Goal: Information Seeking & Learning: Learn about a topic

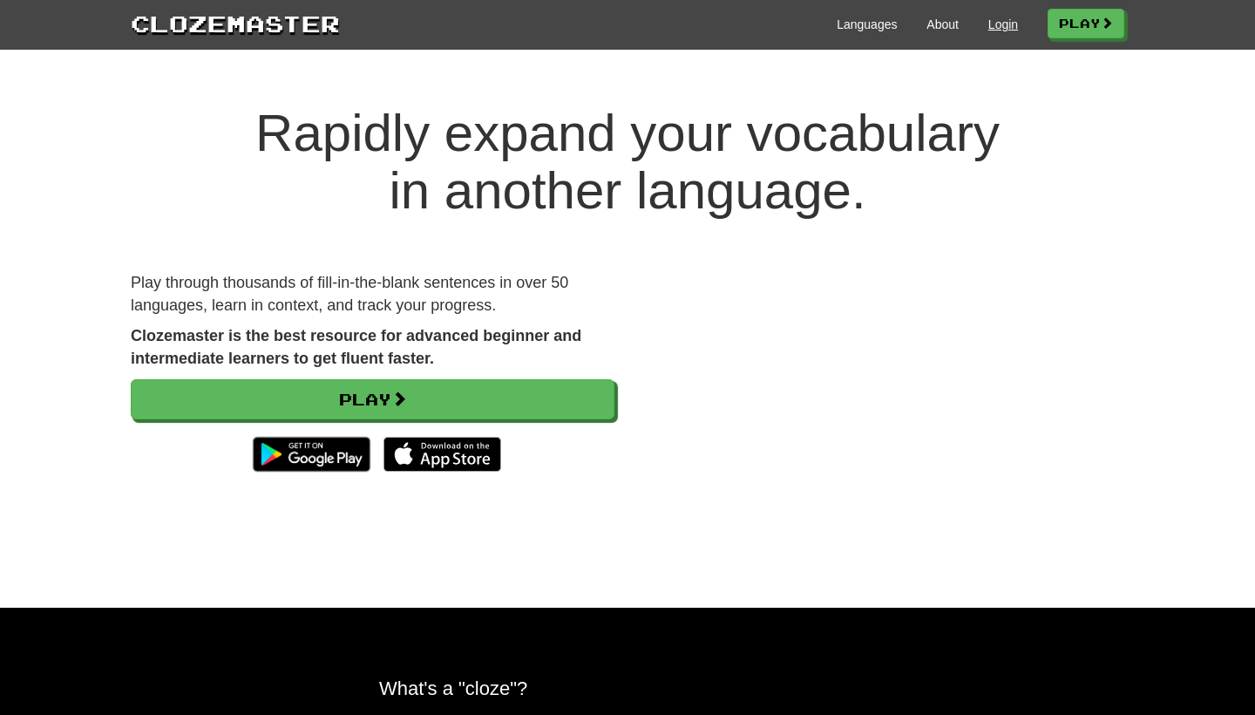
click at [1005, 31] on link "Login" at bounding box center [1003, 24] width 30 height 17
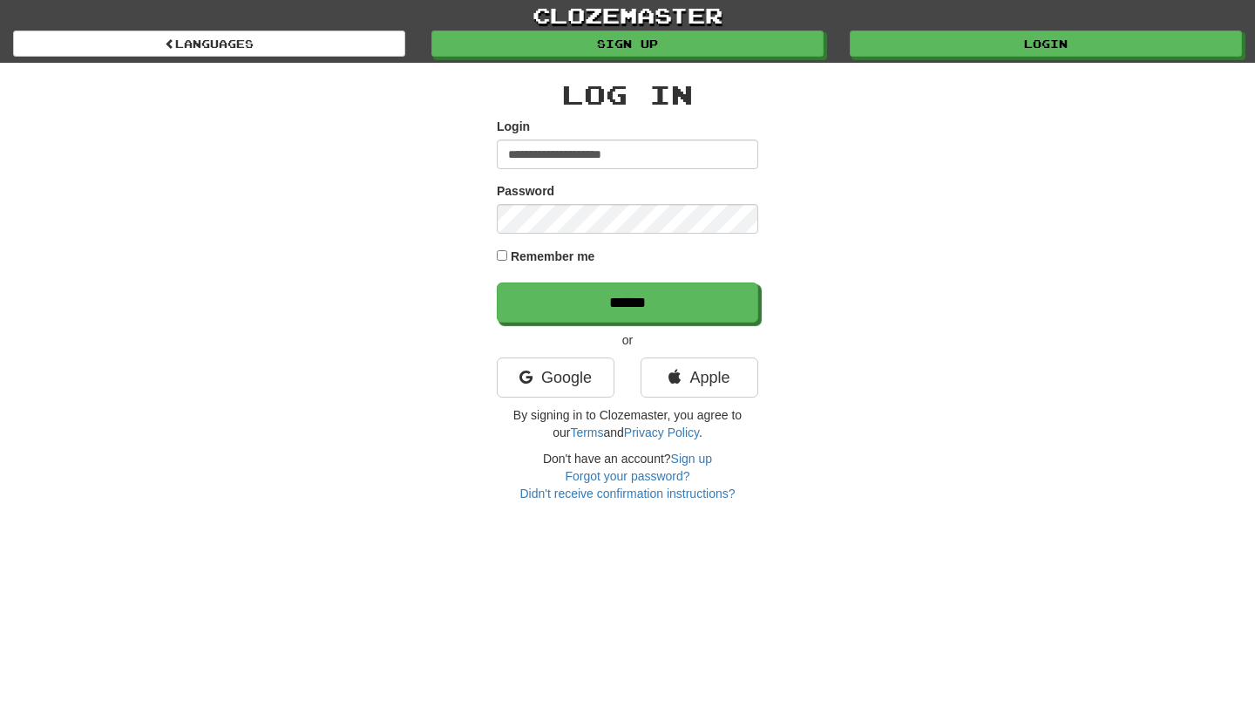
type input "**********"
click at [628, 302] on input "******" at bounding box center [627, 302] width 261 height 40
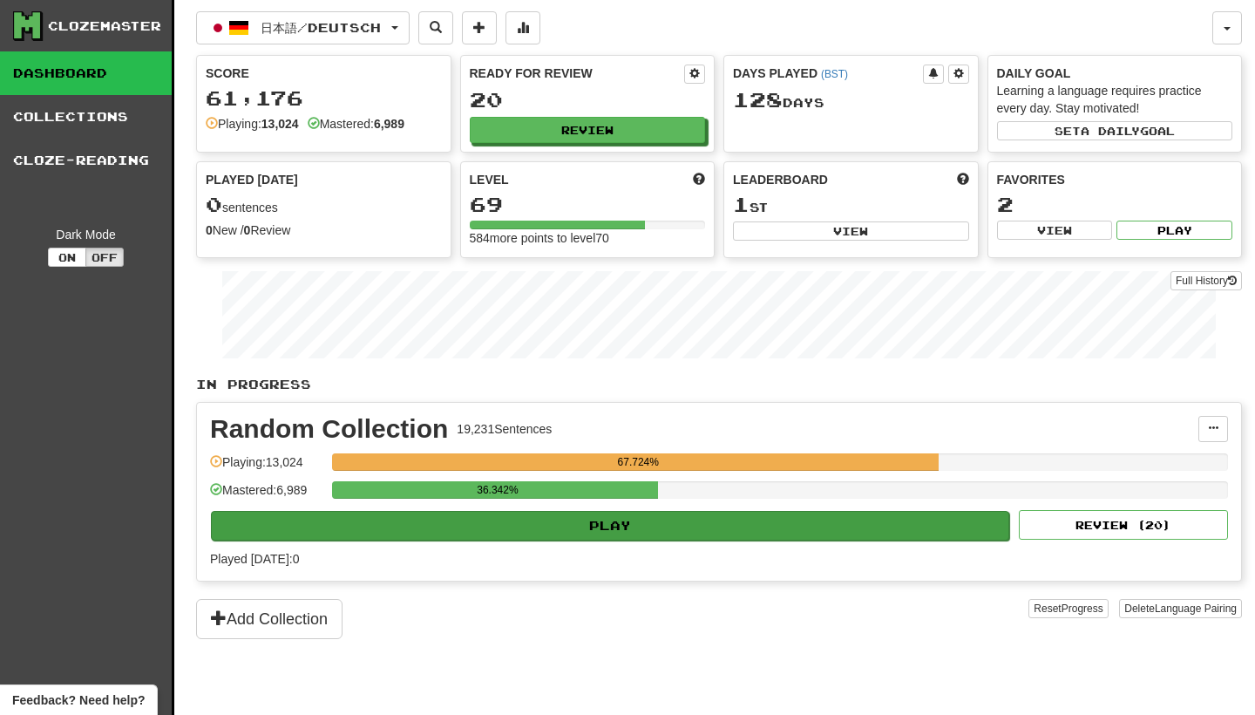
click at [618, 522] on button "Play" at bounding box center [610, 526] width 798 height 30
select select "********"
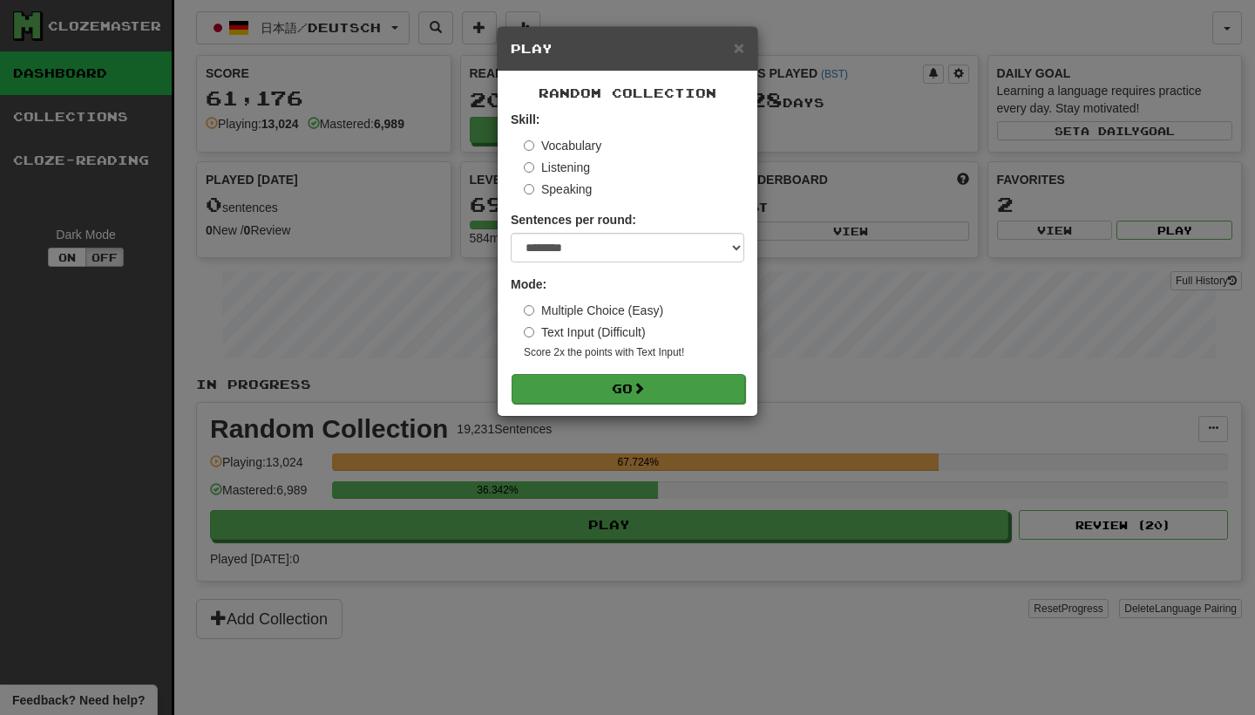
click at [622, 383] on button "Go" at bounding box center [629, 389] width 234 height 30
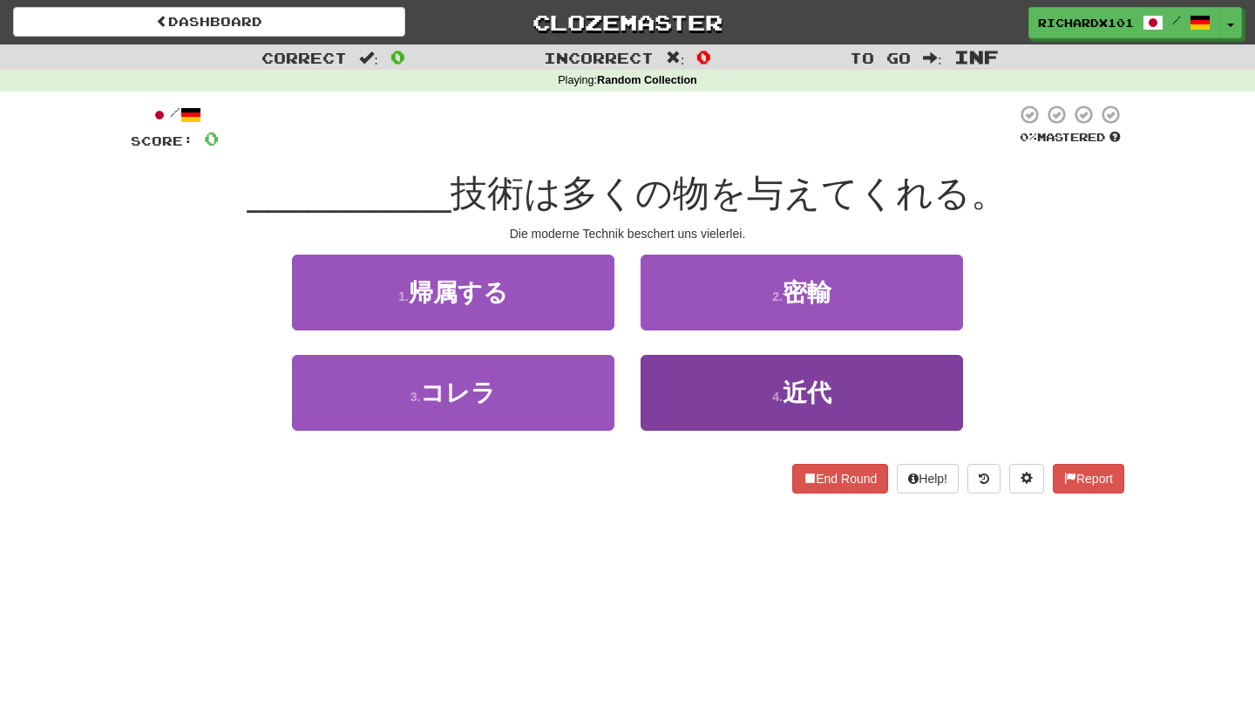
click at [689, 390] on button "4 . 近代" at bounding box center [802, 393] width 322 height 76
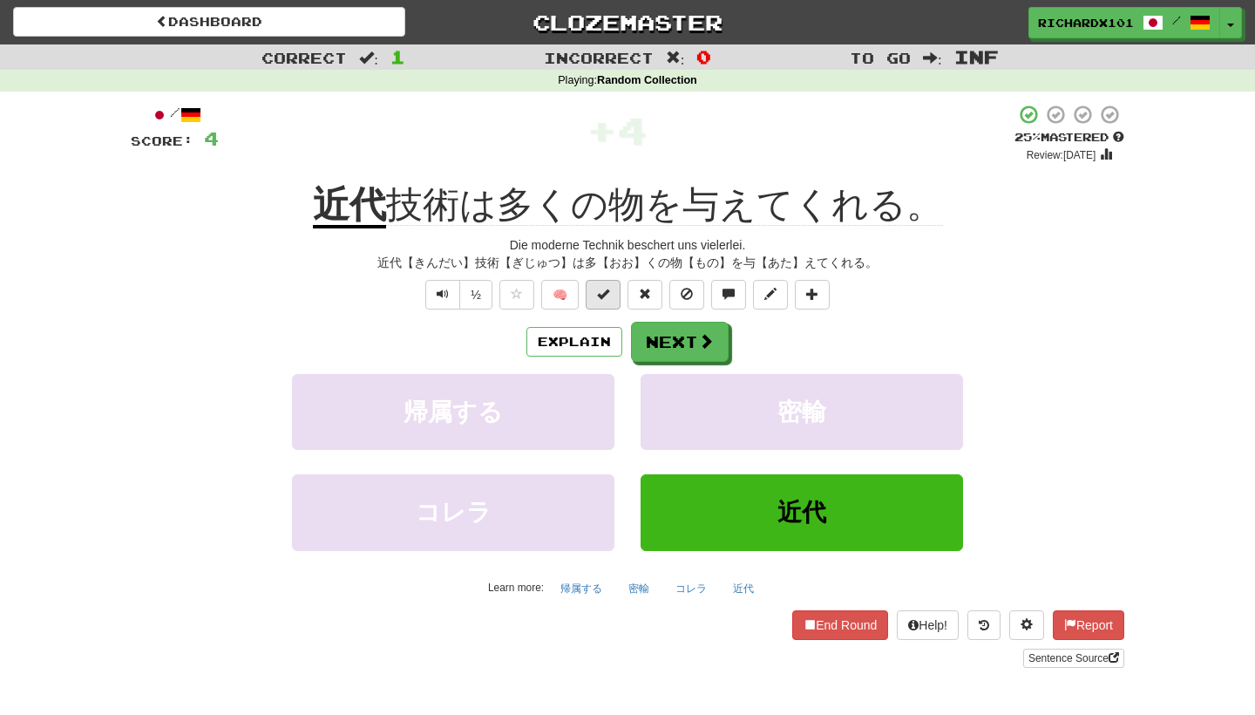
click at [606, 296] on span at bounding box center [603, 294] width 12 height 12
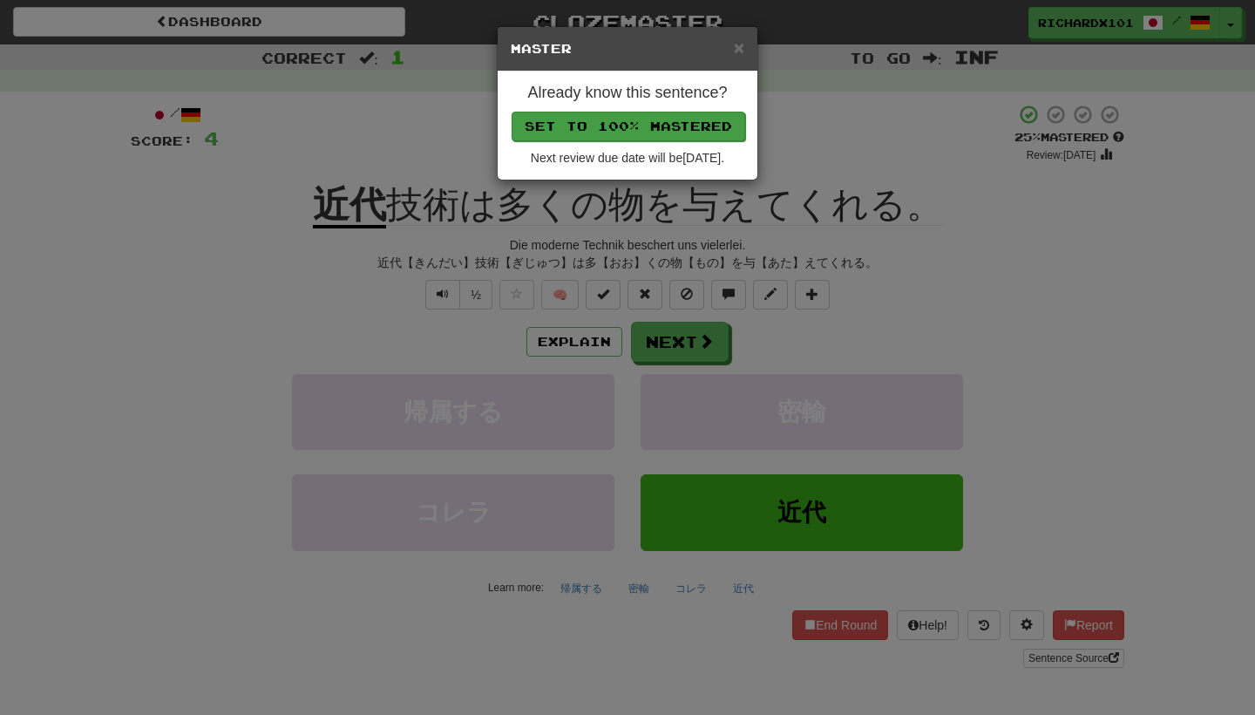
click at [666, 116] on button "Set to 100% Mastered" at bounding box center [629, 127] width 234 height 30
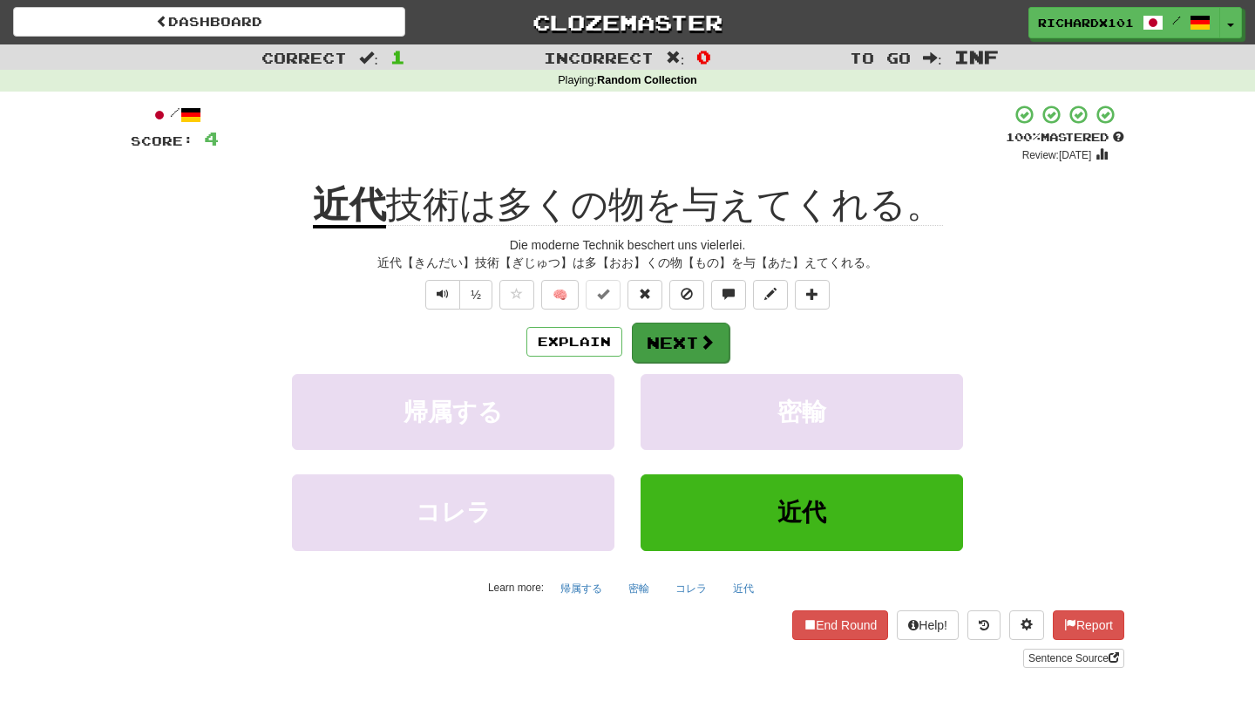
click at [687, 330] on button "Next" at bounding box center [681, 342] width 98 height 40
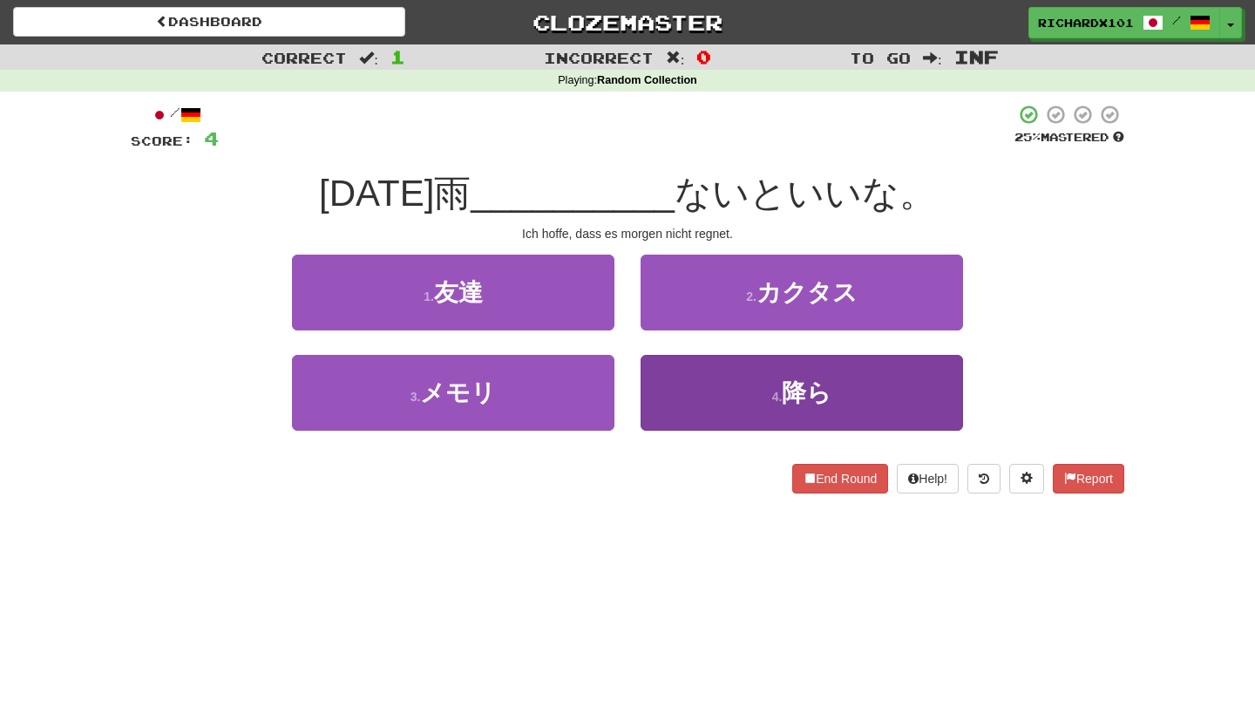
click at [723, 370] on button "4 . 降ら" at bounding box center [802, 393] width 322 height 76
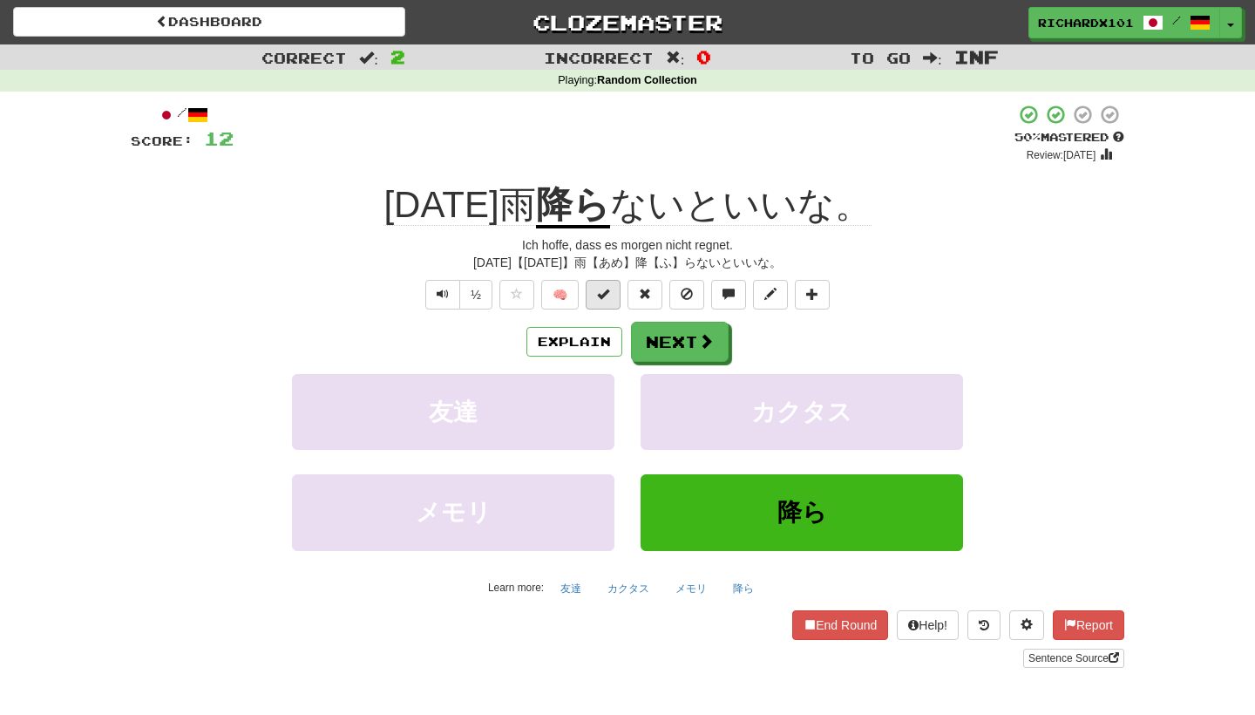
click at [611, 297] on button at bounding box center [603, 295] width 35 height 30
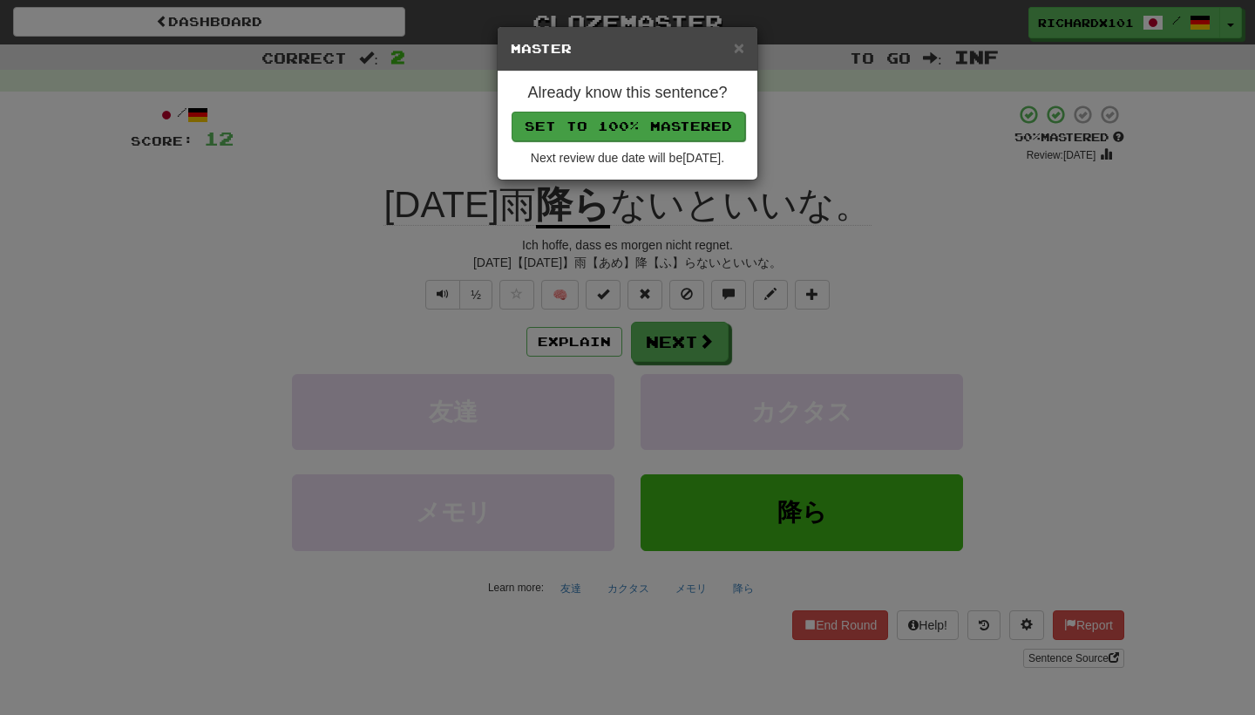
click at [626, 129] on button "Set to 100% Mastered" at bounding box center [629, 127] width 234 height 30
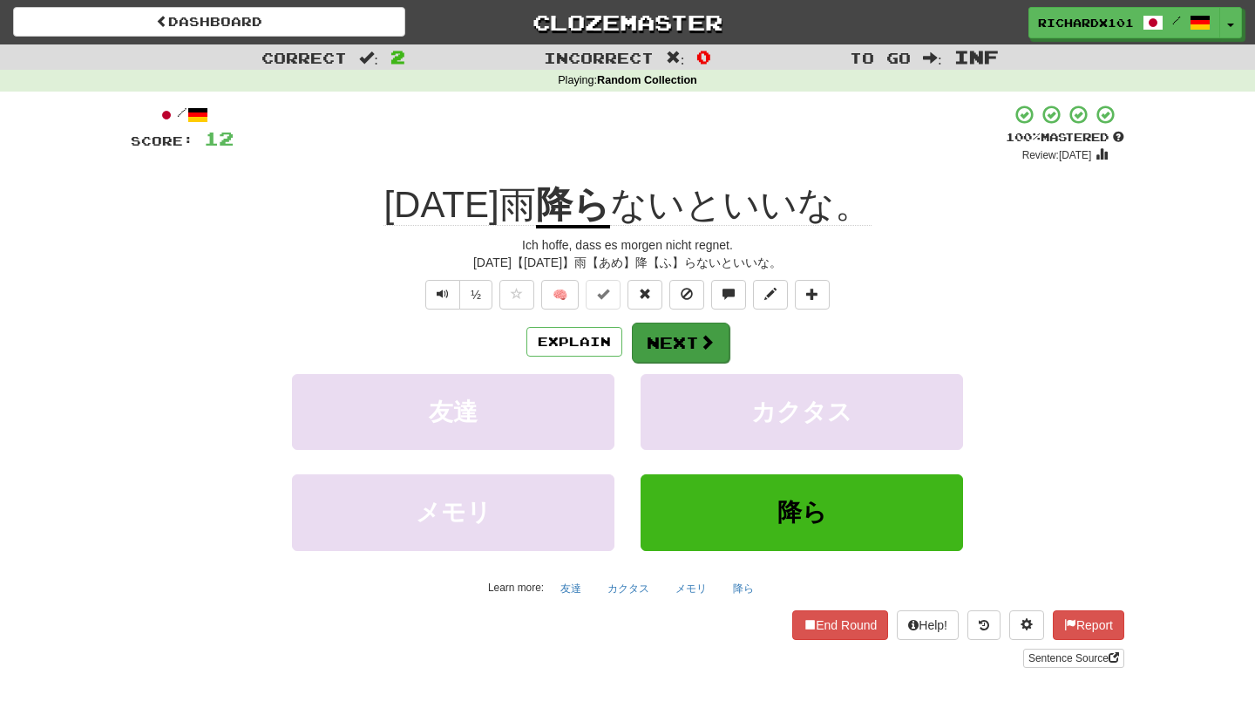
click at [668, 339] on button "Next" at bounding box center [681, 342] width 98 height 40
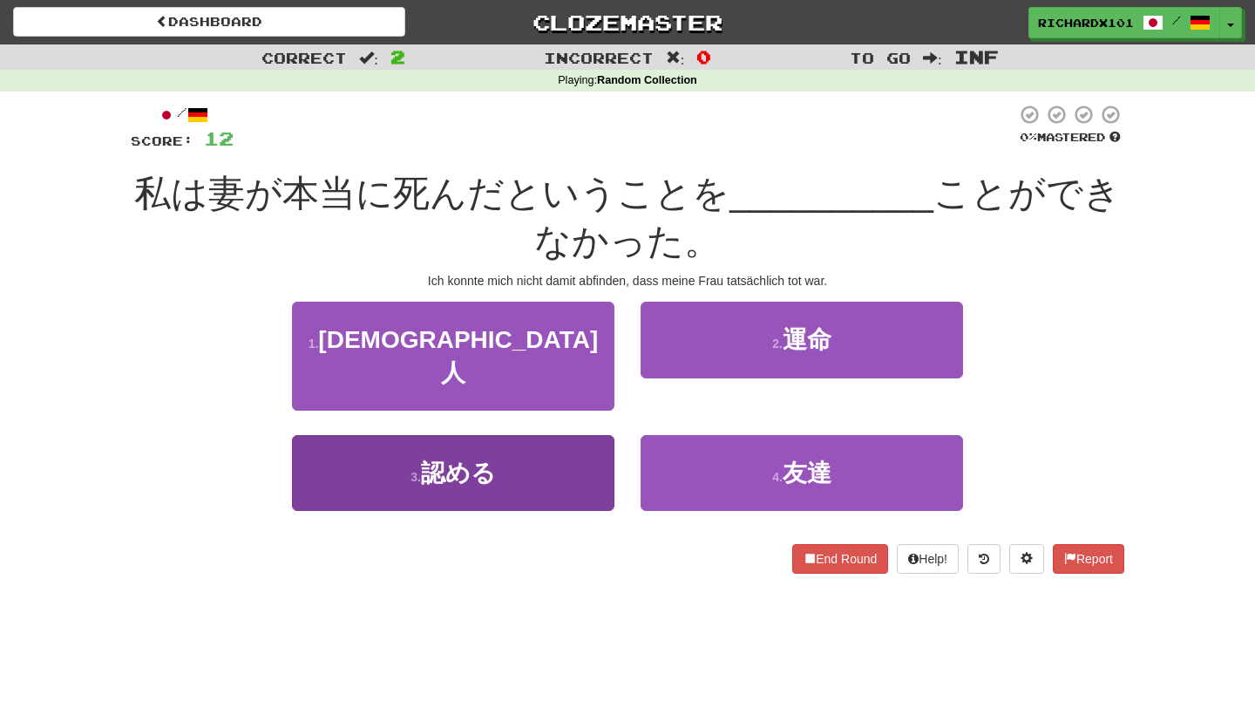
click at [553, 440] on button "3 . 認める" at bounding box center [453, 473] width 322 height 76
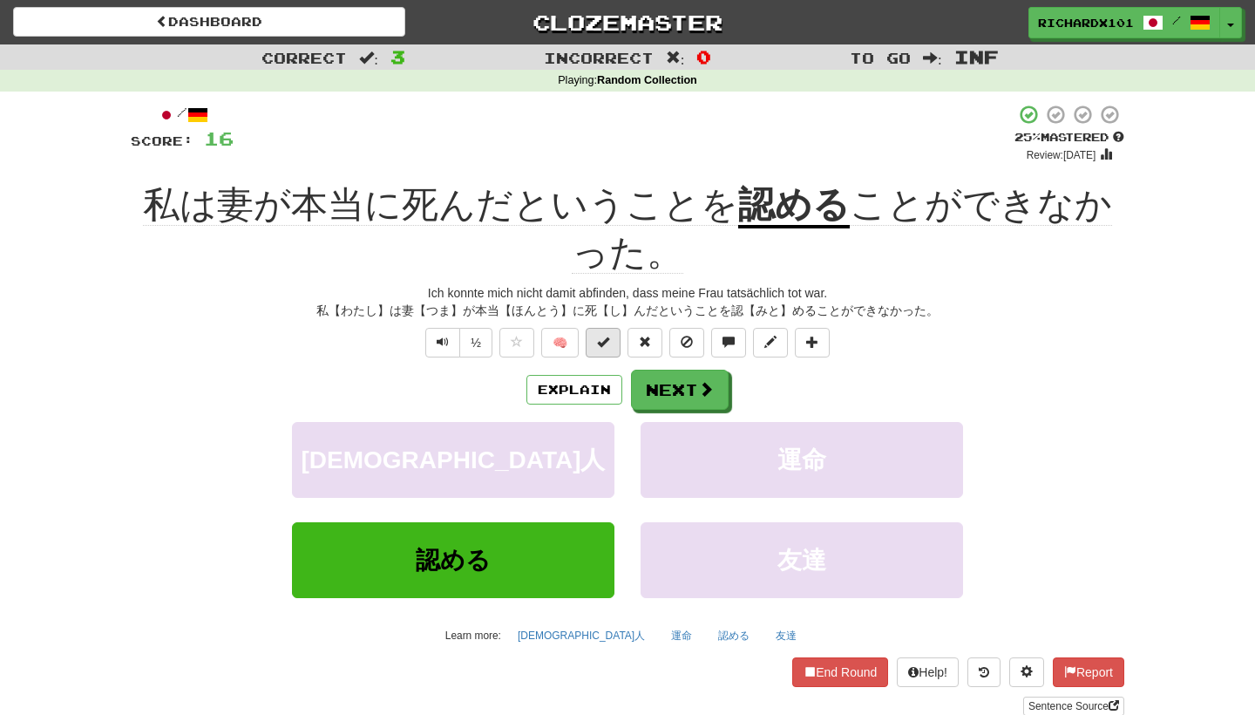
click at [602, 331] on button at bounding box center [603, 343] width 35 height 30
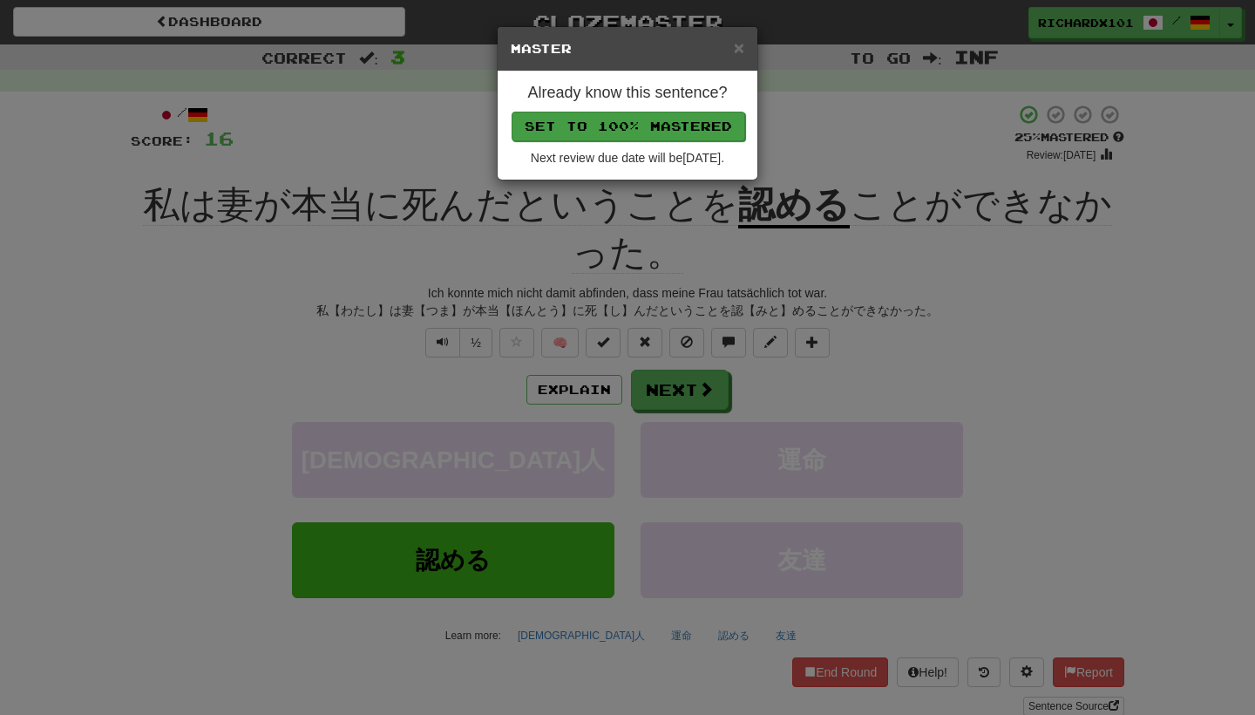
click at [689, 126] on button "Set to 100% Mastered" at bounding box center [629, 127] width 234 height 30
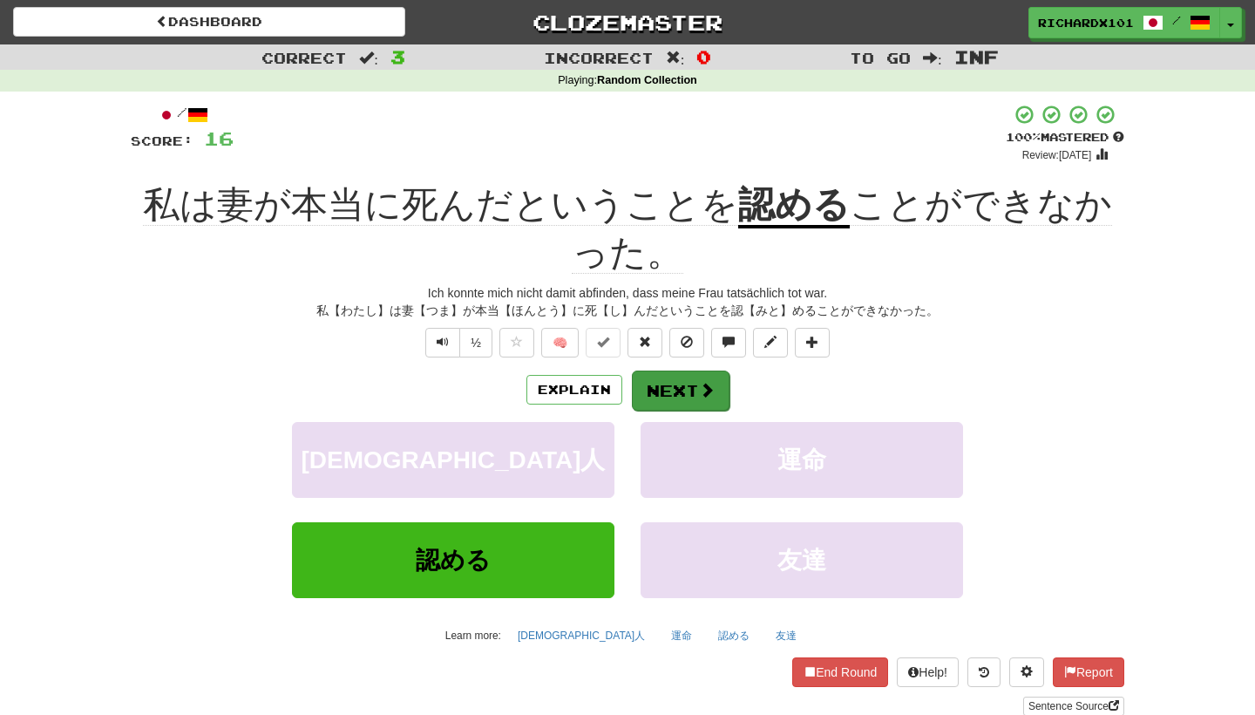
click at [671, 391] on button "Next" at bounding box center [681, 390] width 98 height 40
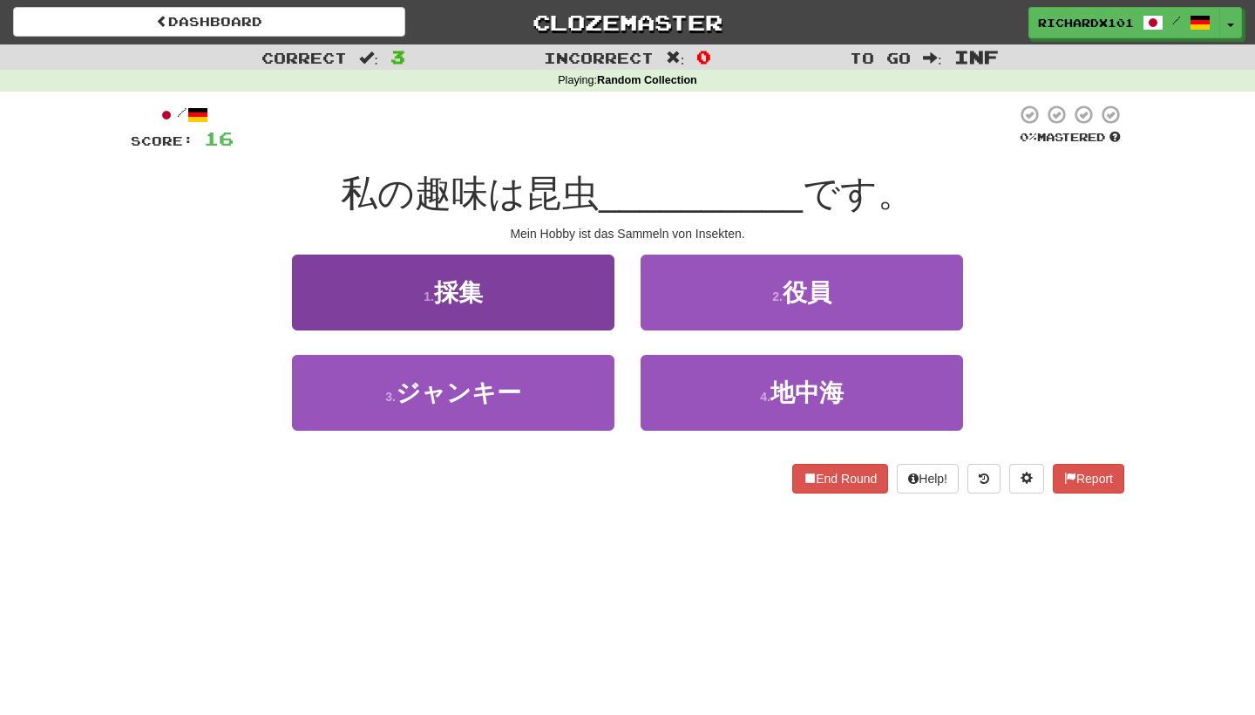
click at [592, 311] on button "1 . 採集" at bounding box center [453, 292] width 322 height 76
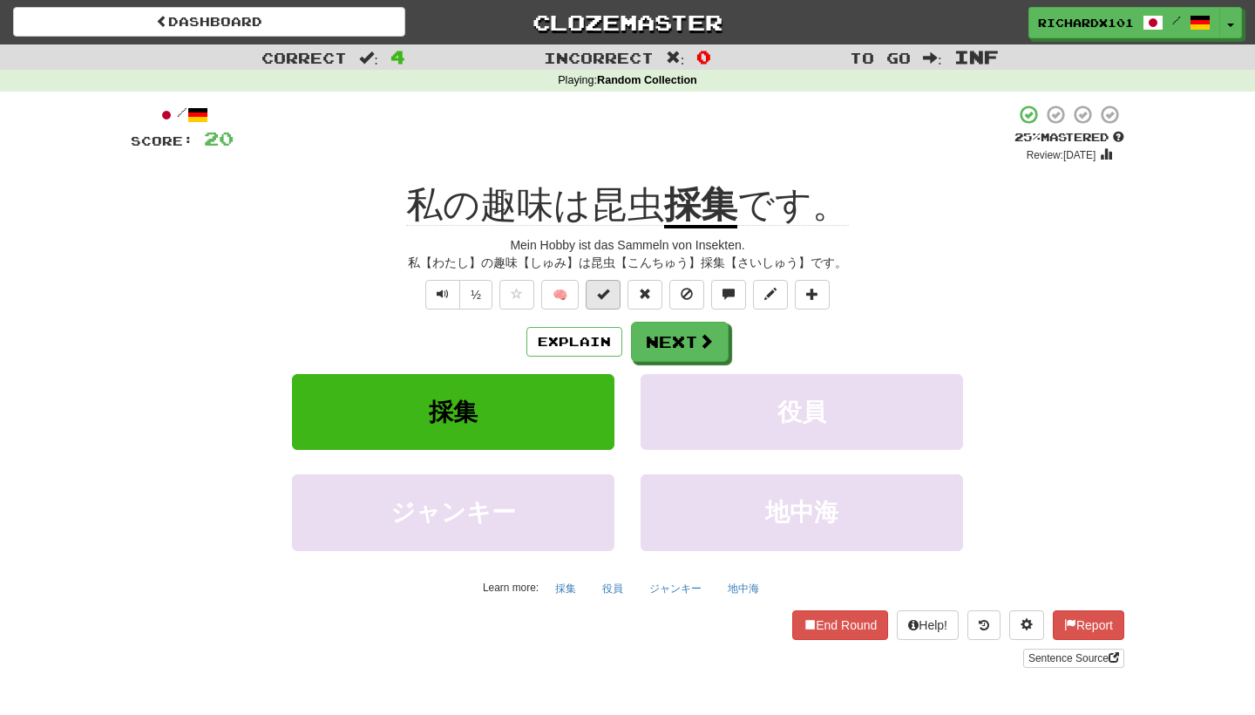
click at [605, 288] on span at bounding box center [603, 294] width 12 height 12
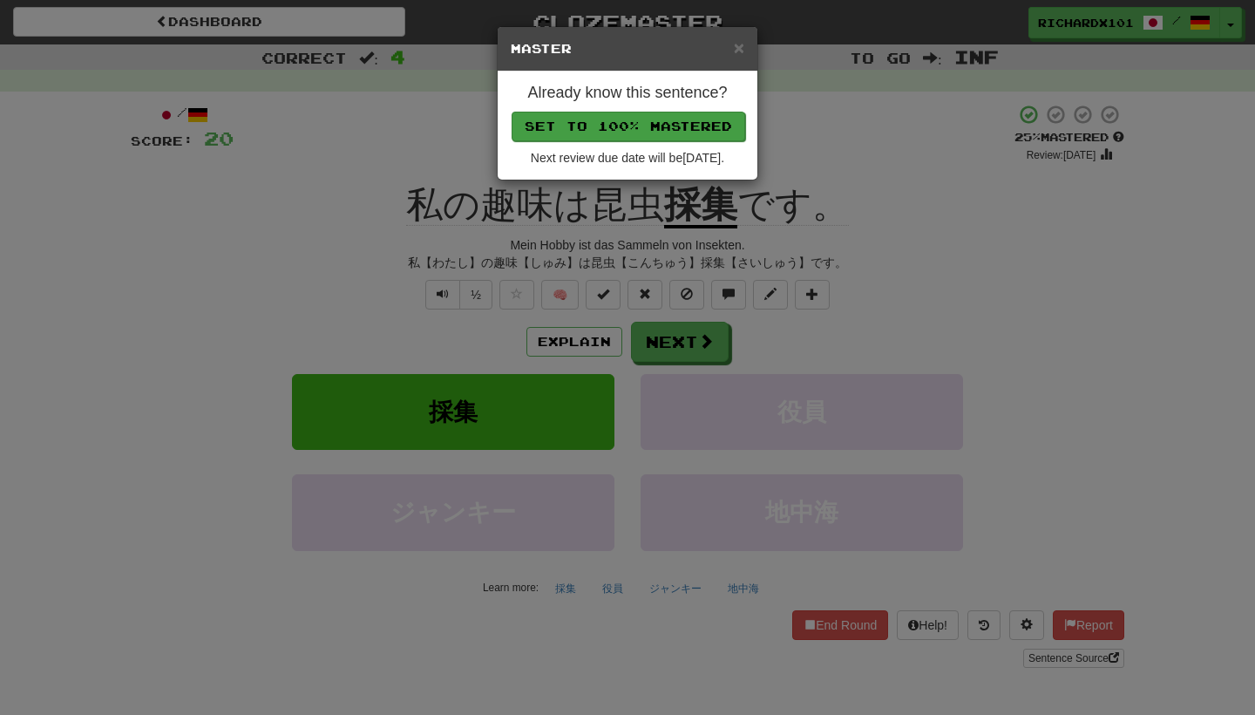
click at [672, 132] on button "Set to 100% Mastered" at bounding box center [629, 127] width 234 height 30
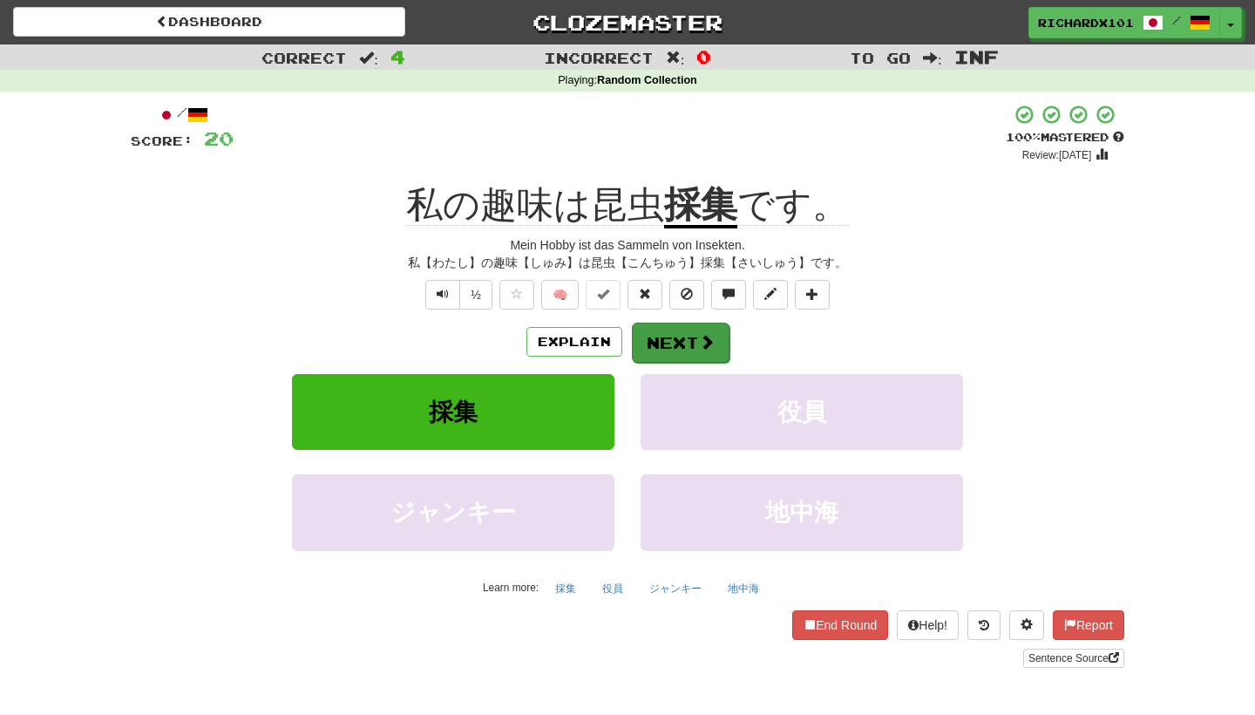
click at [674, 336] on button "Next" at bounding box center [681, 342] width 98 height 40
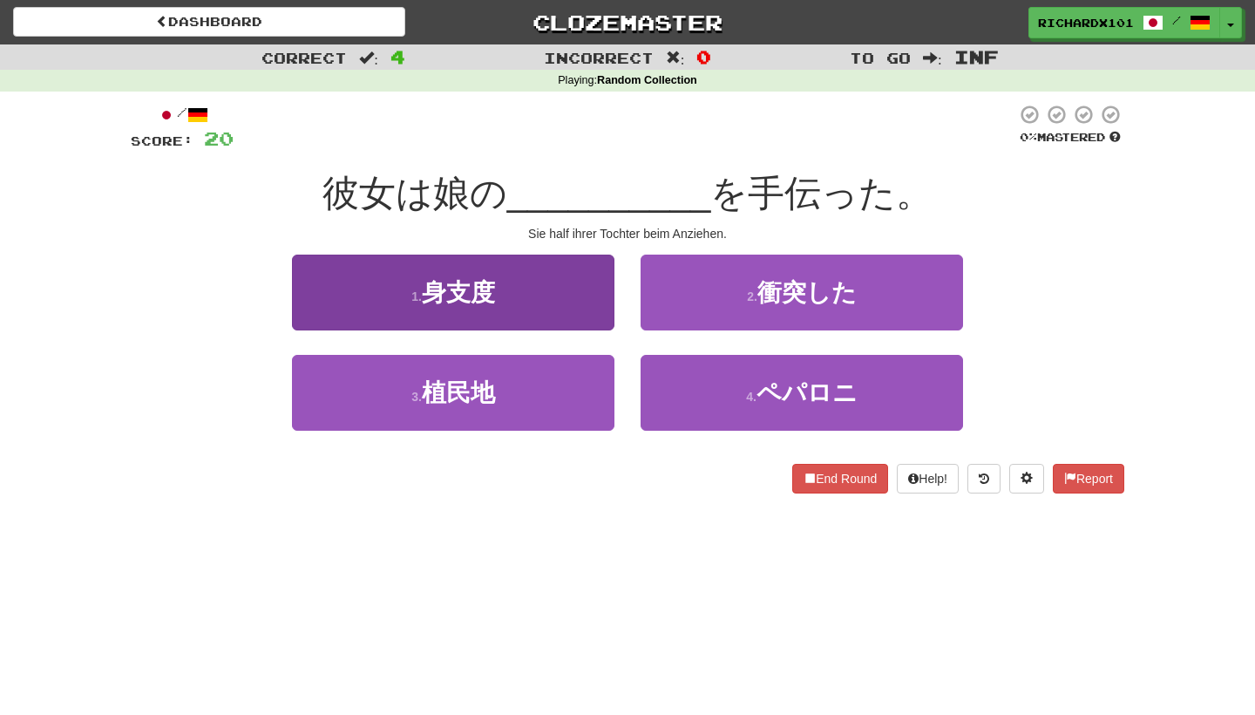
click at [594, 314] on button "1 . 身支度" at bounding box center [453, 292] width 322 height 76
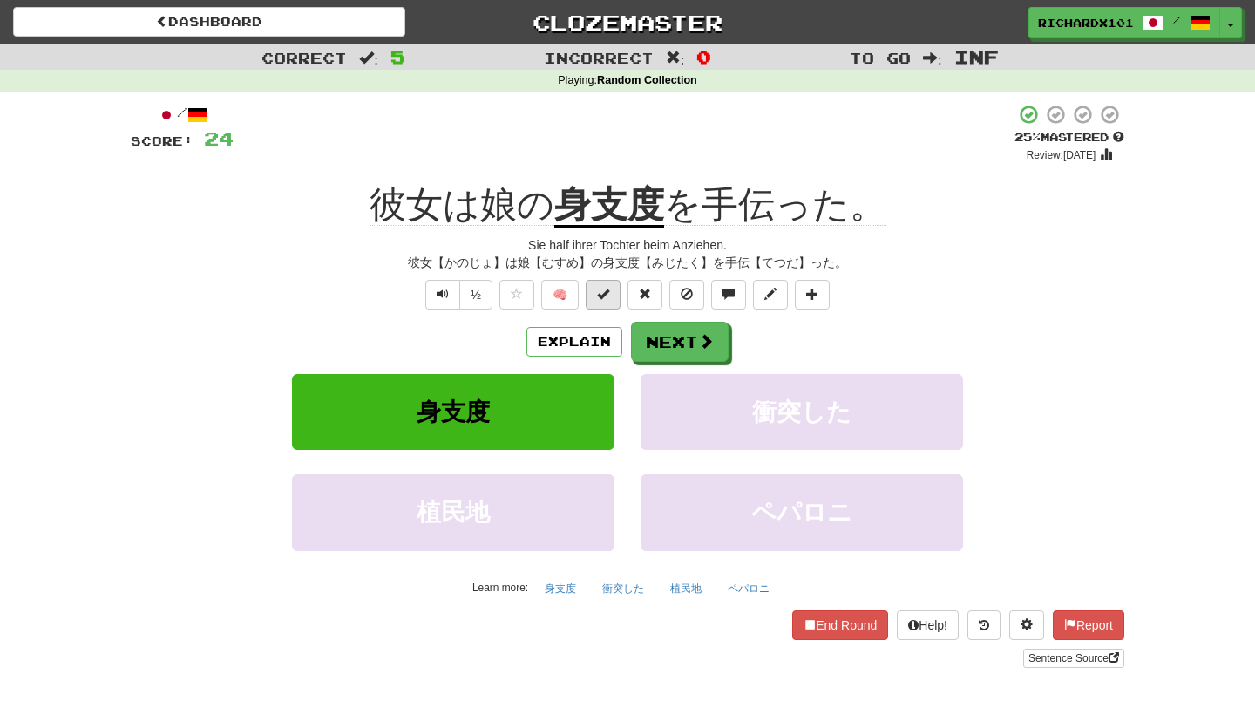
click at [604, 288] on span at bounding box center [603, 294] width 12 height 12
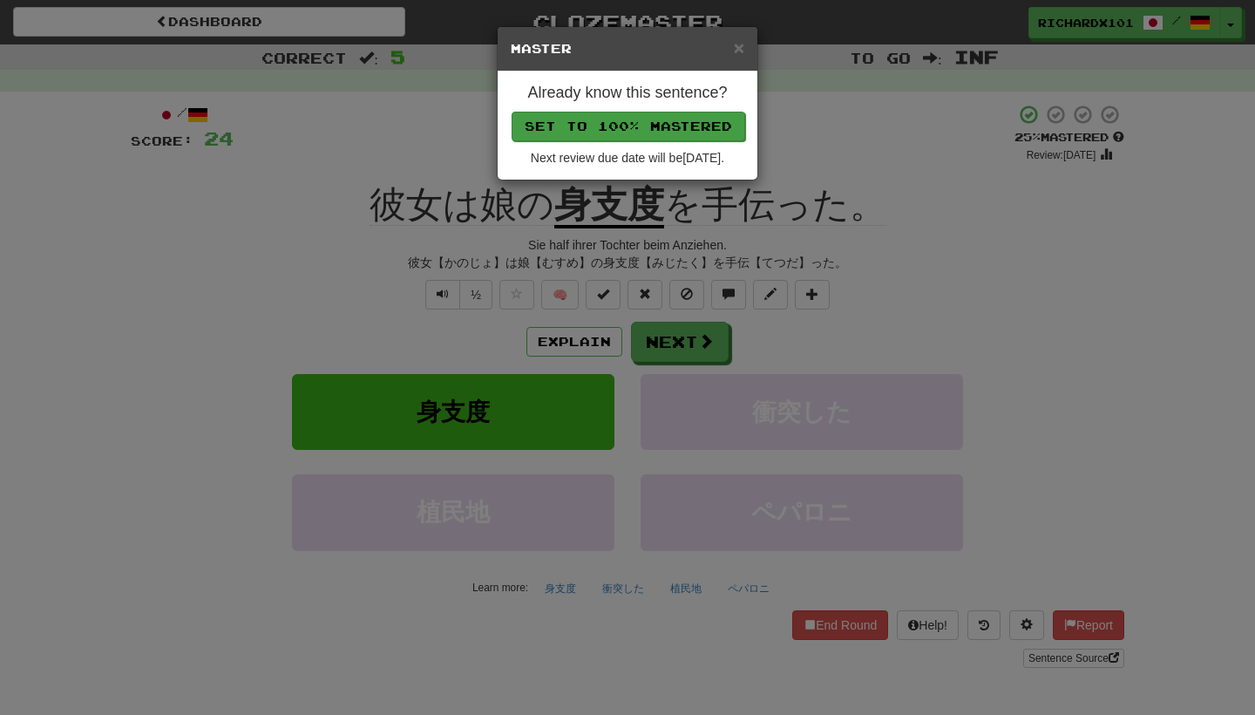
click at [673, 114] on button "Set to 100% Mastered" at bounding box center [629, 127] width 234 height 30
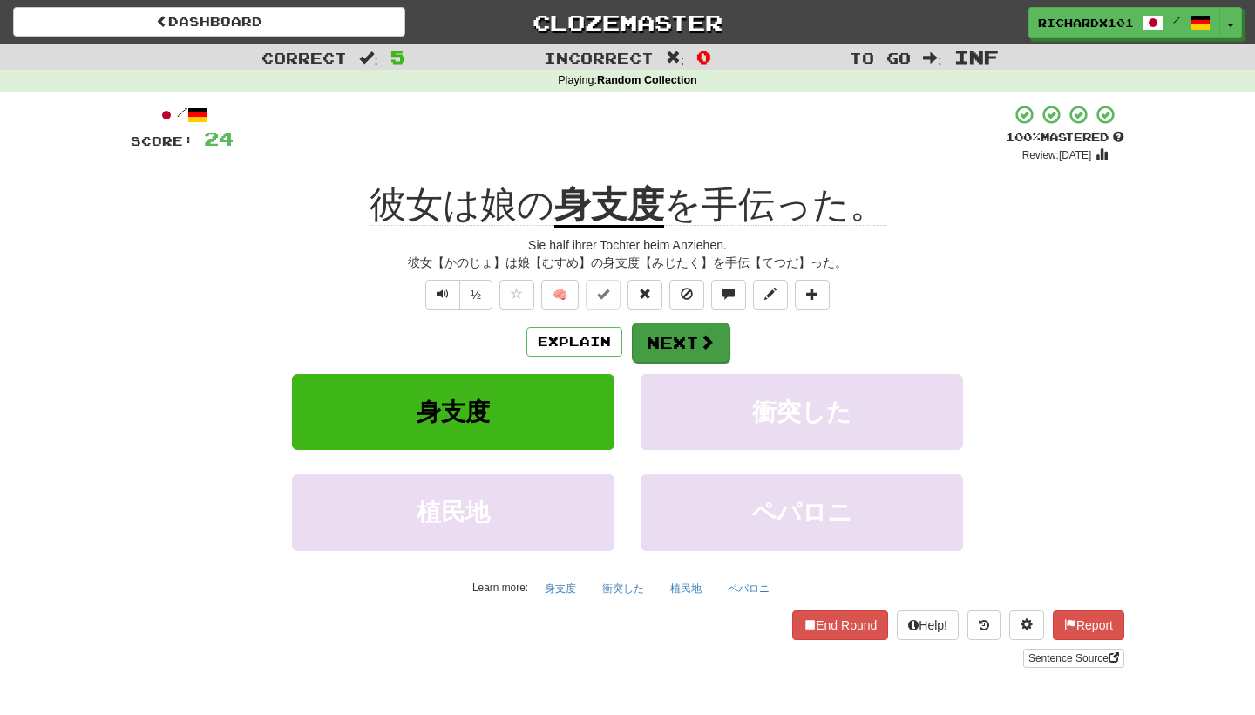
click at [696, 338] on button "Next" at bounding box center [681, 342] width 98 height 40
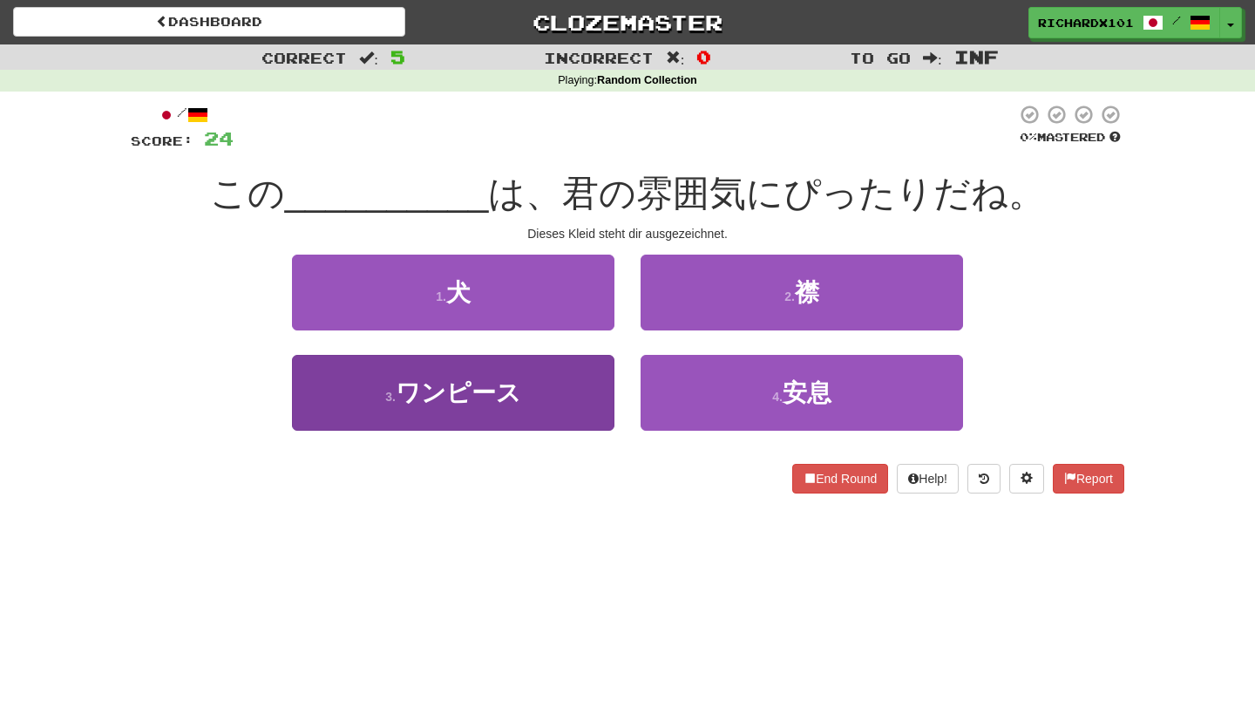
click at [567, 390] on button "3 . ワンピース" at bounding box center [453, 393] width 322 height 76
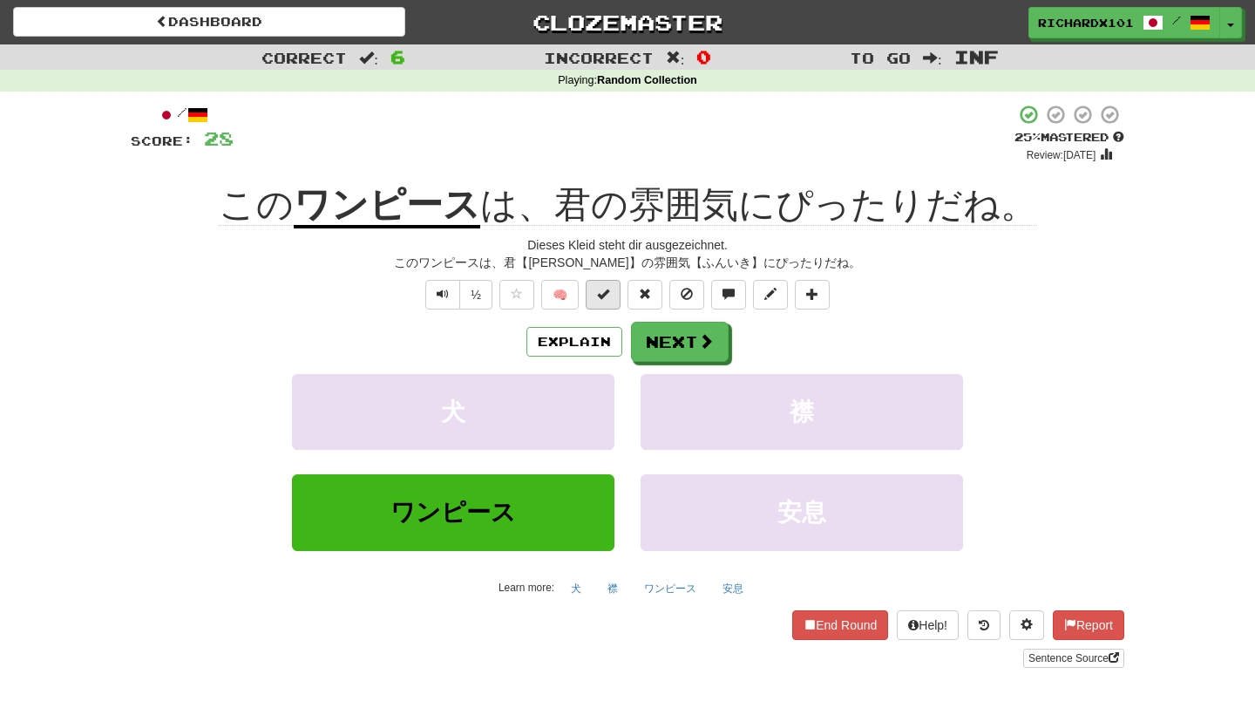
click at [601, 295] on span at bounding box center [603, 294] width 12 height 12
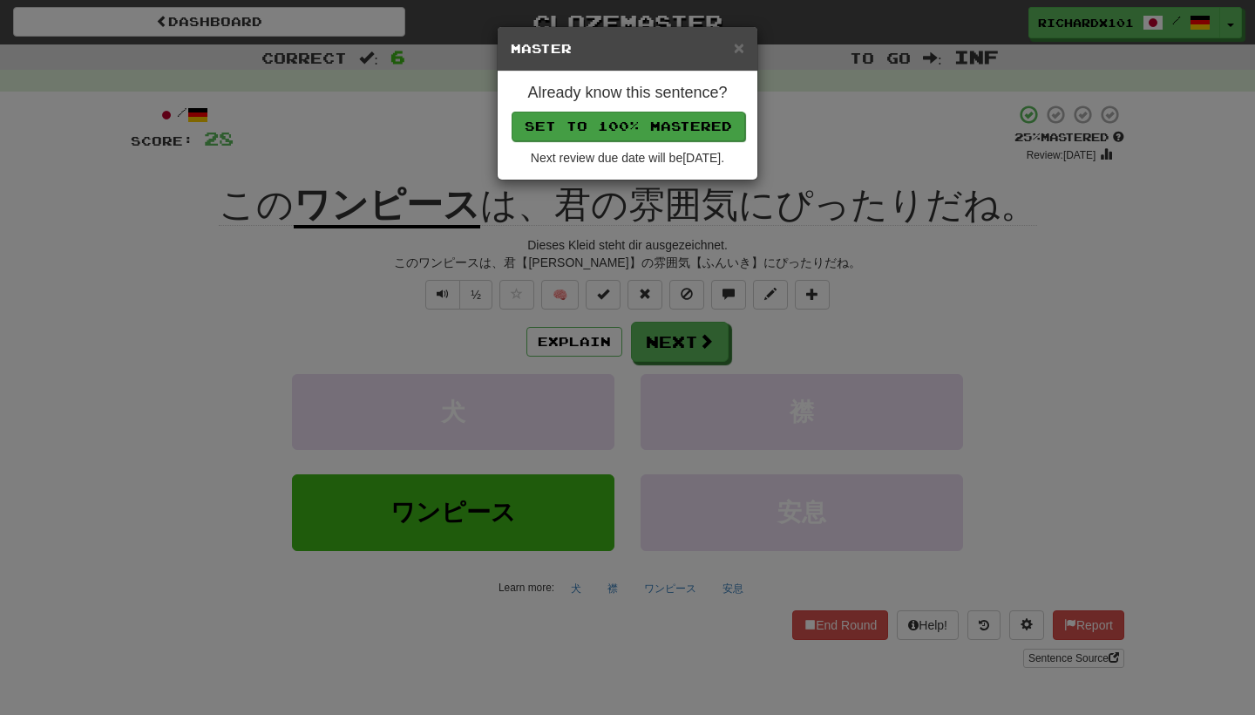
click at [664, 124] on button "Set to 100% Mastered" at bounding box center [629, 127] width 234 height 30
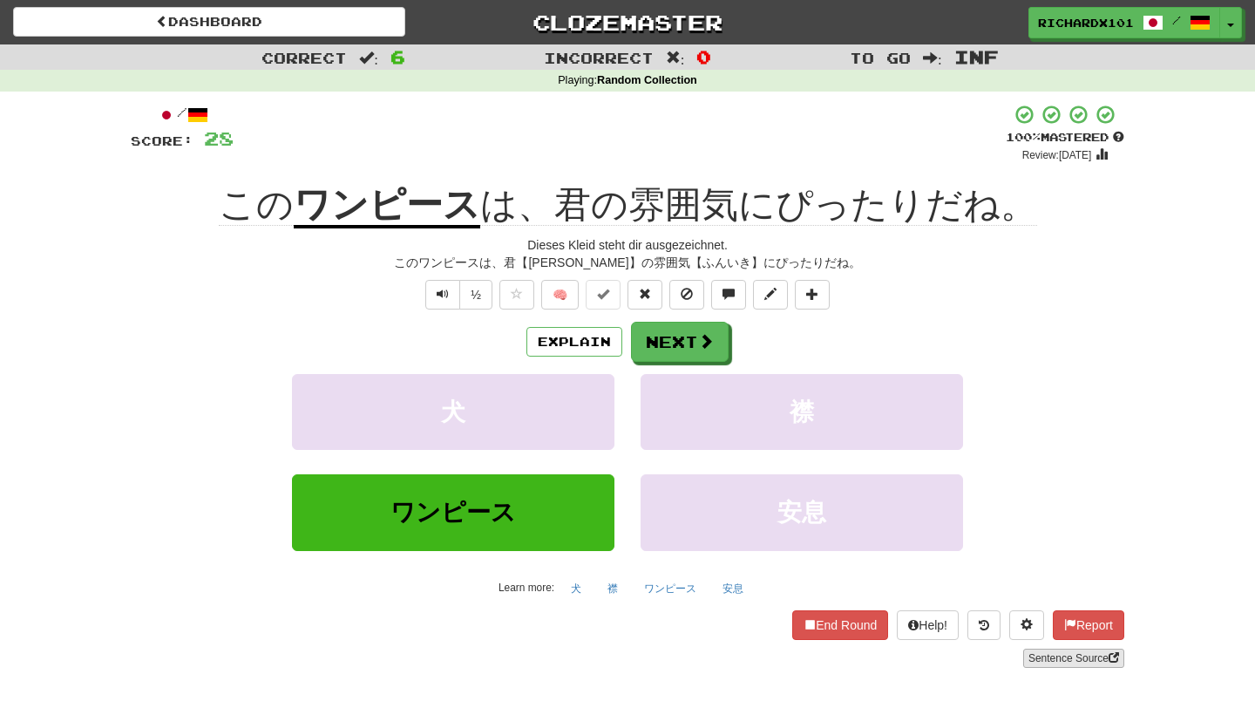
click at [1044, 656] on link "Sentence Source" at bounding box center [1073, 657] width 101 height 19
click at [694, 350] on button "Next" at bounding box center [681, 342] width 98 height 40
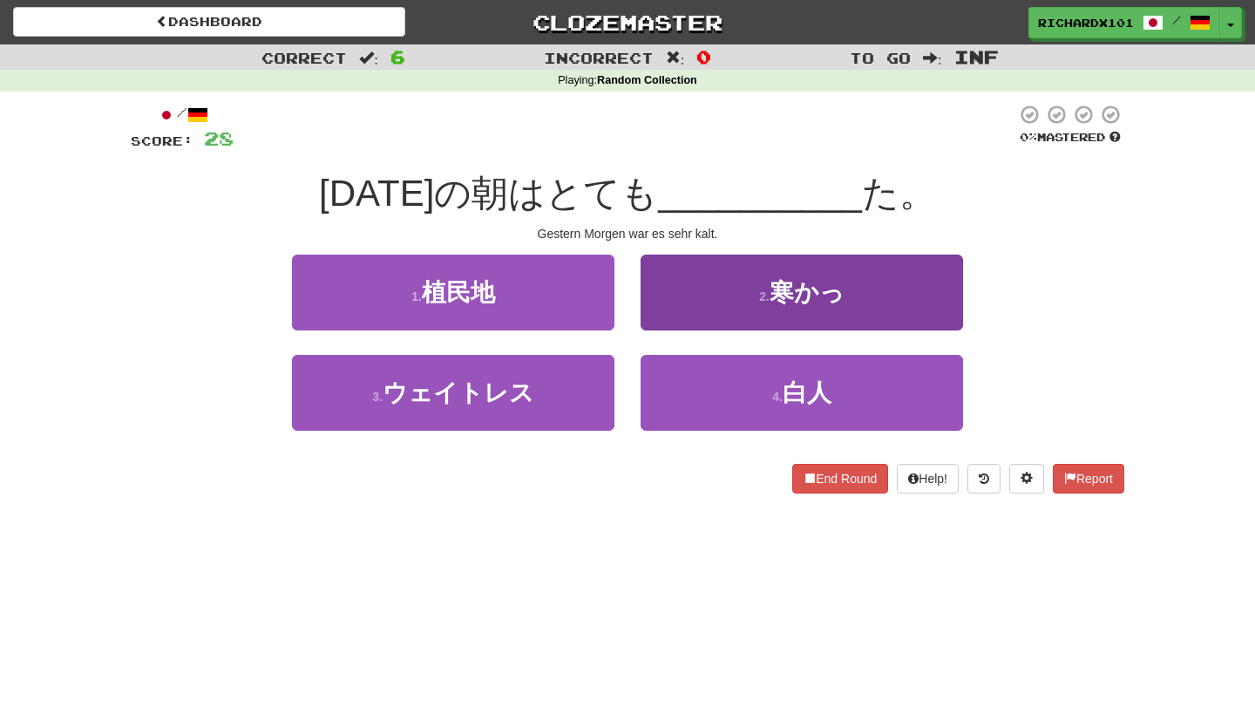
click at [716, 309] on button "2 . 寒かっ" at bounding box center [802, 292] width 322 height 76
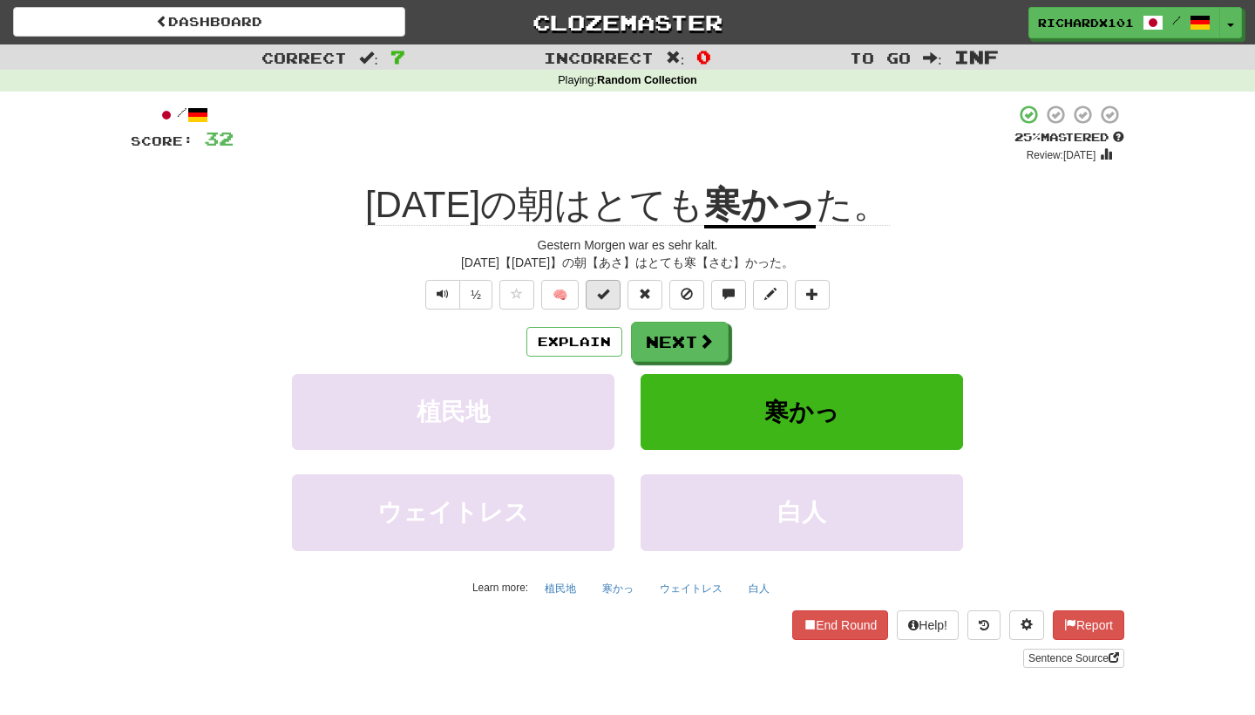
click at [615, 294] on button at bounding box center [603, 295] width 35 height 30
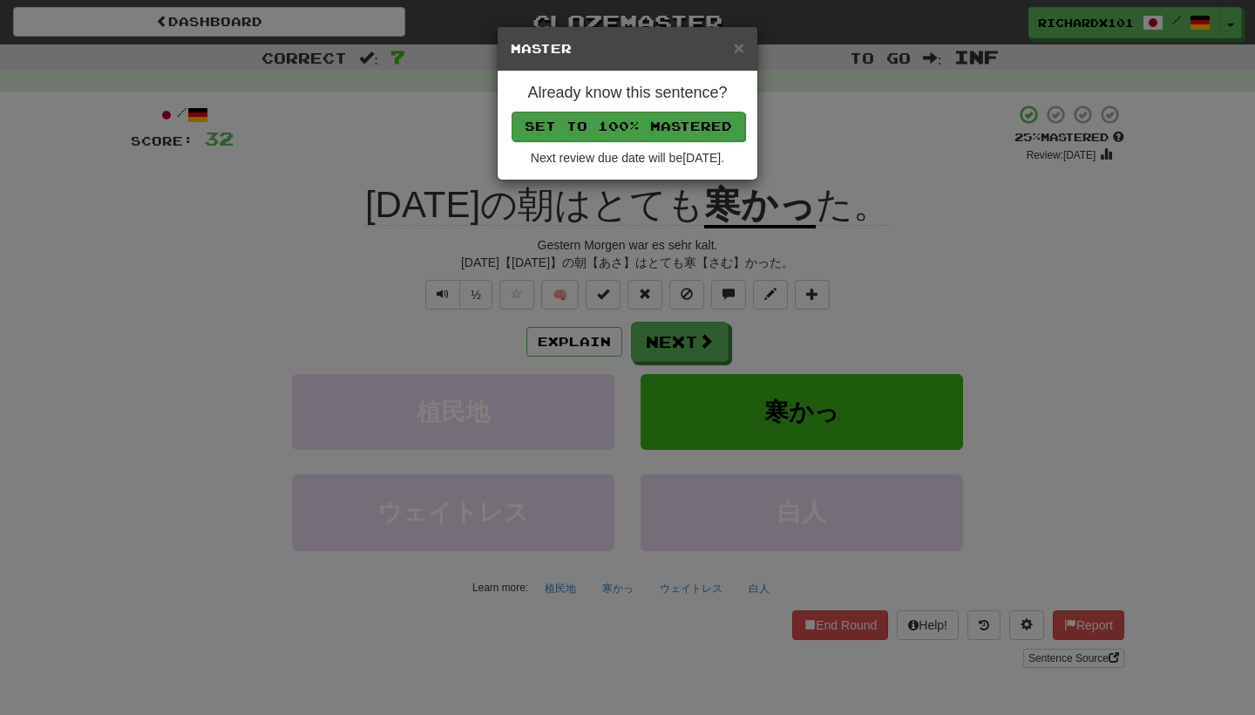
click at [662, 126] on button "Set to 100% Mastered" at bounding box center [629, 127] width 234 height 30
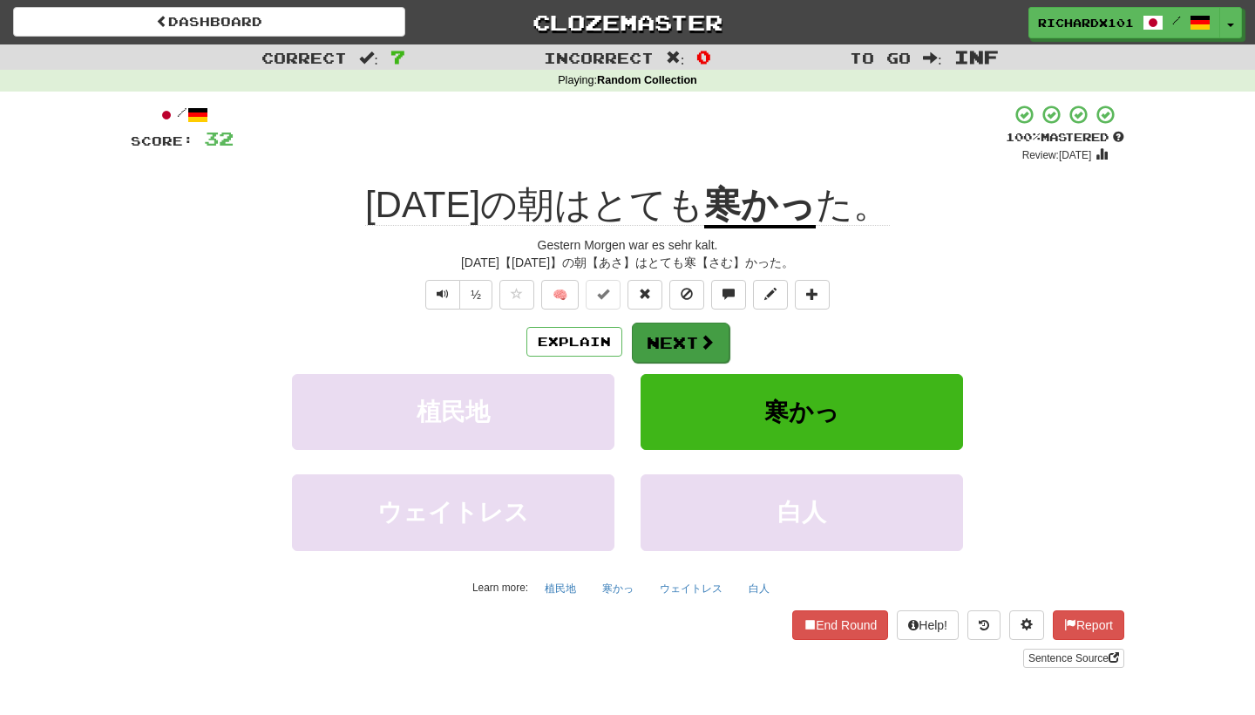
click at [686, 336] on button "Next" at bounding box center [681, 342] width 98 height 40
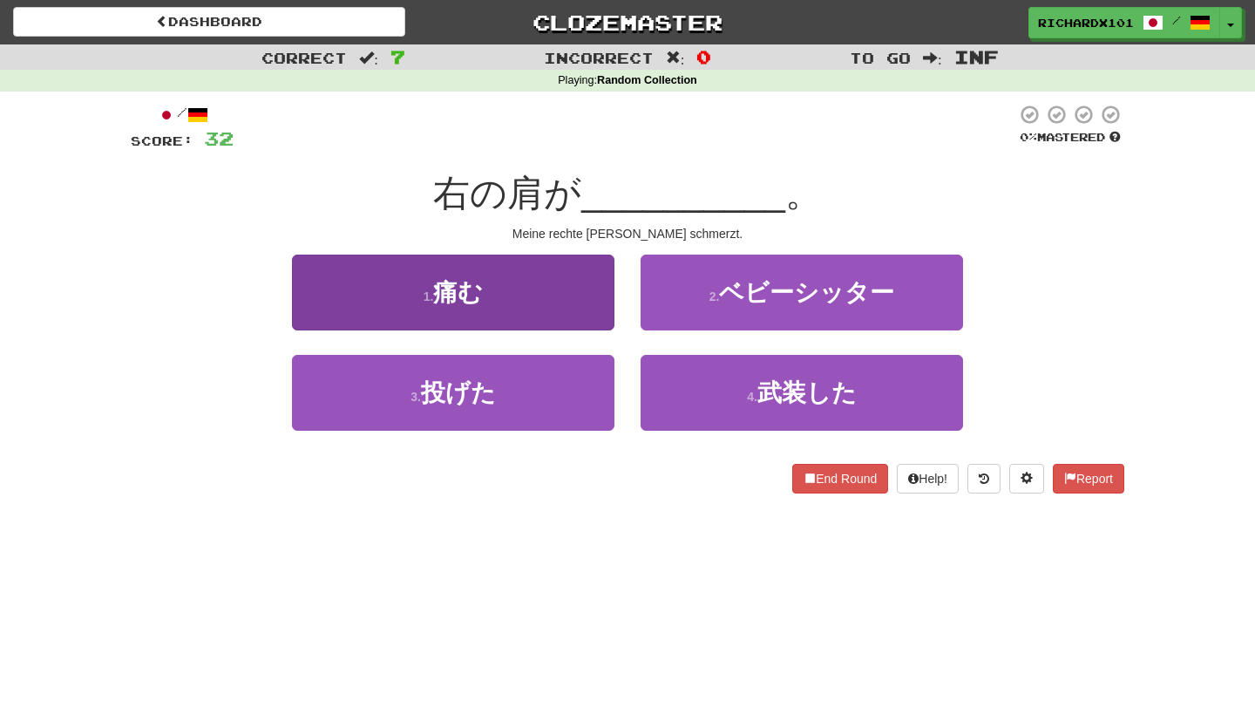
click at [607, 292] on button "1 . 痛む" at bounding box center [453, 292] width 322 height 76
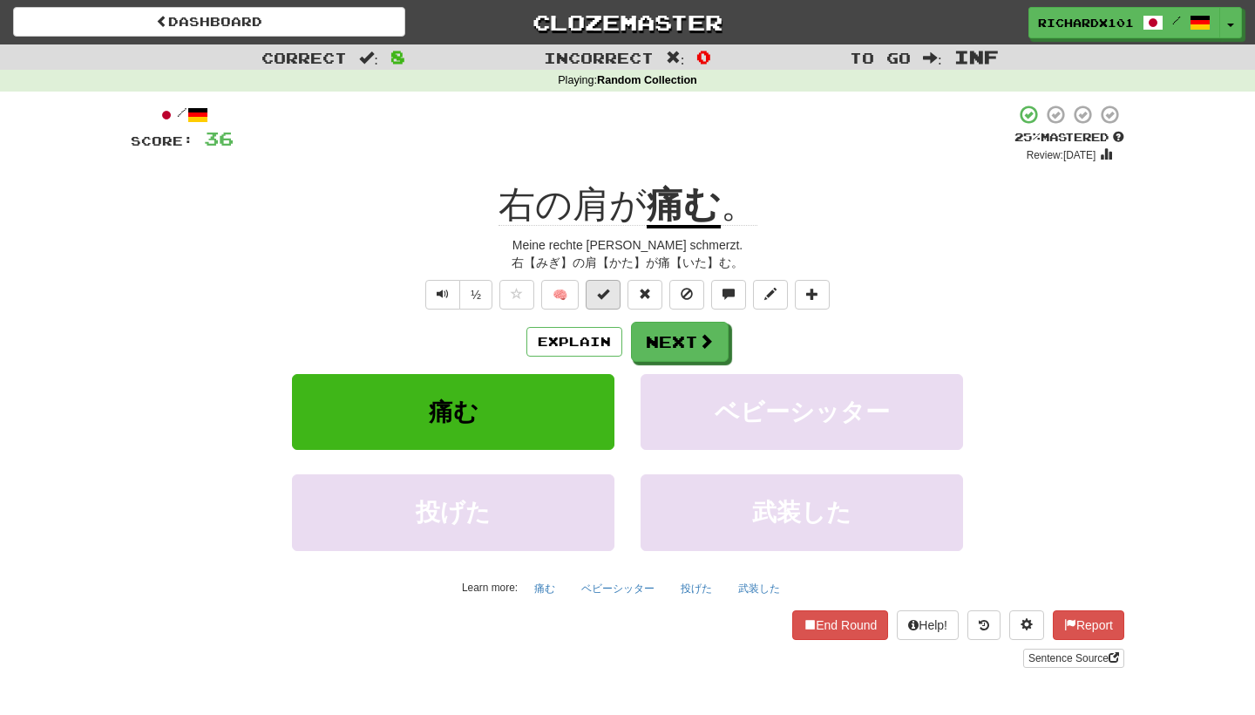
click at [608, 292] on span at bounding box center [603, 294] width 12 height 12
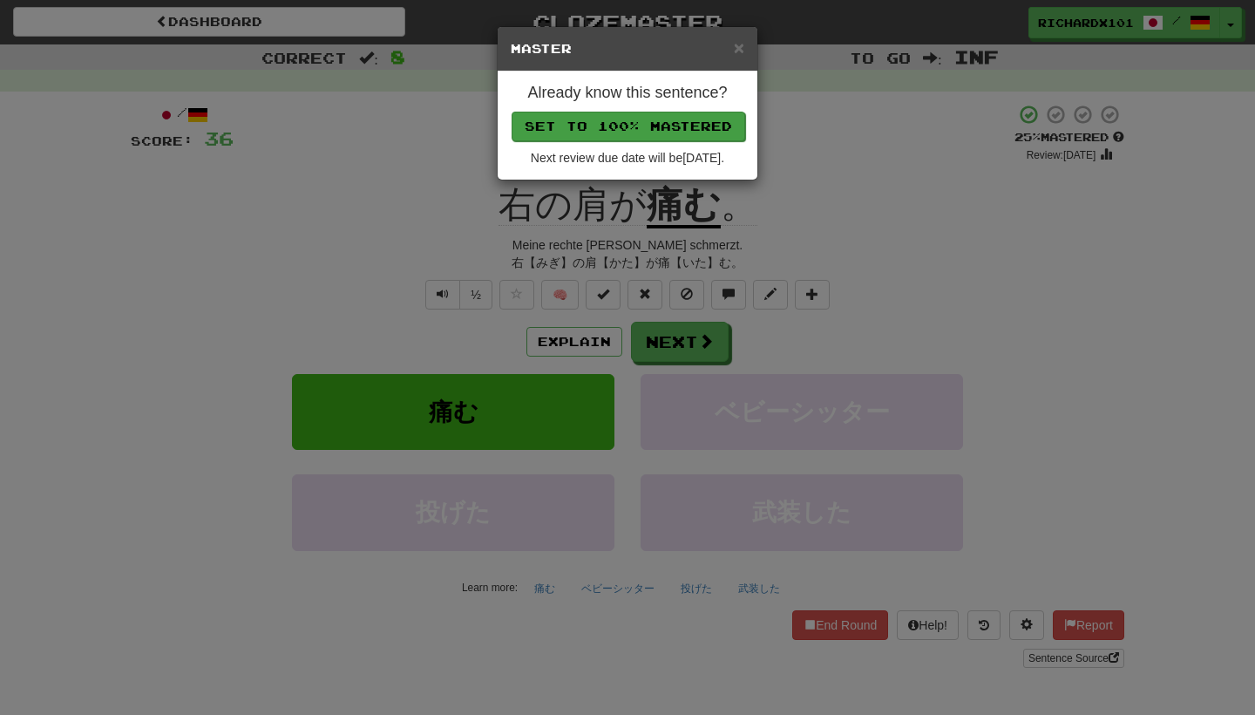
click at [659, 120] on button "Set to 100% Mastered" at bounding box center [629, 127] width 234 height 30
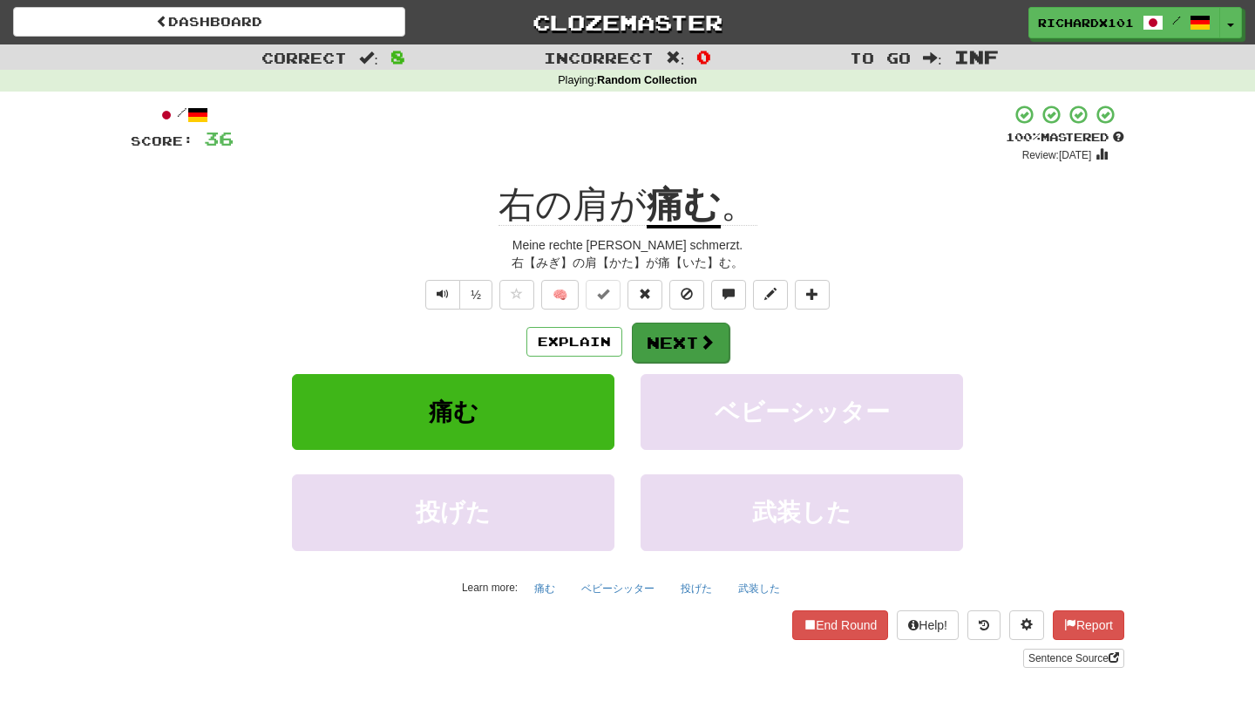
click at [686, 341] on button "Next" at bounding box center [681, 342] width 98 height 40
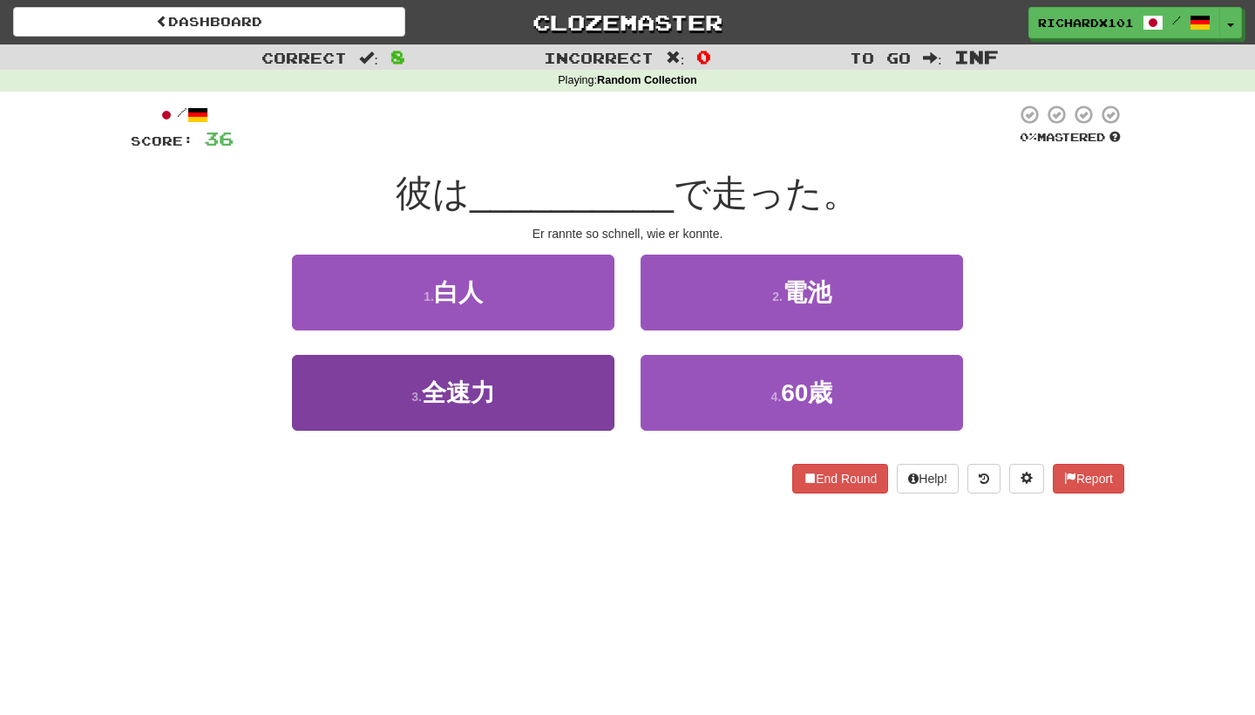
click at [580, 393] on button "3 . 全速力" at bounding box center [453, 393] width 322 height 76
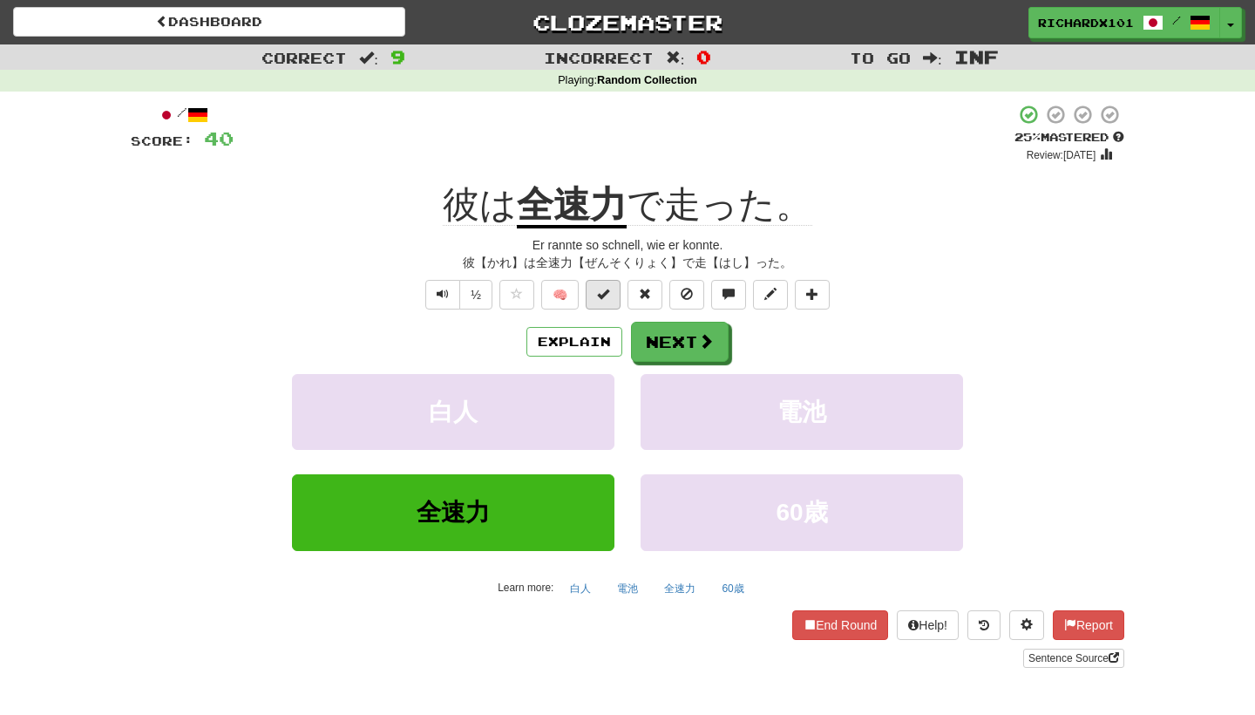
click at [608, 288] on span at bounding box center [603, 294] width 12 height 12
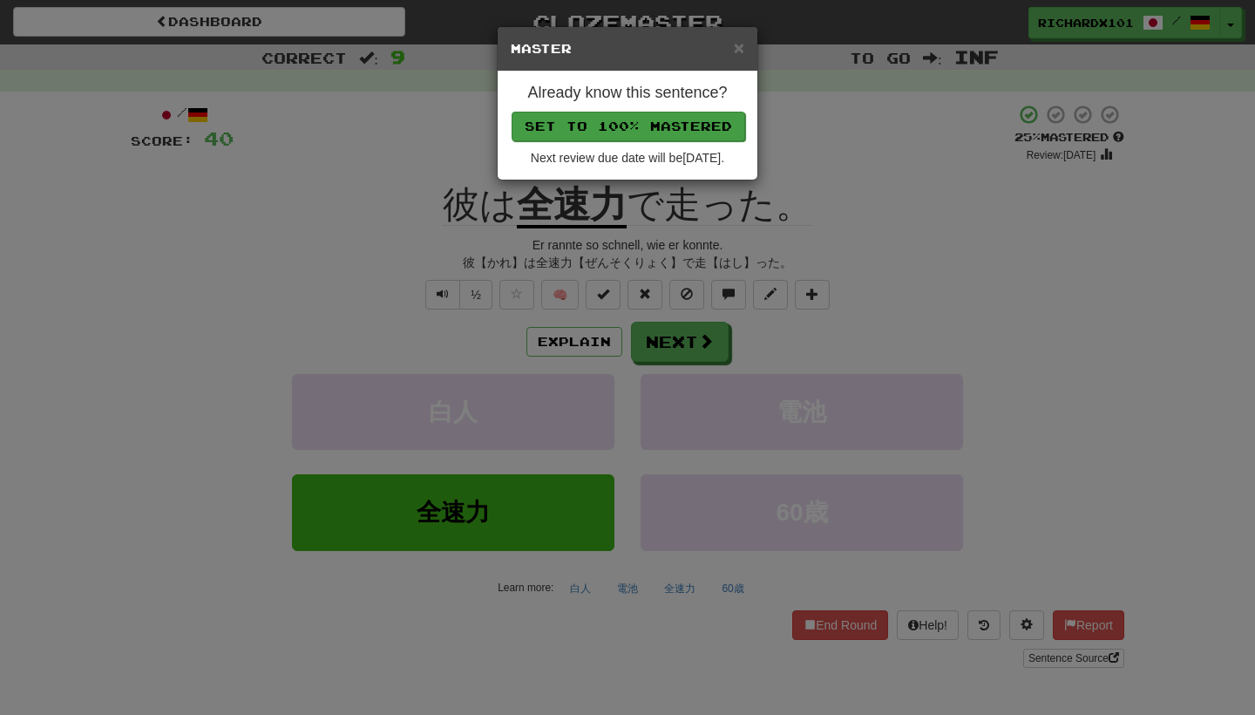
click at [663, 122] on button "Set to 100% Mastered" at bounding box center [629, 127] width 234 height 30
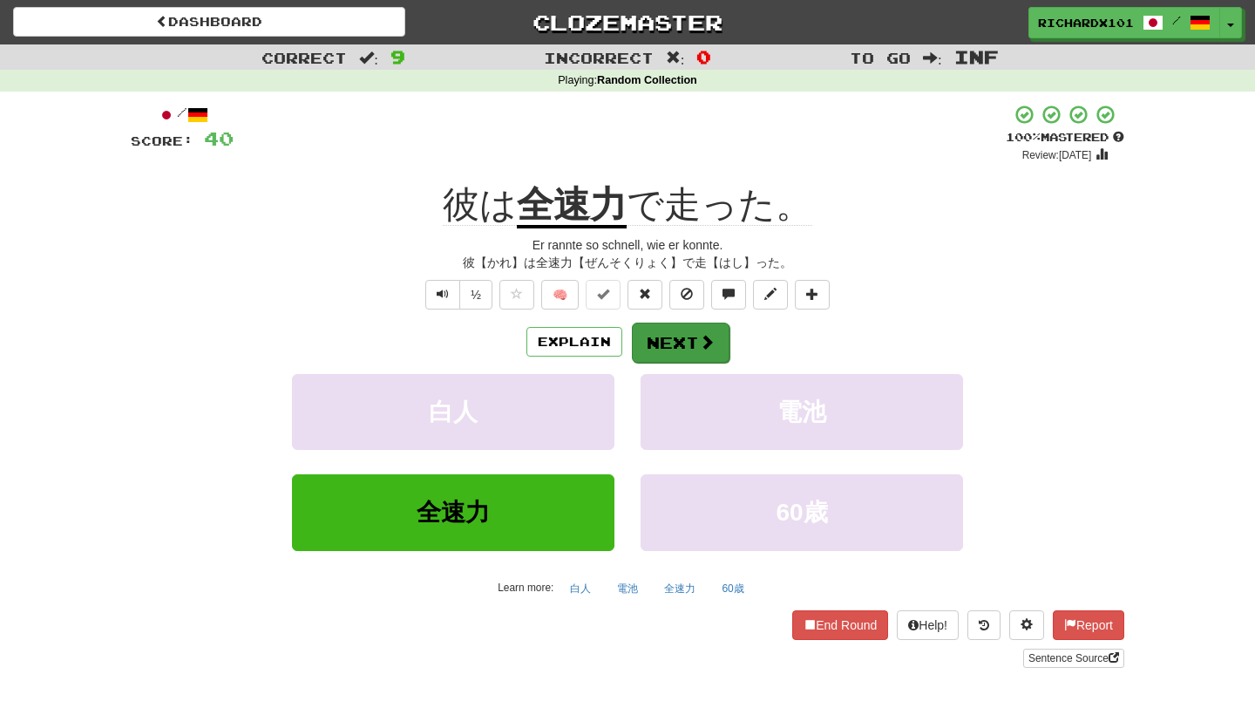
click at [675, 328] on button "Next" at bounding box center [681, 342] width 98 height 40
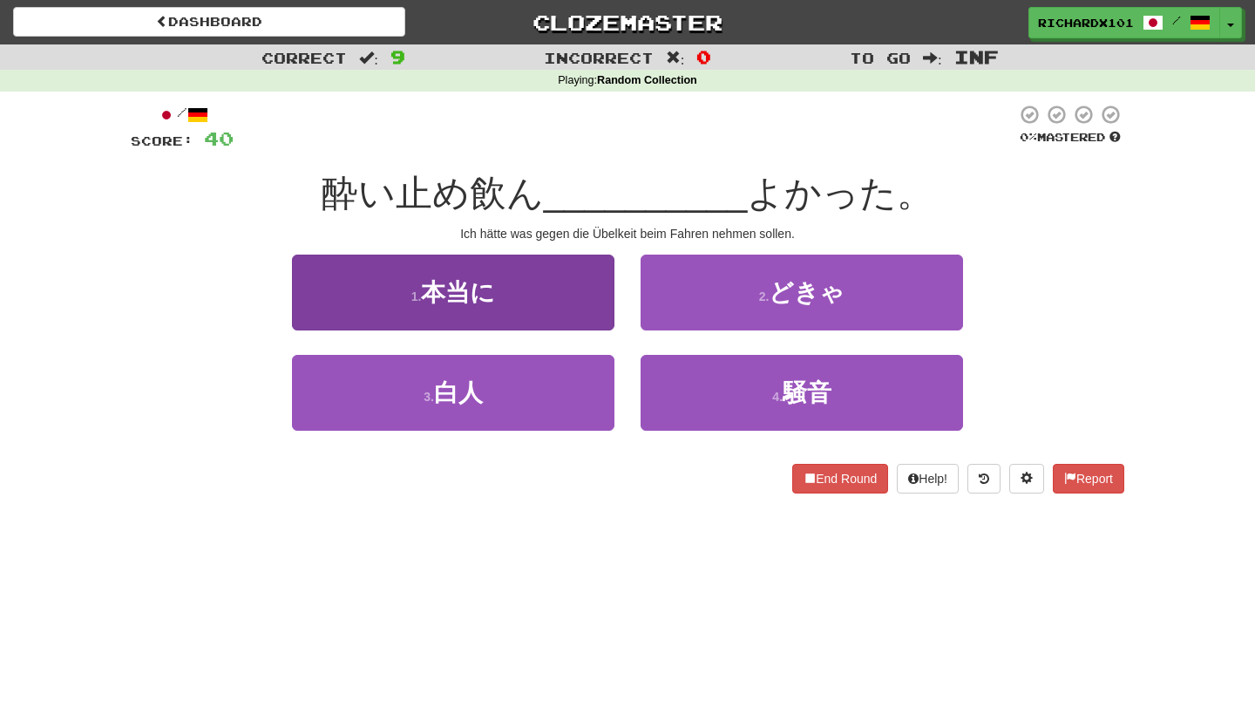
click at [583, 275] on button "1 . 本当に" at bounding box center [453, 292] width 322 height 76
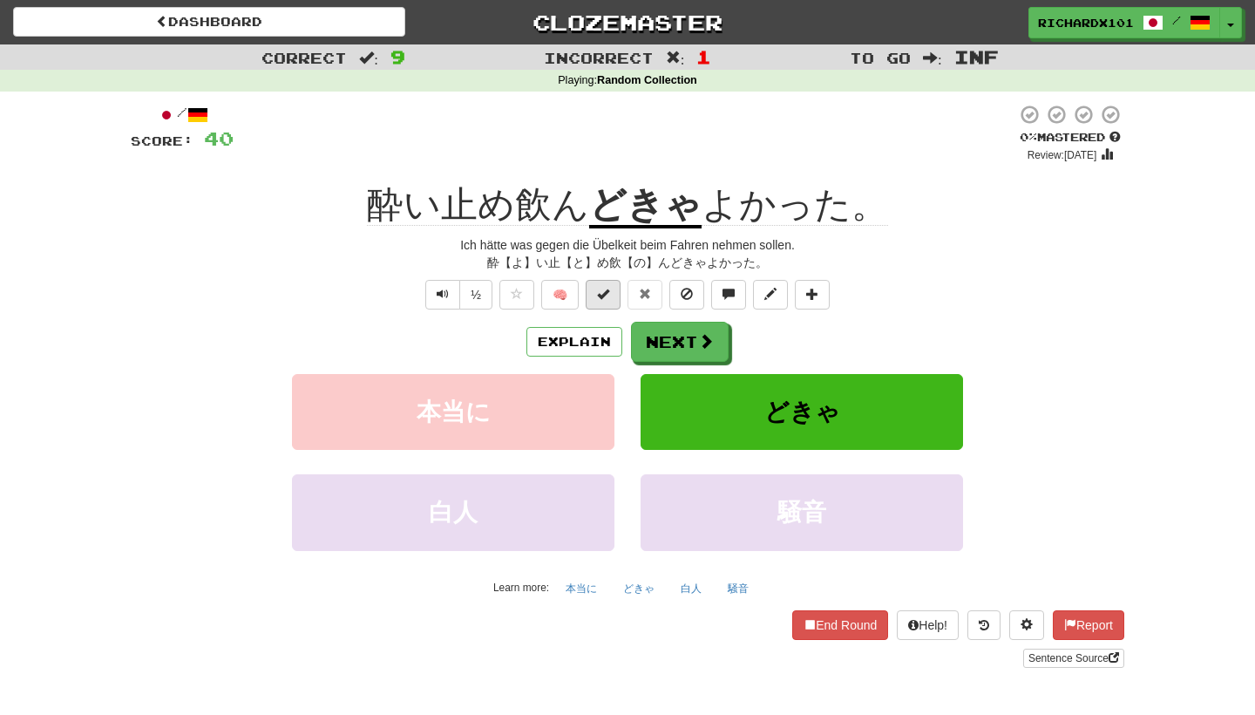
click at [605, 284] on button at bounding box center [603, 295] width 35 height 30
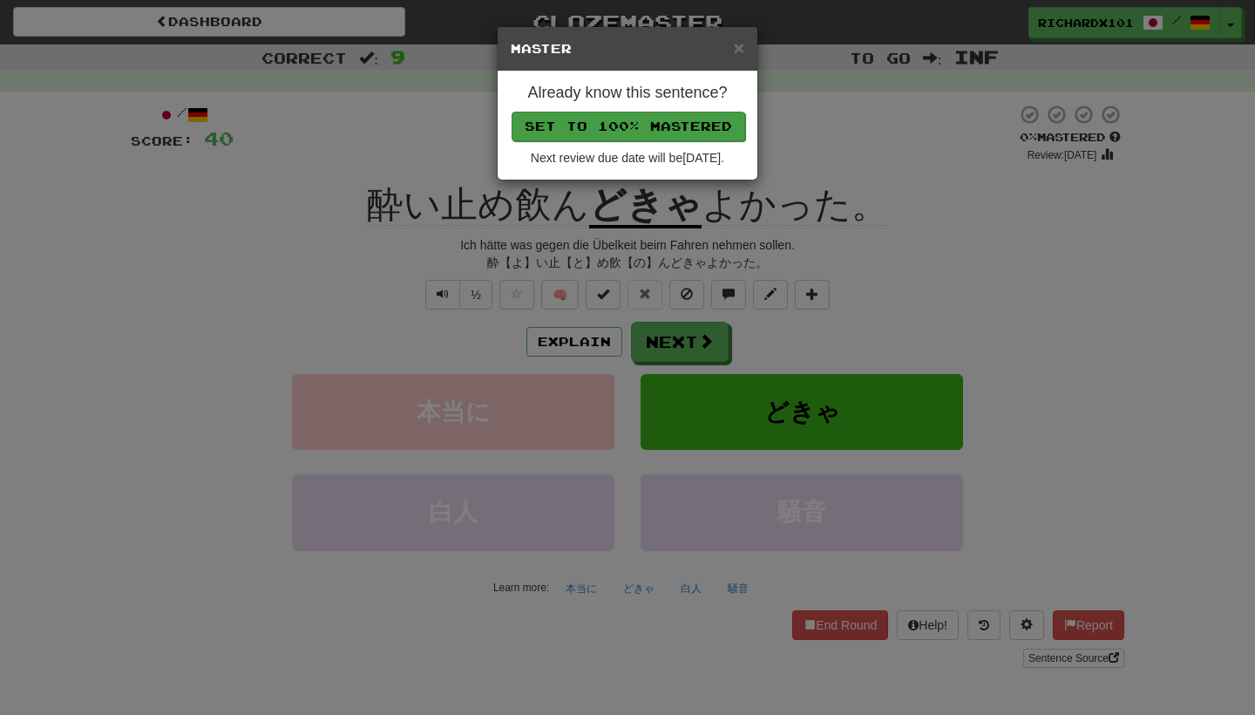
click at [638, 130] on button "Set to 100% Mastered" at bounding box center [629, 127] width 234 height 30
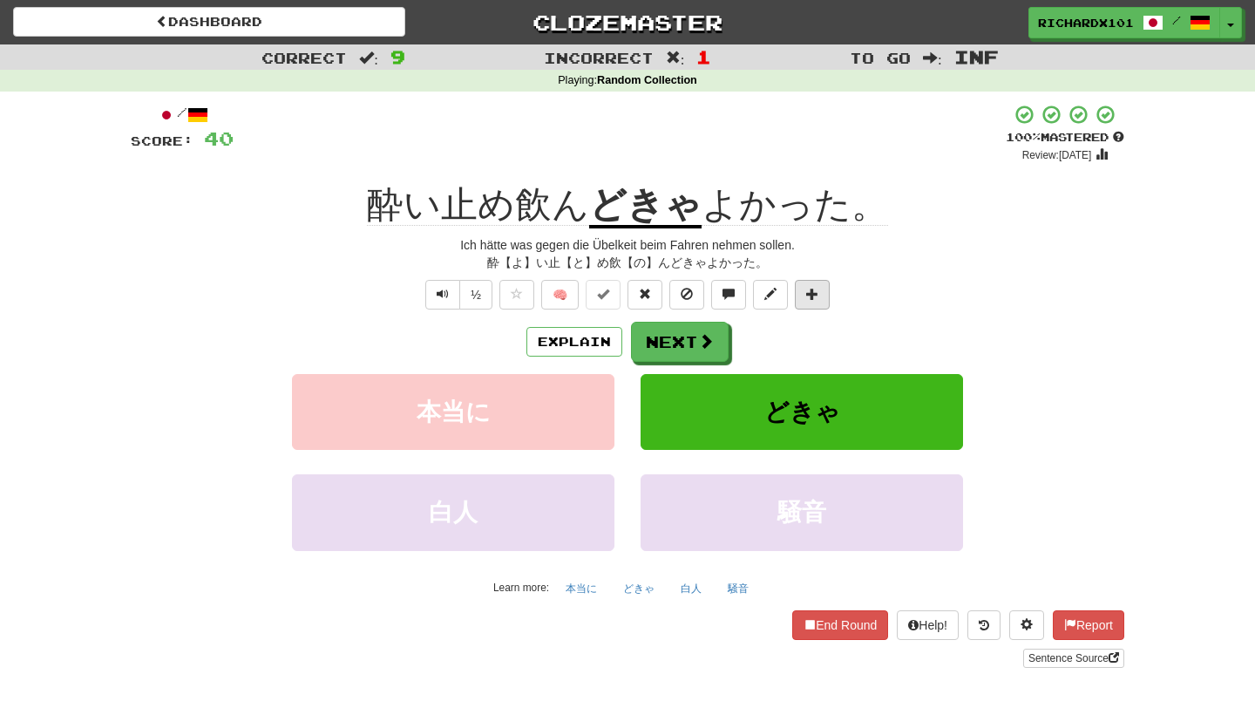
click at [808, 291] on span at bounding box center [812, 294] width 12 height 12
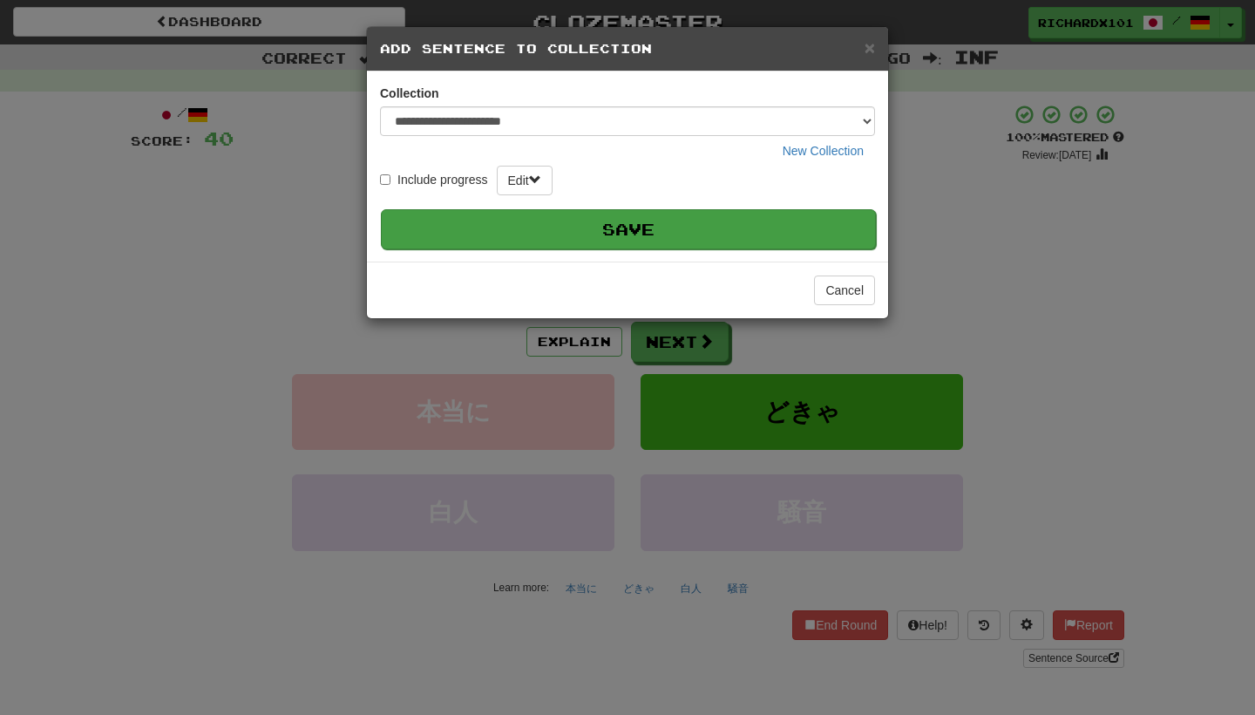
click at [768, 226] on button "Save" at bounding box center [628, 229] width 495 height 40
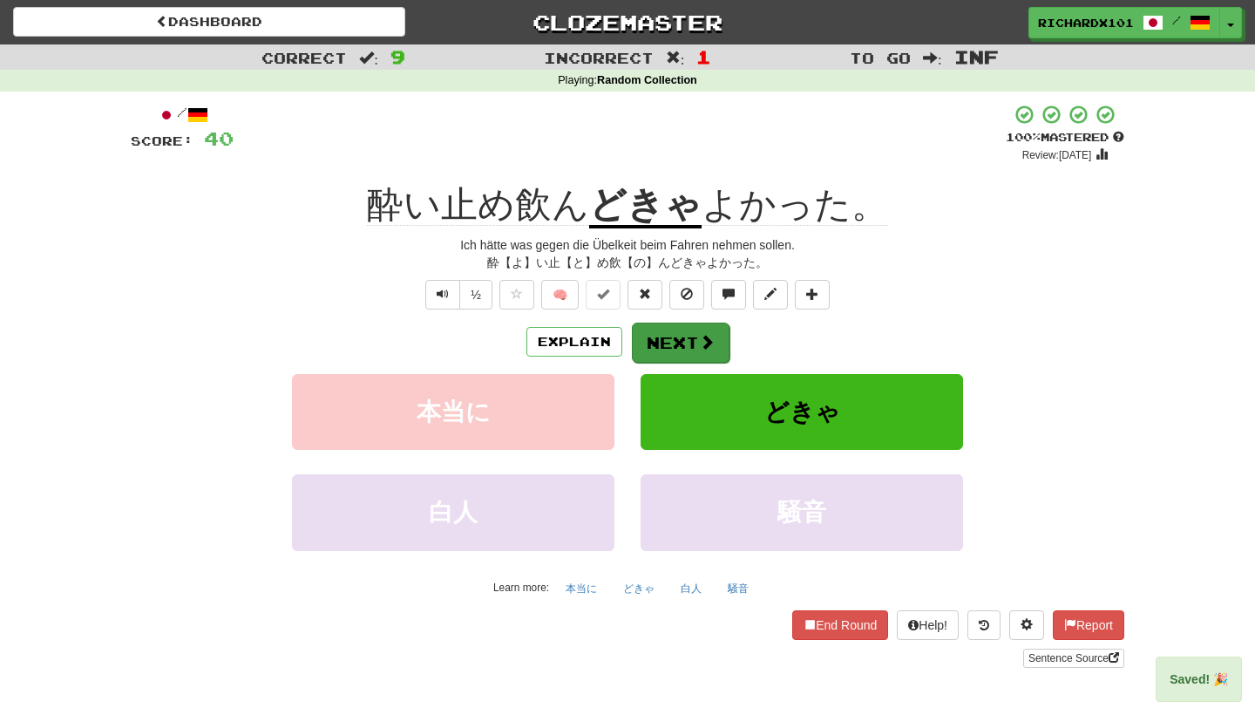
click at [682, 344] on button "Next" at bounding box center [681, 342] width 98 height 40
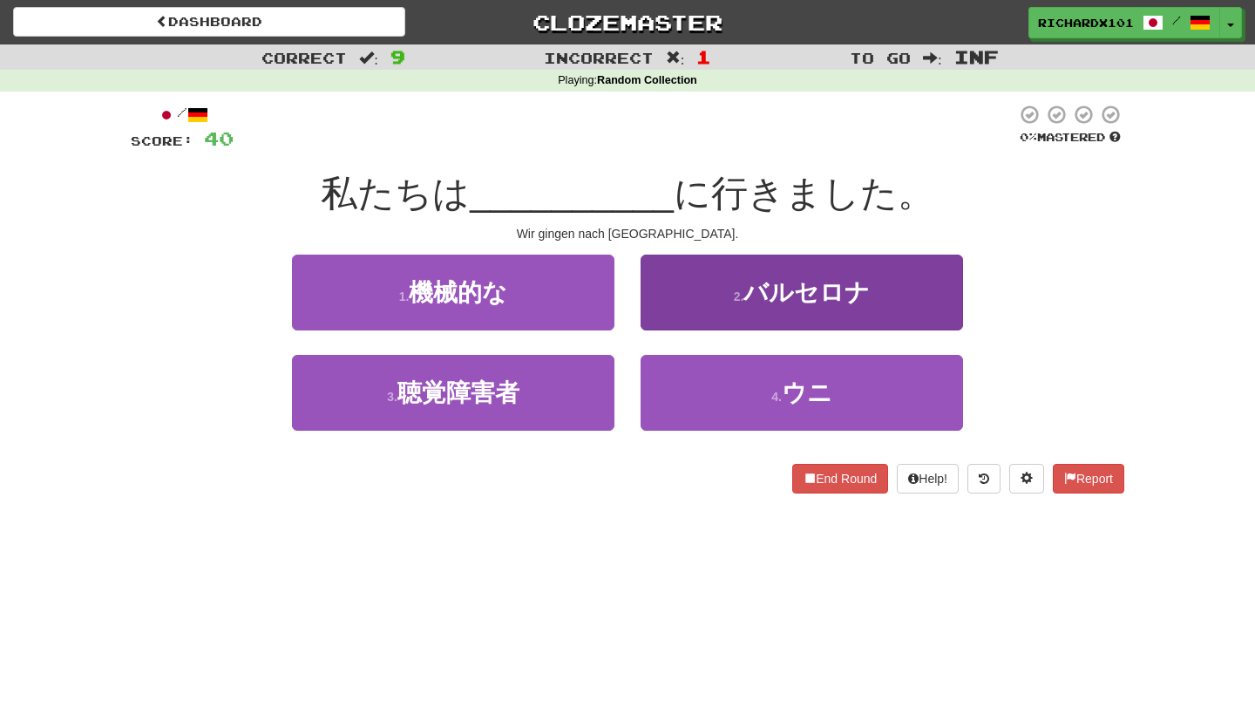
click at [716, 275] on button "2 . バルセロナ" at bounding box center [802, 292] width 322 height 76
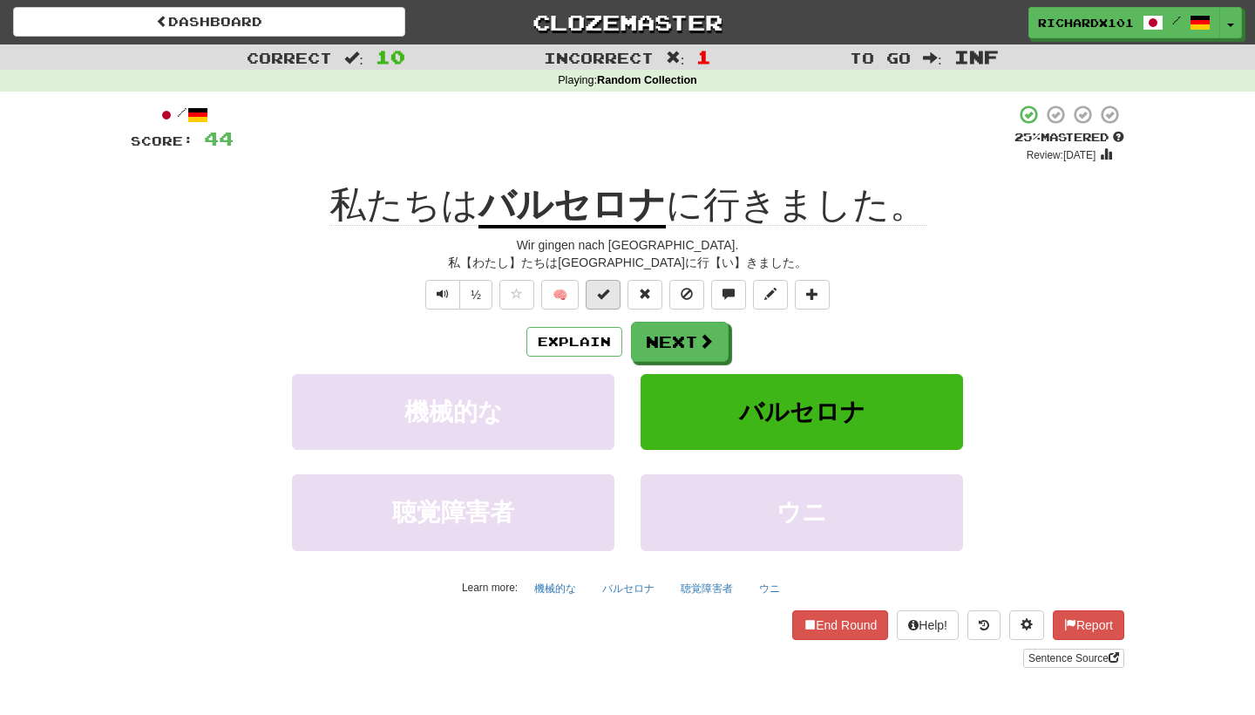
click at [612, 292] on button at bounding box center [603, 295] width 35 height 30
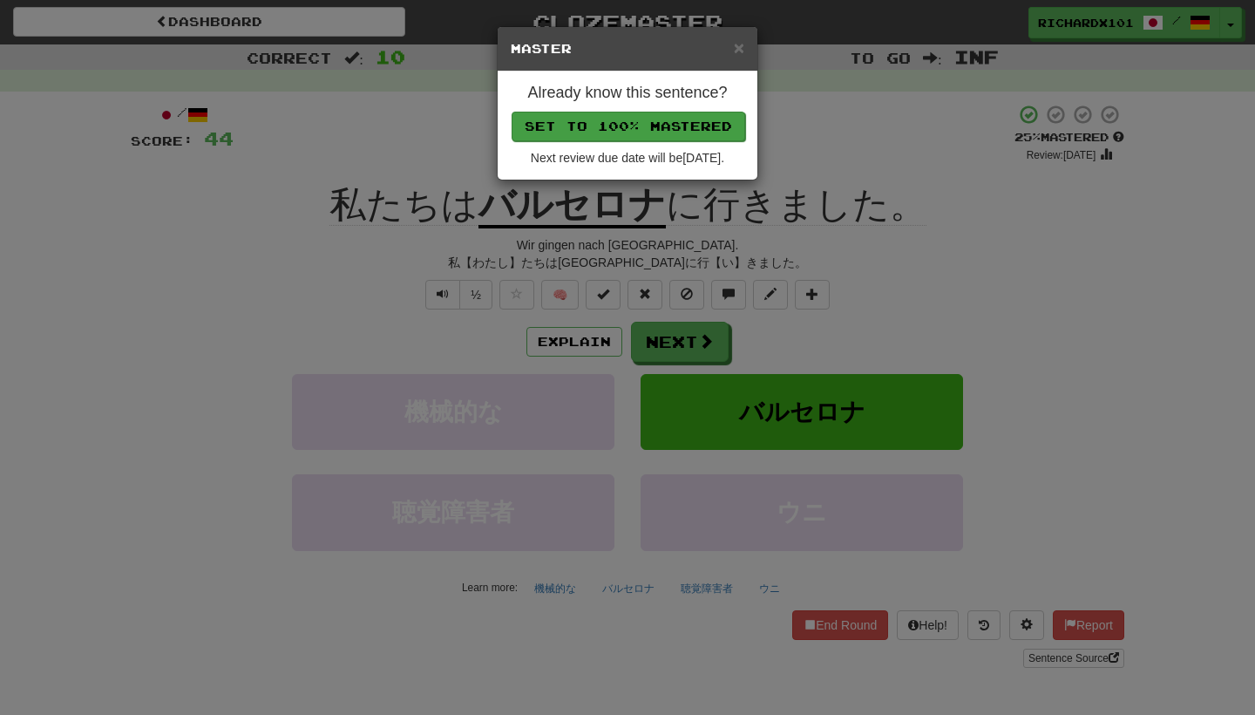
click at [656, 132] on button "Set to 100% Mastered" at bounding box center [629, 127] width 234 height 30
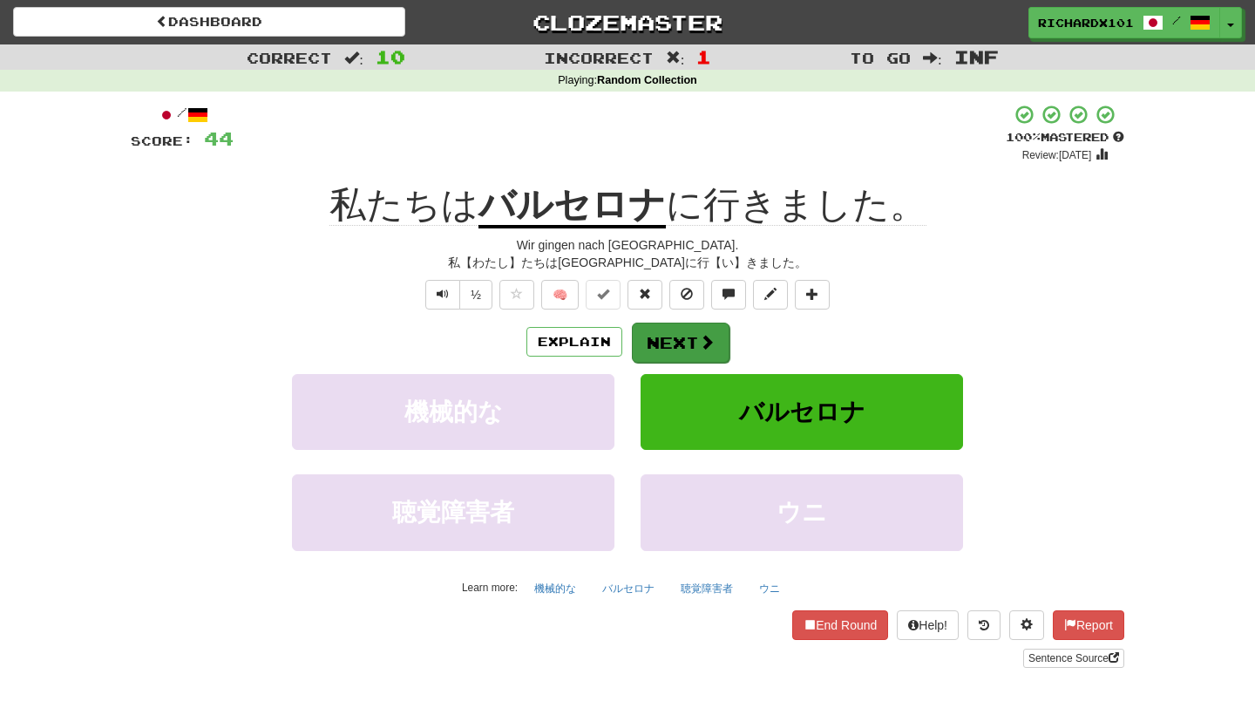
click at [663, 332] on button "Next" at bounding box center [681, 342] width 98 height 40
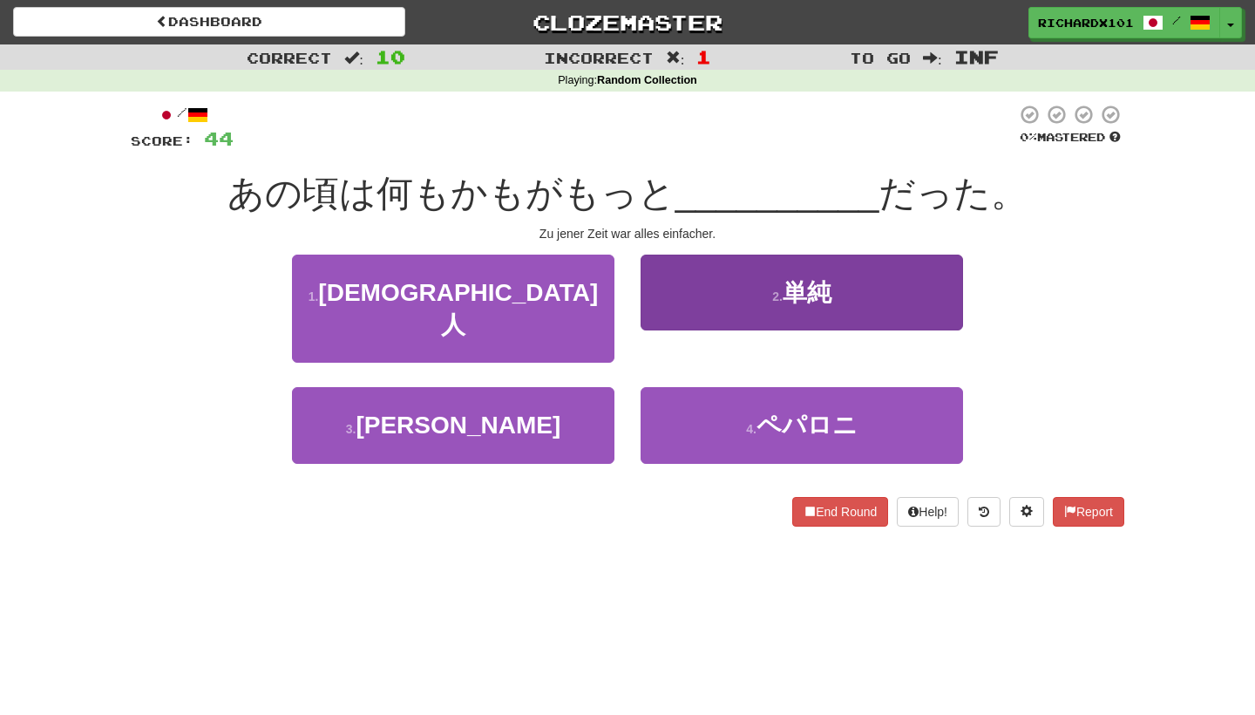
click at [680, 310] on button "2 . 単純" at bounding box center [802, 292] width 322 height 76
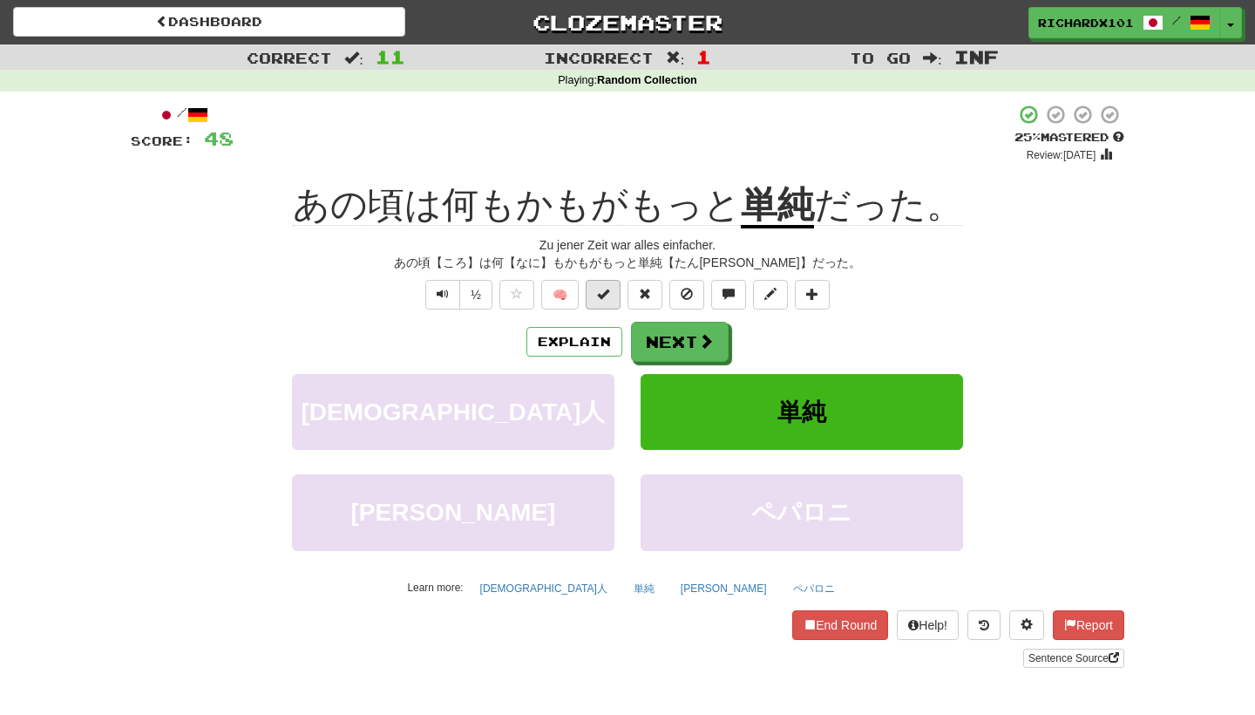
click at [604, 291] on span at bounding box center [603, 294] width 12 height 12
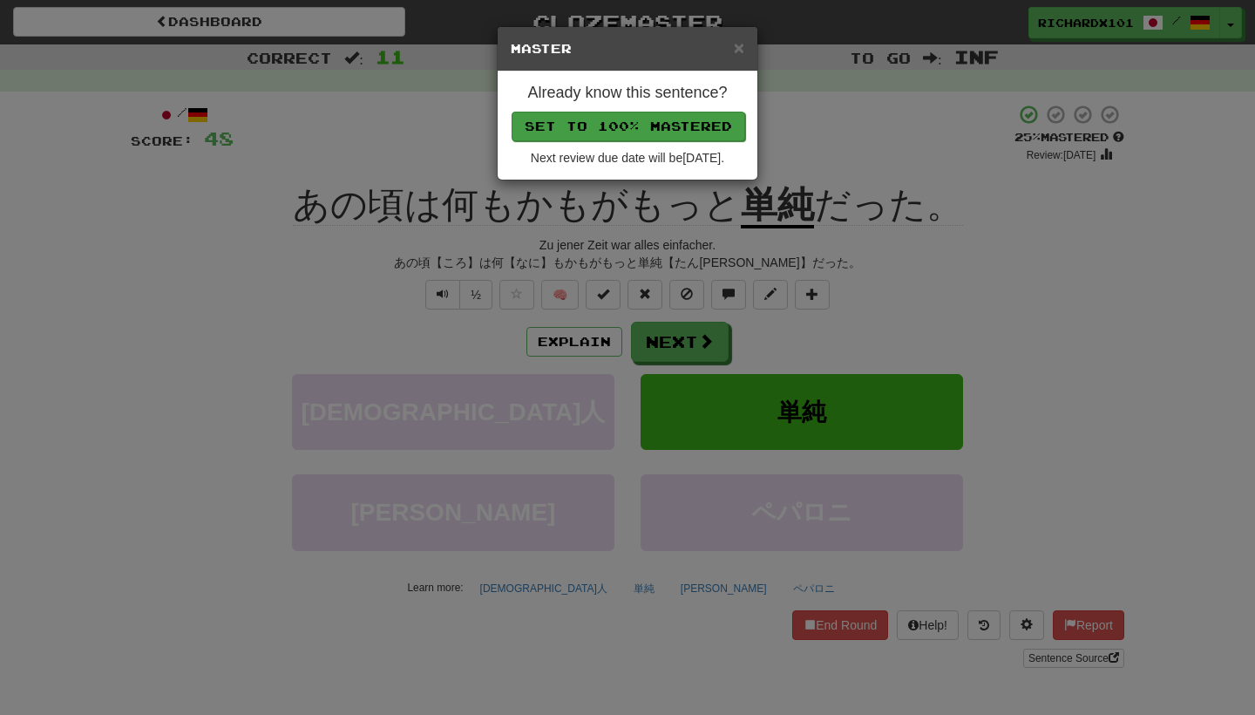
click at [657, 128] on button "Set to 100% Mastered" at bounding box center [629, 127] width 234 height 30
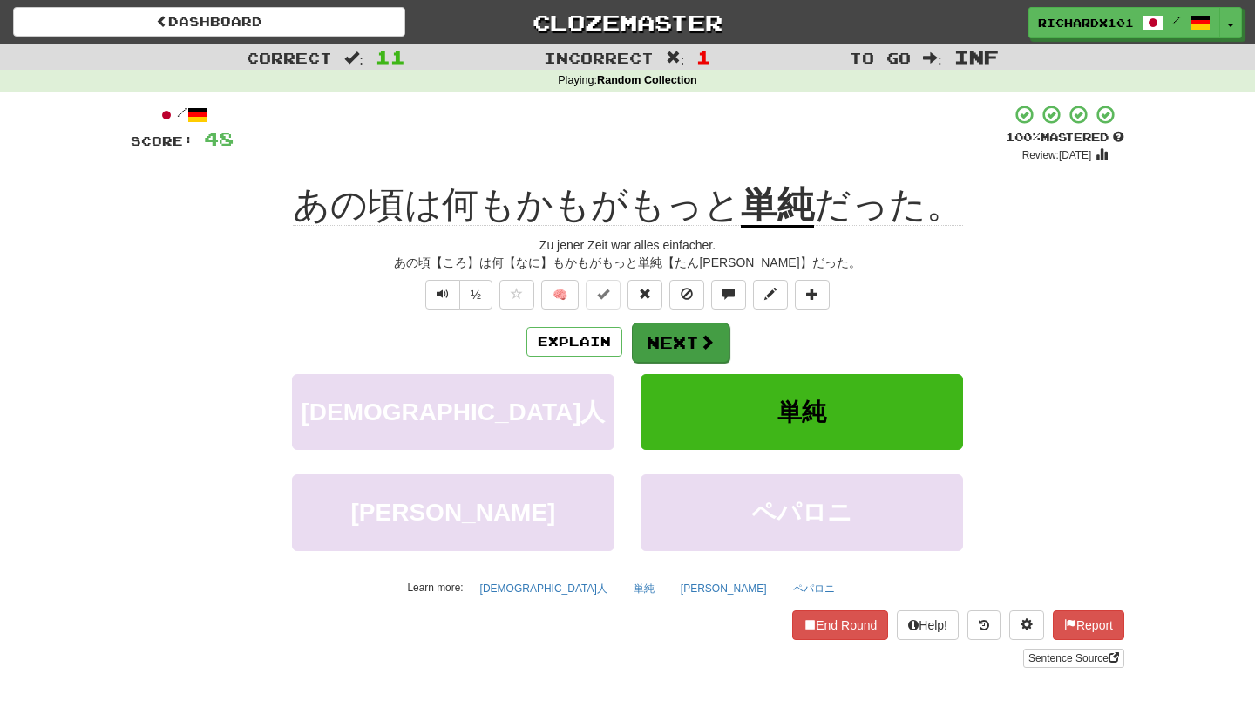
click at [658, 338] on button "Next" at bounding box center [681, 342] width 98 height 40
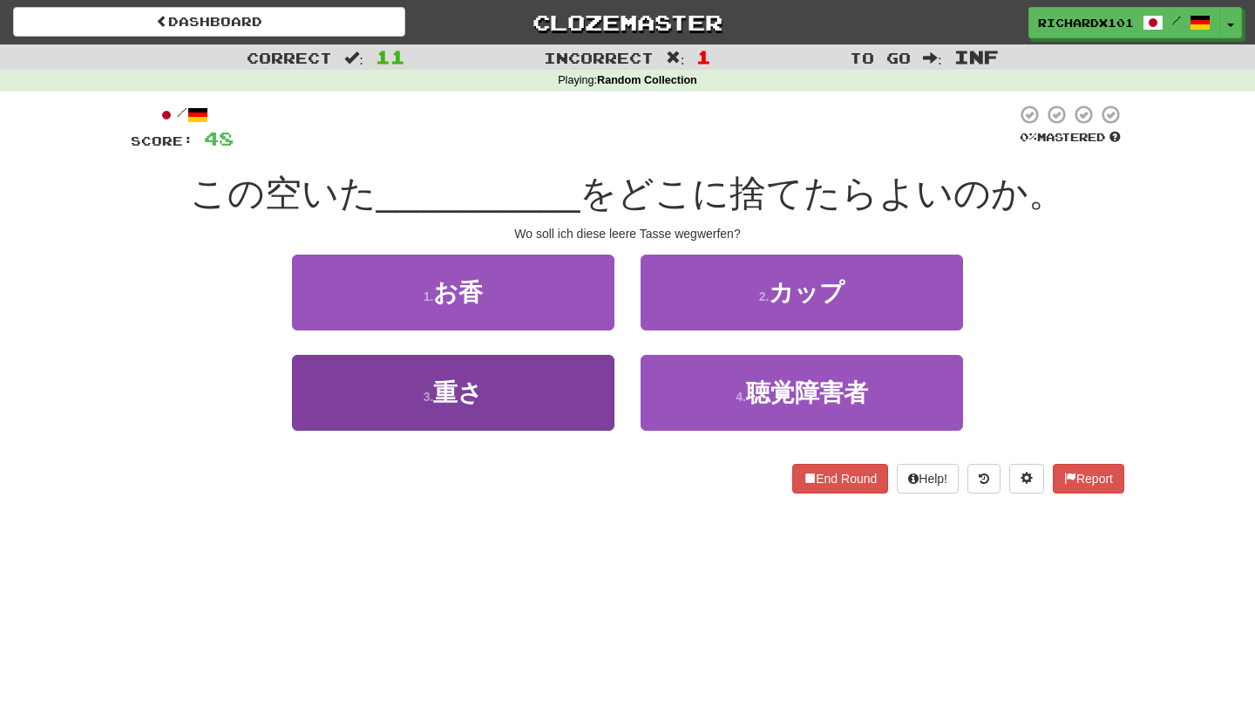
click at [594, 386] on button "3 . 重さ" at bounding box center [453, 393] width 322 height 76
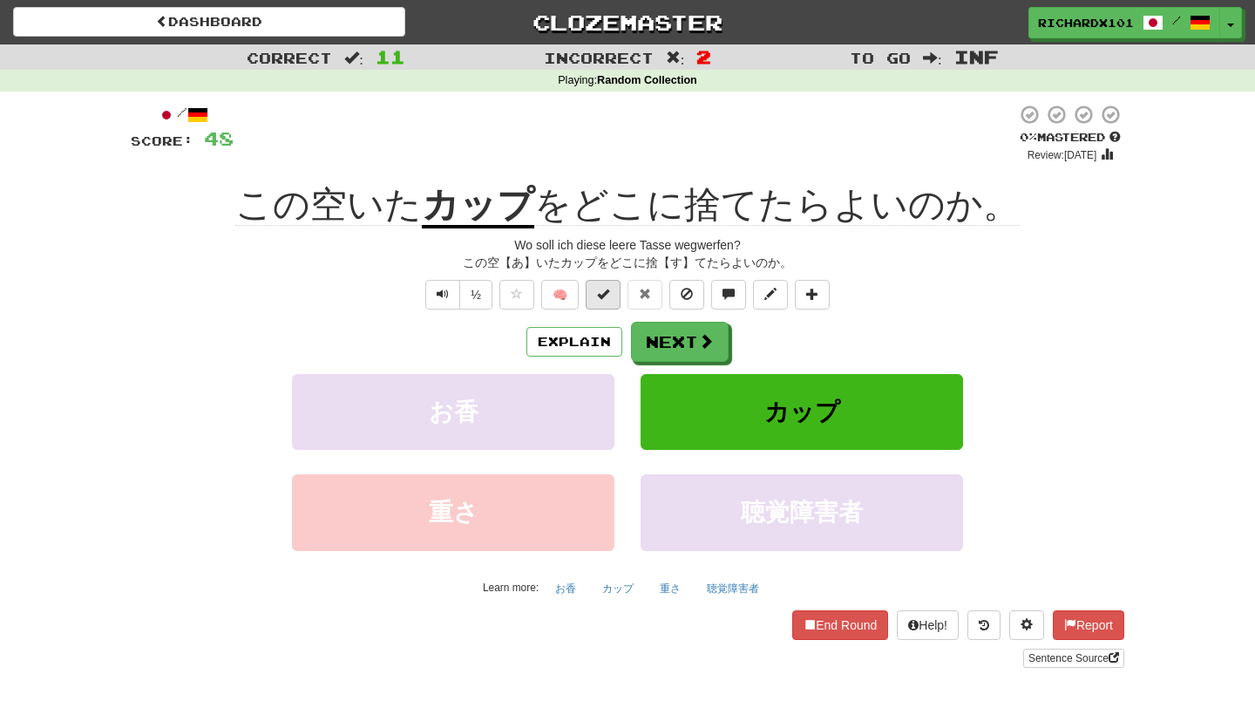
click at [610, 297] on button at bounding box center [603, 295] width 35 height 30
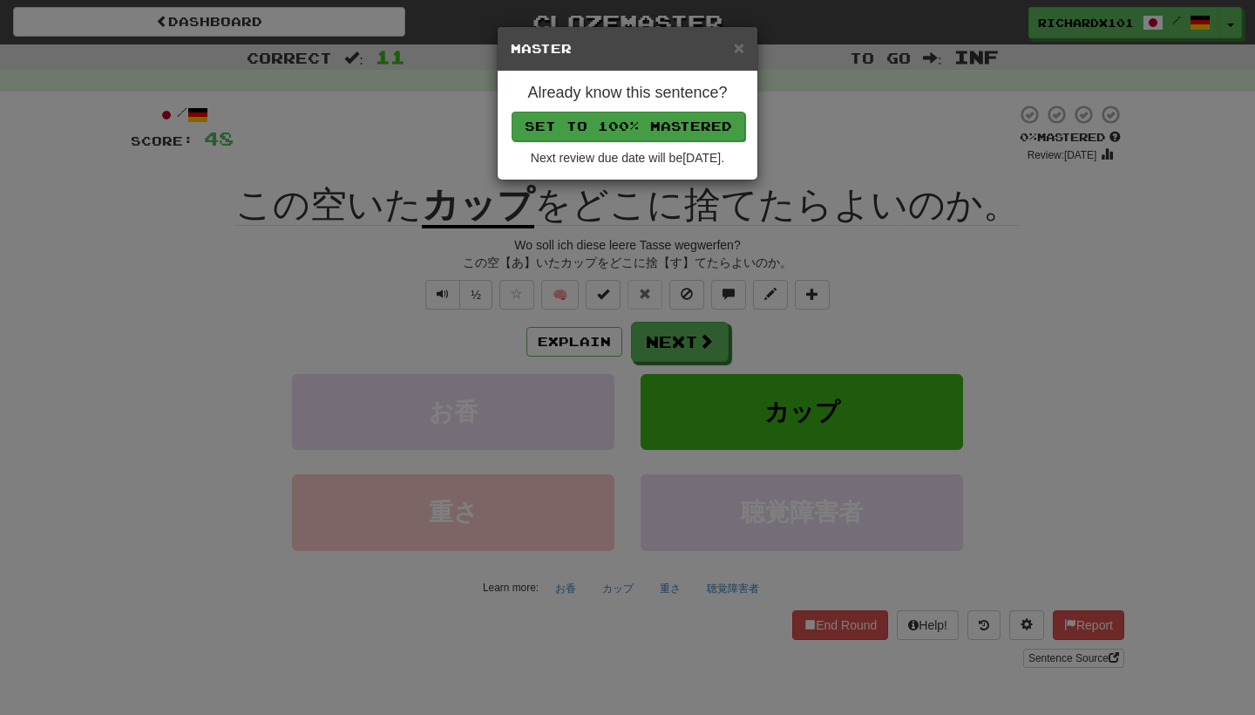
click at [657, 125] on button "Set to 100% Mastered" at bounding box center [629, 127] width 234 height 30
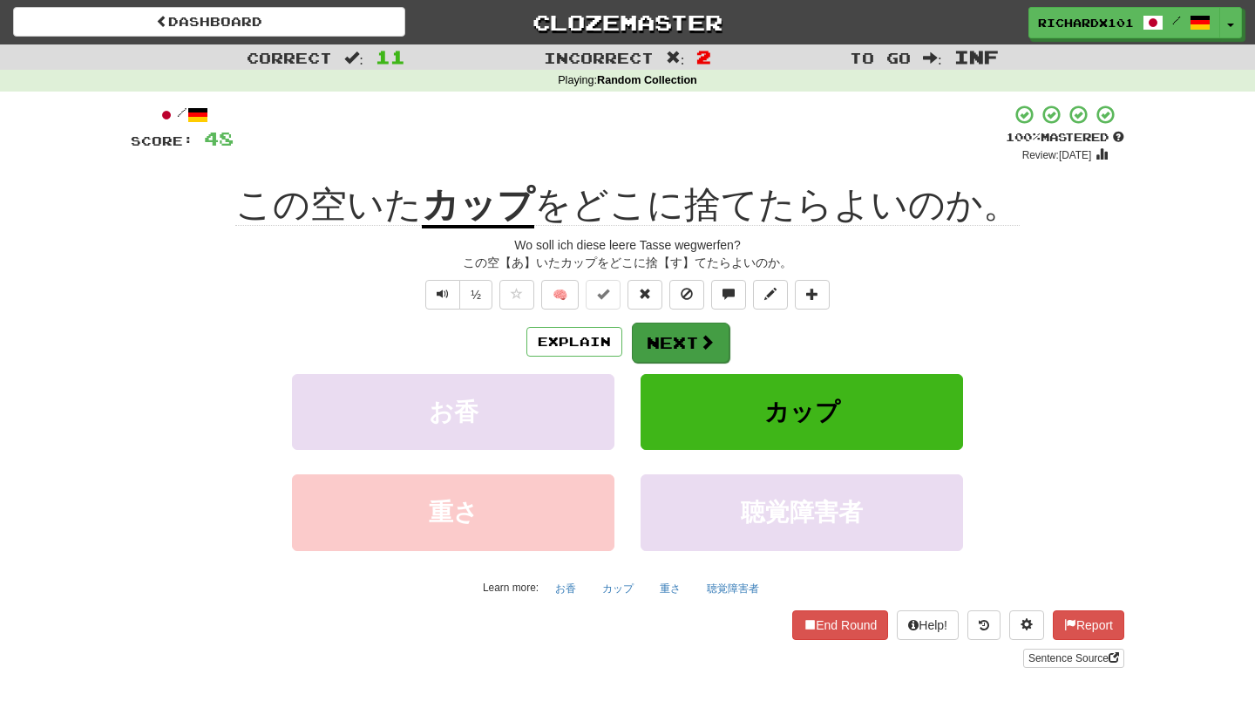
click at [659, 337] on button "Next" at bounding box center [681, 342] width 98 height 40
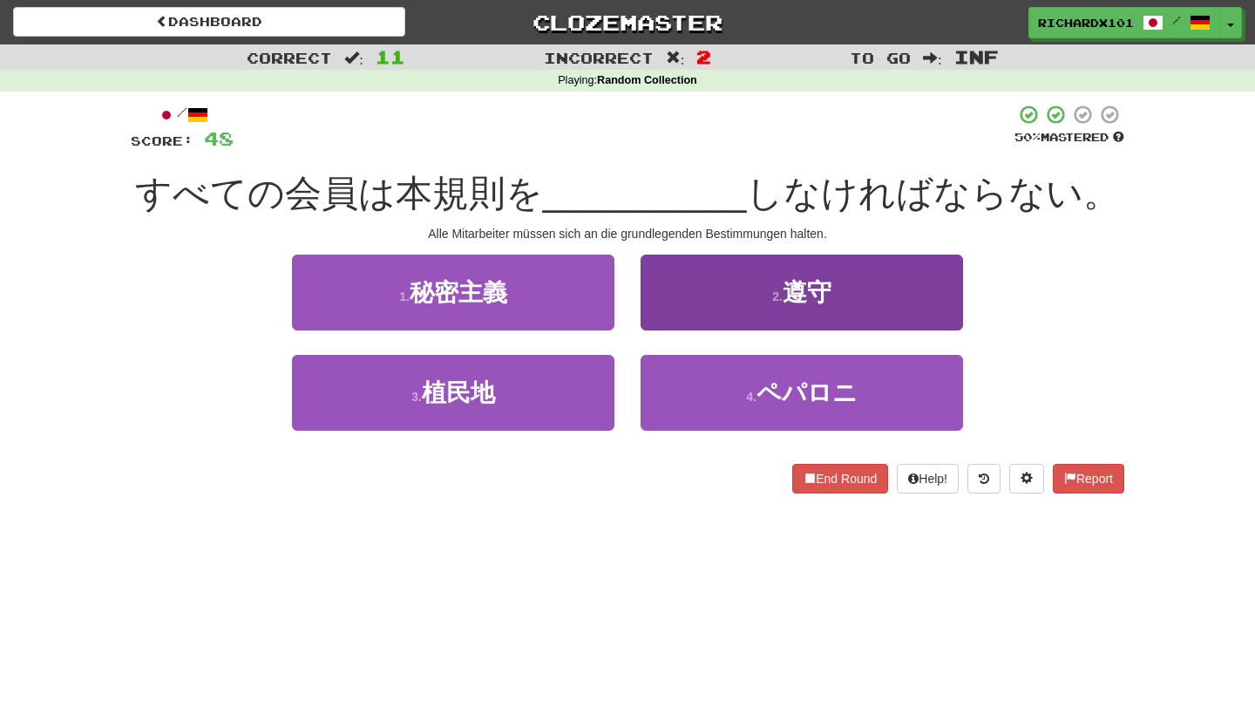
click at [692, 302] on button "2 . 遵守" at bounding box center [802, 292] width 322 height 76
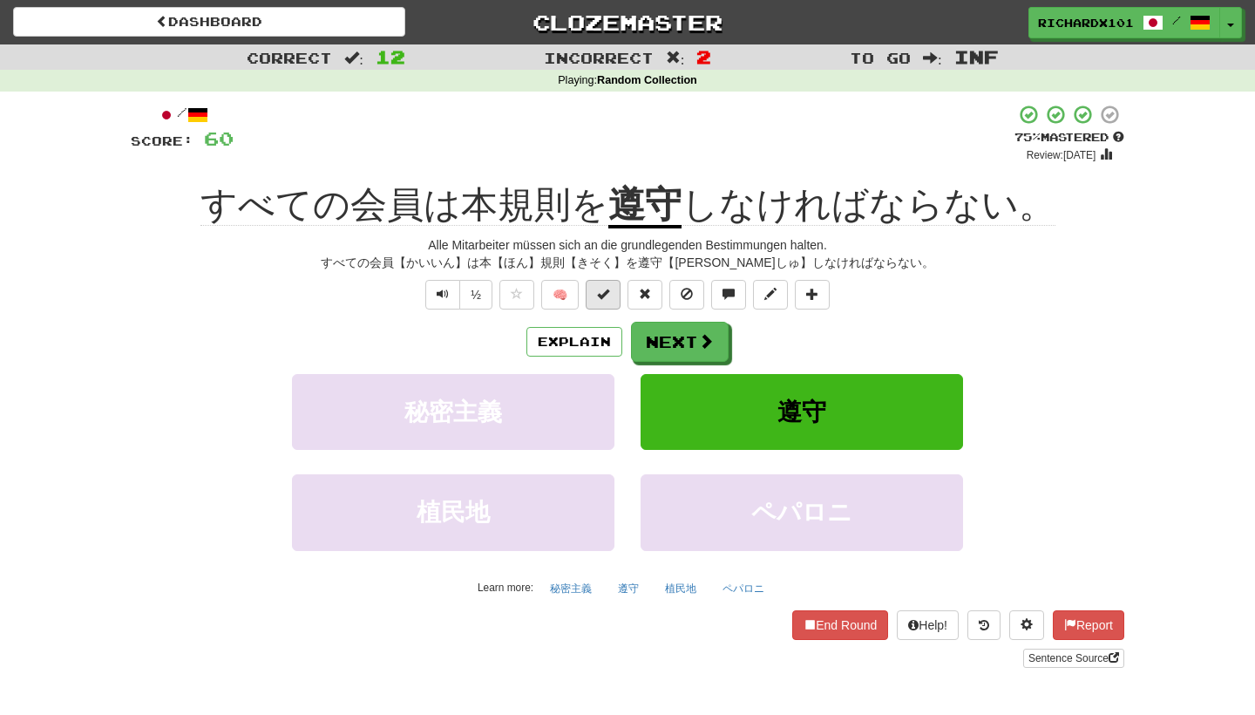
click at [612, 301] on button at bounding box center [603, 295] width 35 height 30
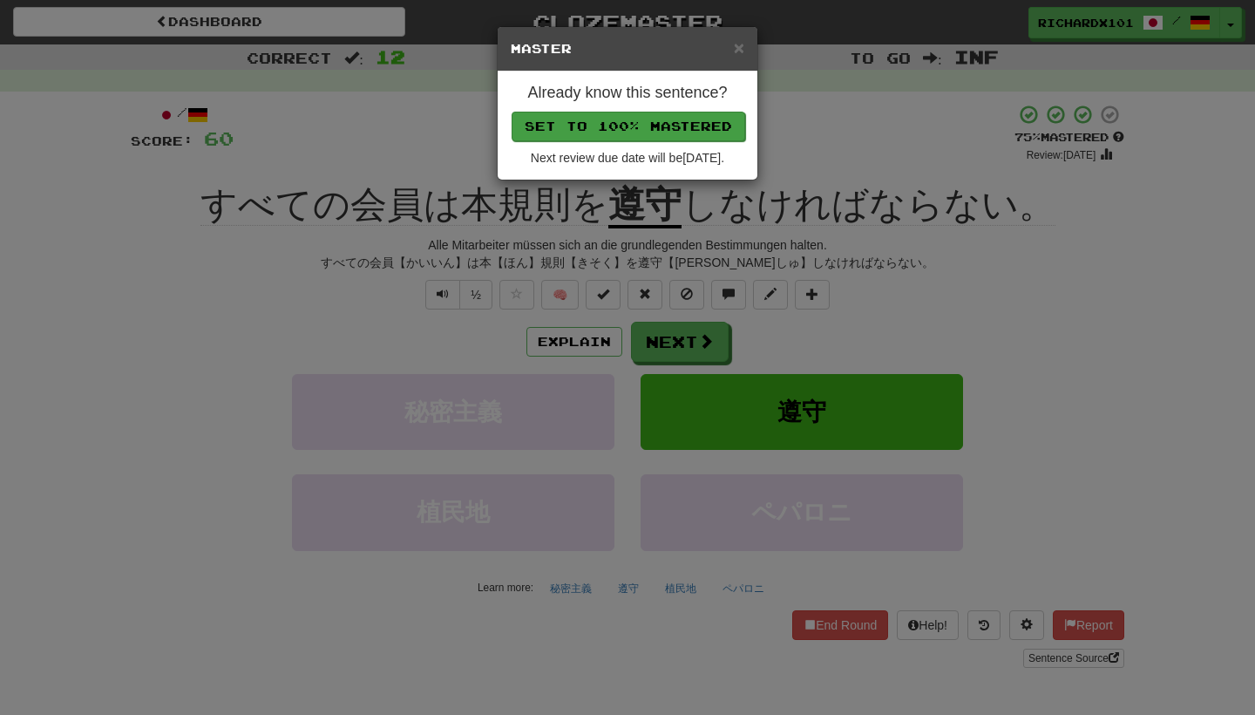
click at [668, 126] on button "Set to 100% Mastered" at bounding box center [629, 127] width 234 height 30
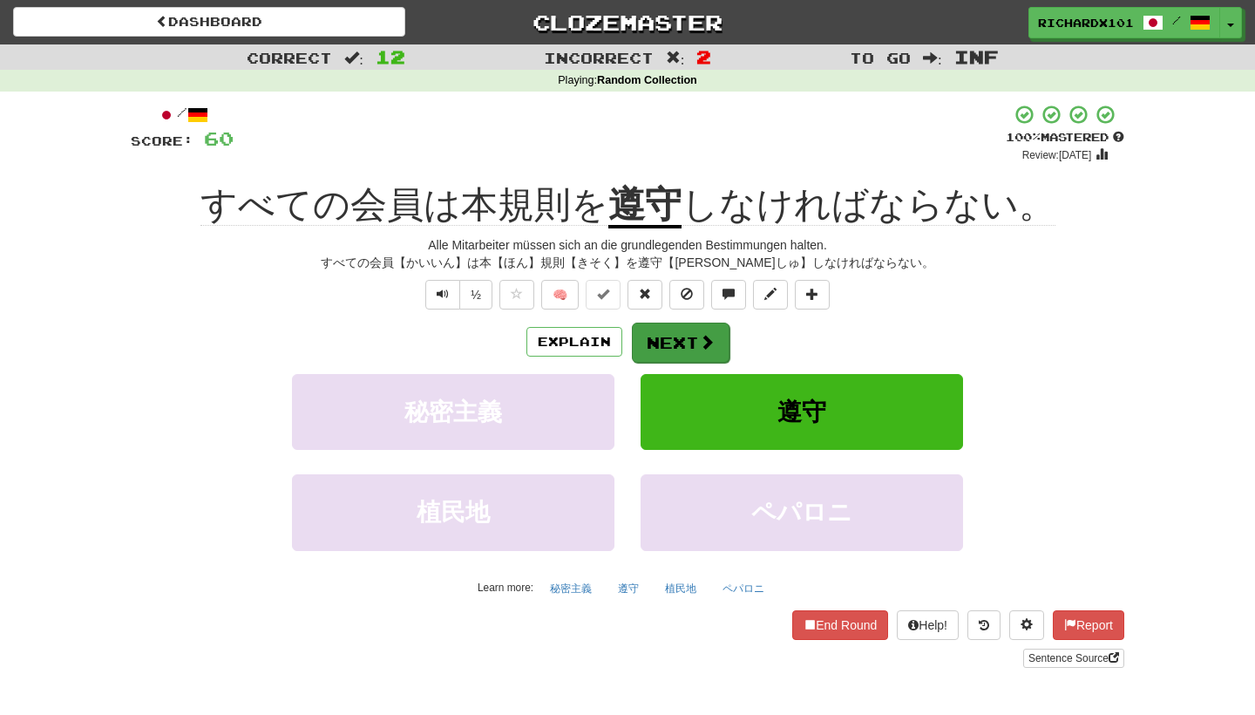
click at [682, 331] on button "Next" at bounding box center [681, 342] width 98 height 40
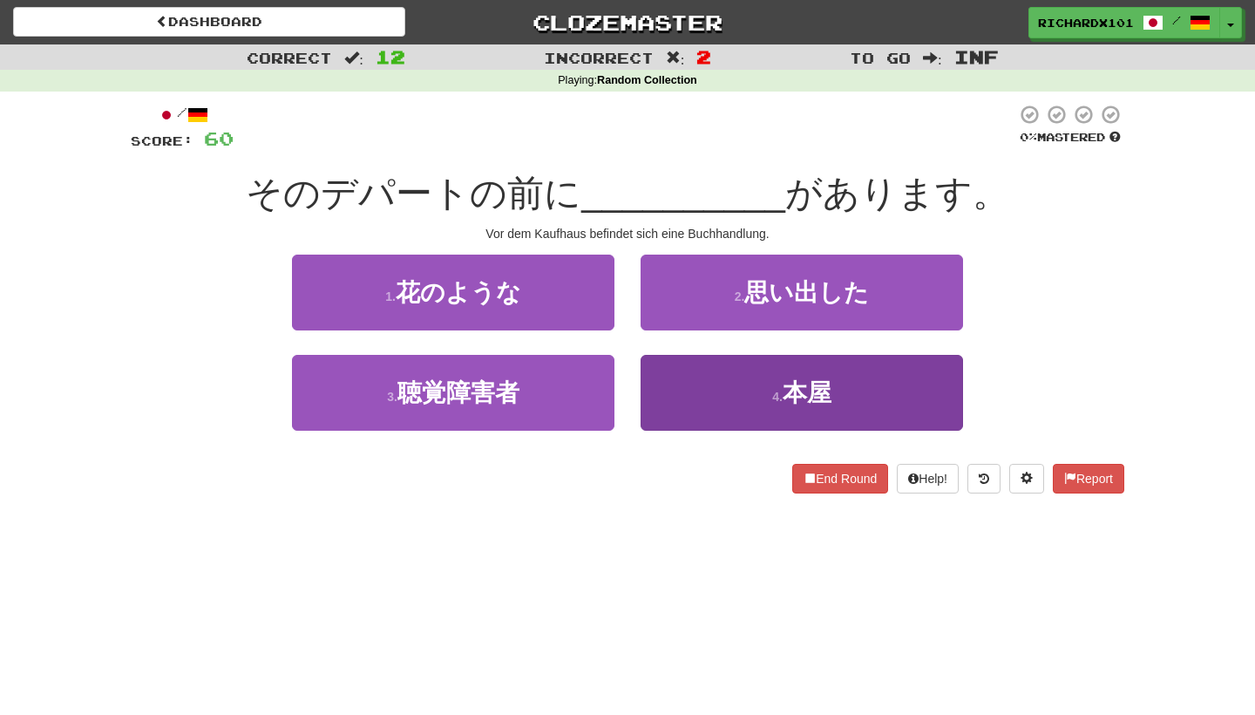
click at [698, 384] on button "4 . 本屋" at bounding box center [802, 393] width 322 height 76
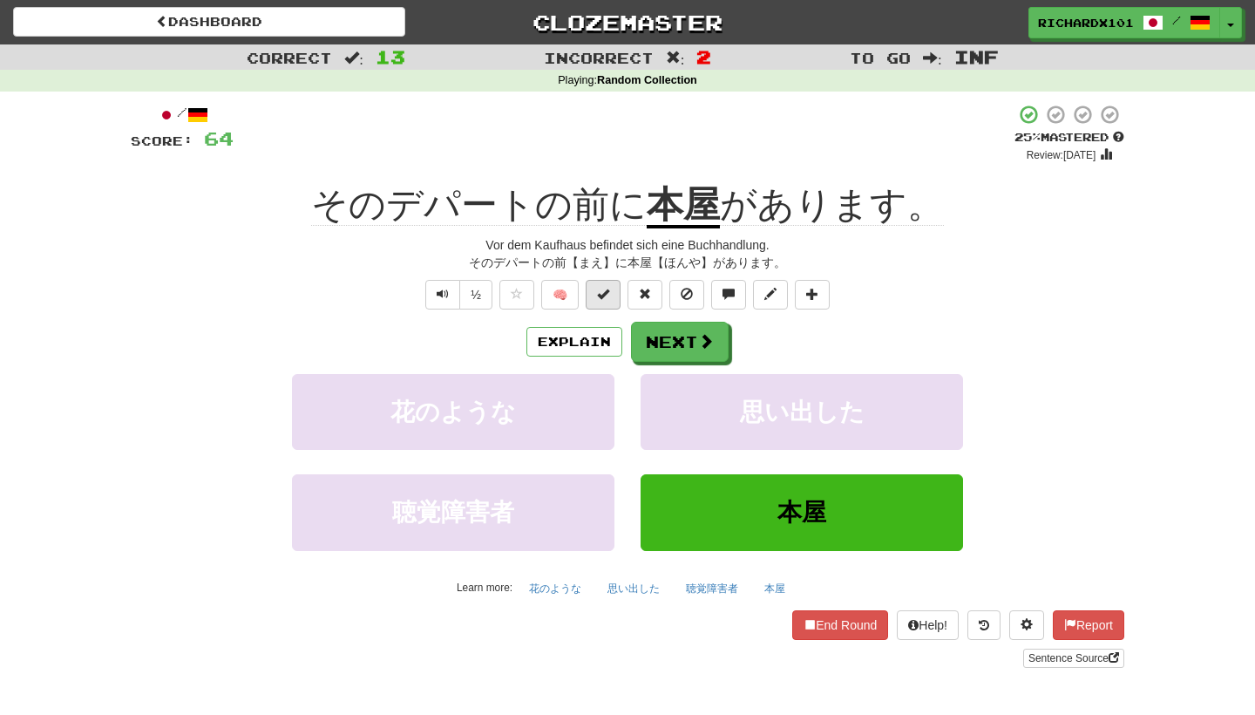
click at [612, 285] on button at bounding box center [603, 295] width 35 height 30
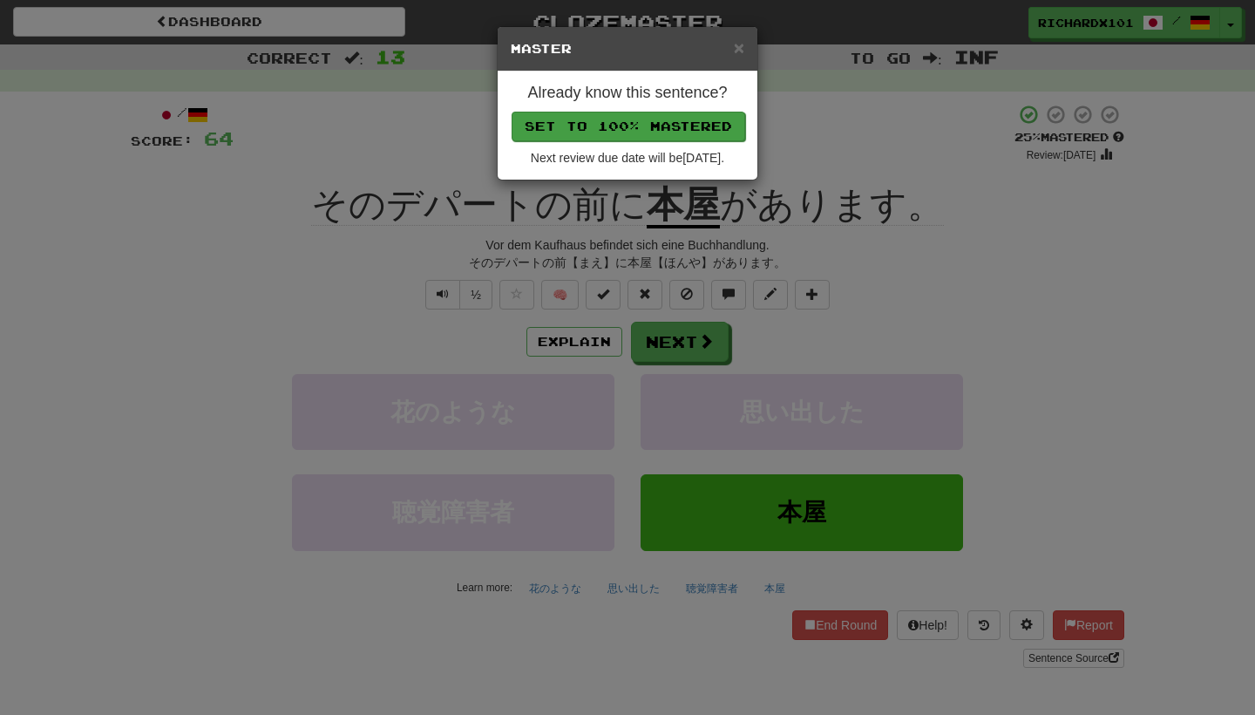
click at [691, 115] on button "Set to 100% Mastered" at bounding box center [629, 127] width 234 height 30
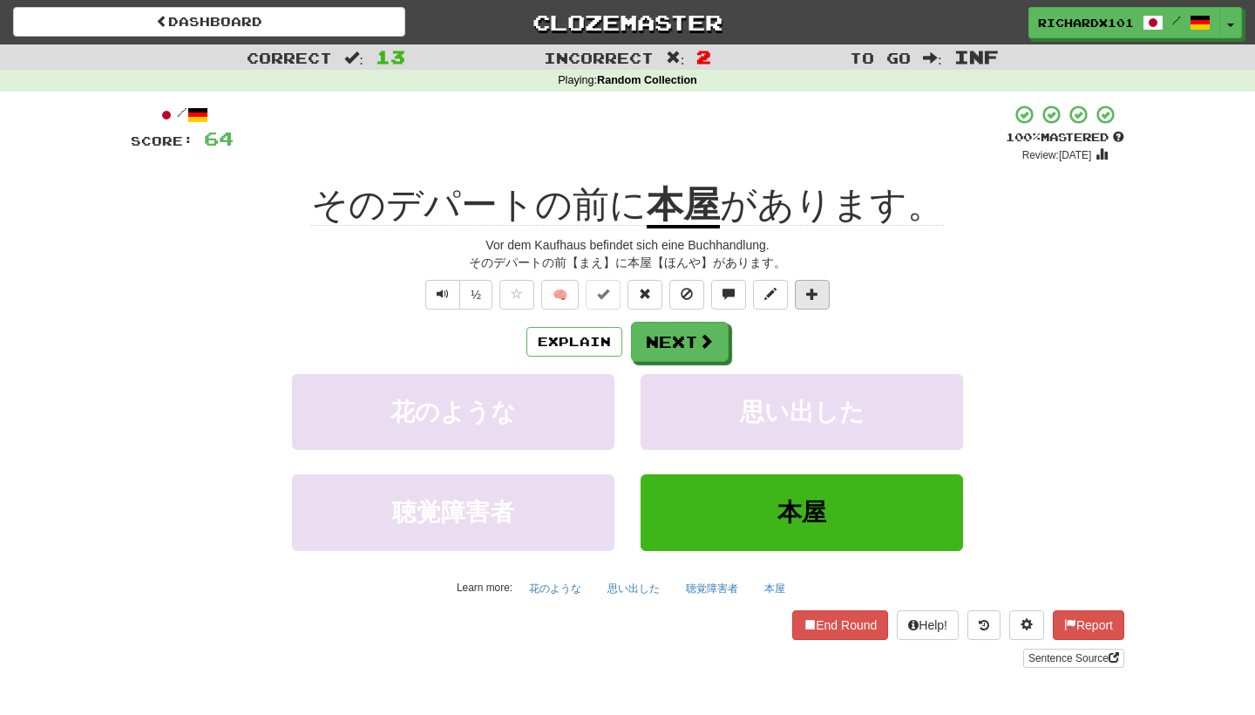
click at [818, 295] on span at bounding box center [812, 294] width 12 height 12
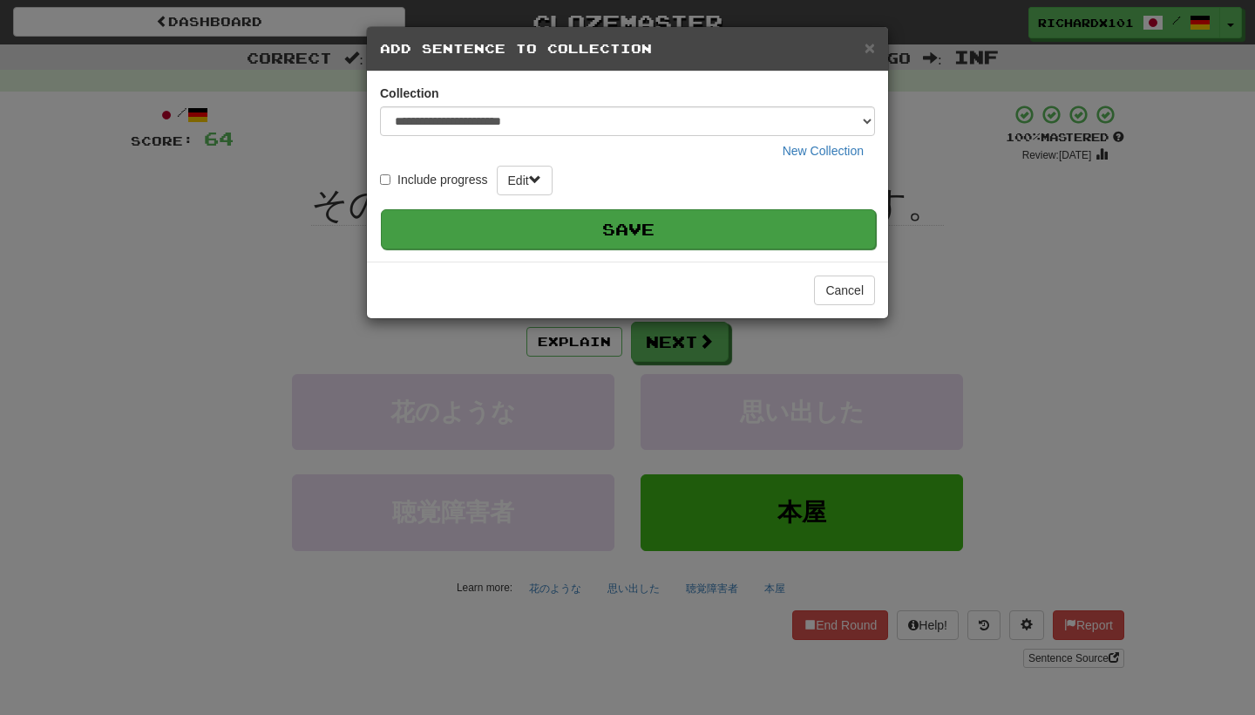
click at [749, 230] on button "Save" at bounding box center [628, 229] width 495 height 40
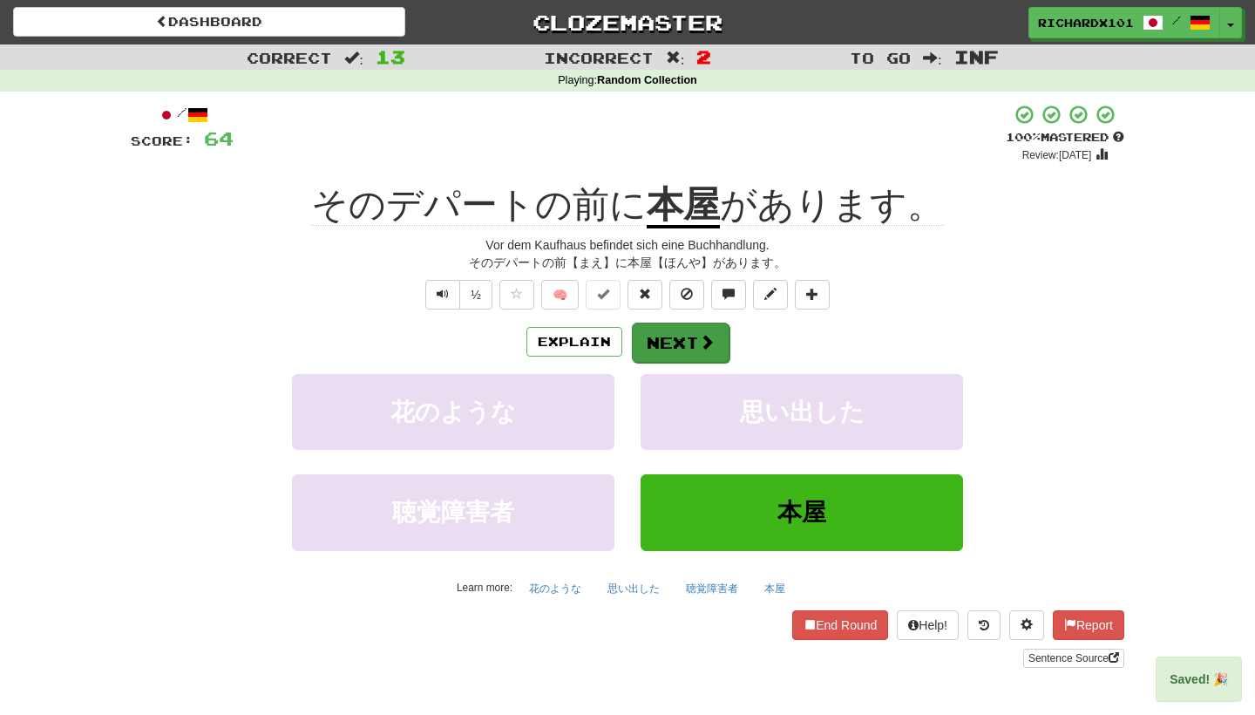
click at [703, 346] on span at bounding box center [707, 342] width 16 height 16
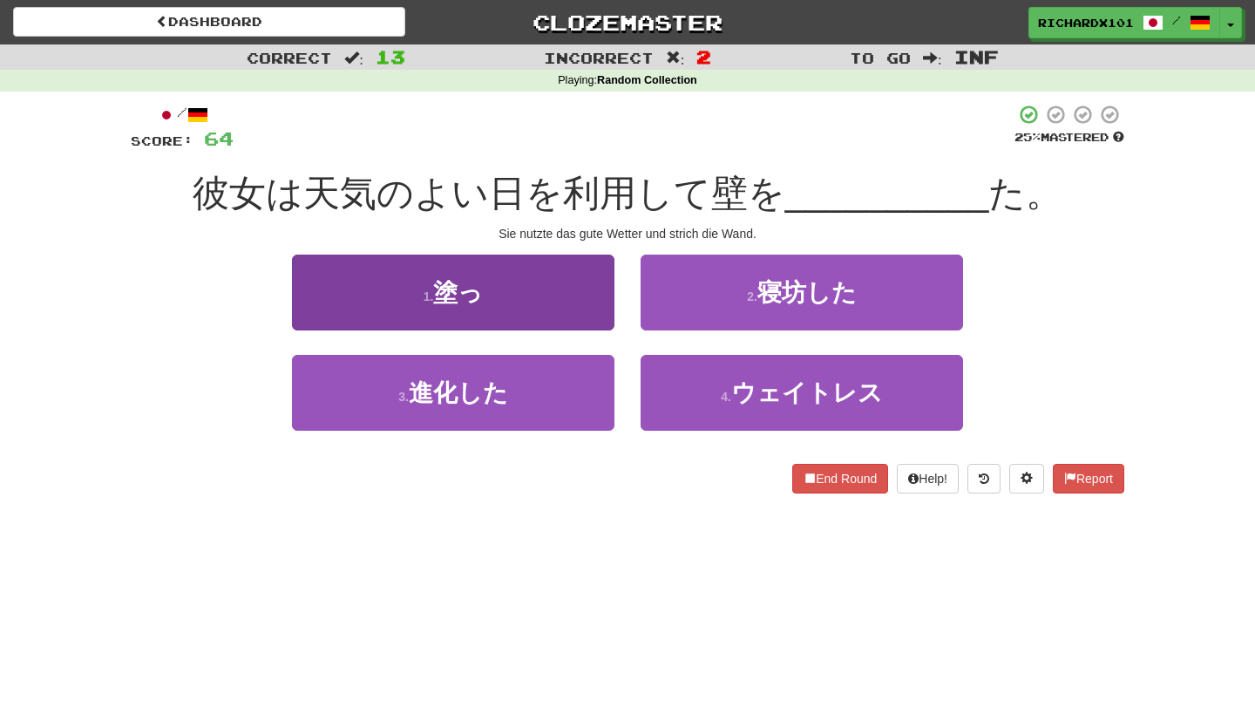
click at [599, 309] on button "1 . 塗っ" at bounding box center [453, 292] width 322 height 76
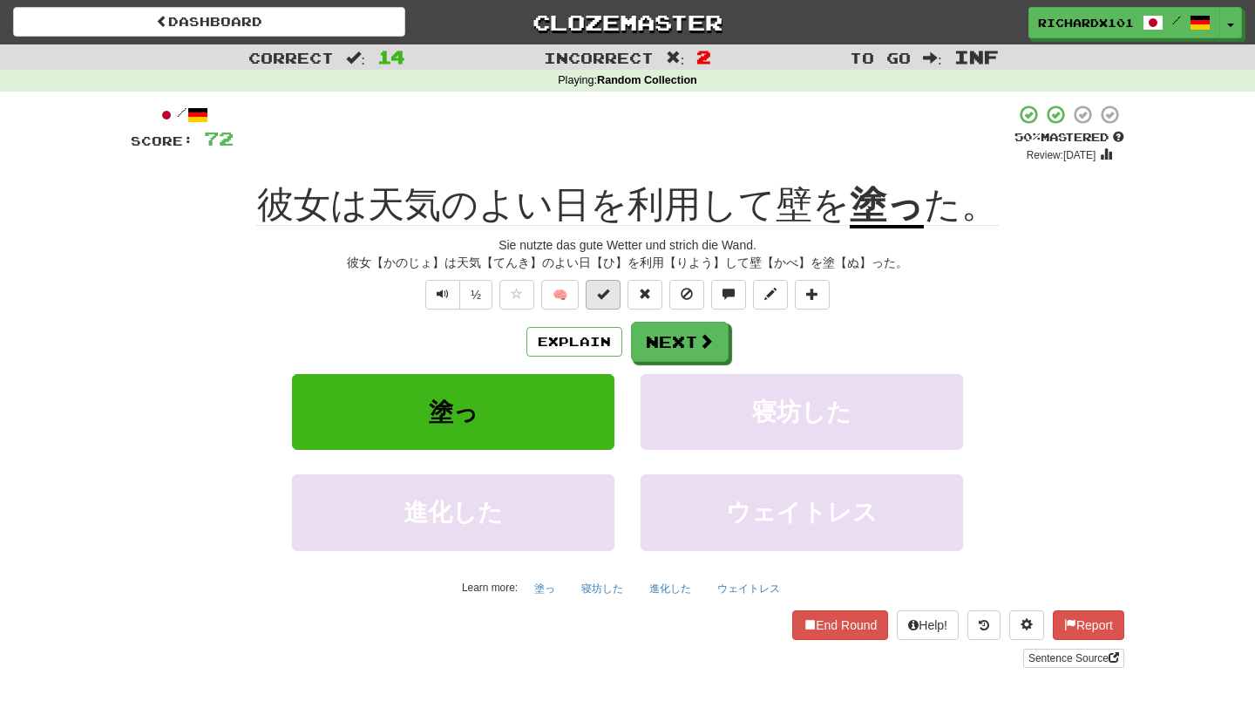
click at [607, 288] on span at bounding box center [603, 294] width 12 height 12
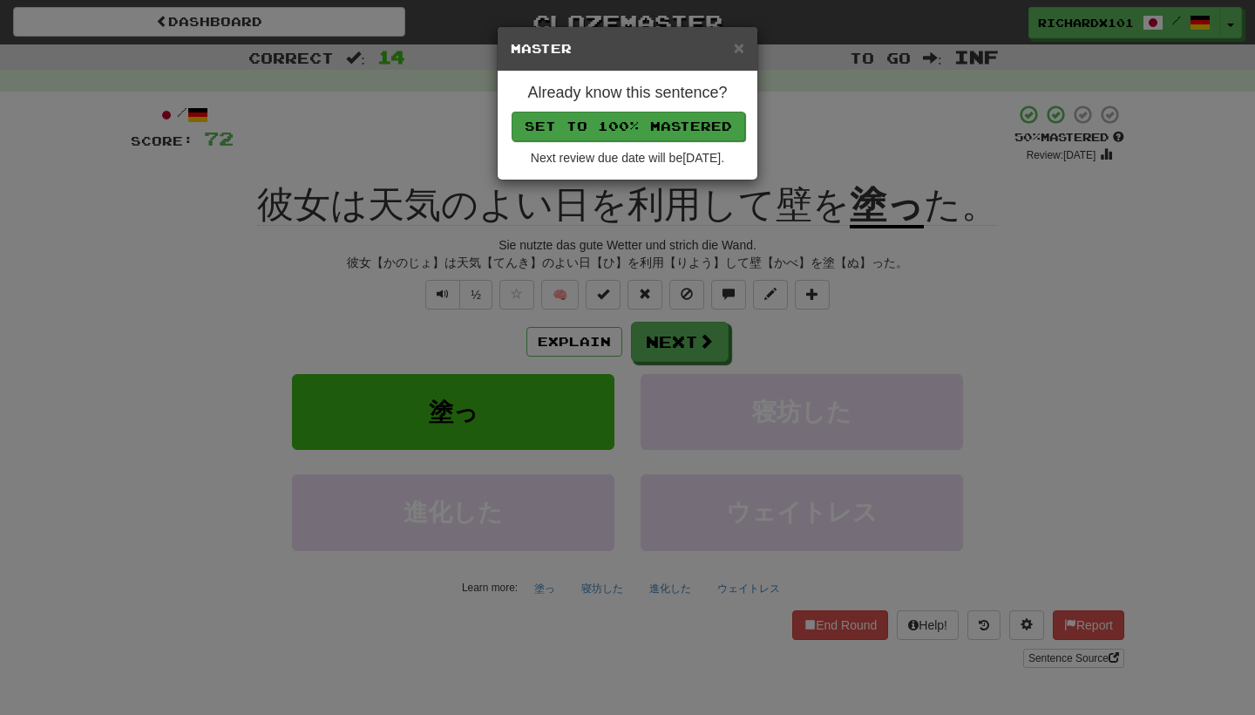
click at [649, 129] on button "Set to 100% Mastered" at bounding box center [629, 127] width 234 height 30
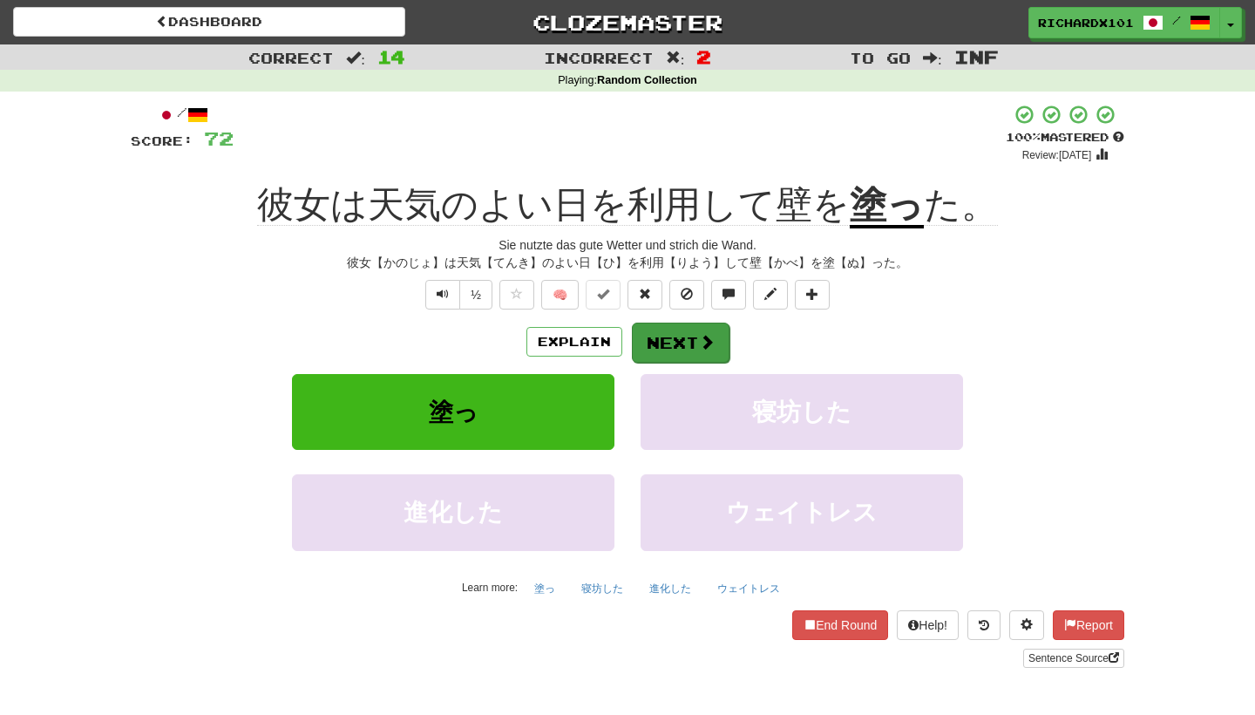
click at [674, 338] on button "Next" at bounding box center [681, 342] width 98 height 40
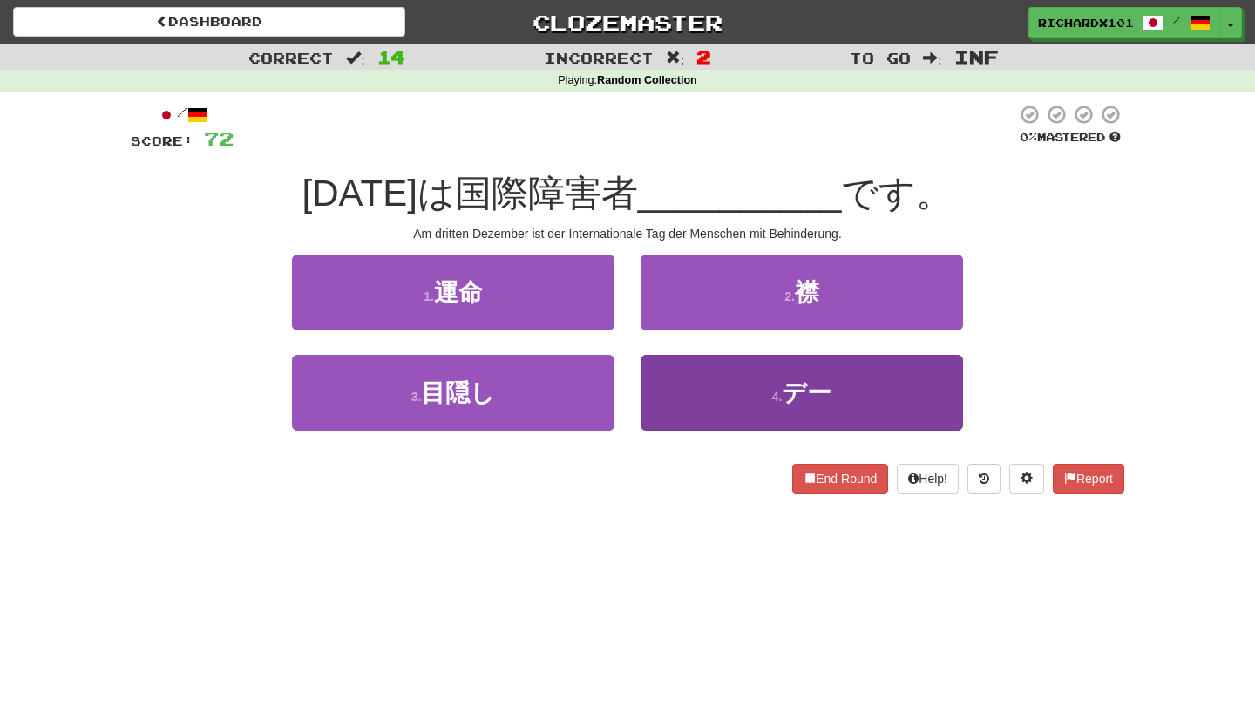
click at [701, 373] on button "4 . デー" at bounding box center [802, 393] width 322 height 76
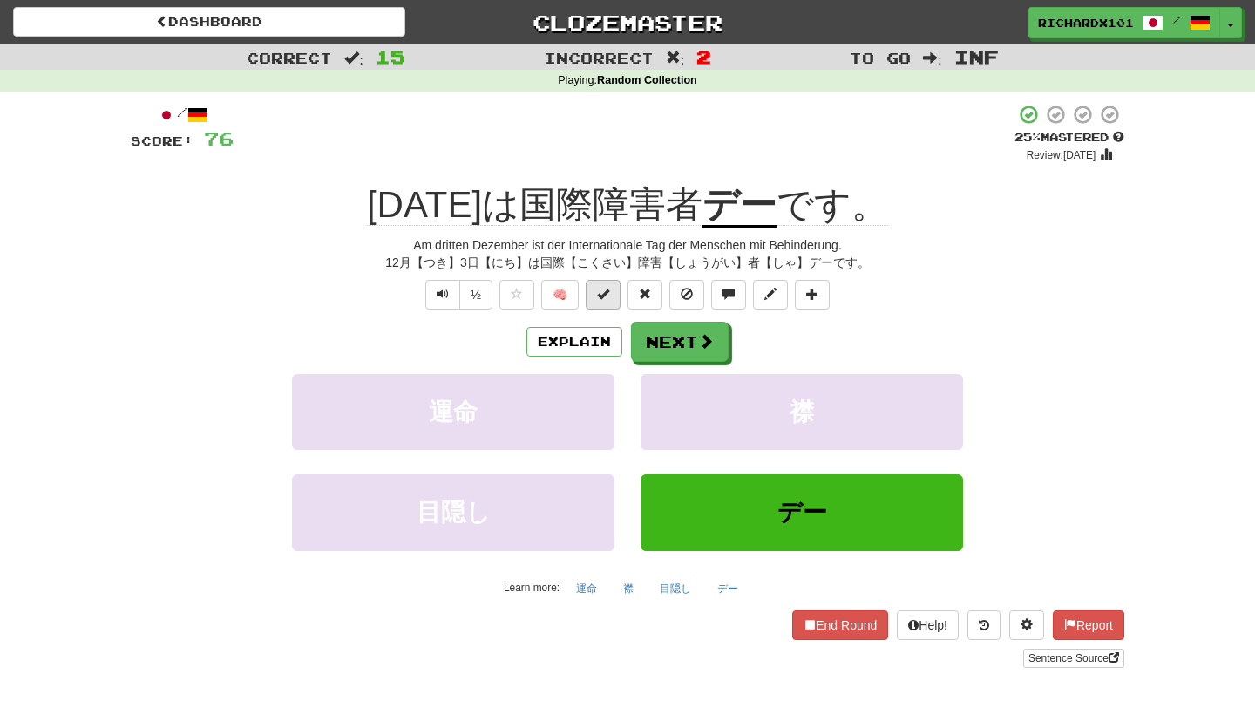
click at [611, 291] on button at bounding box center [603, 295] width 35 height 30
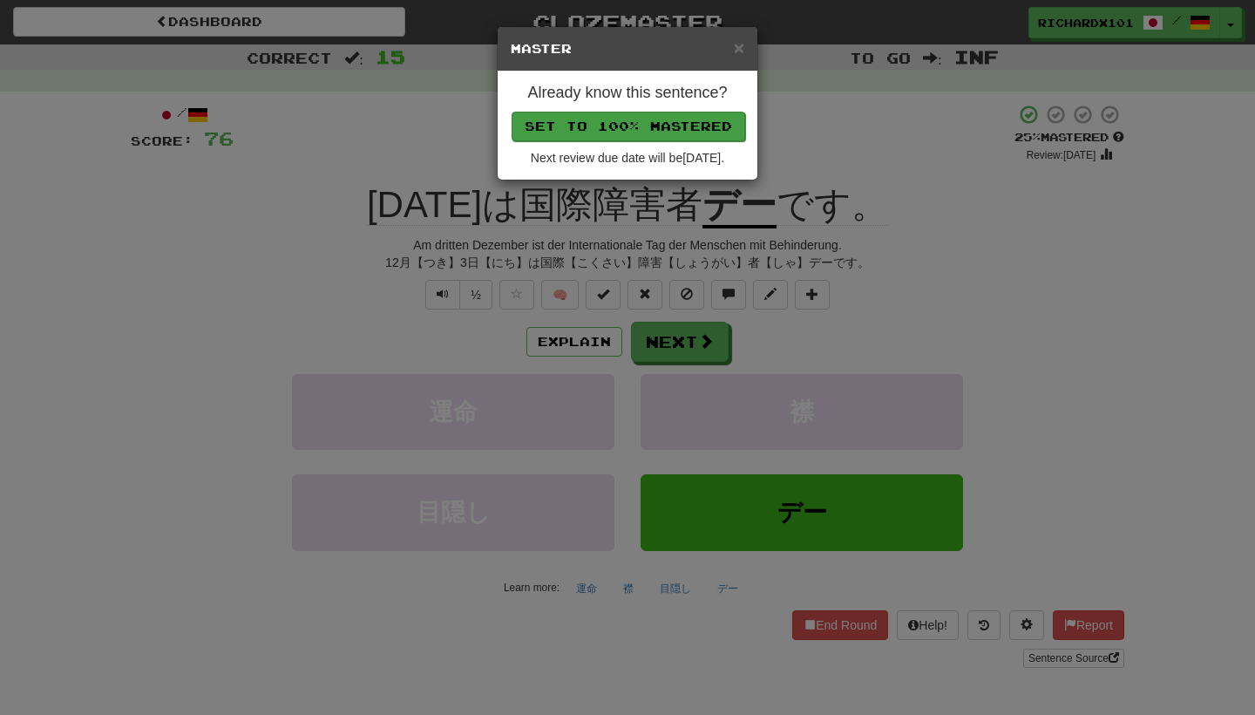
click at [628, 123] on button "Set to 100% Mastered" at bounding box center [629, 127] width 234 height 30
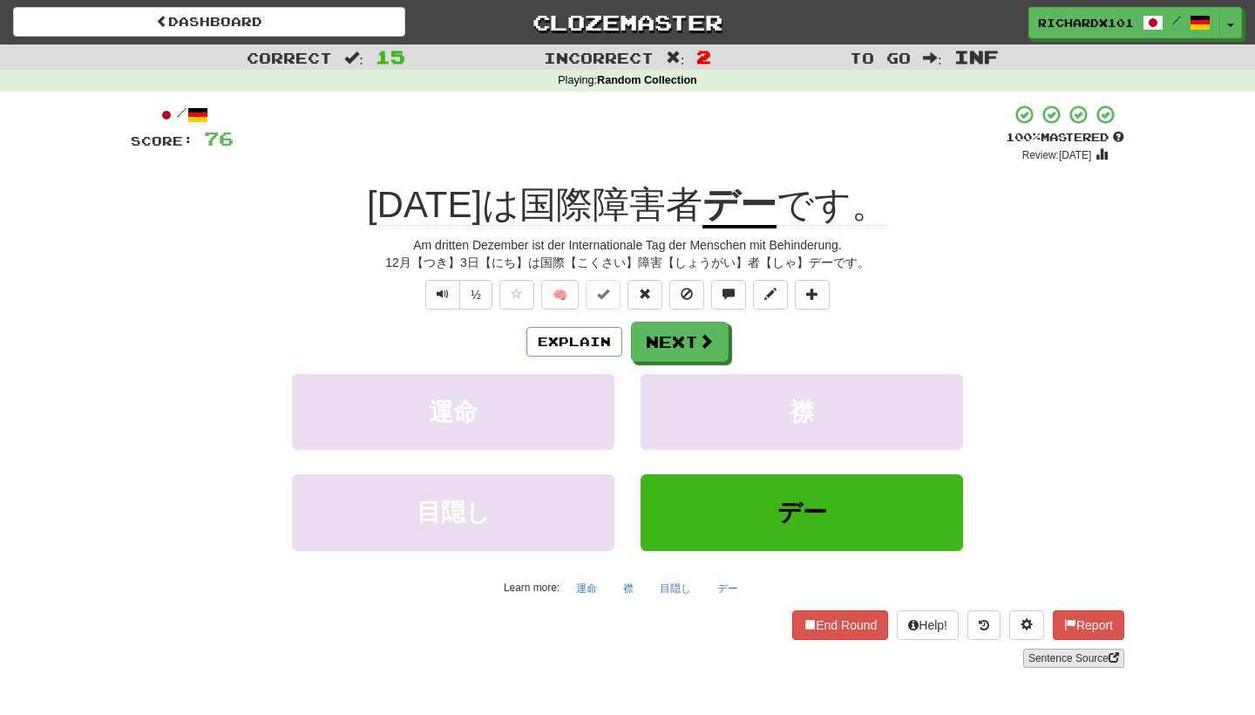
click at [1080, 653] on link "Sentence Source" at bounding box center [1073, 657] width 101 height 19
click at [666, 337] on button "Next" at bounding box center [681, 342] width 98 height 40
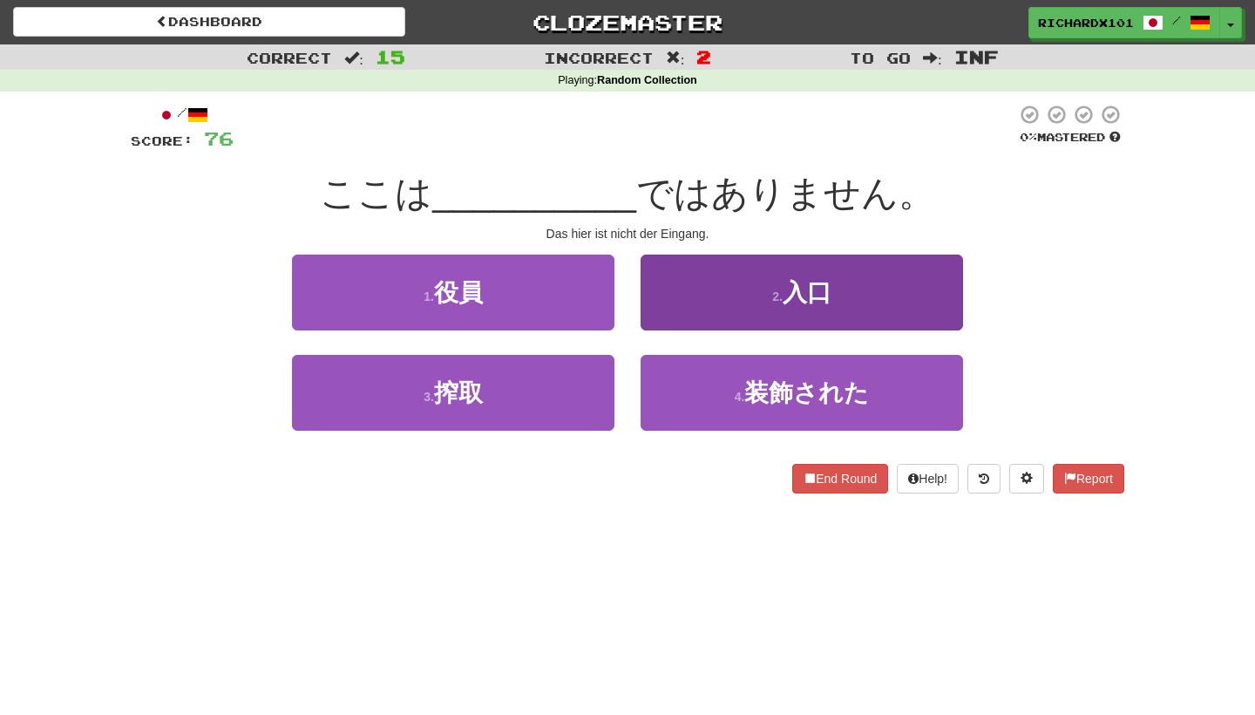
click at [701, 279] on button "2 . 入口" at bounding box center [802, 292] width 322 height 76
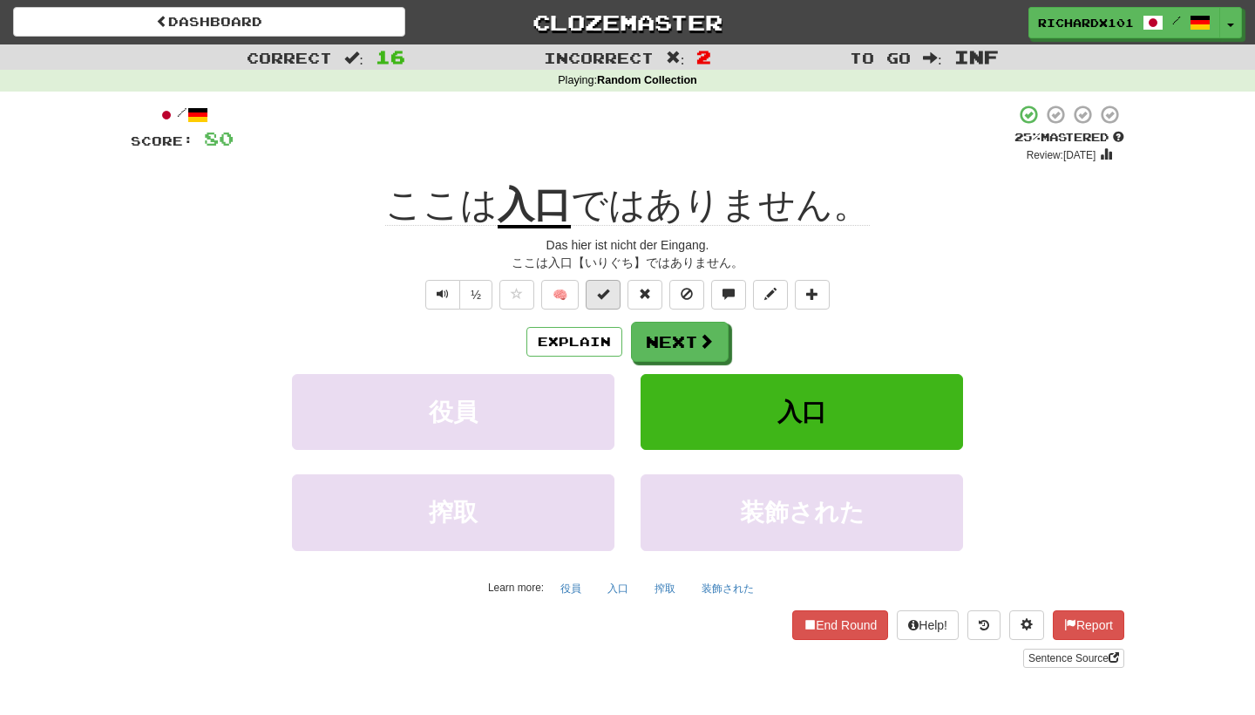
click at [615, 293] on button at bounding box center [603, 295] width 35 height 30
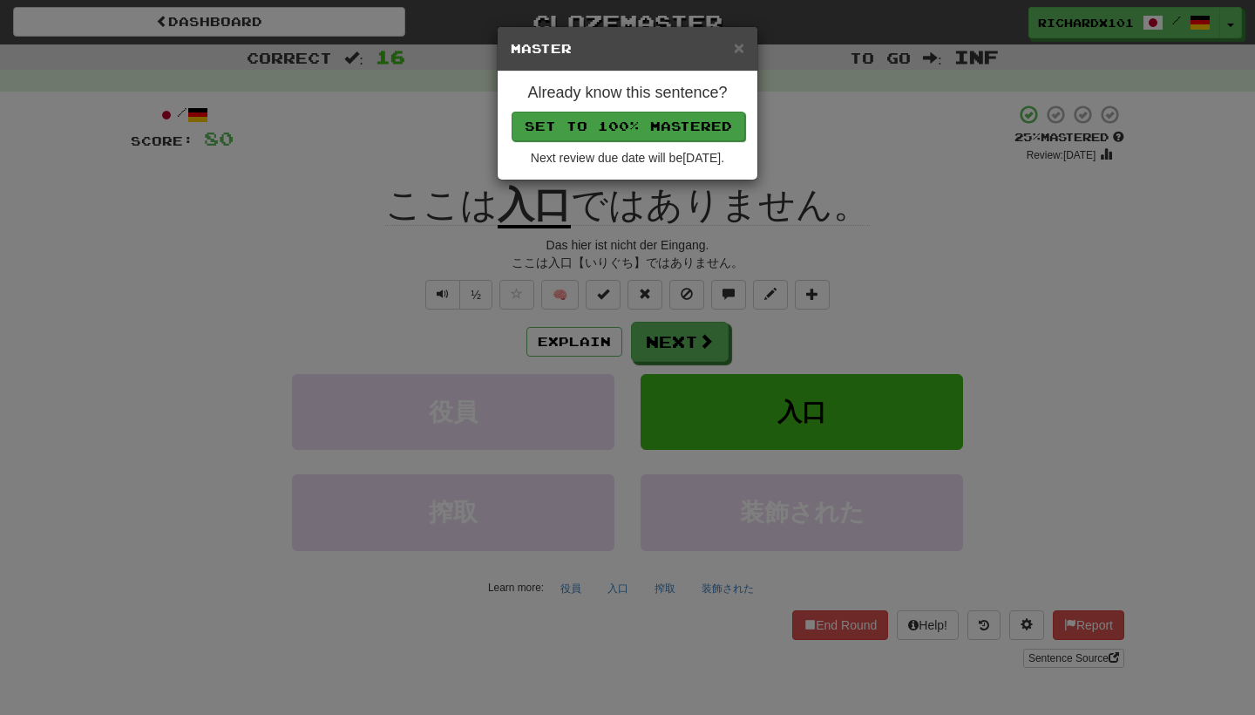
click at [643, 115] on button "Set to 100% Mastered" at bounding box center [629, 127] width 234 height 30
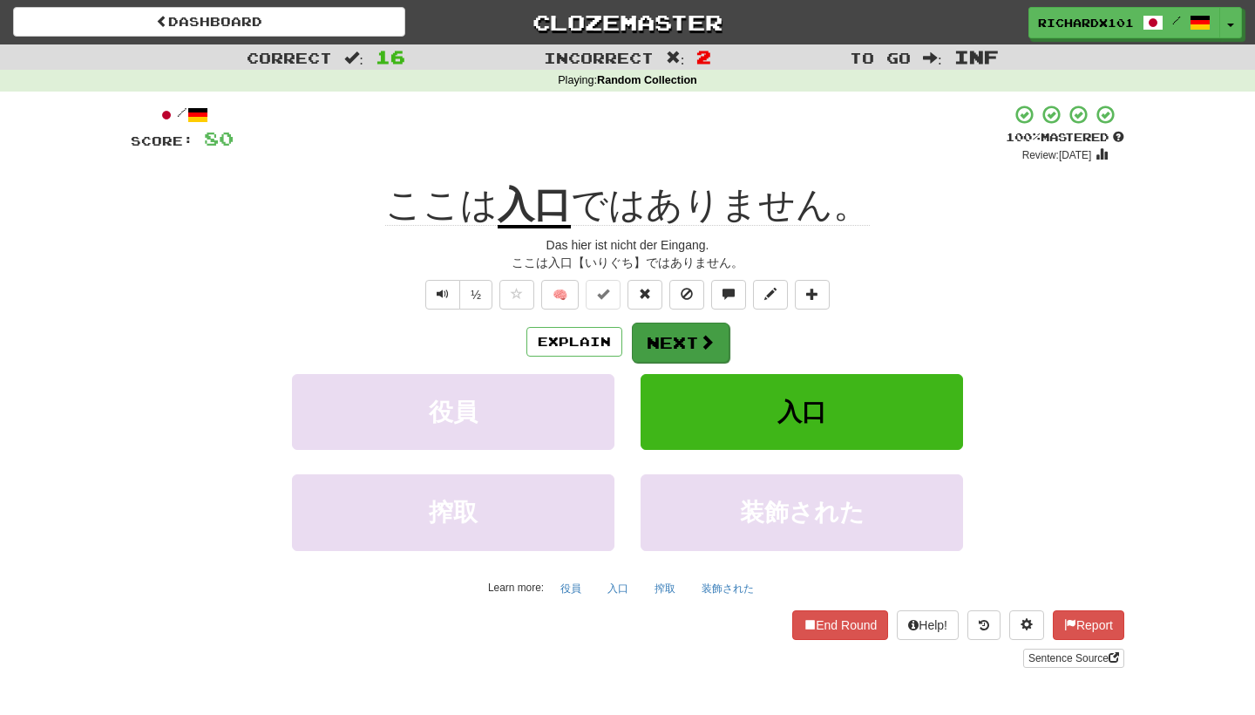
click at [668, 334] on button "Next" at bounding box center [681, 342] width 98 height 40
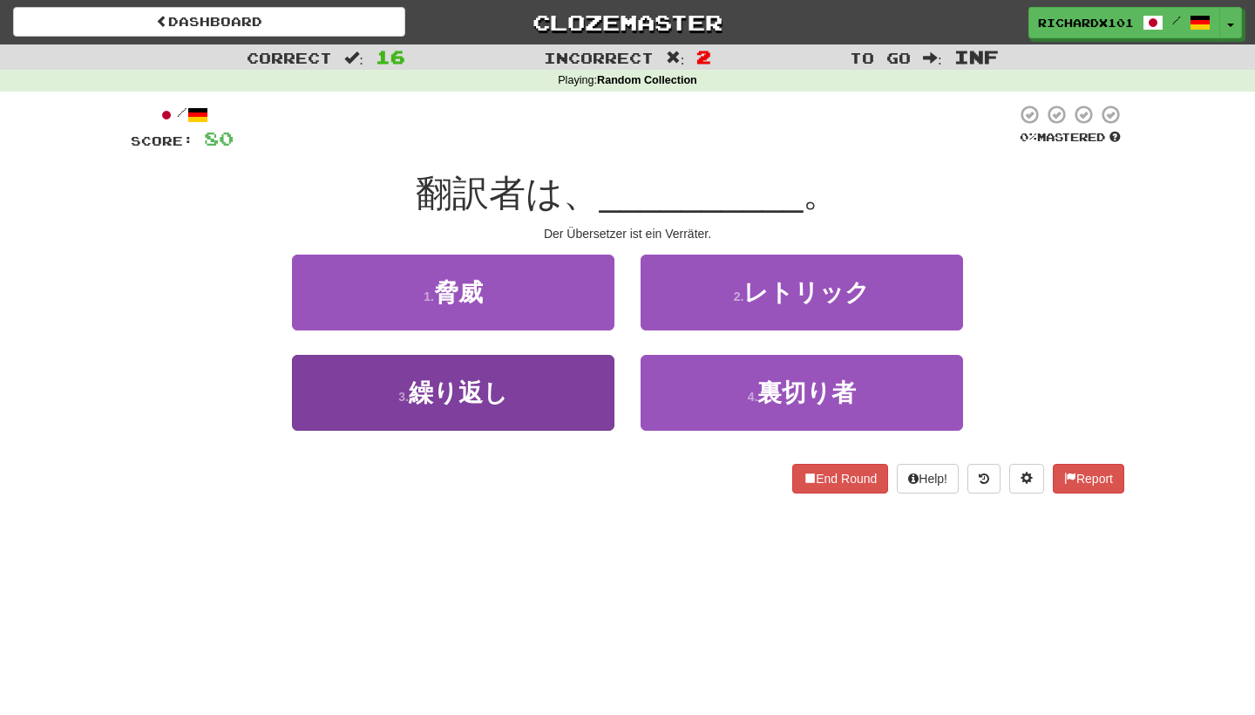
click at [567, 404] on button "3 . 繰り返し" at bounding box center [453, 393] width 322 height 76
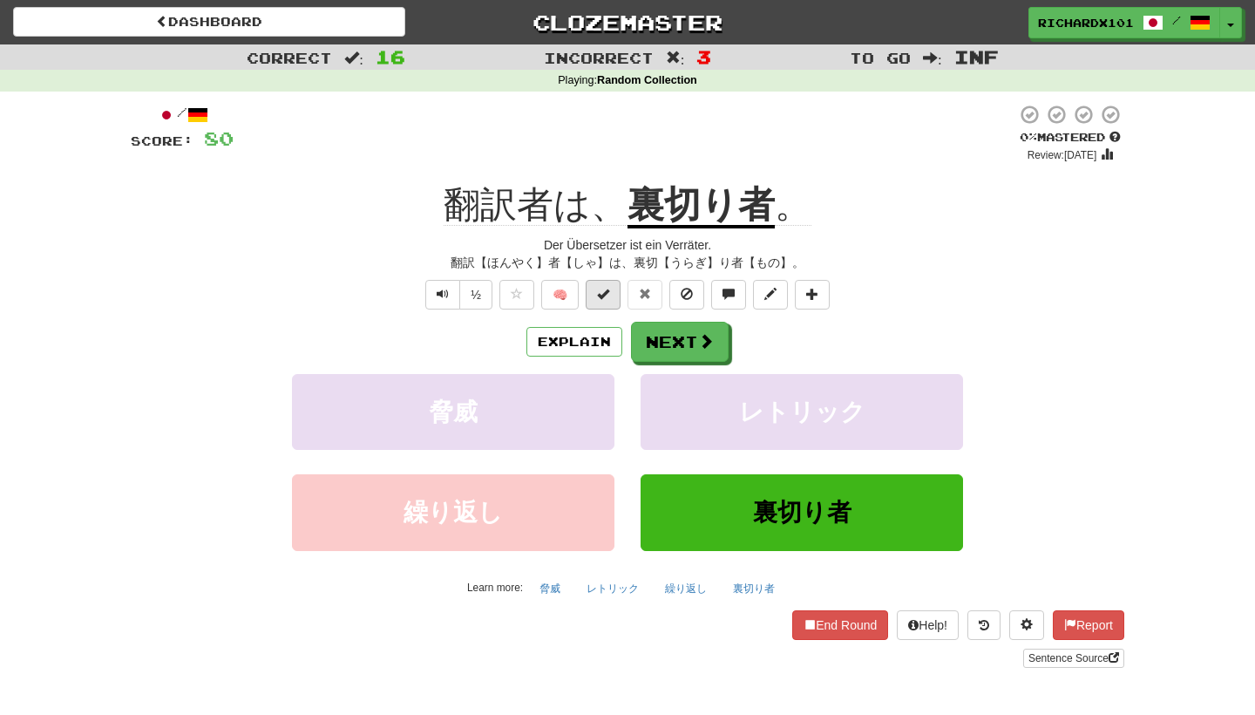
click at [608, 290] on span at bounding box center [603, 294] width 12 height 12
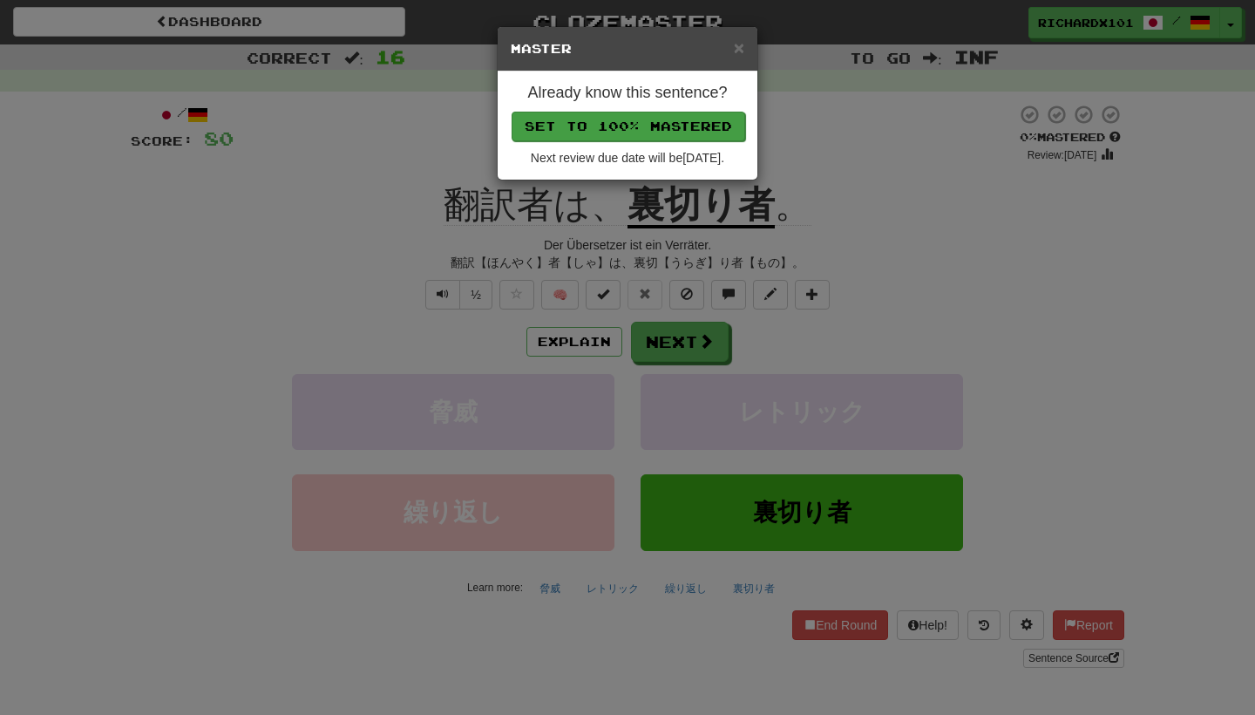
click at [675, 116] on button "Set to 100% Mastered" at bounding box center [629, 127] width 234 height 30
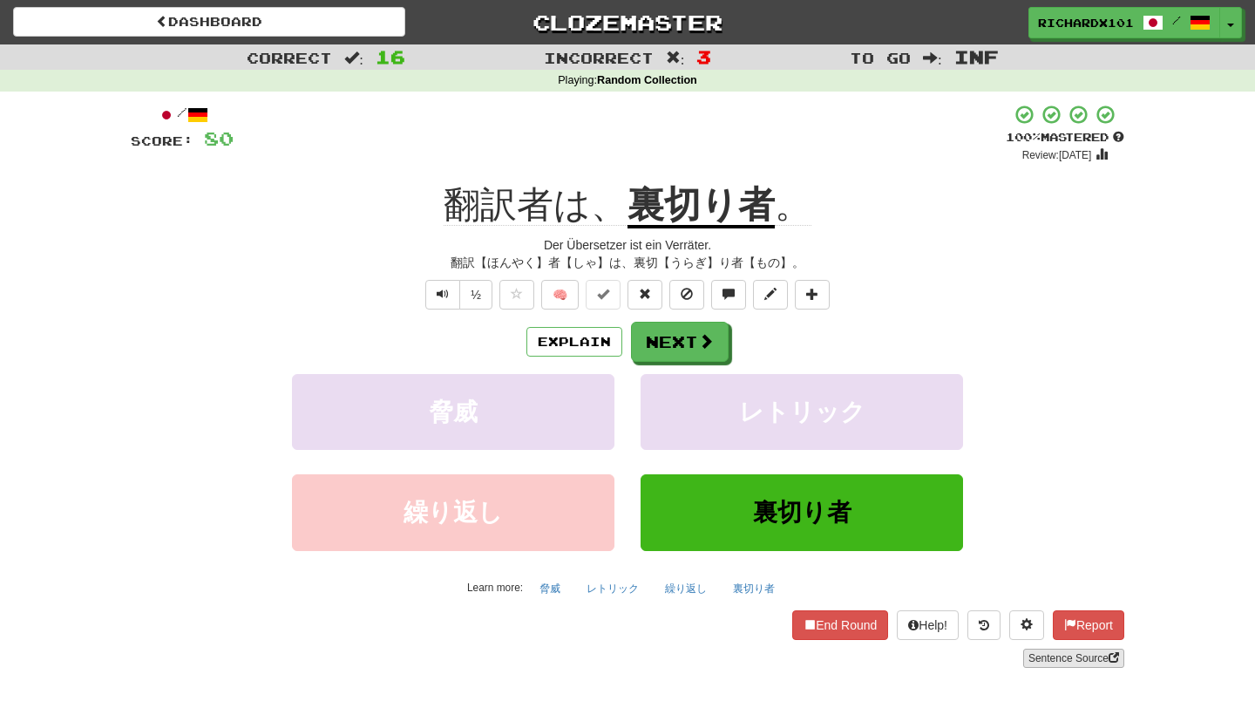
click at [1054, 658] on link "Sentence Source" at bounding box center [1073, 657] width 101 height 19
click at [818, 288] on span at bounding box center [812, 294] width 12 height 12
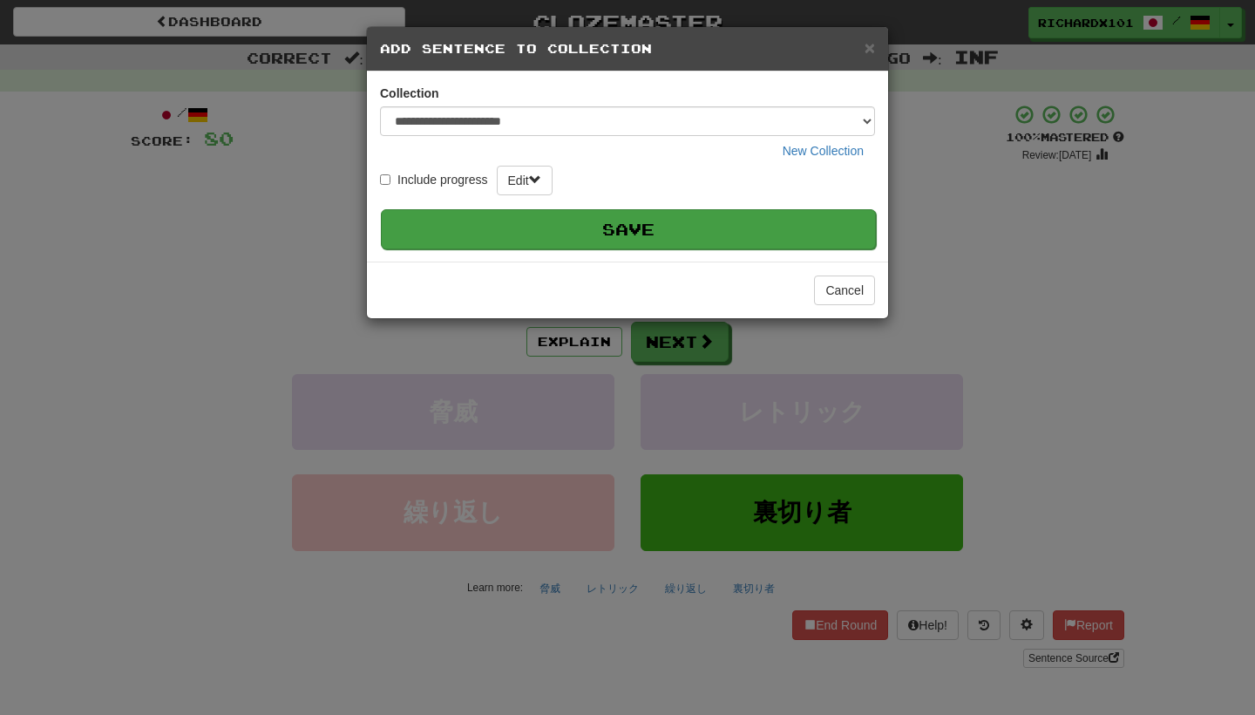
click at [783, 218] on button "Save" at bounding box center [628, 229] width 495 height 40
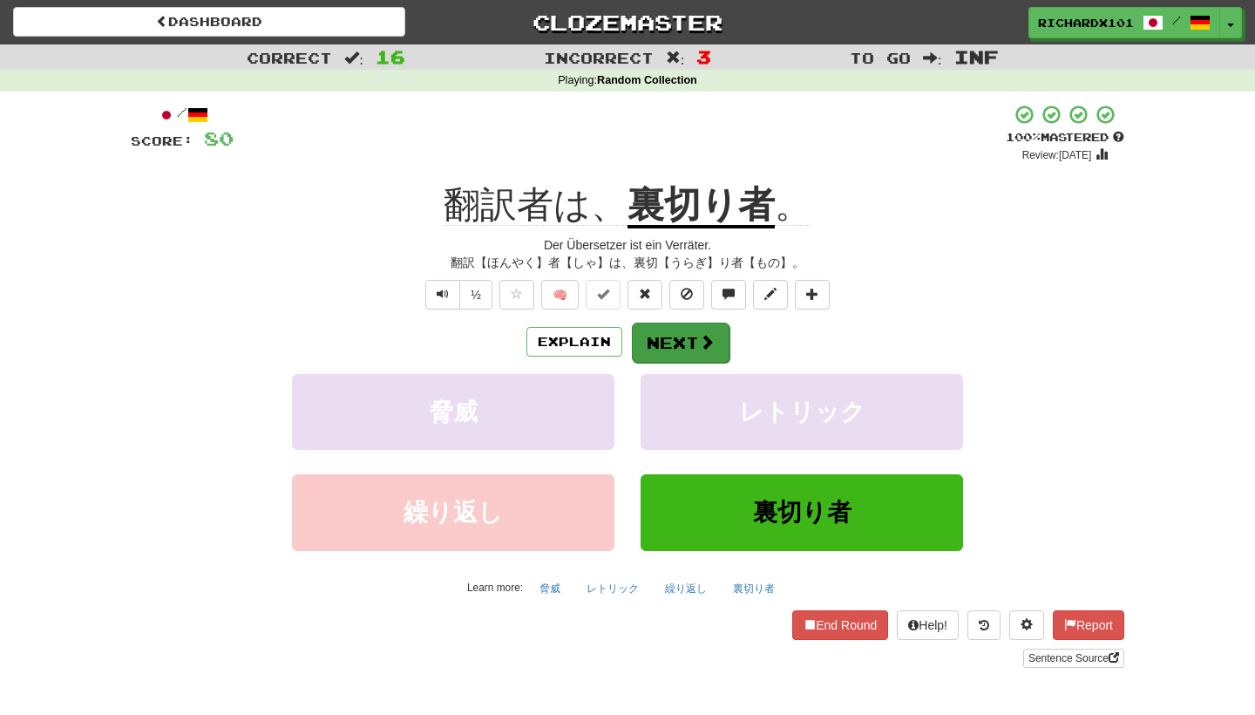
click at [708, 334] on span at bounding box center [707, 342] width 16 height 16
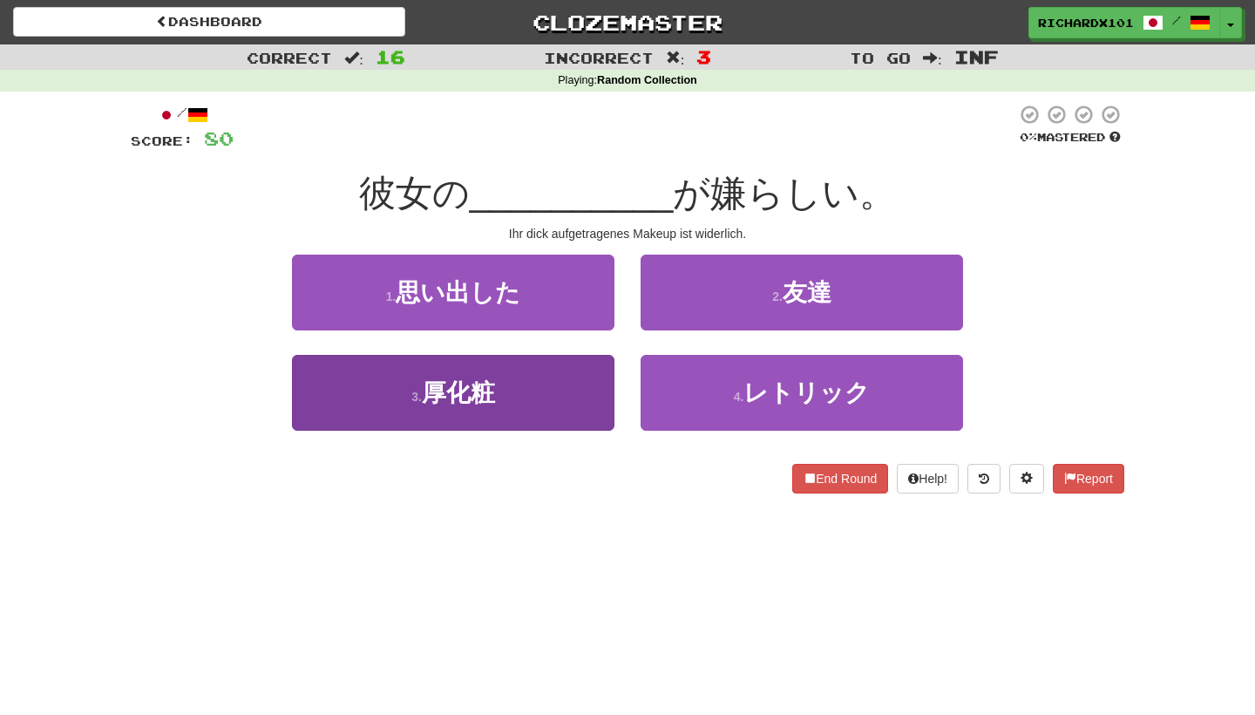
click at [565, 390] on button "3 . 厚化粧" at bounding box center [453, 393] width 322 height 76
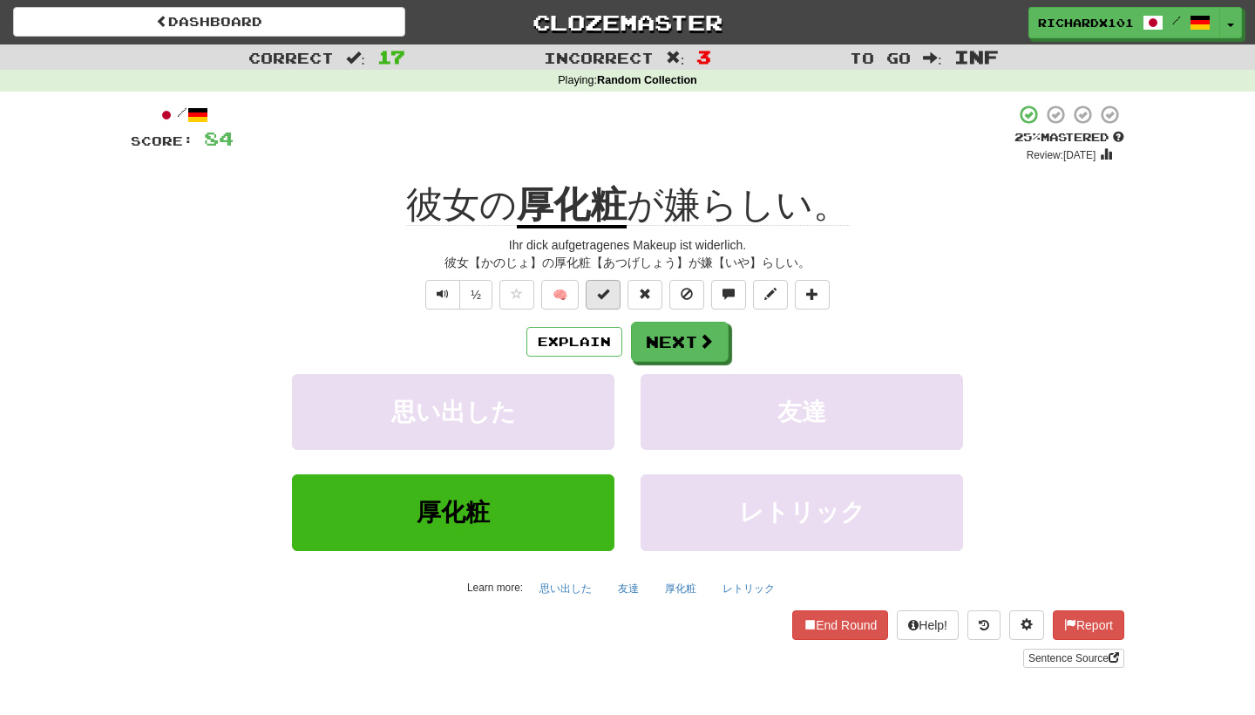
click at [604, 297] on span at bounding box center [603, 294] width 12 height 12
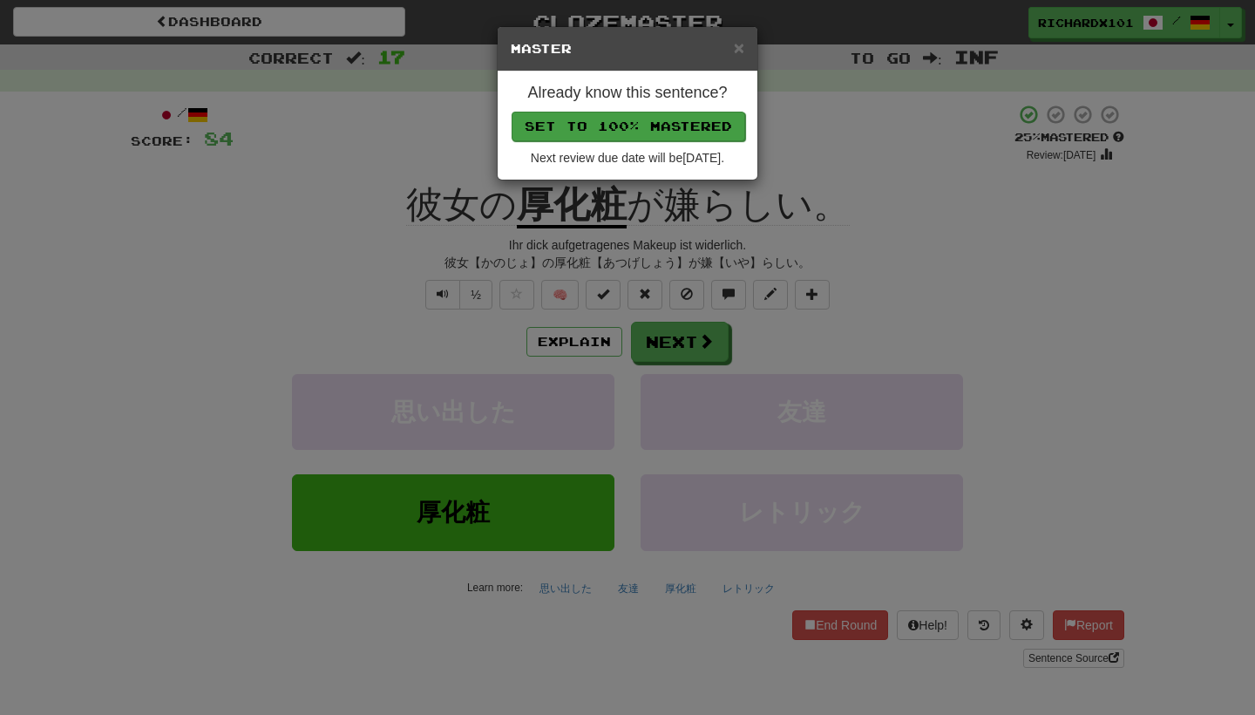
click at [668, 128] on button "Set to 100% Mastered" at bounding box center [629, 127] width 234 height 30
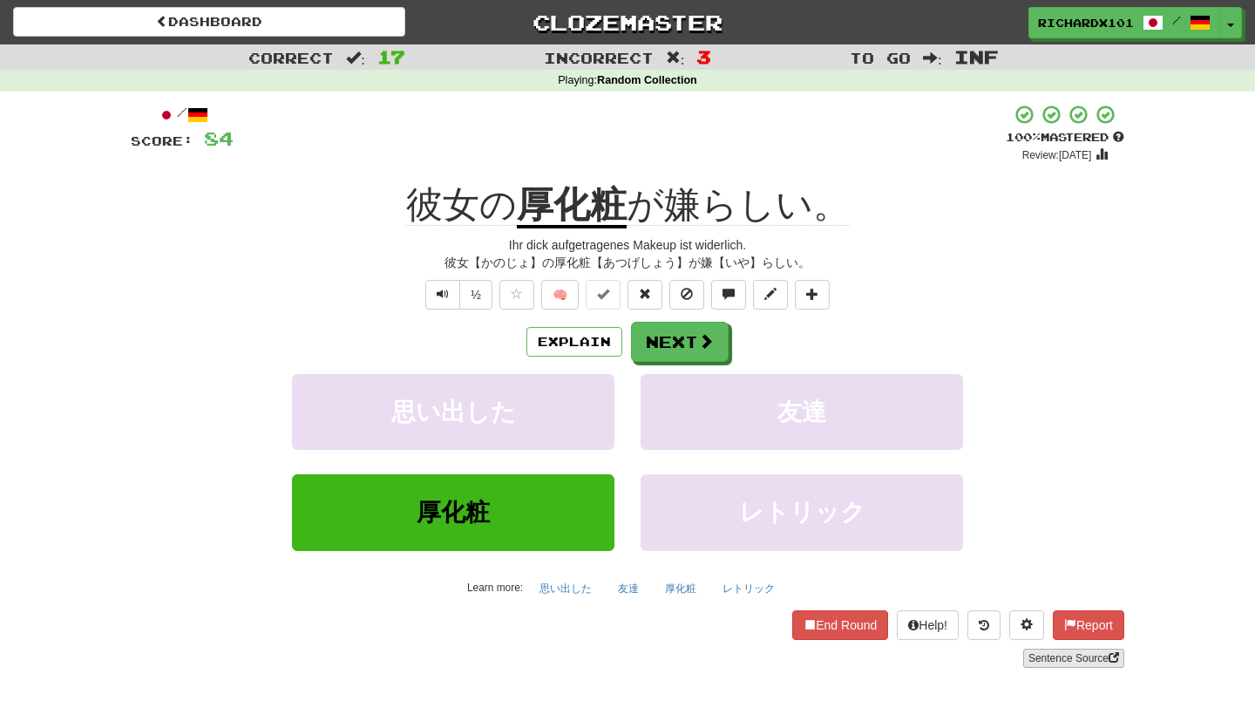
click at [1059, 661] on link "Sentence Source" at bounding box center [1073, 657] width 101 height 19
click at [669, 345] on button "Next" at bounding box center [681, 342] width 98 height 40
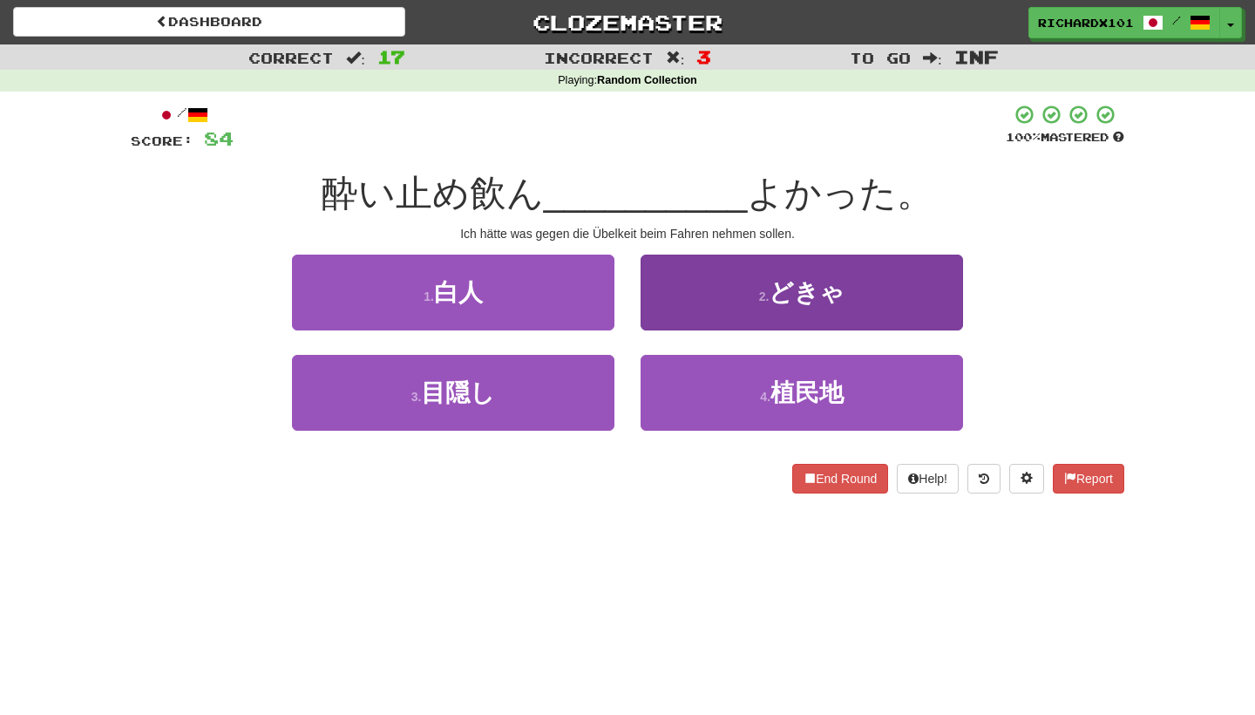
click at [698, 297] on button "2 . どきゃ" at bounding box center [802, 292] width 322 height 76
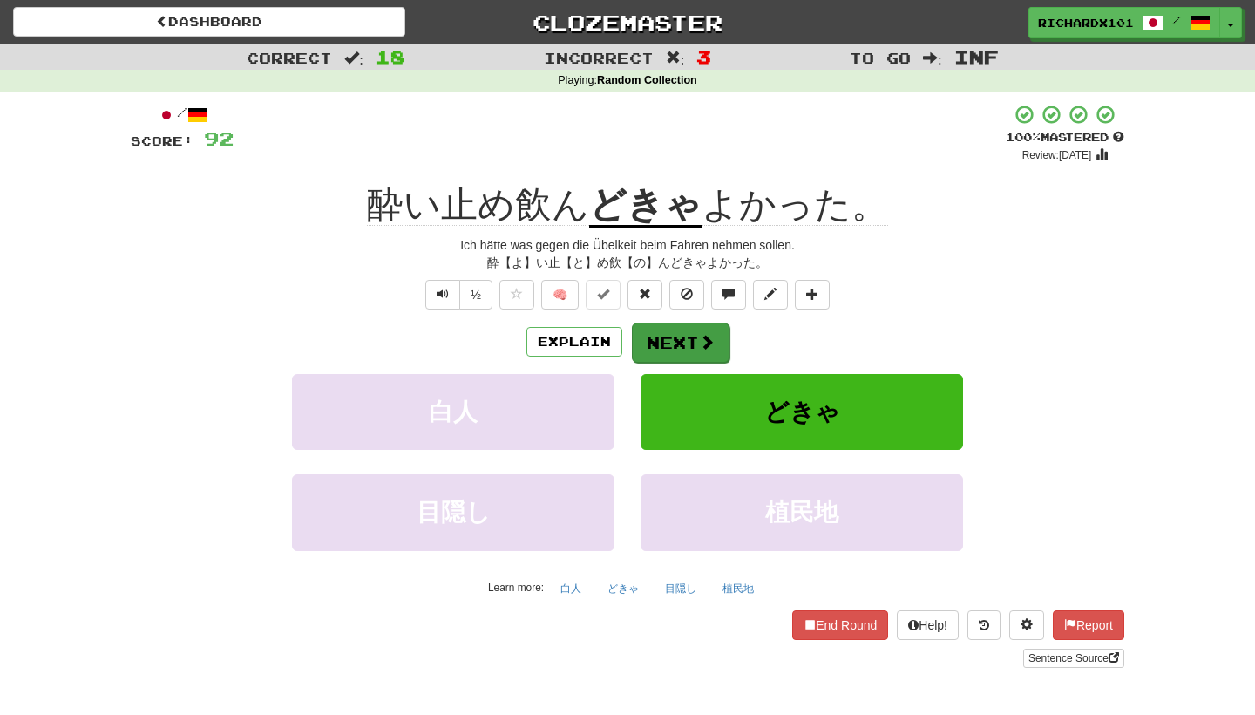
click at [690, 343] on button "Next" at bounding box center [681, 342] width 98 height 40
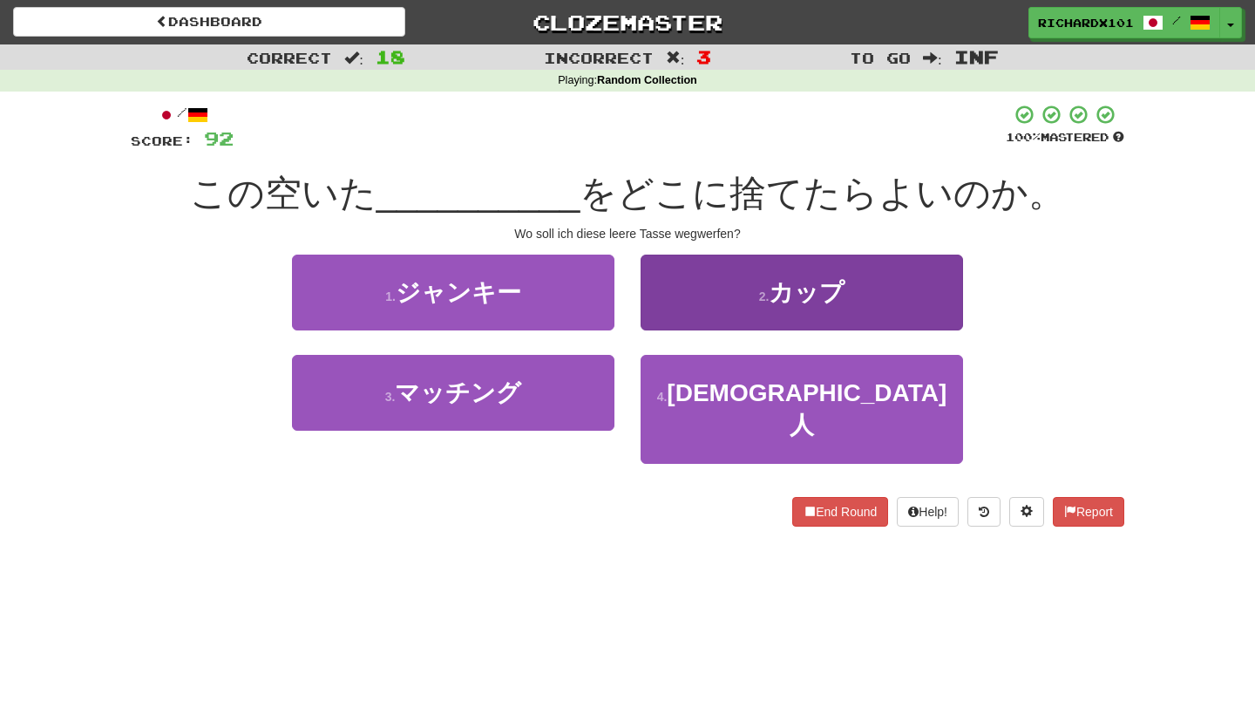
click at [714, 305] on button "2 . カップ" at bounding box center [802, 292] width 322 height 76
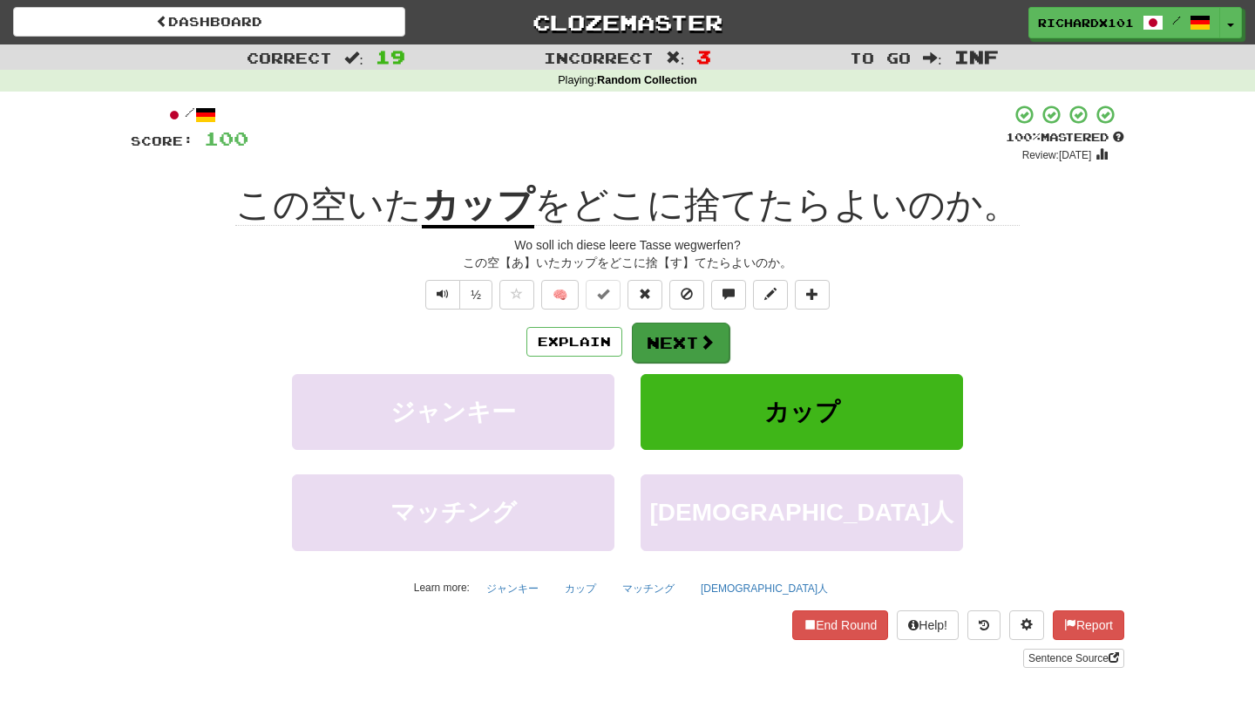
click at [688, 336] on button "Next" at bounding box center [681, 342] width 98 height 40
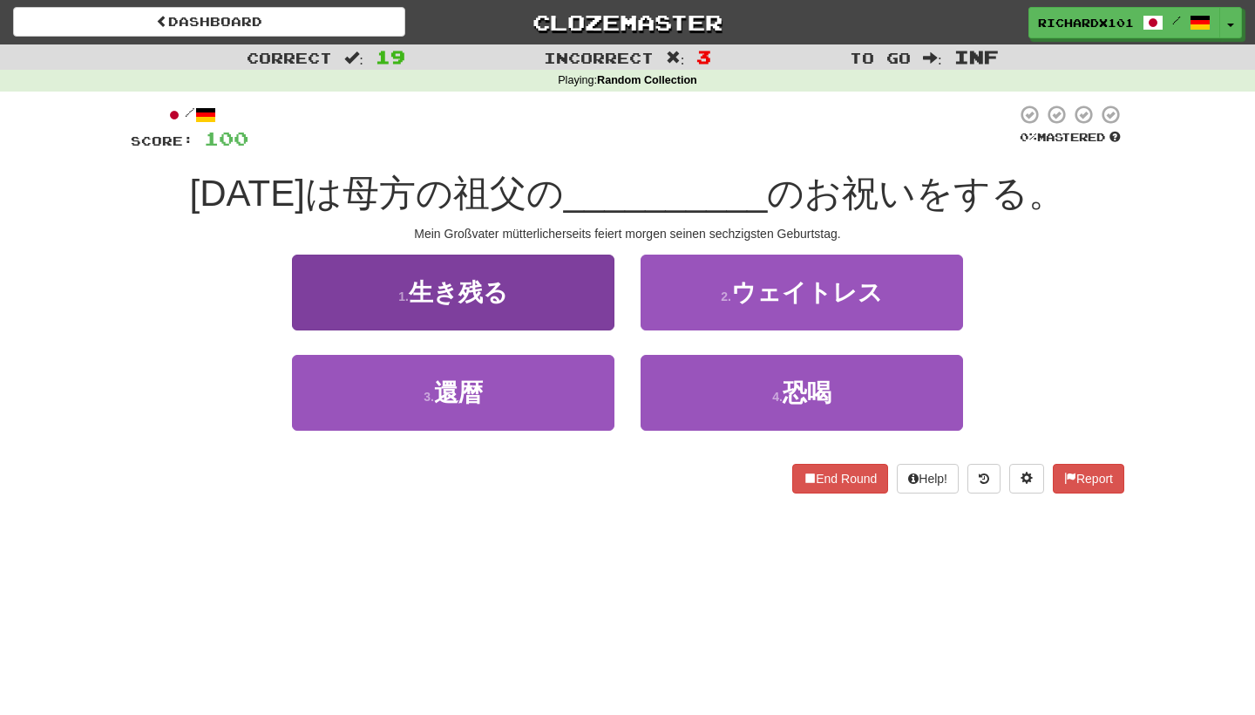
click at [582, 305] on button "1 . 生き残る" at bounding box center [453, 292] width 322 height 76
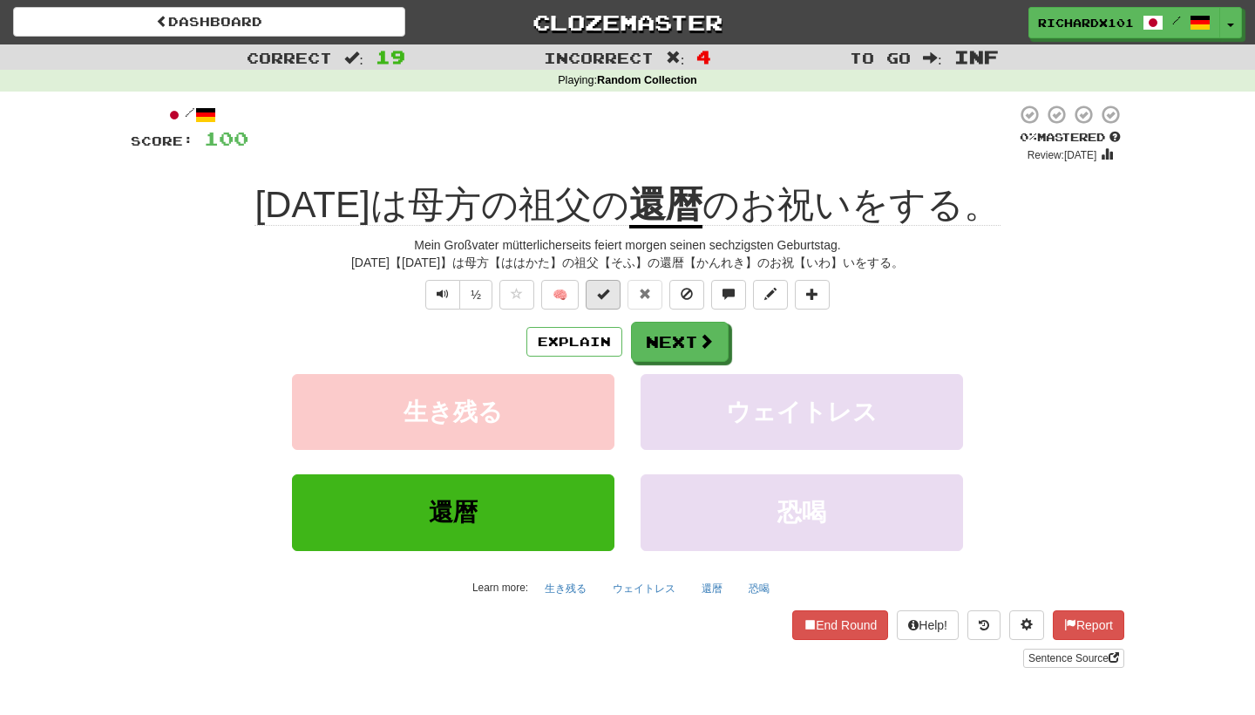
click at [602, 295] on span at bounding box center [603, 294] width 12 height 12
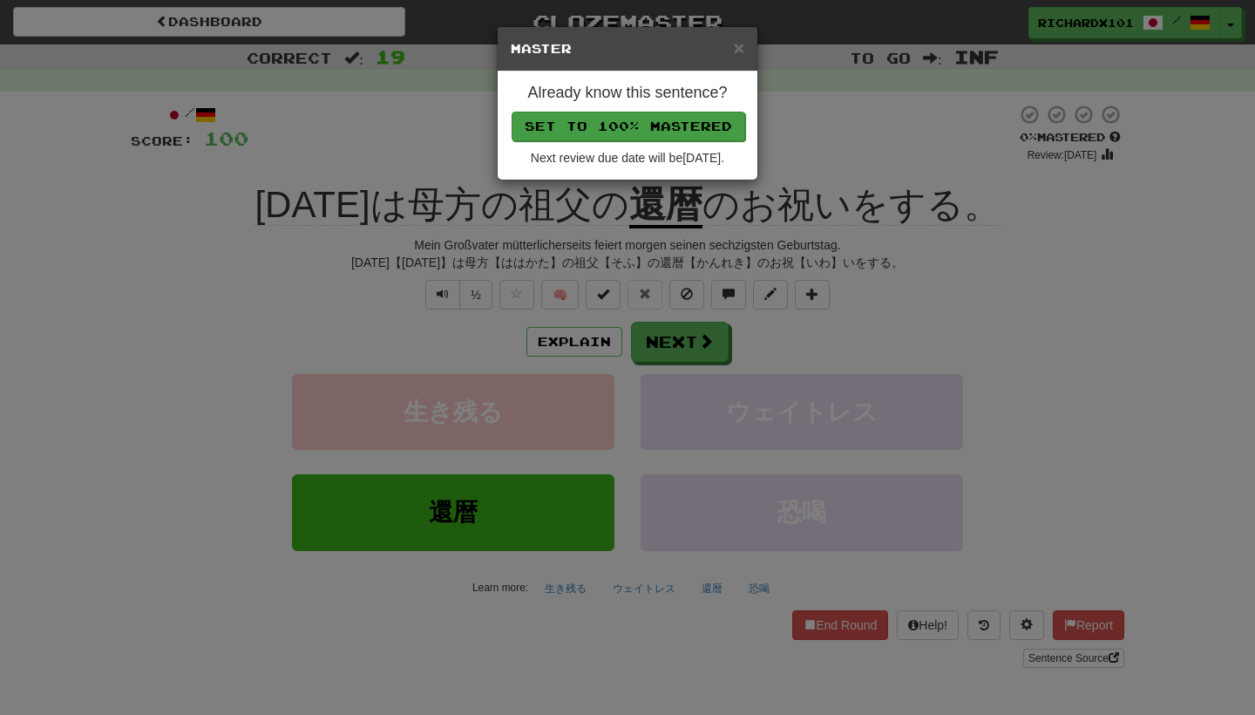
click at [676, 131] on button "Set to 100% Mastered" at bounding box center [629, 127] width 234 height 30
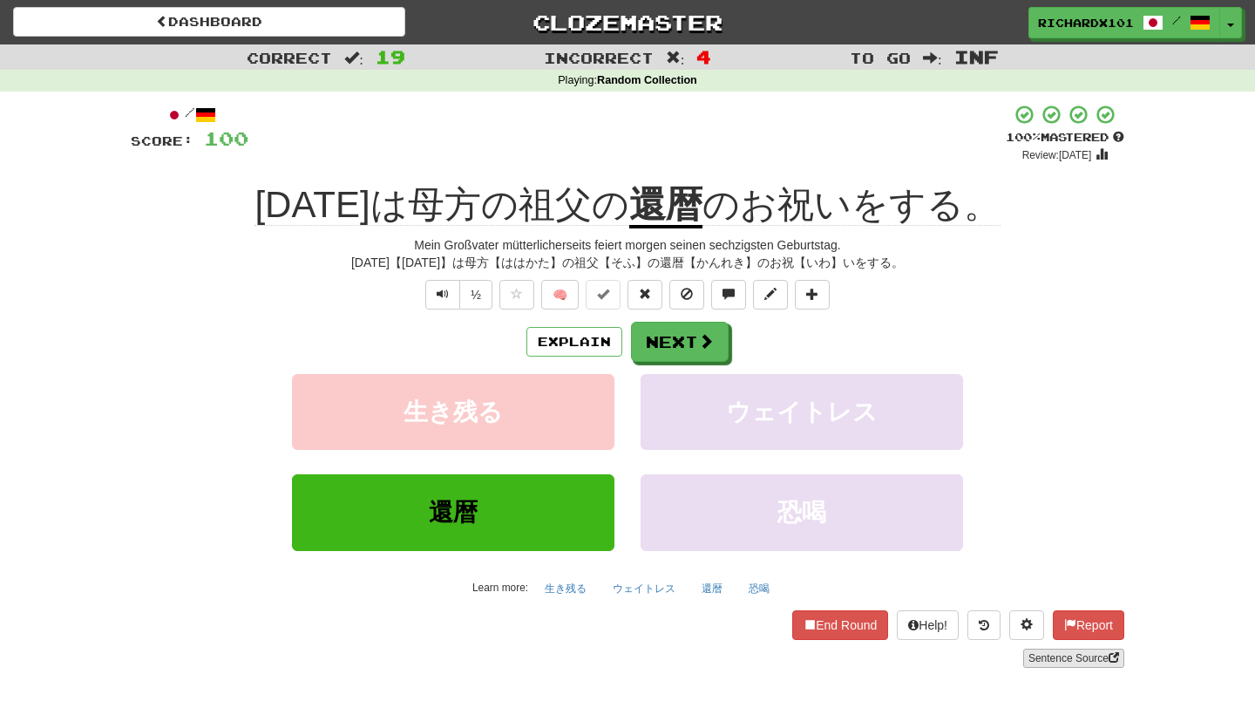
click at [1041, 652] on link "Sentence Source" at bounding box center [1073, 657] width 101 height 19
click at [700, 335] on span at bounding box center [707, 342] width 16 height 16
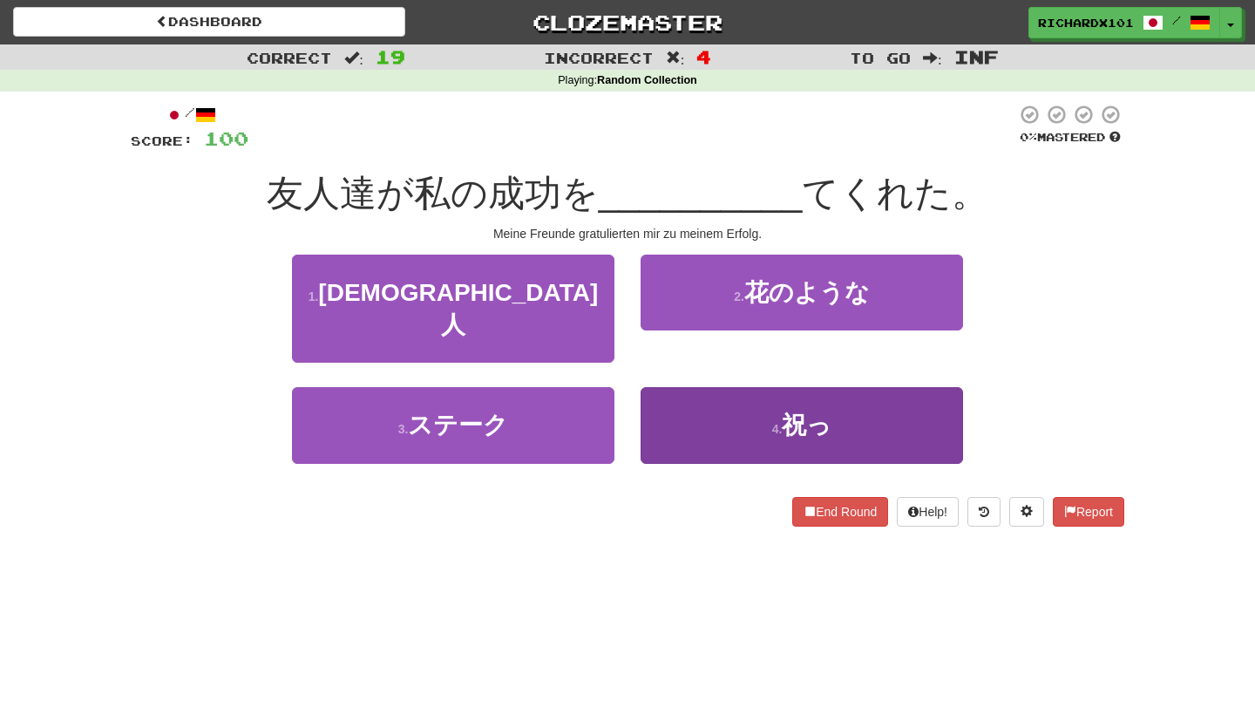
click at [708, 387] on button "4 . 祝っ" at bounding box center [802, 425] width 322 height 76
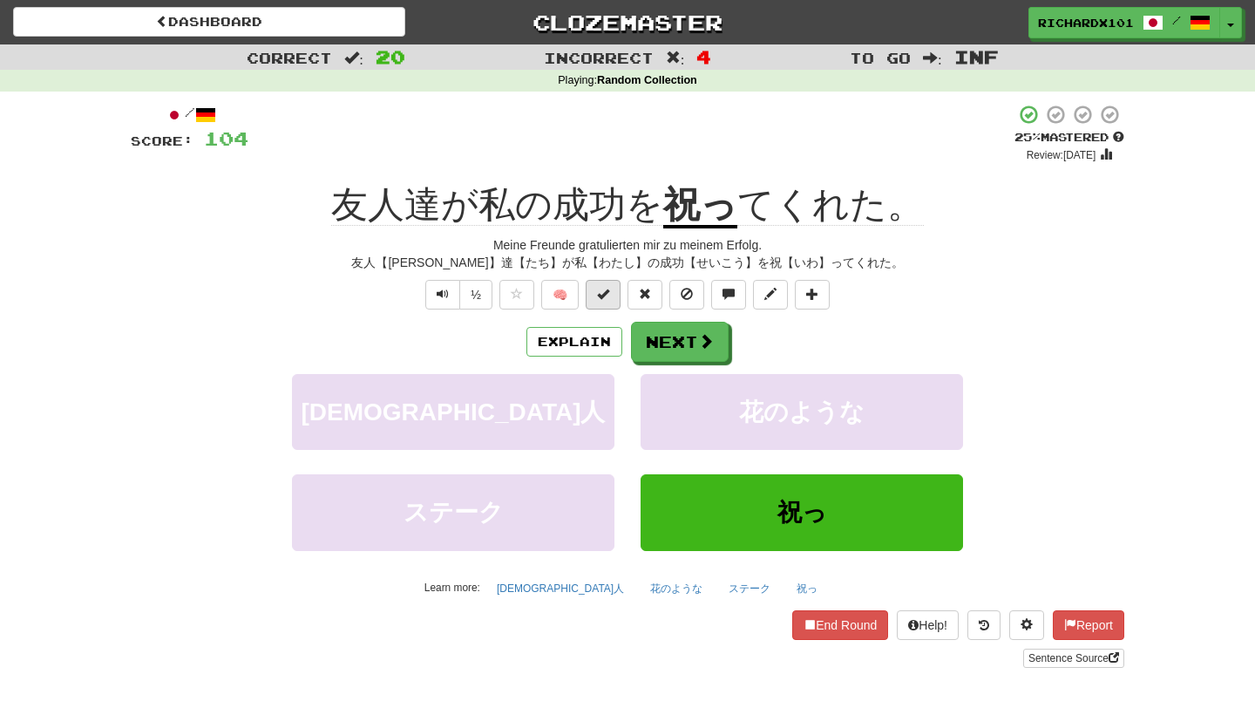
click at [600, 298] on span at bounding box center [603, 294] width 12 height 12
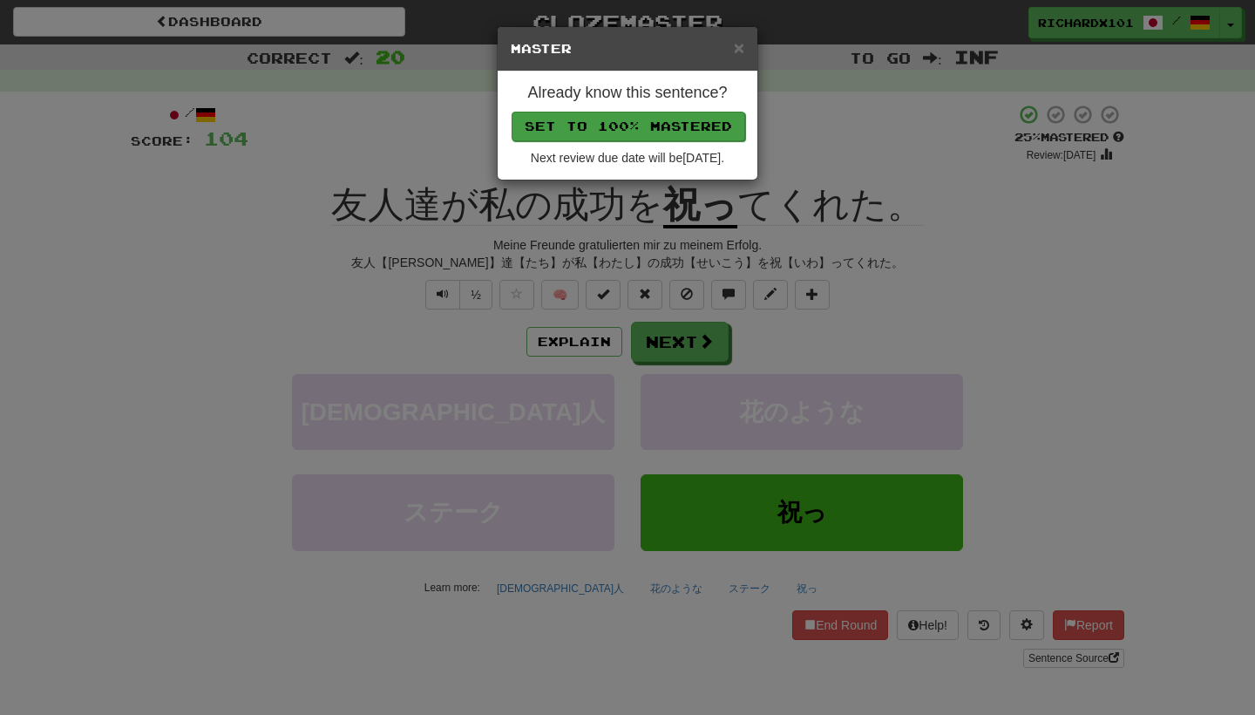
click at [648, 125] on button "Set to 100% Mastered" at bounding box center [629, 127] width 234 height 30
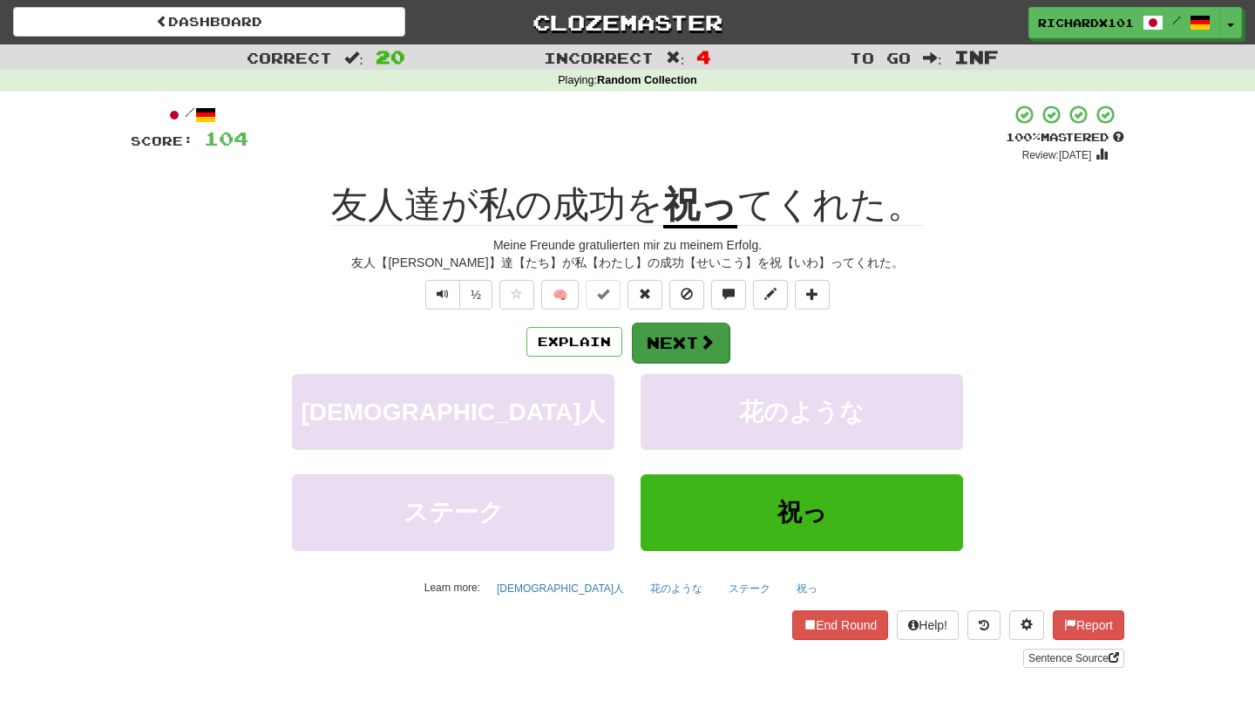
click at [673, 339] on button "Next" at bounding box center [681, 342] width 98 height 40
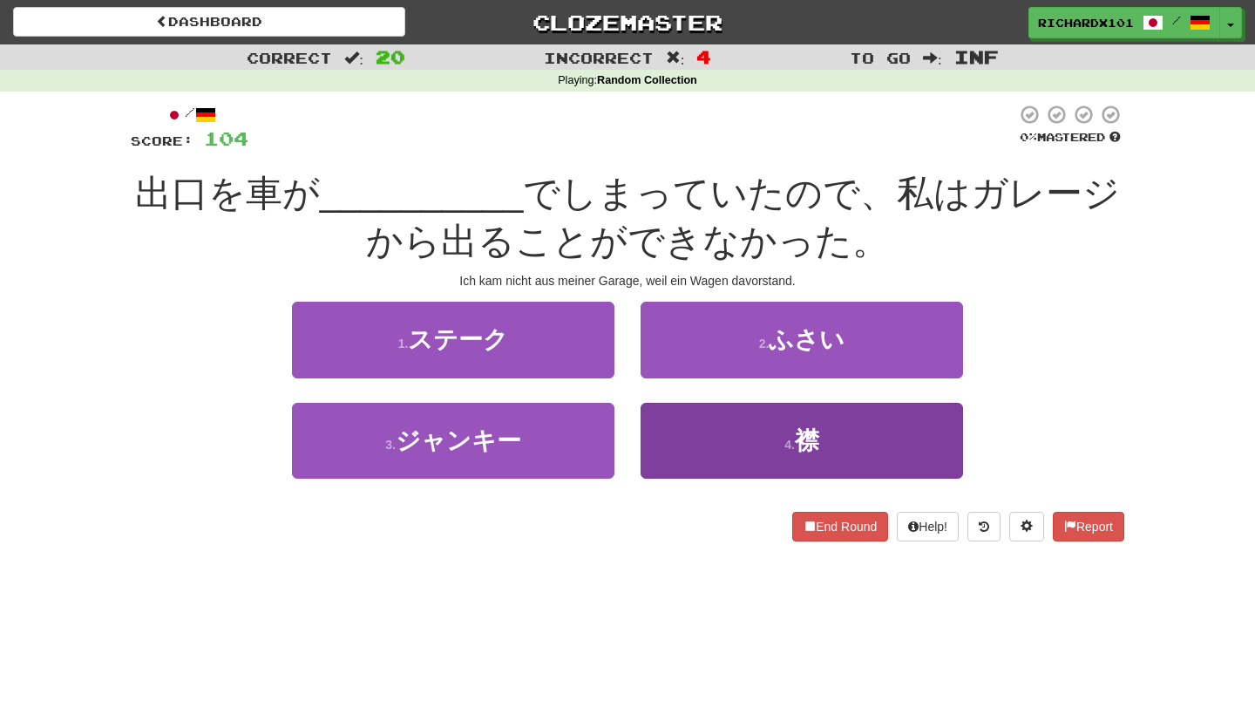
click at [708, 438] on button "4 . 襟" at bounding box center [802, 441] width 322 height 76
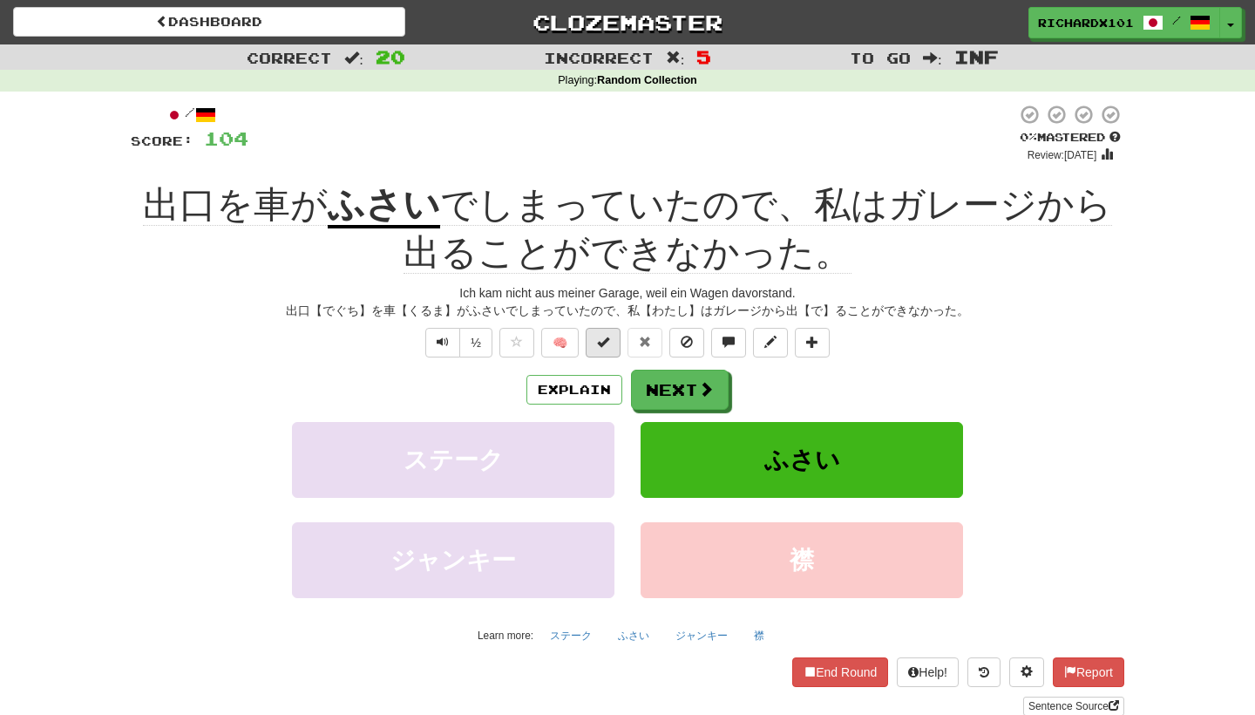
click at [611, 350] on button at bounding box center [603, 343] width 35 height 30
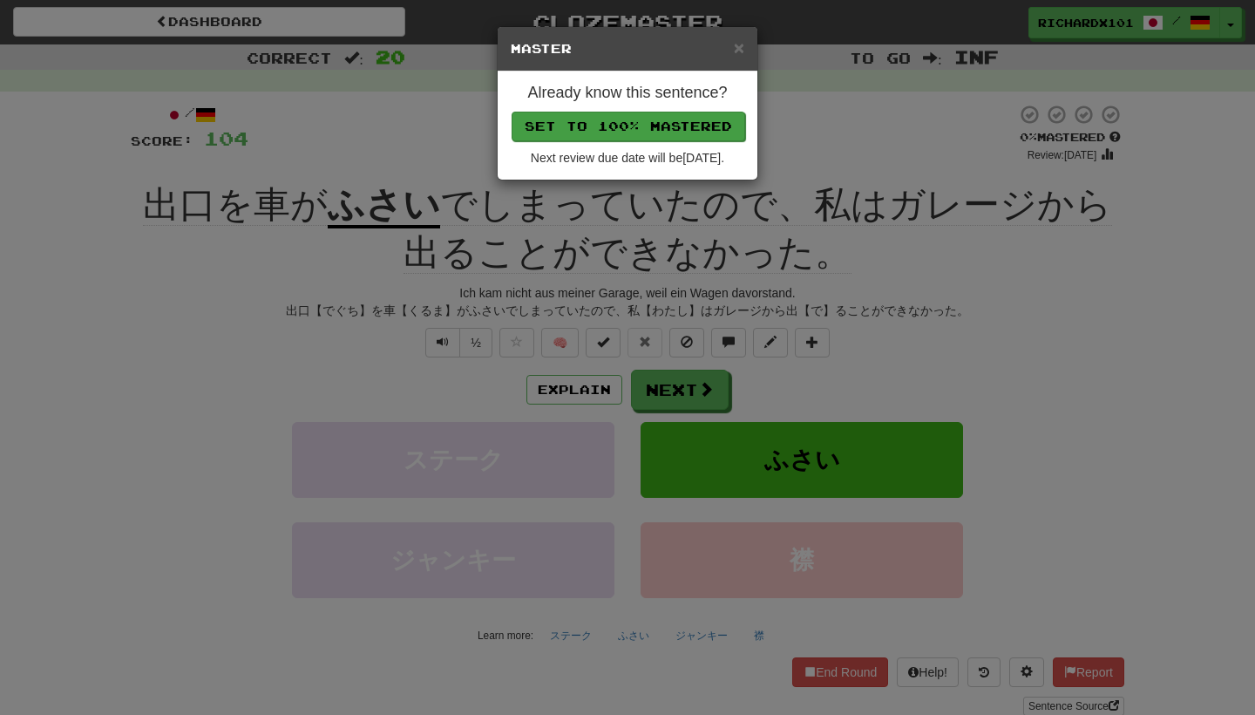
click at [658, 116] on button "Set to 100% Mastered" at bounding box center [629, 127] width 234 height 30
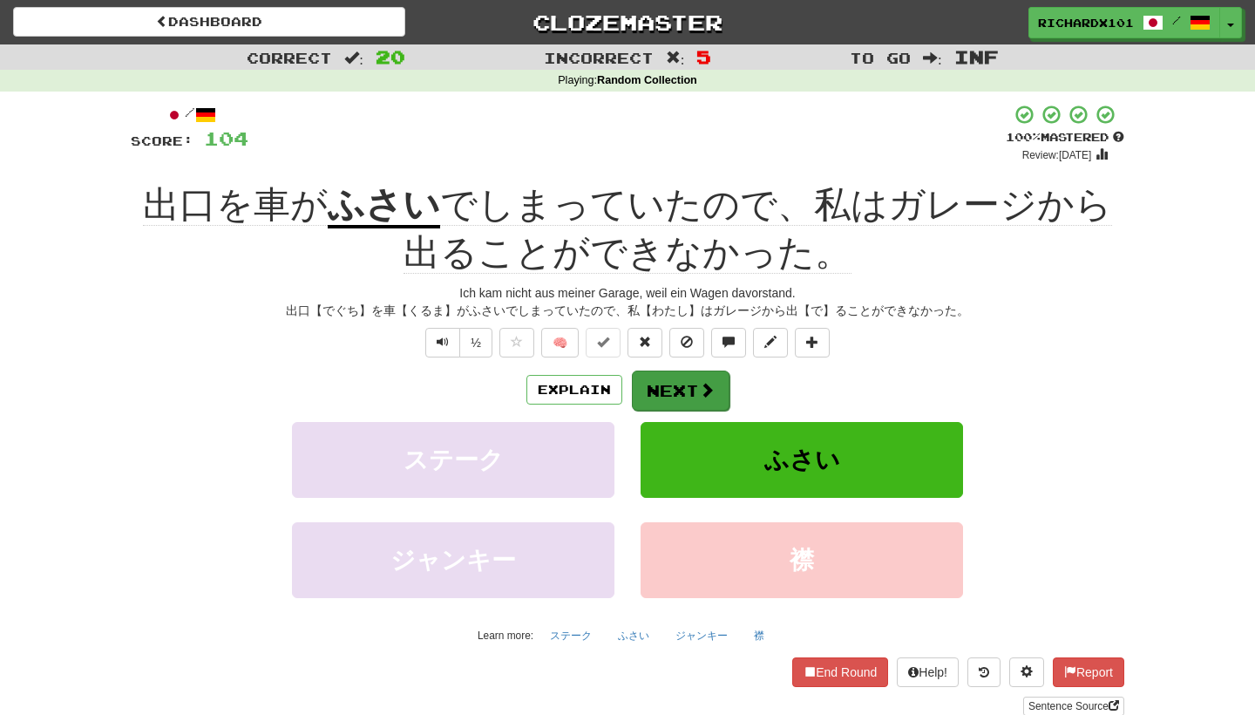
click at [723, 375] on button "Next" at bounding box center [681, 390] width 98 height 40
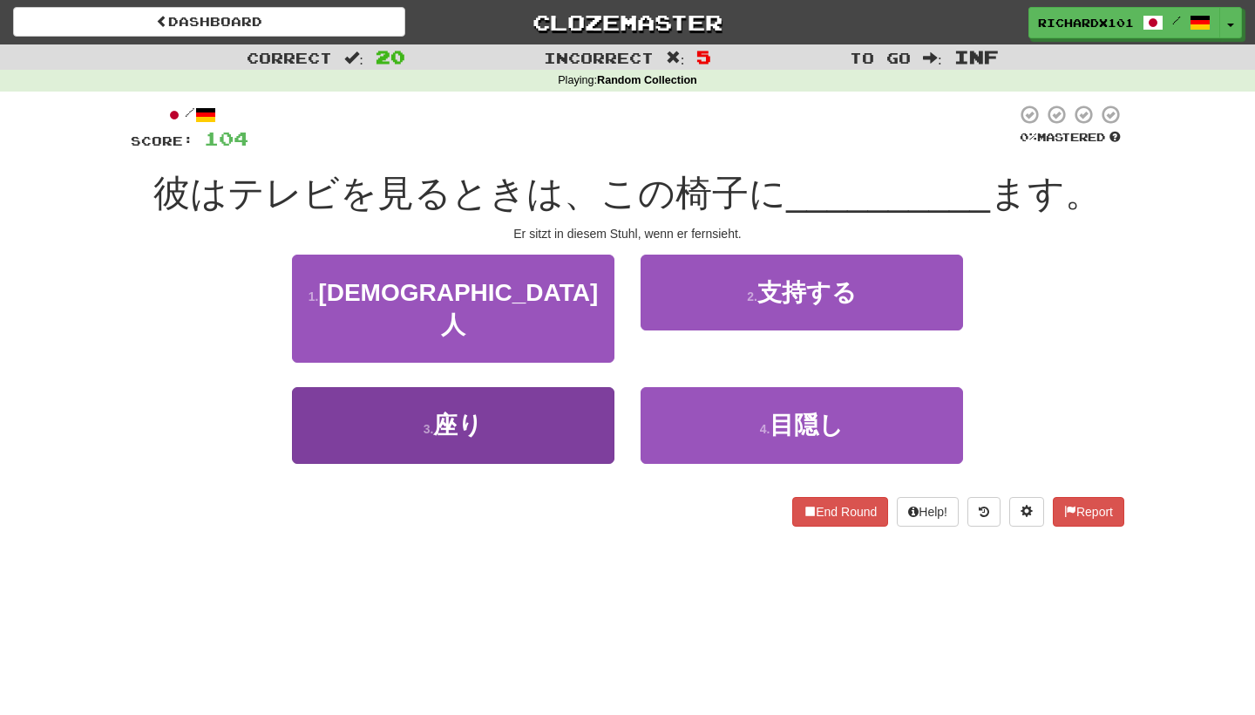
click at [606, 387] on button "3 . 座り" at bounding box center [453, 425] width 322 height 76
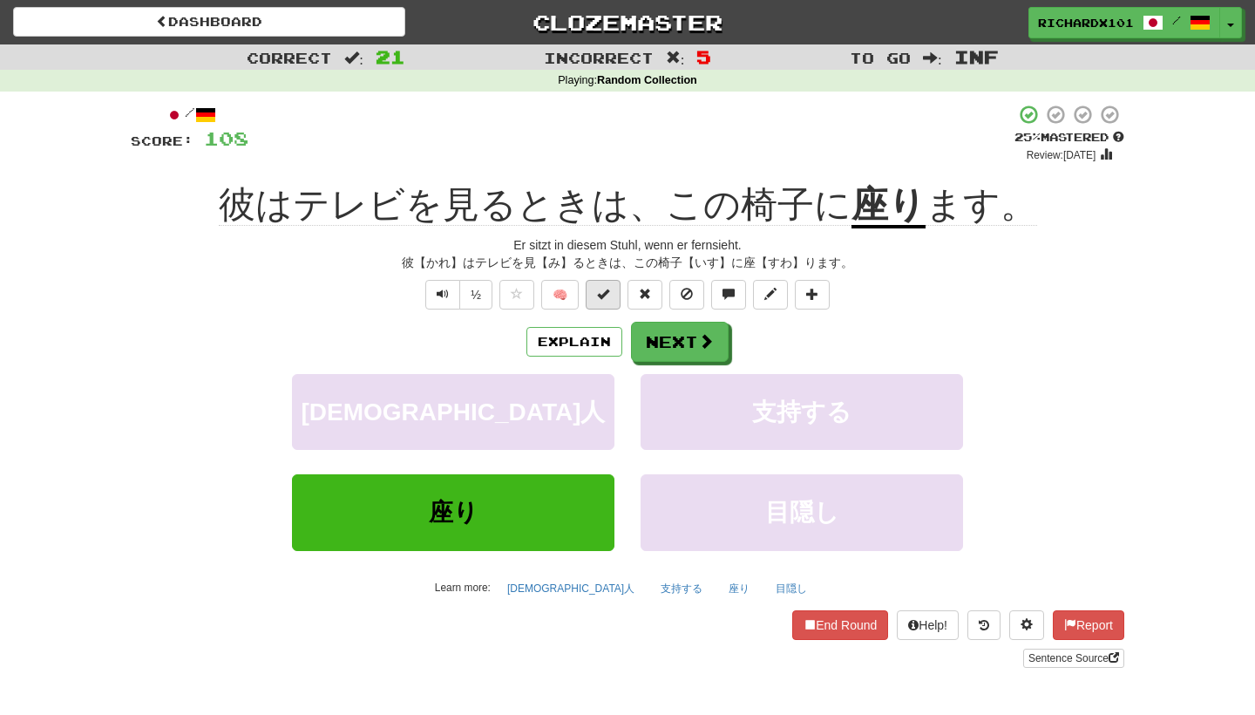
click at [611, 283] on button at bounding box center [603, 295] width 35 height 30
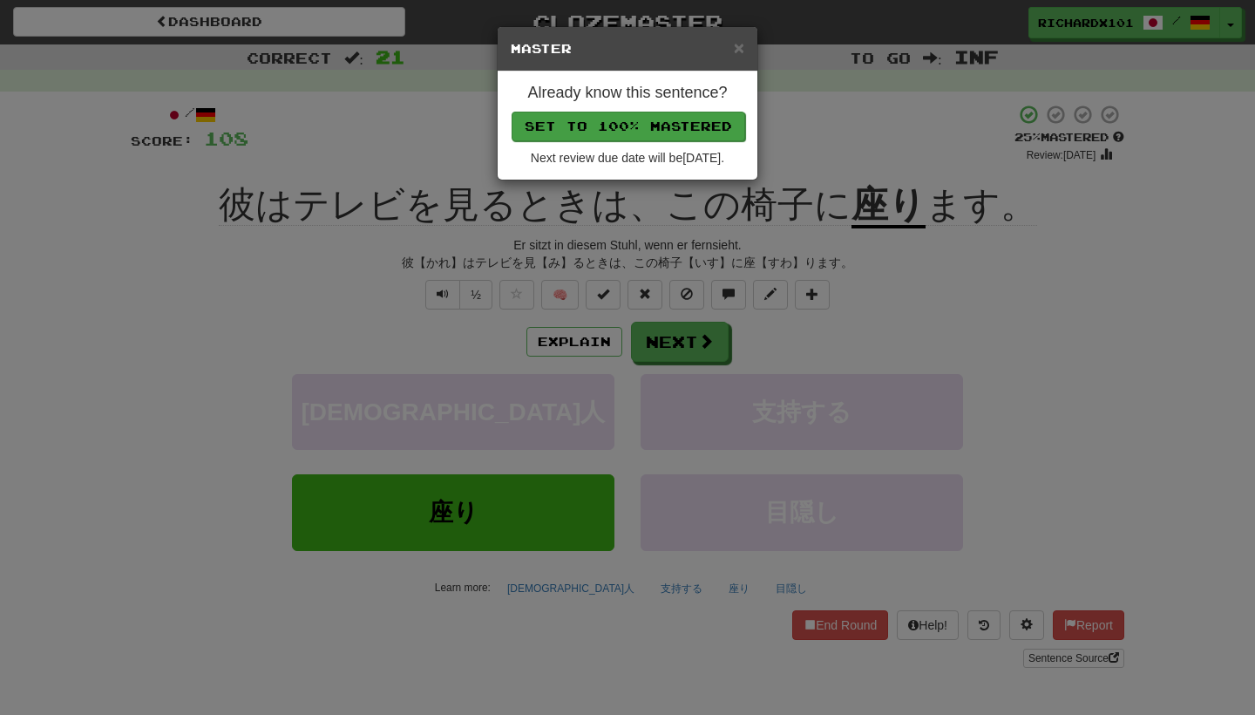
click at [646, 124] on button "Set to 100% Mastered" at bounding box center [629, 127] width 234 height 30
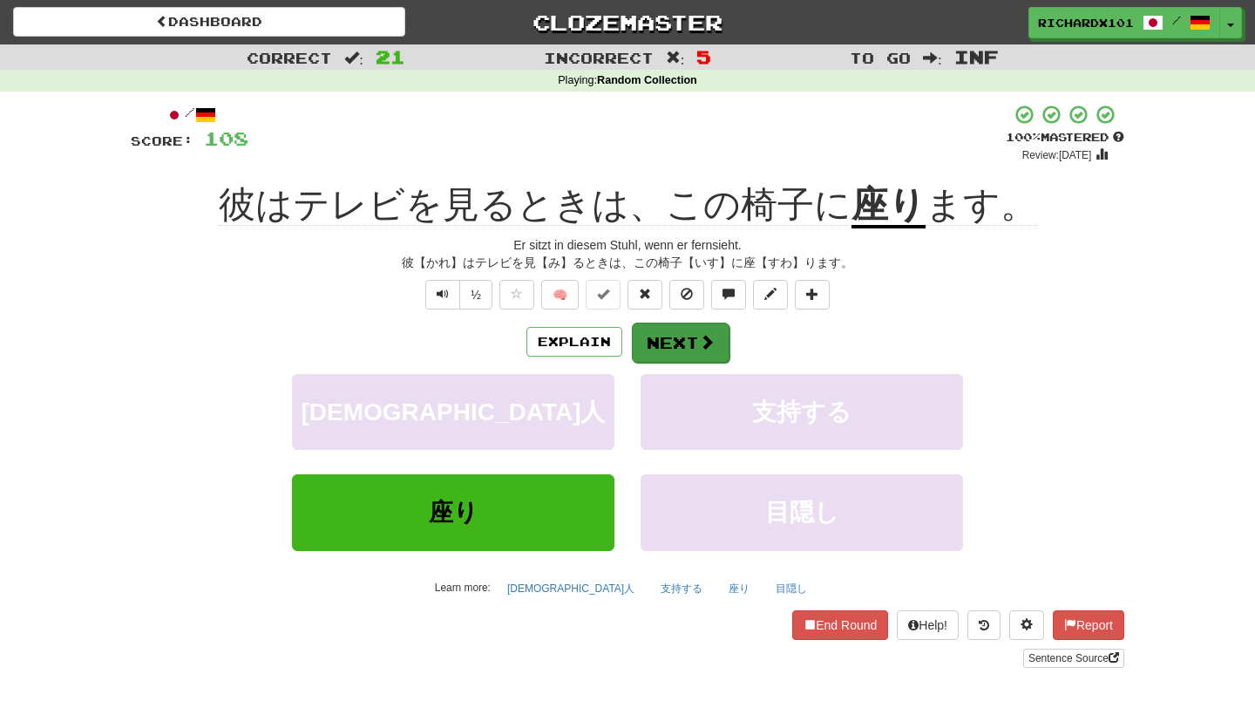
click at [681, 336] on button "Next" at bounding box center [681, 342] width 98 height 40
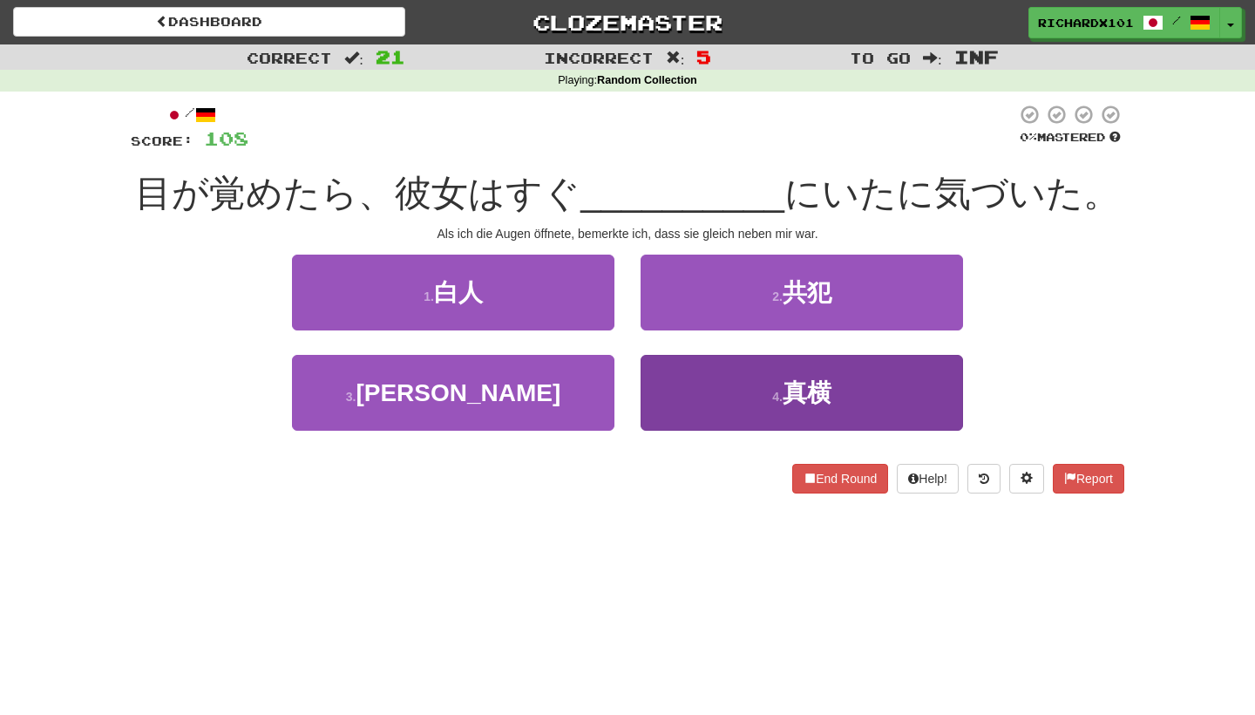
click at [689, 383] on button "4 . 真横" at bounding box center [802, 393] width 322 height 76
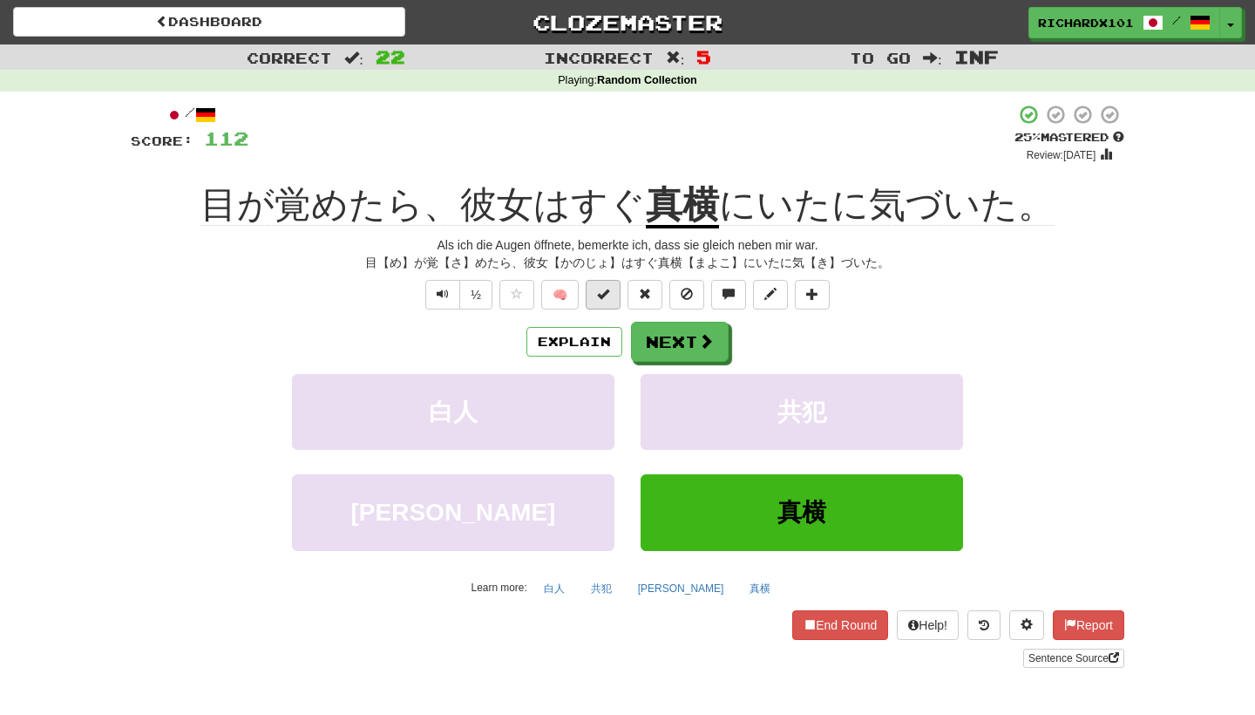
click at [606, 290] on span at bounding box center [603, 294] width 12 height 12
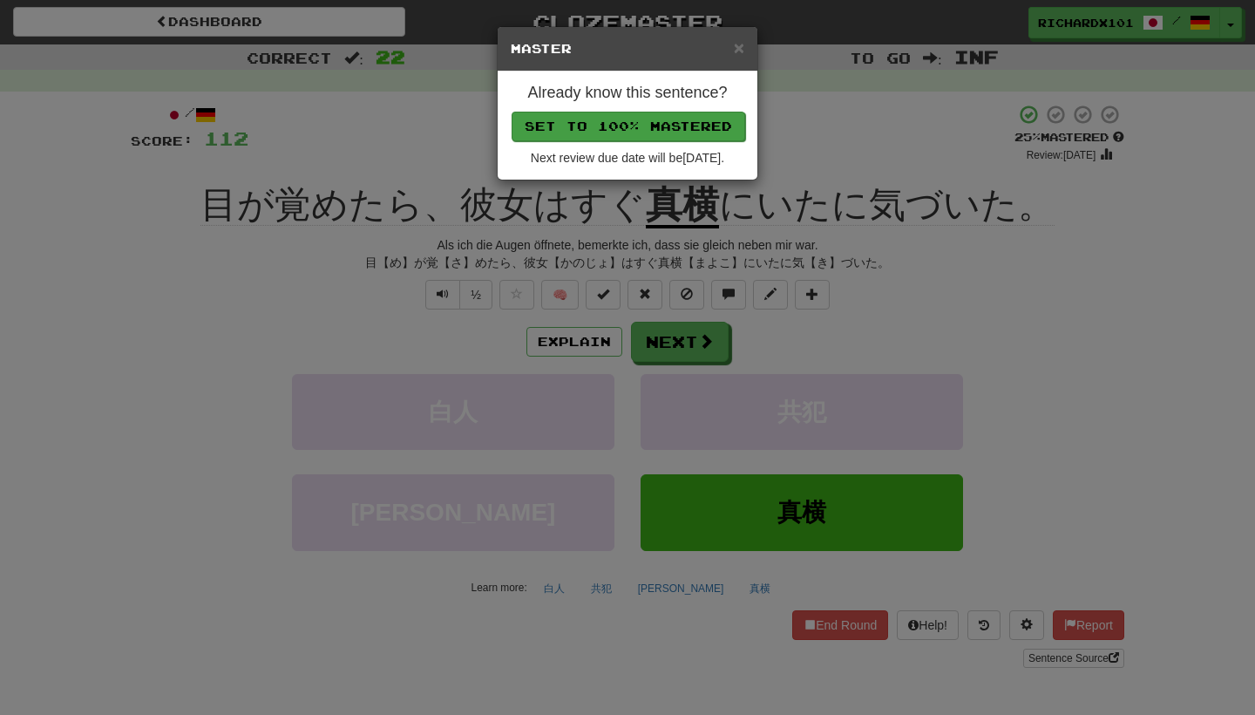
click at [629, 133] on button "Set to 100% Mastered" at bounding box center [629, 127] width 234 height 30
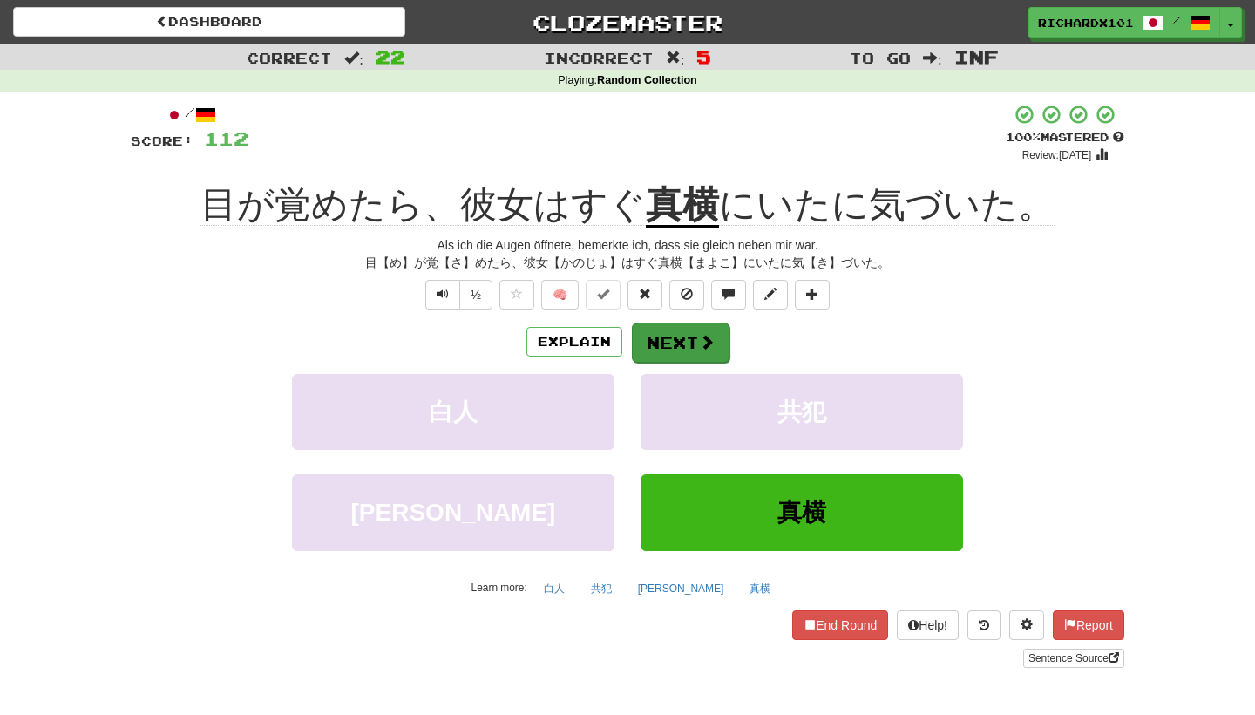
click at [681, 330] on button "Next" at bounding box center [681, 342] width 98 height 40
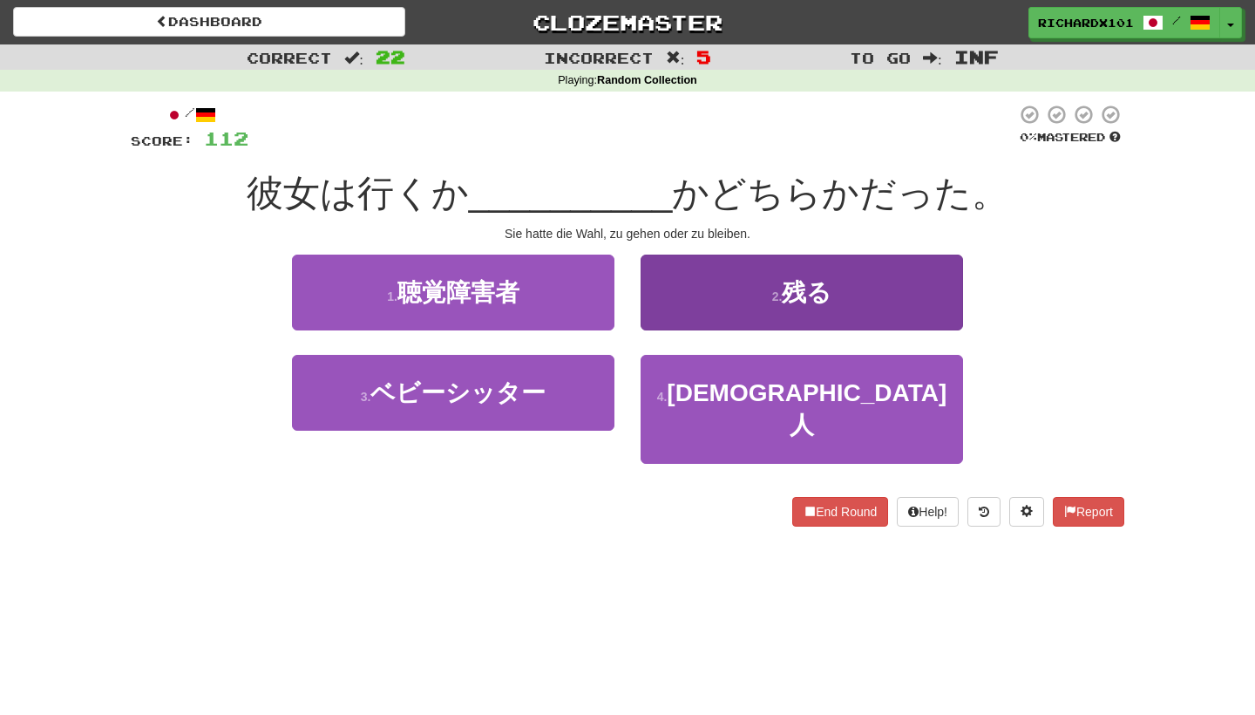
click at [703, 301] on button "2 . 残る" at bounding box center [802, 292] width 322 height 76
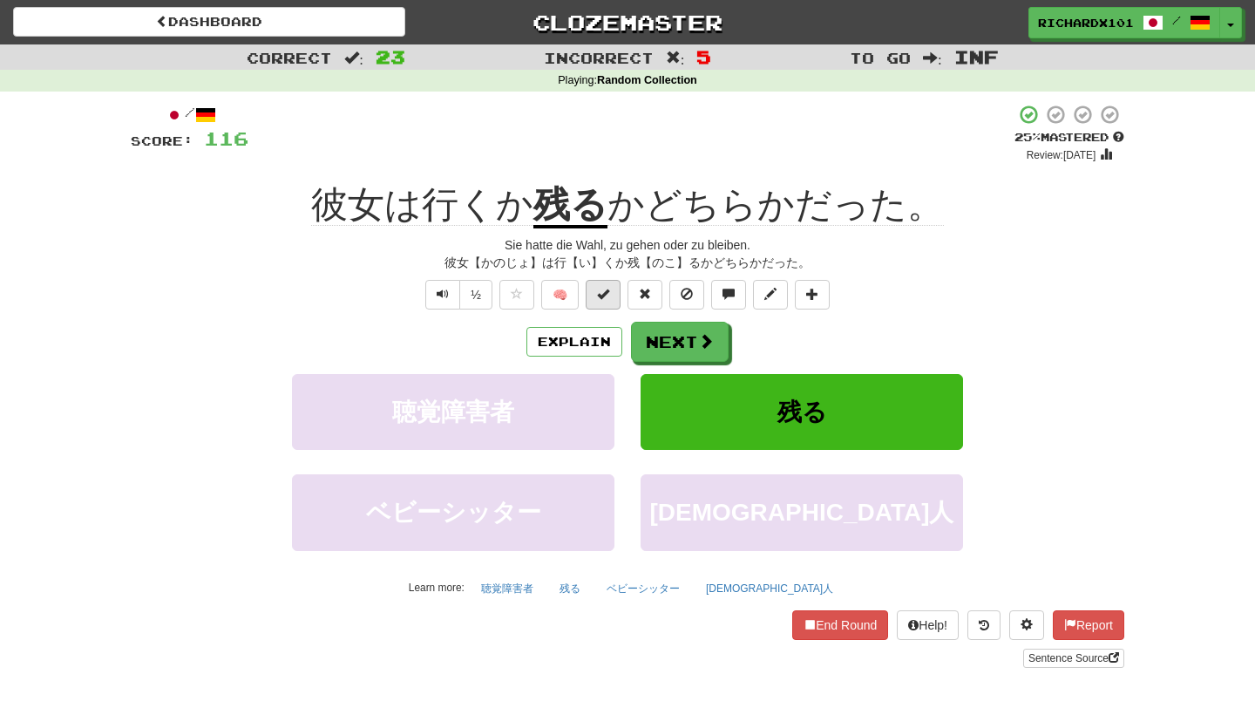
click at [615, 297] on button at bounding box center [603, 295] width 35 height 30
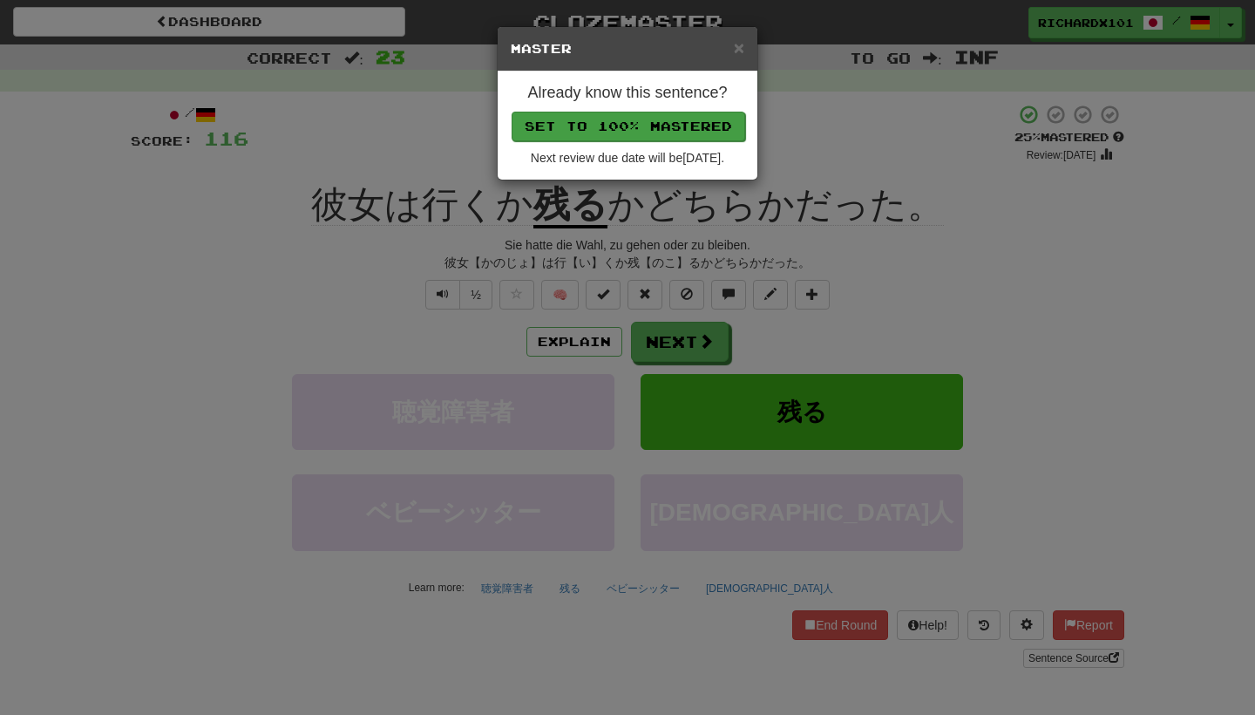
click at [675, 130] on button "Set to 100% Mastered" at bounding box center [629, 127] width 234 height 30
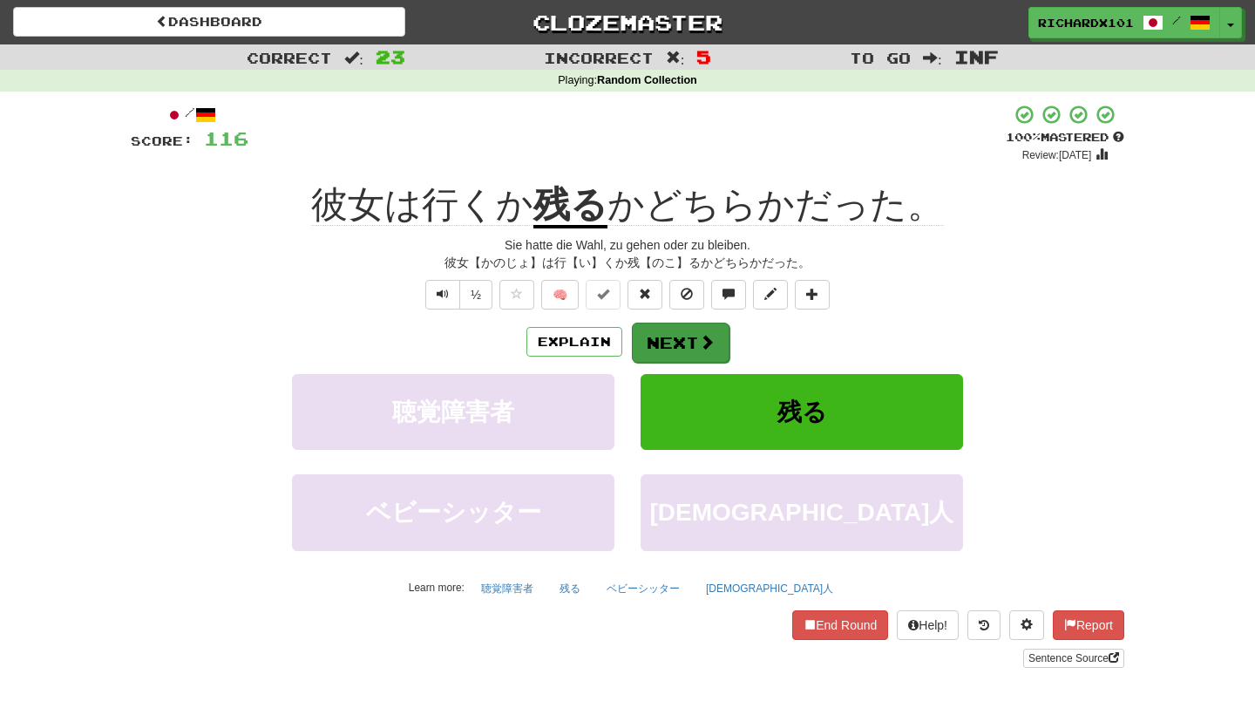
click at [679, 325] on button "Next" at bounding box center [681, 342] width 98 height 40
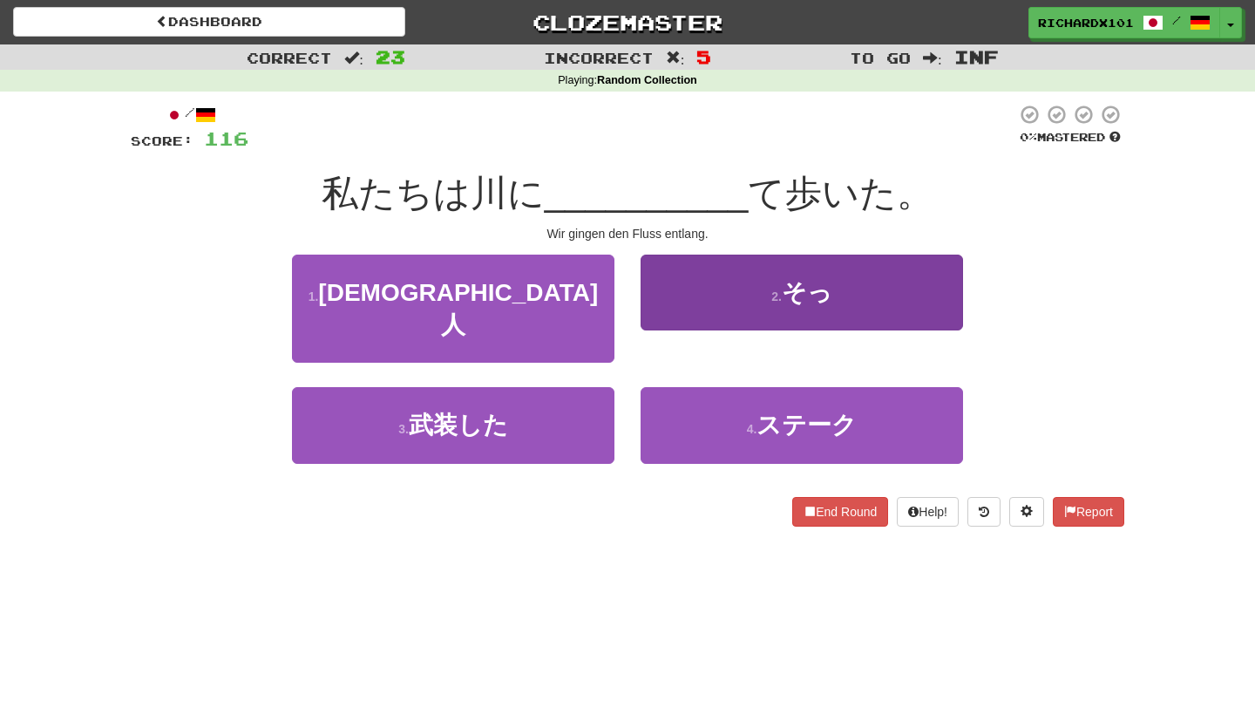
click at [691, 306] on button "2 . そっ" at bounding box center [802, 292] width 322 height 76
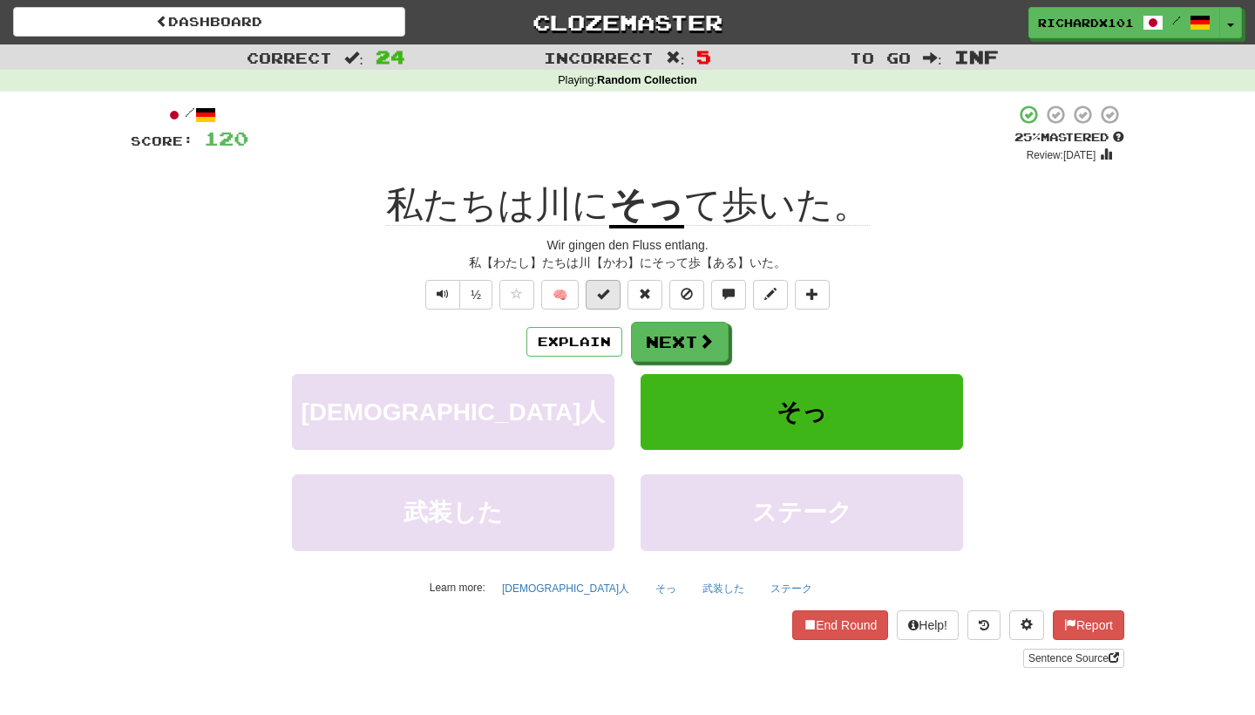
click at [605, 296] on span at bounding box center [603, 294] width 12 height 12
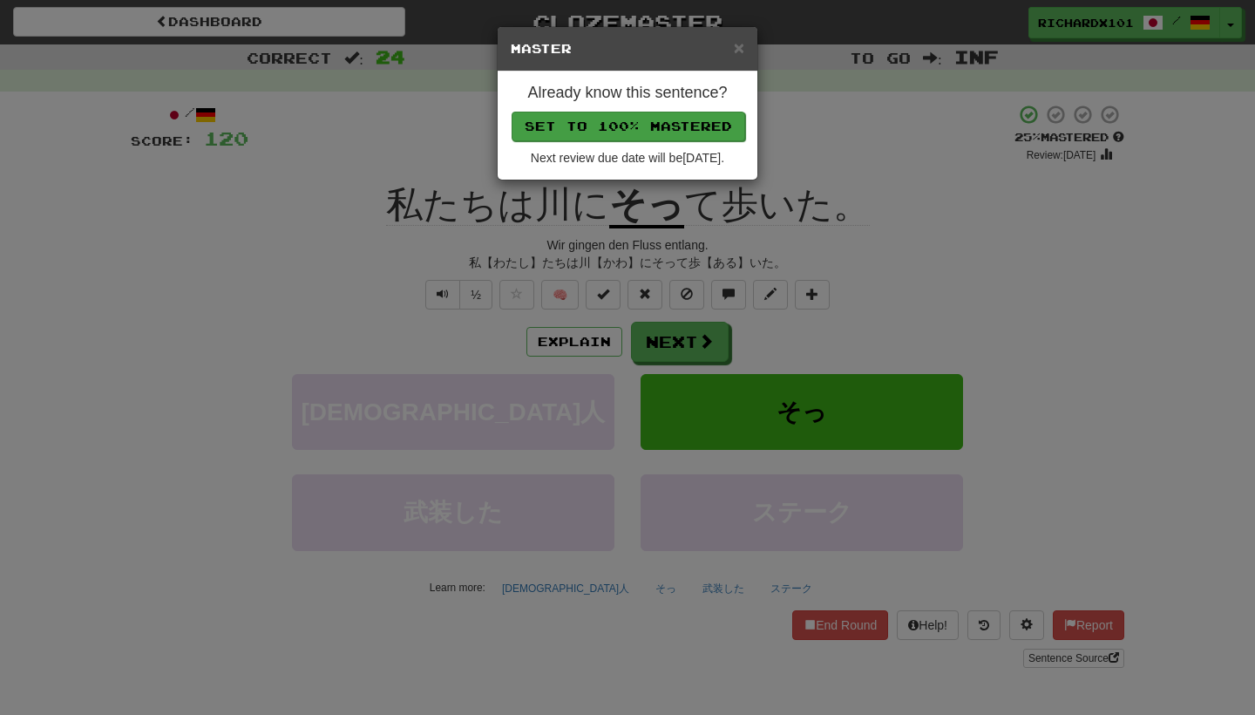
click at [634, 131] on button "Set to 100% Mastered" at bounding box center [629, 127] width 234 height 30
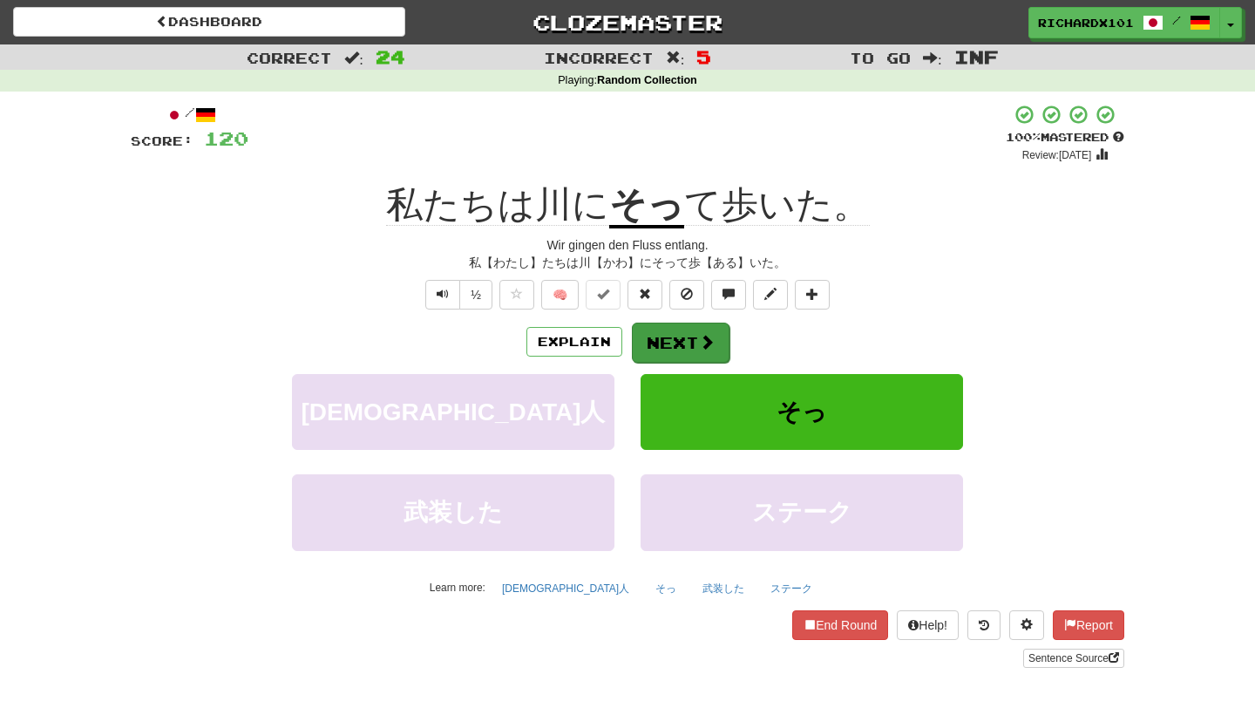
click at [665, 344] on button "Next" at bounding box center [681, 342] width 98 height 40
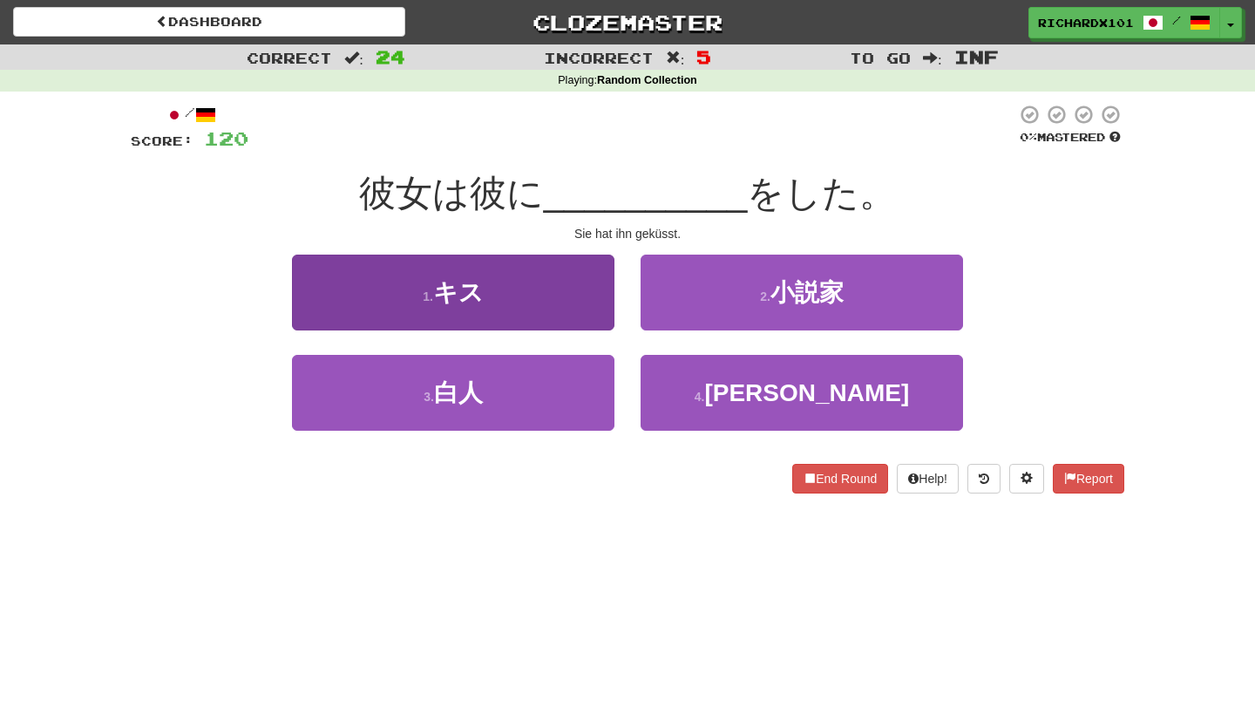
click at [598, 293] on button "1 . キス" at bounding box center [453, 292] width 322 height 76
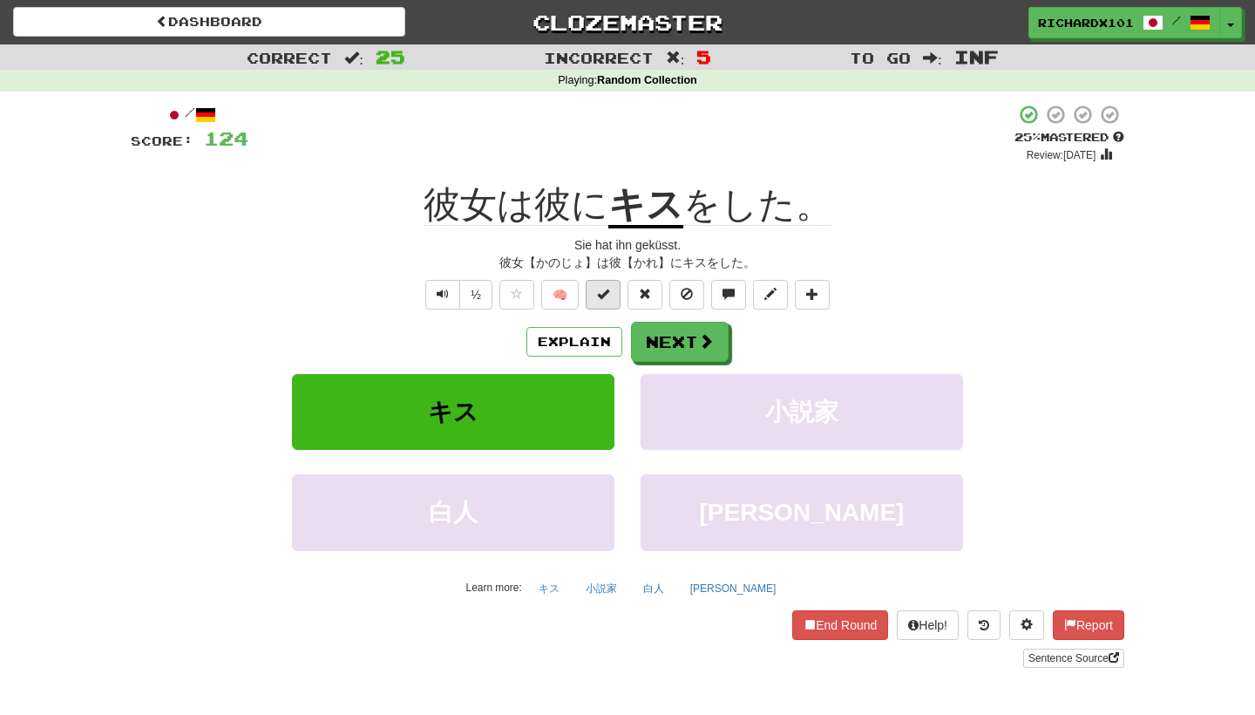
click at [606, 295] on span at bounding box center [603, 294] width 12 height 12
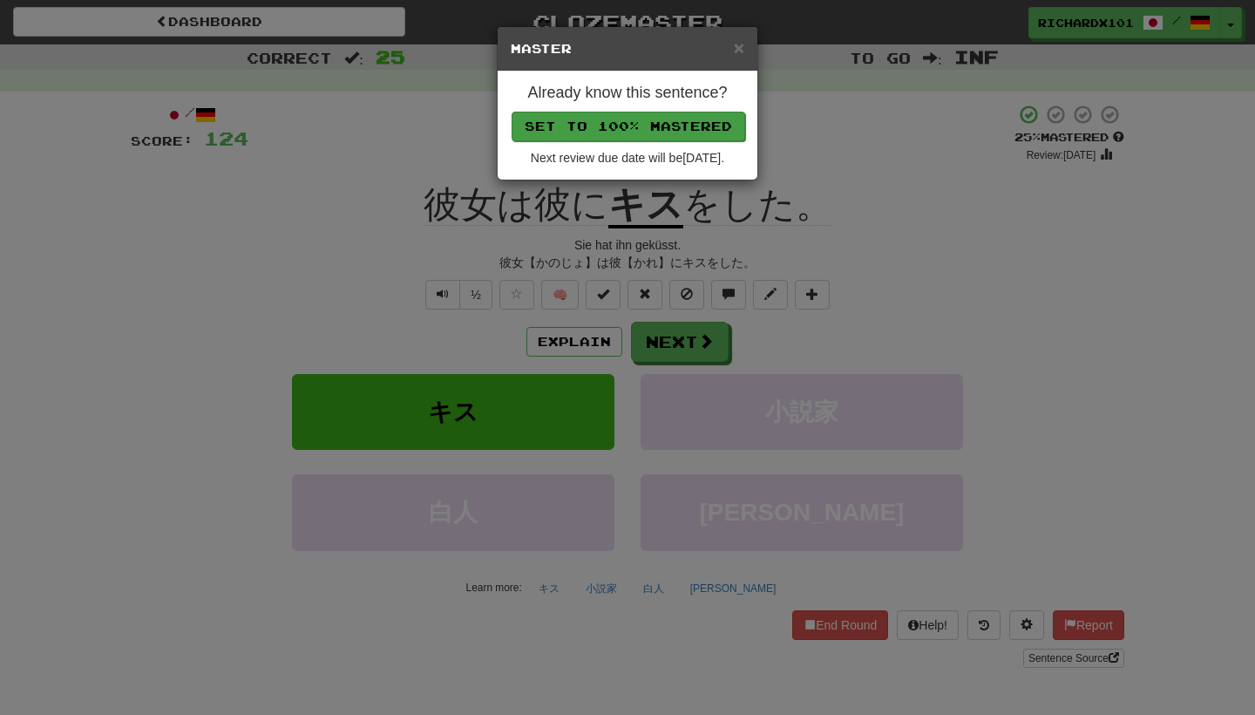
click at [640, 129] on button "Set to 100% Mastered" at bounding box center [629, 127] width 234 height 30
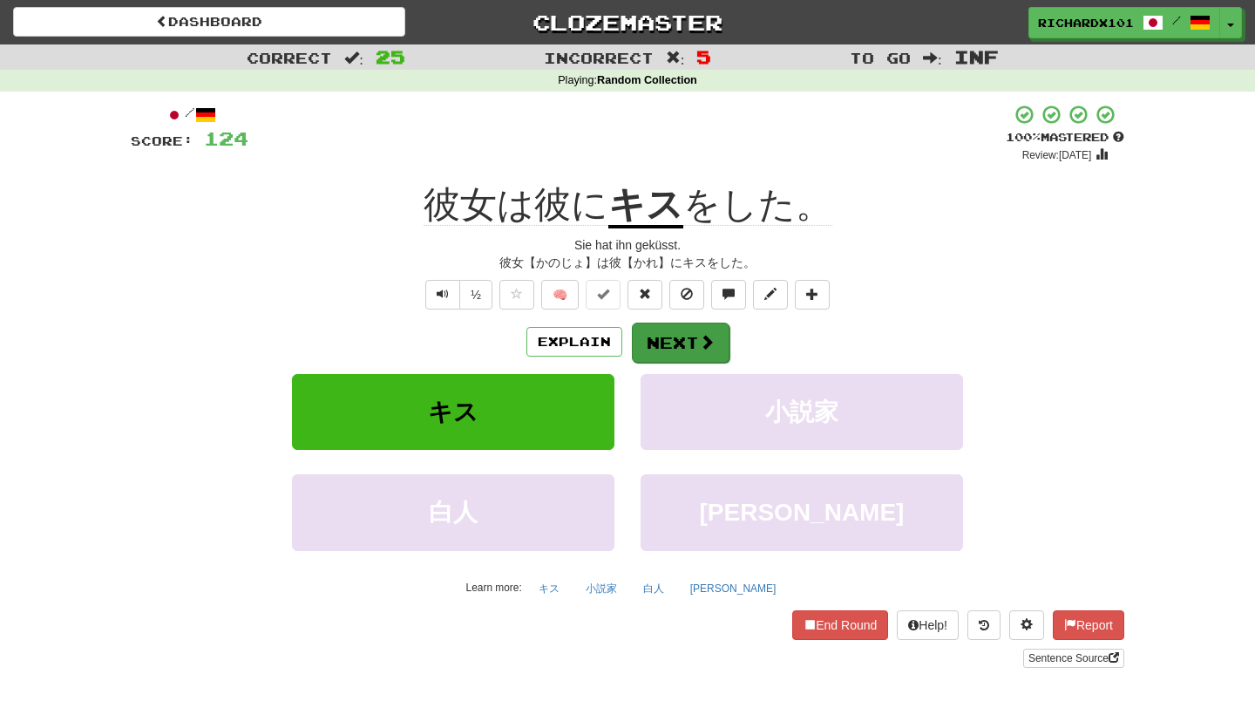
click at [670, 340] on button "Next" at bounding box center [681, 342] width 98 height 40
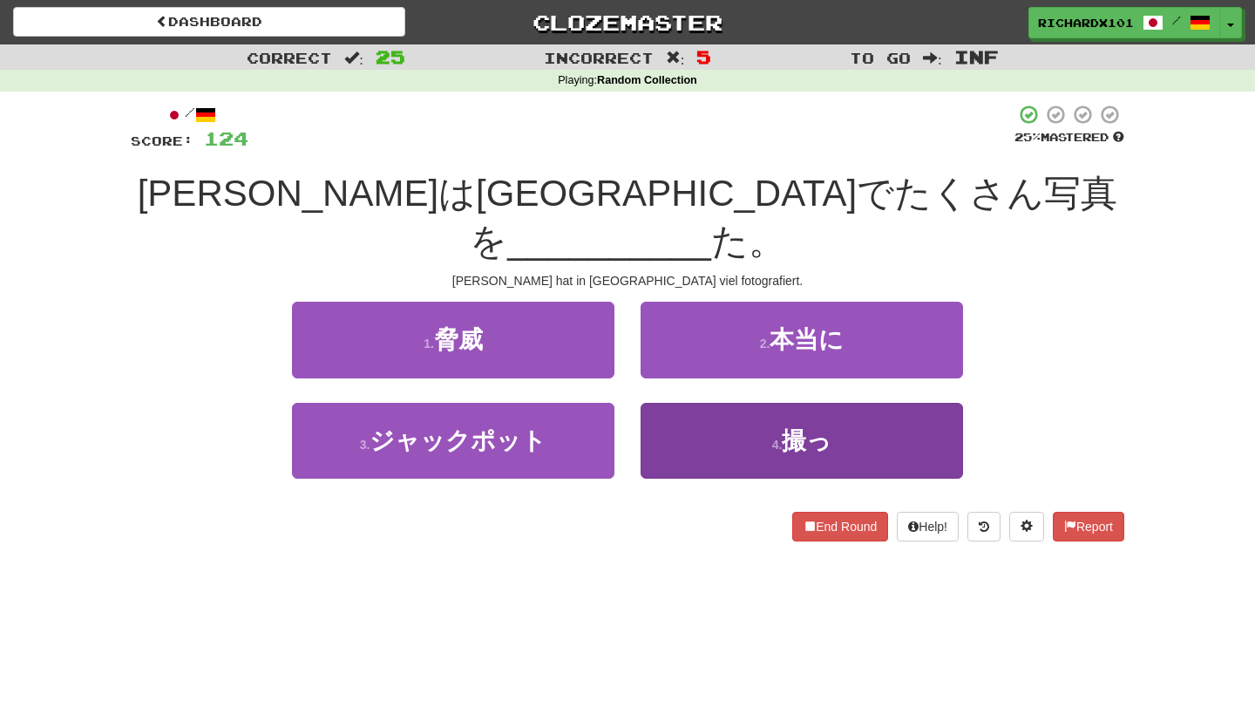
click at [688, 403] on button "4 . 撮っ" at bounding box center [802, 441] width 322 height 76
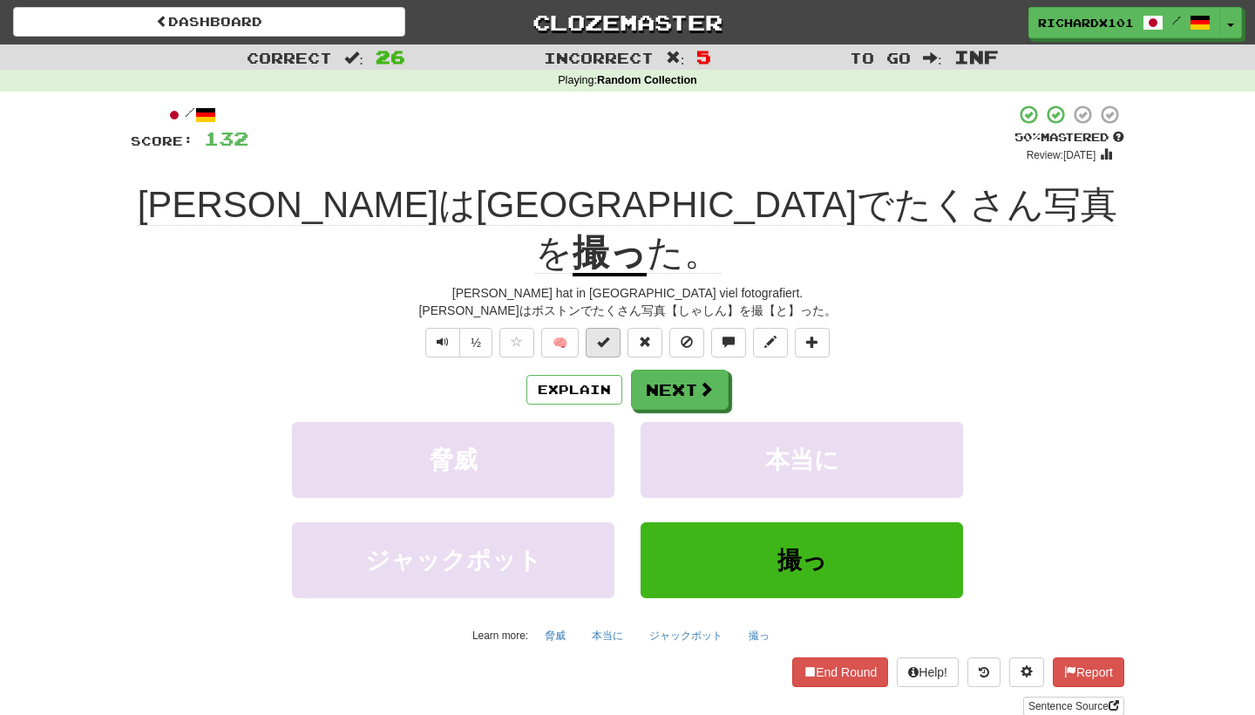
click at [612, 328] on button at bounding box center [603, 343] width 35 height 30
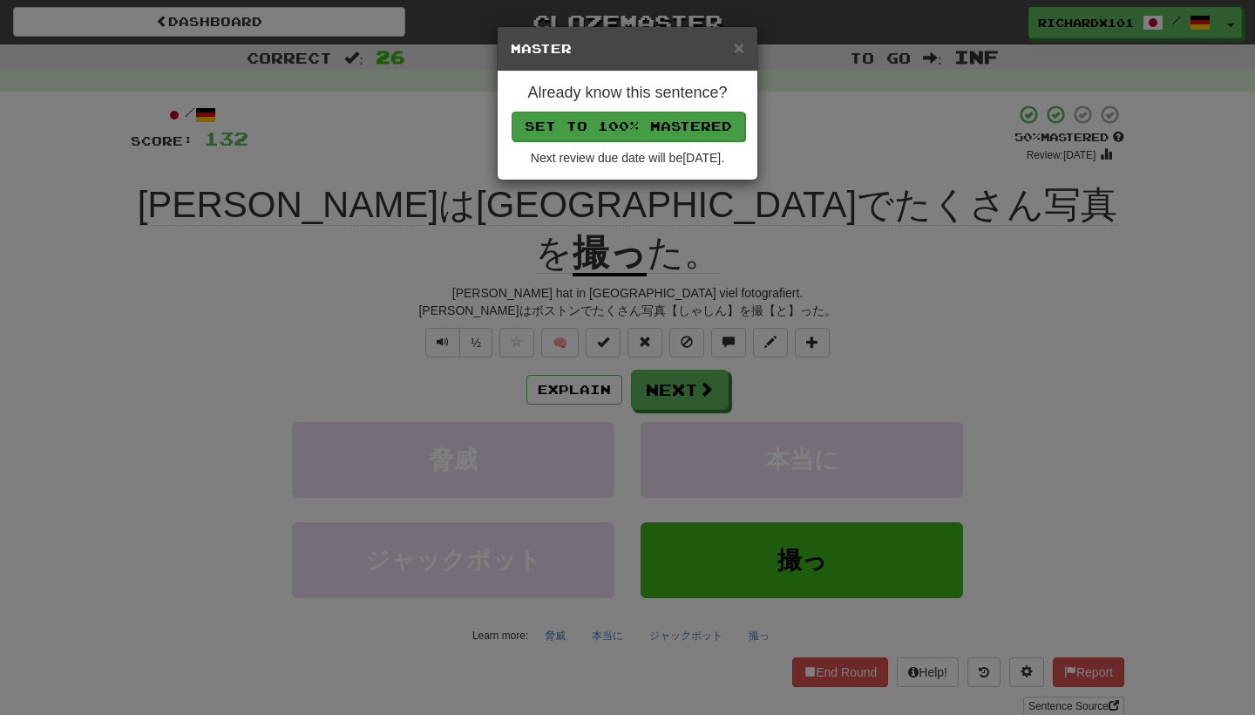
click at [649, 127] on button "Set to 100% Mastered" at bounding box center [629, 127] width 234 height 30
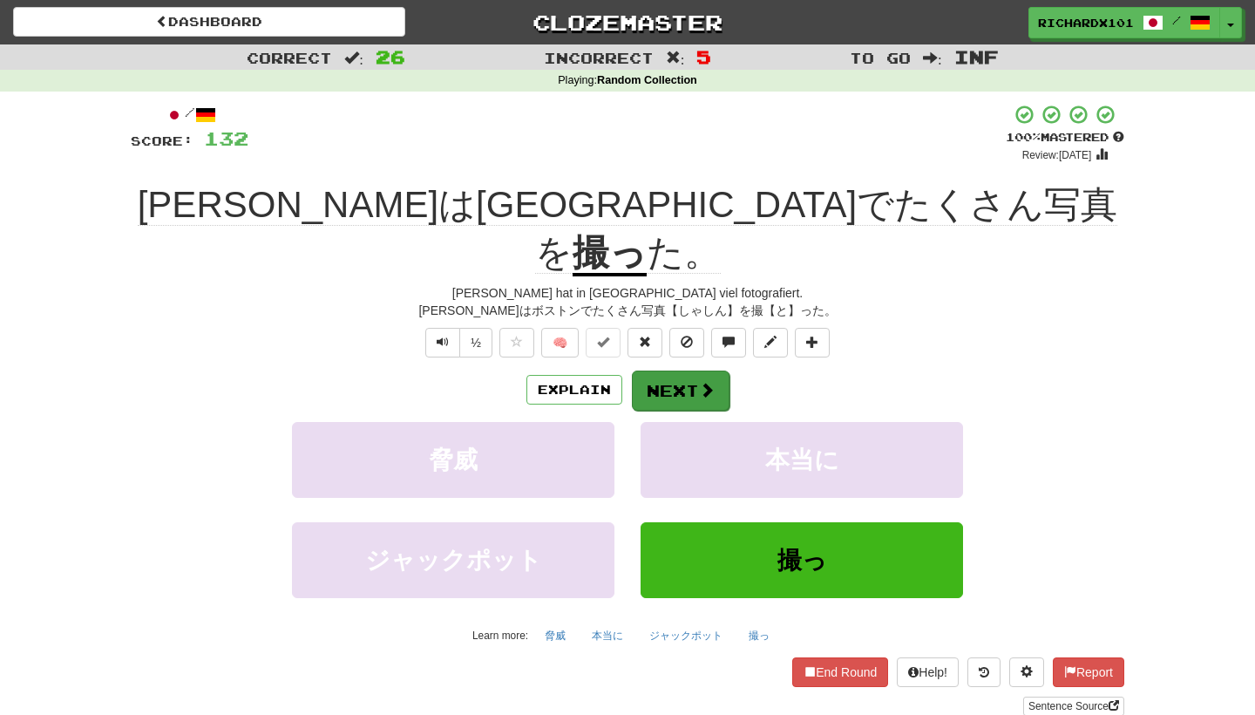
click at [670, 370] on button "Next" at bounding box center [681, 390] width 98 height 40
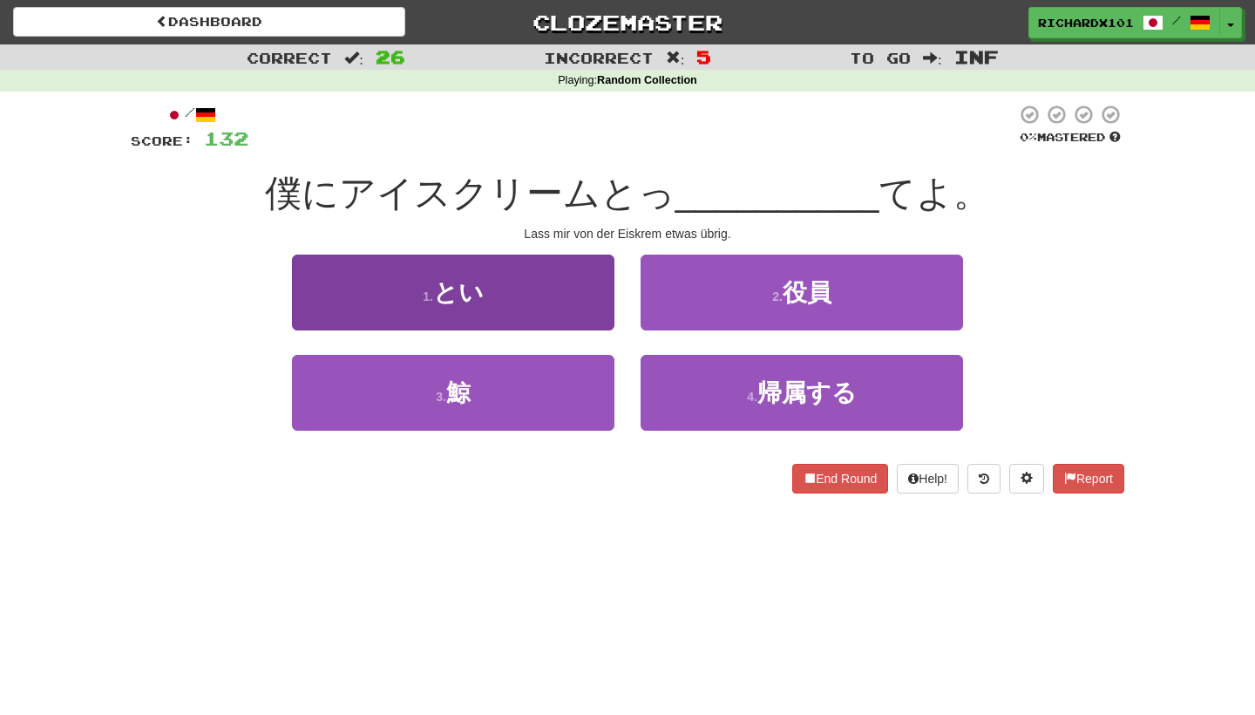
click at [593, 304] on button "1 . とい" at bounding box center [453, 292] width 322 height 76
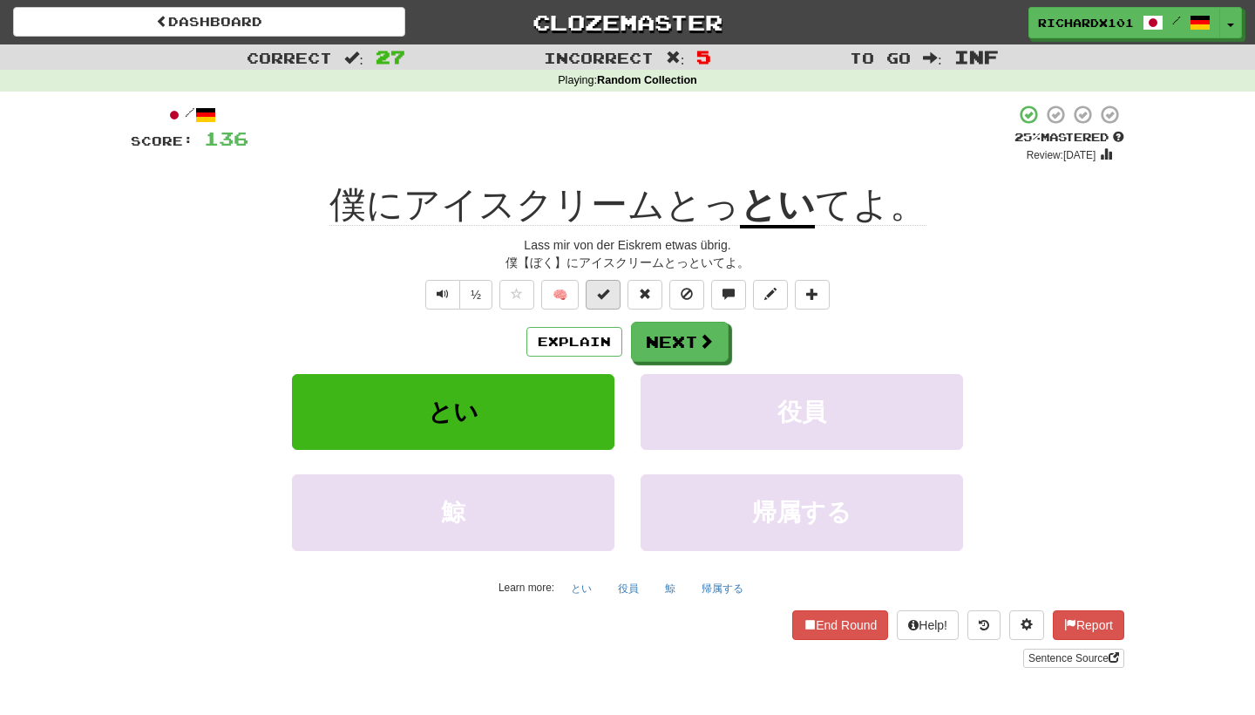
click at [602, 295] on span at bounding box center [603, 294] width 12 height 12
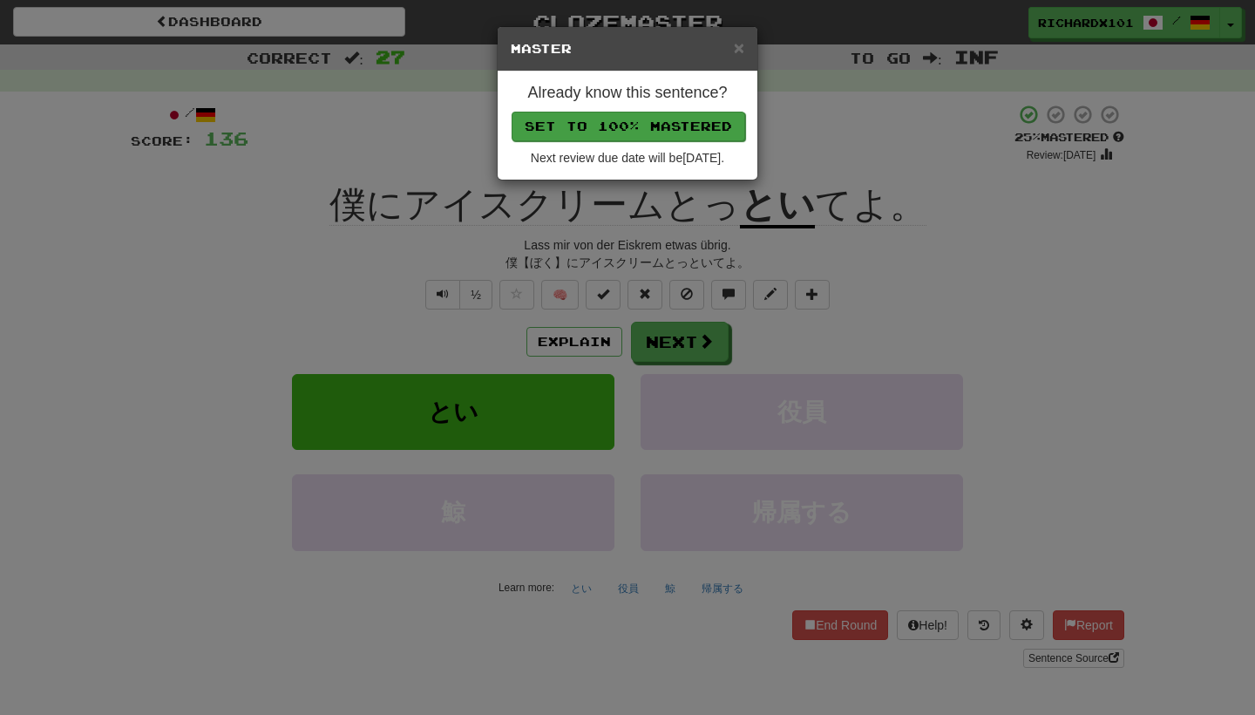
click at [648, 126] on button "Set to 100% Mastered" at bounding box center [629, 127] width 234 height 30
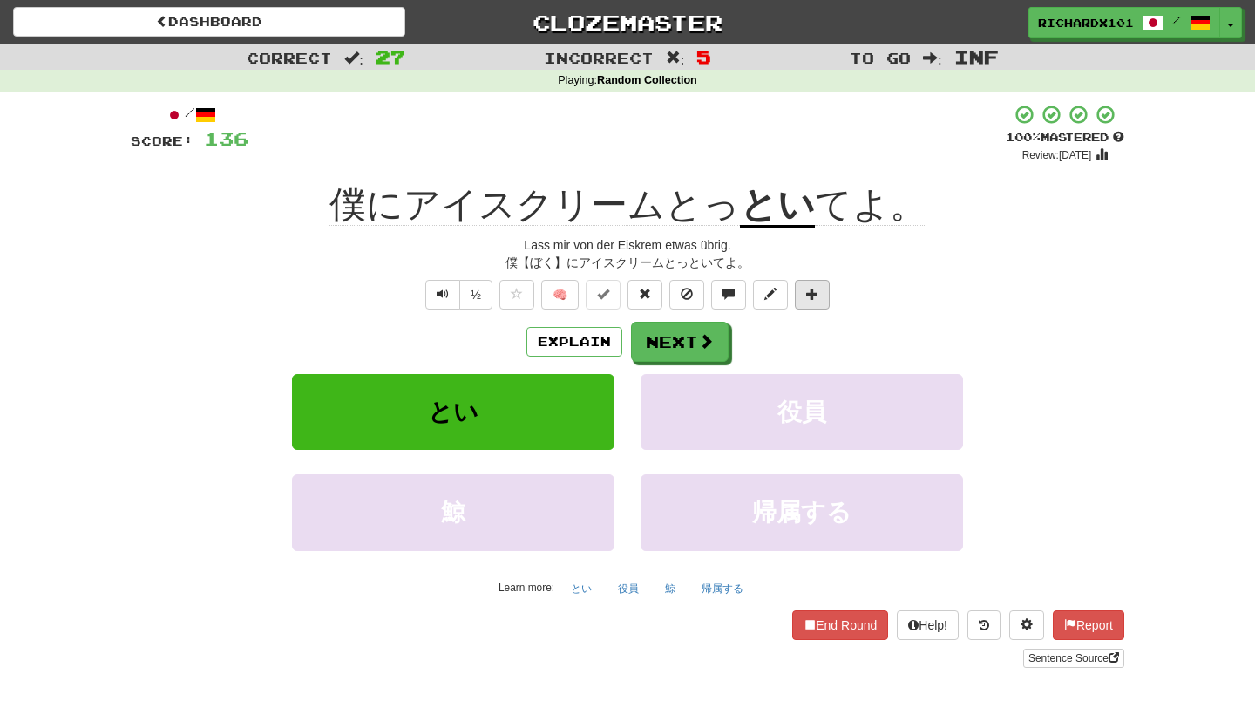
click at [820, 287] on button at bounding box center [812, 295] width 35 height 30
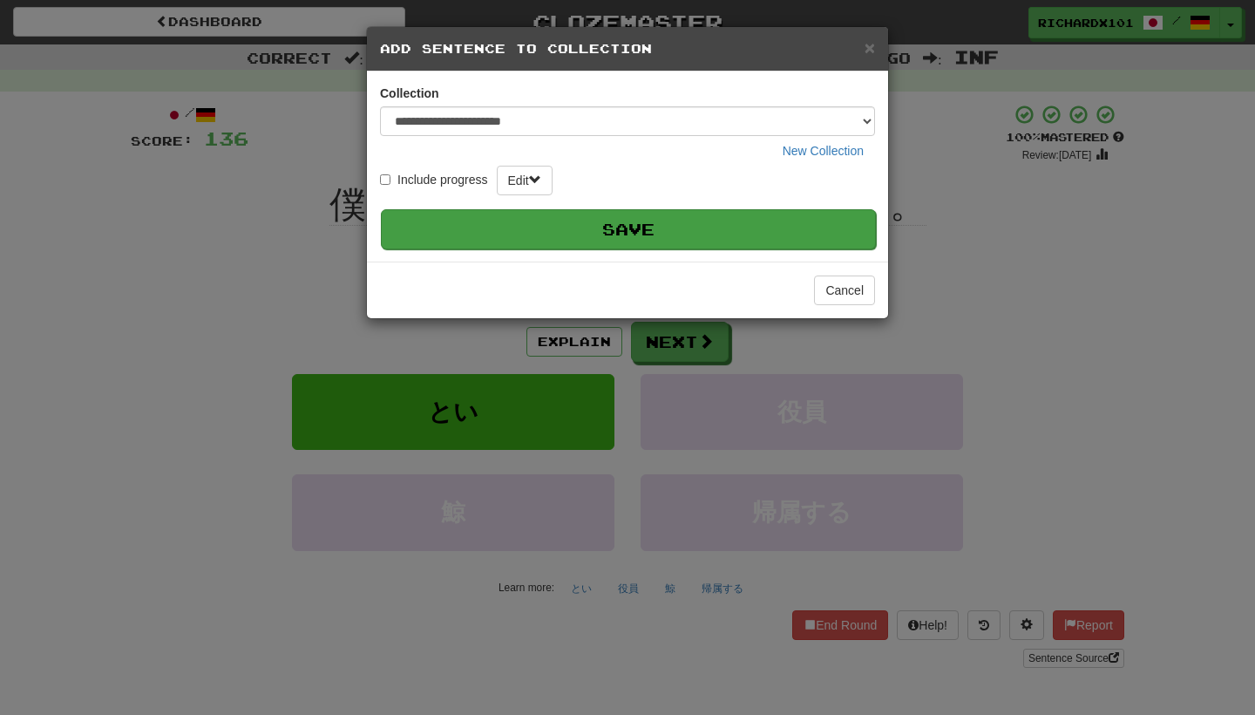
click at [760, 231] on button "Save" at bounding box center [628, 229] width 495 height 40
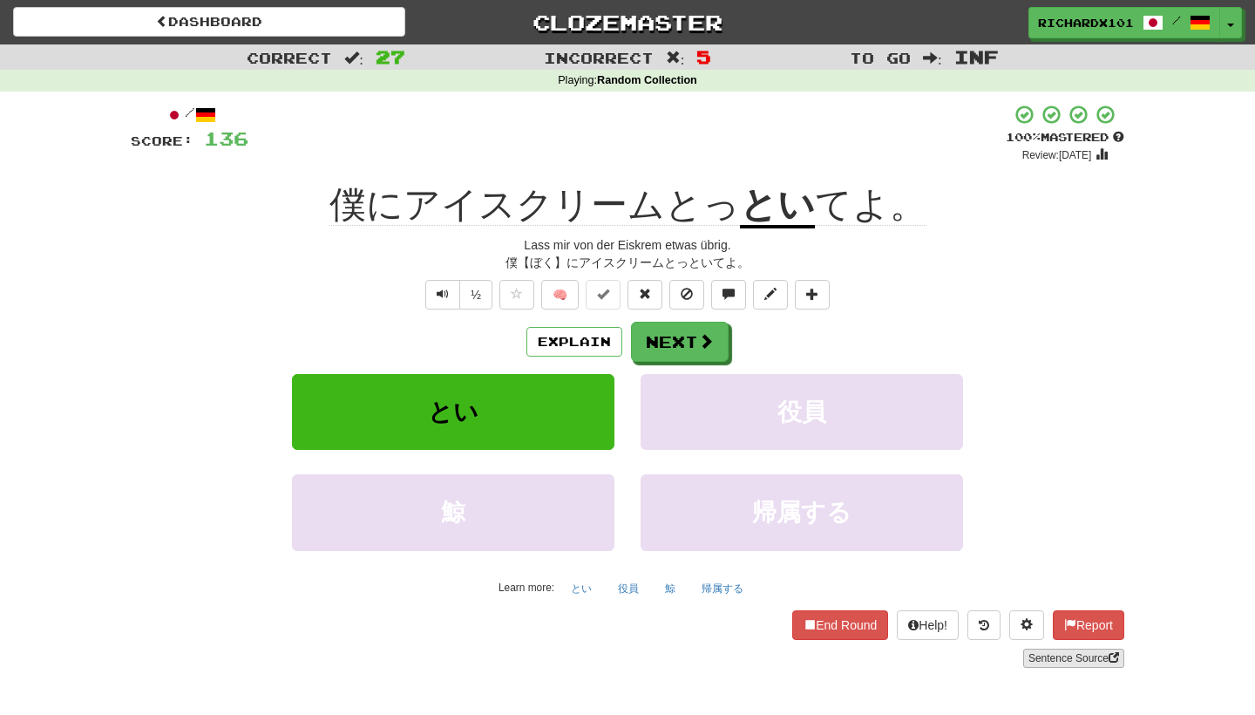
click at [1044, 653] on link "Sentence Source" at bounding box center [1073, 657] width 101 height 19
click at [686, 334] on button "Next" at bounding box center [681, 342] width 98 height 40
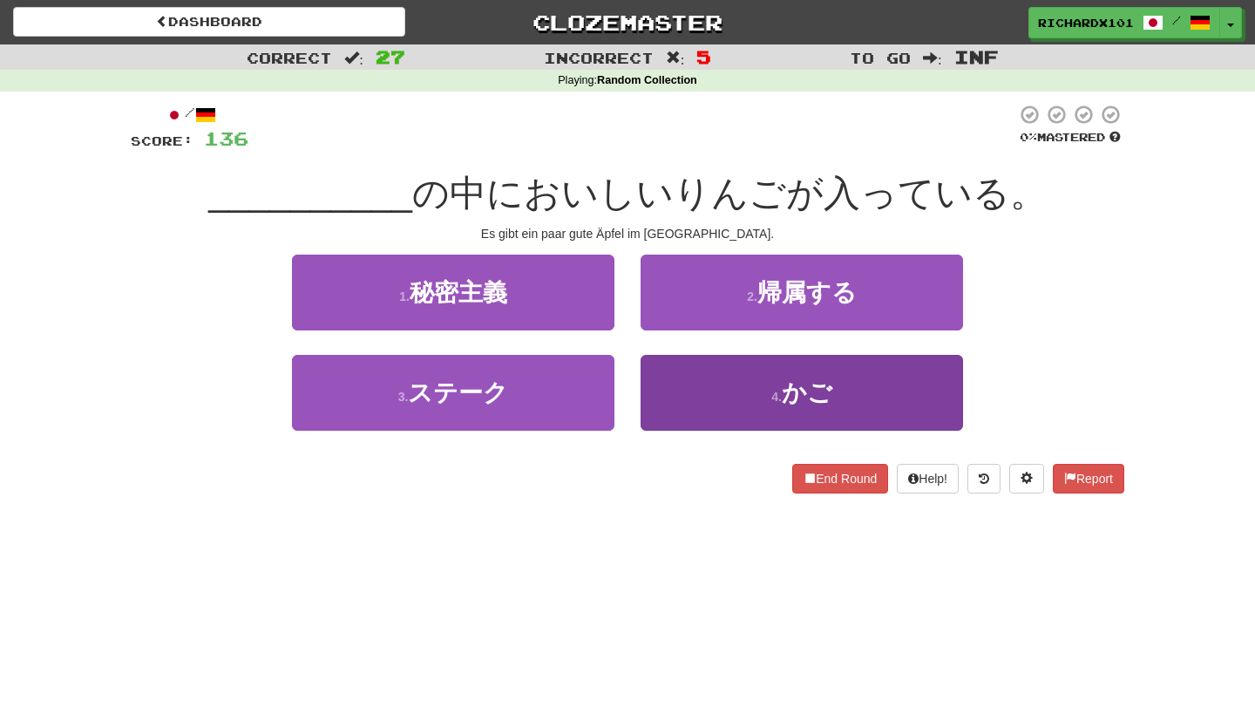
click at [696, 377] on button "4 . かご" at bounding box center [802, 393] width 322 height 76
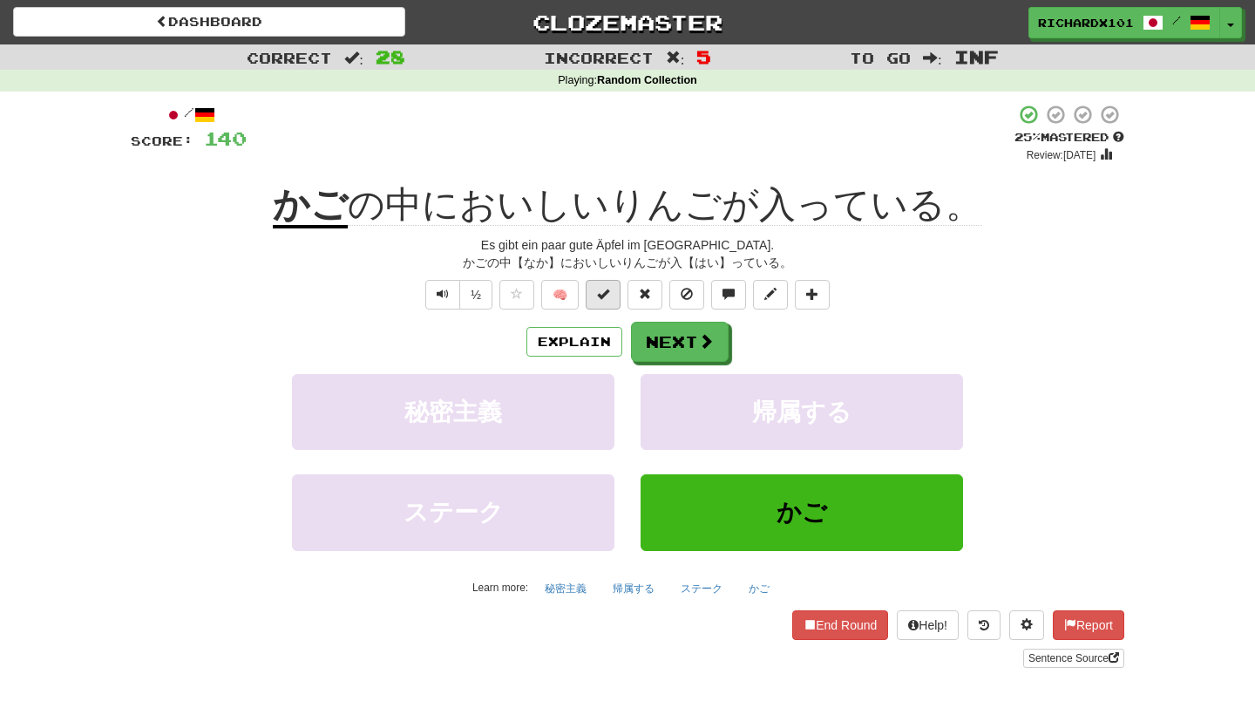
click at [613, 295] on button at bounding box center [603, 295] width 35 height 30
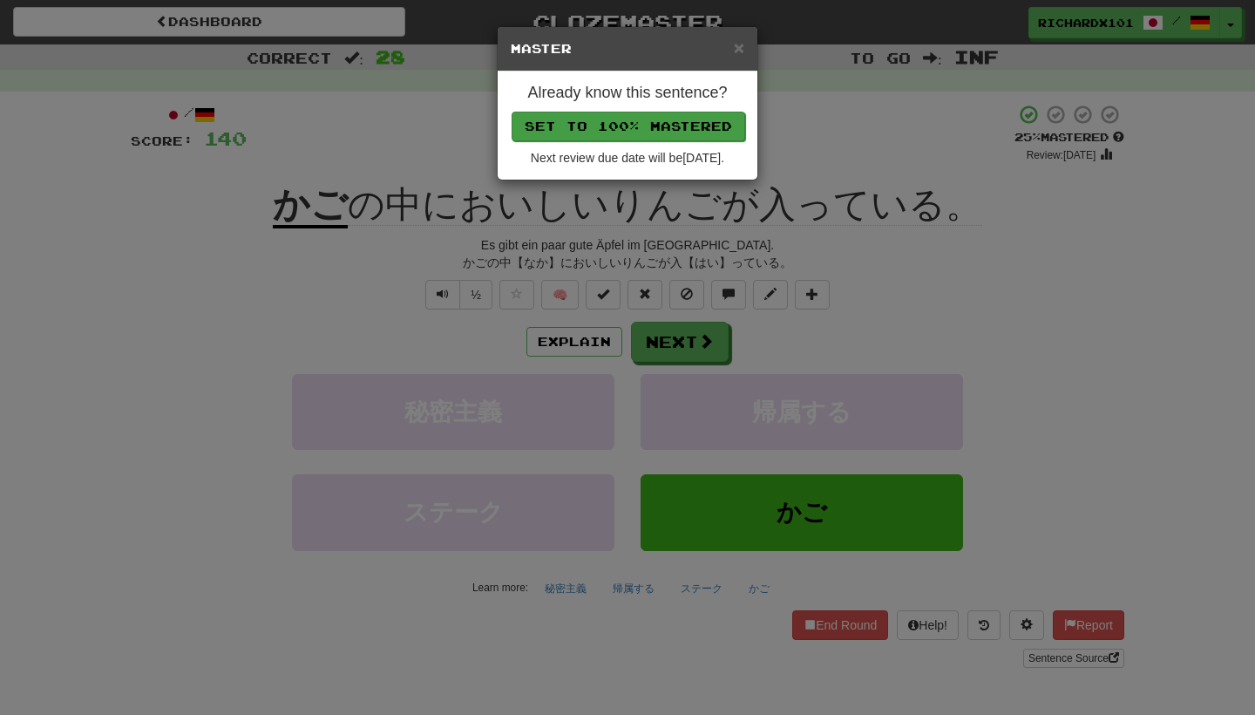
click at [675, 125] on button "Set to 100% Mastered" at bounding box center [629, 127] width 234 height 30
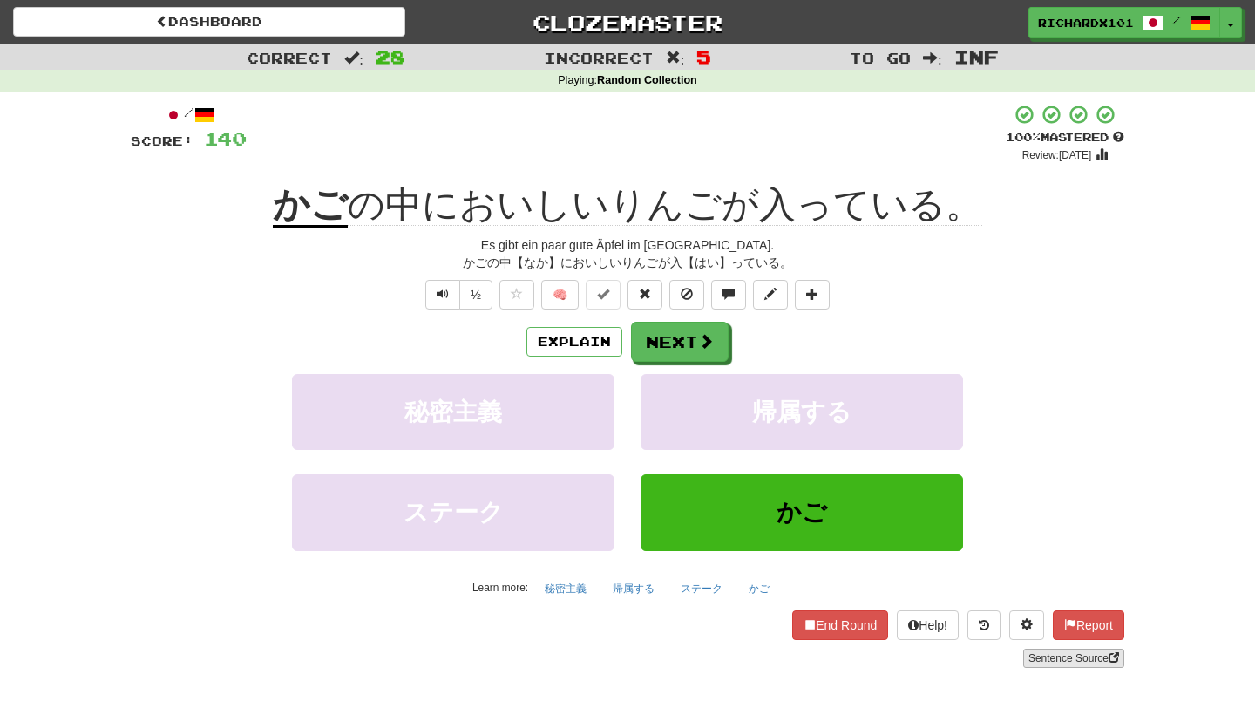
click at [1052, 655] on link "Sentence Source" at bounding box center [1073, 657] width 101 height 19
click at [662, 339] on button "Next" at bounding box center [681, 342] width 98 height 40
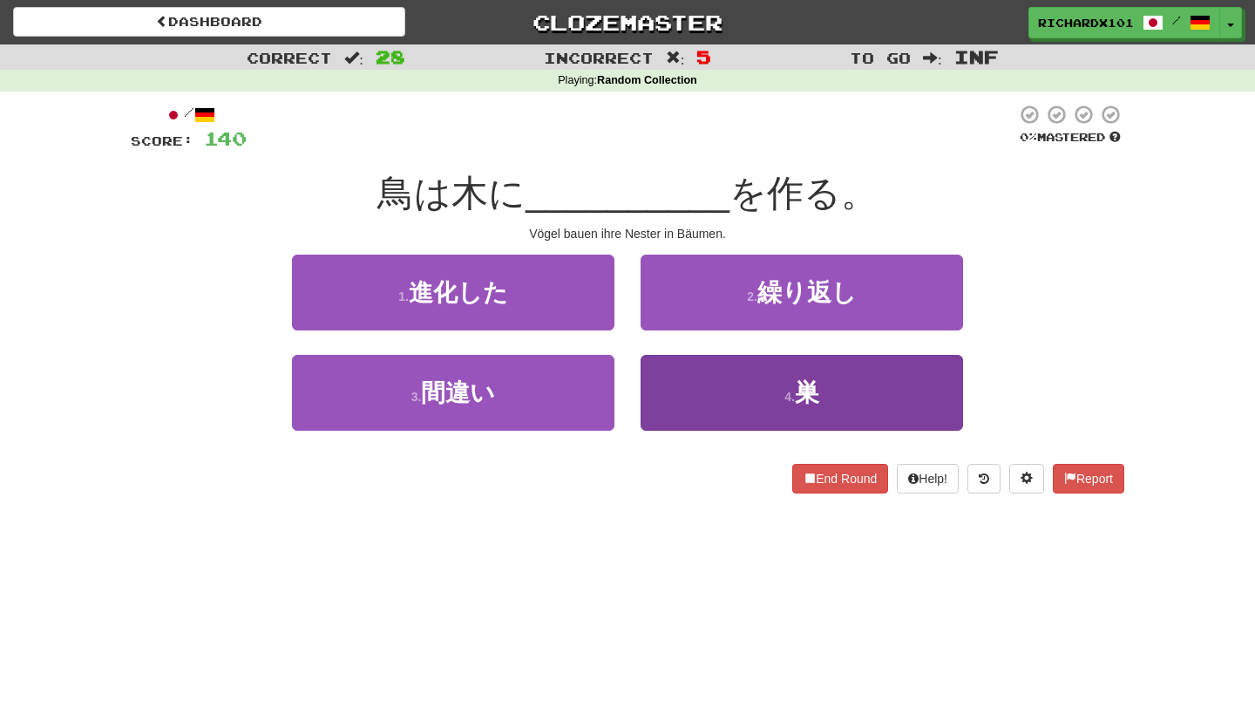
click at [677, 383] on button "4 . 巣" at bounding box center [802, 393] width 322 height 76
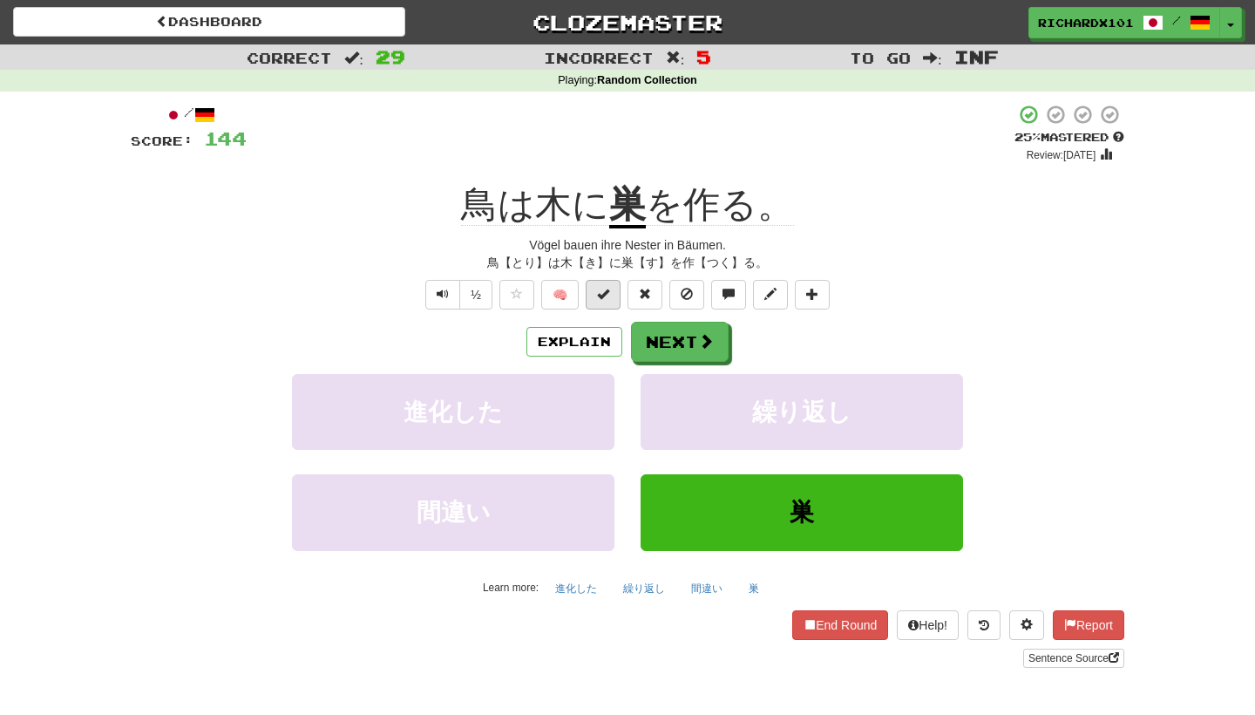
click at [614, 291] on button at bounding box center [603, 295] width 35 height 30
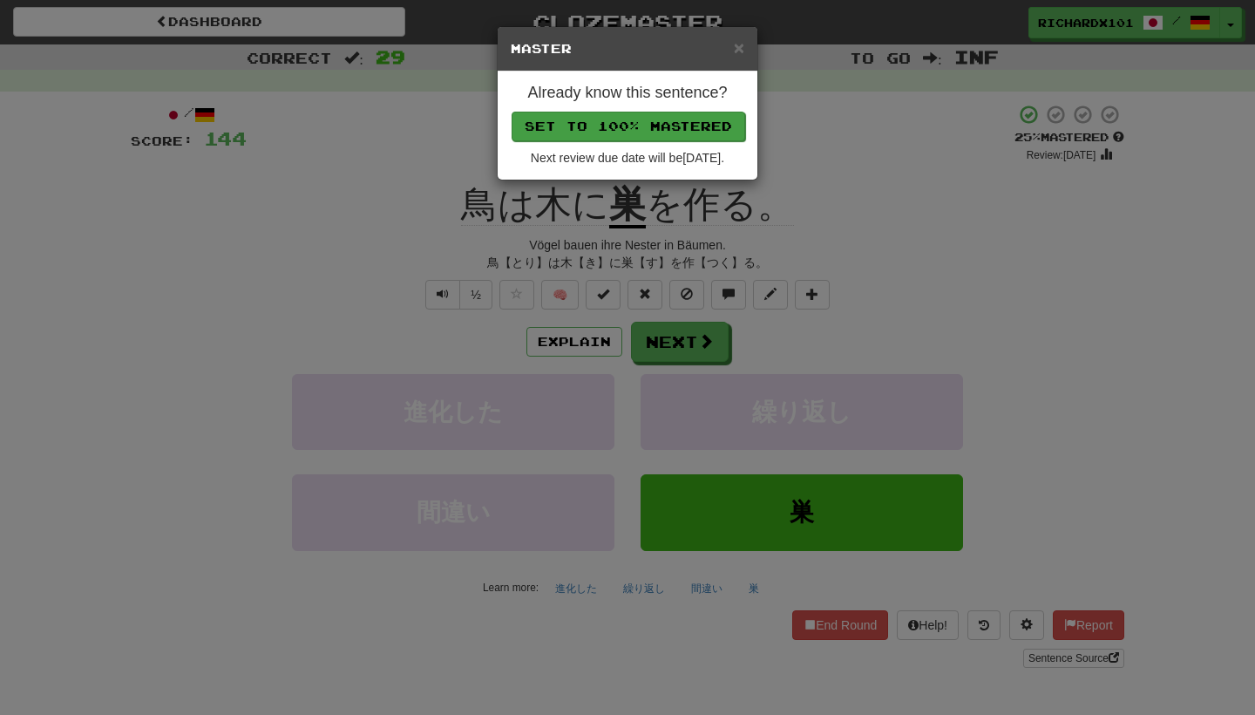
click at [646, 122] on button "Set to 100% Mastered" at bounding box center [629, 127] width 234 height 30
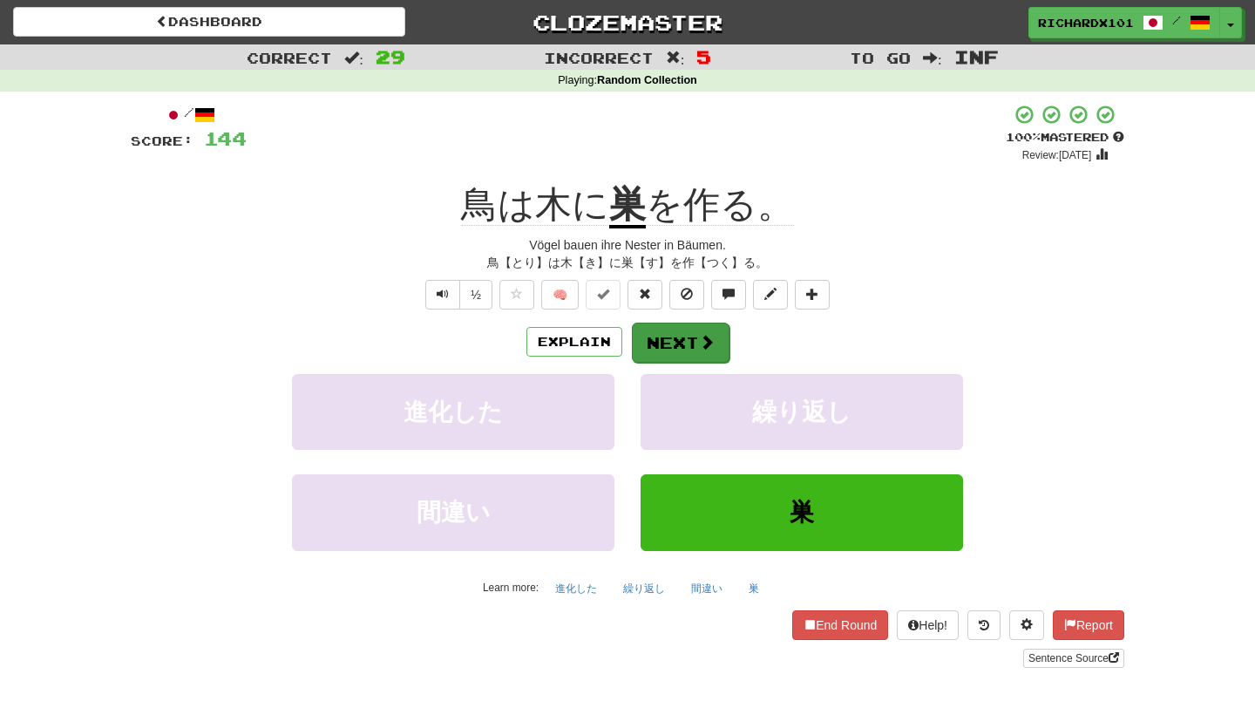
click at [675, 336] on button "Next" at bounding box center [681, 342] width 98 height 40
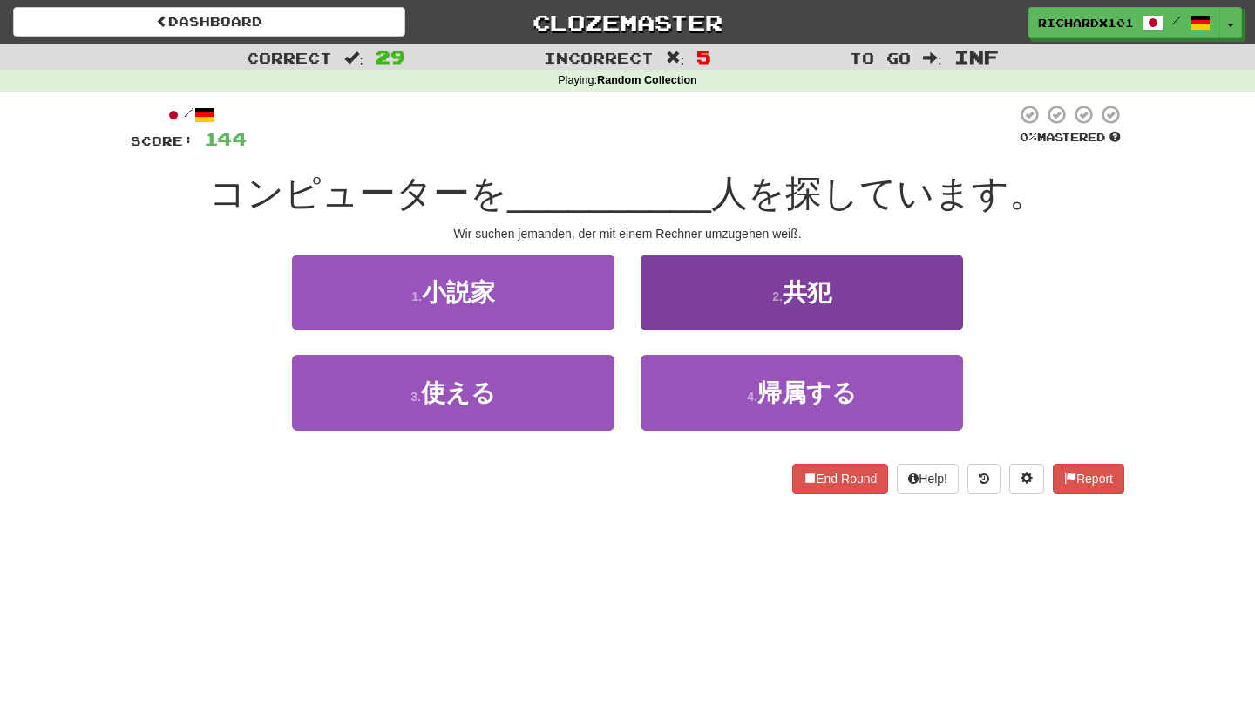
click at [706, 300] on button "2 . 共犯" at bounding box center [802, 292] width 322 height 76
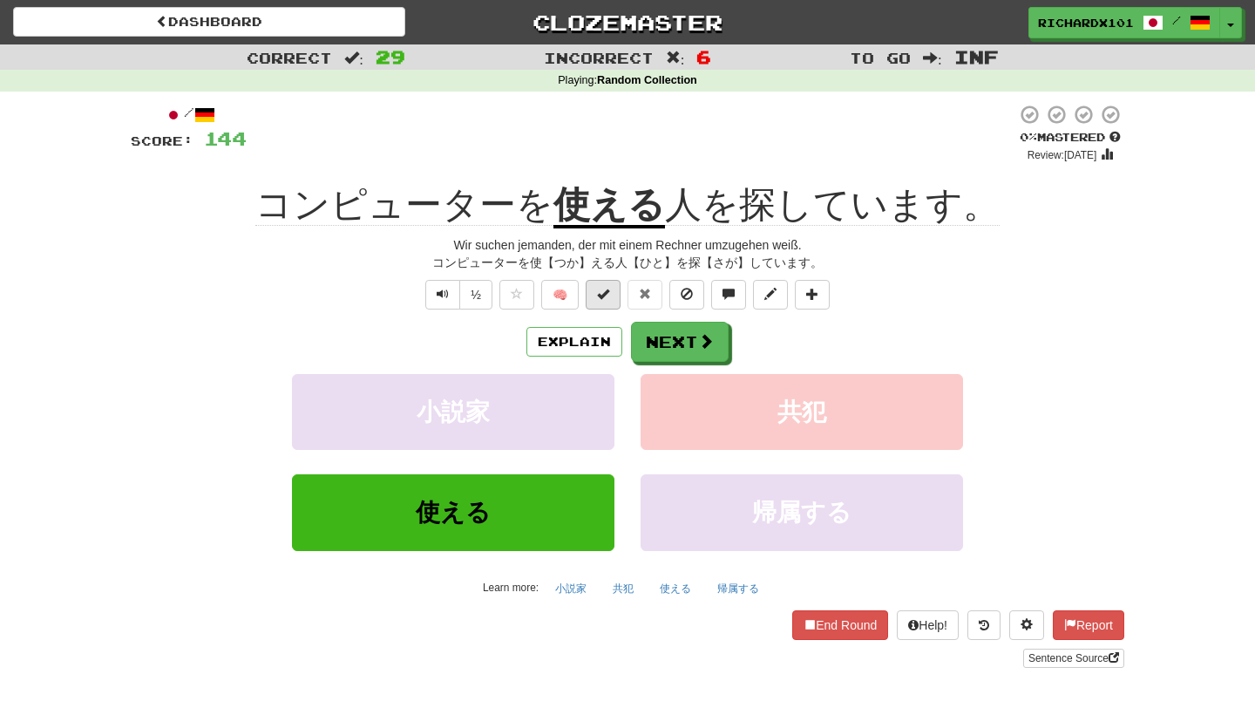
click at [614, 300] on button at bounding box center [603, 295] width 35 height 30
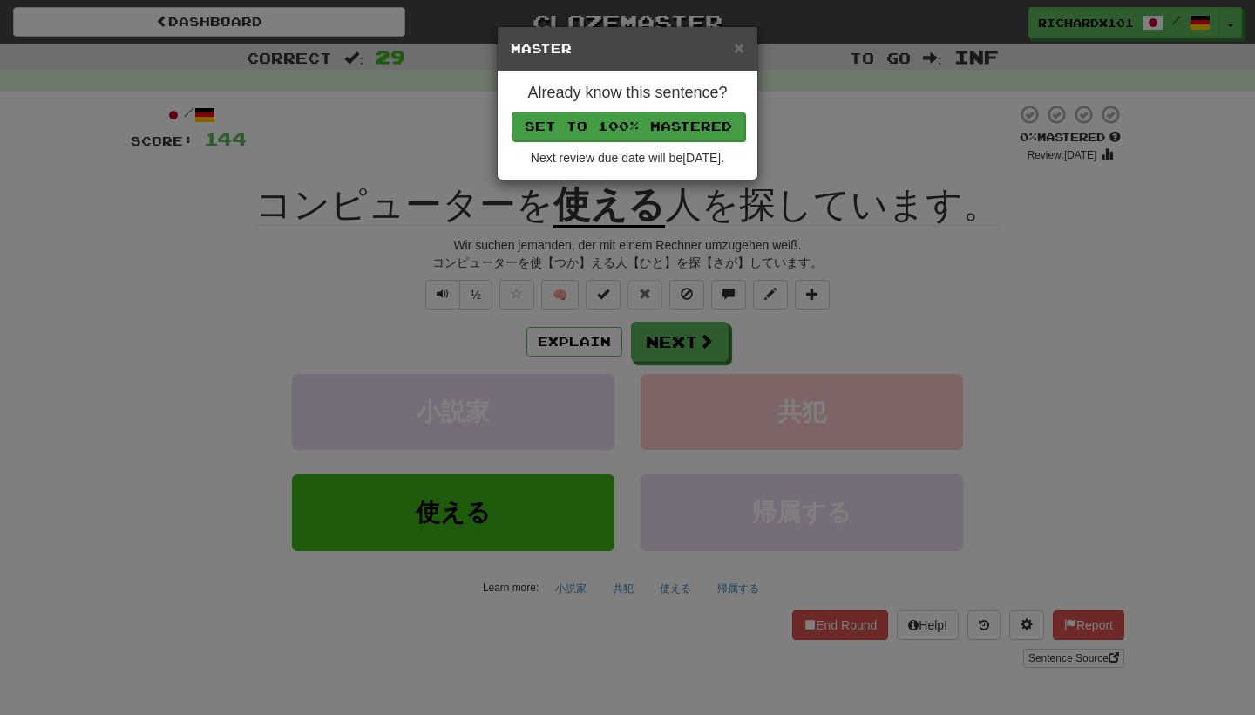
click at [679, 122] on button "Set to 100% Mastered" at bounding box center [629, 127] width 234 height 30
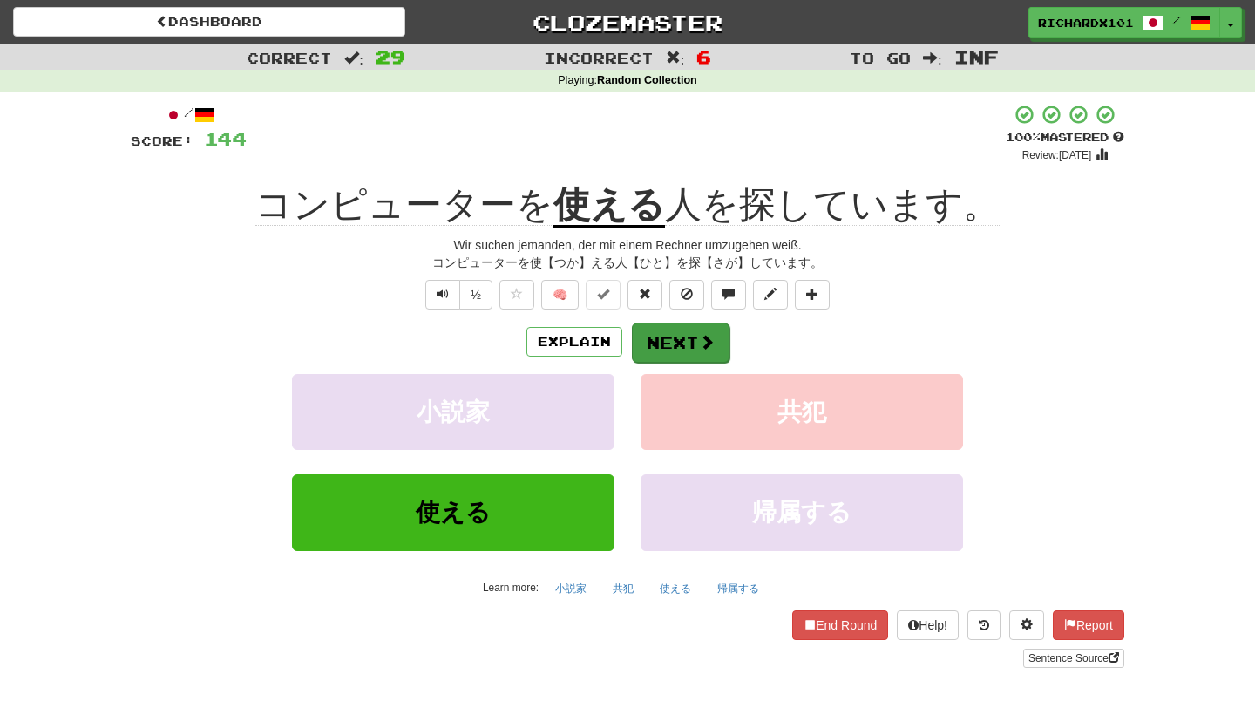
click at [660, 334] on button "Next" at bounding box center [681, 342] width 98 height 40
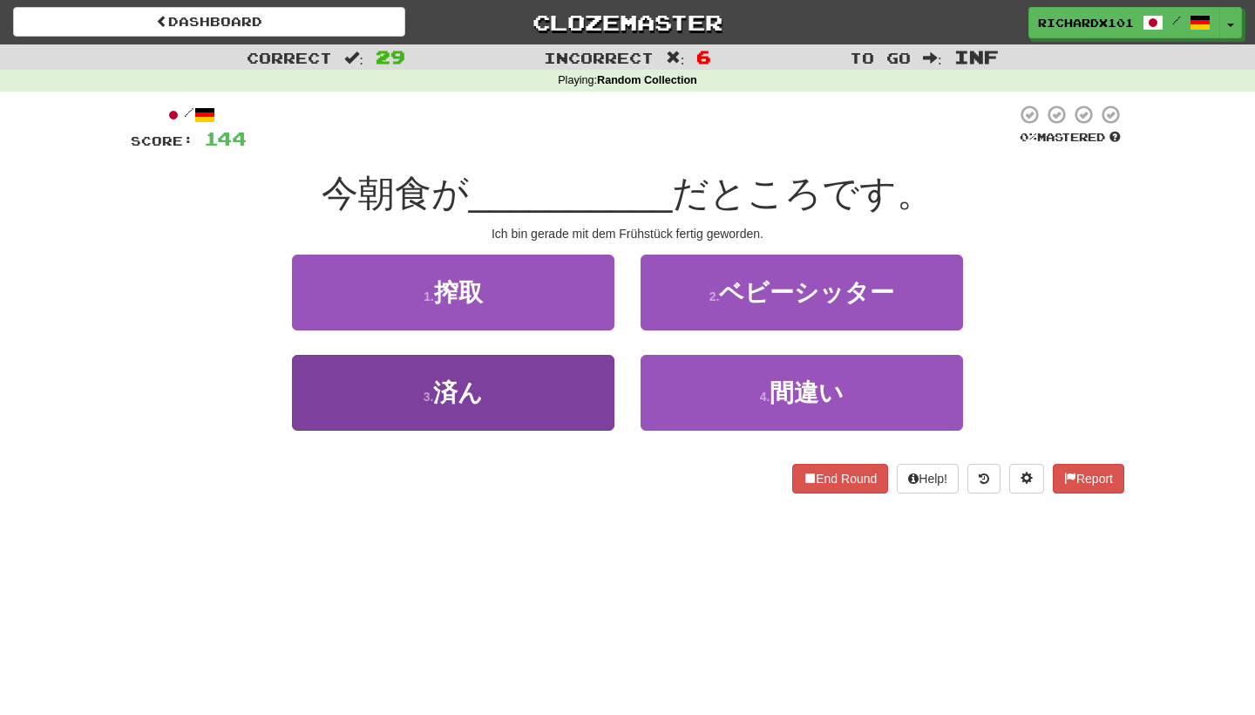
click at [585, 390] on button "3 . 済ん" at bounding box center [453, 393] width 322 height 76
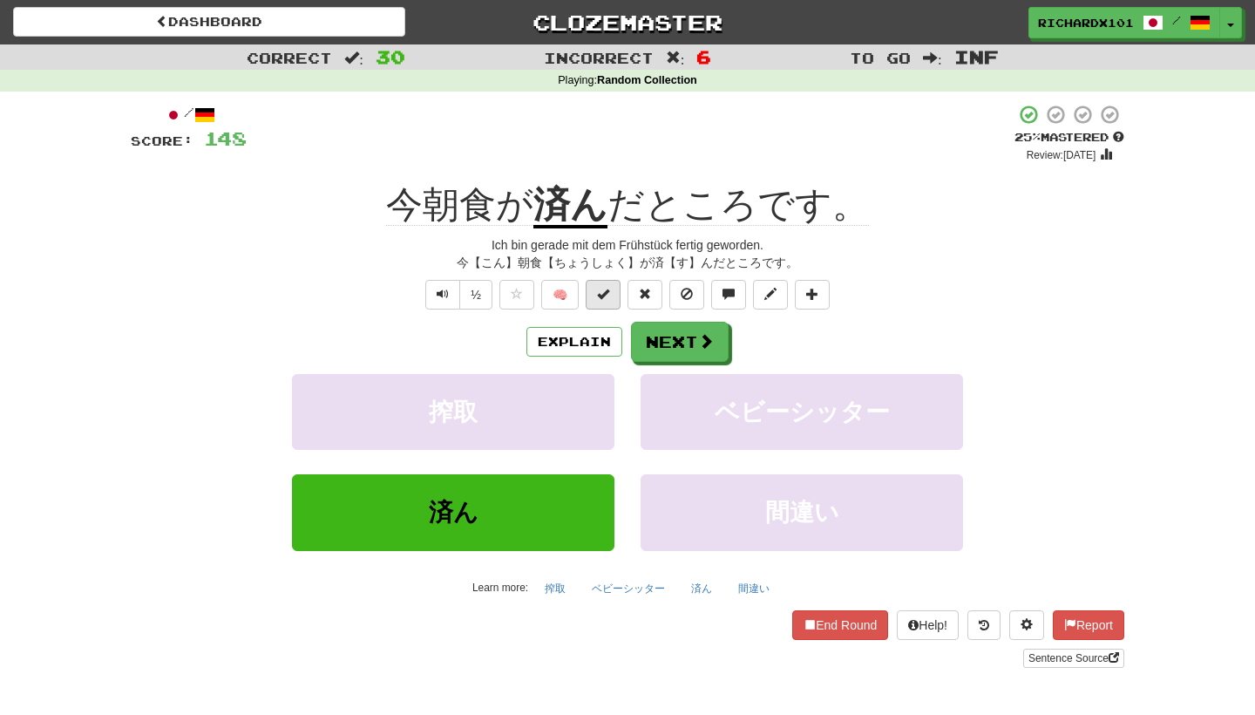
click at [605, 293] on span at bounding box center [603, 294] width 12 height 12
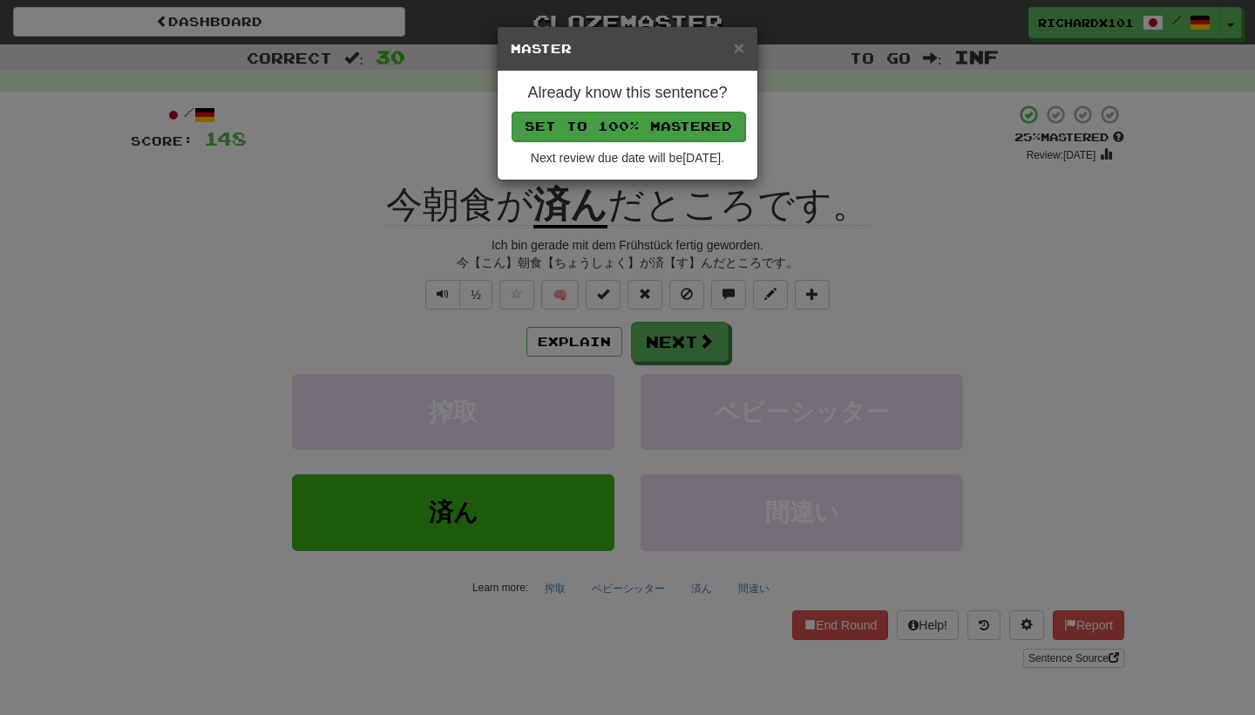
click at [683, 118] on button "Set to 100% Mastered" at bounding box center [629, 127] width 234 height 30
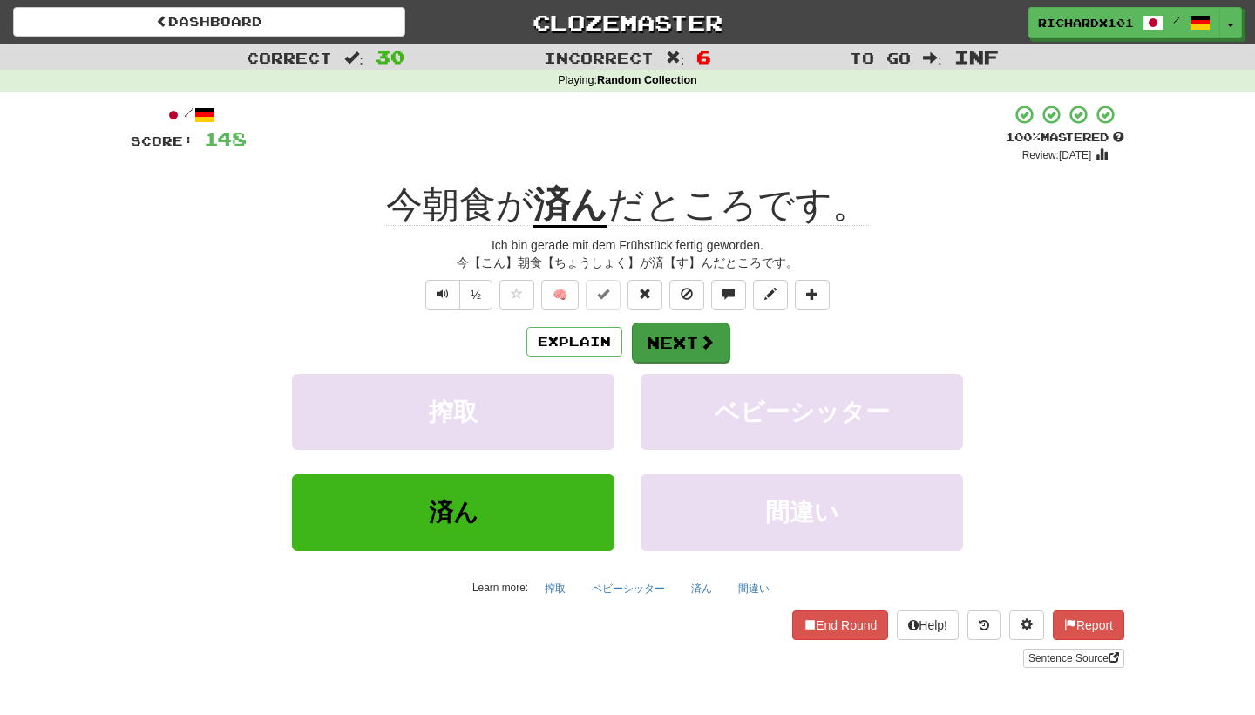
click at [668, 329] on button "Next" at bounding box center [681, 342] width 98 height 40
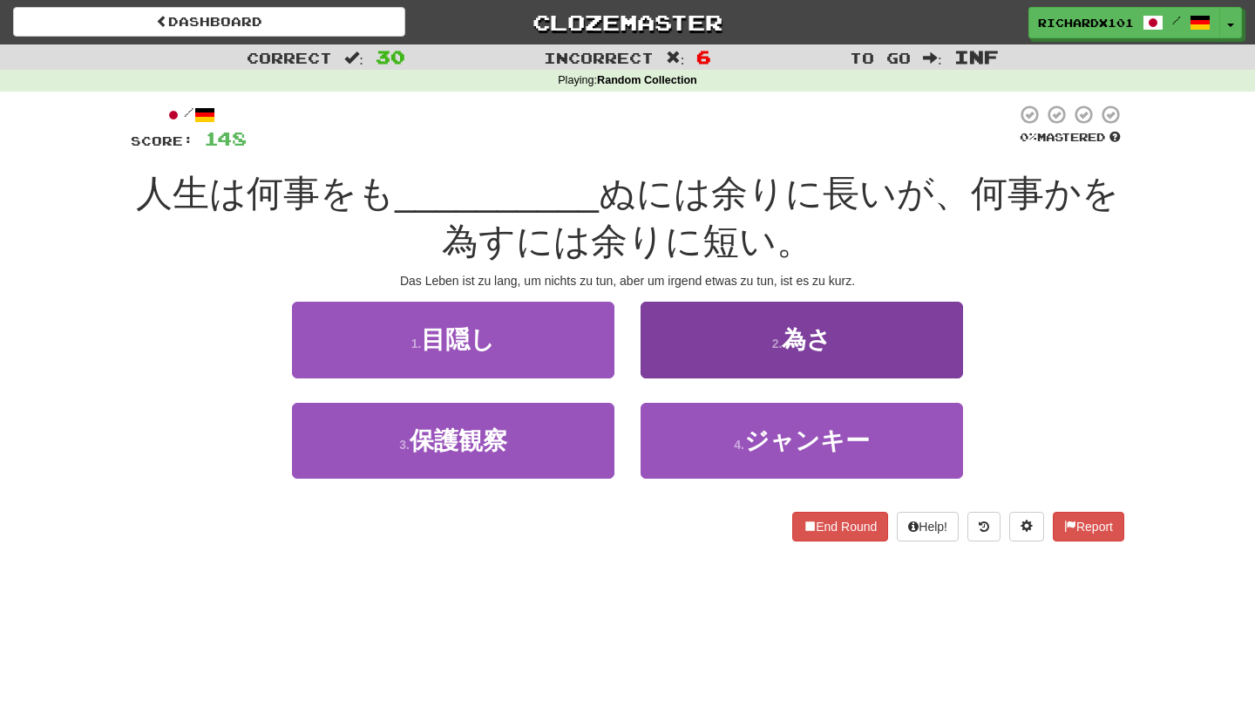
click at [691, 333] on button "2 . 為さ" at bounding box center [802, 340] width 322 height 76
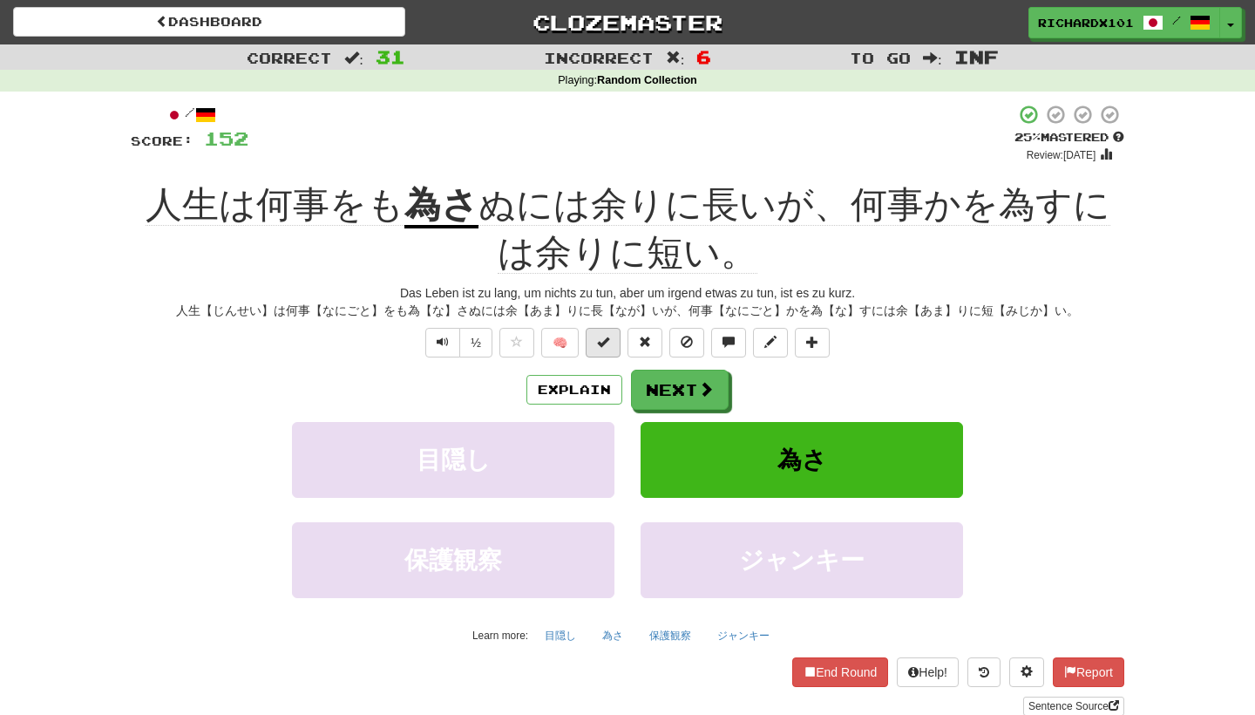
click at [613, 337] on button at bounding box center [603, 343] width 35 height 30
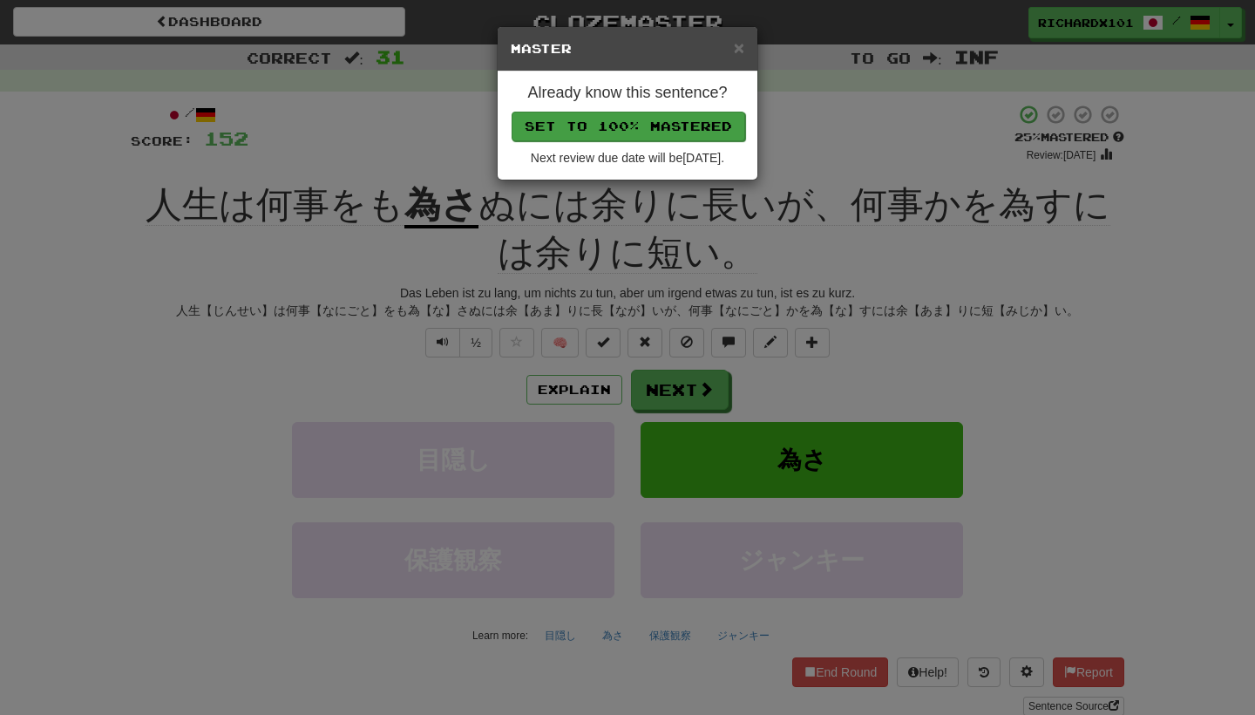
click at [683, 124] on button "Set to 100% Mastered" at bounding box center [629, 127] width 234 height 30
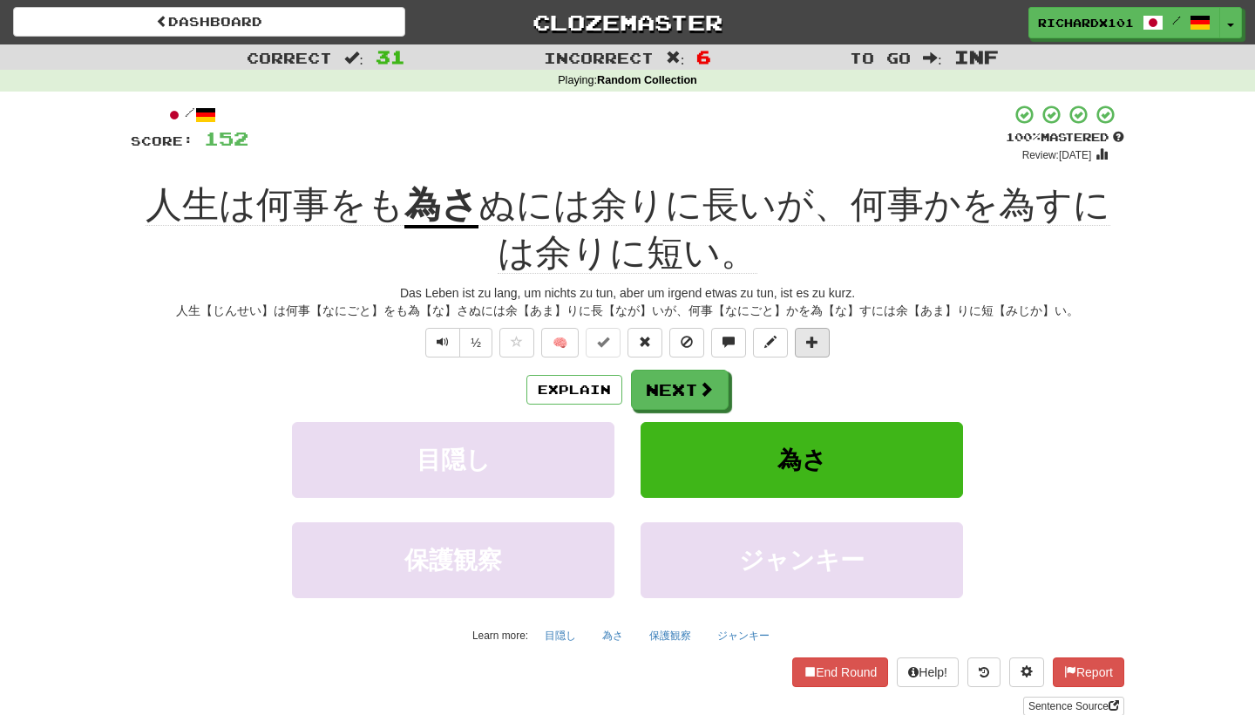
click at [825, 333] on button at bounding box center [812, 343] width 35 height 30
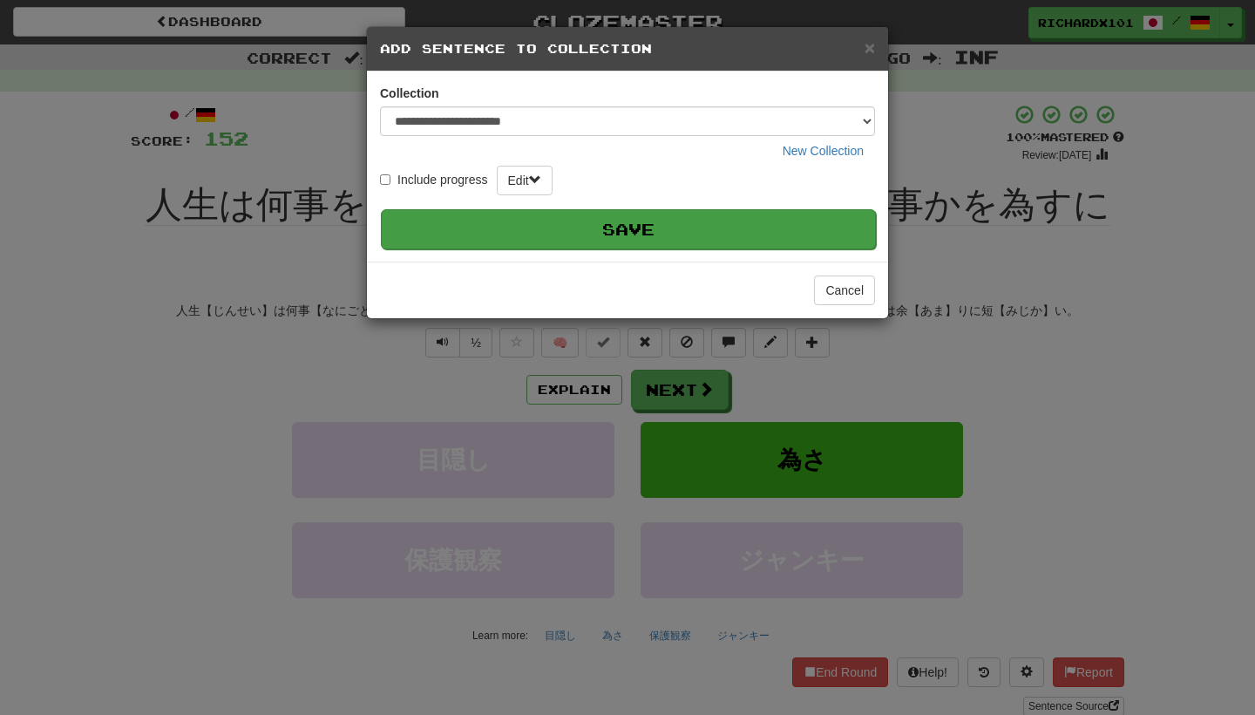
click at [786, 235] on button "Save" at bounding box center [628, 229] width 495 height 40
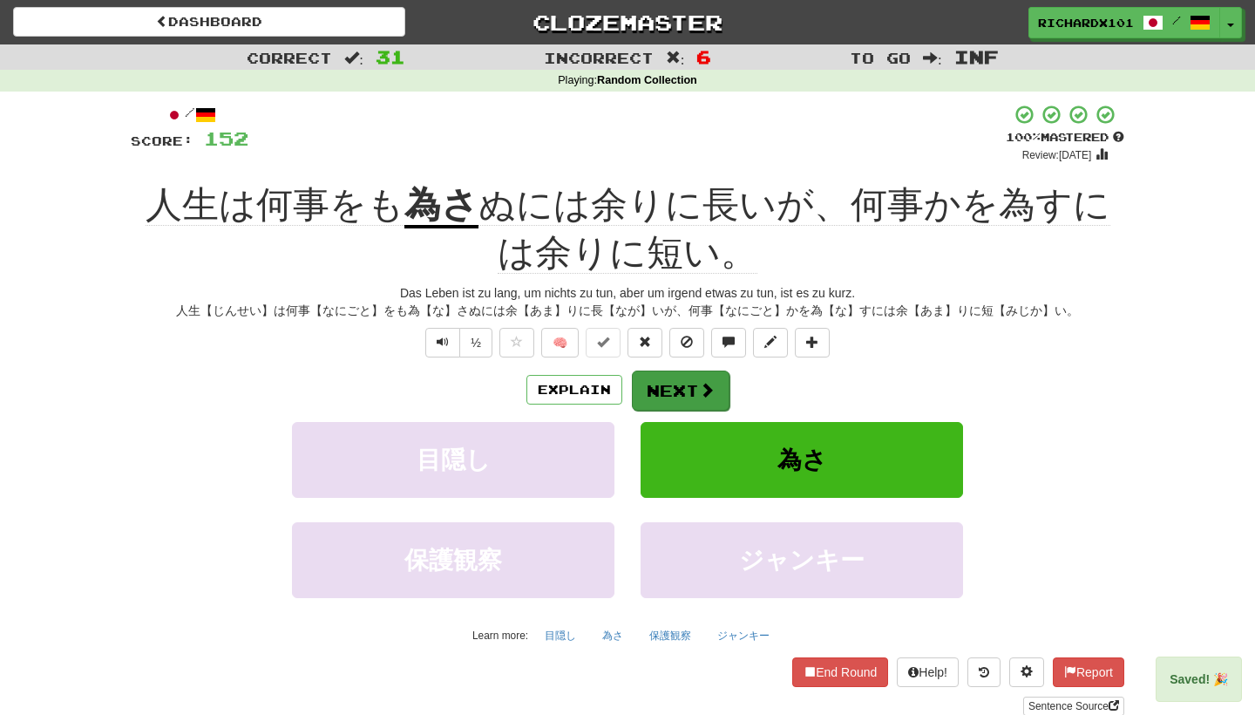
click at [708, 385] on span at bounding box center [707, 390] width 16 height 16
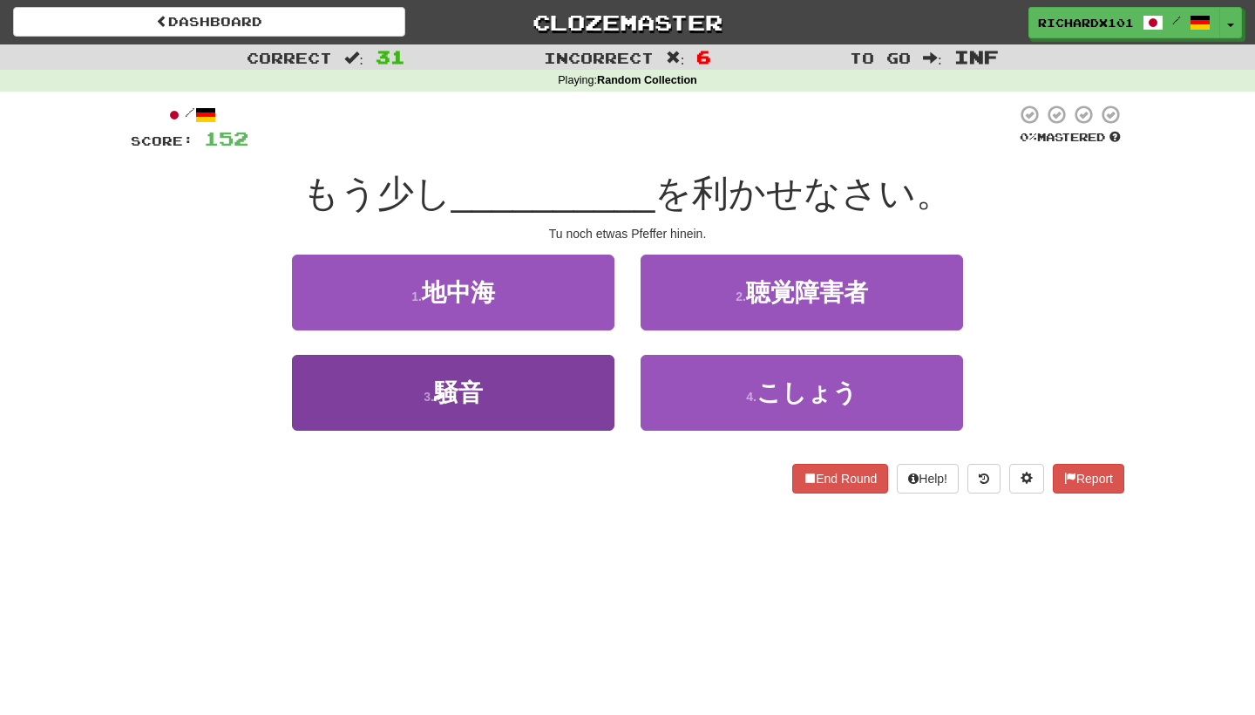
click at [601, 399] on button "3 . 騒音" at bounding box center [453, 393] width 322 height 76
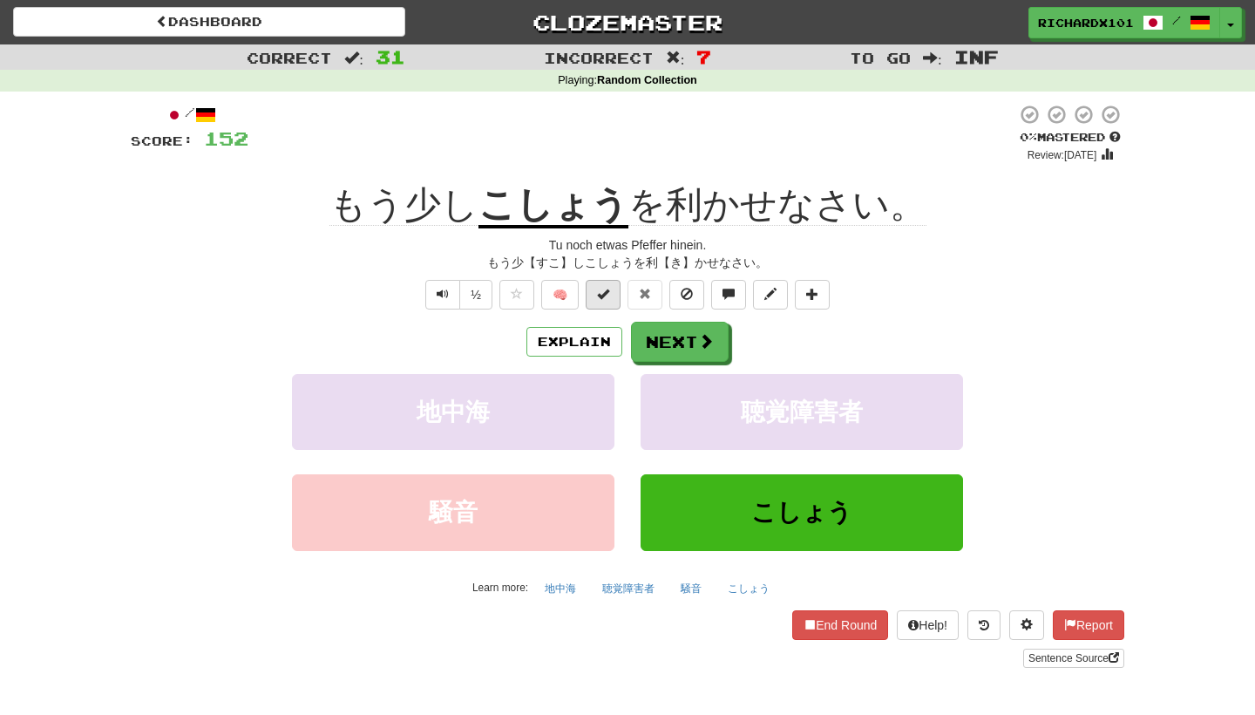
click at [607, 296] on span at bounding box center [603, 294] width 12 height 12
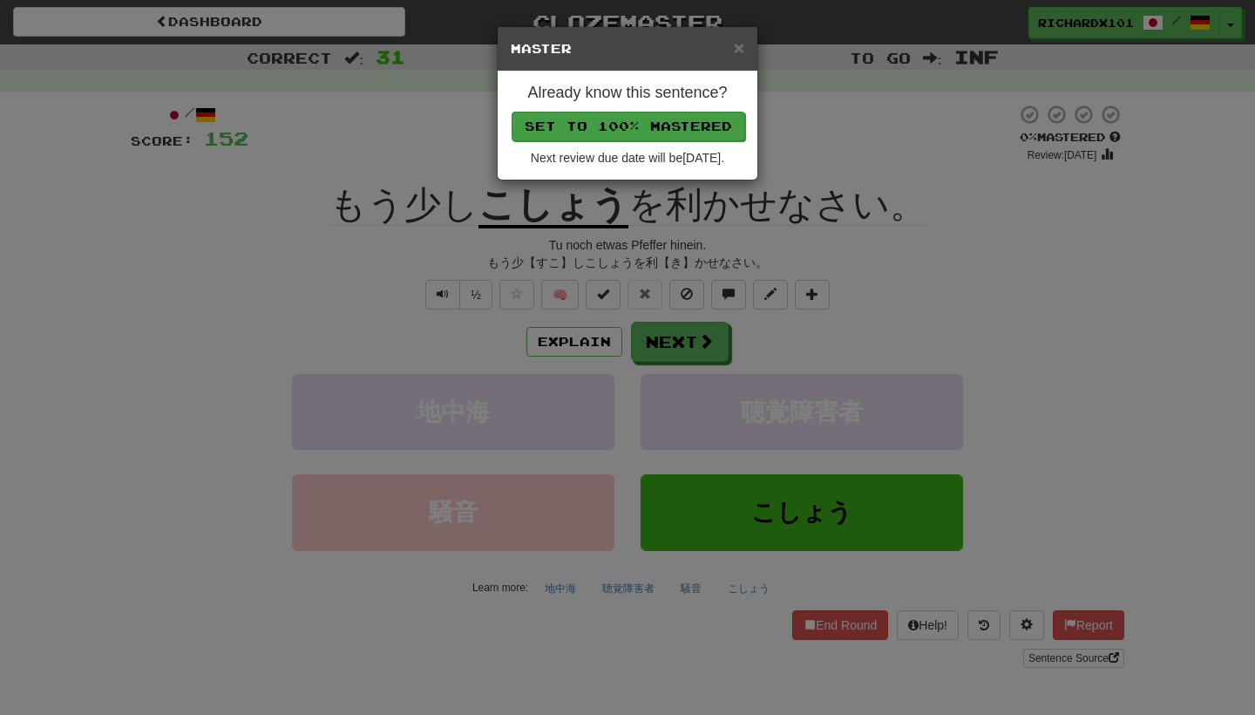
click at [669, 131] on button "Set to 100% Mastered" at bounding box center [629, 127] width 234 height 30
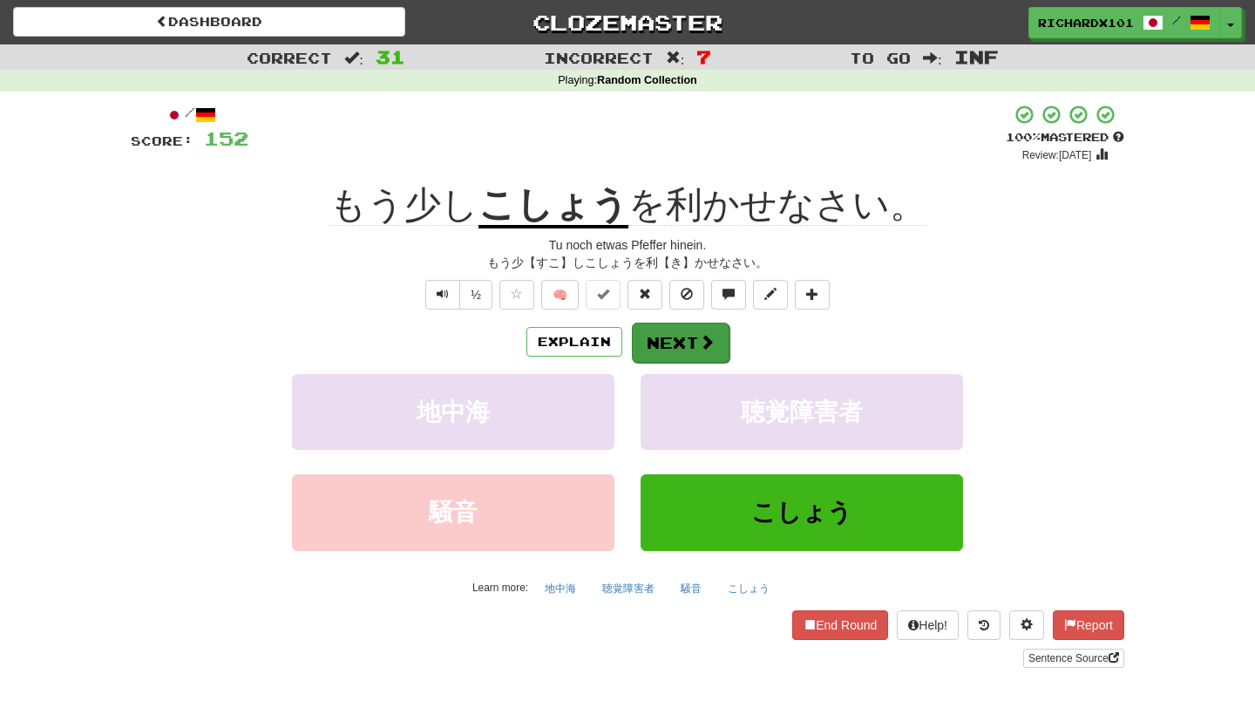
click at [655, 331] on button "Next" at bounding box center [681, 342] width 98 height 40
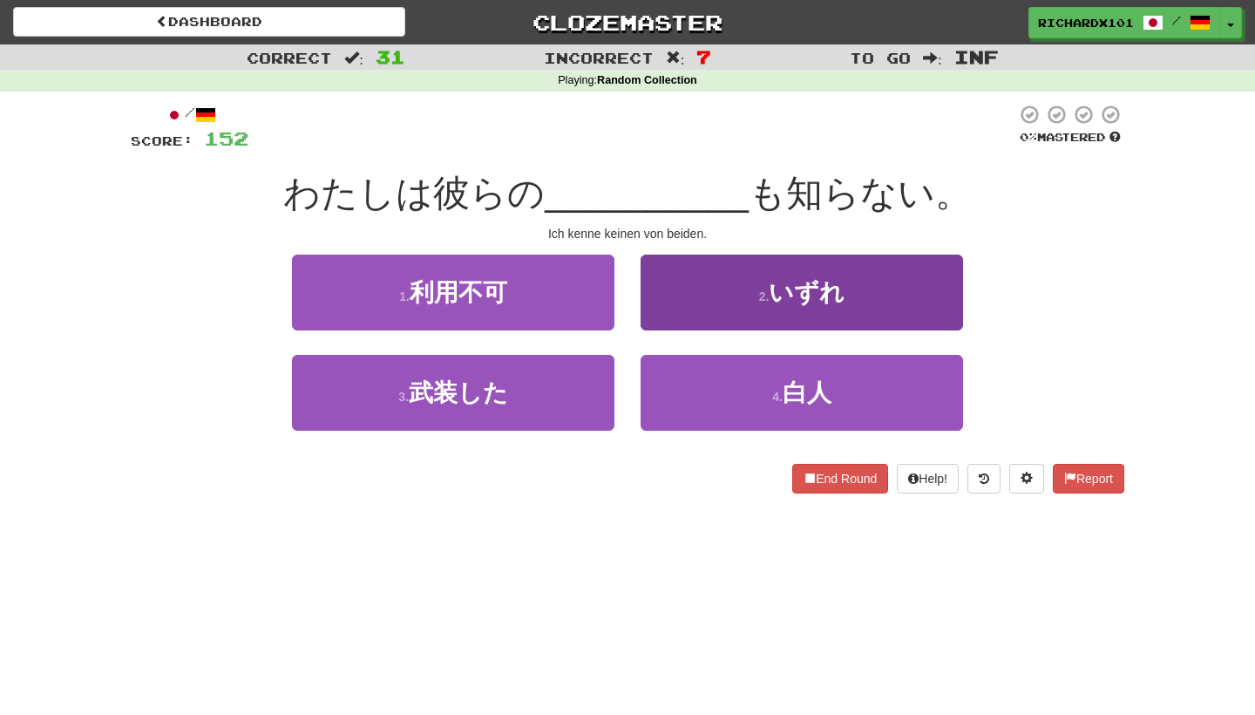
click at [686, 301] on button "2 . いずれ" at bounding box center [802, 292] width 322 height 76
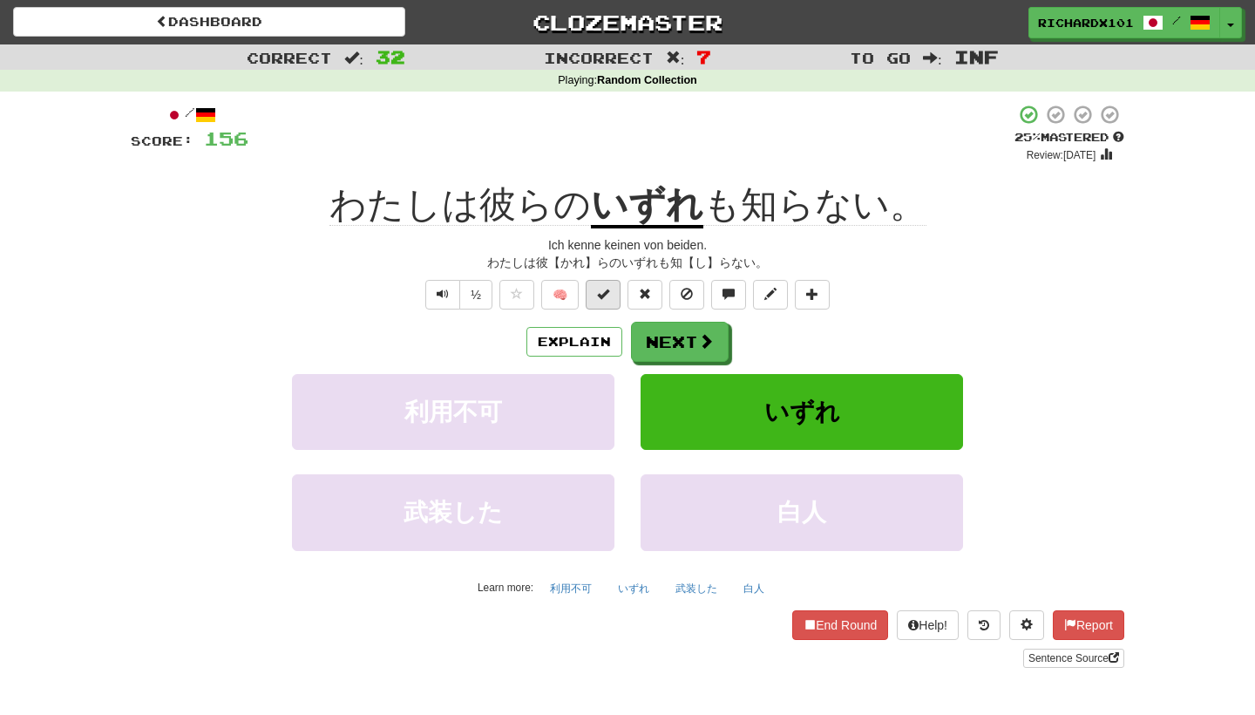
click at [602, 289] on span at bounding box center [603, 294] width 12 height 12
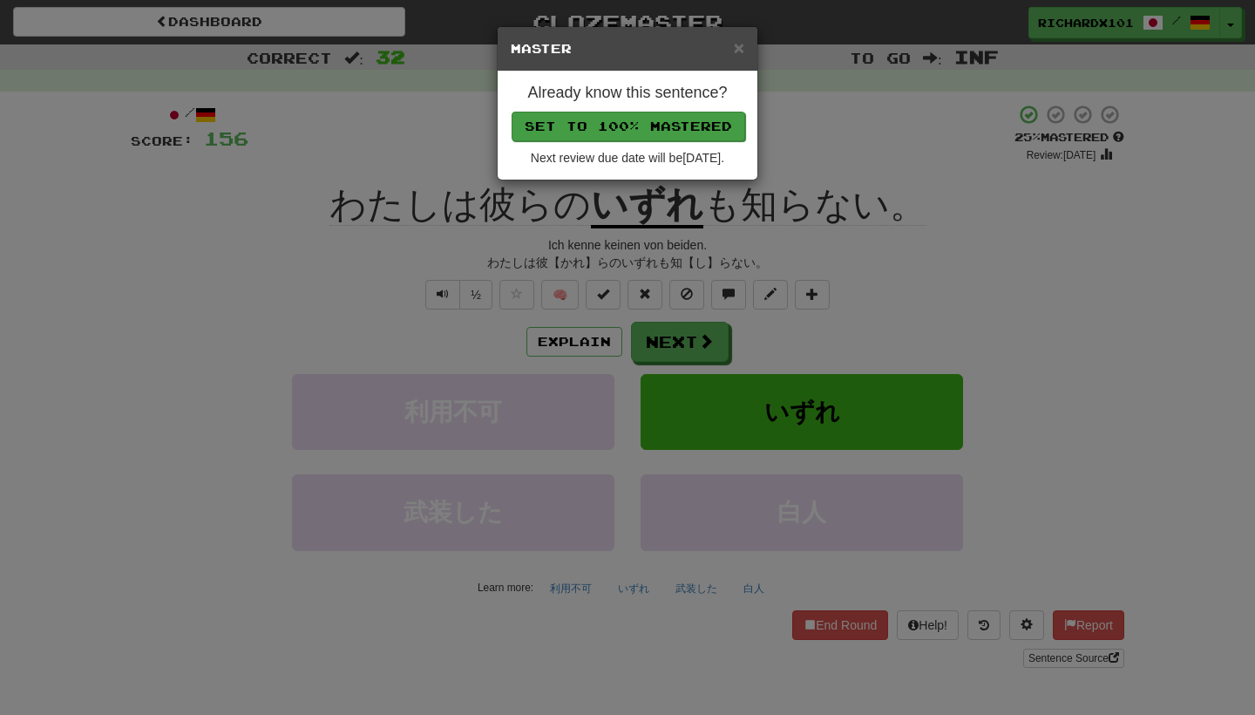
click at [701, 126] on button "Set to 100% Mastered" at bounding box center [629, 127] width 234 height 30
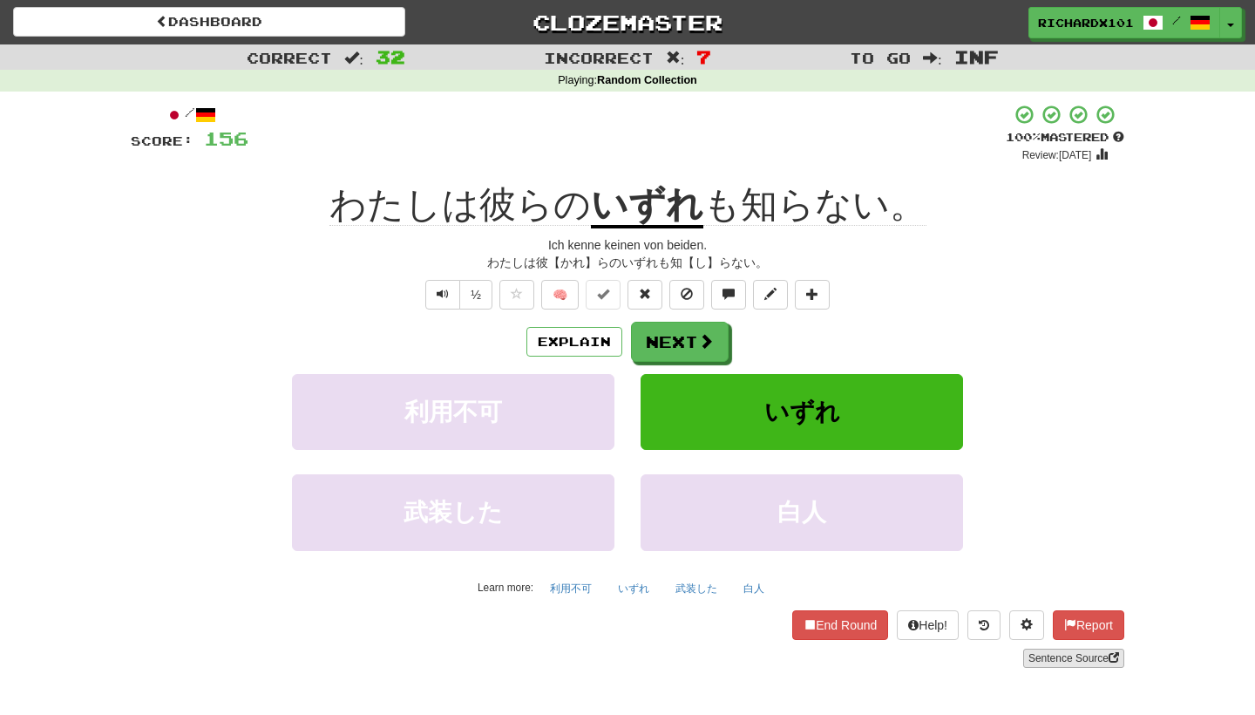
click at [1039, 653] on link "Sentence Source" at bounding box center [1073, 657] width 101 height 19
click at [824, 288] on button at bounding box center [812, 295] width 35 height 30
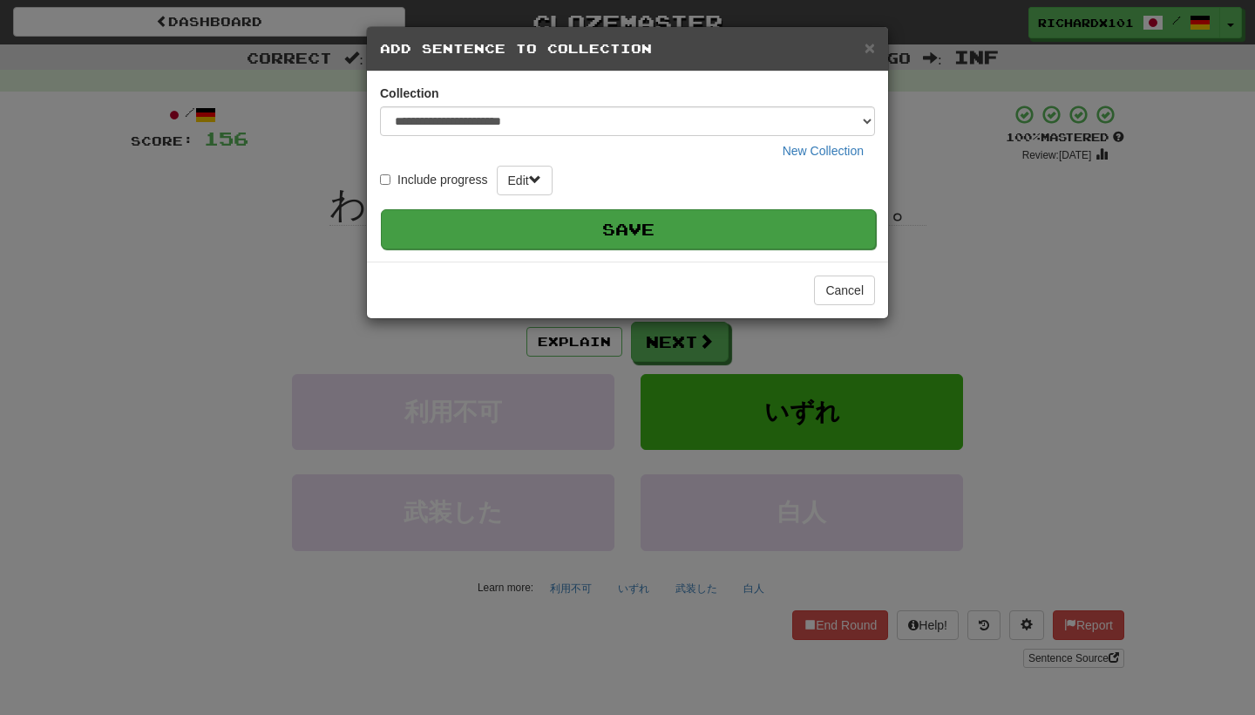
click at [798, 234] on button "Save" at bounding box center [628, 229] width 495 height 40
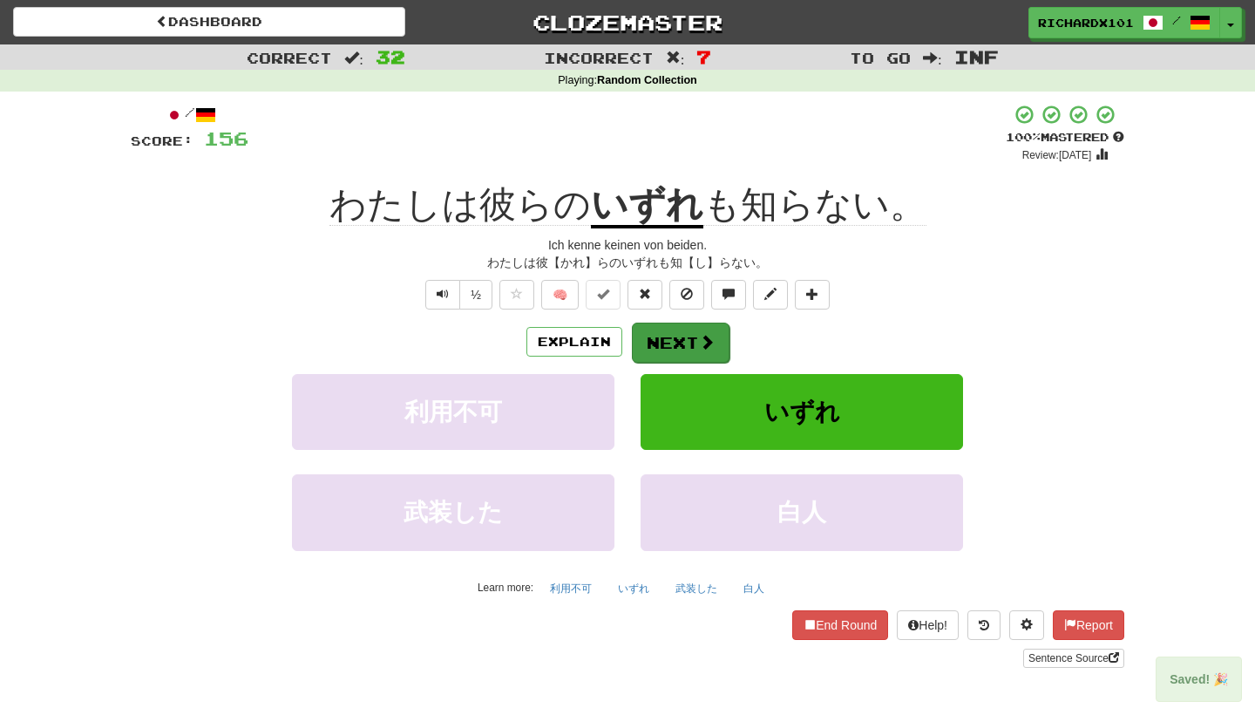
click at [723, 331] on button "Next" at bounding box center [681, 342] width 98 height 40
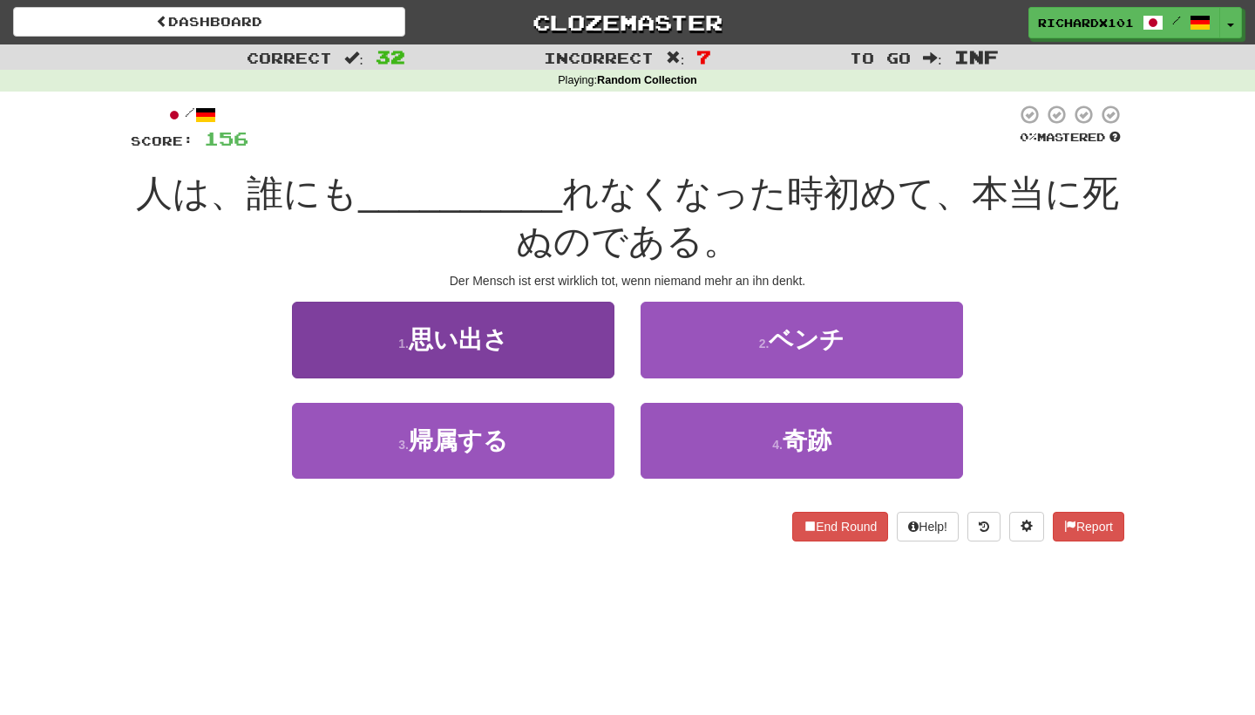
click at [601, 356] on button "1 . 思い出さ" at bounding box center [453, 340] width 322 height 76
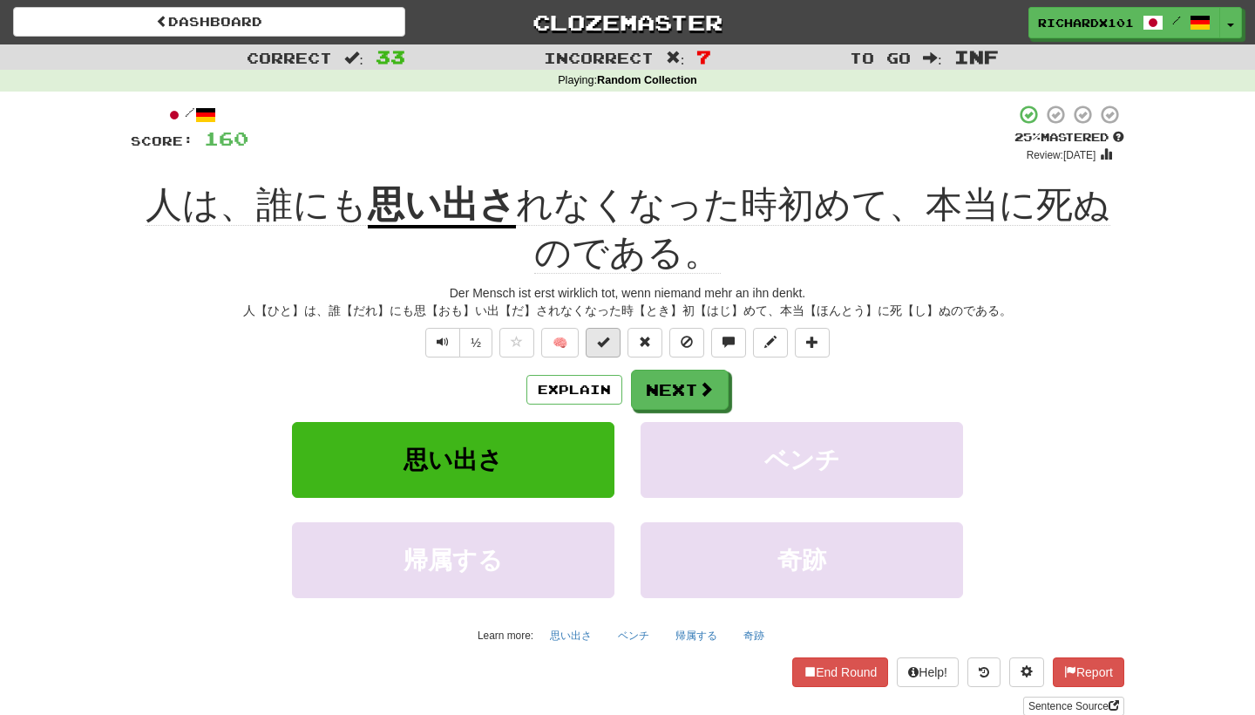
click at [609, 347] on button at bounding box center [603, 343] width 35 height 30
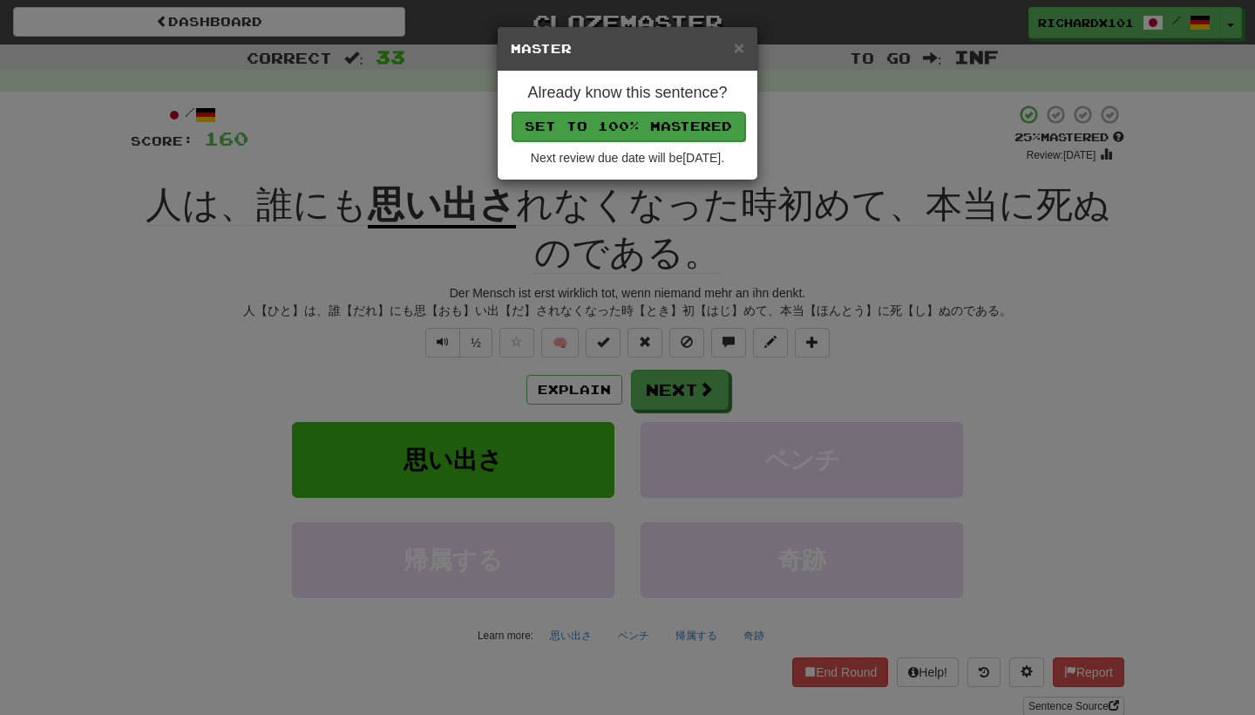
click at [681, 124] on button "Set to 100% Mastered" at bounding box center [629, 127] width 234 height 30
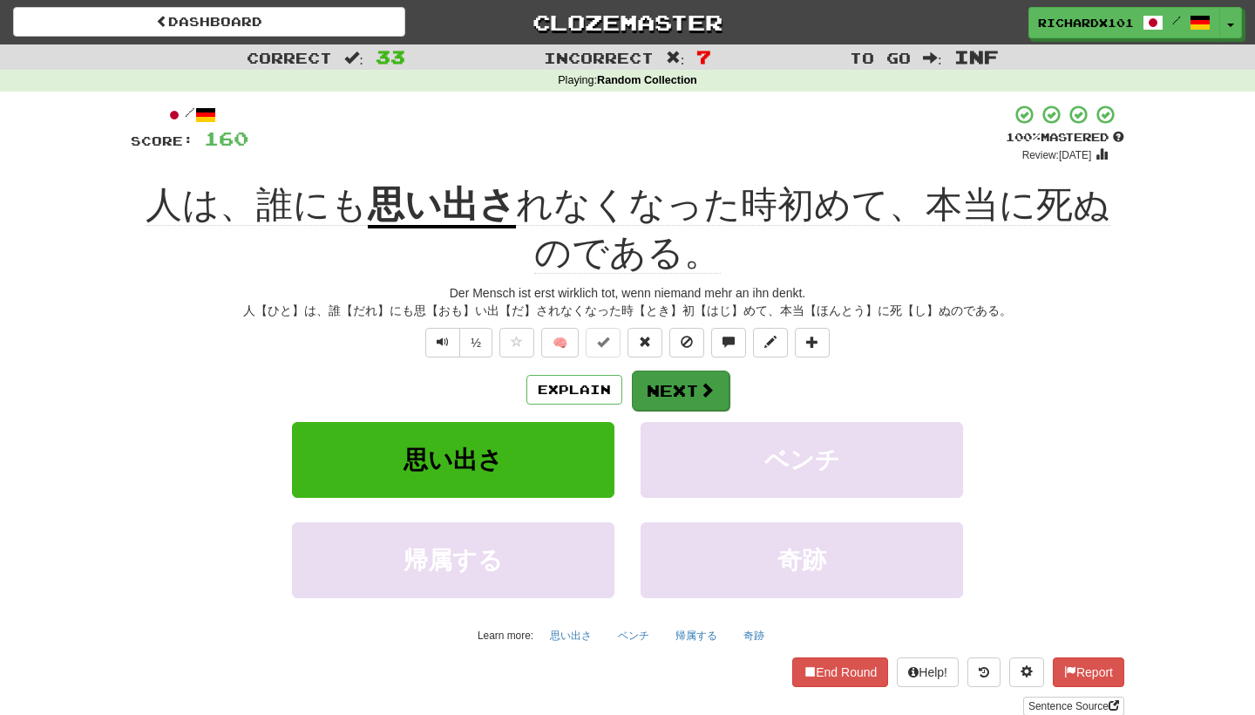
click at [664, 384] on button "Next" at bounding box center [681, 390] width 98 height 40
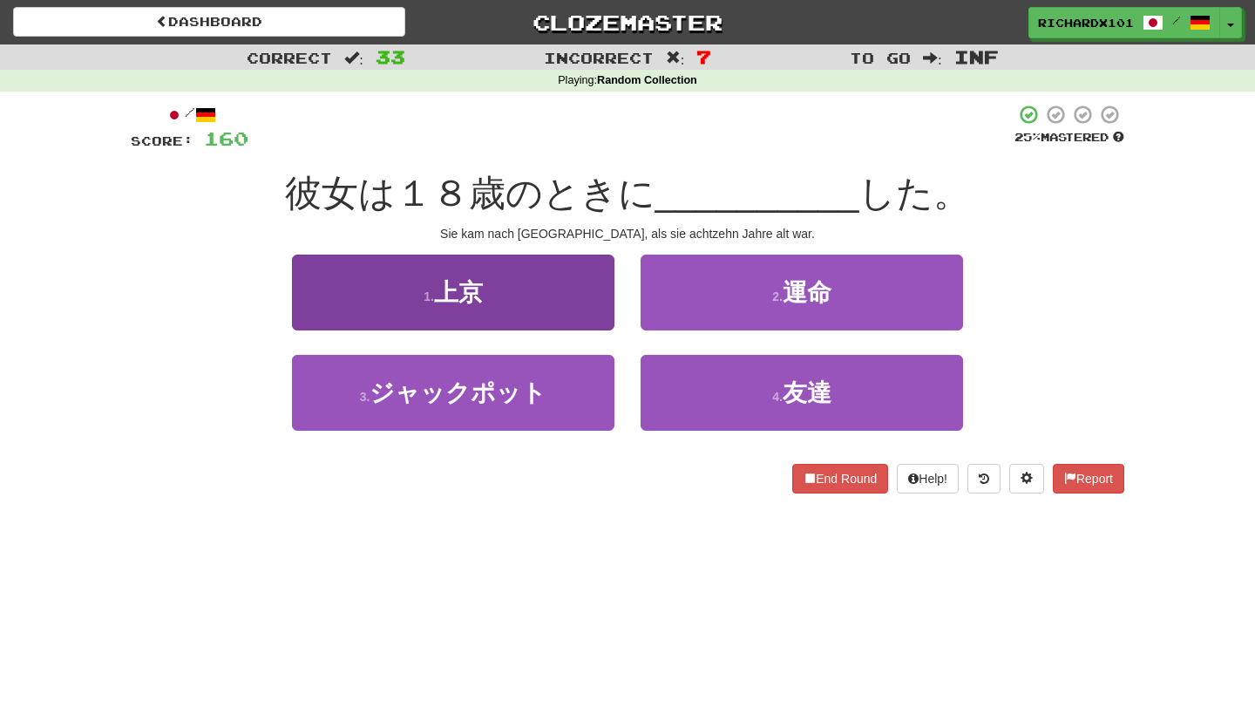
click at [562, 309] on button "1 . 上京" at bounding box center [453, 292] width 322 height 76
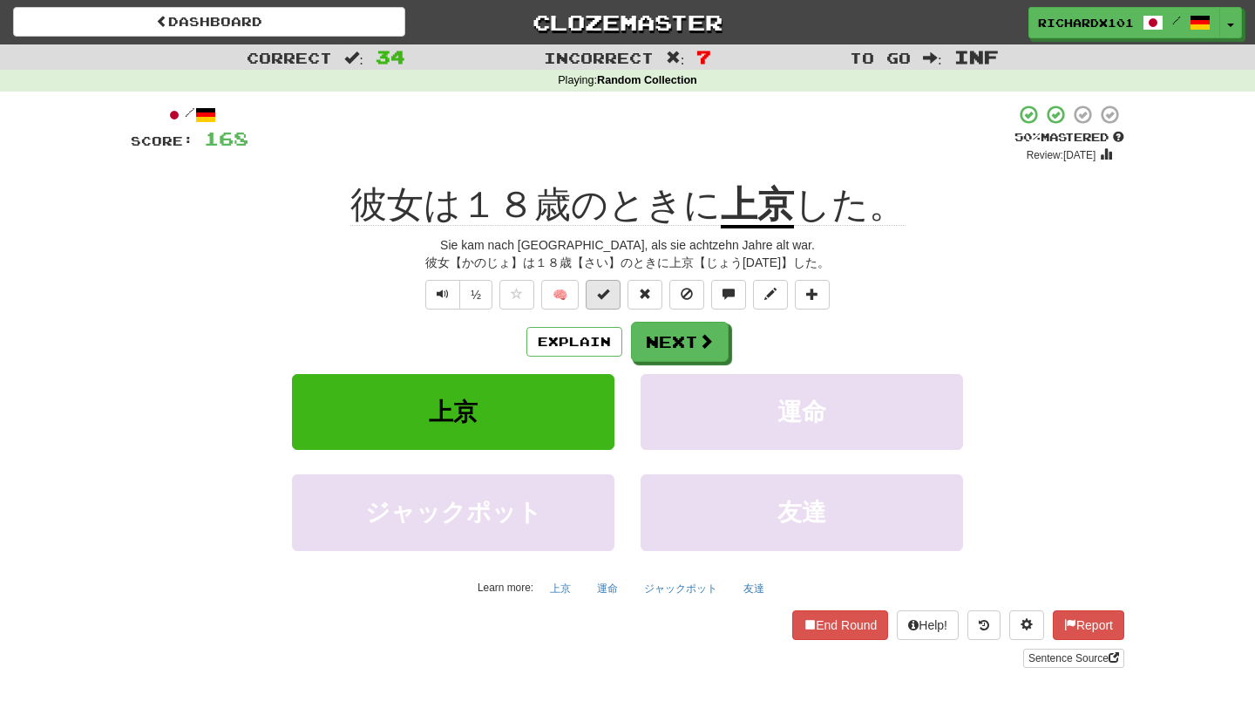
click at [605, 288] on span at bounding box center [603, 294] width 12 height 12
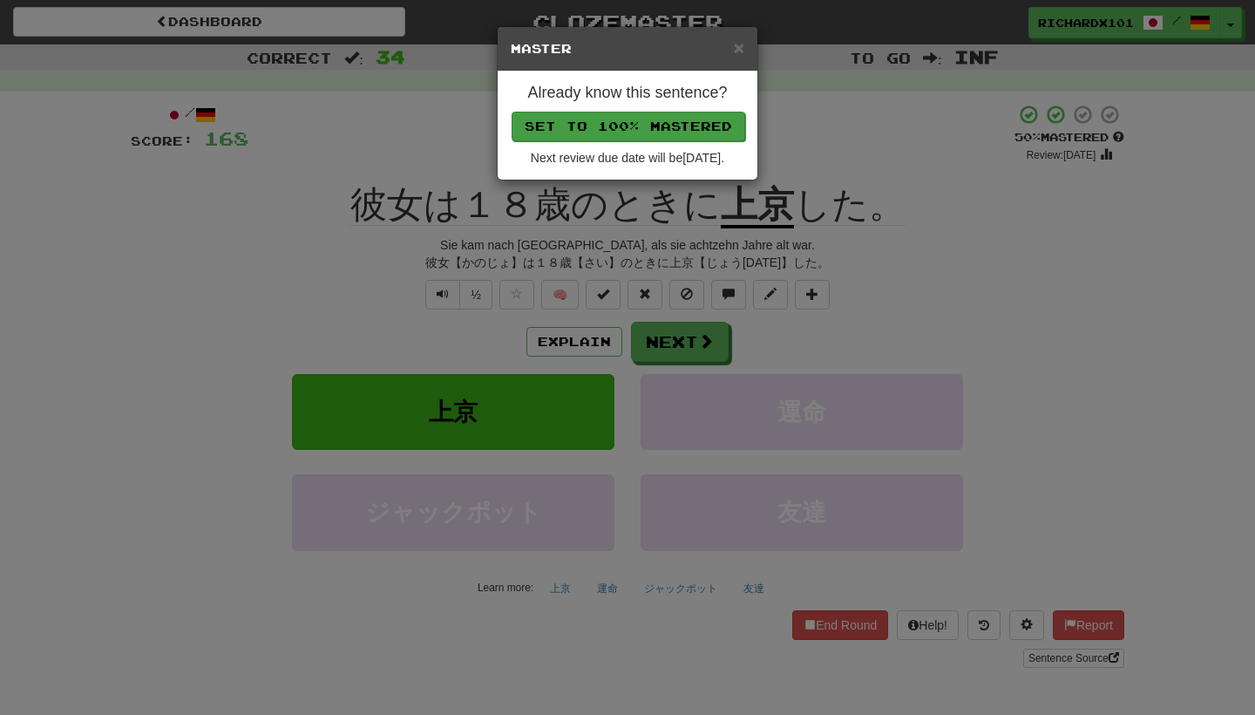
click at [687, 115] on button "Set to 100% Mastered" at bounding box center [629, 127] width 234 height 30
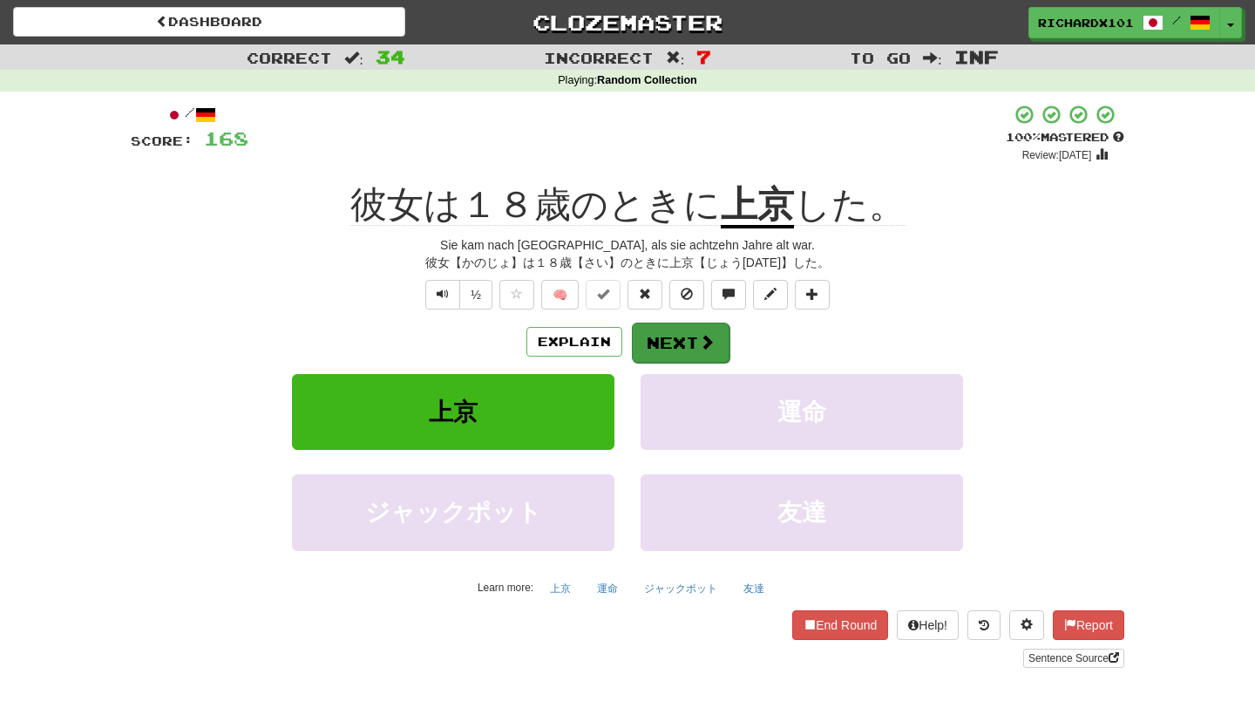
click at [683, 335] on button "Next" at bounding box center [681, 342] width 98 height 40
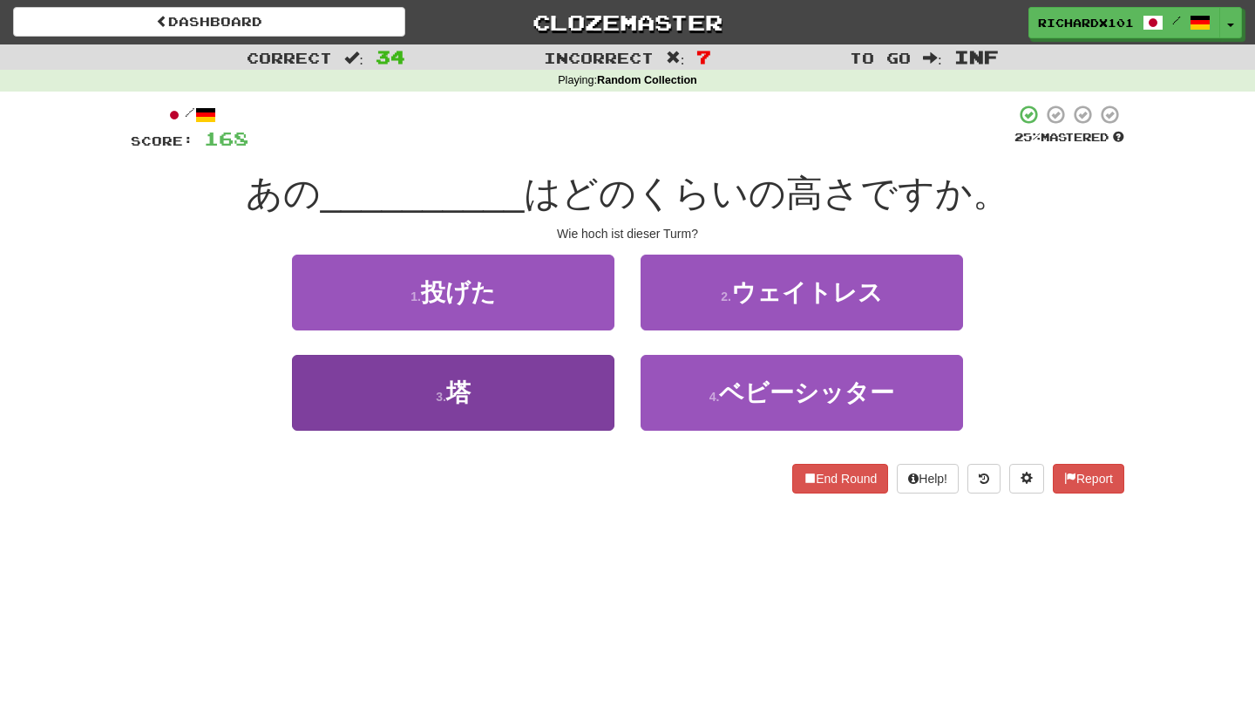
click at [574, 398] on button "3 . 塔" at bounding box center [453, 393] width 322 height 76
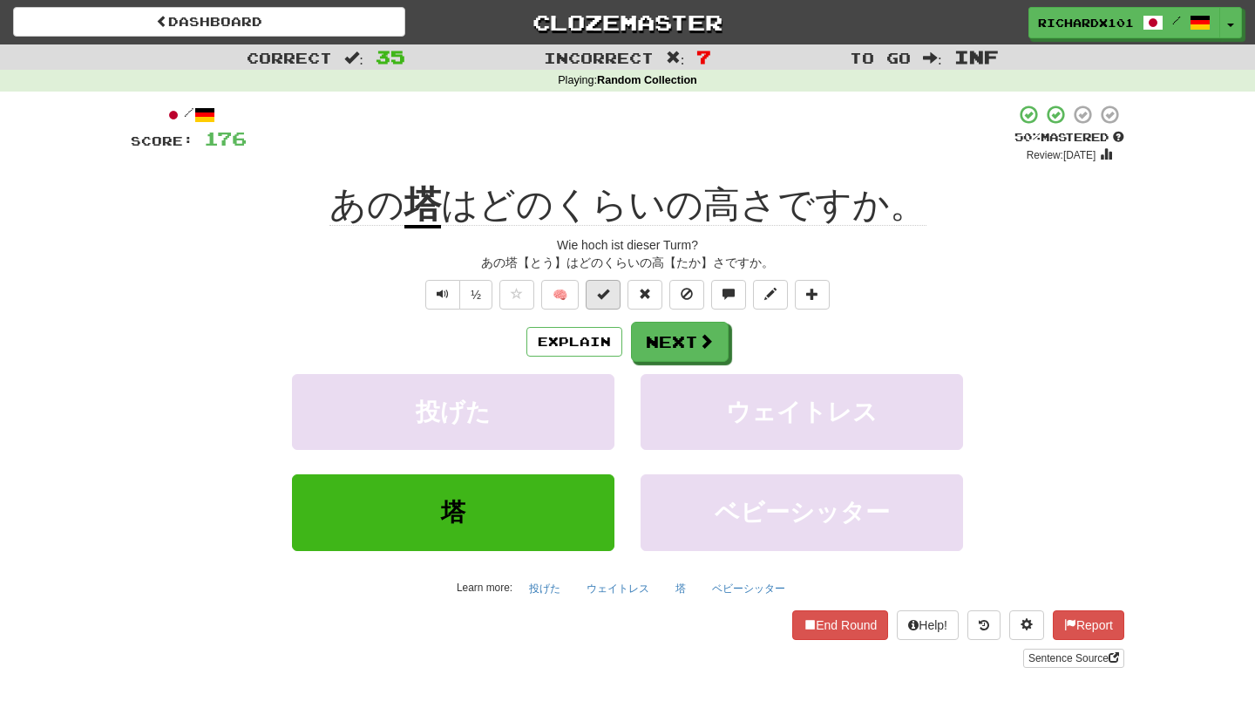
click at [607, 294] on span at bounding box center [603, 294] width 12 height 12
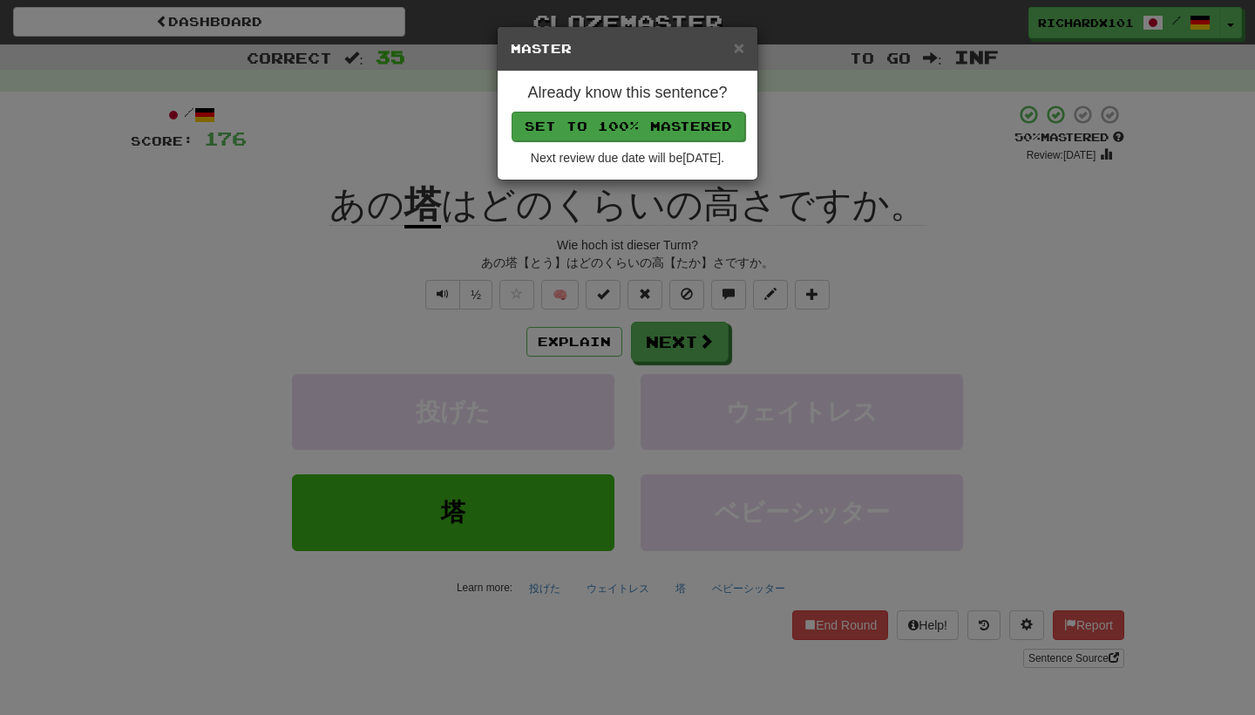
click at [665, 119] on button "Set to 100% Mastered" at bounding box center [629, 127] width 234 height 30
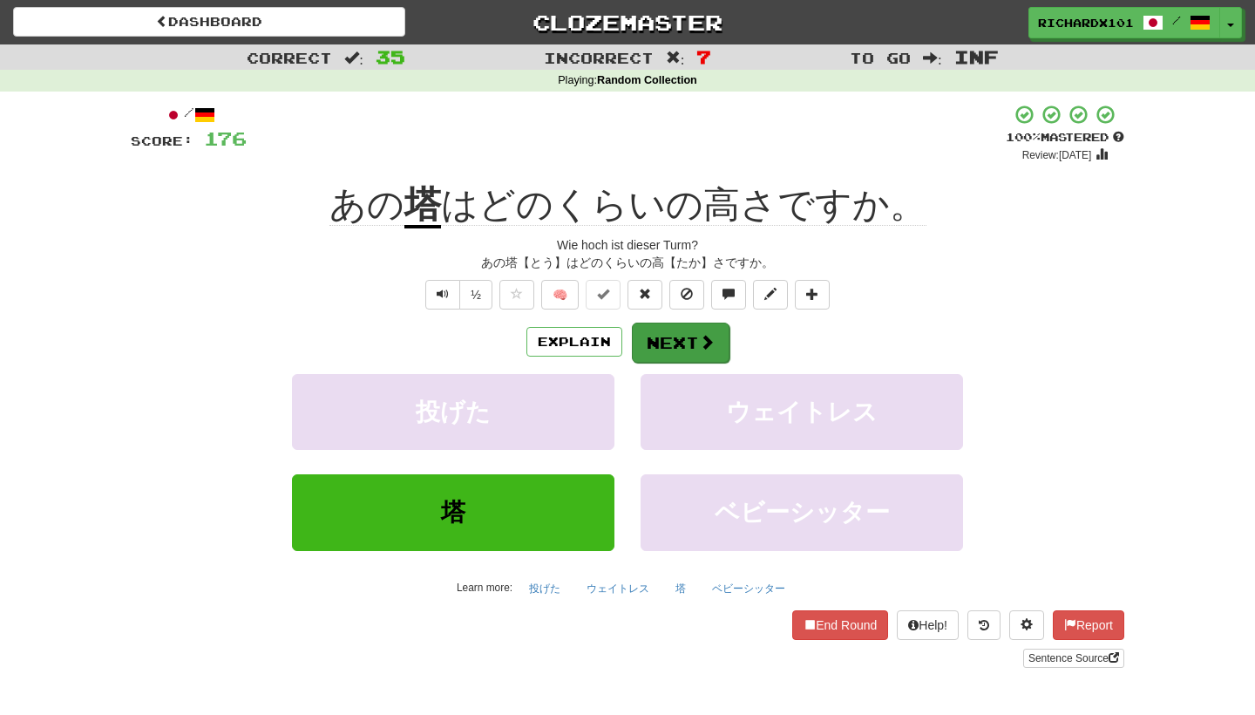
click at [673, 340] on button "Next" at bounding box center [681, 342] width 98 height 40
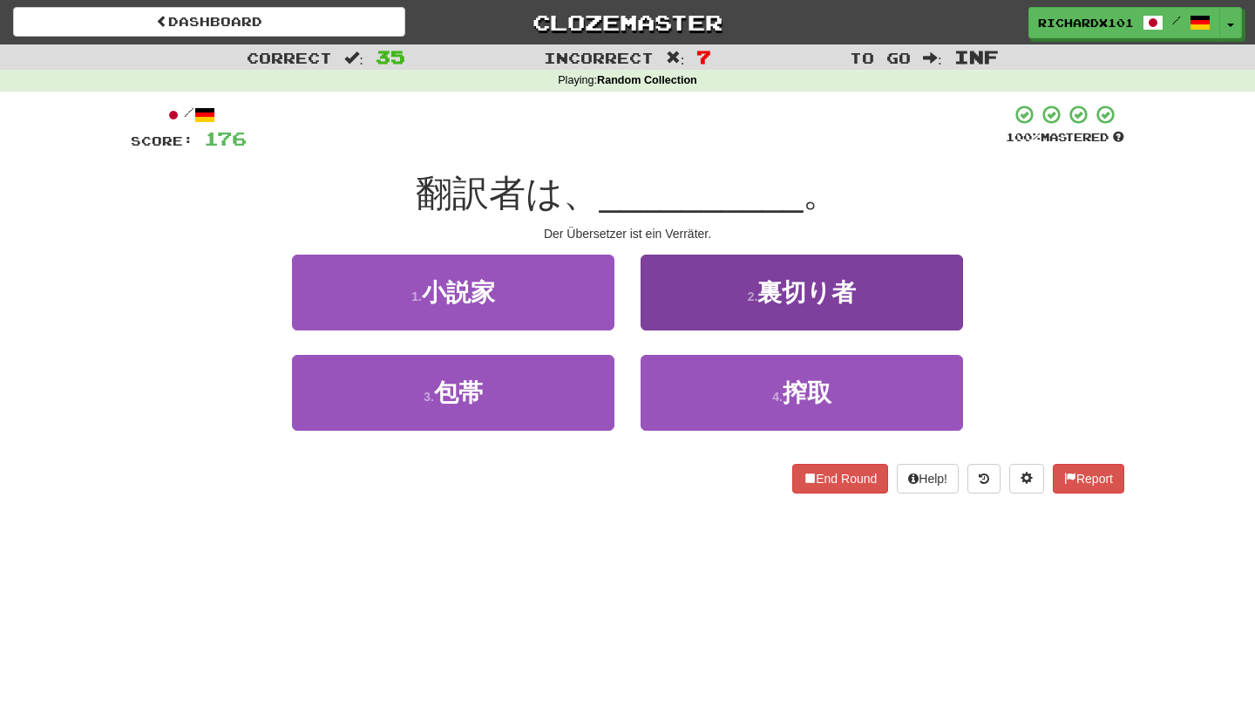
click at [700, 299] on button "2 . 裏切り者" at bounding box center [802, 292] width 322 height 76
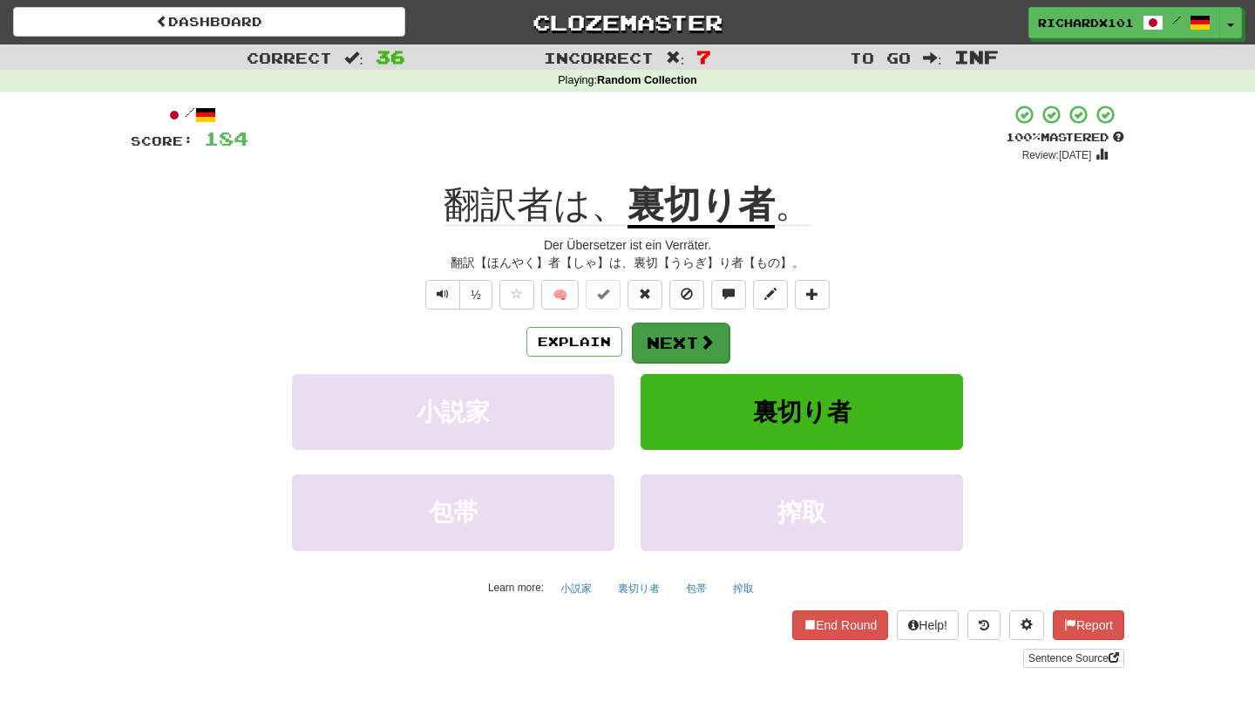
click at [690, 334] on button "Next" at bounding box center [681, 342] width 98 height 40
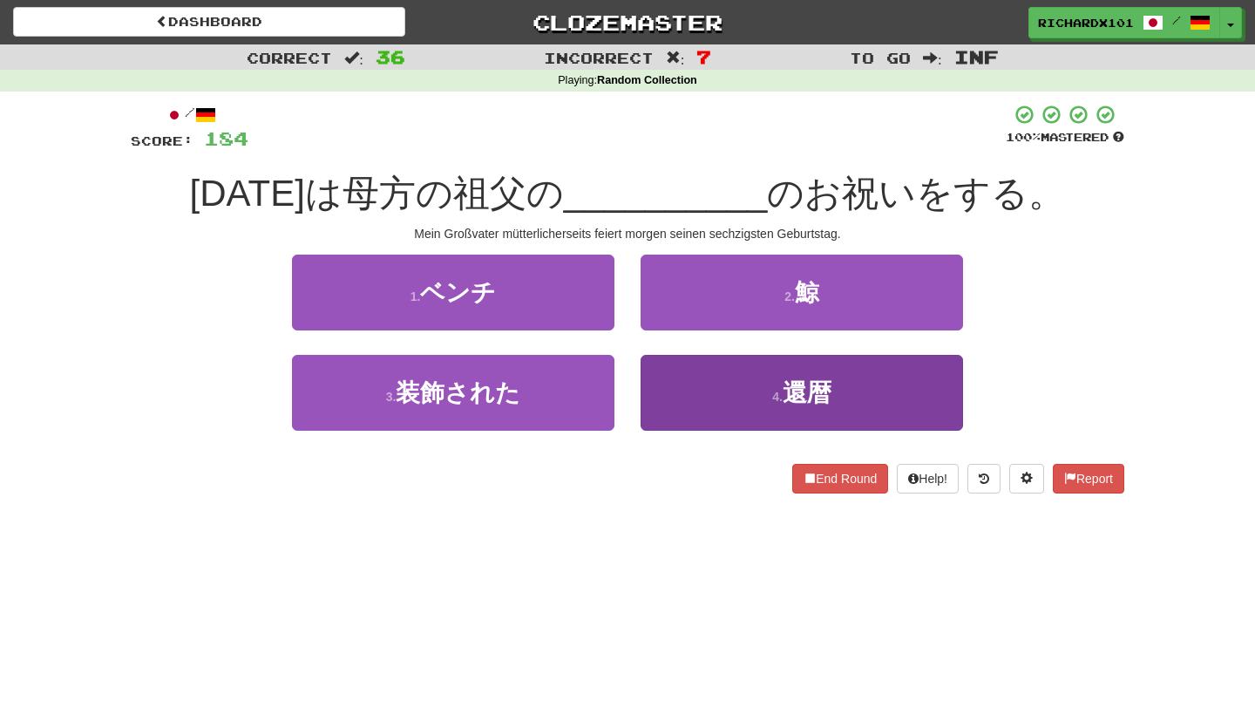
click at [688, 390] on button "4 . 還暦" at bounding box center [802, 393] width 322 height 76
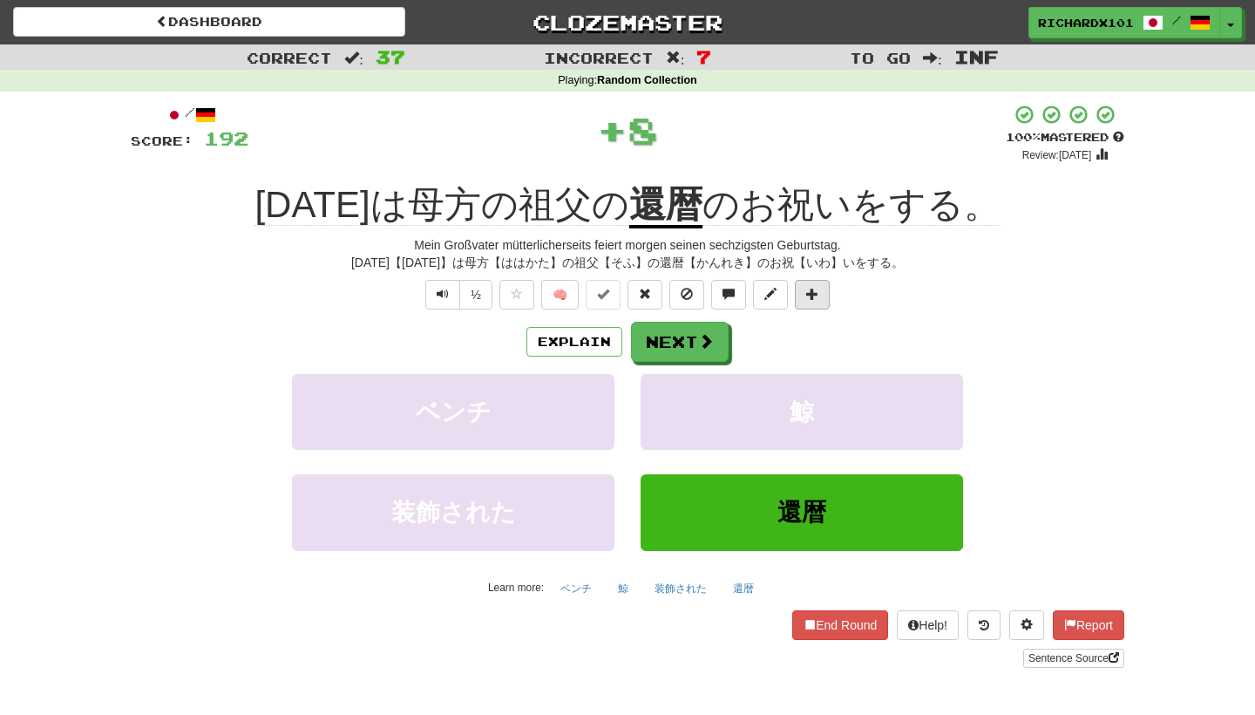
click at [822, 280] on button at bounding box center [812, 295] width 35 height 30
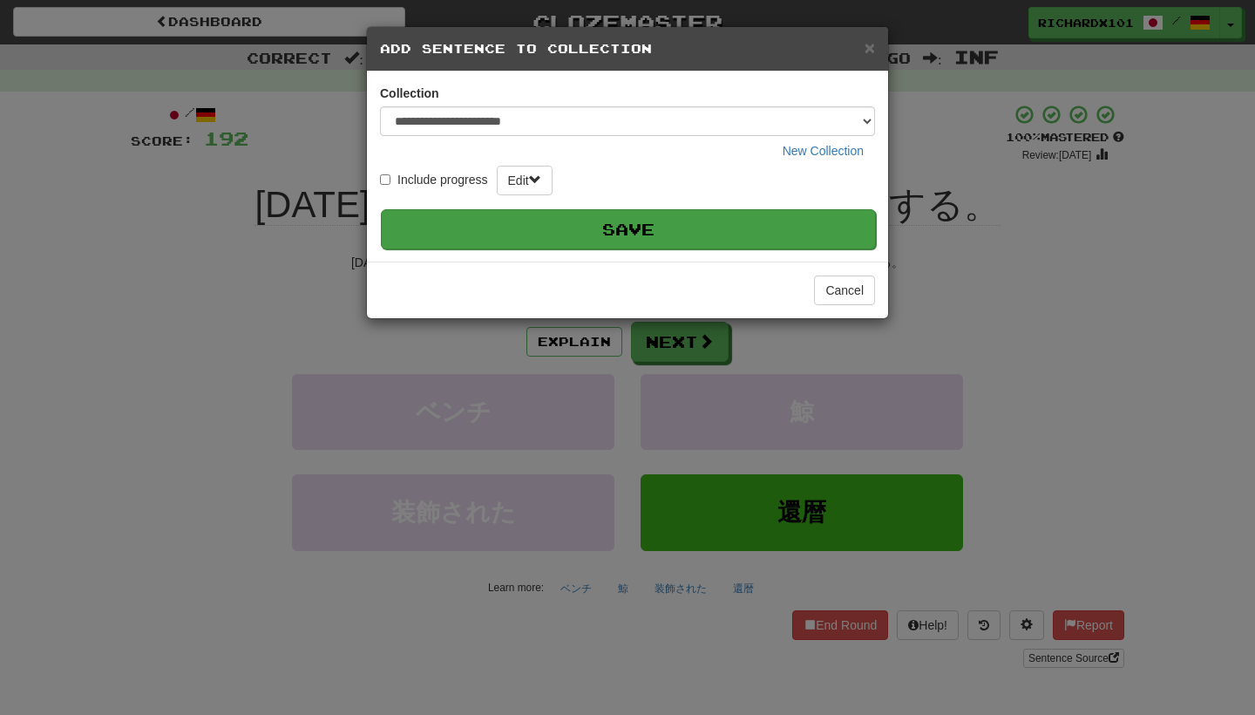
click at [752, 234] on button "Save" at bounding box center [628, 229] width 495 height 40
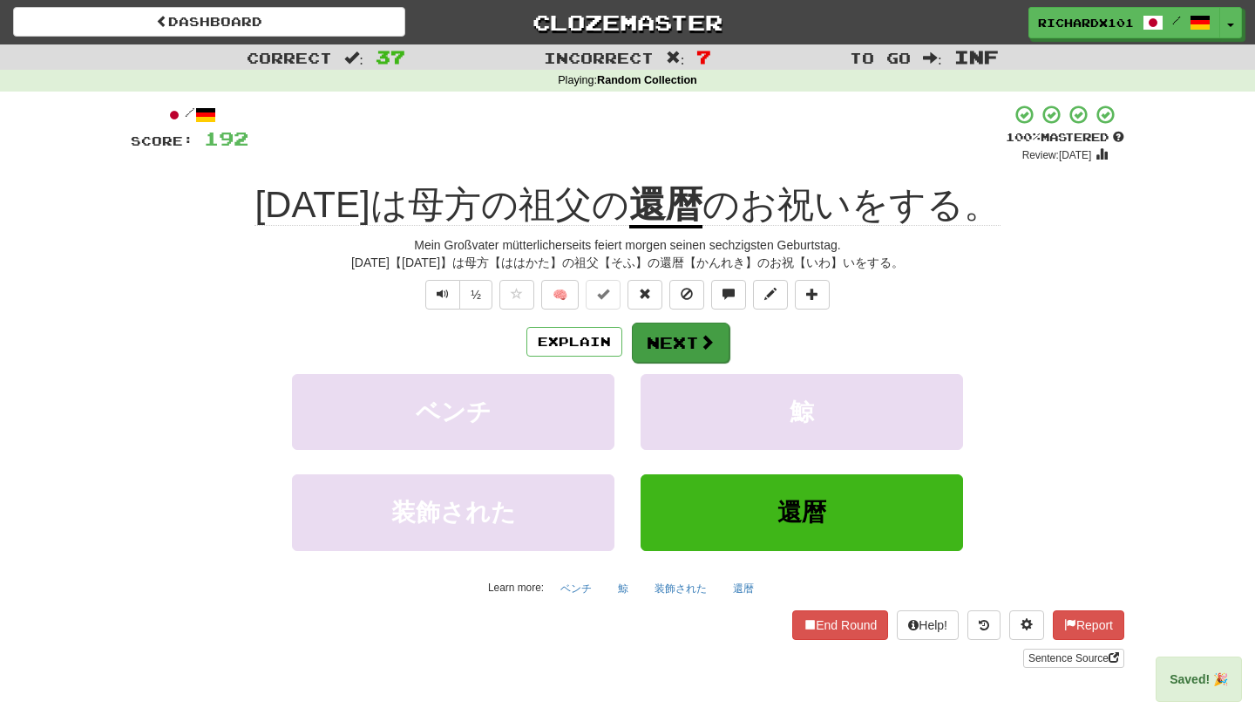
click at [694, 332] on button "Next" at bounding box center [681, 342] width 98 height 40
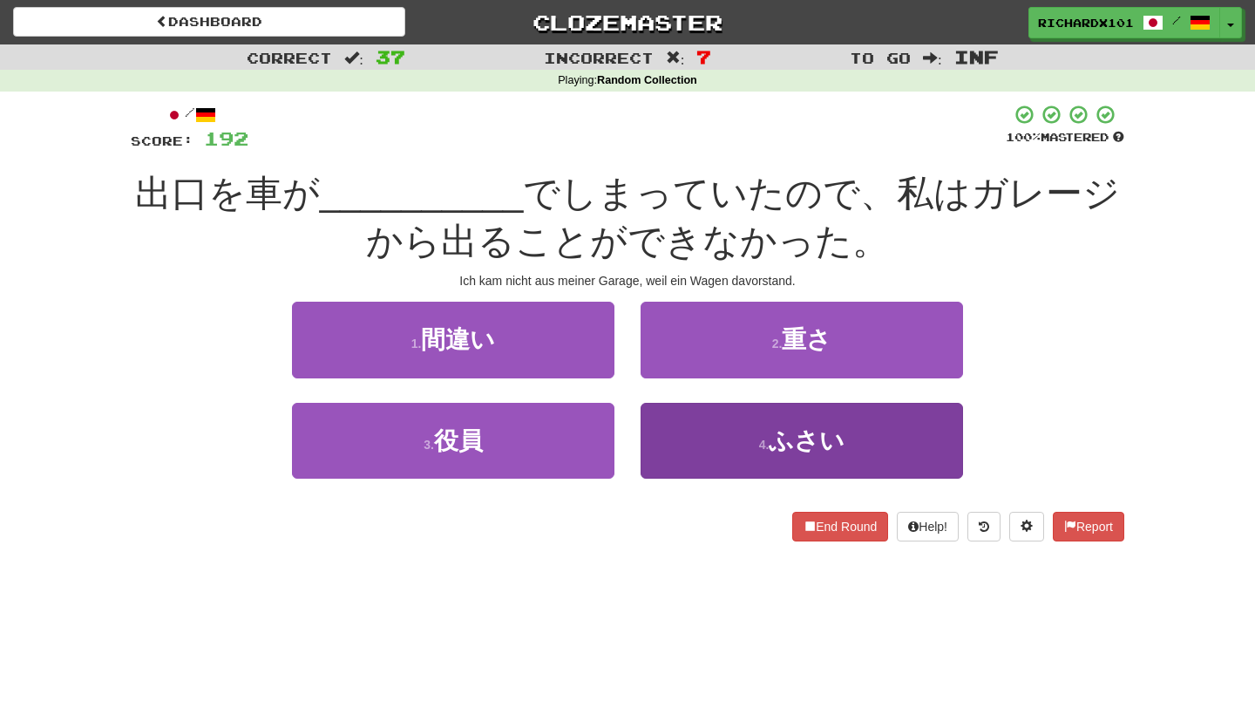
click at [701, 427] on button "4 . ふさい" at bounding box center [802, 441] width 322 height 76
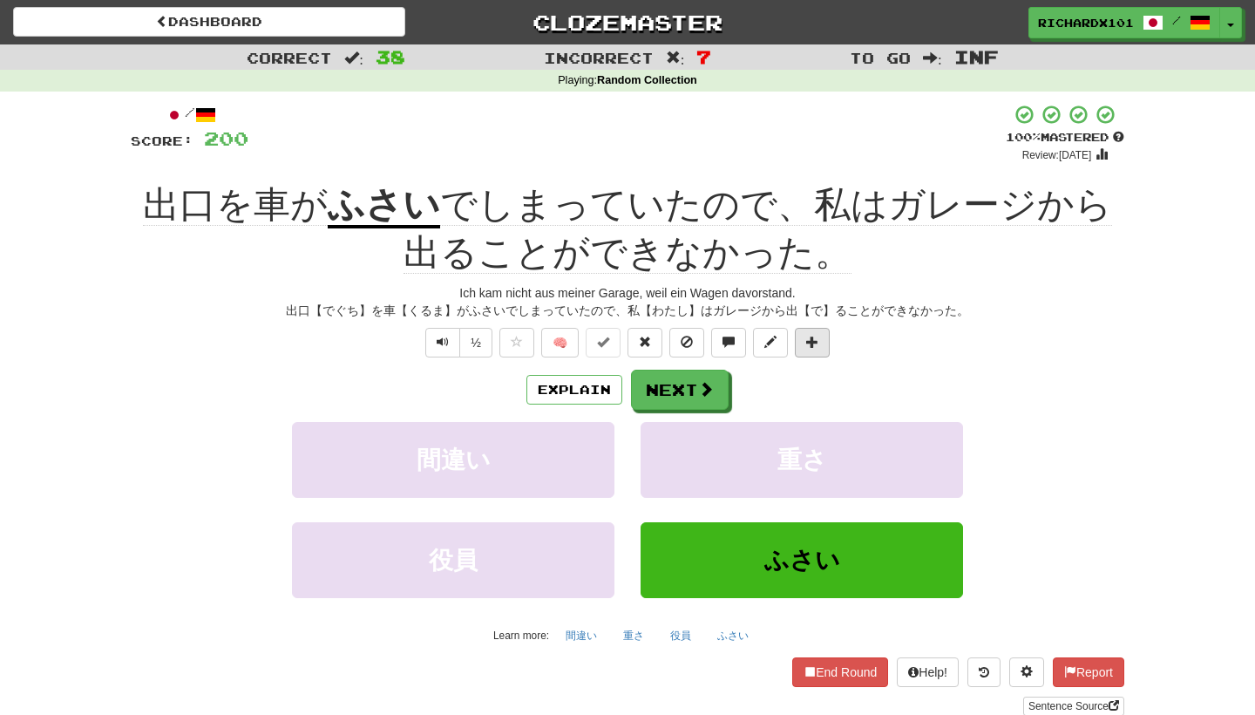
click at [812, 331] on button at bounding box center [812, 343] width 35 height 30
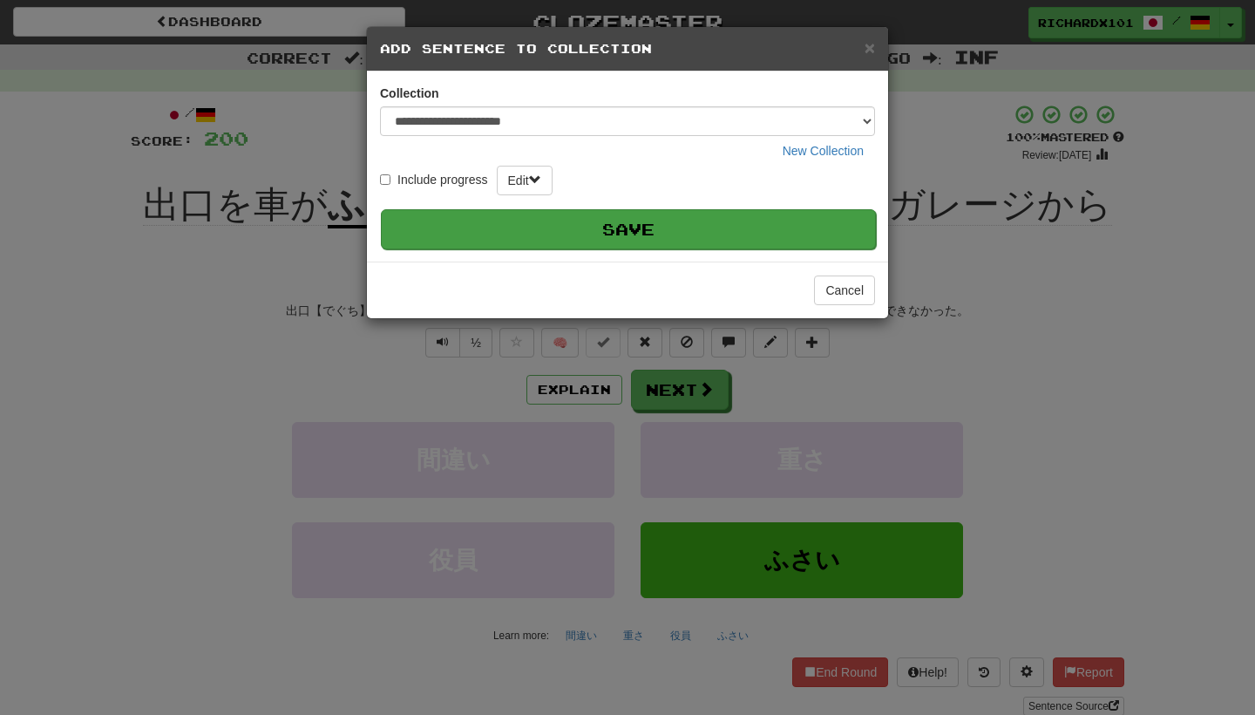
click at [763, 241] on button "Save" at bounding box center [628, 229] width 495 height 40
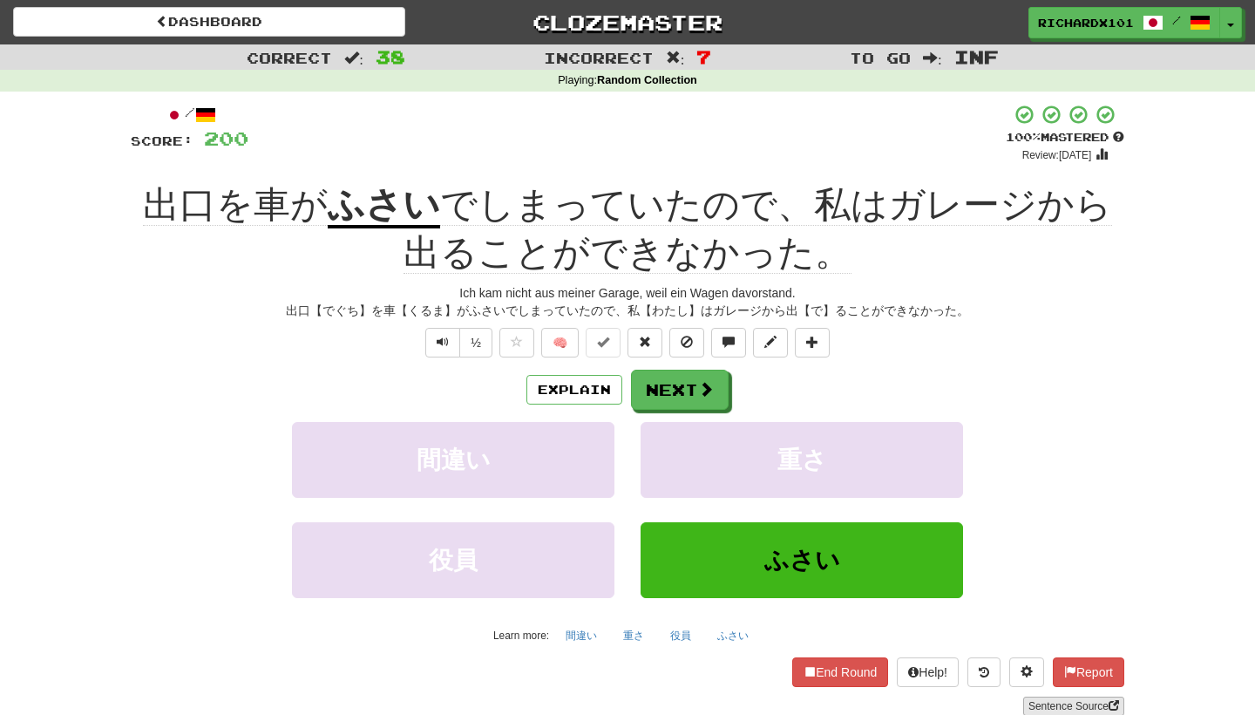
click at [1054, 703] on link "Sentence Source" at bounding box center [1073, 705] width 101 height 19
click at [704, 400] on button "Next" at bounding box center [681, 390] width 98 height 40
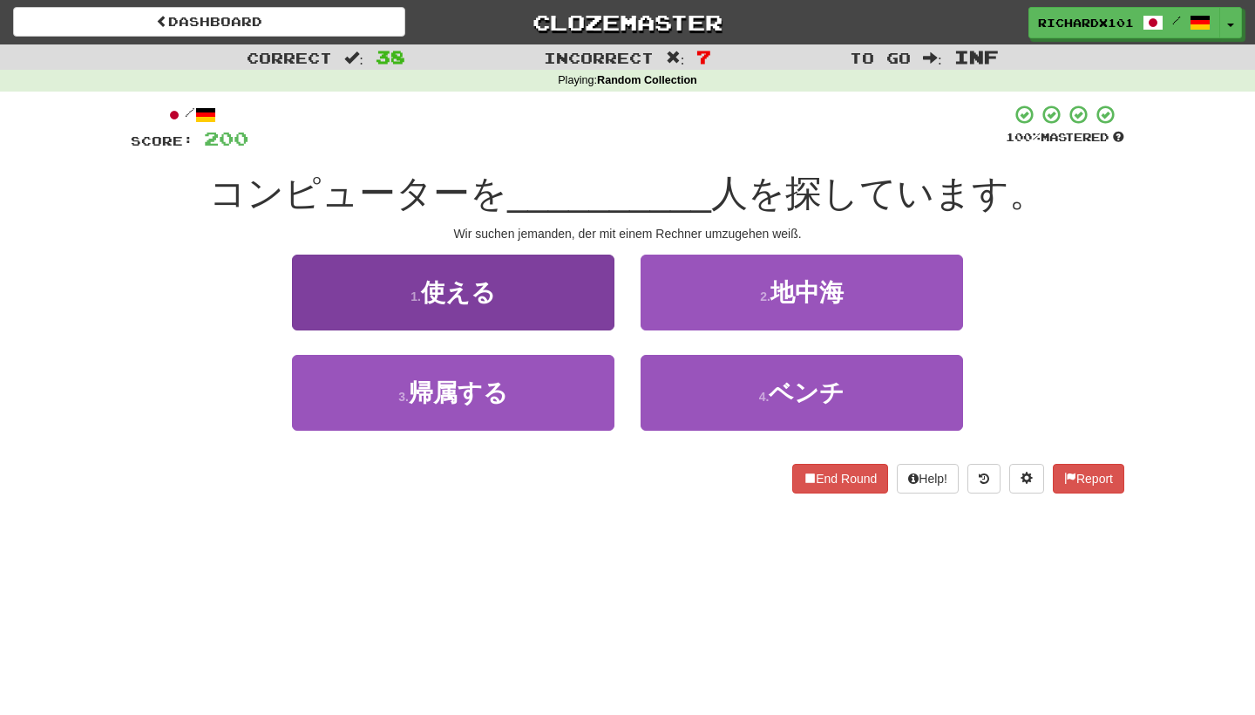
click at [587, 287] on button "1 . 使える" at bounding box center [453, 292] width 322 height 76
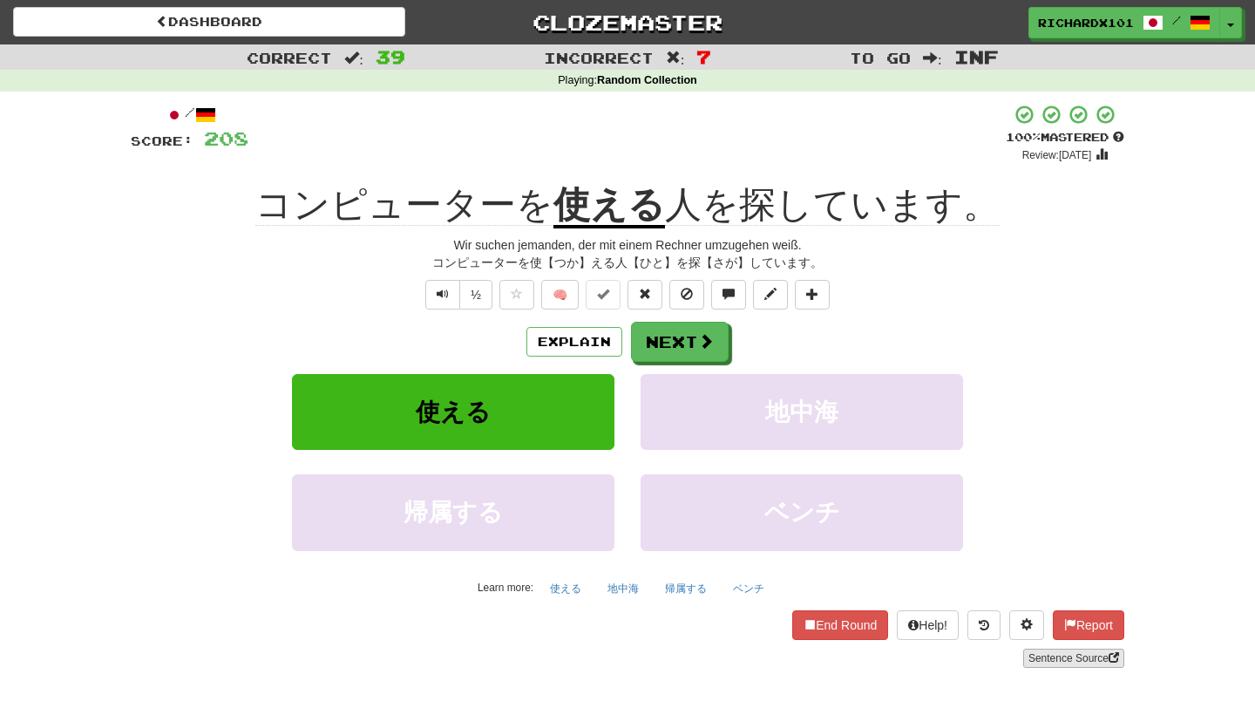
click at [1071, 648] on link "Sentence Source" at bounding box center [1073, 657] width 101 height 19
click at [667, 347] on button "Next" at bounding box center [681, 342] width 98 height 40
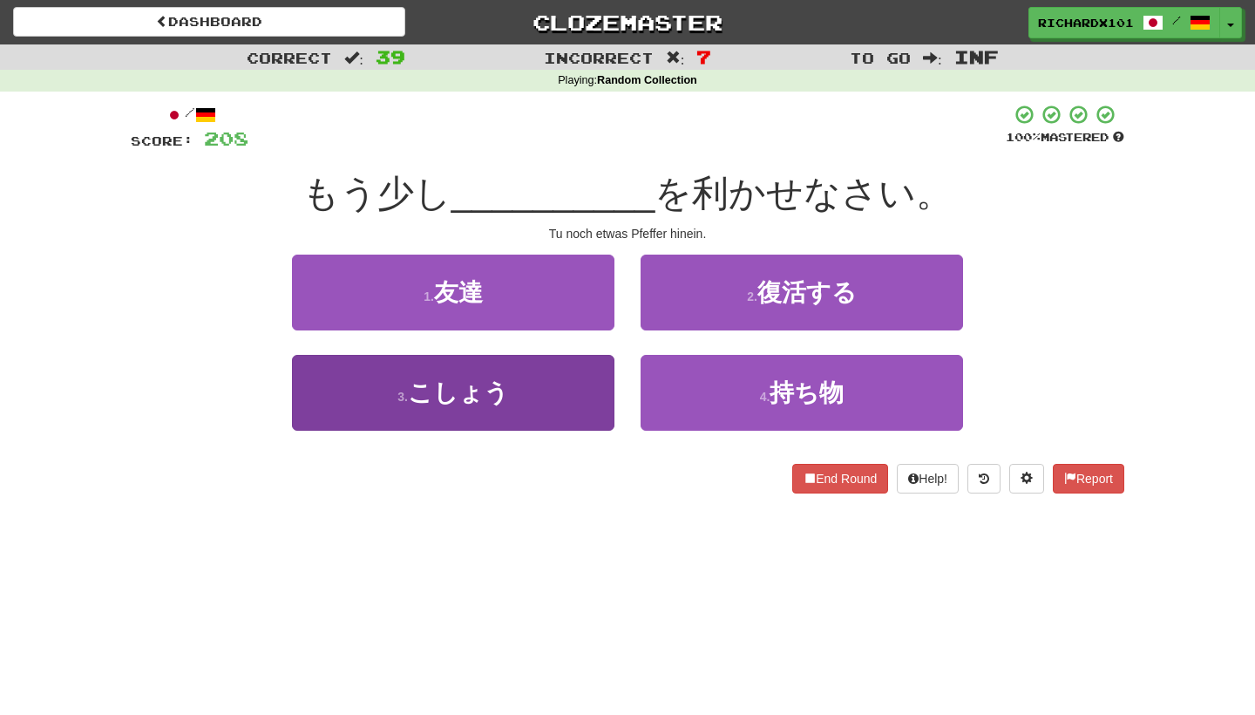
click at [574, 378] on button "3 . こしょう" at bounding box center [453, 393] width 322 height 76
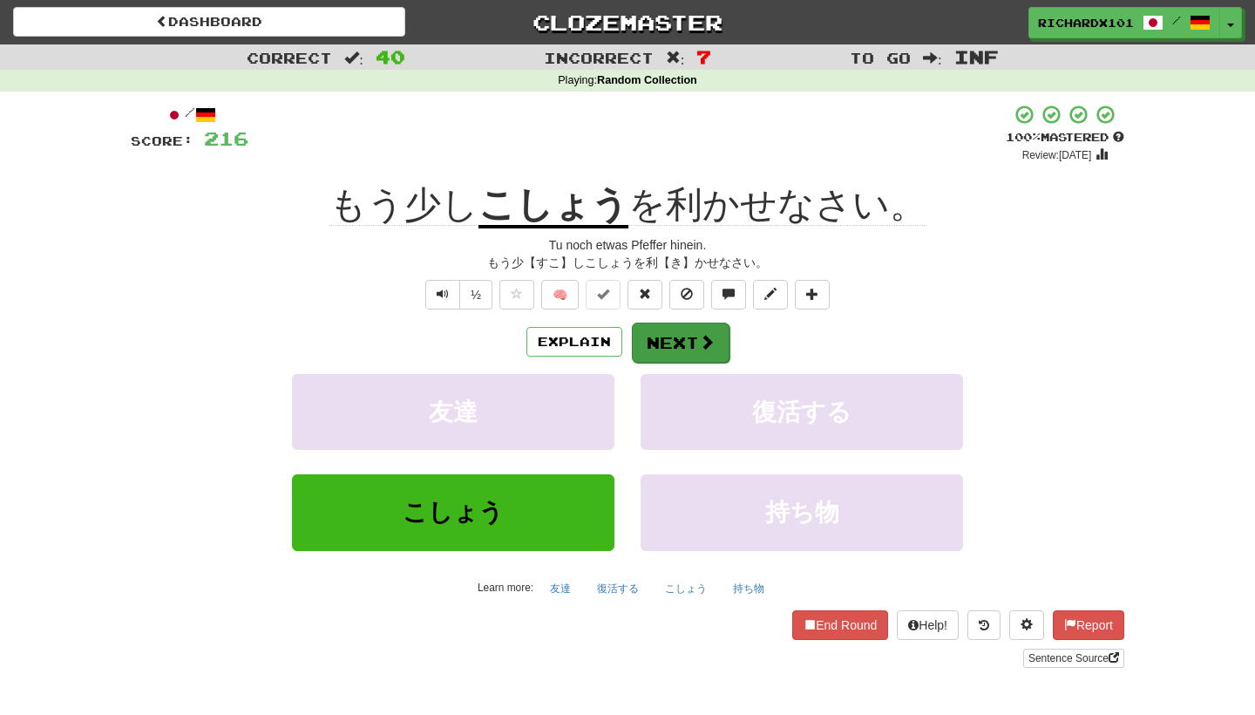
click at [669, 337] on button "Next" at bounding box center [681, 342] width 98 height 40
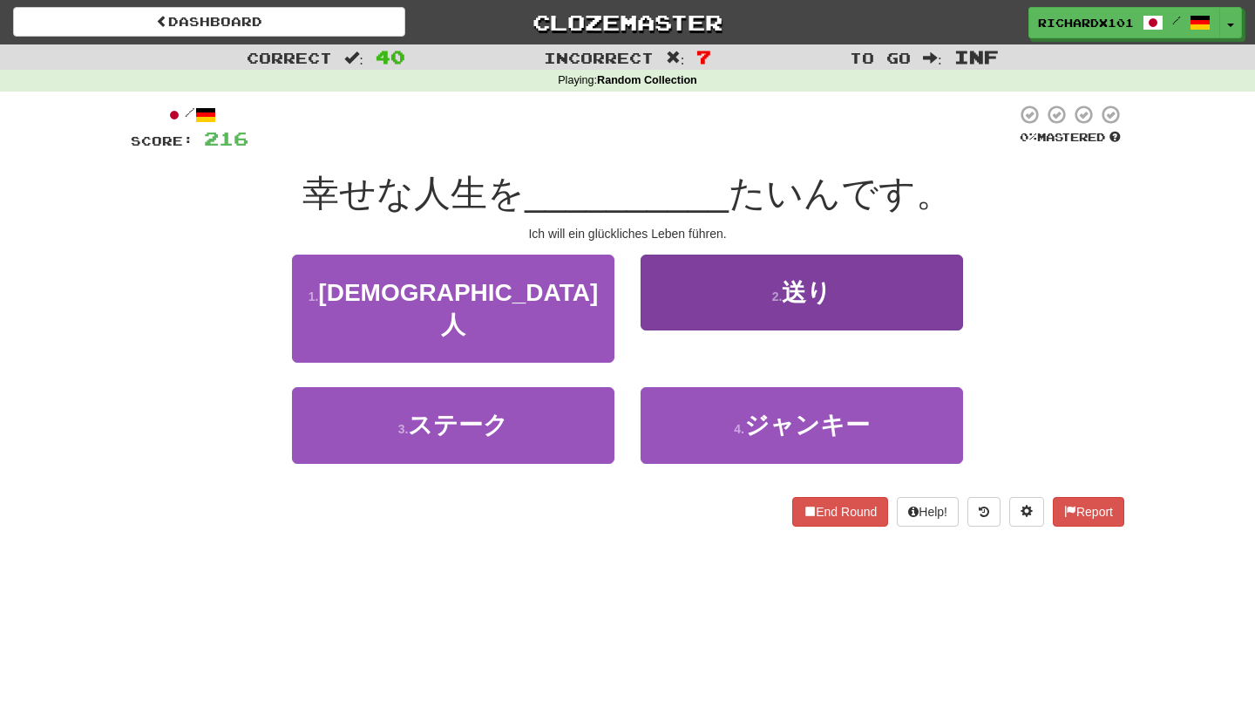
click at [698, 299] on button "2 . 送り" at bounding box center [802, 292] width 322 height 76
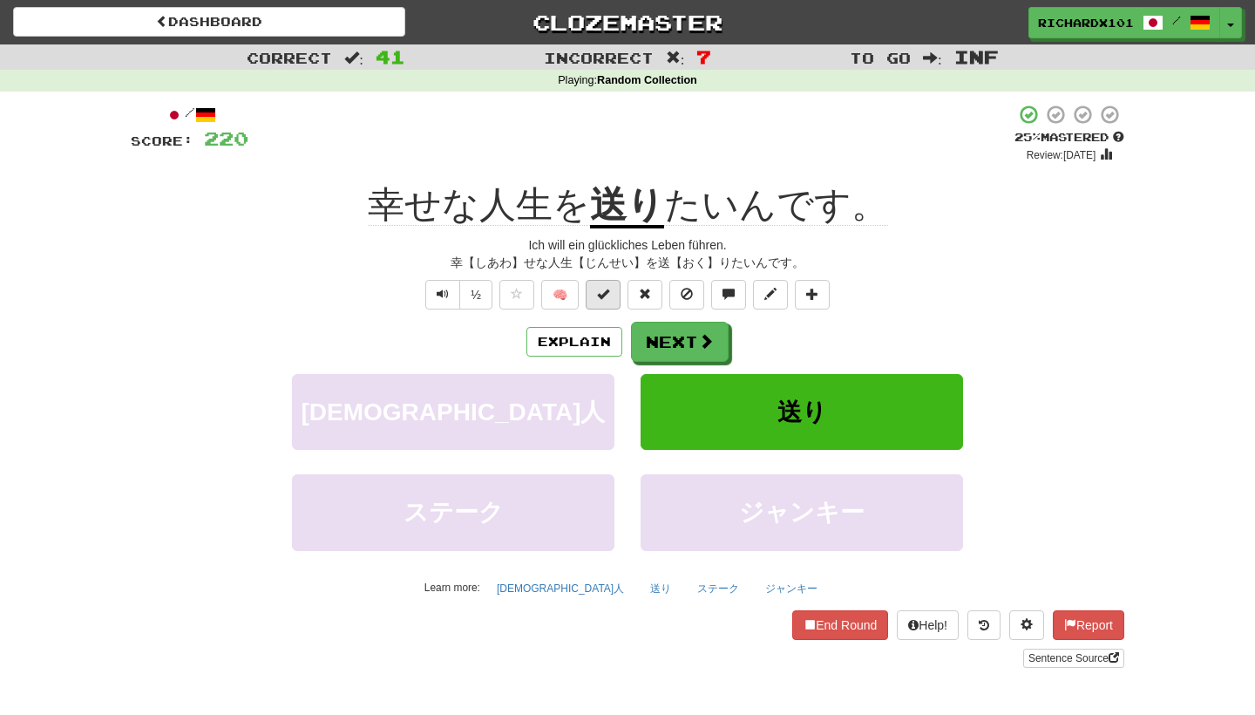
click at [610, 294] on button at bounding box center [603, 295] width 35 height 30
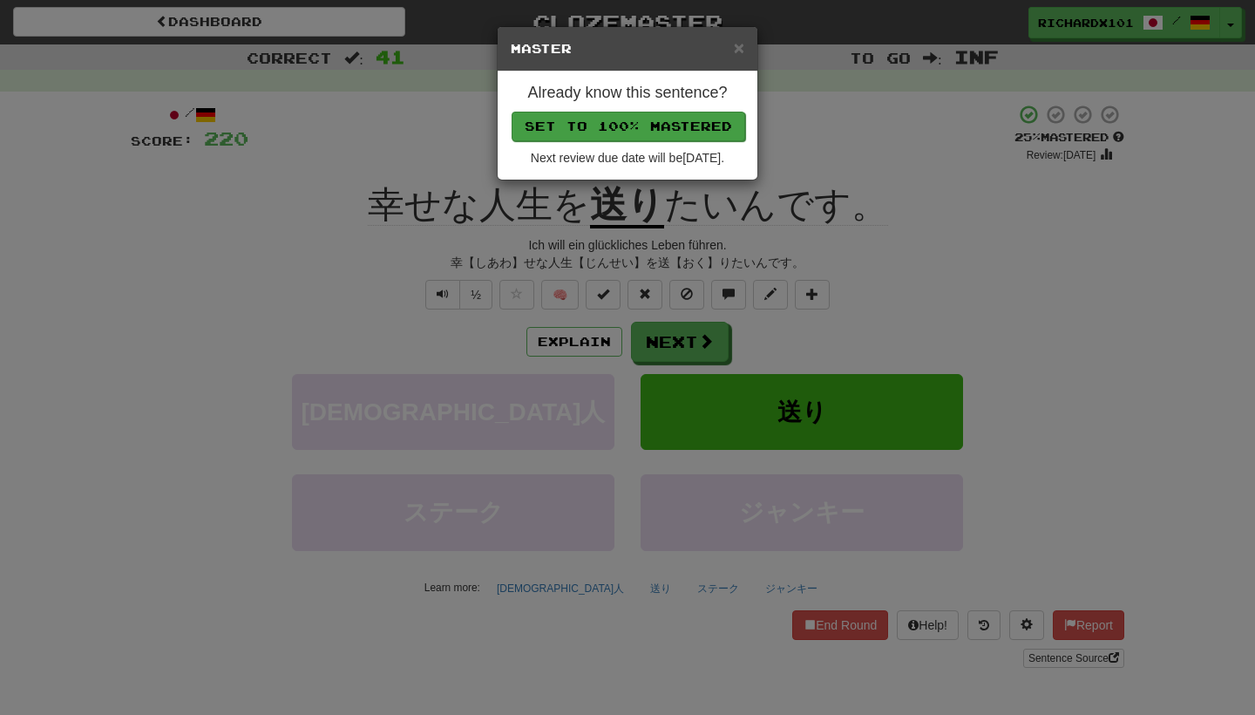
click at [705, 118] on button "Set to 100% Mastered" at bounding box center [629, 127] width 234 height 30
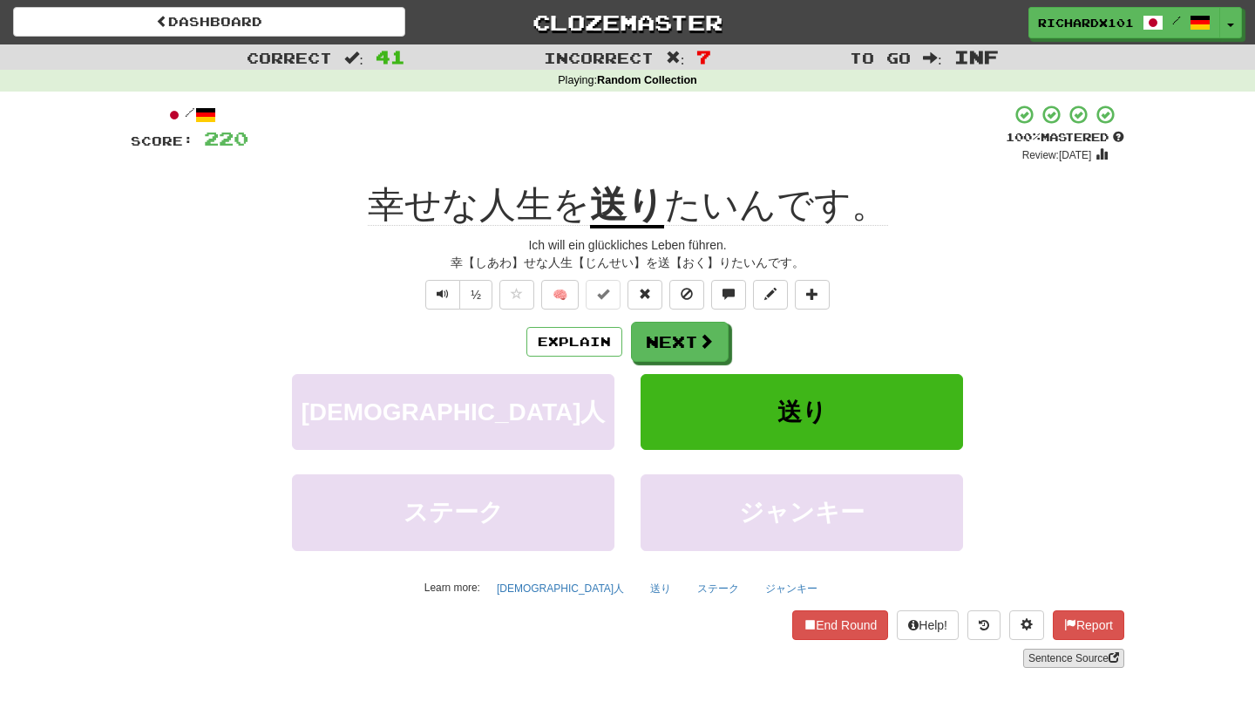
click at [1056, 649] on link "Sentence Source" at bounding box center [1073, 657] width 101 height 19
click at [702, 344] on span at bounding box center [707, 342] width 16 height 16
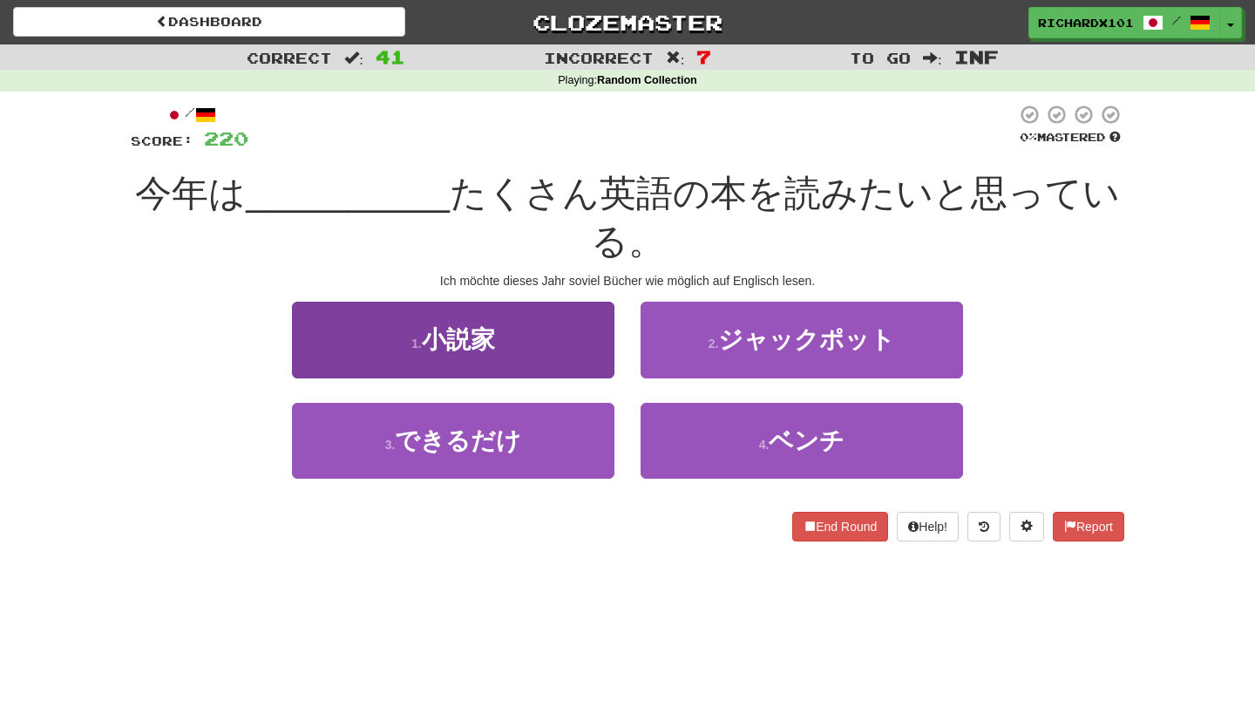
click at [596, 360] on button "1 . 小説家" at bounding box center [453, 340] width 322 height 76
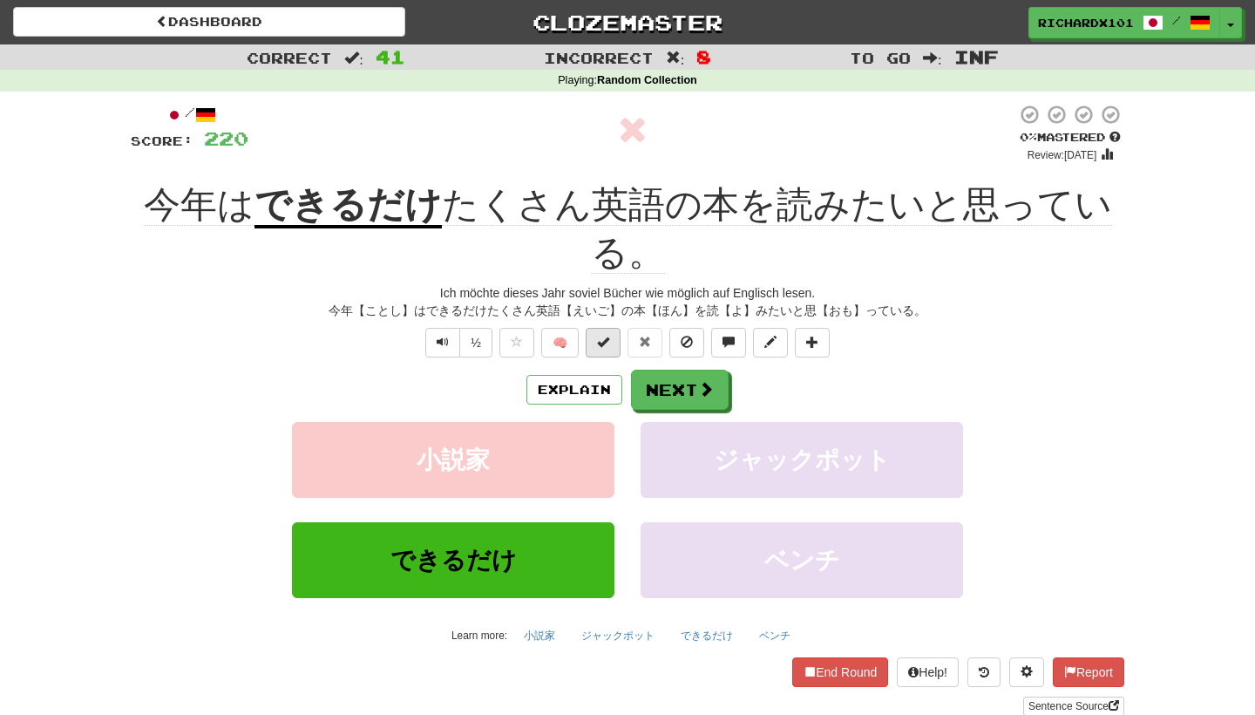
click at [602, 341] on span at bounding box center [603, 342] width 12 height 12
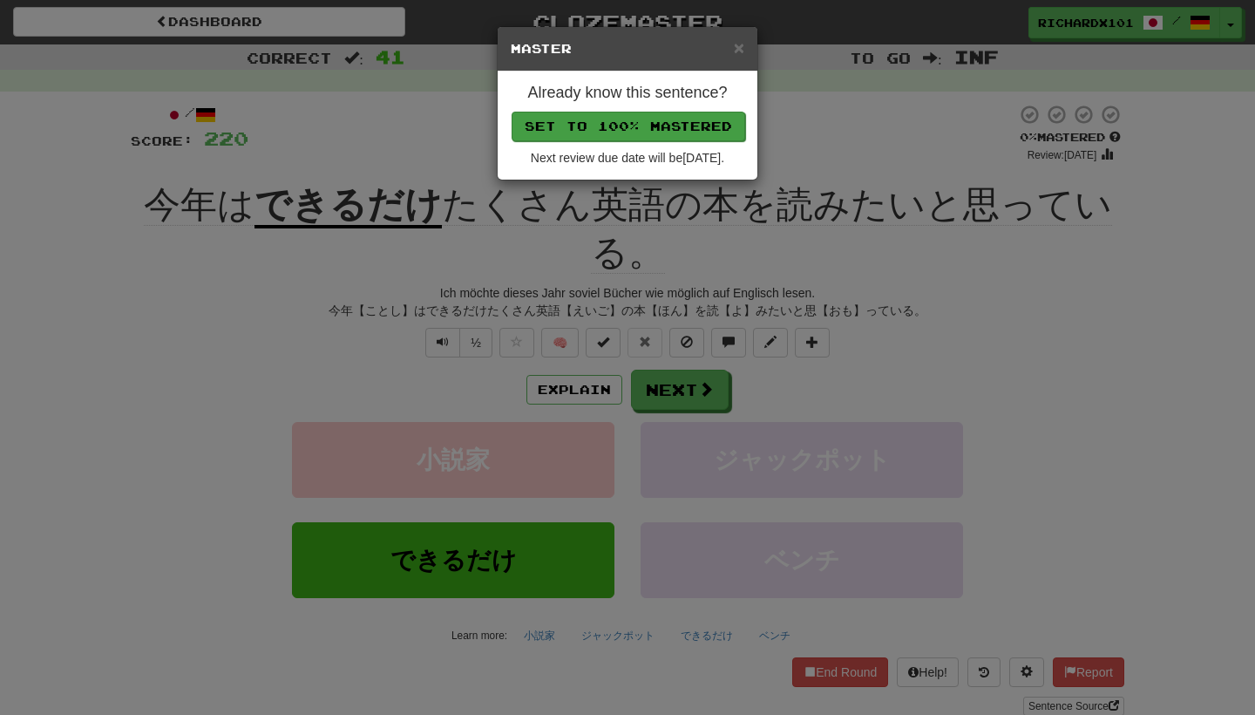
click at [665, 120] on button "Set to 100% Mastered" at bounding box center [629, 127] width 234 height 30
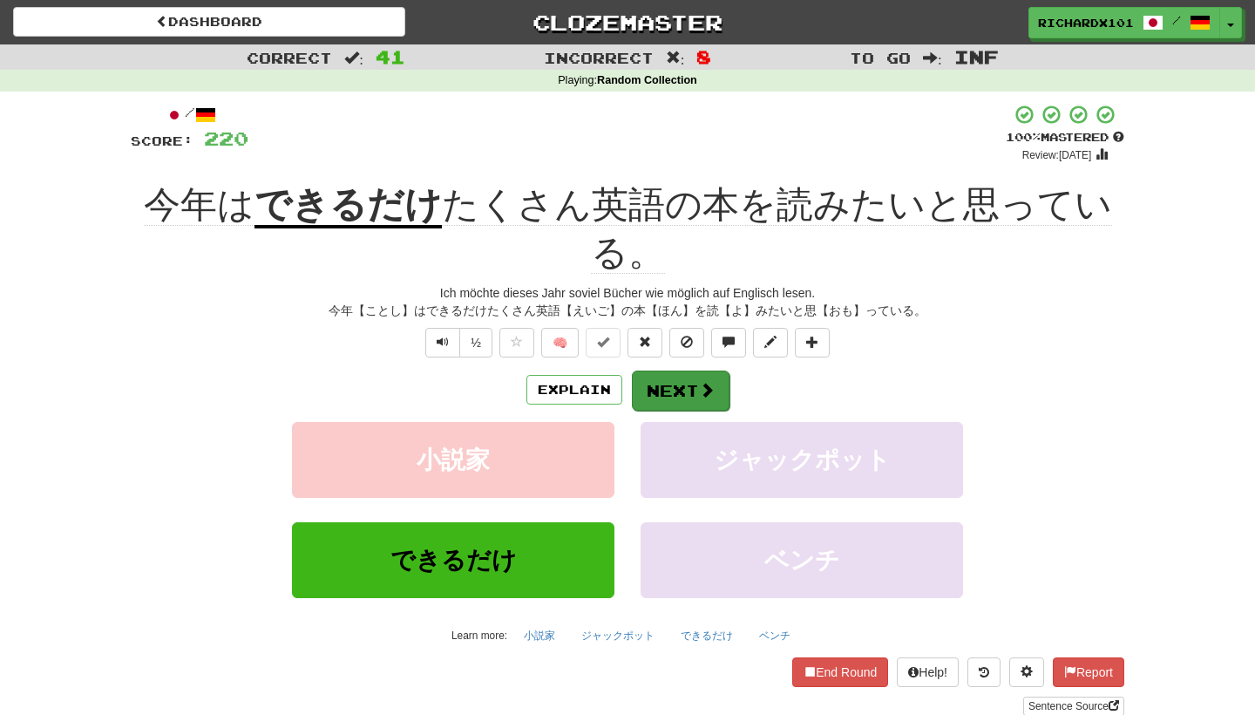
click at [669, 375] on button "Next" at bounding box center [681, 390] width 98 height 40
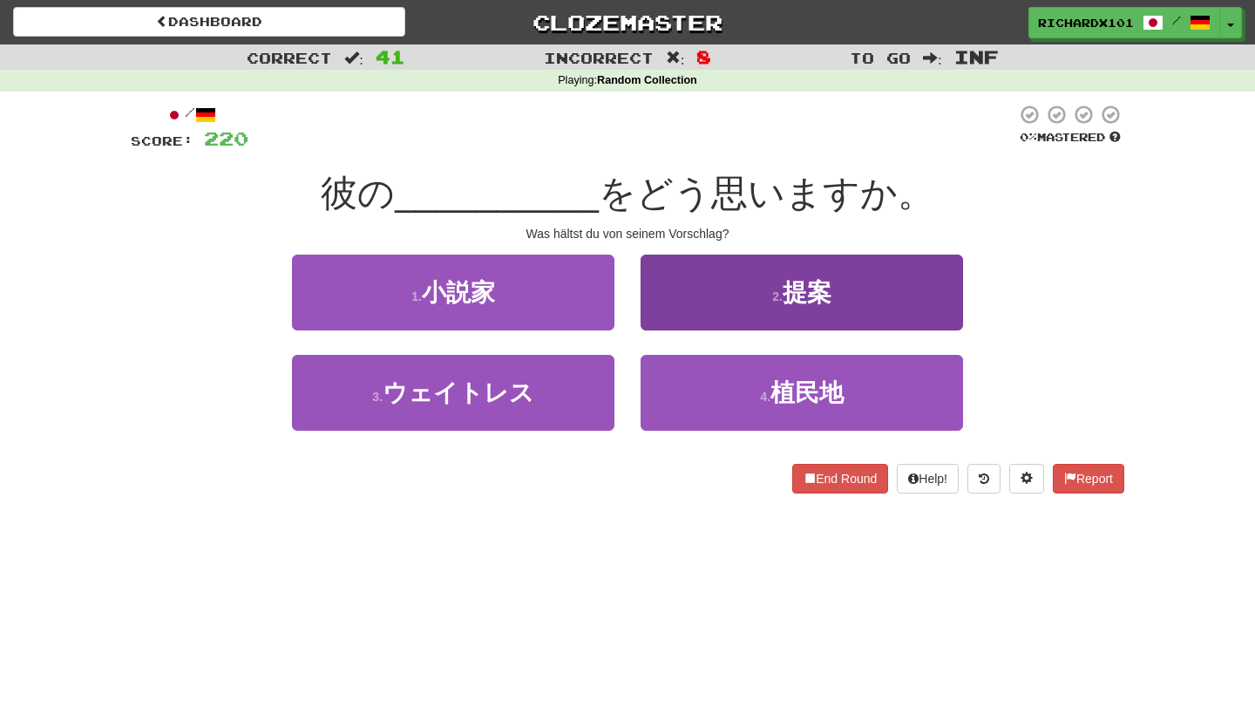
click at [686, 295] on button "2 . 提案" at bounding box center [802, 292] width 322 height 76
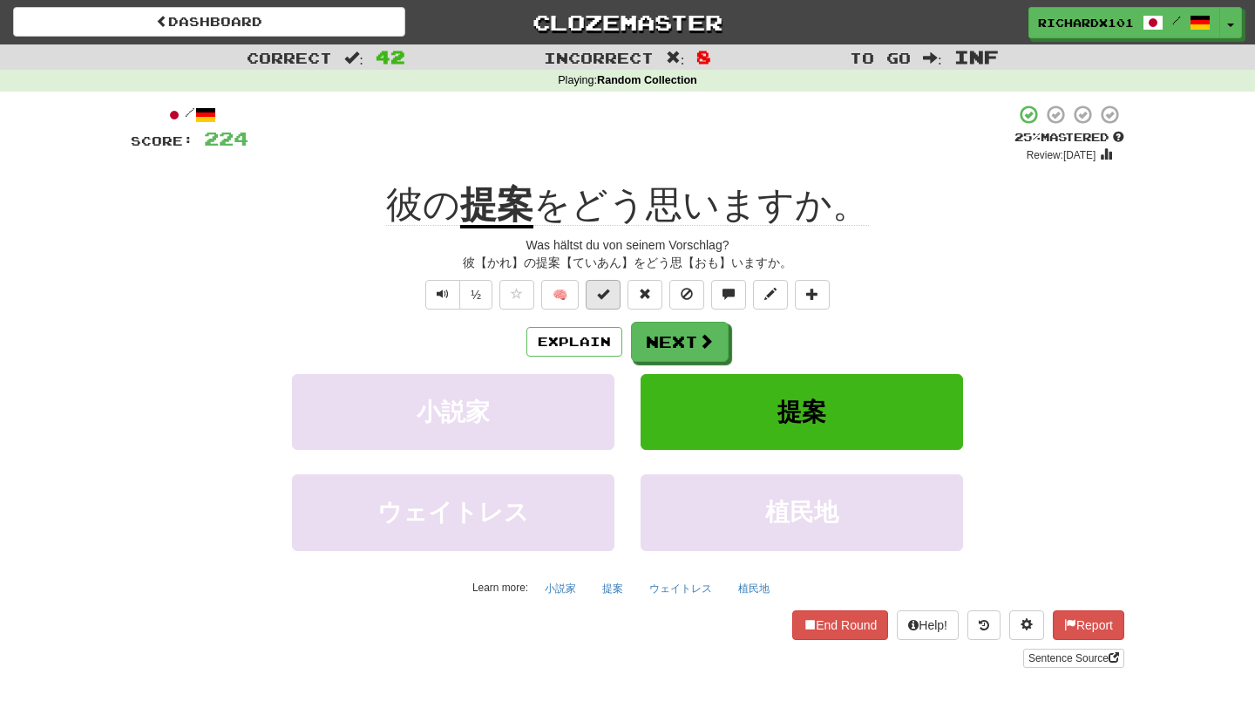
click at [614, 292] on button at bounding box center [603, 295] width 35 height 30
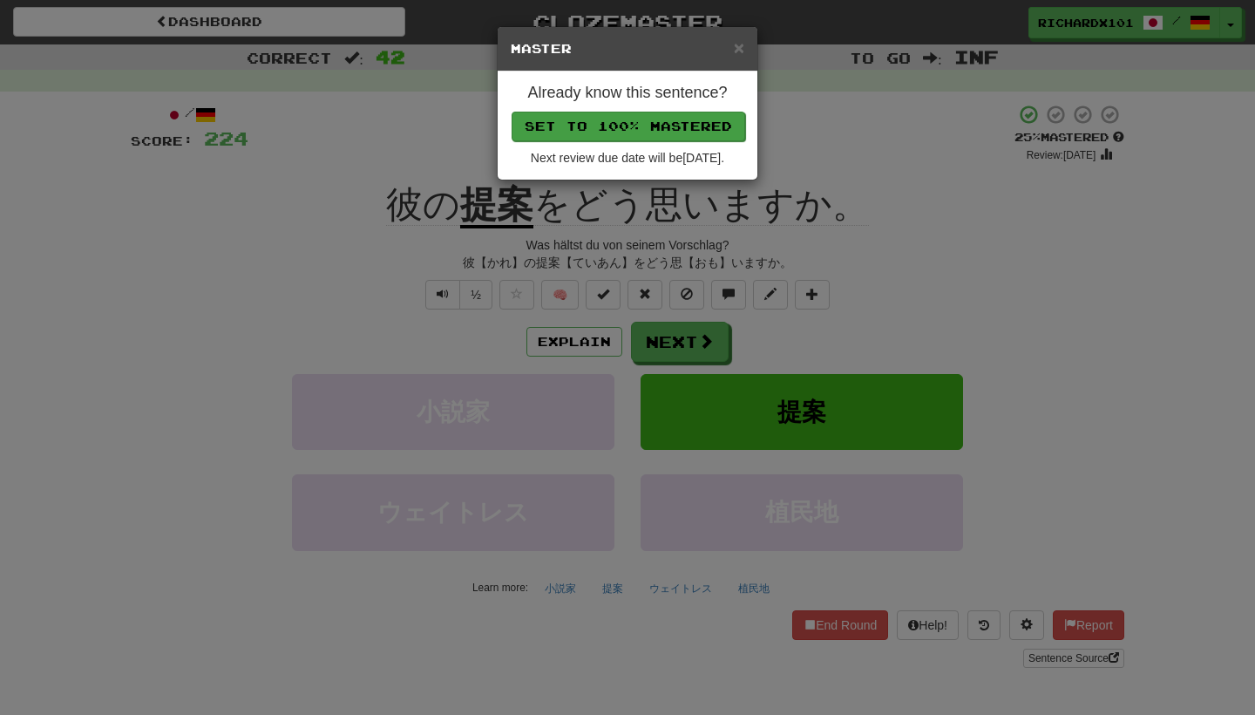
click at [696, 124] on button "Set to 100% Mastered" at bounding box center [629, 127] width 234 height 30
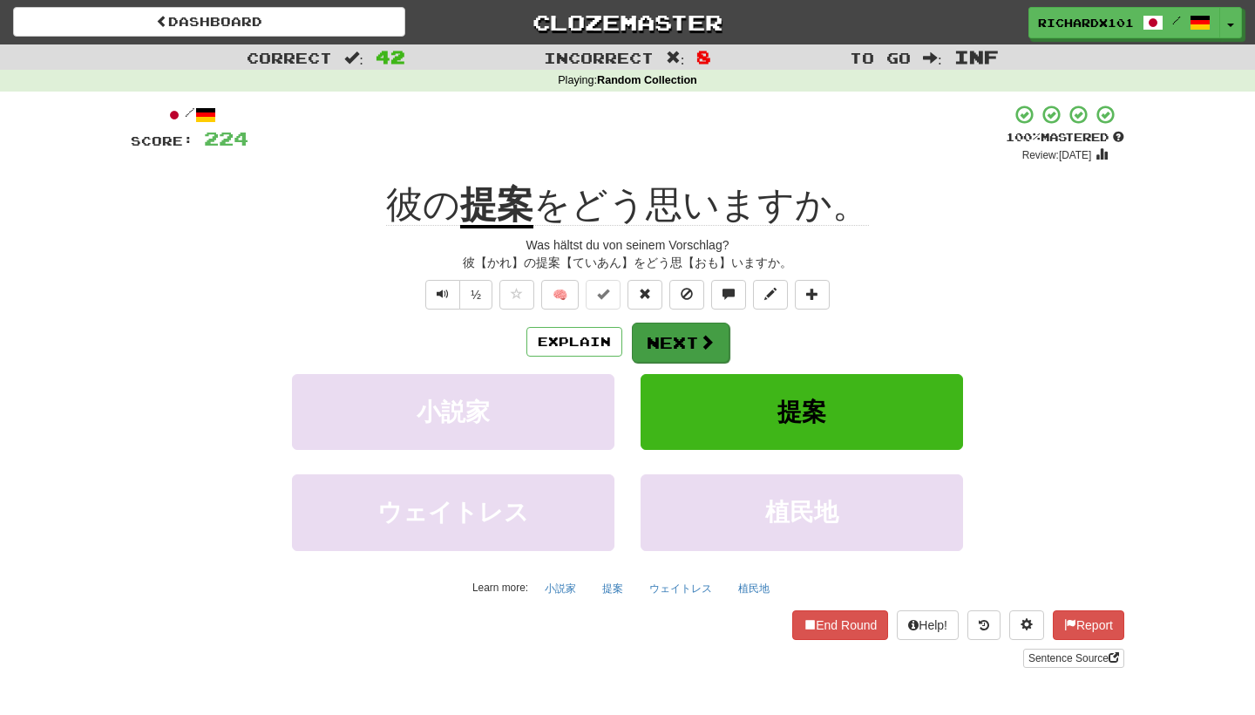
click at [670, 345] on button "Next" at bounding box center [681, 342] width 98 height 40
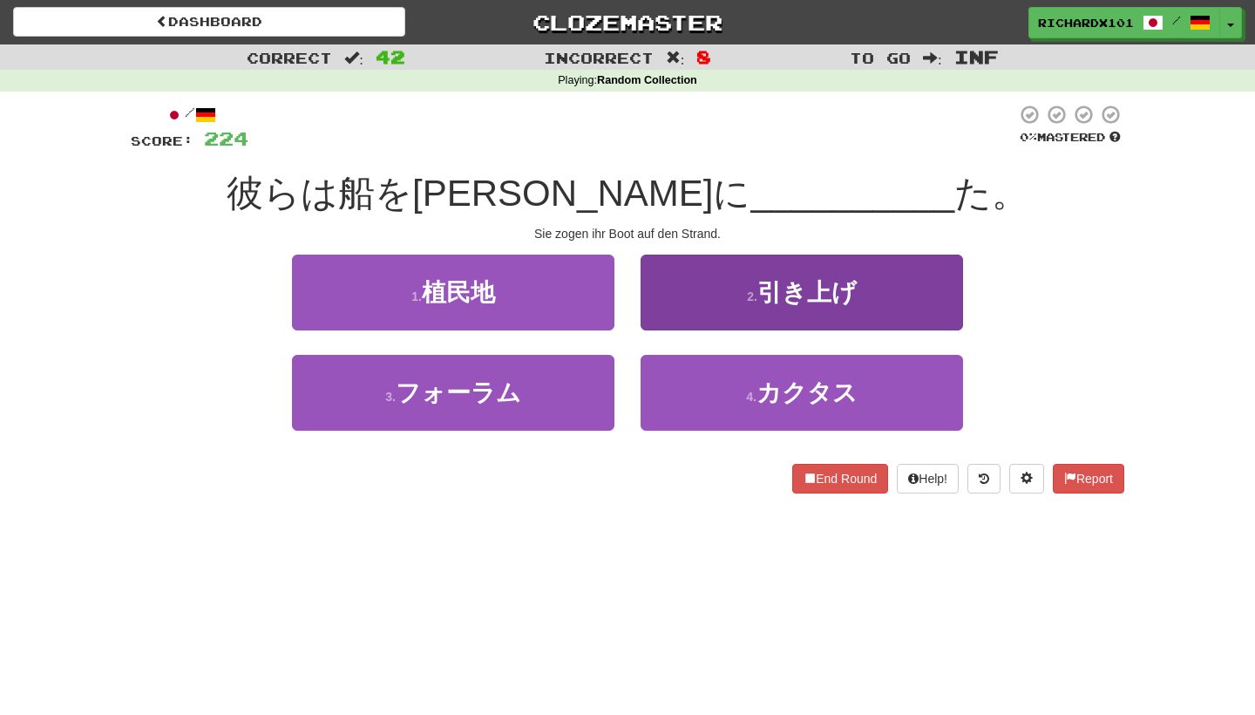
click at [723, 302] on button "2 . 引き上げ" at bounding box center [802, 292] width 322 height 76
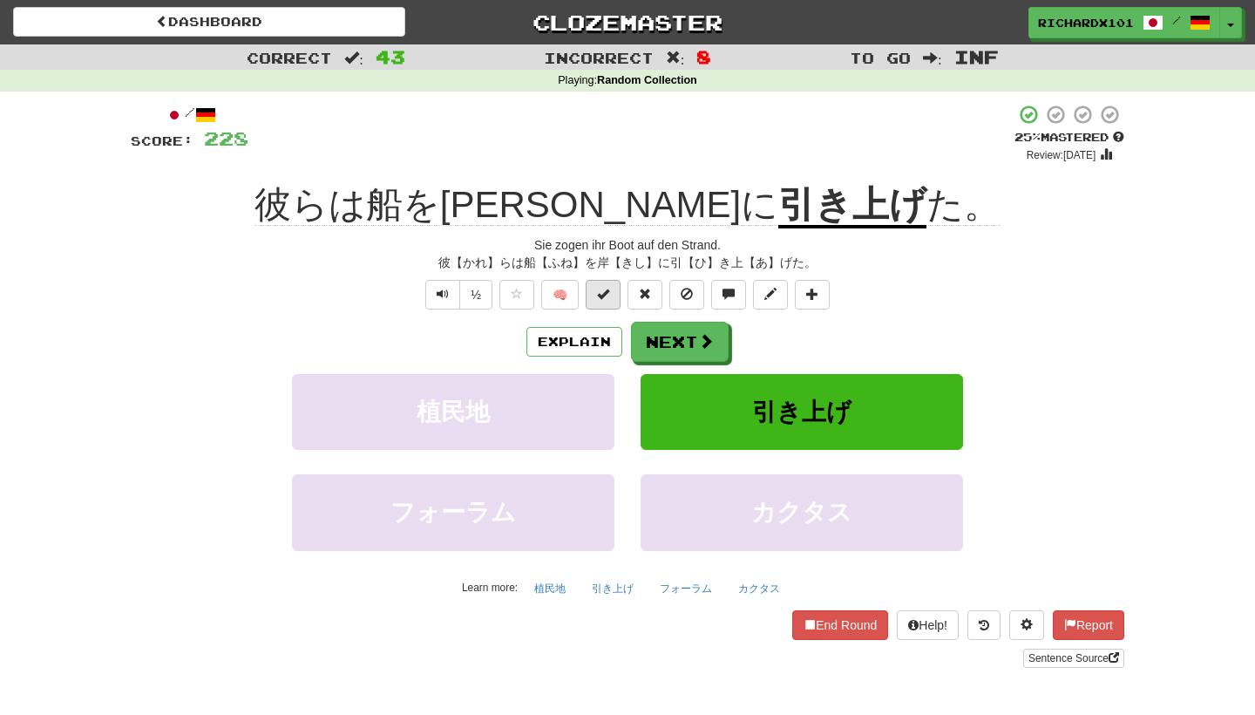
click at [607, 301] on button at bounding box center [603, 295] width 35 height 30
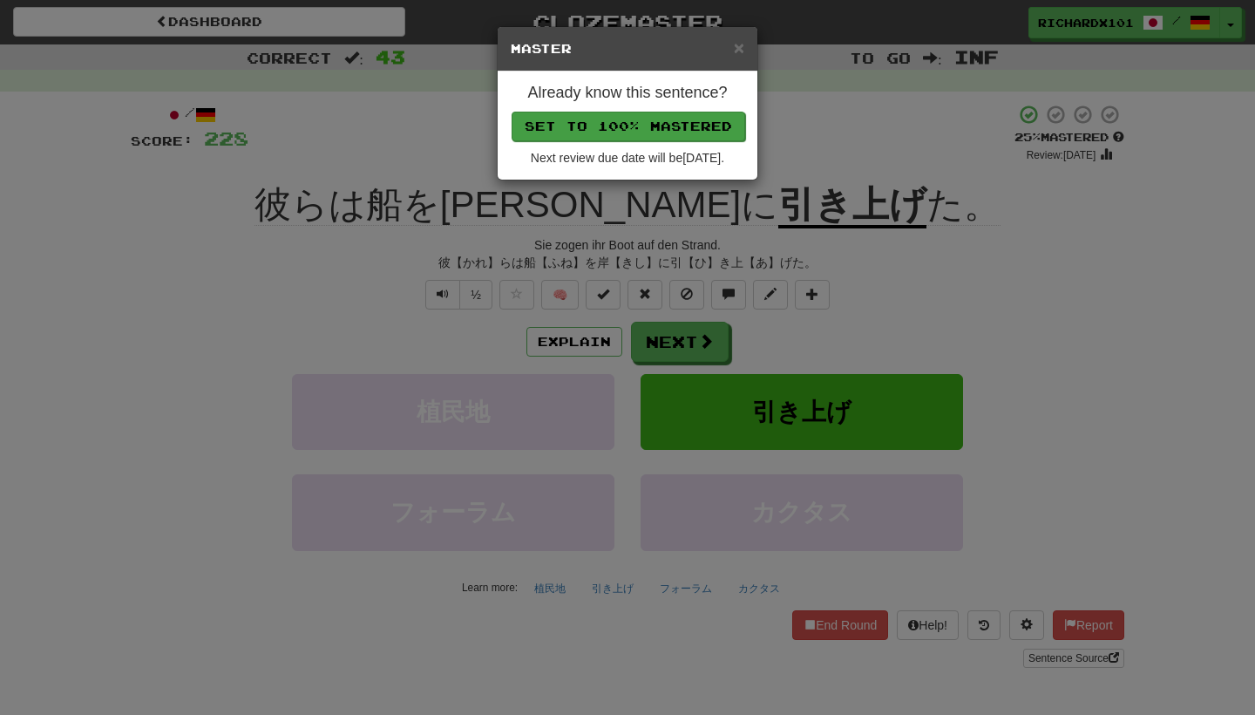
click at [672, 123] on button "Set to 100% Mastered" at bounding box center [629, 127] width 234 height 30
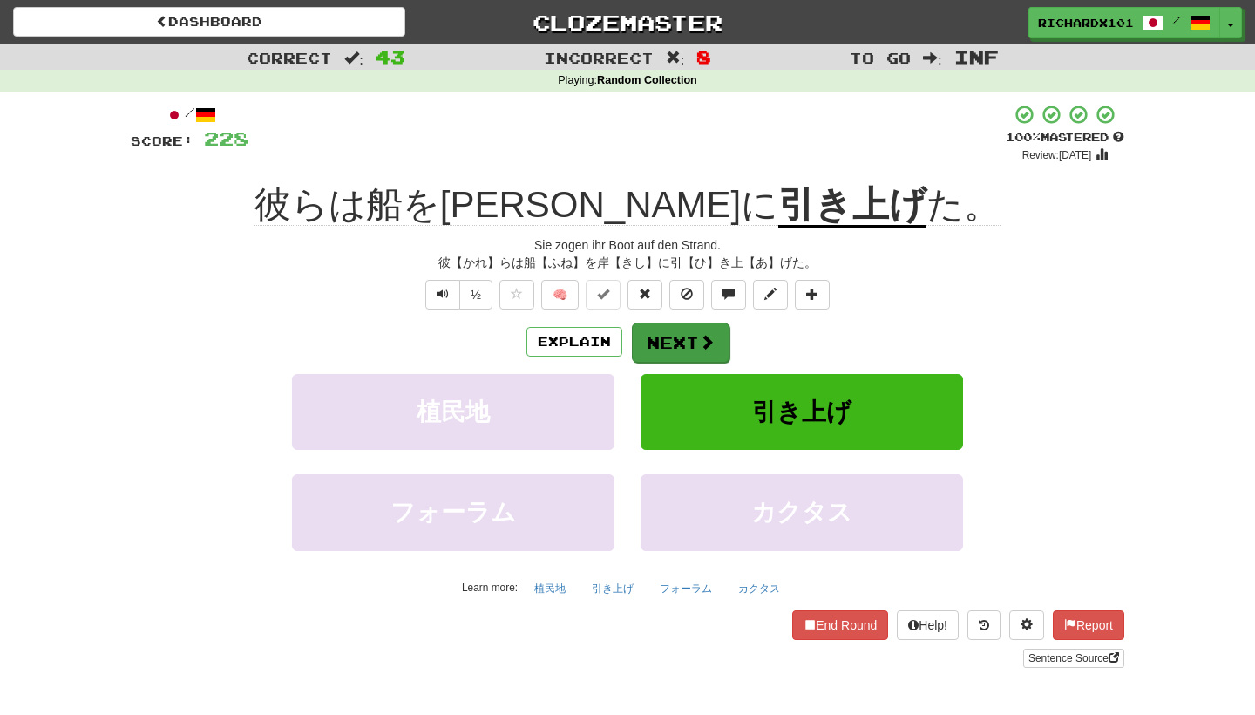
click at [672, 327] on button "Next" at bounding box center [681, 342] width 98 height 40
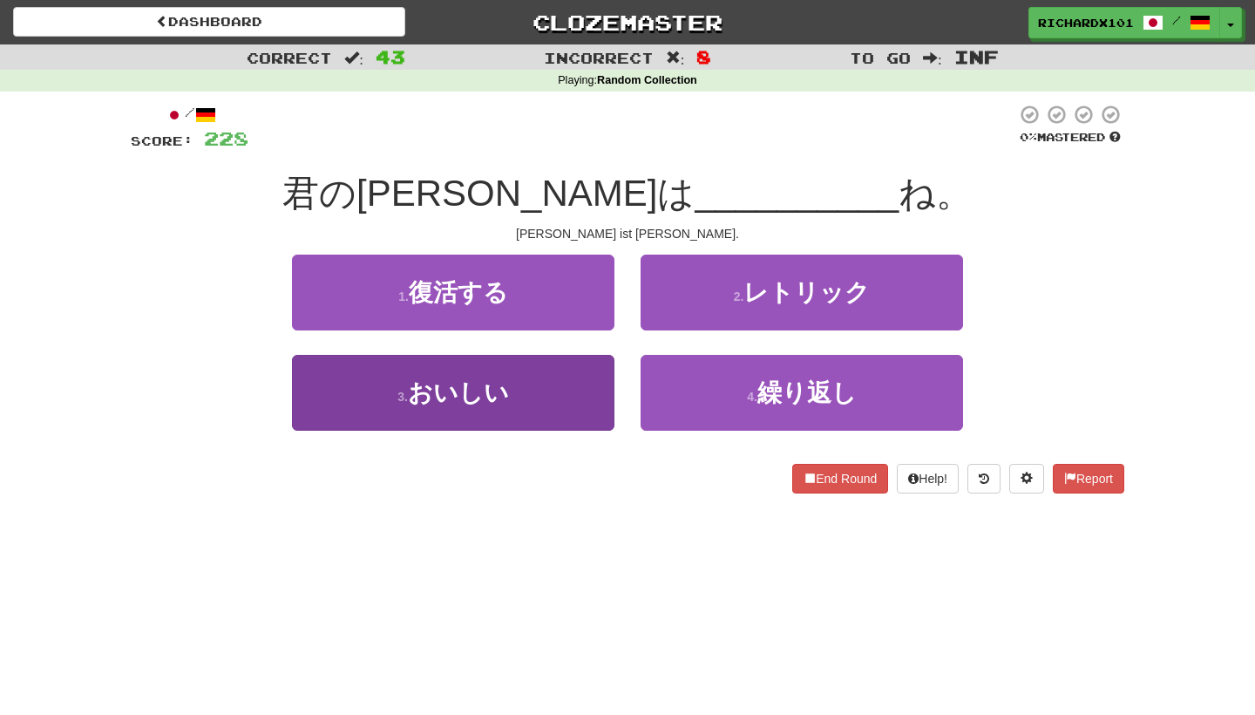
click at [579, 399] on button "3 . おいしい" at bounding box center [453, 393] width 322 height 76
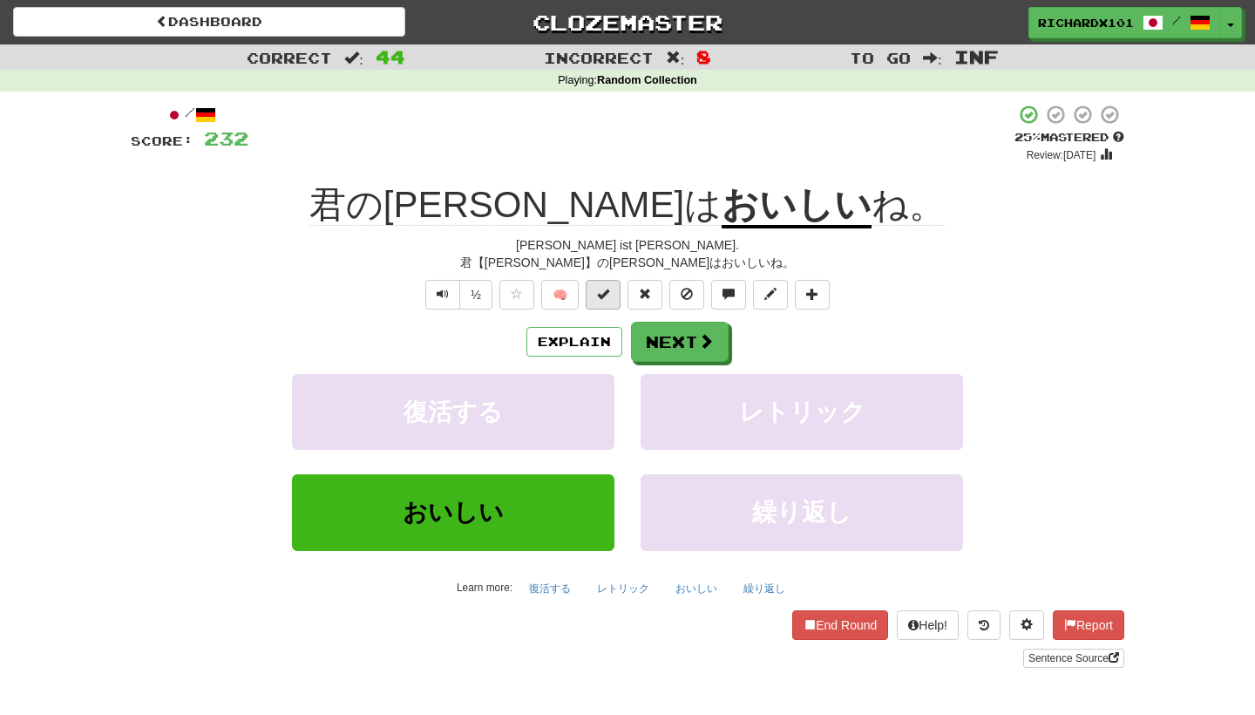
click at [599, 294] on span at bounding box center [603, 294] width 12 height 12
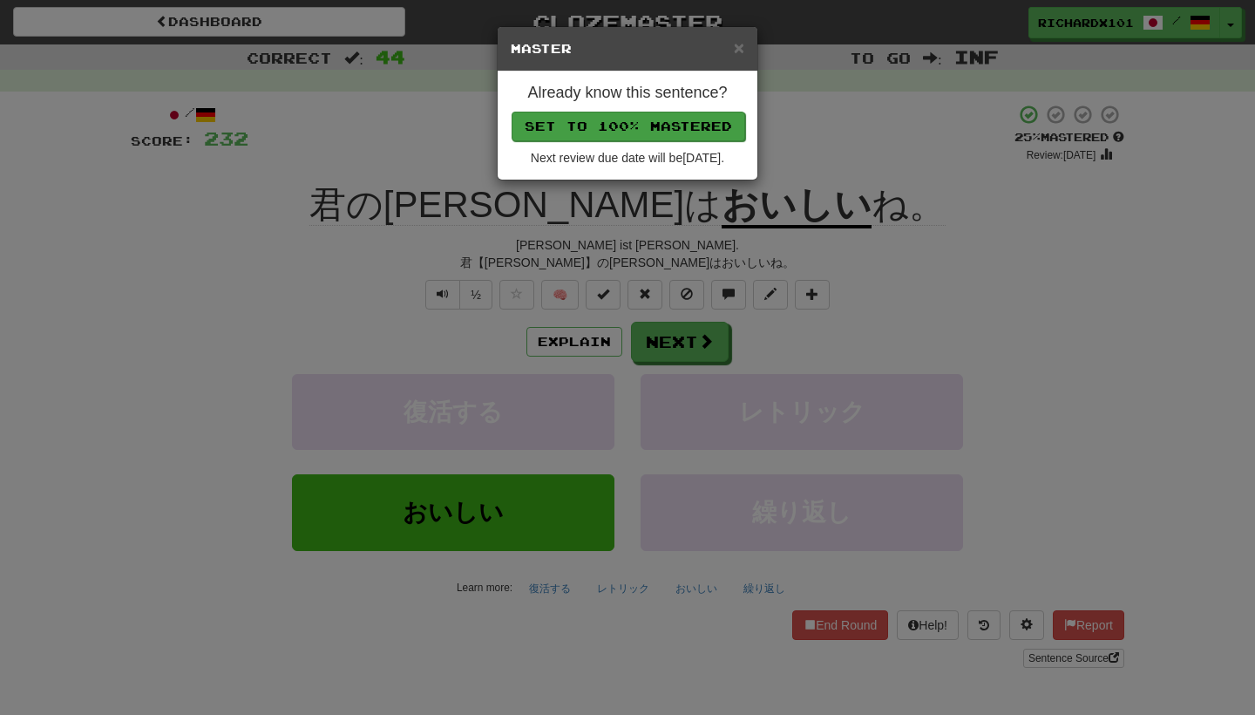
click at [622, 132] on button "Set to 100% Mastered" at bounding box center [629, 127] width 234 height 30
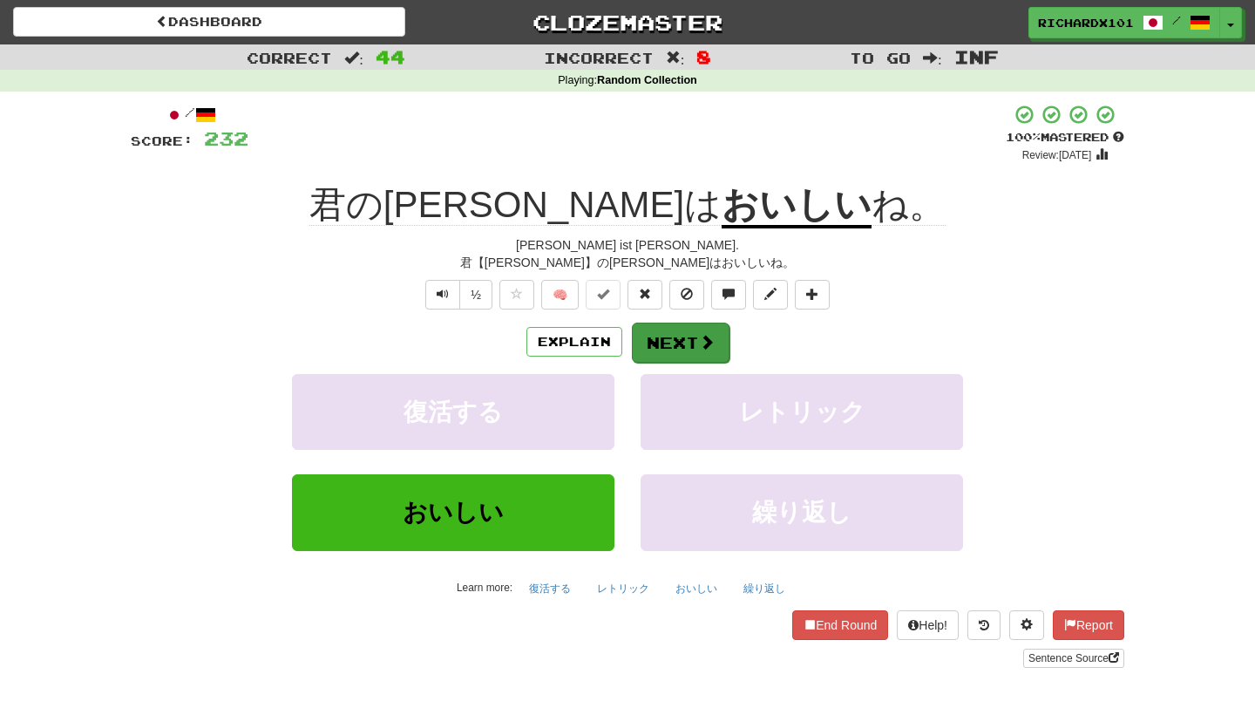
click at [684, 333] on button "Next" at bounding box center [681, 342] width 98 height 40
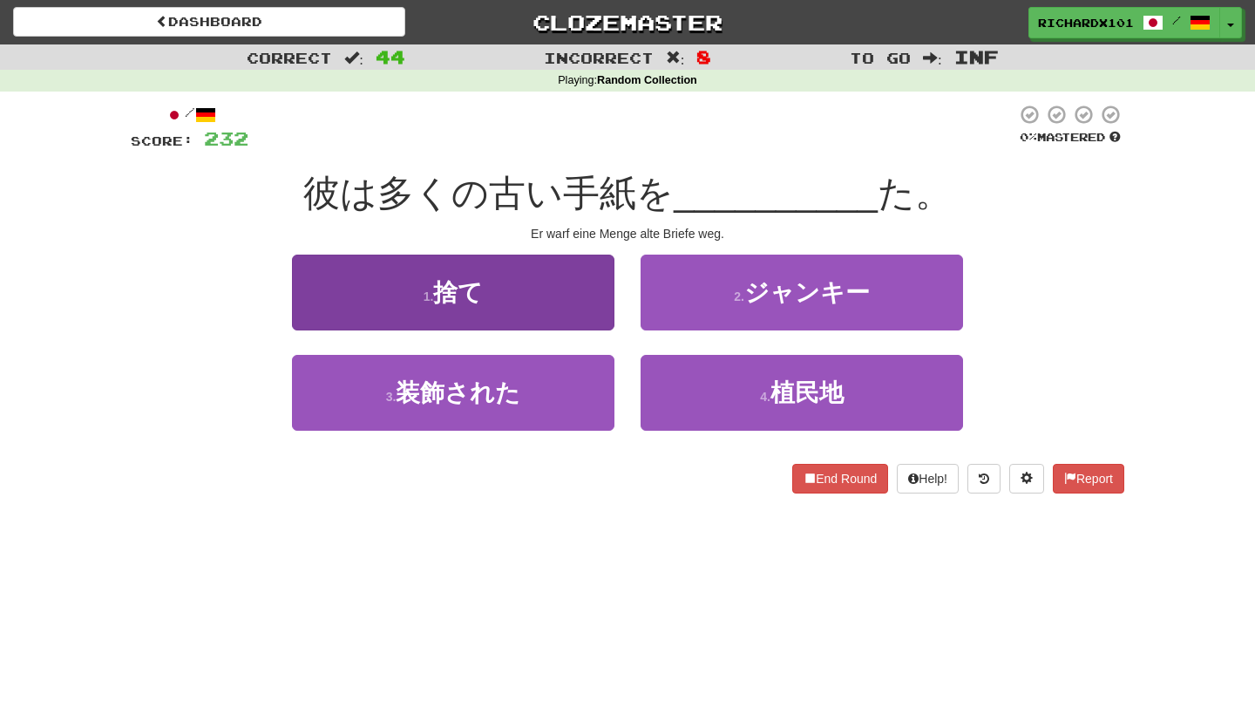
click at [601, 297] on button "1 . 捨て" at bounding box center [453, 292] width 322 height 76
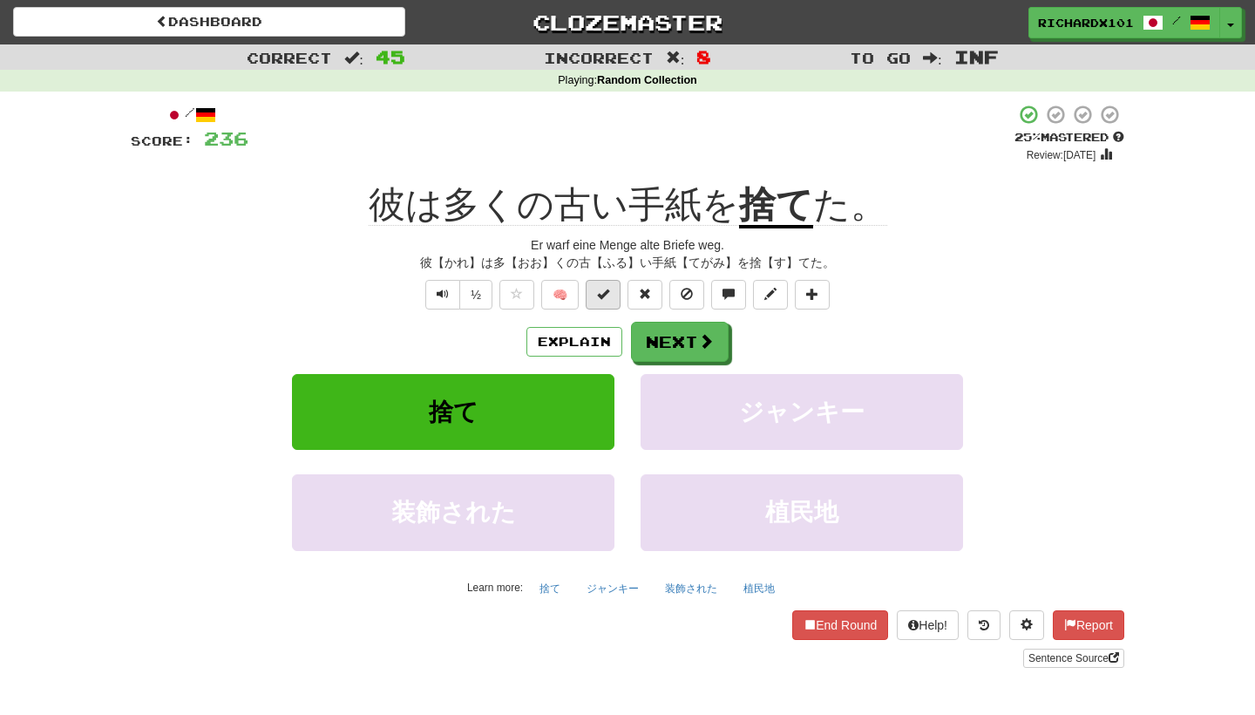
click at [601, 288] on span at bounding box center [603, 294] width 12 height 12
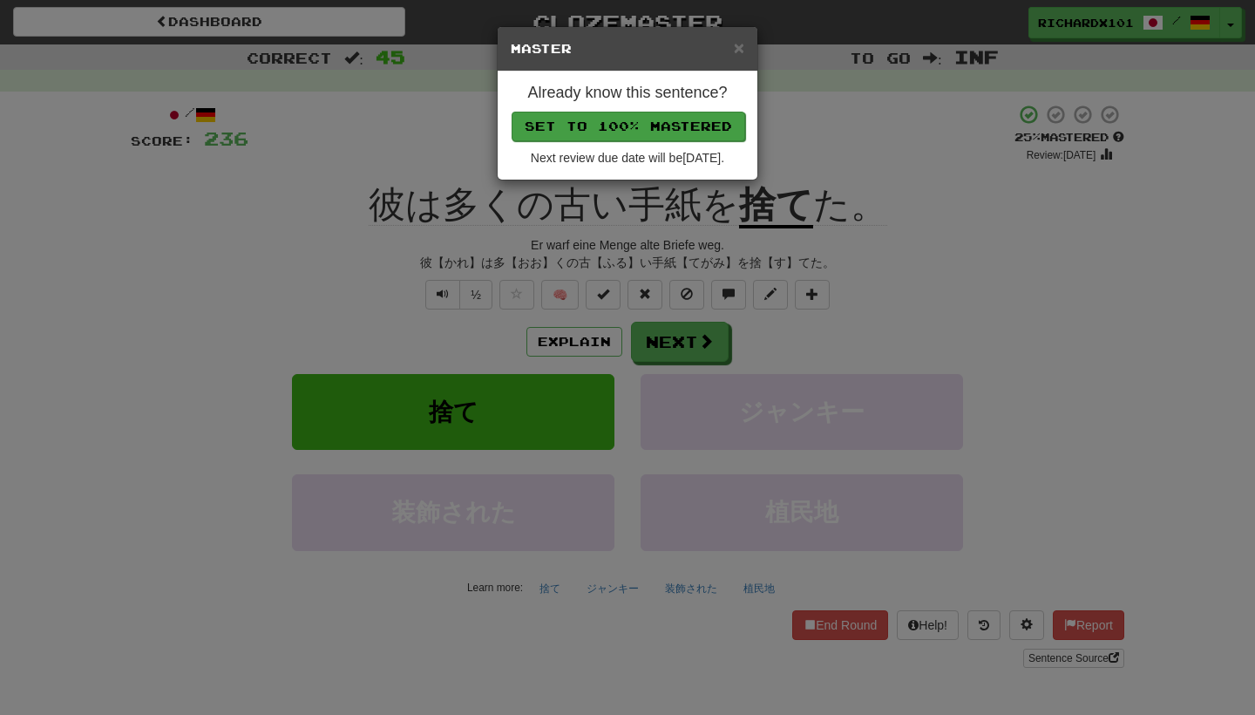
click at [594, 118] on button "Set to 100% Mastered" at bounding box center [629, 127] width 234 height 30
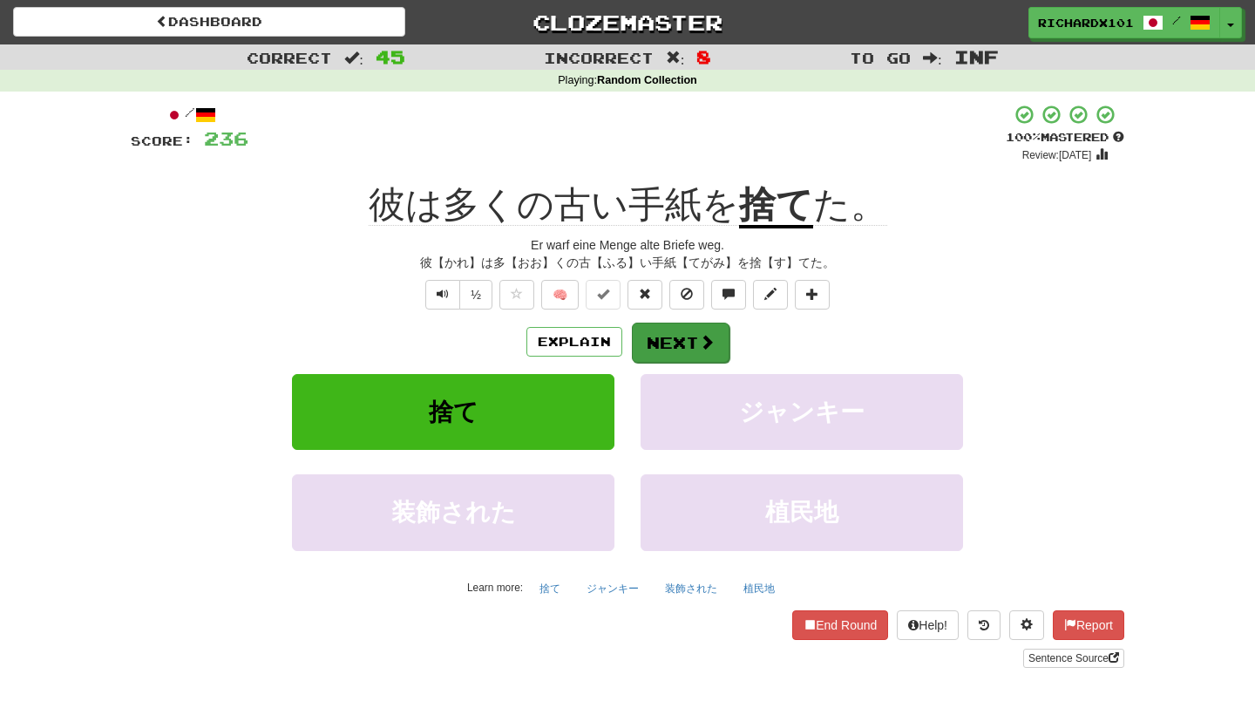
click at [681, 338] on button "Next" at bounding box center [681, 342] width 98 height 40
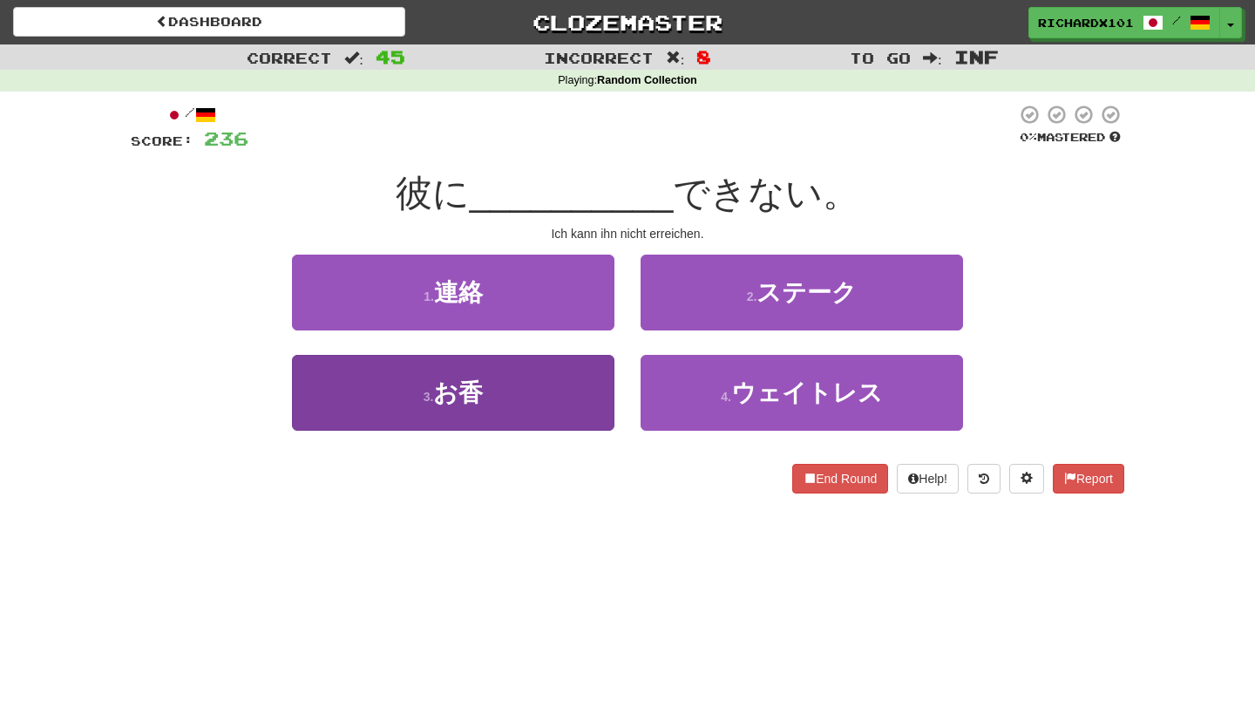
click at [583, 390] on button "3 . お香" at bounding box center [453, 393] width 322 height 76
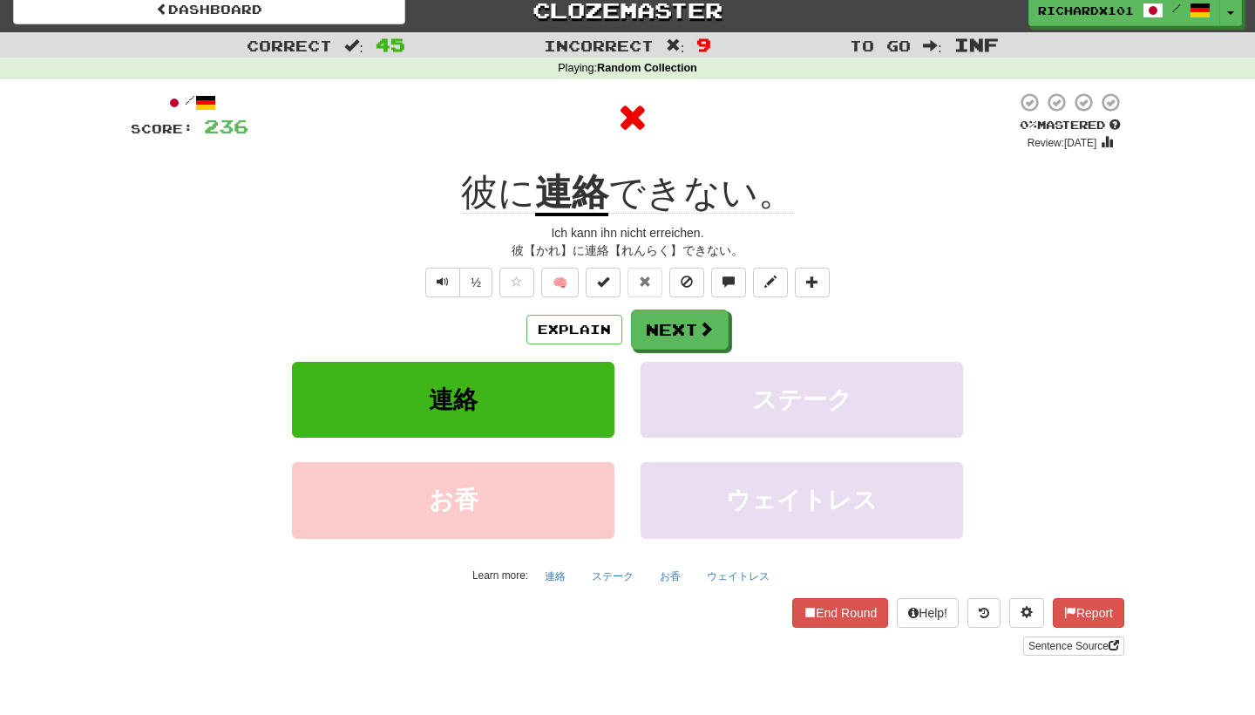
scroll to position [13, 0]
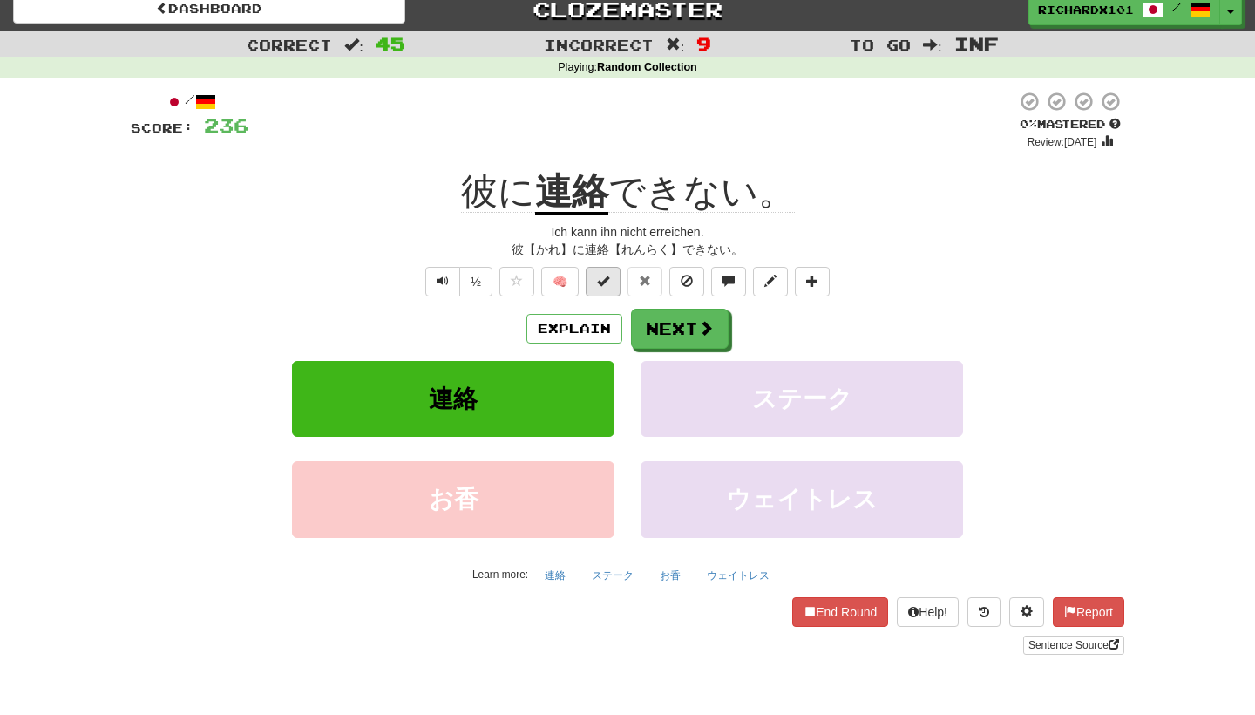
click at [608, 284] on span at bounding box center [603, 281] width 12 height 12
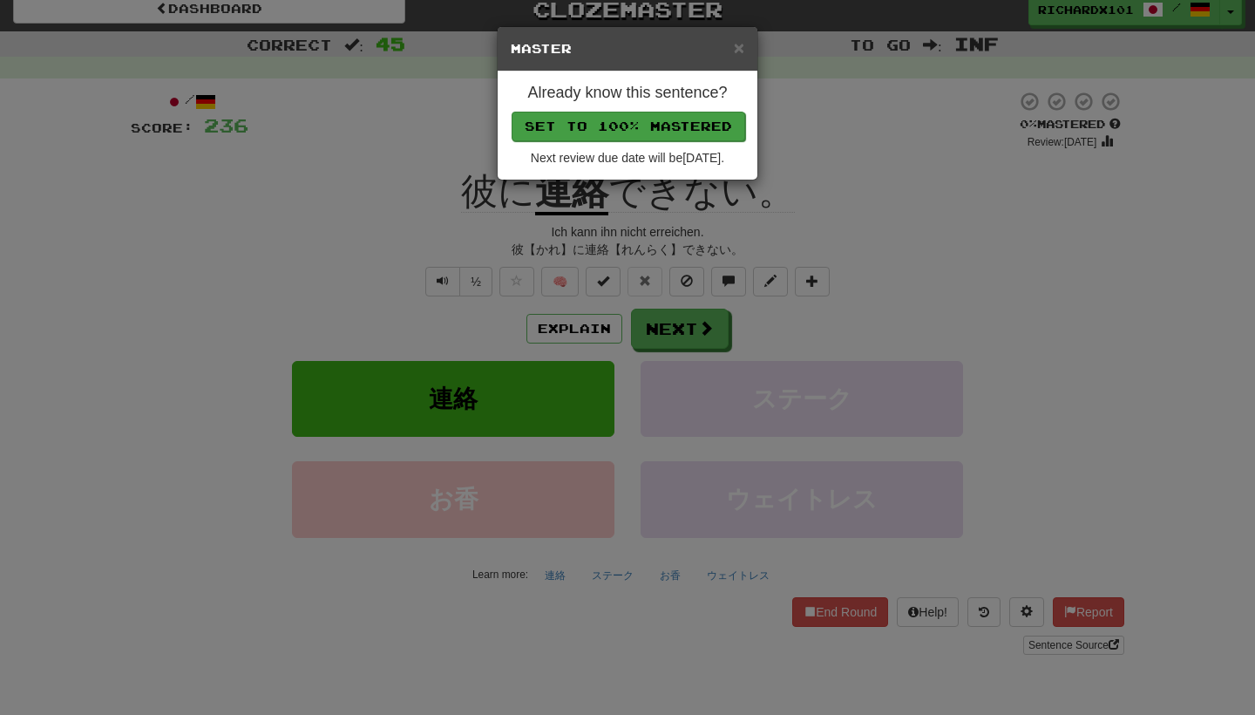
click at [591, 131] on button "Set to 100% Mastered" at bounding box center [629, 127] width 234 height 30
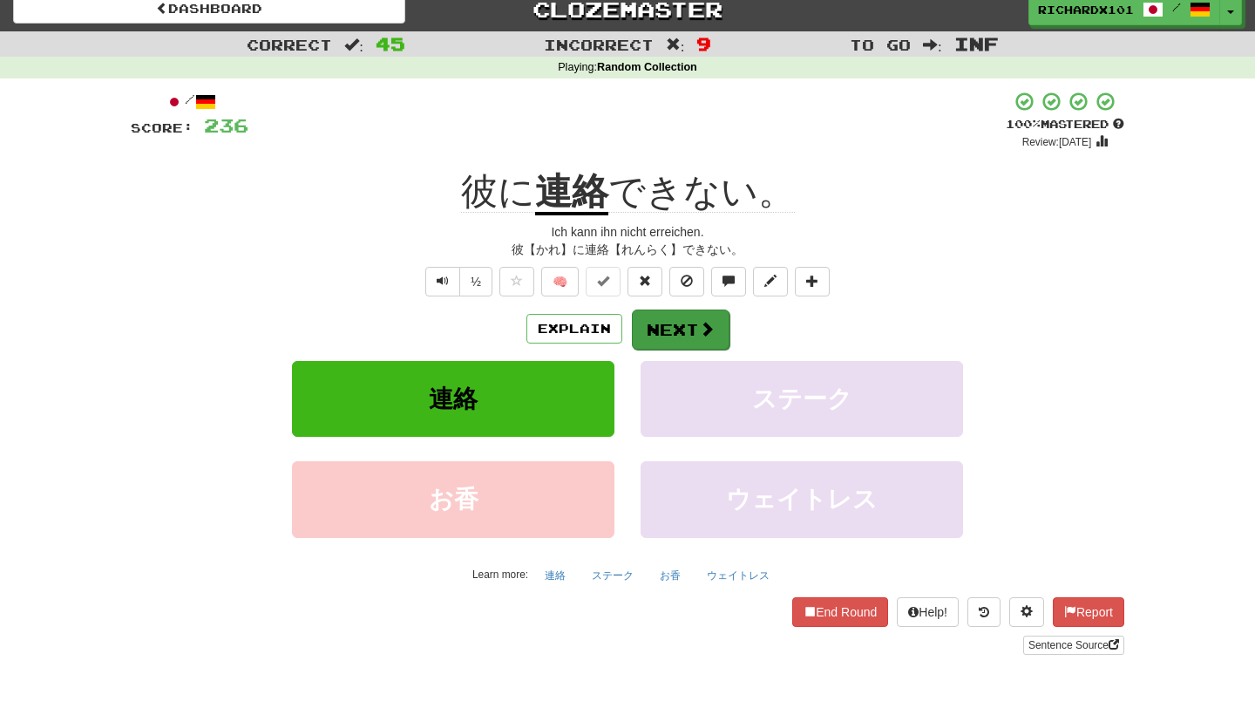
click at [692, 329] on button "Next" at bounding box center [681, 329] width 98 height 40
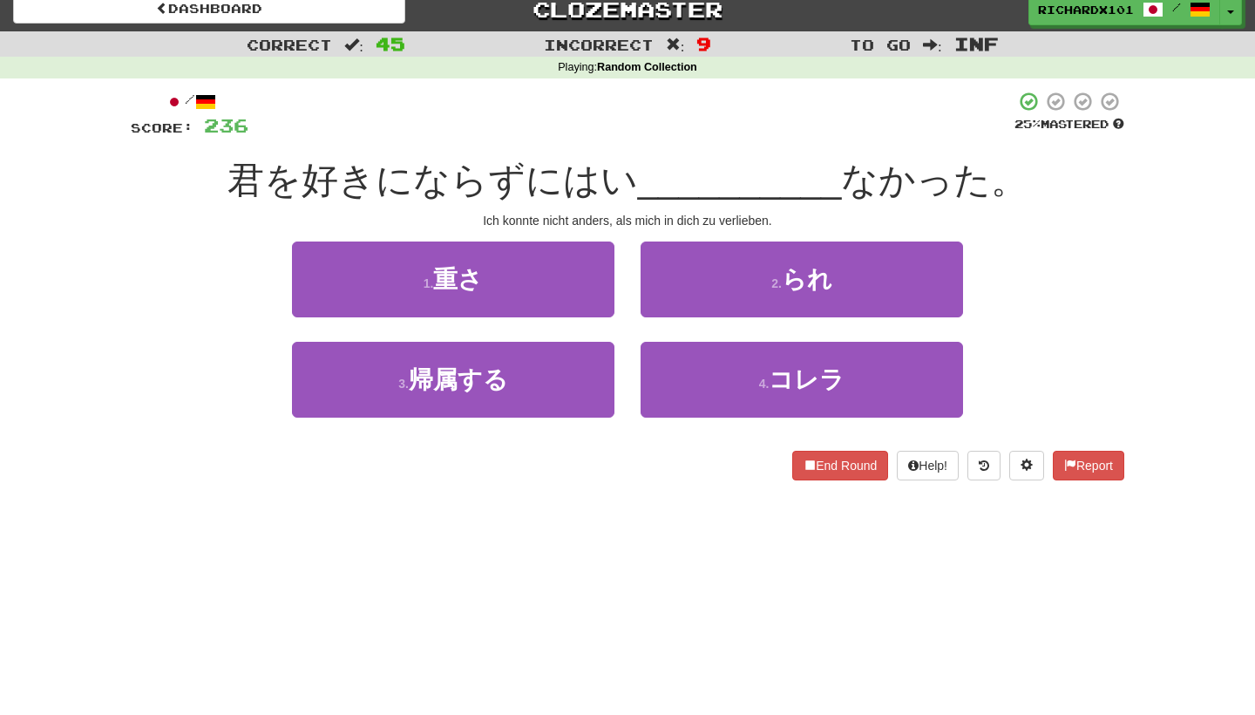
scroll to position [14, 0]
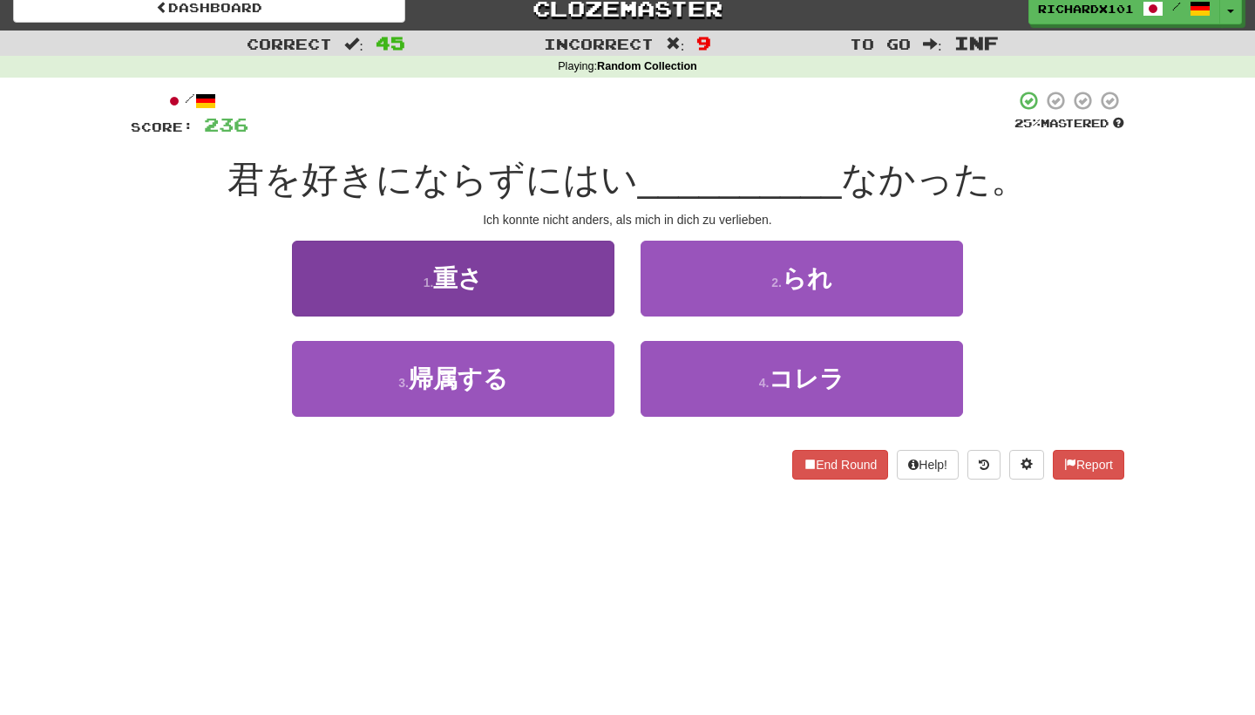
click at [567, 261] on button "1 . 重さ" at bounding box center [453, 279] width 322 height 76
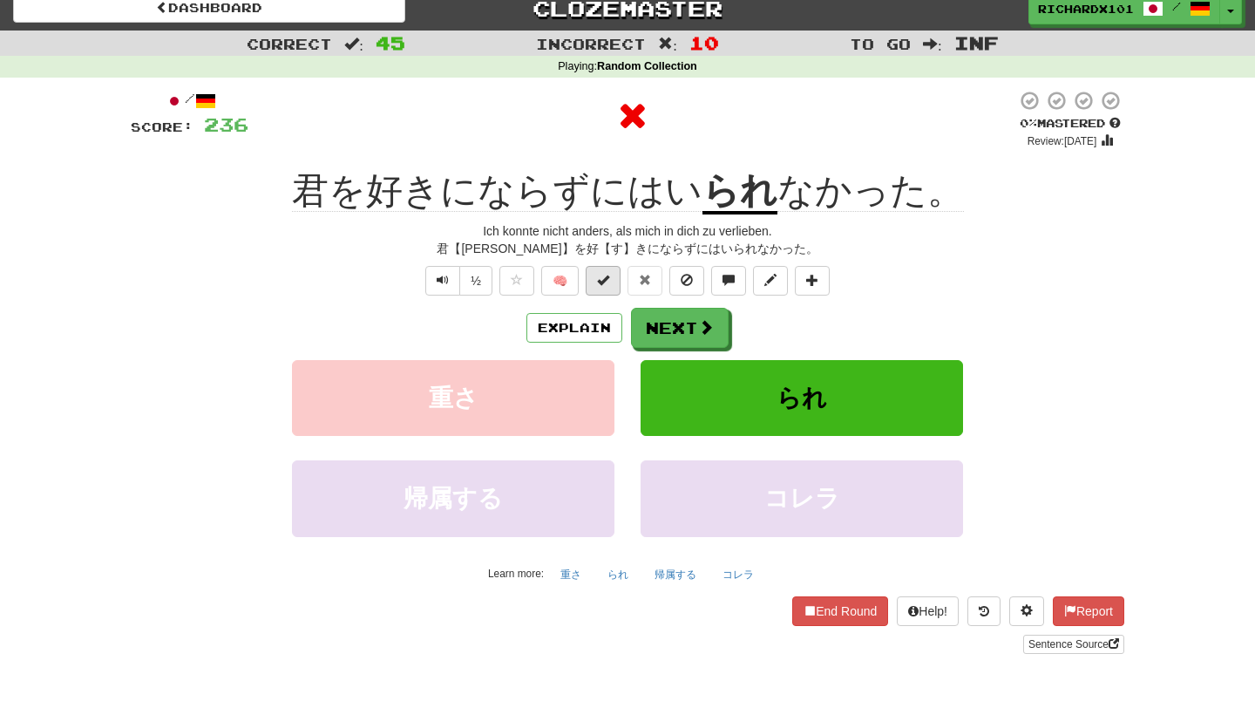
click at [601, 276] on span at bounding box center [603, 280] width 12 height 12
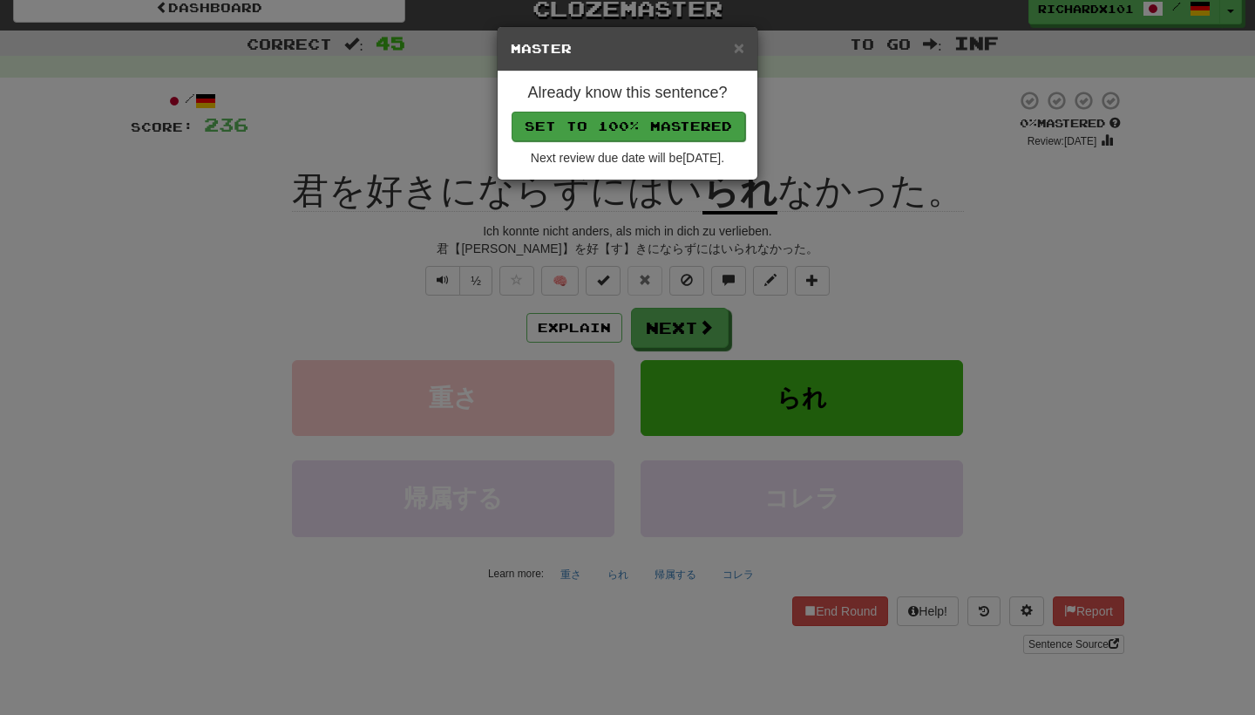
click at [629, 127] on button "Set to 100% Mastered" at bounding box center [629, 127] width 234 height 30
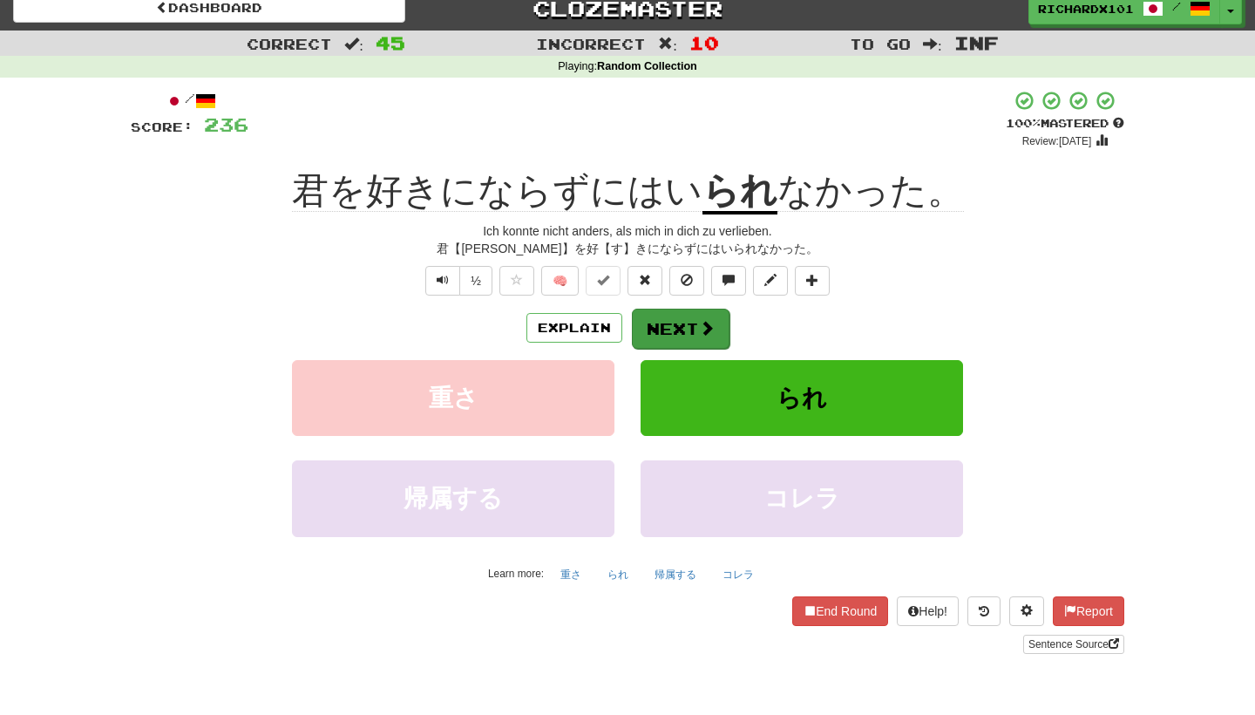
click at [658, 319] on button "Next" at bounding box center [681, 329] width 98 height 40
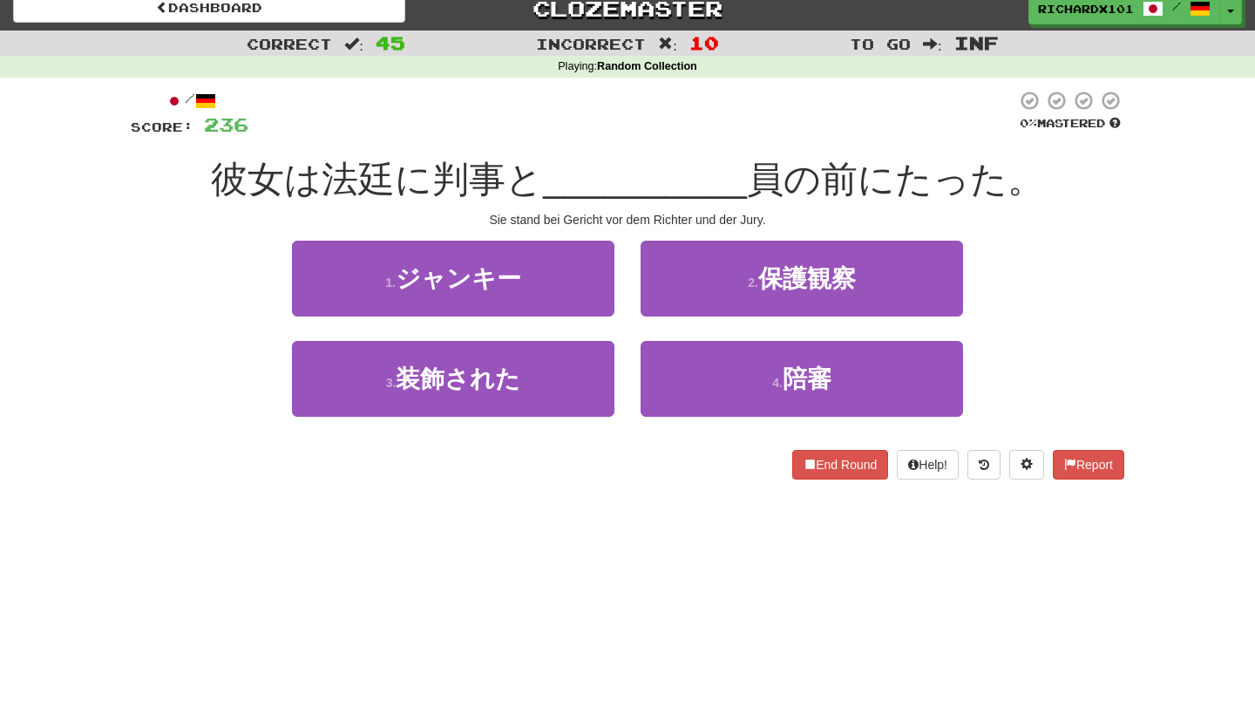
scroll to position [9, 0]
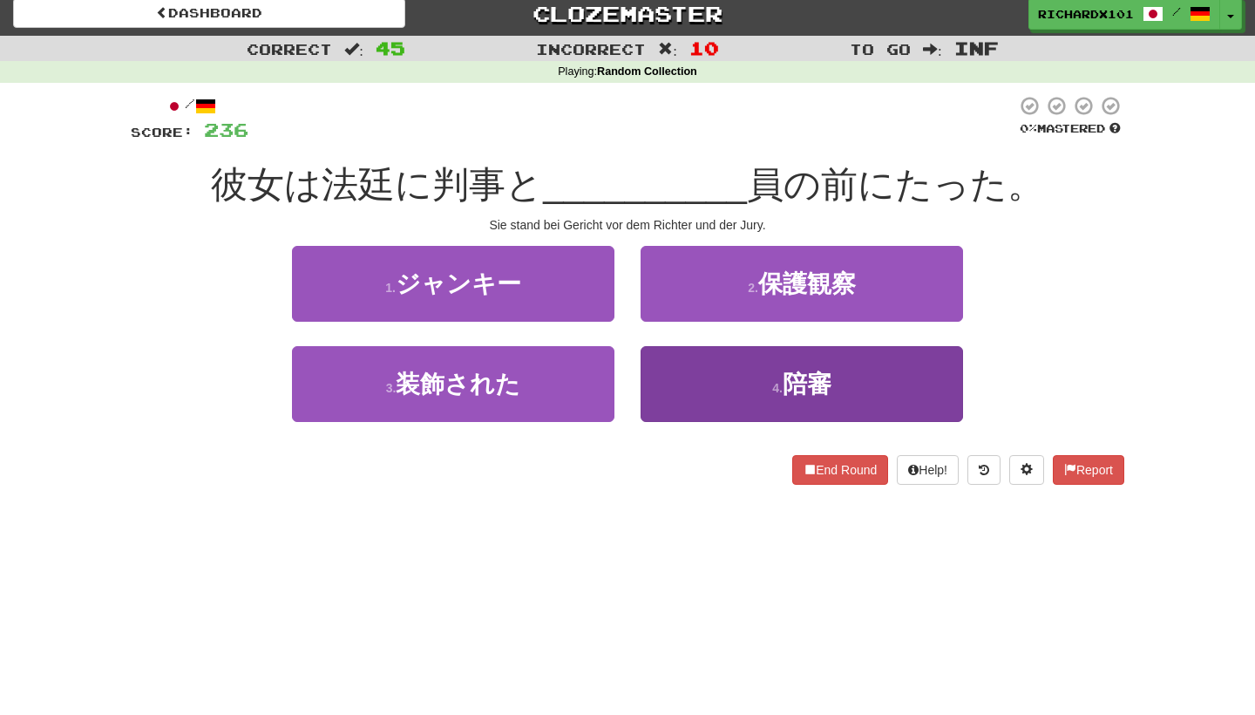
click at [710, 377] on button "4 . 陪審" at bounding box center [802, 384] width 322 height 76
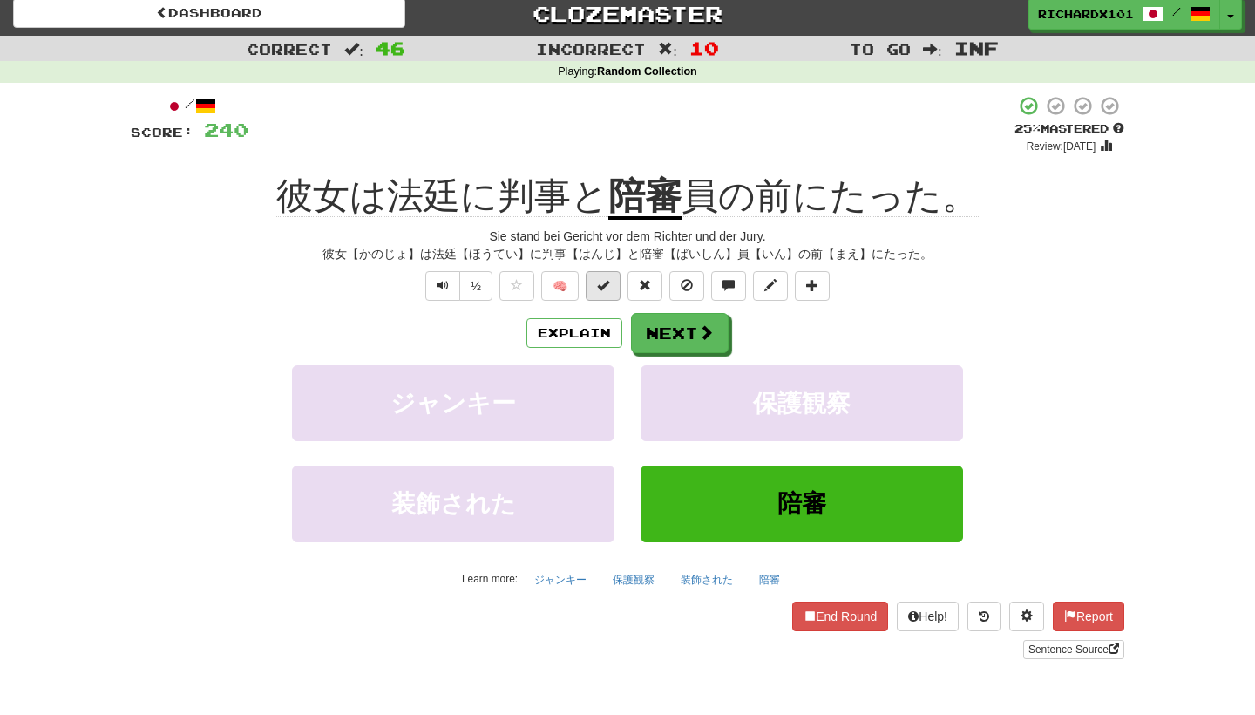
click at [607, 282] on span at bounding box center [603, 285] width 12 height 12
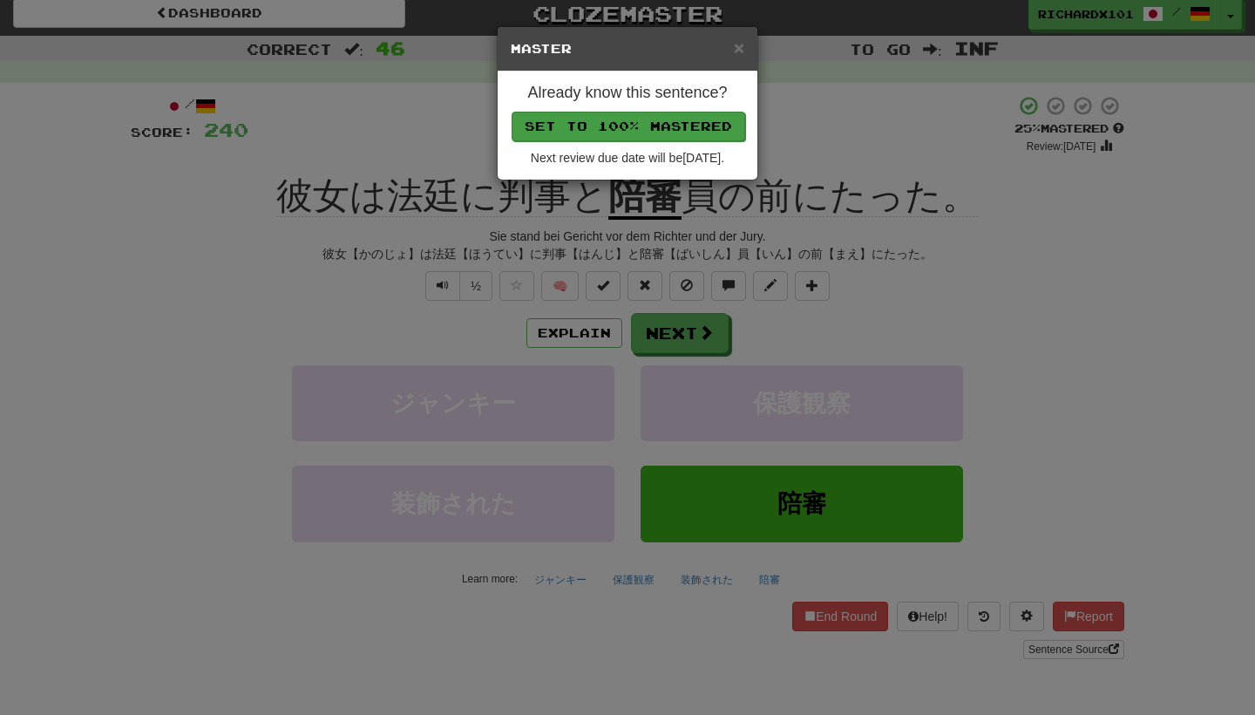
click at [559, 115] on button "Set to 100% Mastered" at bounding box center [629, 127] width 234 height 30
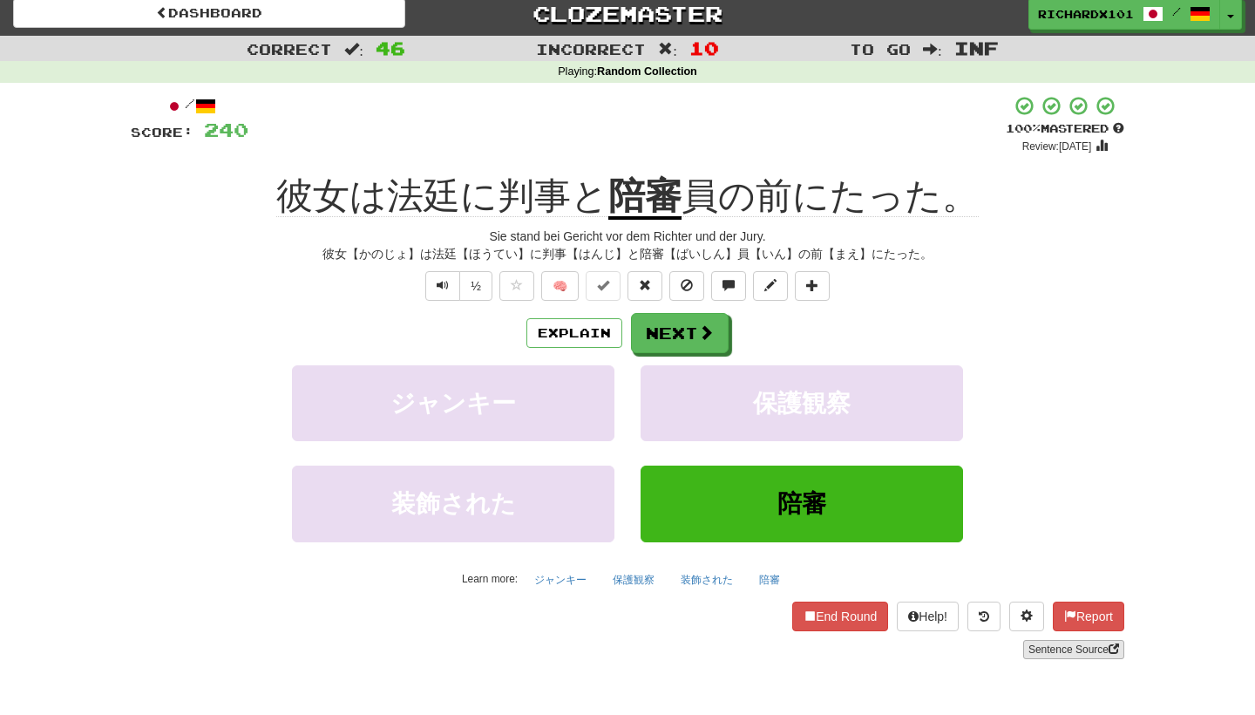
click at [1074, 648] on link "Sentence Source" at bounding box center [1073, 649] width 101 height 19
click at [714, 346] on button "Next" at bounding box center [681, 334] width 98 height 40
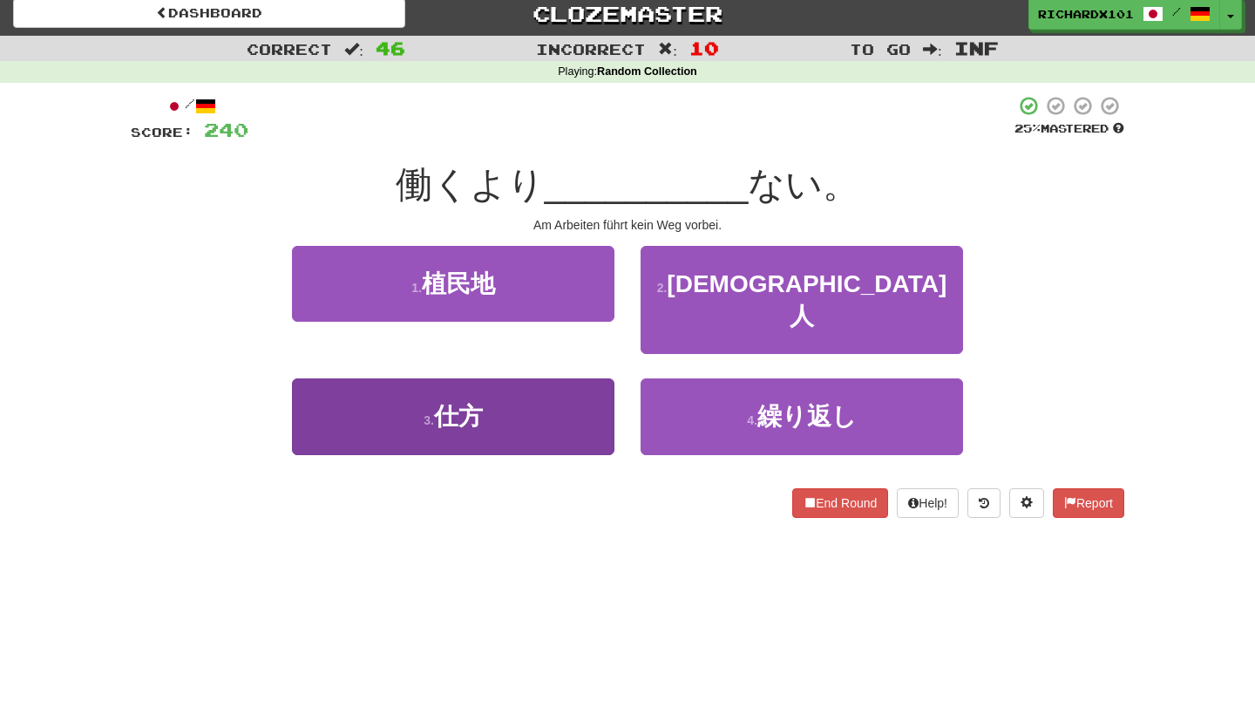
click at [602, 383] on button "3 . 仕方" at bounding box center [453, 416] width 322 height 76
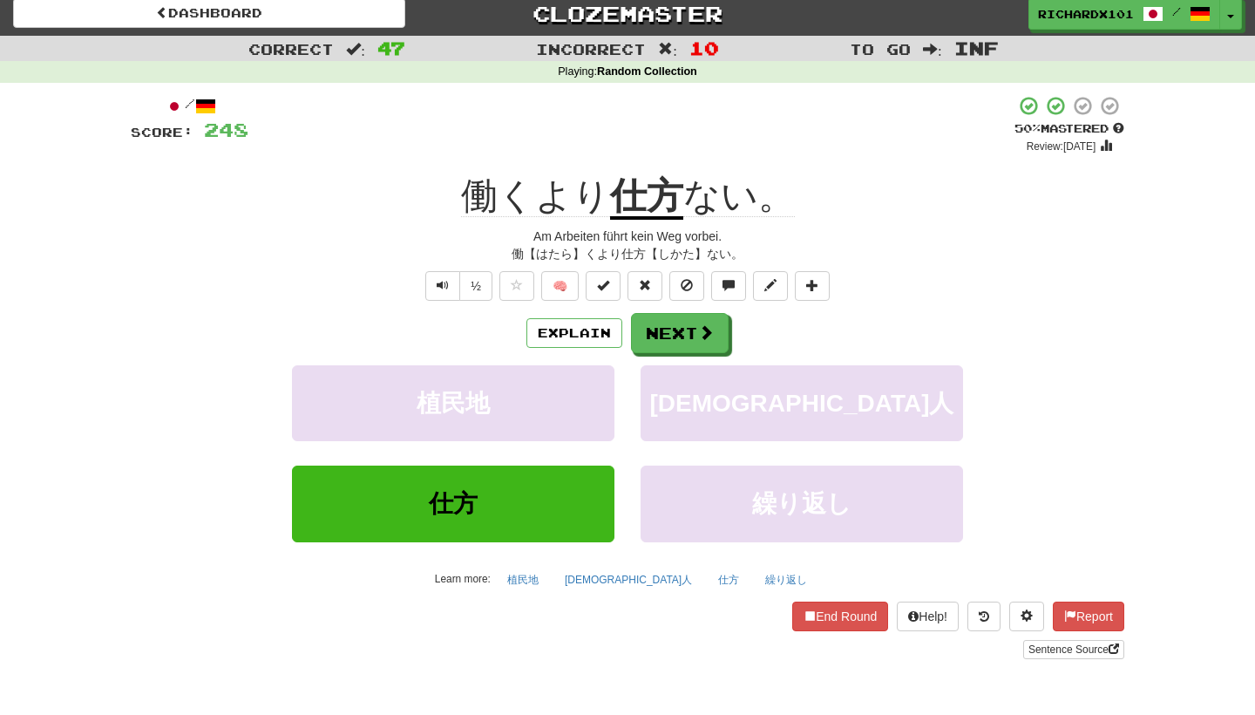
click at [604, 299] on div "/ Score: 248 + 8 50 % Mastered Review: 2025-09-19 働くより 仕方 ない。 Am Arbeiten führt…" at bounding box center [628, 377] width 994 height 564
click at [608, 280] on span at bounding box center [603, 285] width 12 height 12
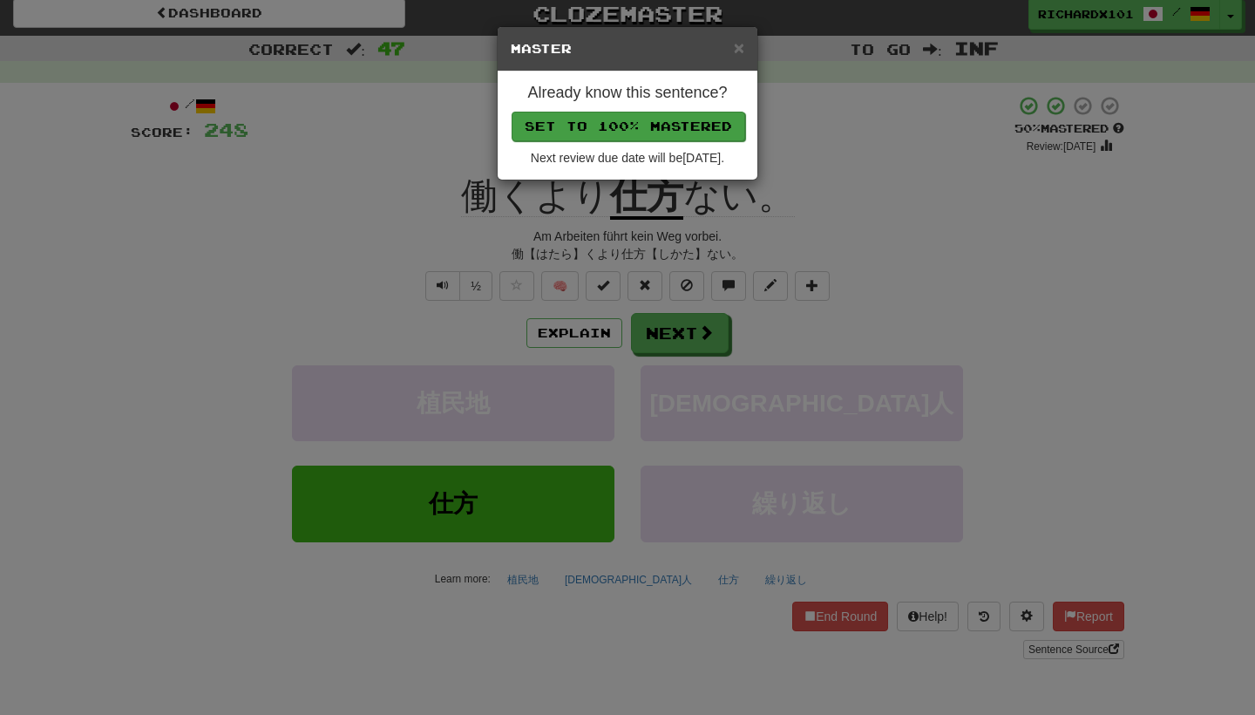
click at [624, 119] on button "Set to 100% Mastered" at bounding box center [629, 127] width 234 height 30
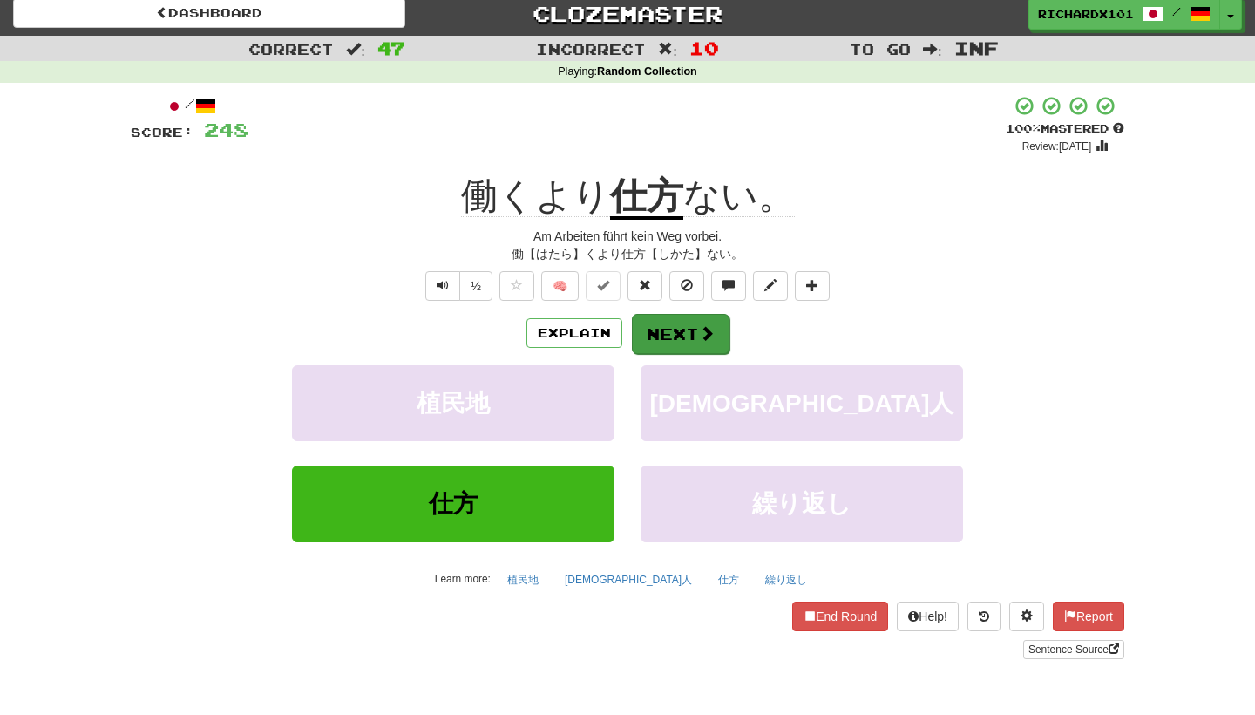
click at [700, 343] on button "Next" at bounding box center [681, 334] width 98 height 40
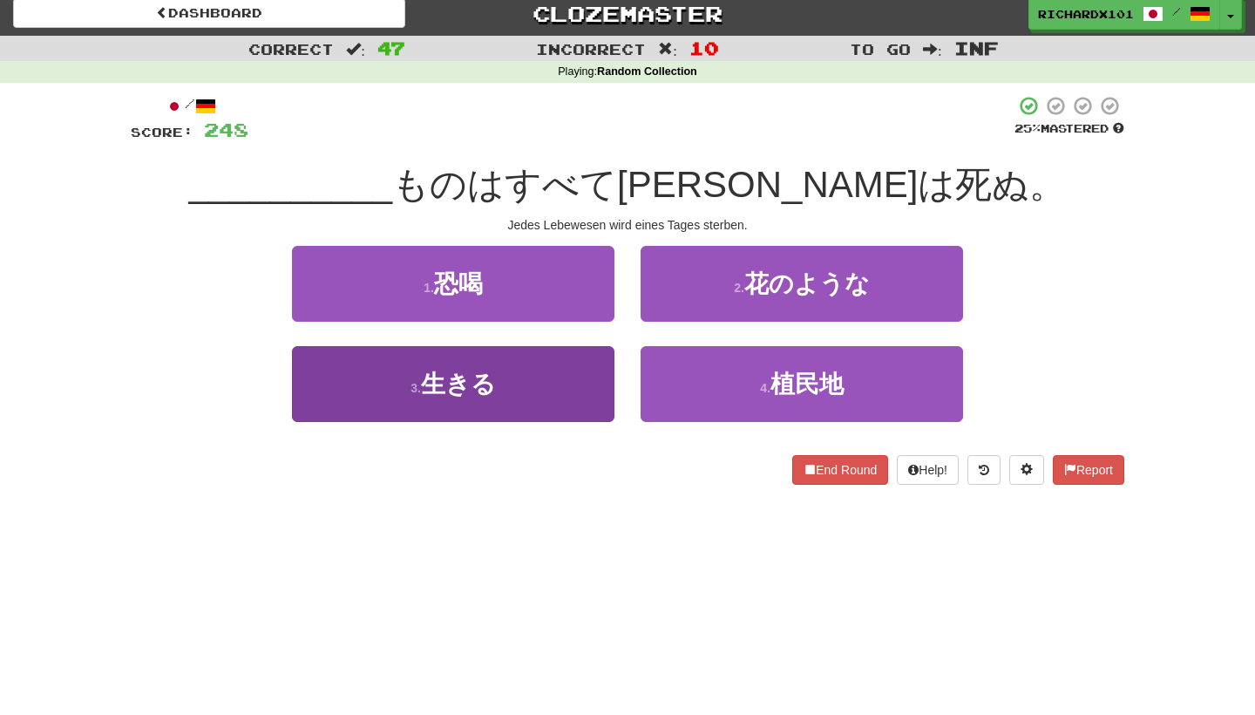
click at [600, 383] on button "3 . 生きる" at bounding box center [453, 384] width 322 height 76
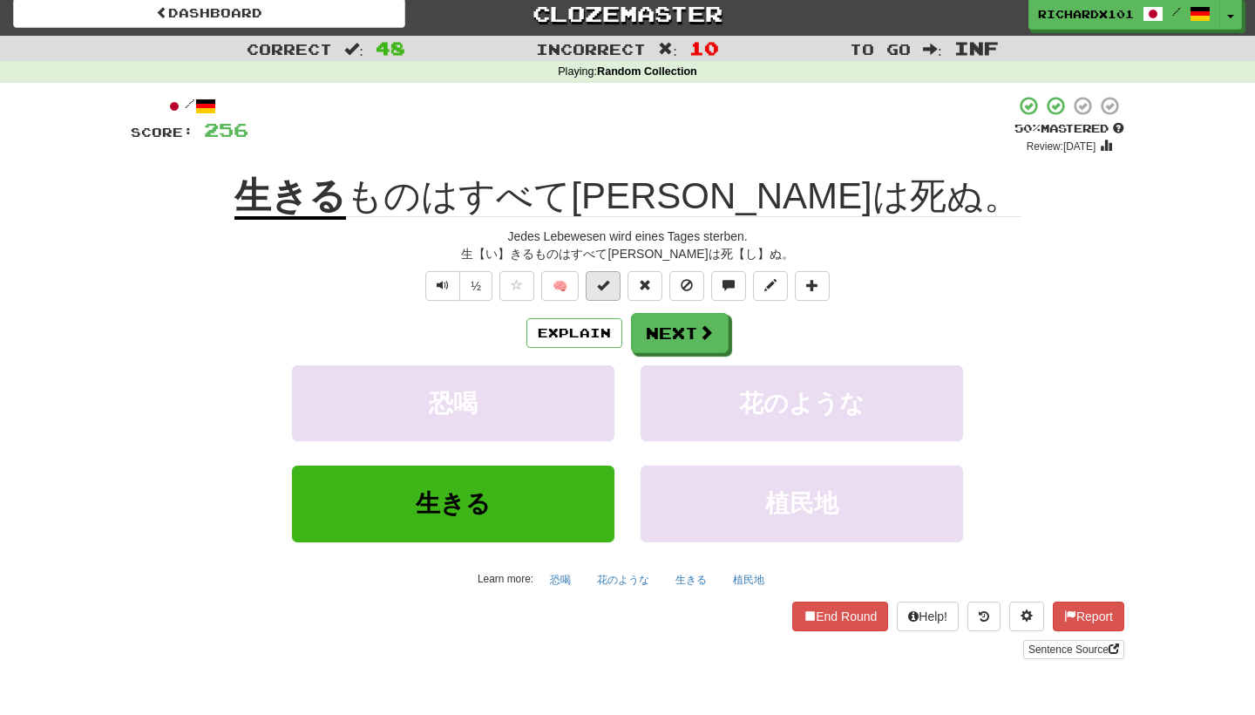
click at [598, 275] on button at bounding box center [603, 286] width 35 height 30
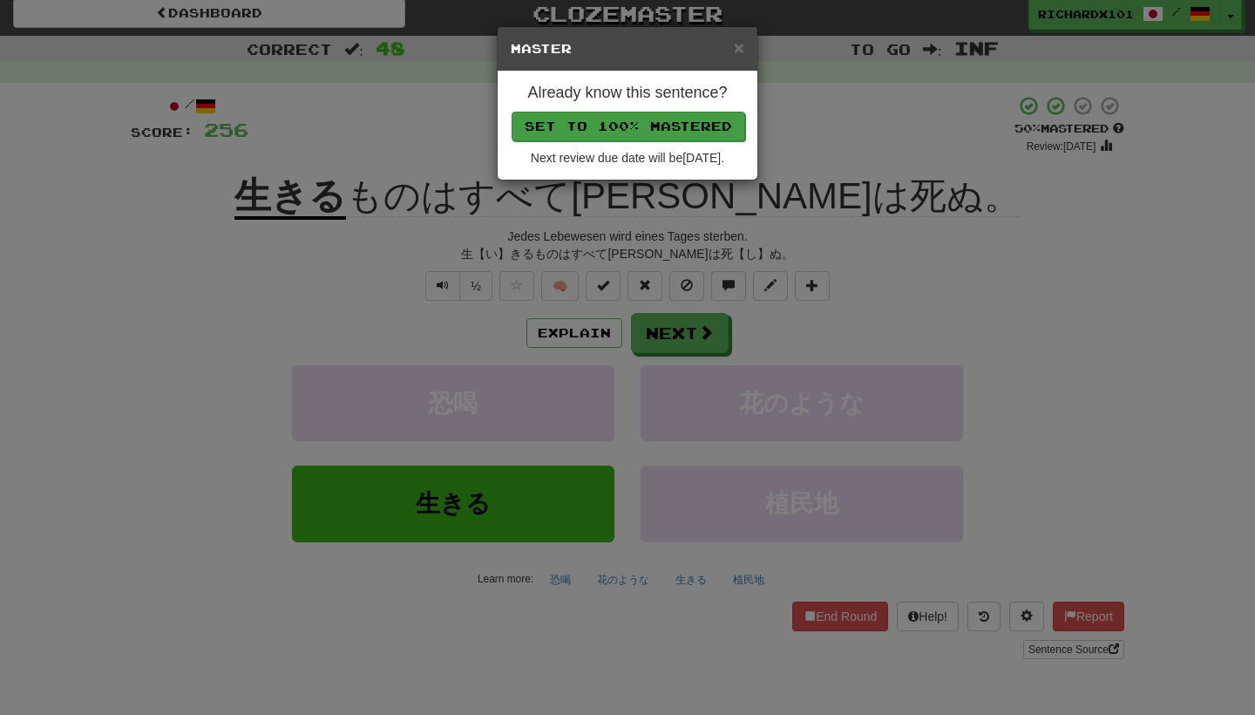
click at [567, 131] on button "Set to 100% Mastered" at bounding box center [629, 127] width 234 height 30
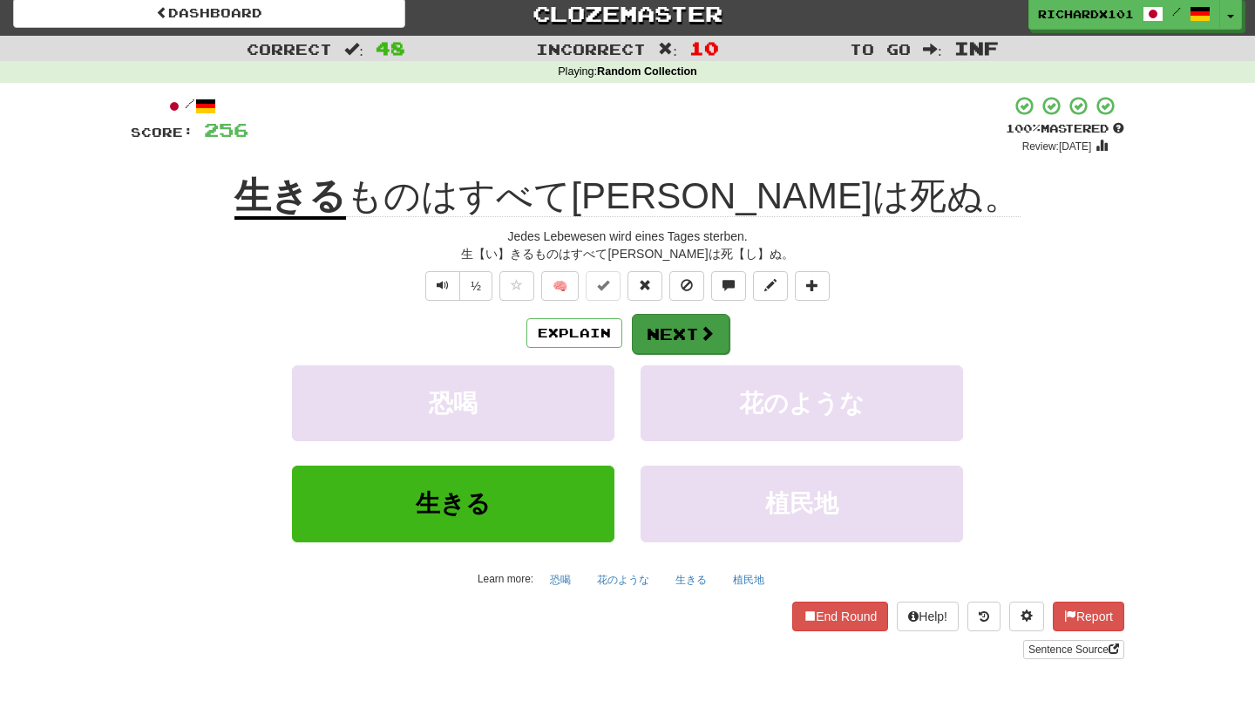
click at [668, 339] on button "Next" at bounding box center [681, 334] width 98 height 40
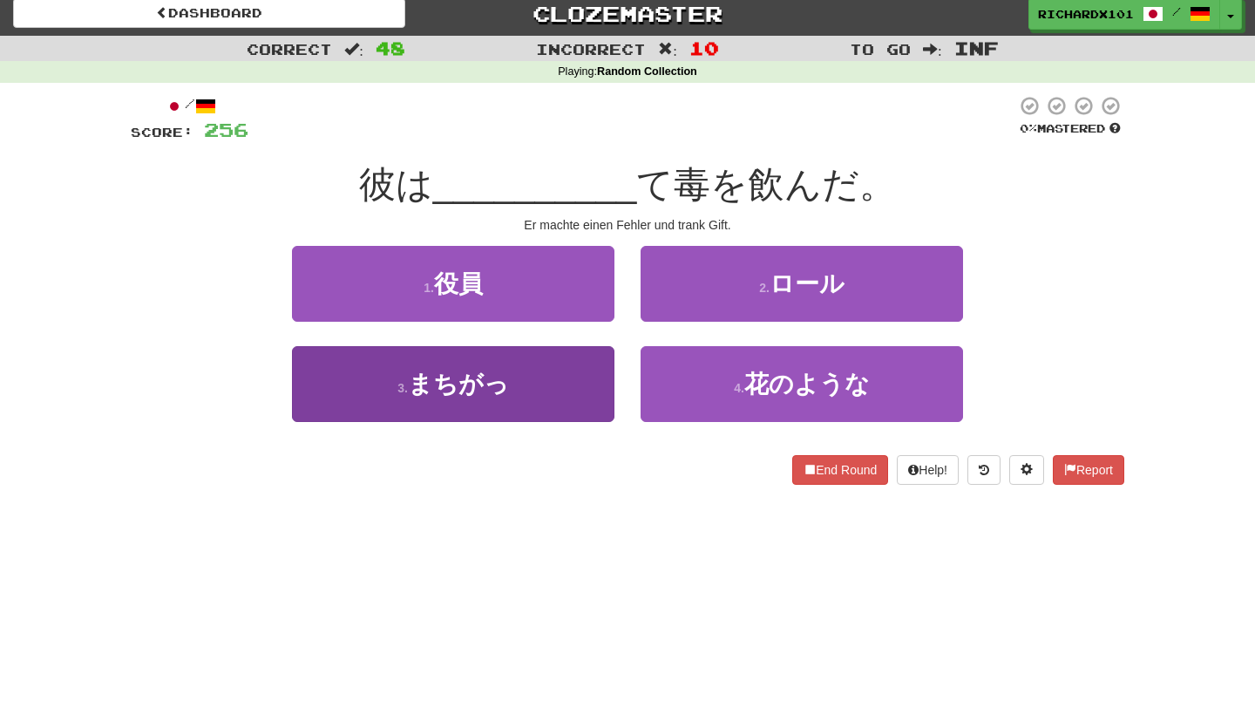
click at [545, 374] on button "3 . まちがっ" at bounding box center [453, 384] width 322 height 76
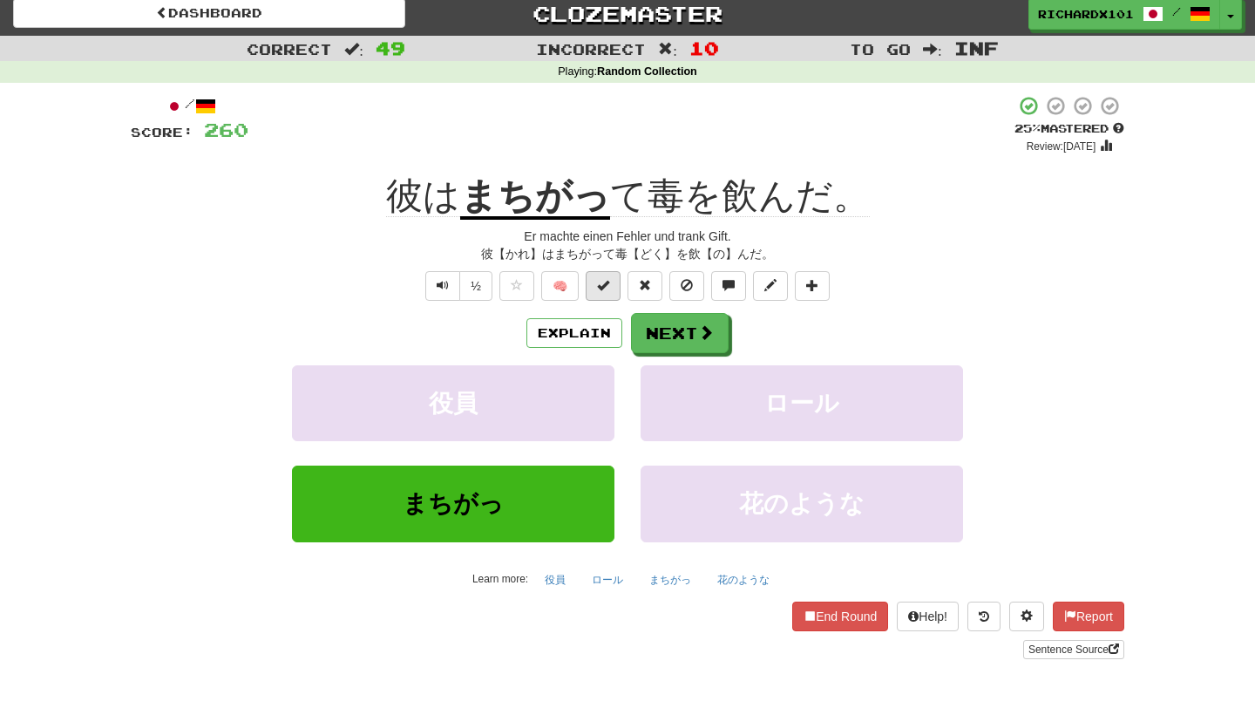
click at [606, 283] on span at bounding box center [603, 285] width 12 height 12
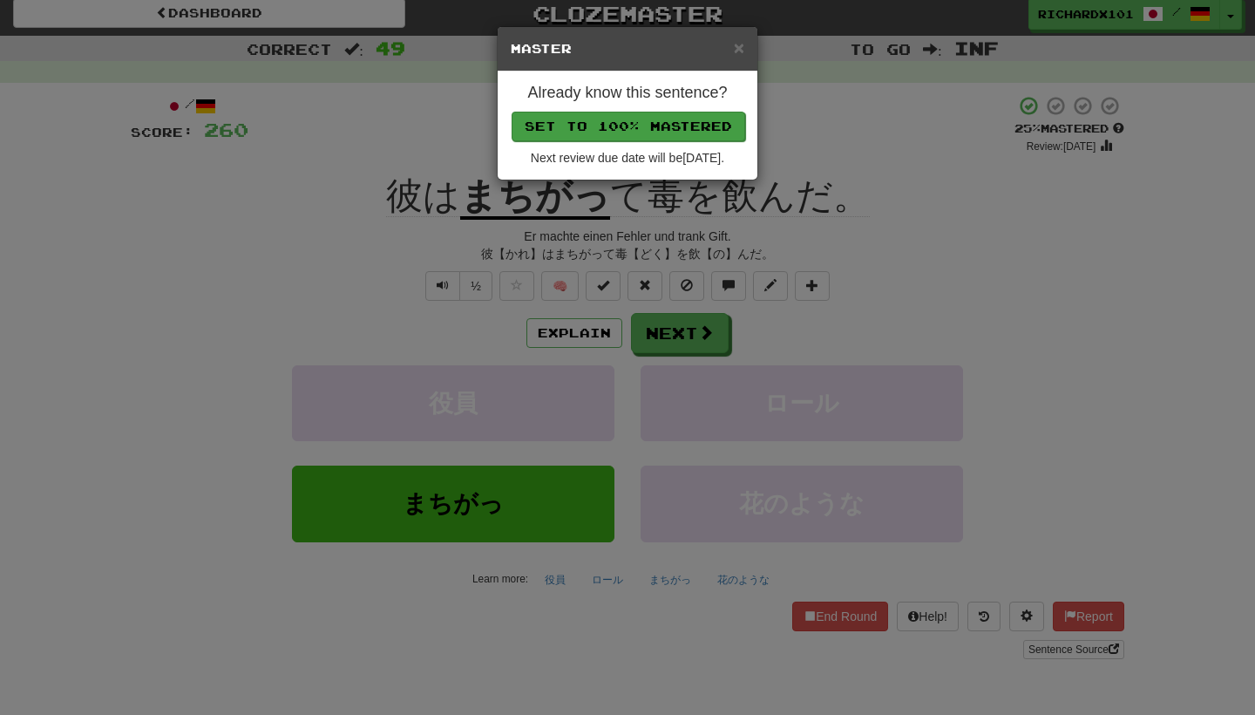
click at [592, 116] on button "Set to 100% Mastered" at bounding box center [629, 127] width 234 height 30
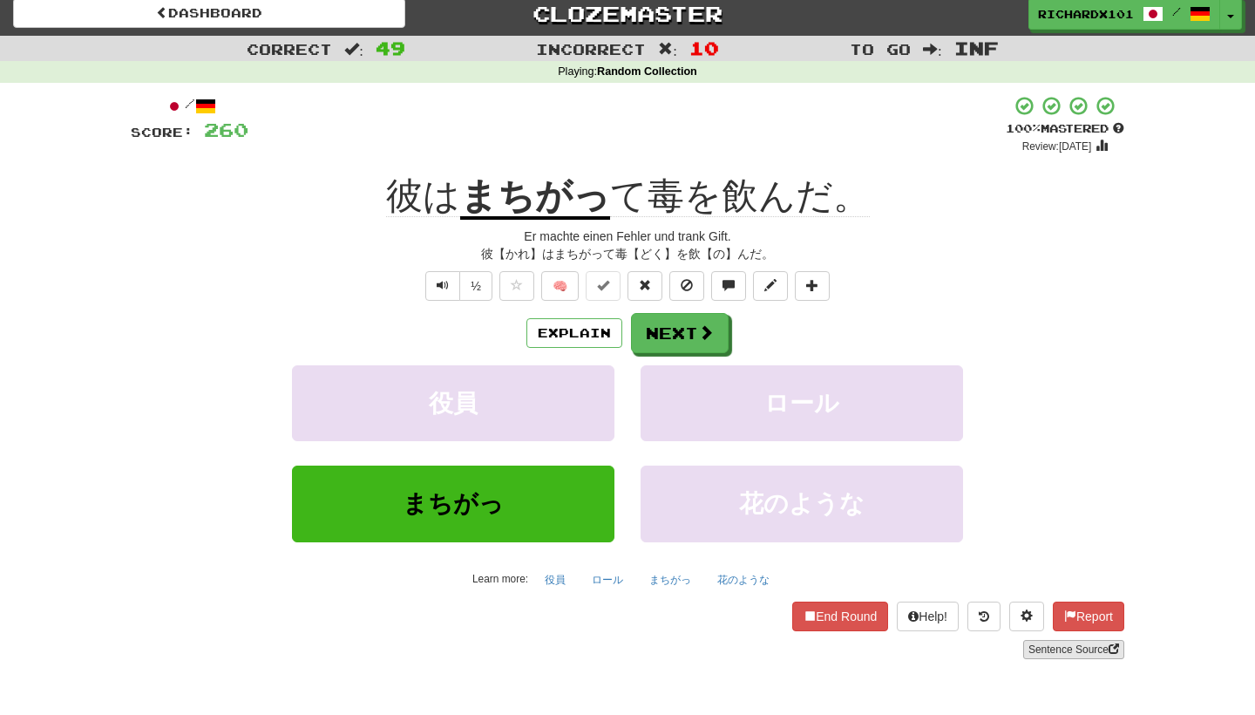
click at [1062, 644] on link "Sentence Source" at bounding box center [1073, 649] width 101 height 19
click at [693, 332] on button "Next" at bounding box center [681, 334] width 98 height 40
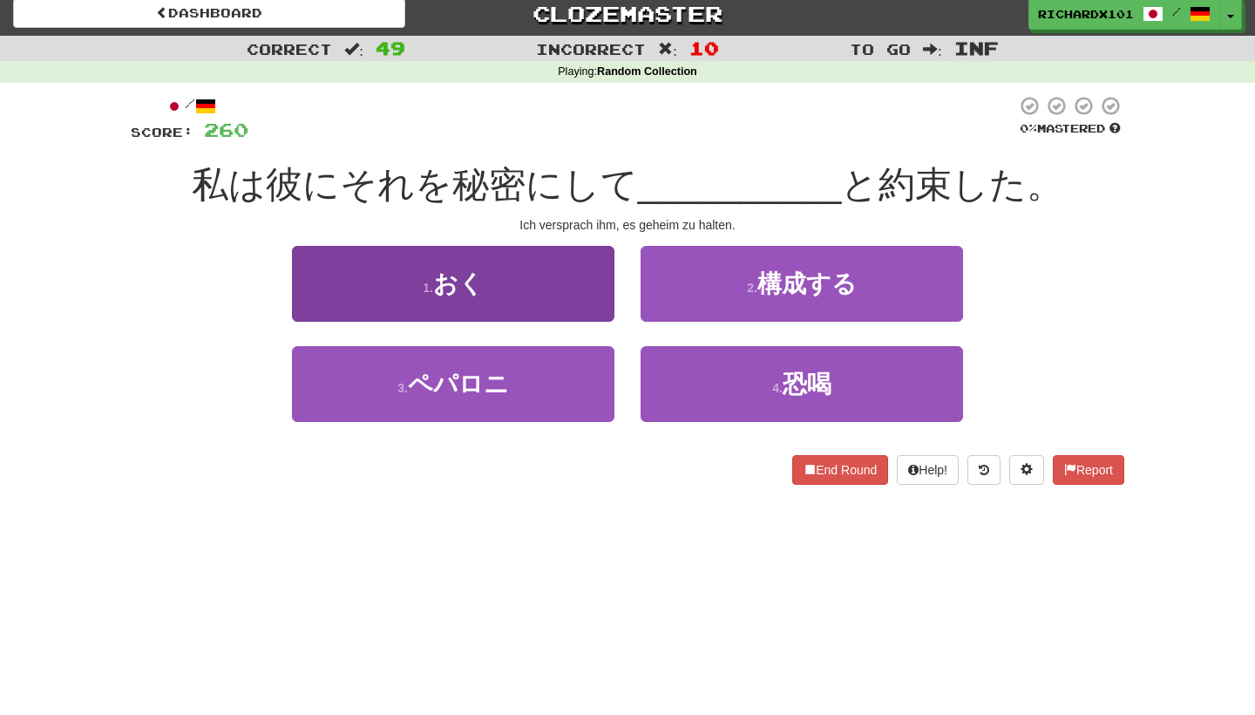
click at [573, 277] on button "1 . おく" at bounding box center [453, 284] width 322 height 76
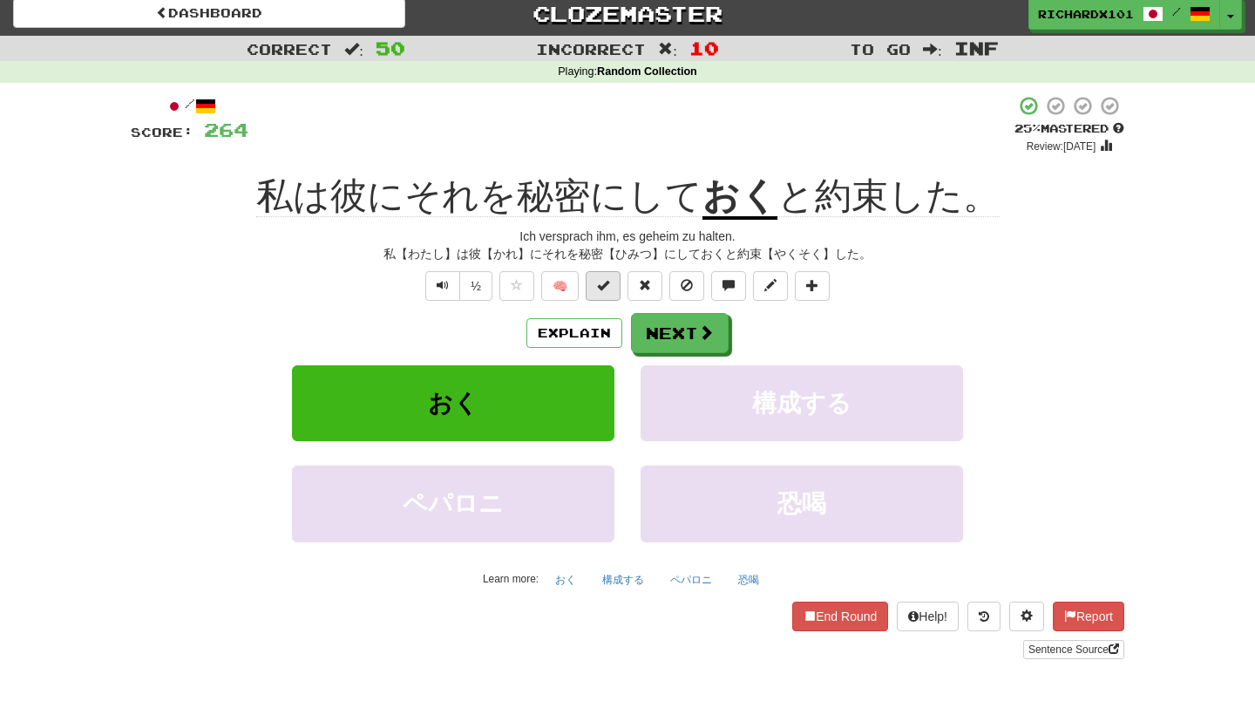
click at [603, 288] on span at bounding box center [603, 285] width 12 height 12
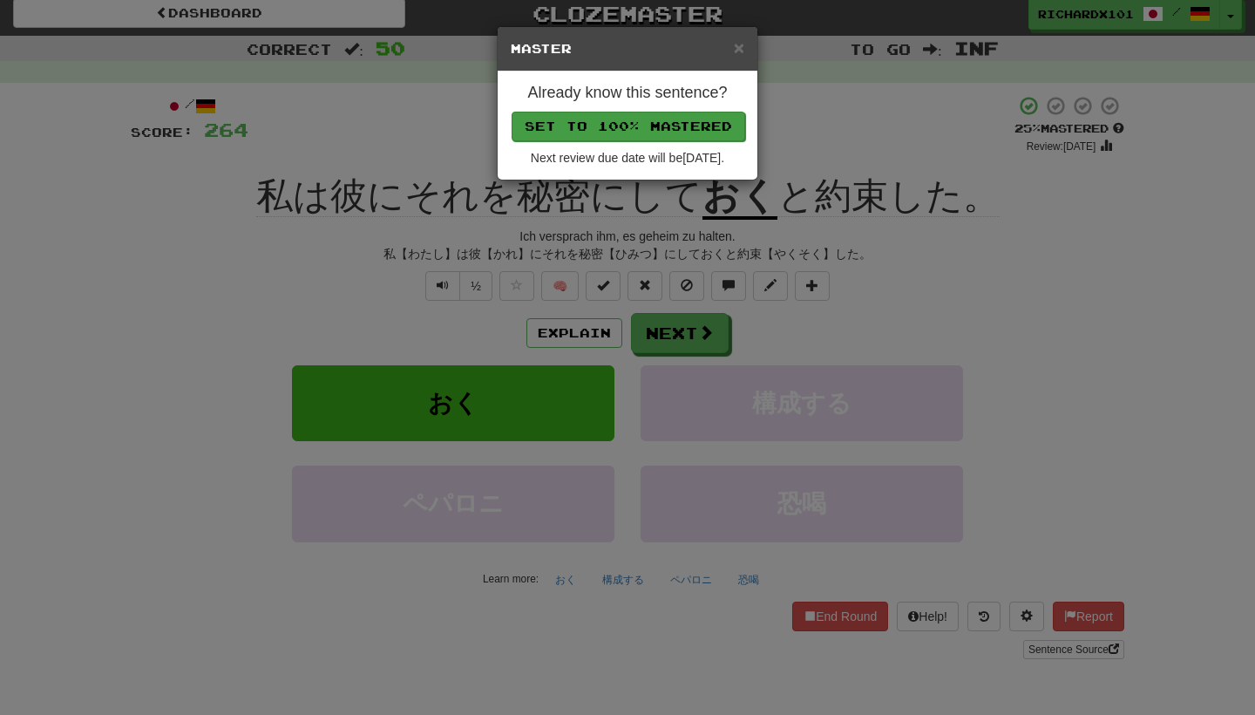
click at [565, 122] on button "Set to 100% Mastered" at bounding box center [629, 127] width 234 height 30
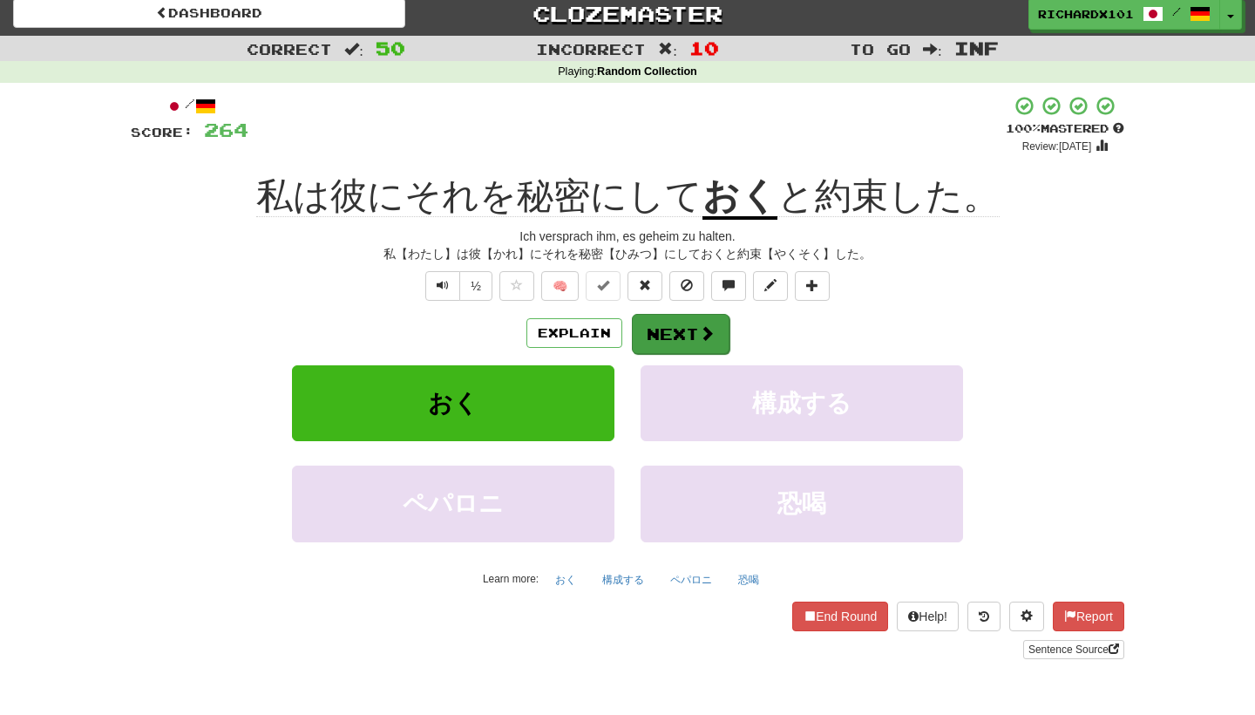
click at [679, 316] on button "Next" at bounding box center [681, 334] width 98 height 40
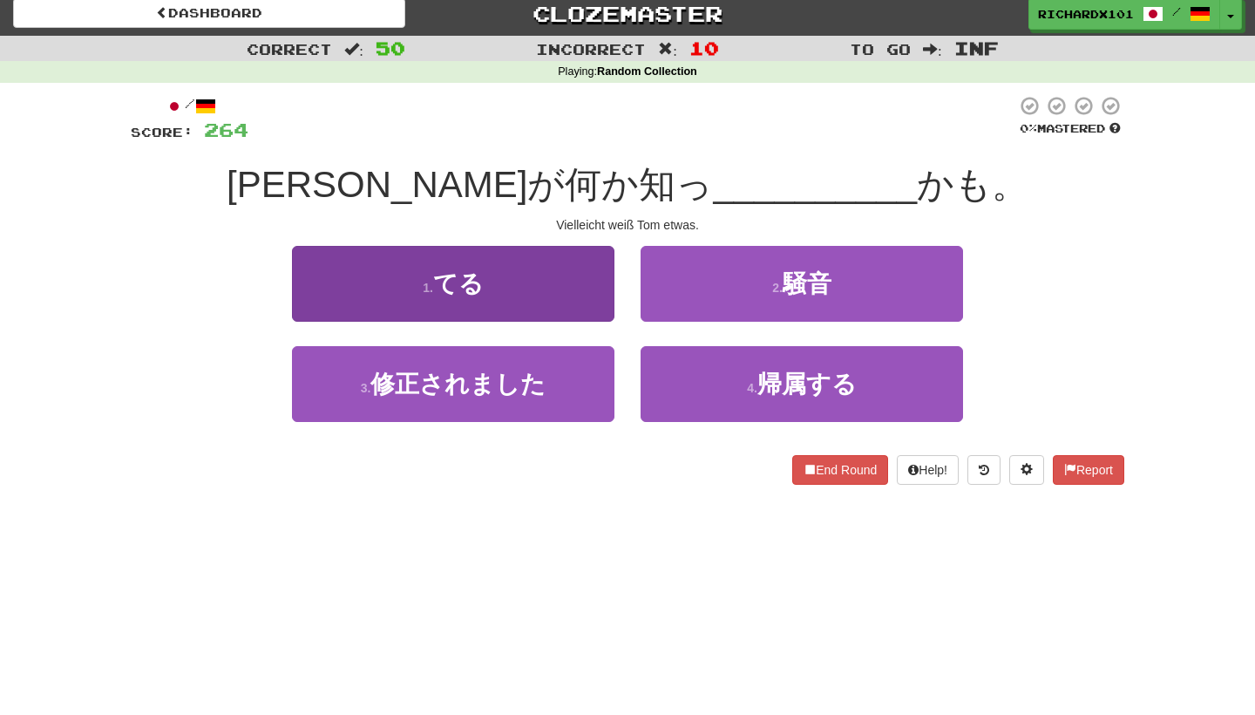
click at [587, 287] on button "1 . てる" at bounding box center [453, 284] width 322 height 76
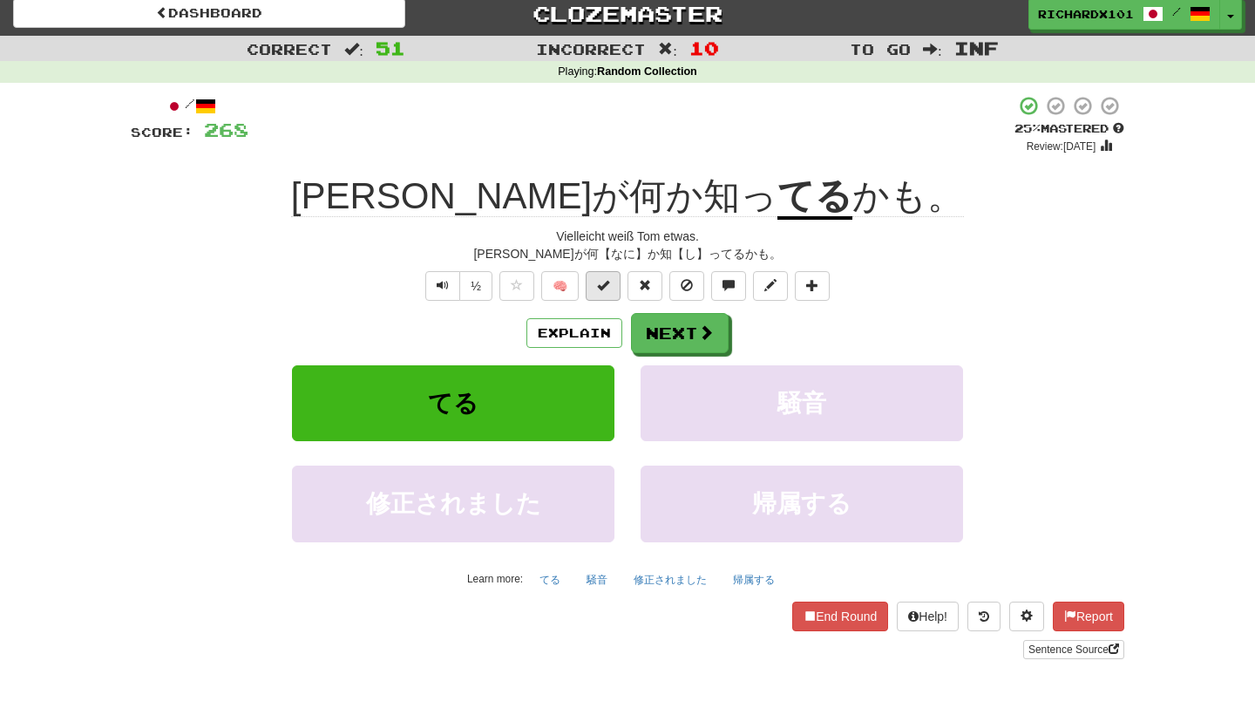
click at [601, 289] on span at bounding box center [603, 285] width 12 height 12
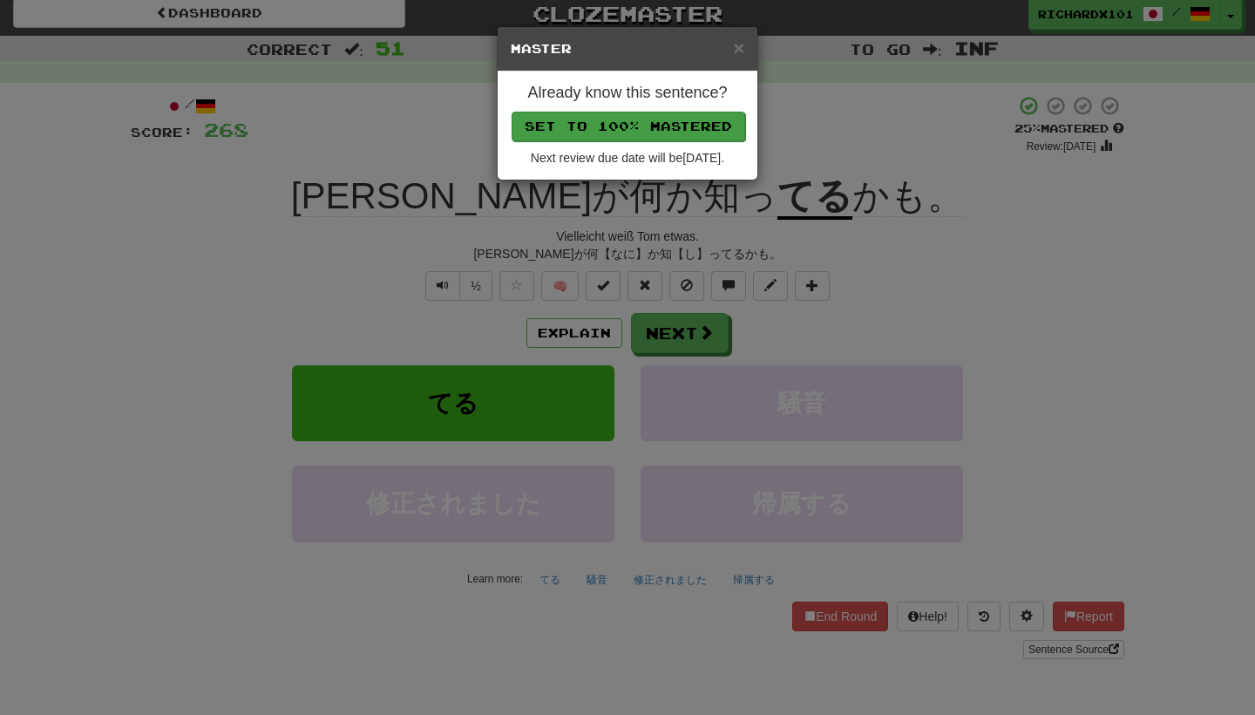
click at [568, 124] on button "Set to 100% Mastered" at bounding box center [629, 127] width 234 height 30
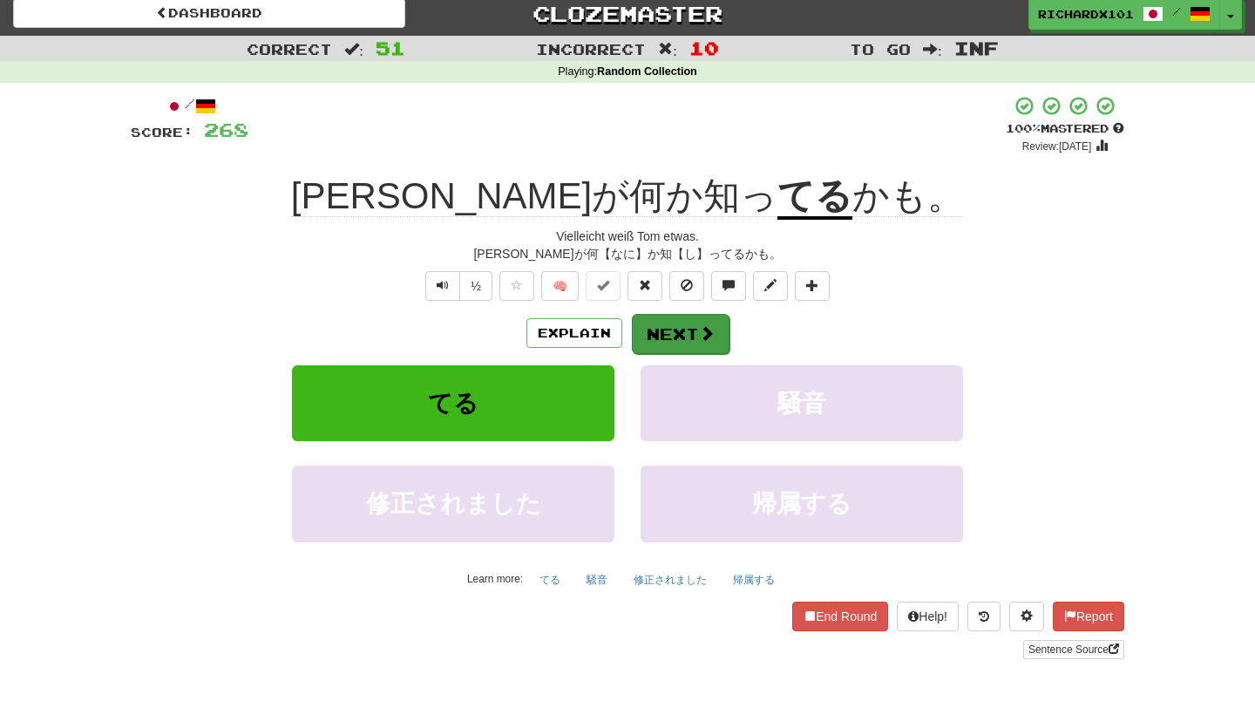
click at [674, 324] on button "Next" at bounding box center [681, 334] width 98 height 40
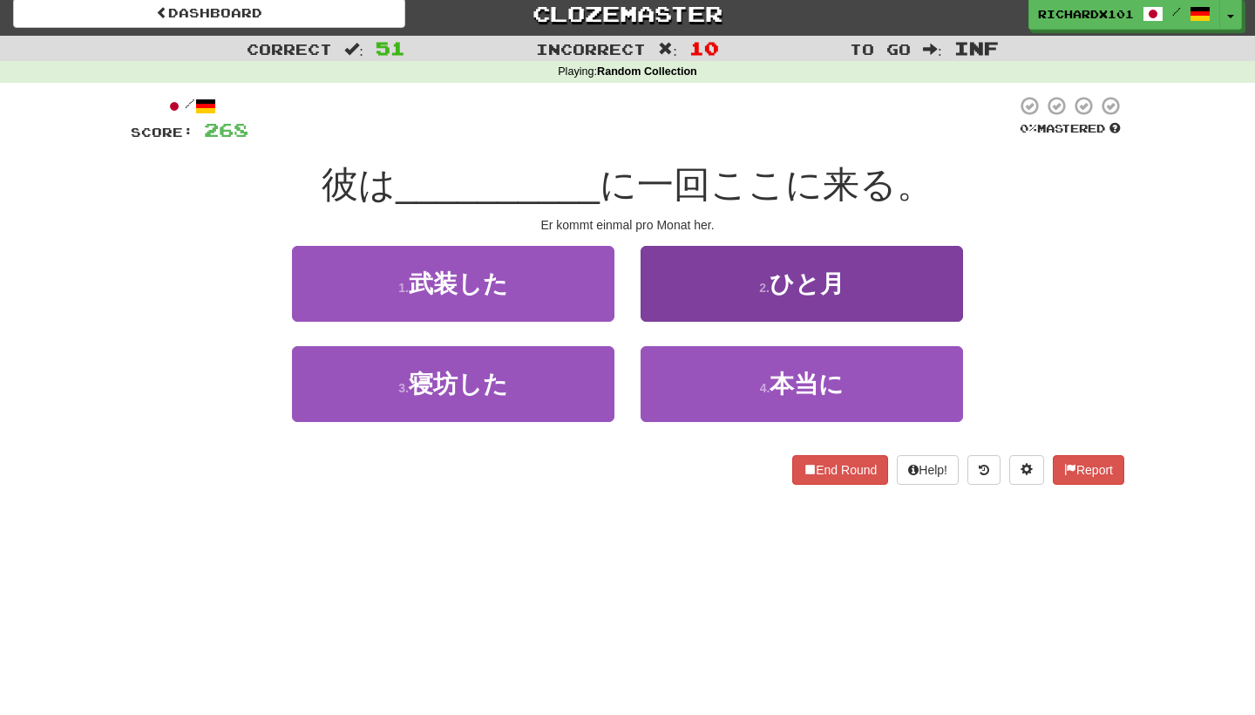
click at [668, 291] on button "2 . ひと月" at bounding box center [802, 284] width 322 height 76
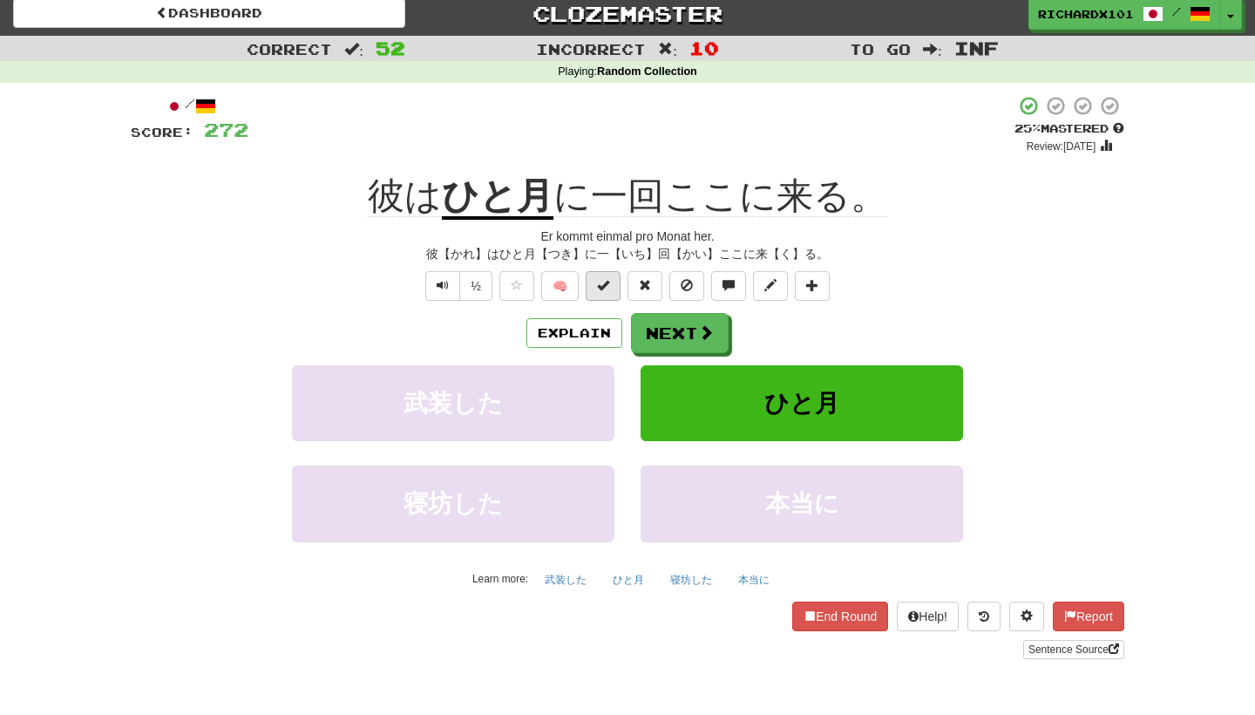
click at [603, 290] on button at bounding box center [603, 286] width 35 height 30
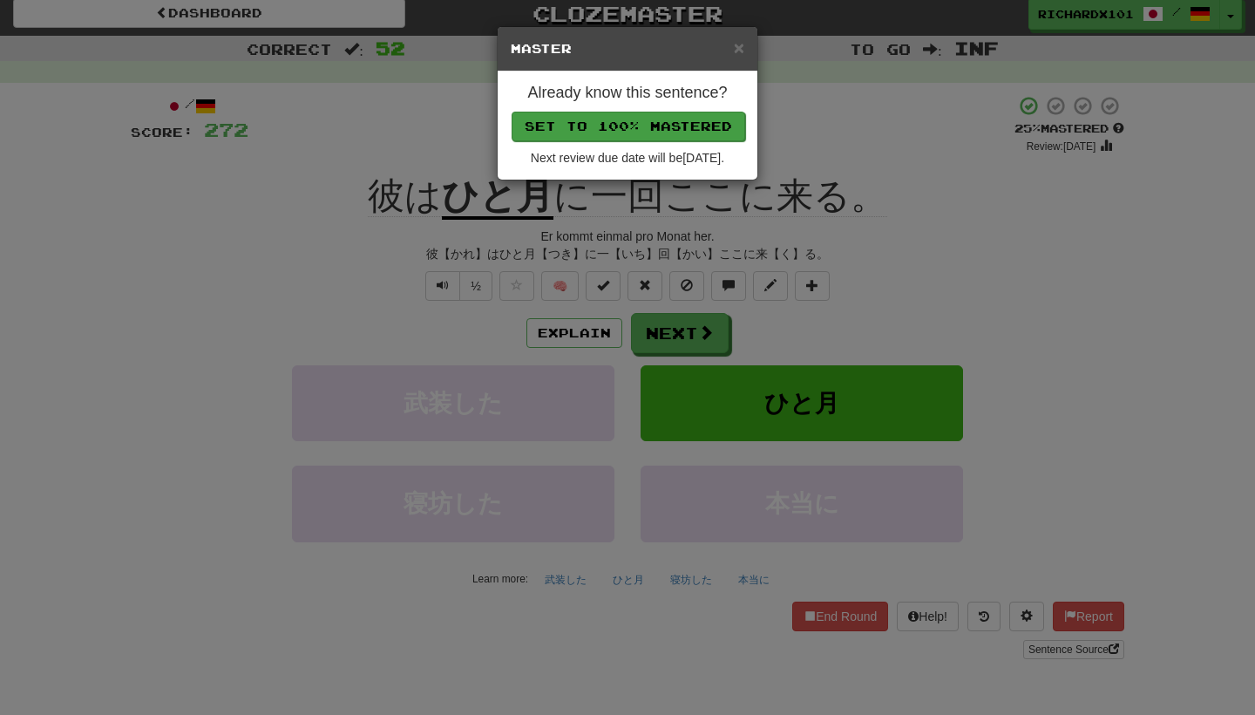
click at [586, 122] on button "Set to 100% Mastered" at bounding box center [629, 127] width 234 height 30
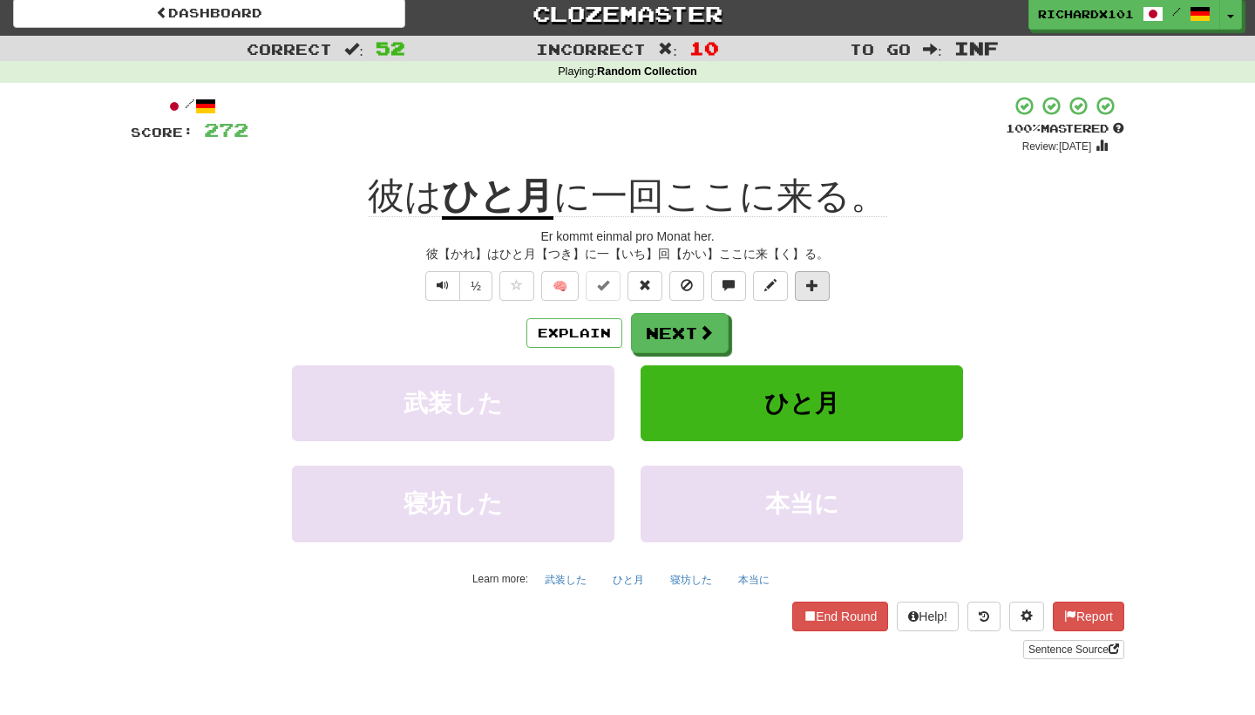
click at [814, 287] on span at bounding box center [812, 285] width 12 height 12
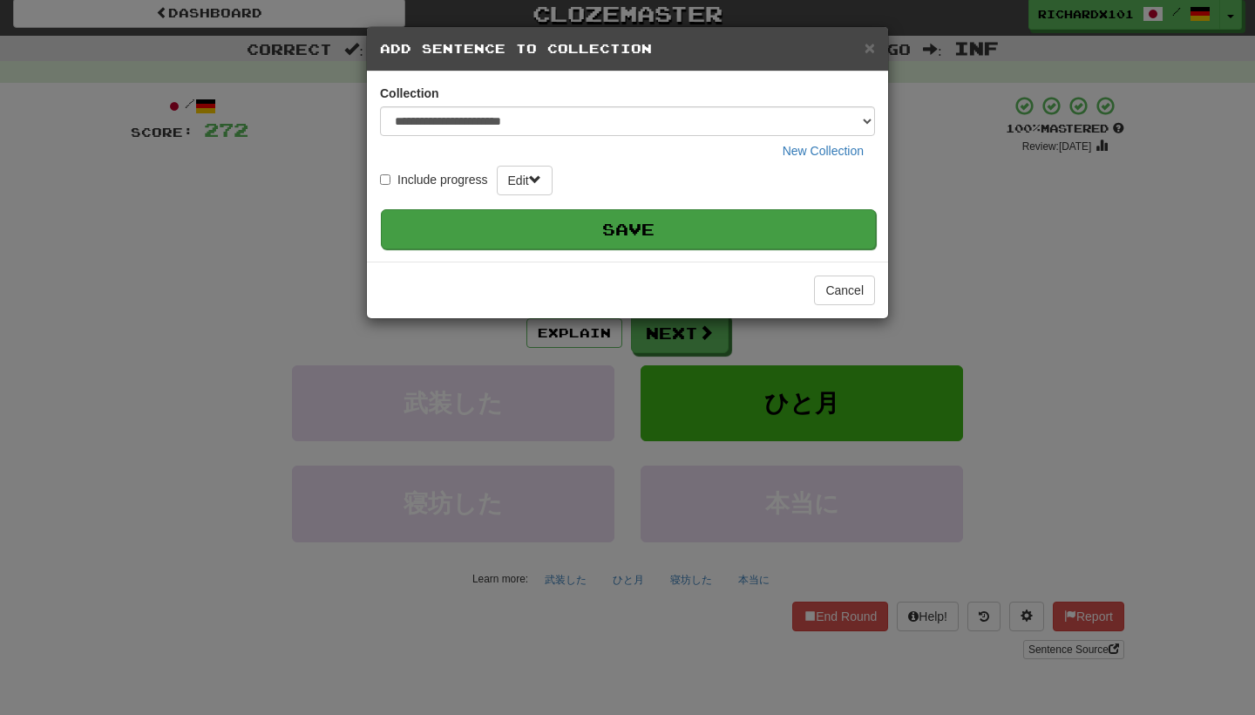
click at [748, 231] on button "Save" at bounding box center [628, 229] width 495 height 40
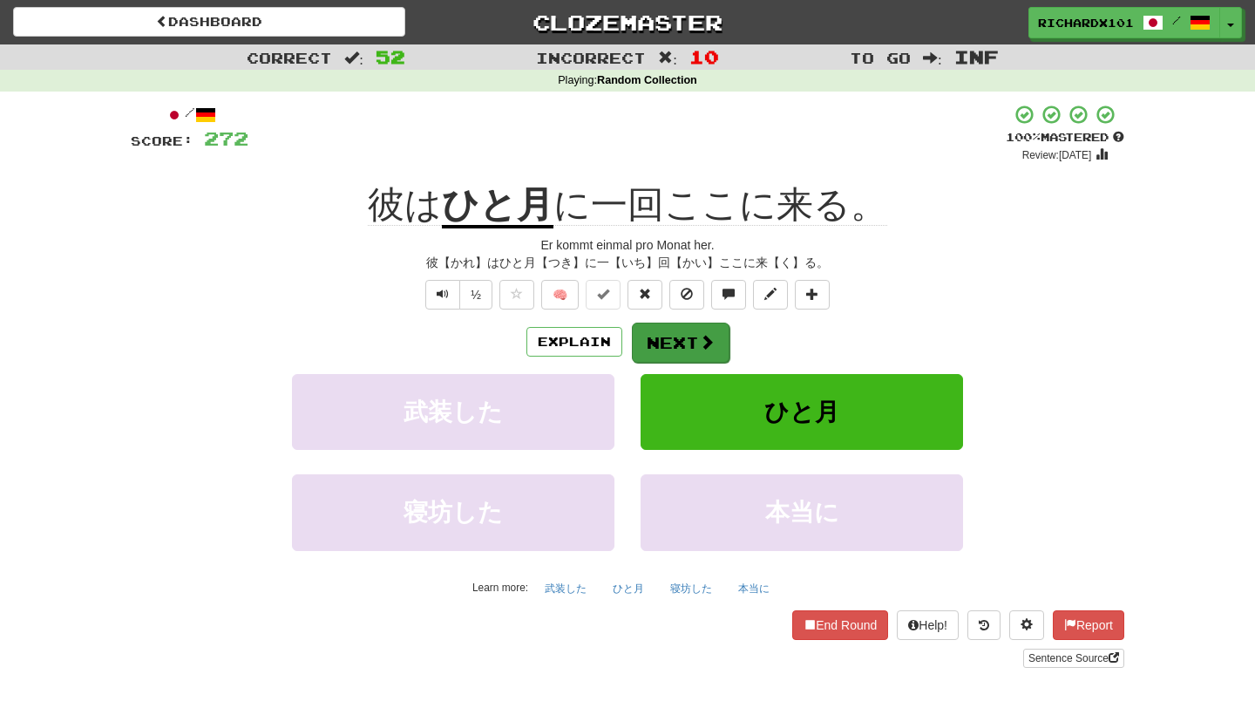
scroll to position [3, 0]
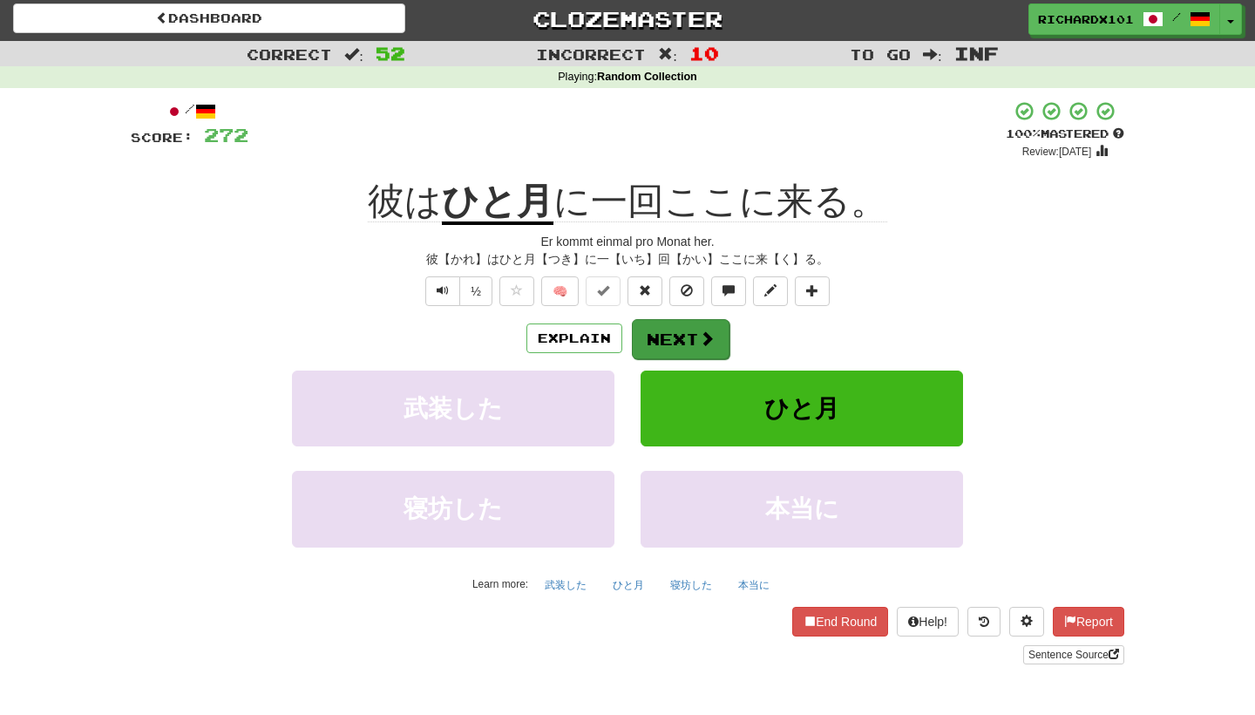
click at [681, 338] on button "Next" at bounding box center [681, 339] width 98 height 40
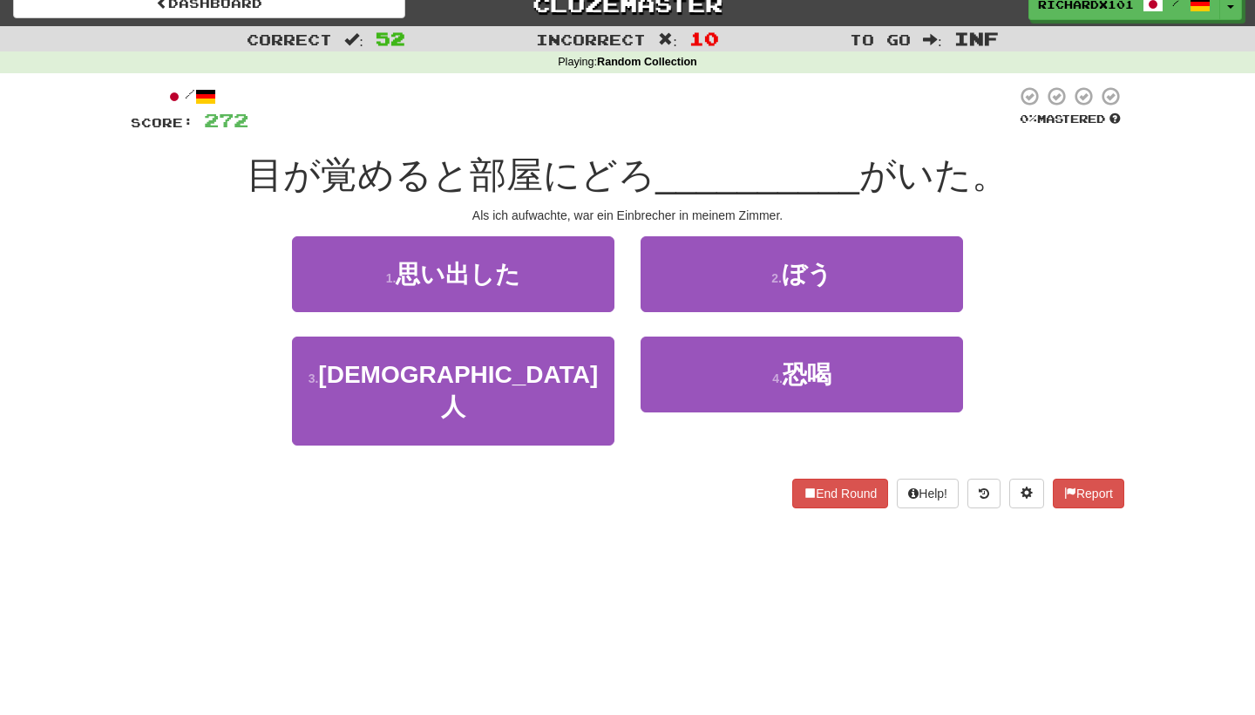
scroll to position [18, 0]
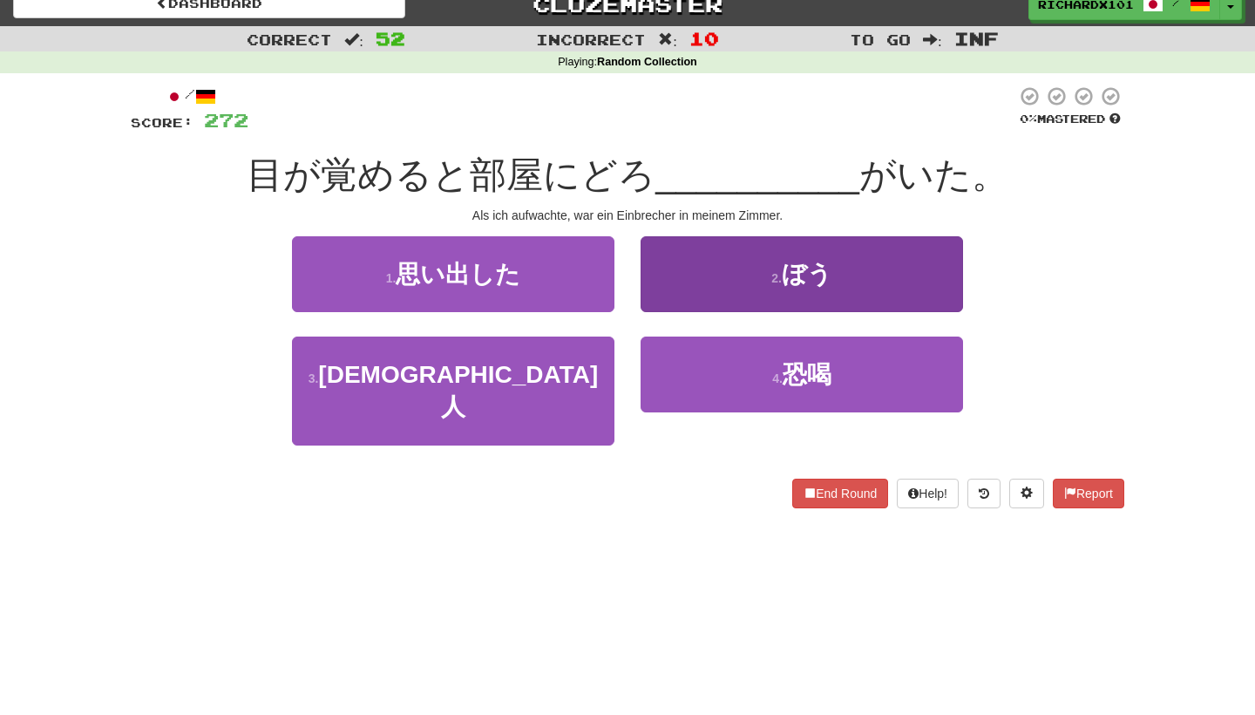
click at [690, 288] on button "2 . ぼう" at bounding box center [802, 274] width 322 height 76
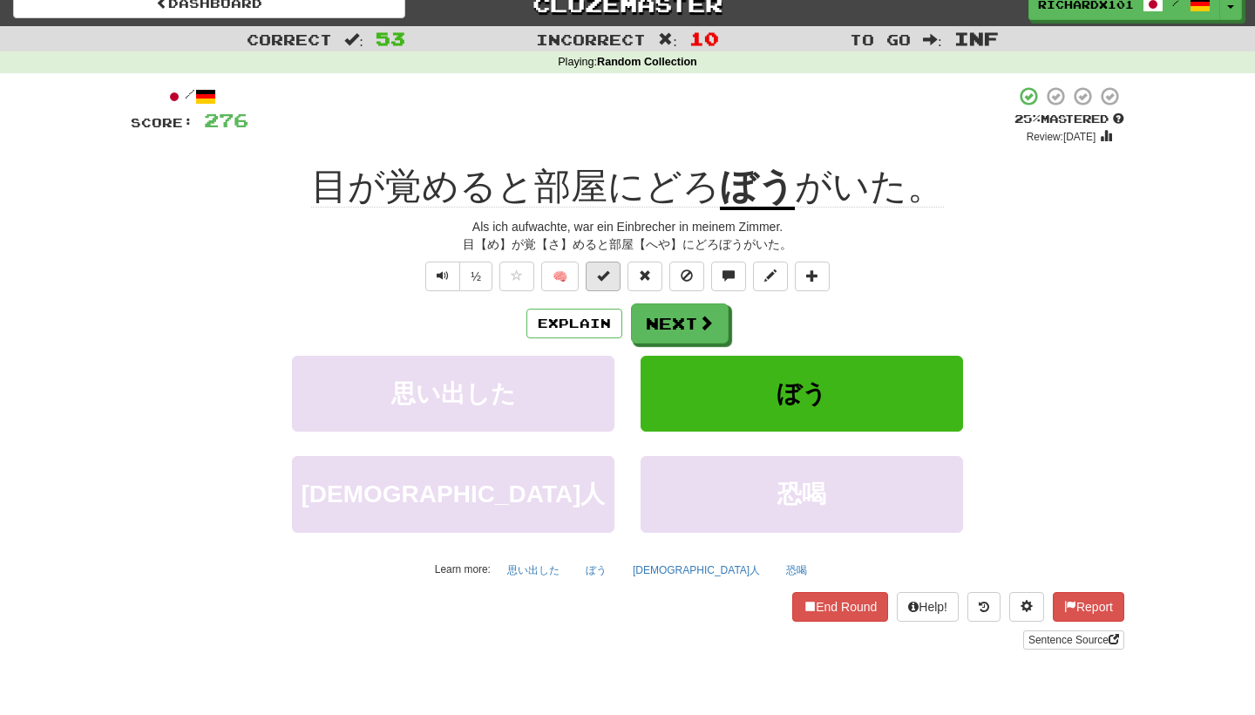
click at [607, 280] on span at bounding box center [603, 275] width 12 height 12
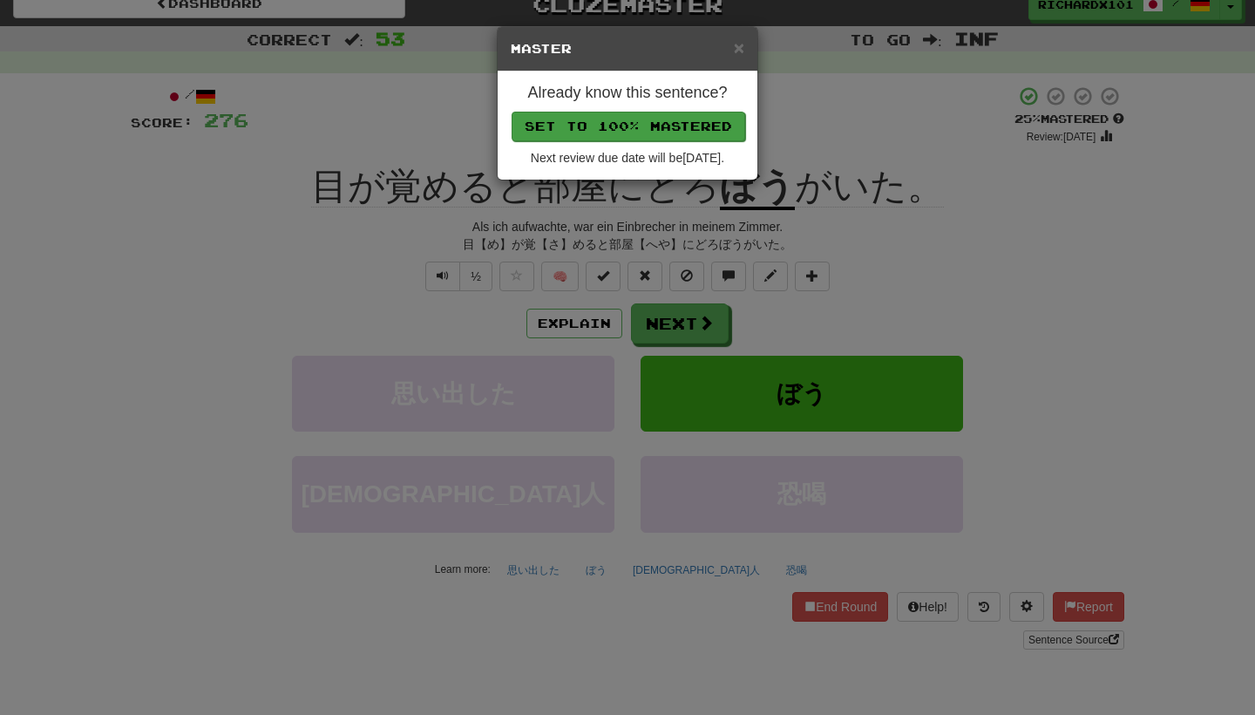
click at [571, 114] on button "Set to 100% Mastered" at bounding box center [629, 127] width 234 height 30
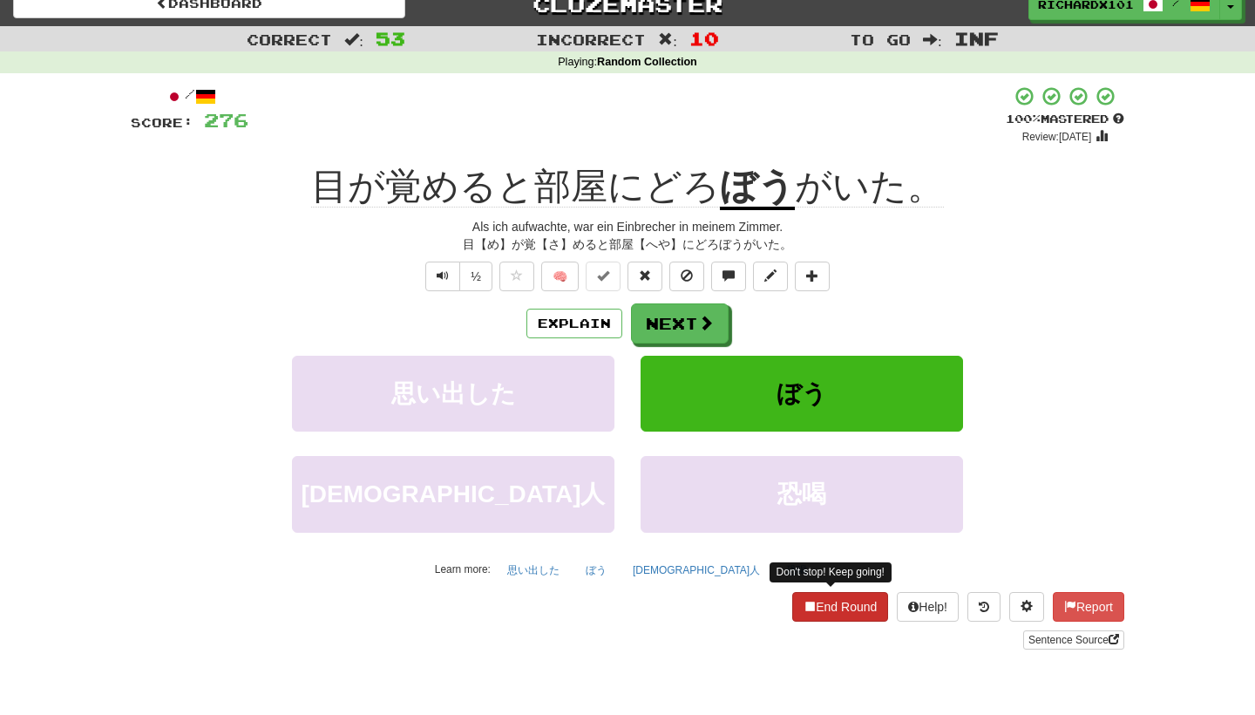
click at [792, 592] on button "End Round" at bounding box center [840, 607] width 96 height 30
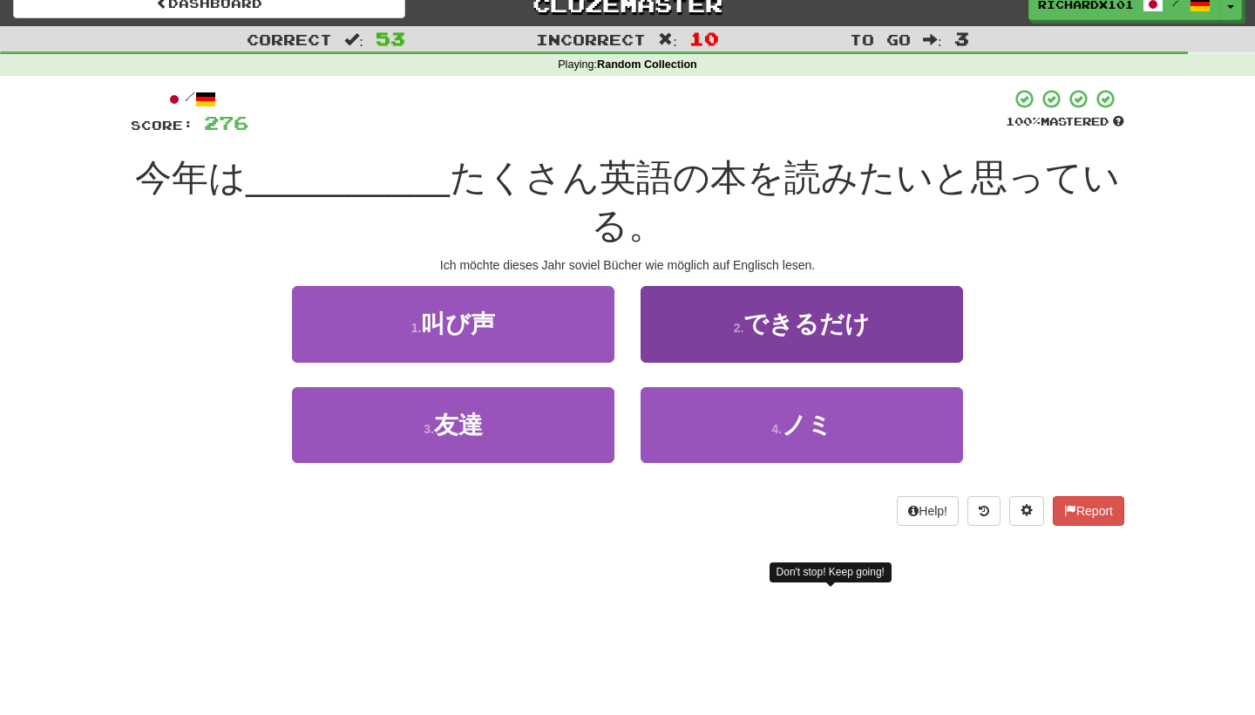
click at [742, 338] on button "2 . できるだけ" at bounding box center [802, 324] width 322 height 76
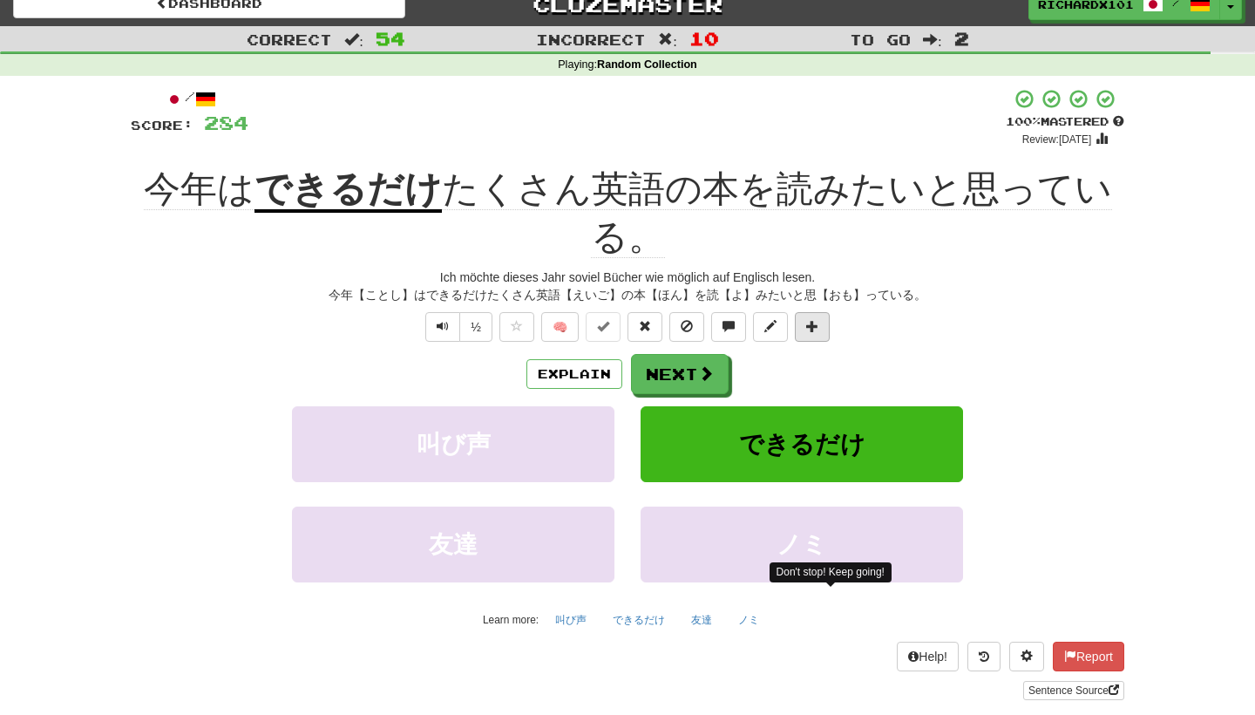
click at [814, 325] on span at bounding box center [812, 326] width 12 height 12
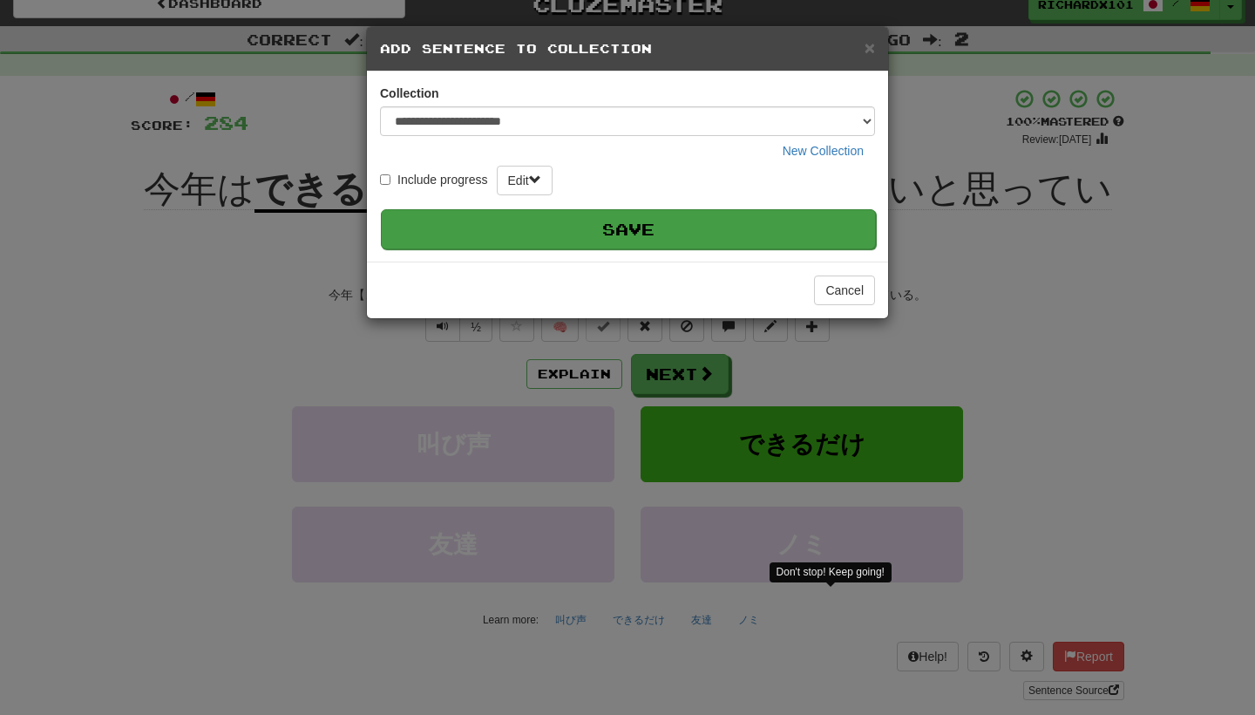
click at [716, 230] on button "Save" at bounding box center [628, 229] width 495 height 40
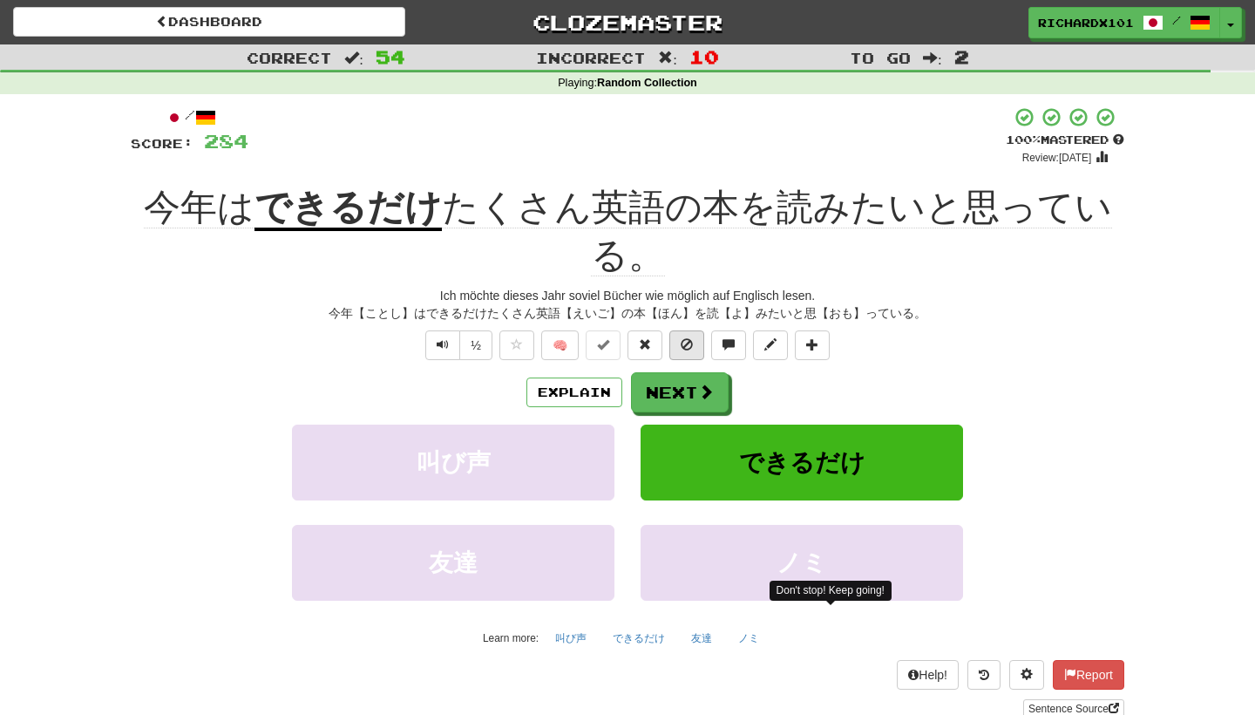
scroll to position [0, 0]
click at [702, 387] on span at bounding box center [707, 392] width 16 height 16
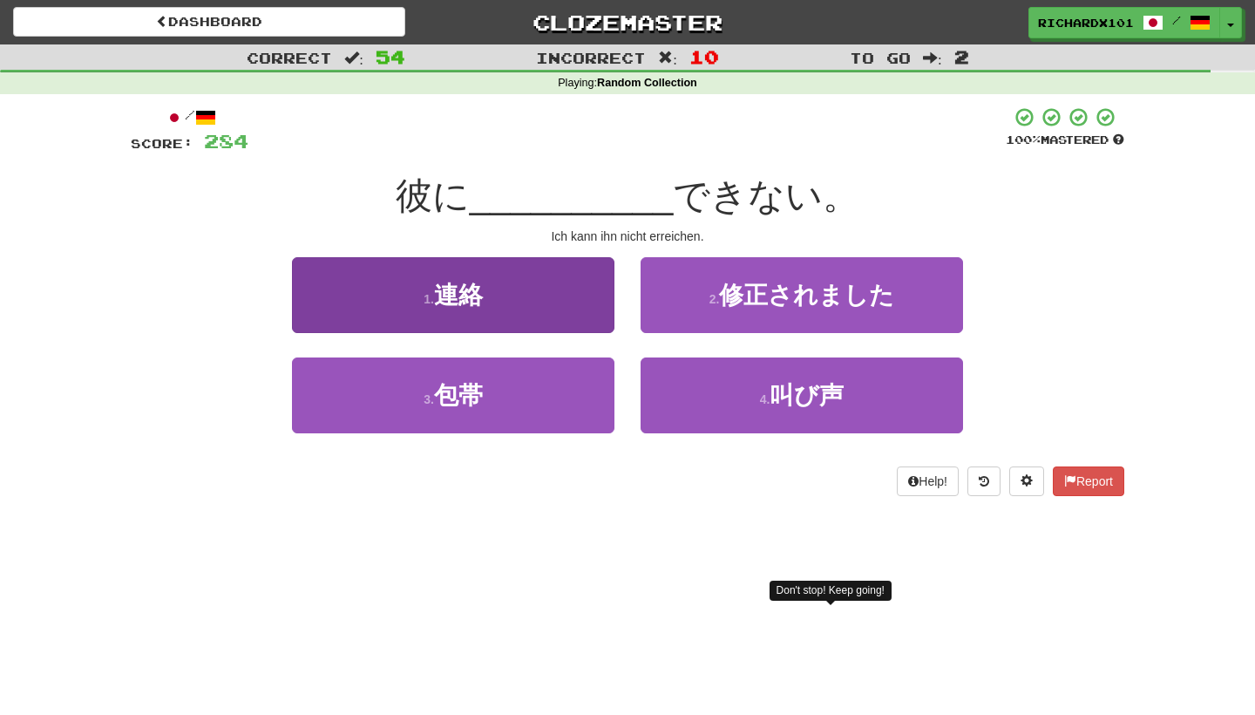
click at [575, 303] on button "1 . 連絡" at bounding box center [453, 295] width 322 height 76
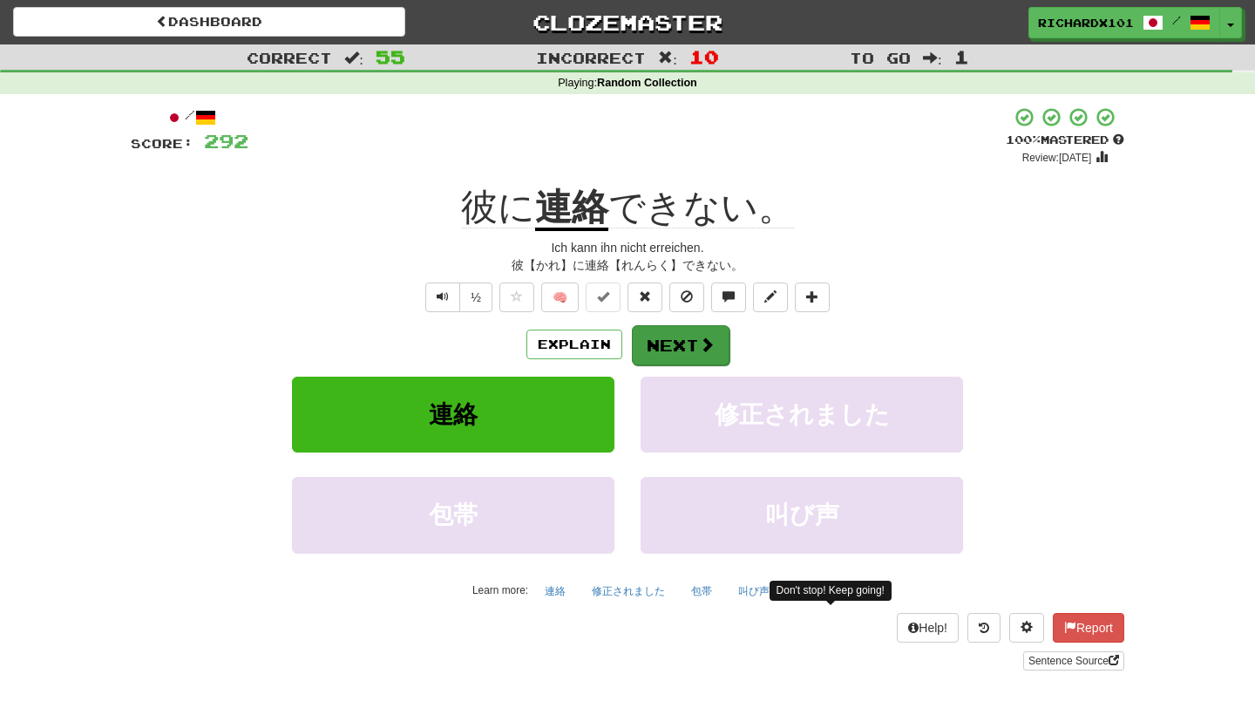
click at [656, 336] on button "Next" at bounding box center [681, 345] width 98 height 40
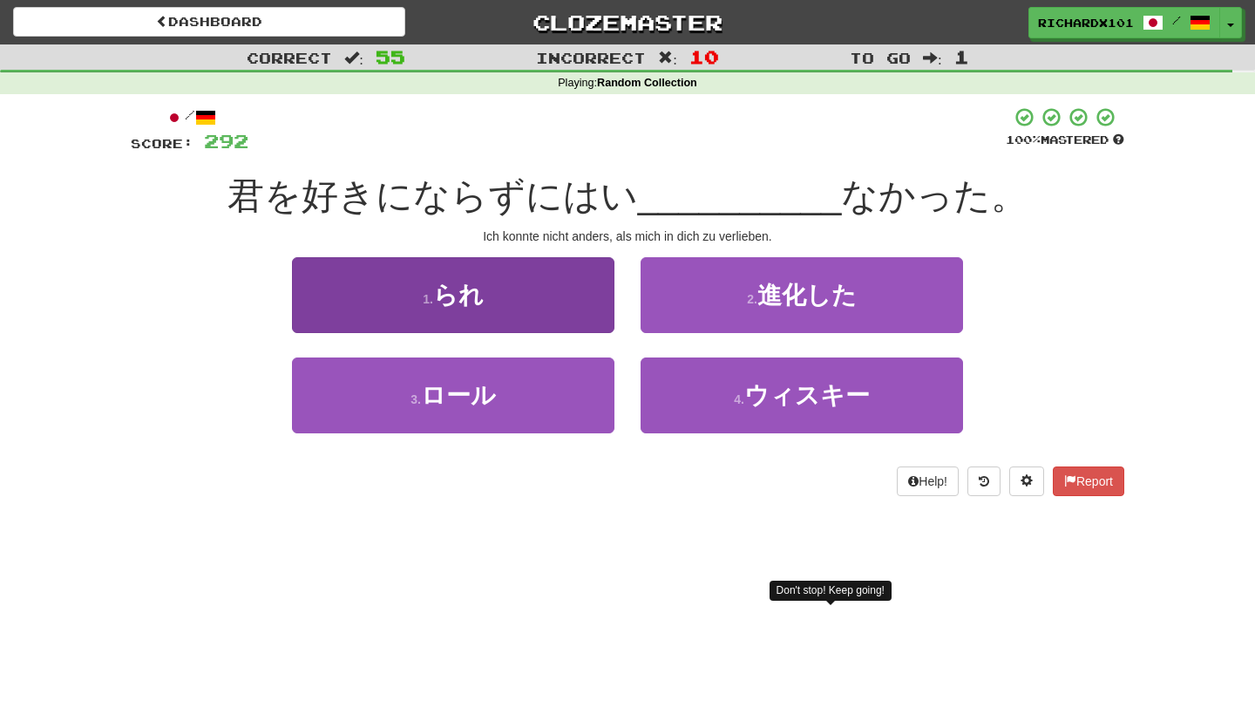
click at [586, 302] on button "1 . られ" at bounding box center [453, 295] width 322 height 76
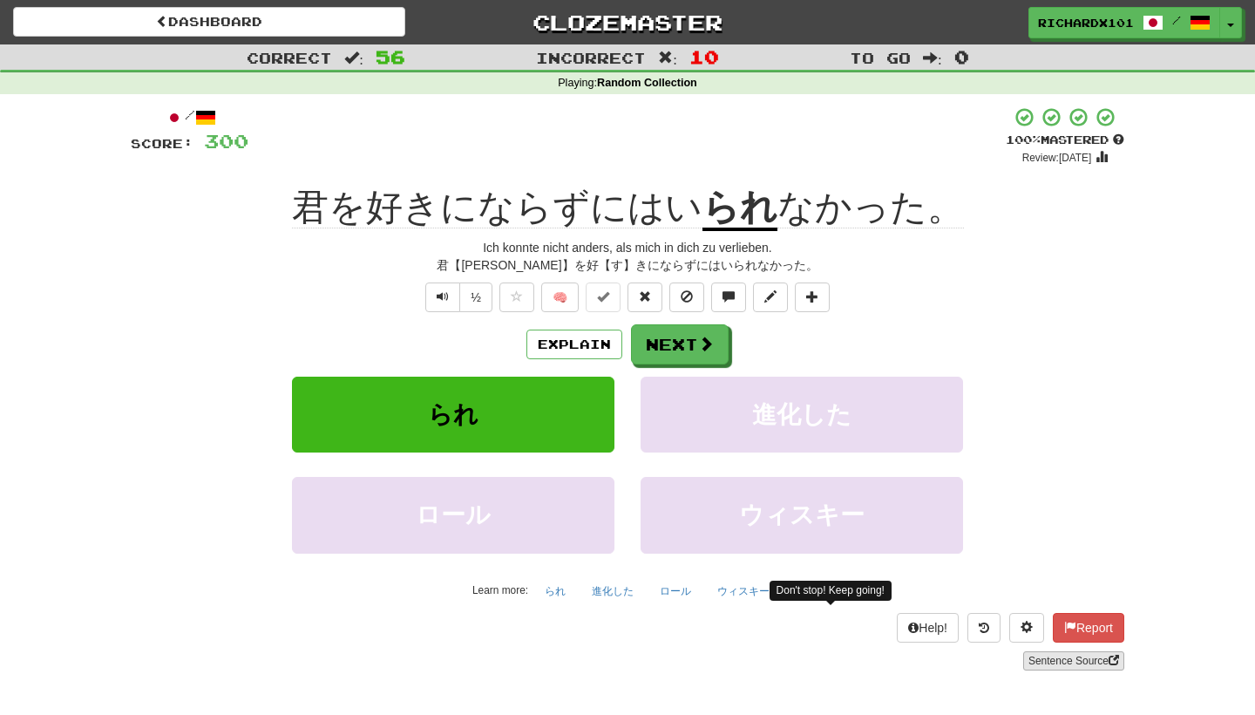
click at [1082, 661] on link "Sentence Source" at bounding box center [1073, 660] width 101 height 19
click at [825, 292] on button at bounding box center [812, 297] width 35 height 30
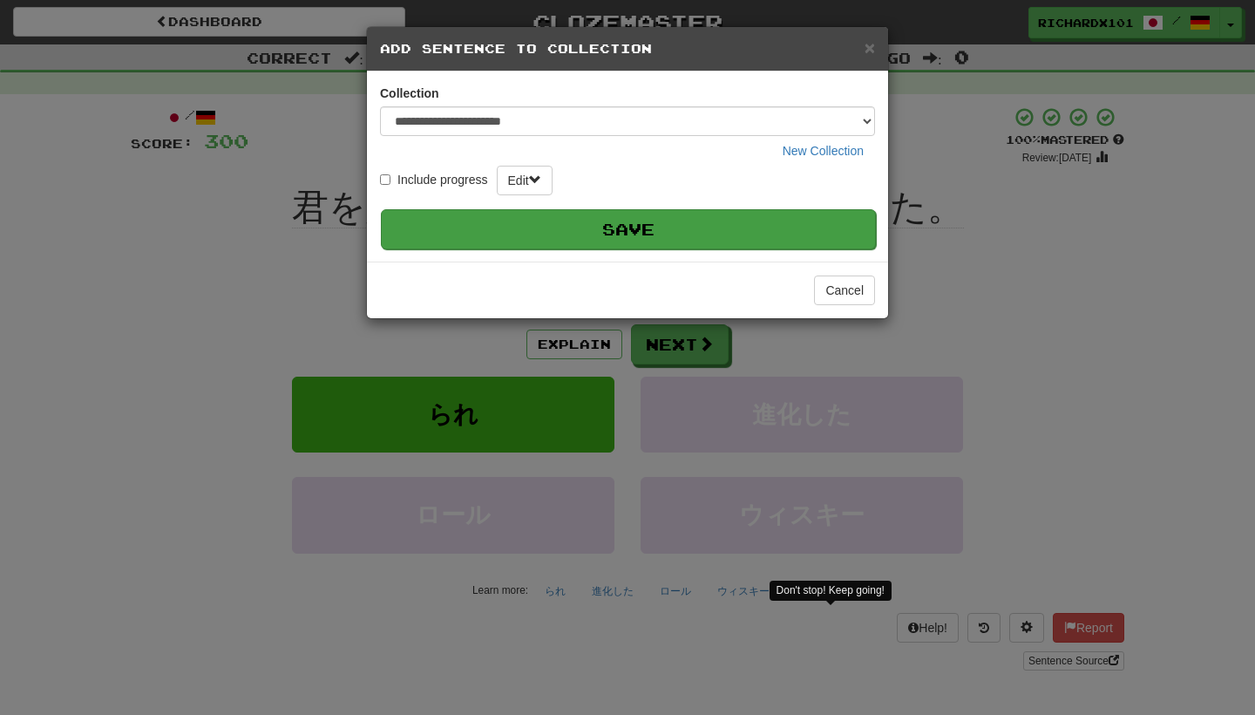
click at [763, 227] on button "Save" at bounding box center [628, 229] width 495 height 40
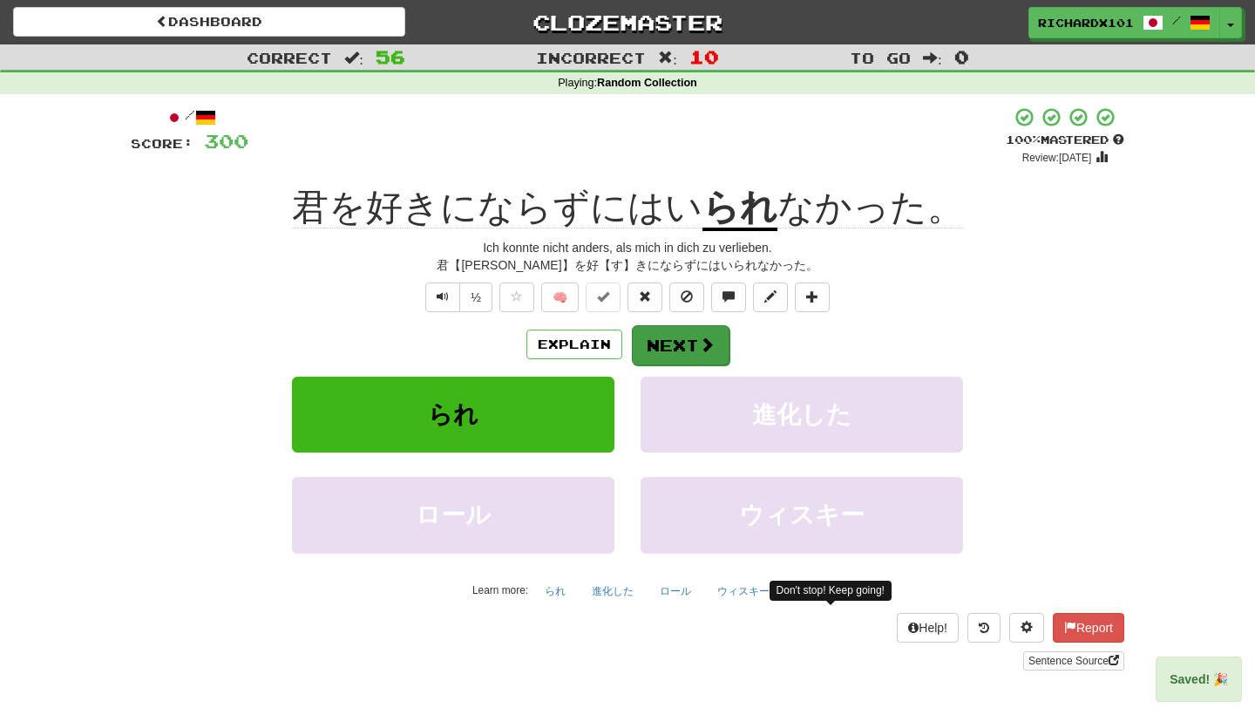
click at [698, 330] on button "Next" at bounding box center [681, 345] width 98 height 40
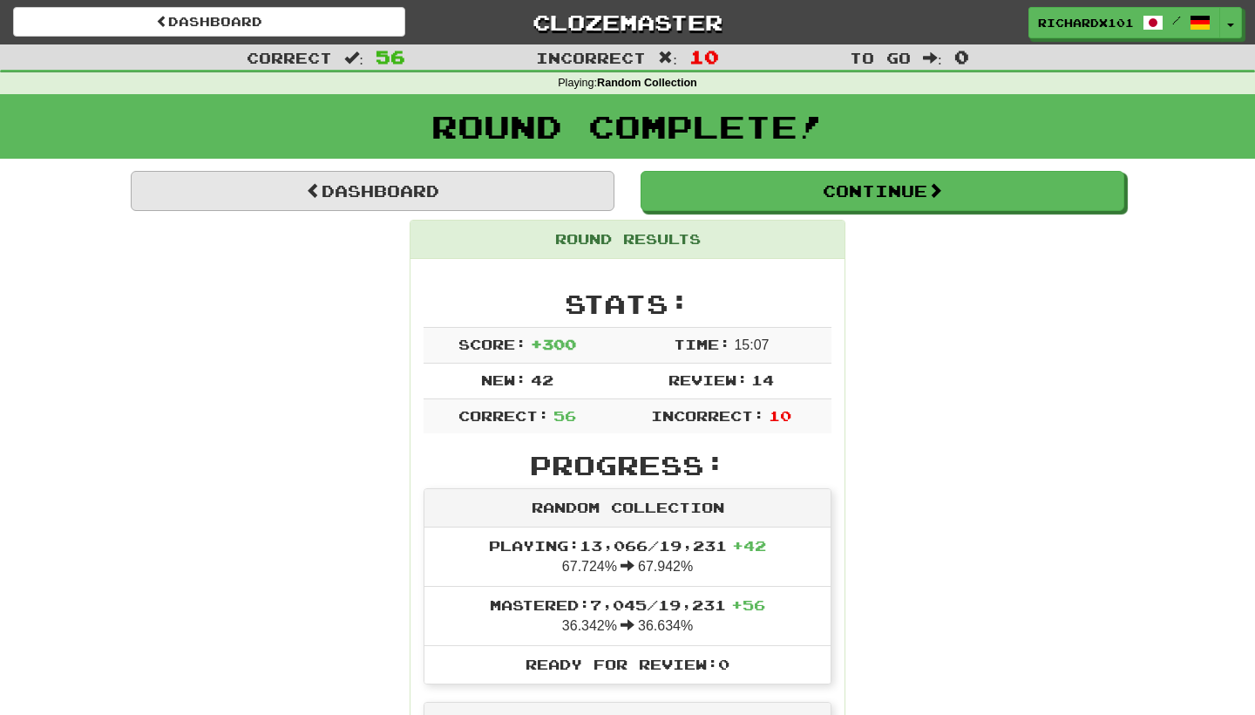
click at [525, 184] on link "Dashboard" at bounding box center [373, 191] width 484 height 40
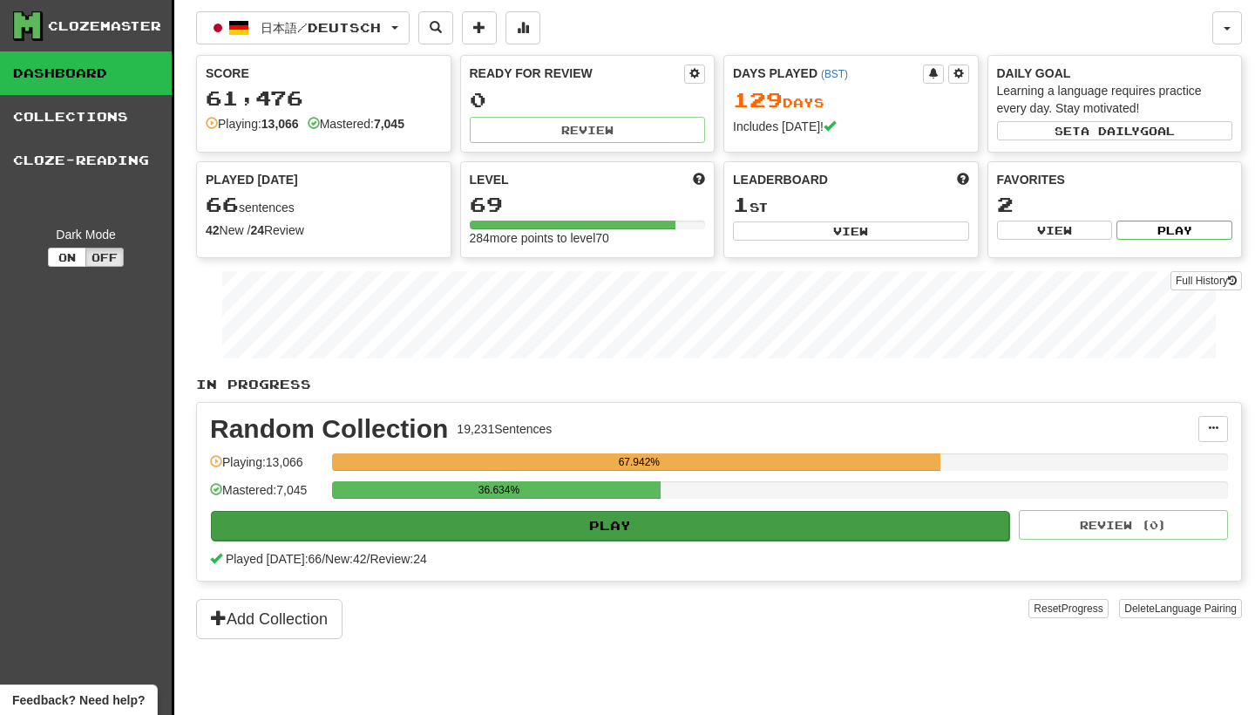
click at [551, 519] on button "Play" at bounding box center [610, 526] width 798 height 30
select select "********"
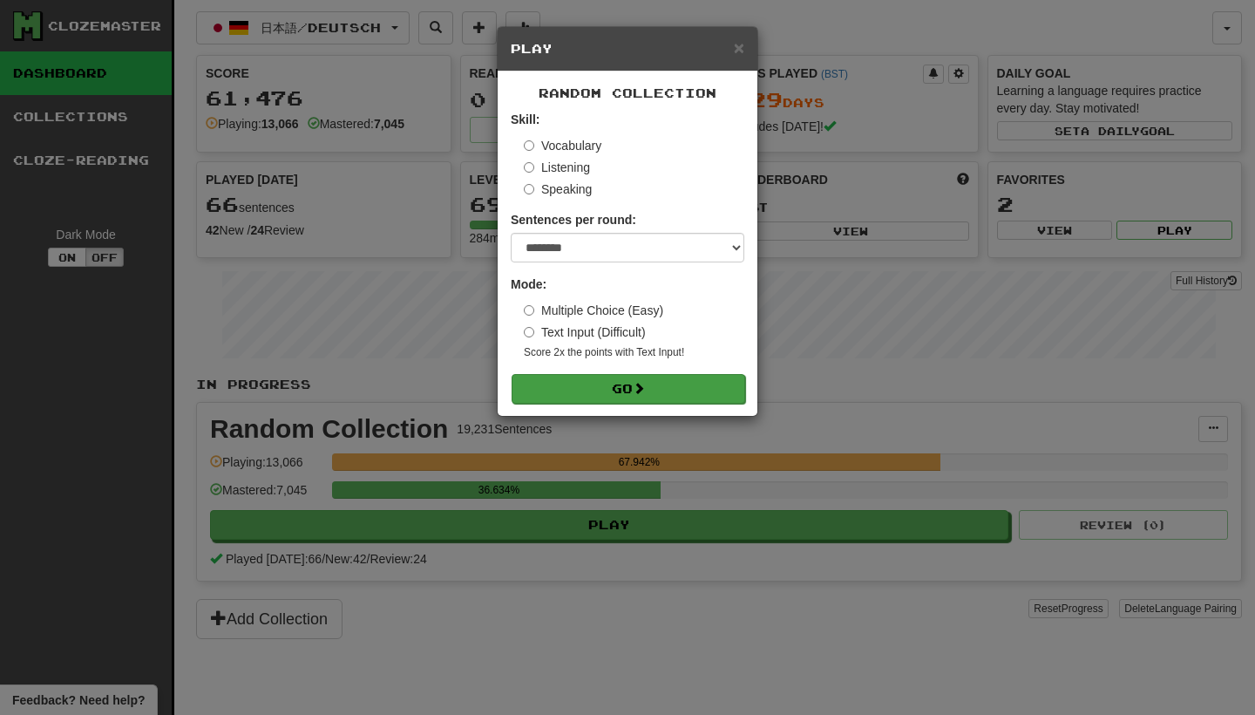
click at [595, 380] on button "Go" at bounding box center [629, 389] width 234 height 30
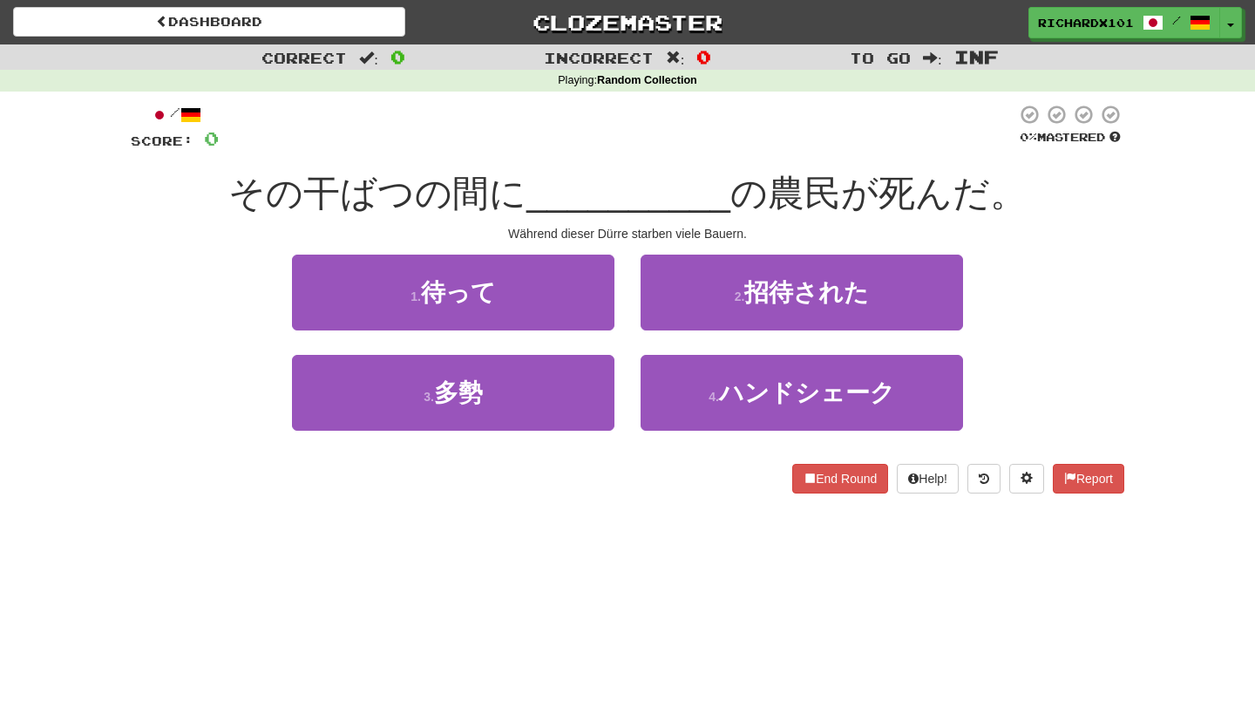
click at [595, 380] on button "3 . 多勢" at bounding box center [453, 393] width 322 height 76
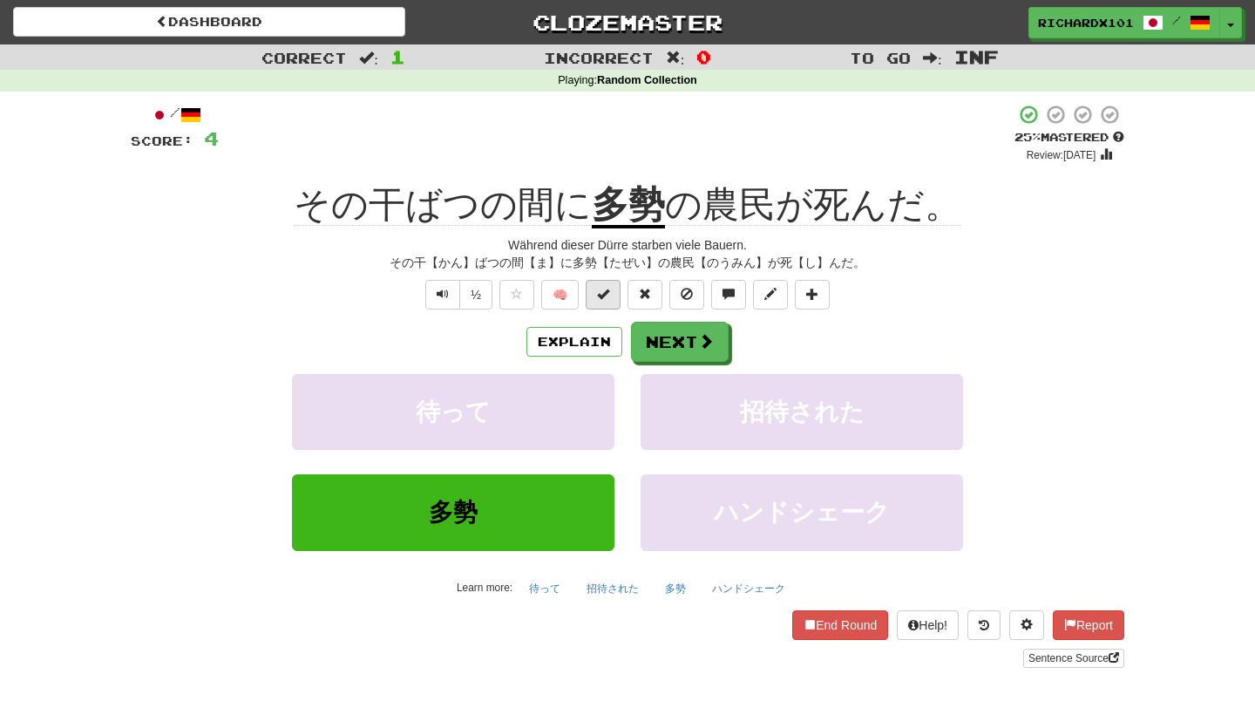
click at [610, 293] on button at bounding box center [603, 295] width 35 height 30
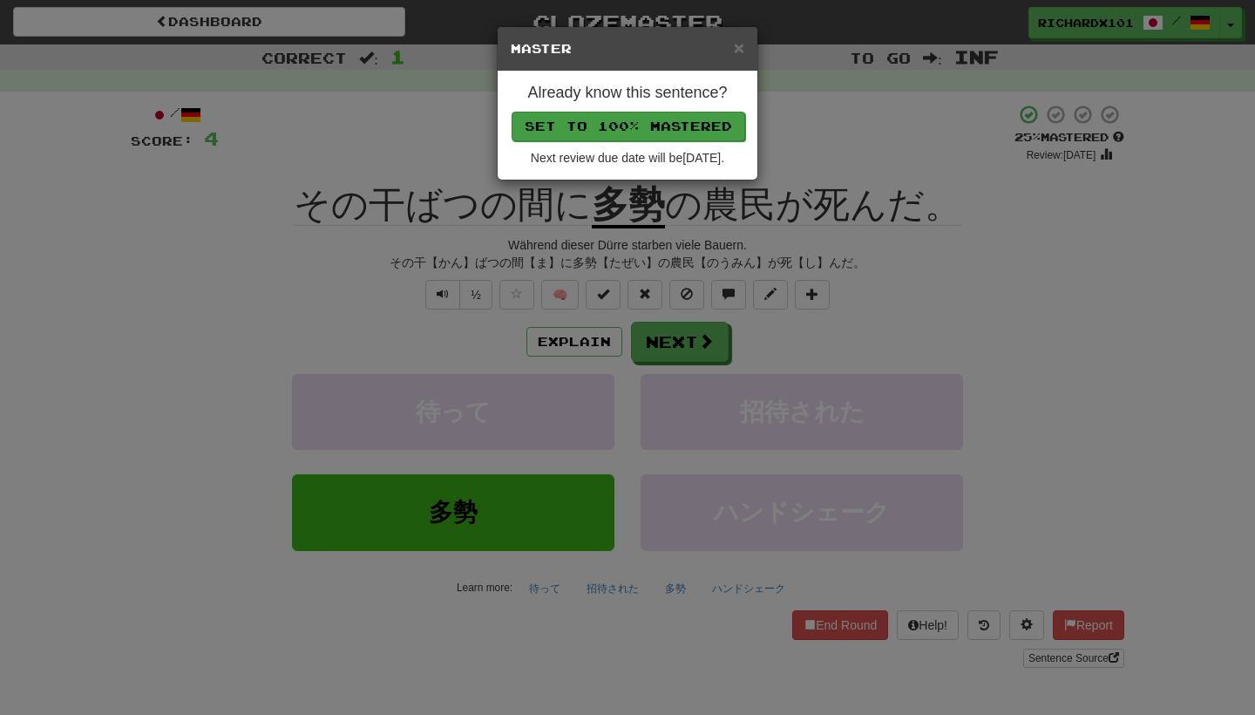
click at [658, 132] on button "Set to 100% Mastered" at bounding box center [629, 127] width 234 height 30
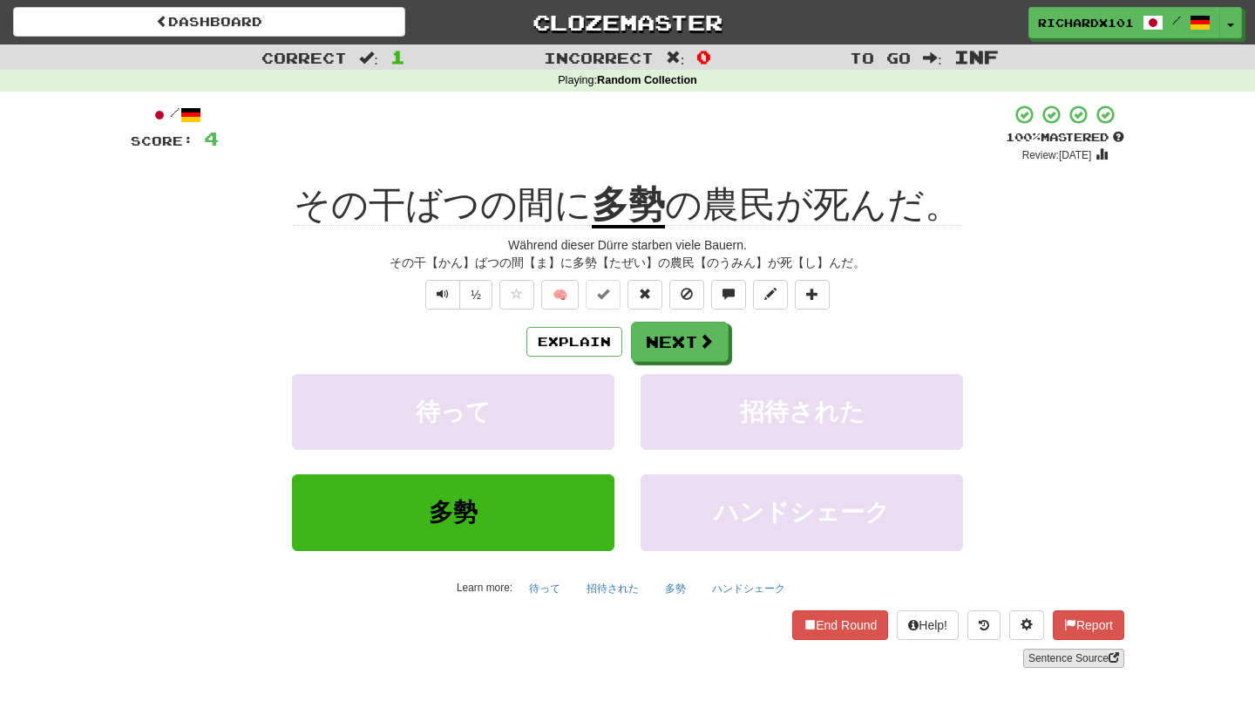
click at [1046, 652] on link "Sentence Source" at bounding box center [1073, 657] width 101 height 19
click at [811, 290] on span at bounding box center [812, 294] width 12 height 12
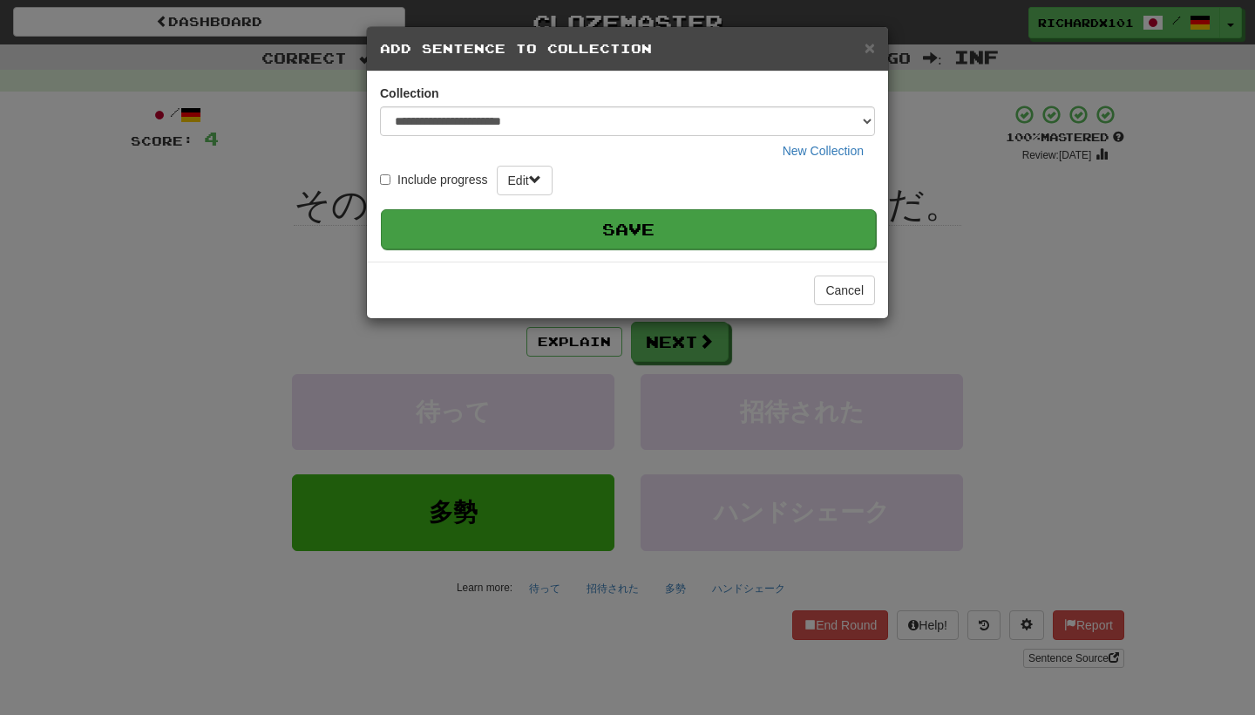
click at [754, 228] on button "Save" at bounding box center [628, 229] width 495 height 40
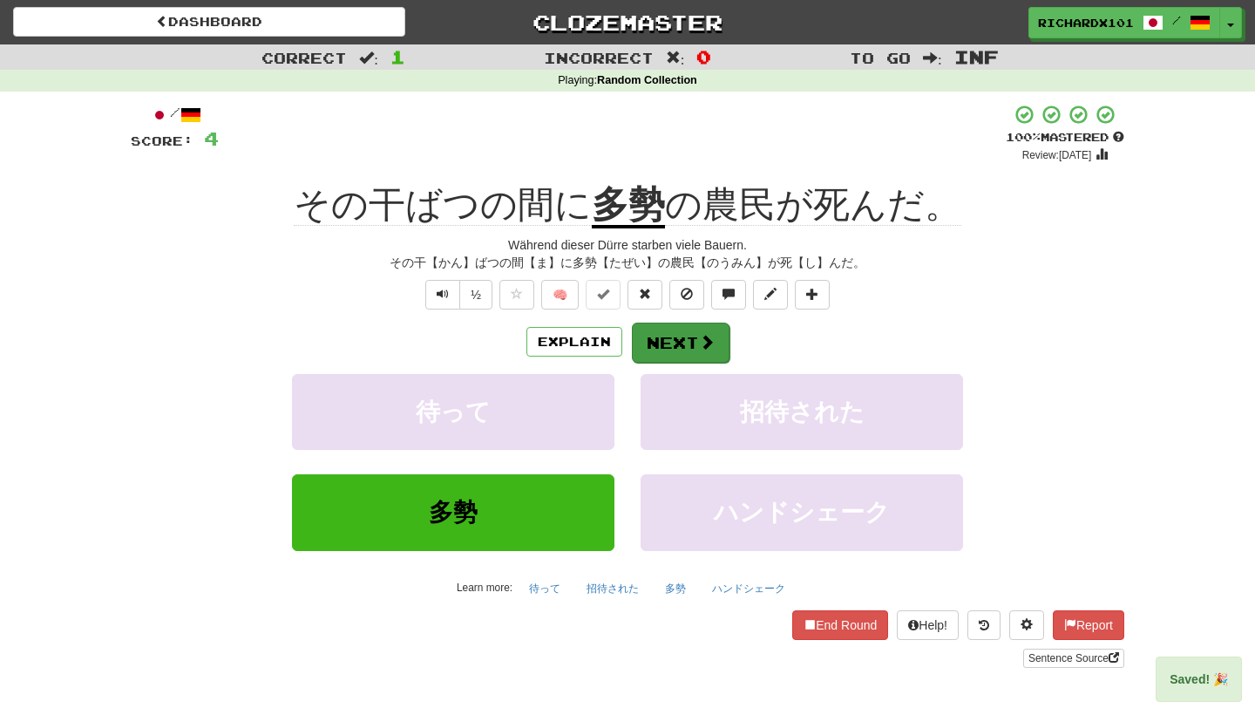
click at [706, 350] on button "Next" at bounding box center [681, 342] width 98 height 40
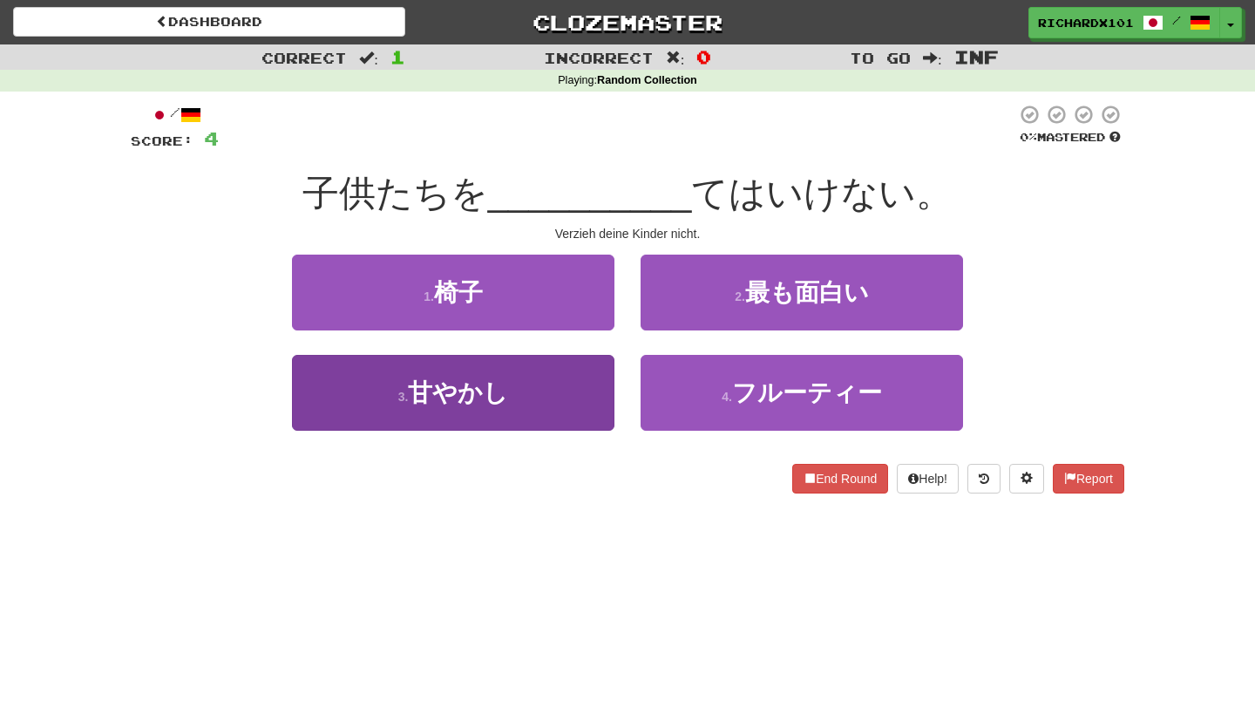
click at [595, 406] on button "3 . 甘やかし" at bounding box center [453, 393] width 322 height 76
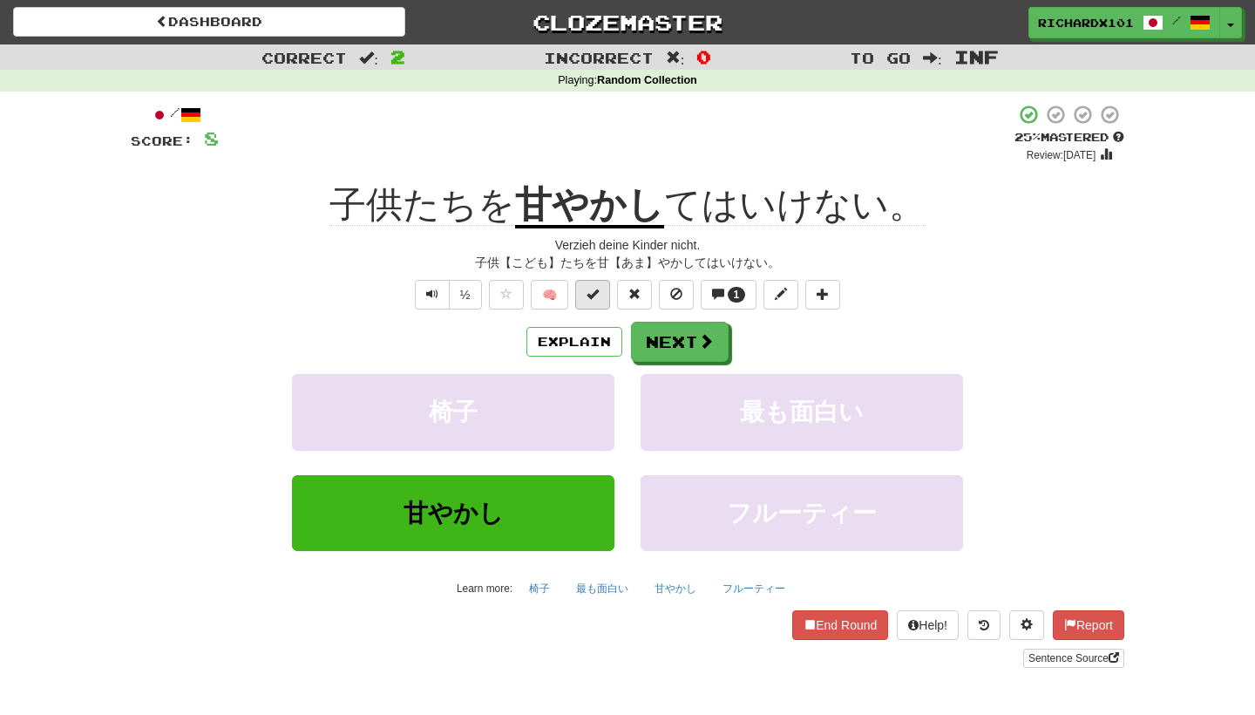
click at [601, 295] on button at bounding box center [592, 295] width 35 height 30
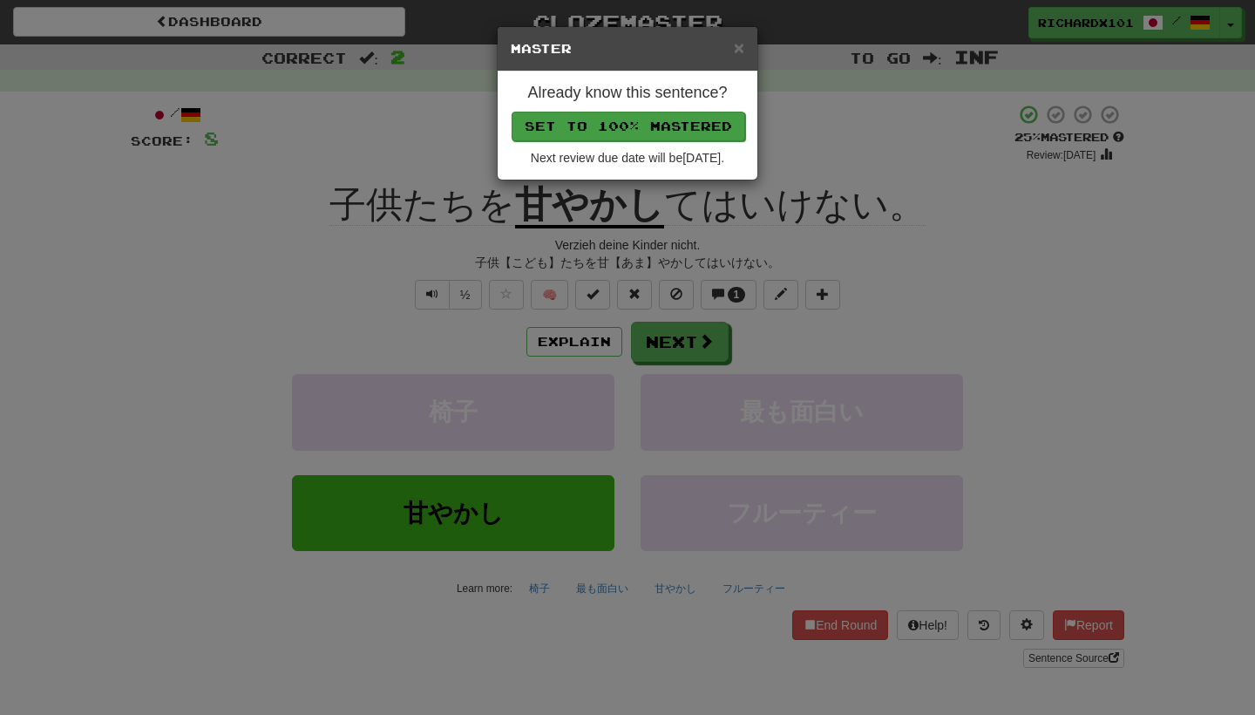
click at [675, 132] on button "Set to 100% Mastered" at bounding box center [629, 127] width 234 height 30
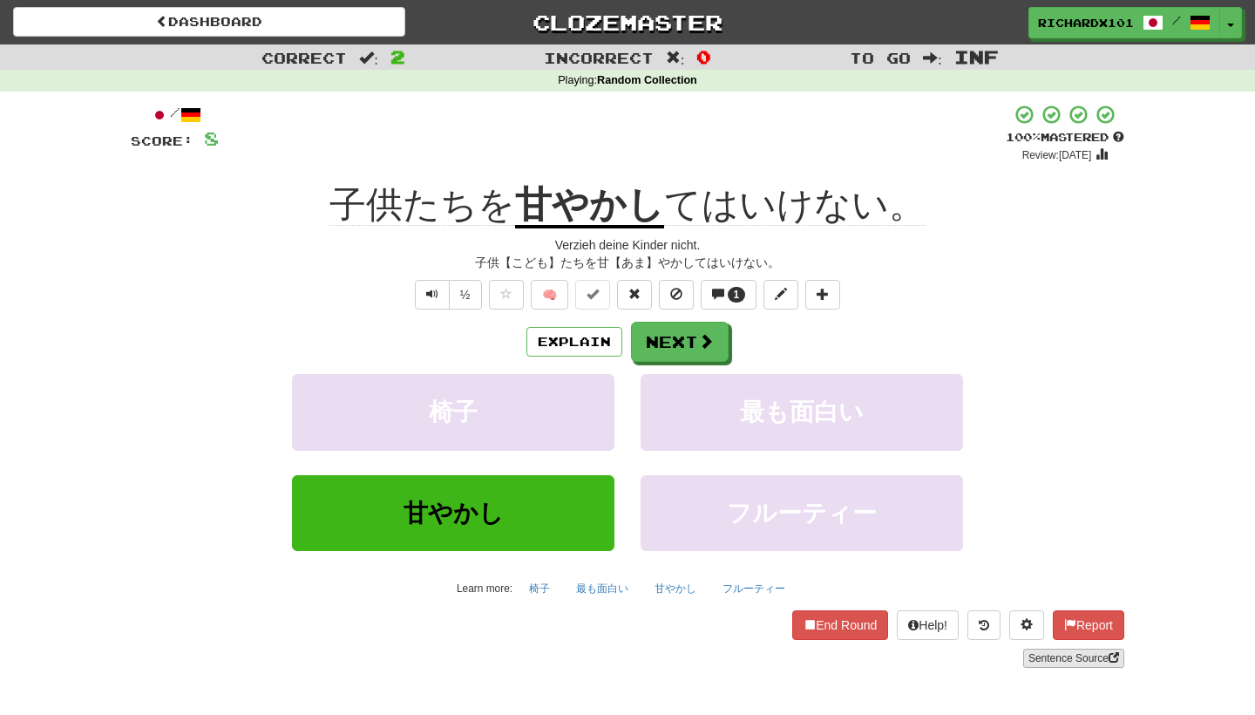
click at [1052, 657] on link "Sentence Source" at bounding box center [1073, 657] width 101 height 19
click at [672, 327] on button "Next" at bounding box center [681, 342] width 98 height 40
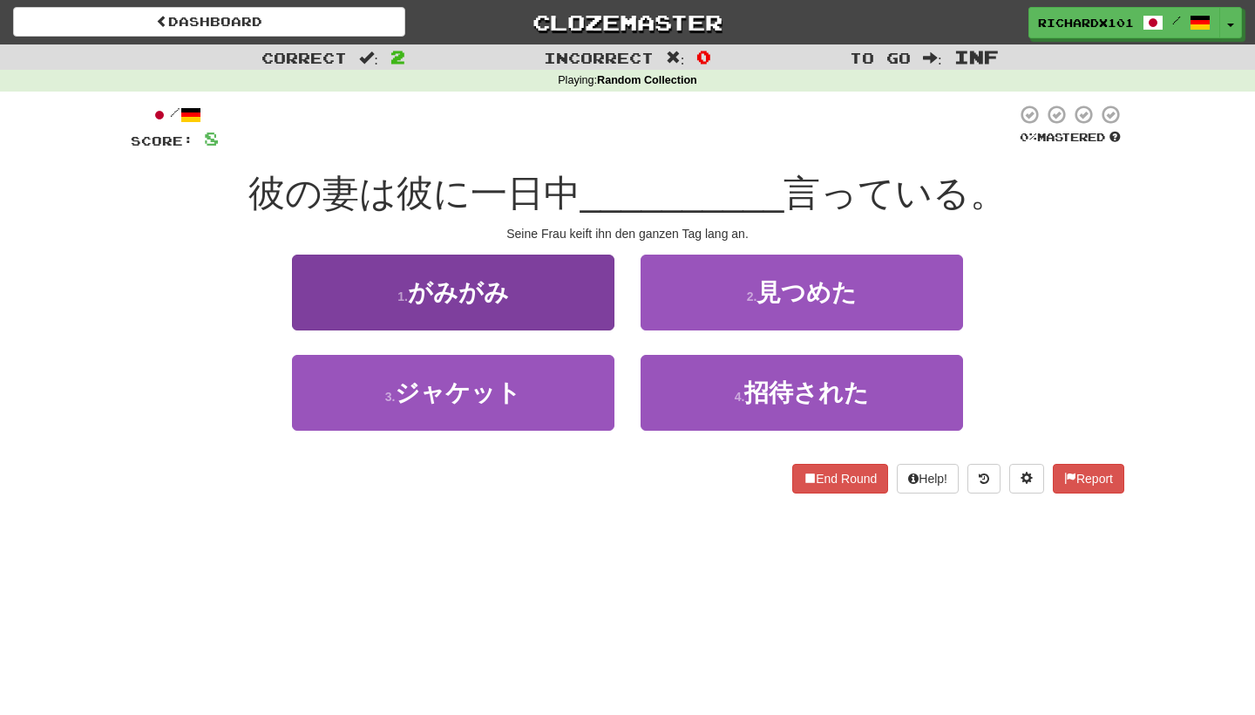
click at [587, 305] on button "1 . がみがみ" at bounding box center [453, 292] width 322 height 76
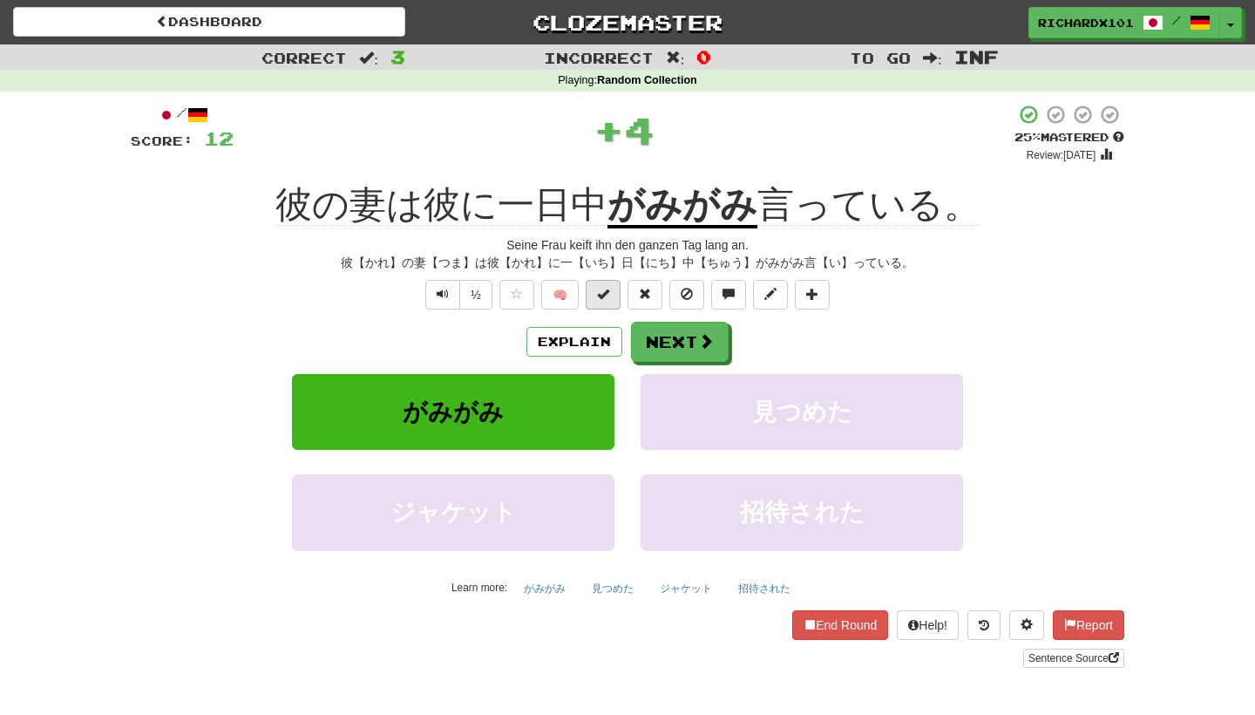
click at [604, 298] on span at bounding box center [603, 294] width 12 height 12
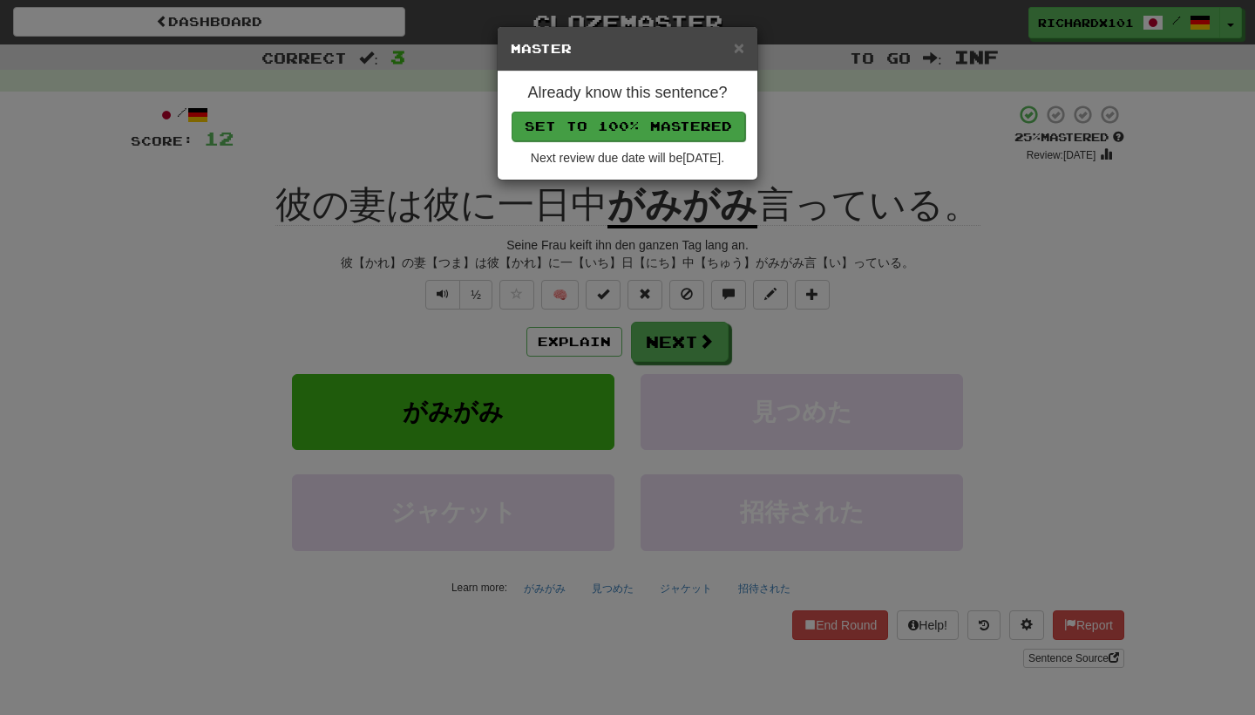
click at [667, 118] on button "Set to 100% Mastered" at bounding box center [629, 127] width 234 height 30
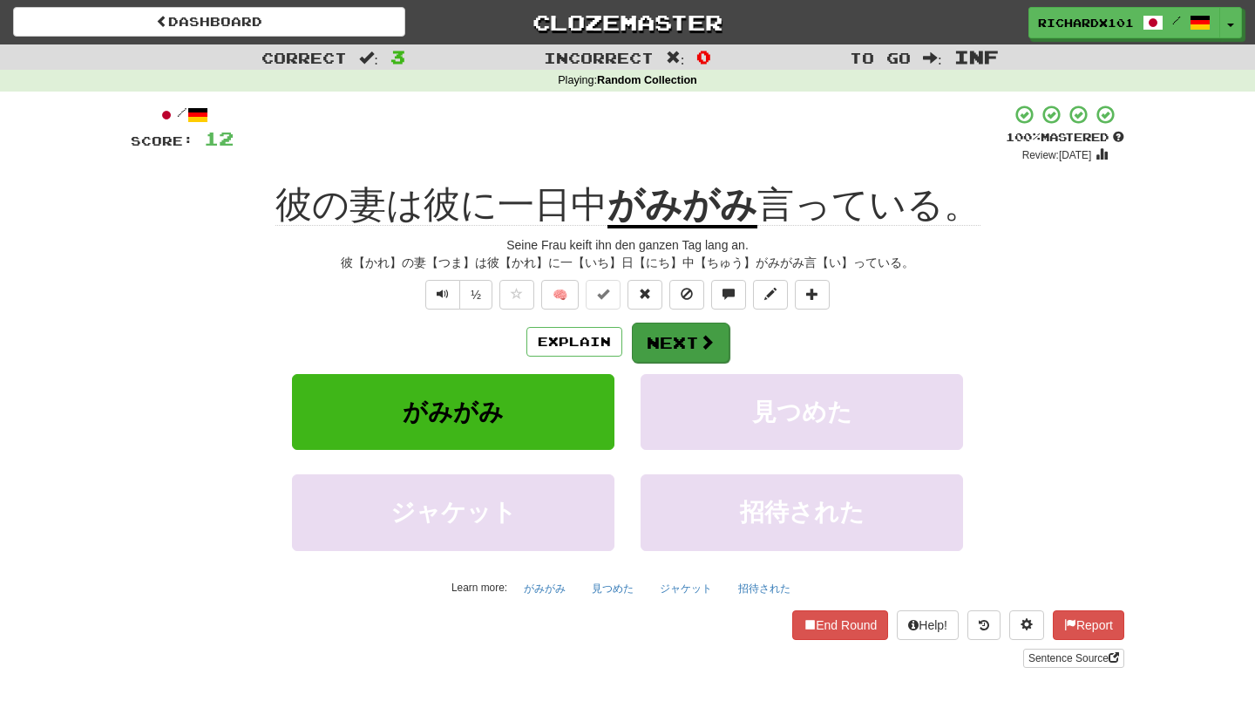
click at [666, 328] on button "Next" at bounding box center [681, 342] width 98 height 40
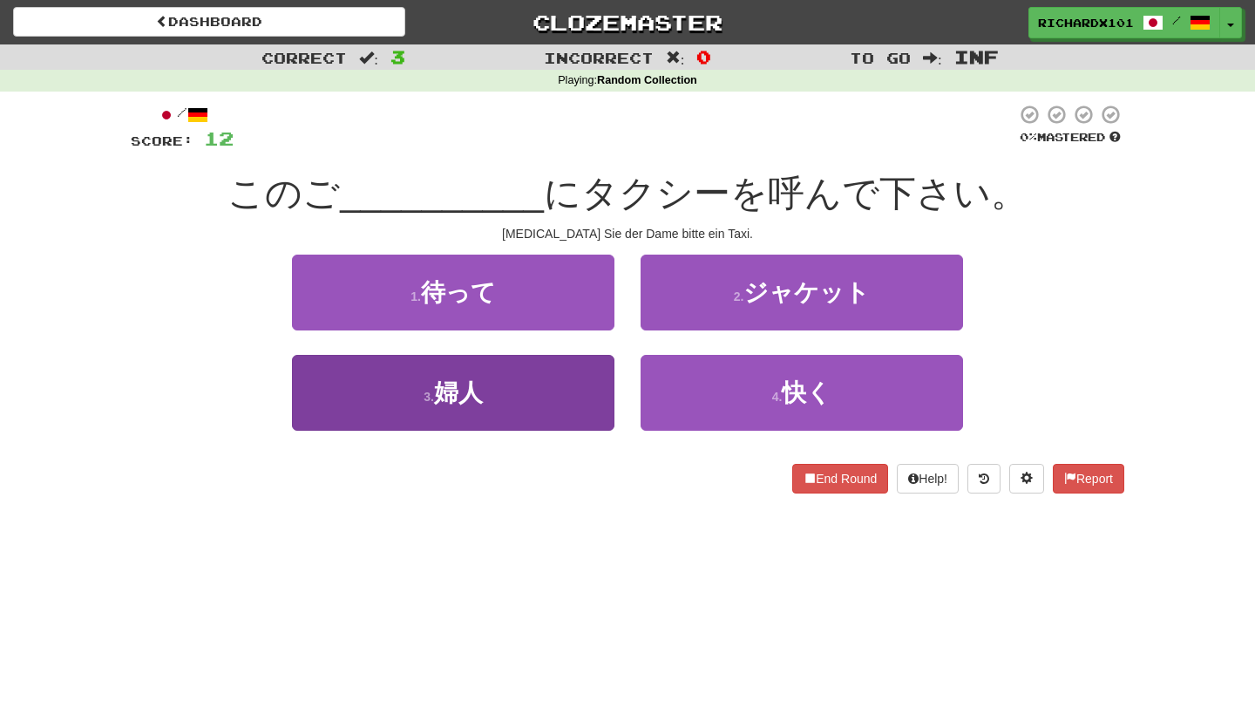
click at [586, 390] on button "3 . 婦人" at bounding box center [453, 393] width 322 height 76
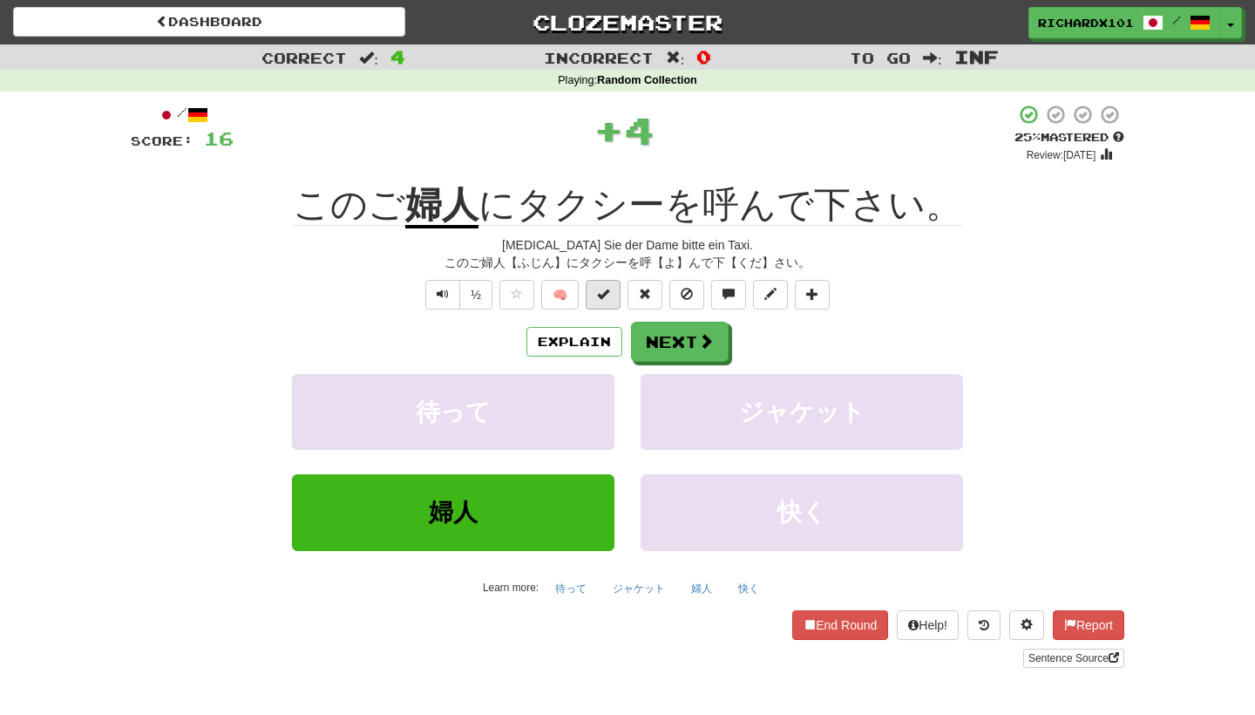
click at [611, 302] on button at bounding box center [603, 295] width 35 height 30
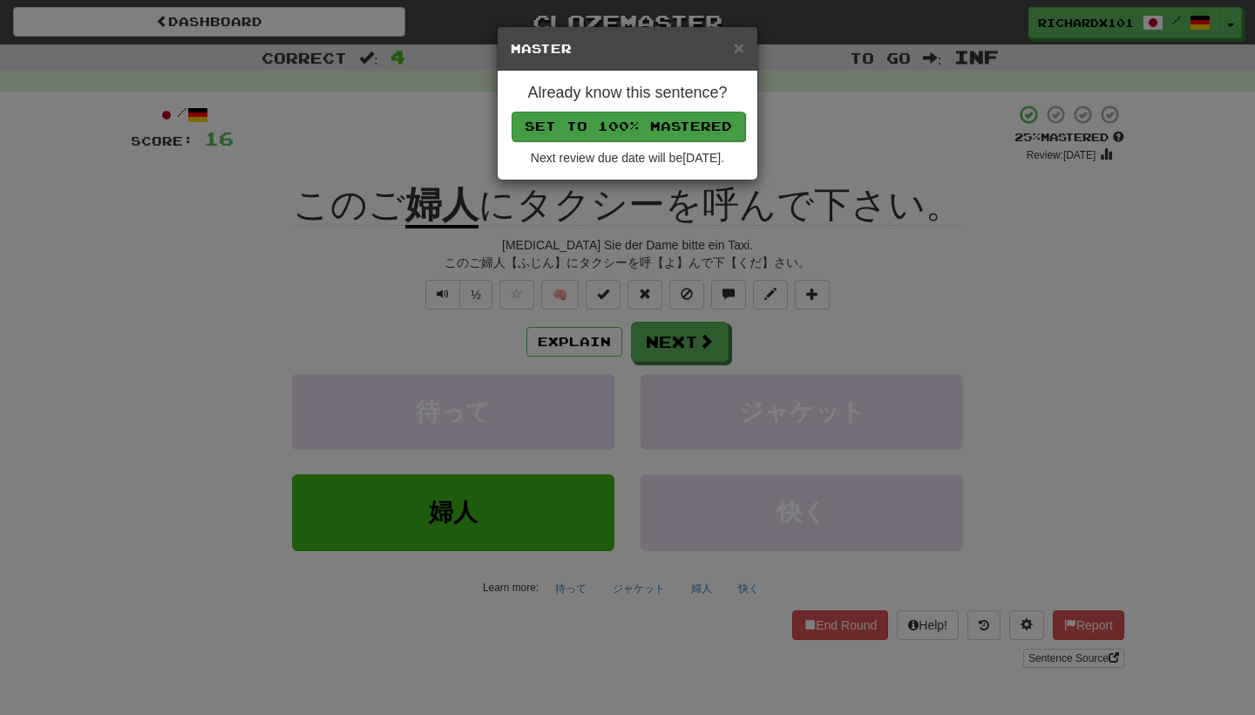
click at [673, 137] on button "Set to 100% Mastered" at bounding box center [629, 127] width 234 height 30
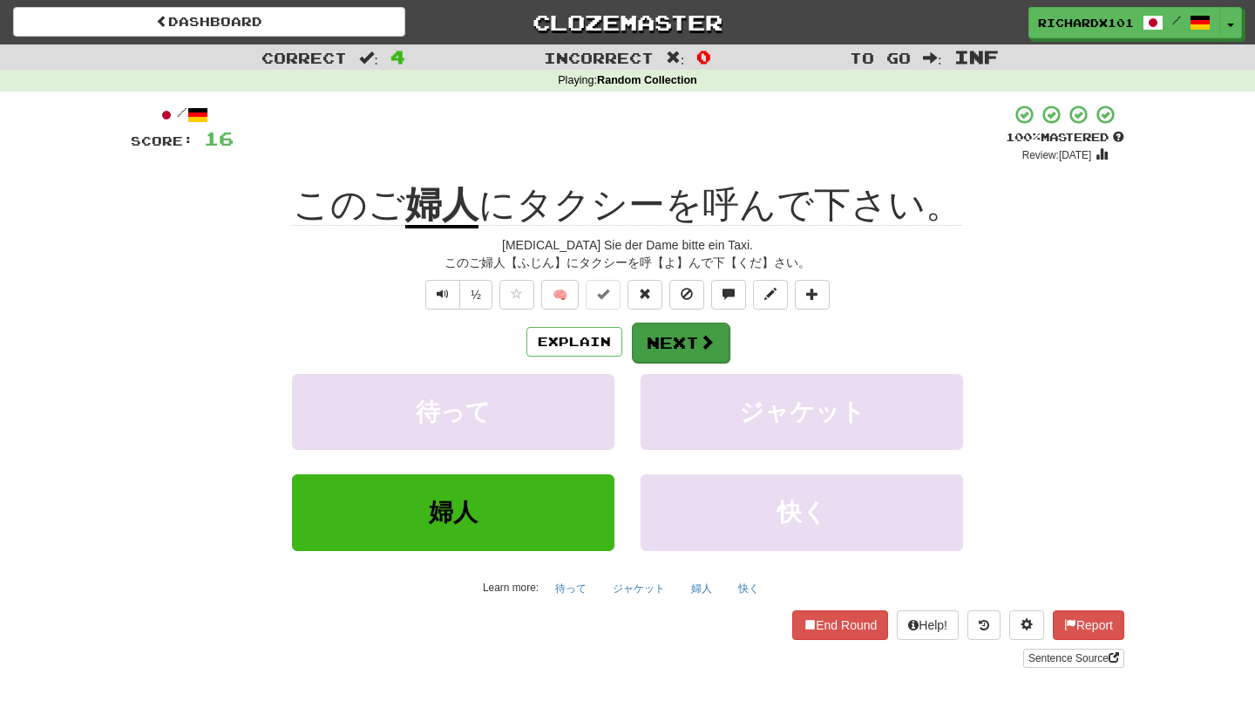
click at [662, 350] on button "Next" at bounding box center [681, 342] width 98 height 40
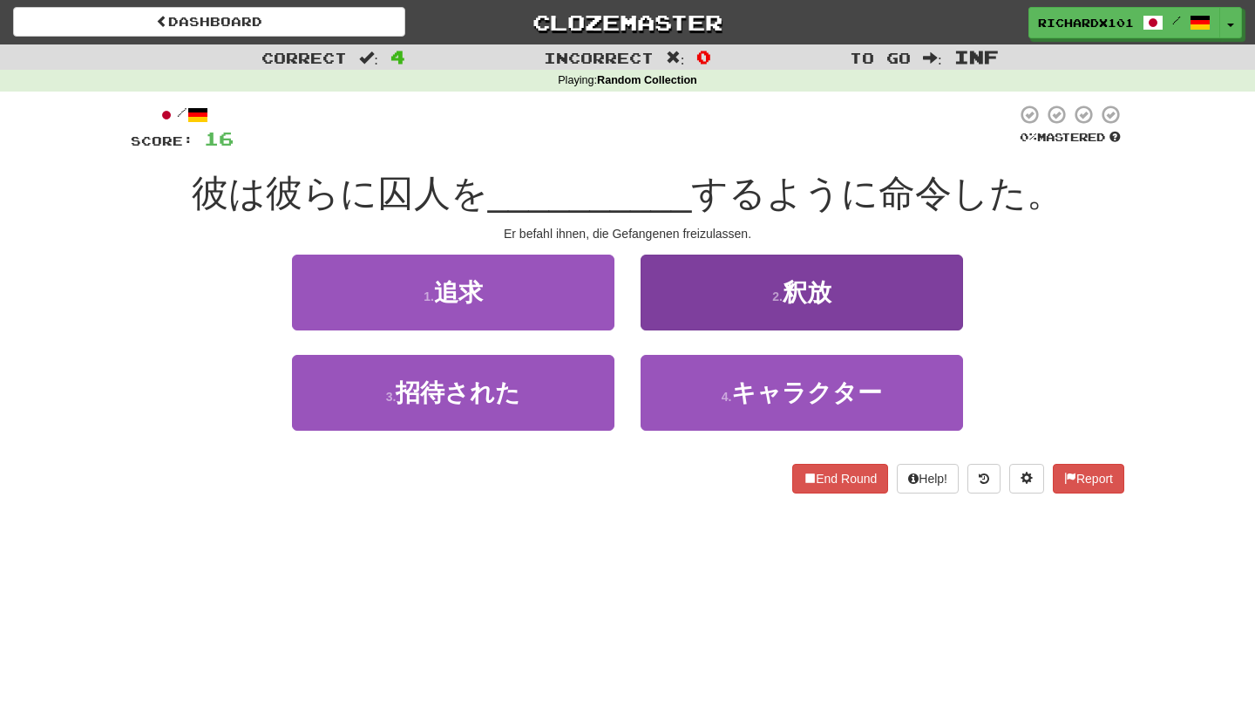
click at [702, 295] on button "2 . 釈放" at bounding box center [802, 292] width 322 height 76
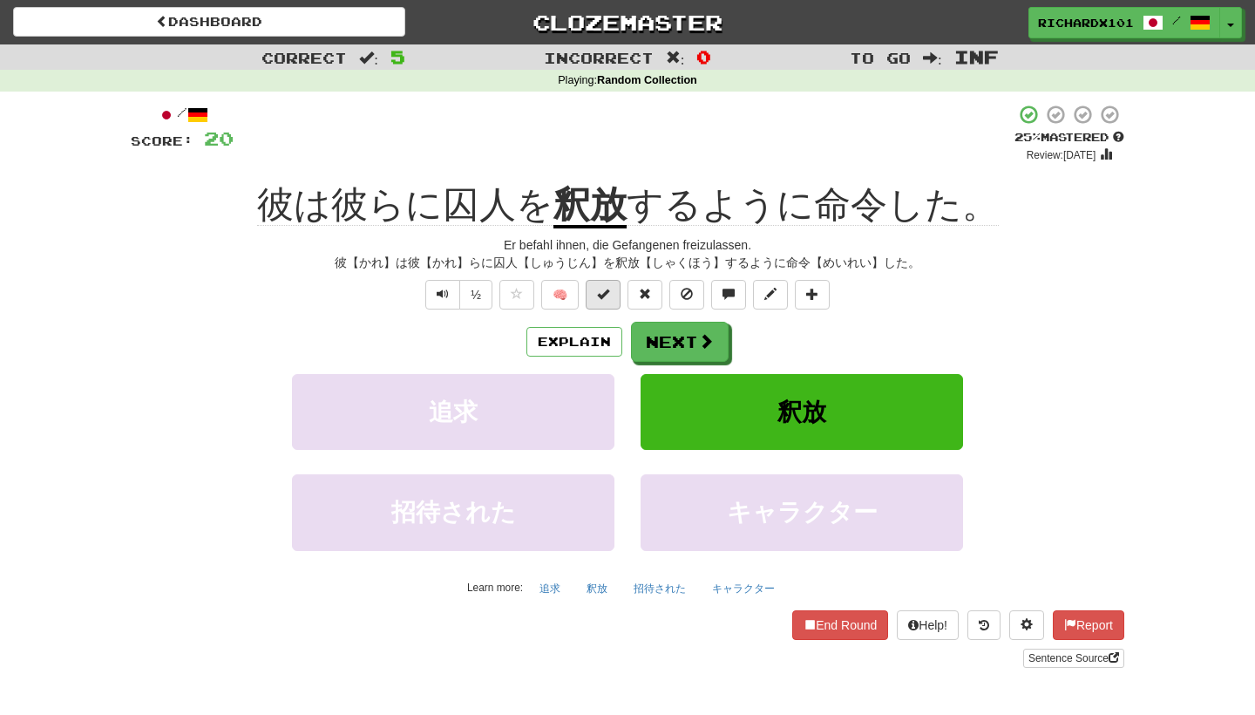
click at [616, 295] on button at bounding box center [603, 295] width 35 height 30
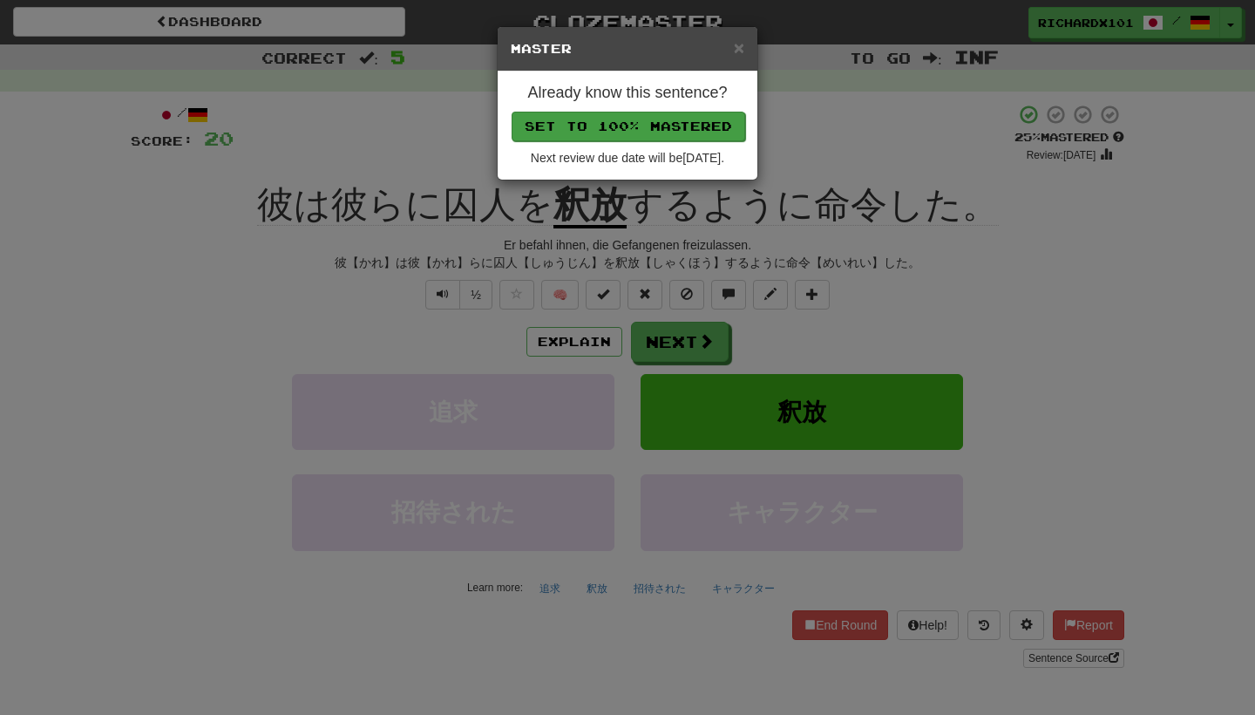
click at [705, 122] on button "Set to 100% Mastered" at bounding box center [629, 127] width 234 height 30
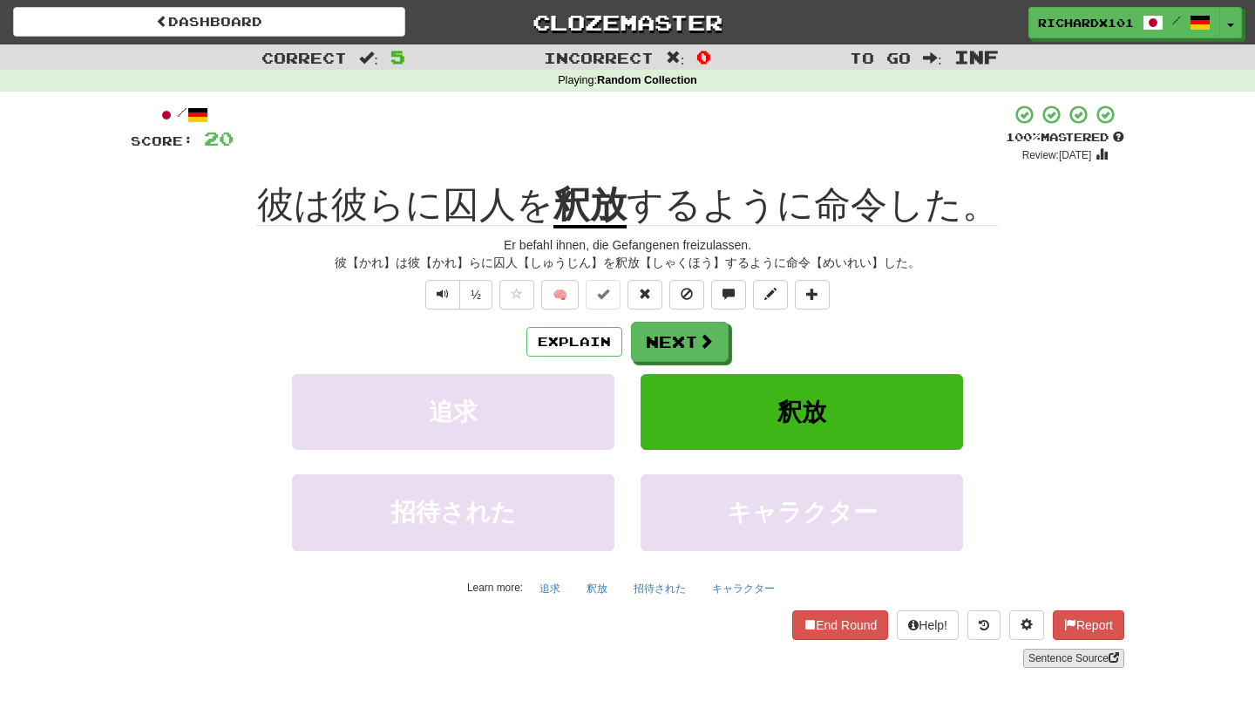
click at [1050, 651] on link "Sentence Source" at bounding box center [1073, 657] width 101 height 19
click at [825, 295] on button at bounding box center [812, 295] width 35 height 30
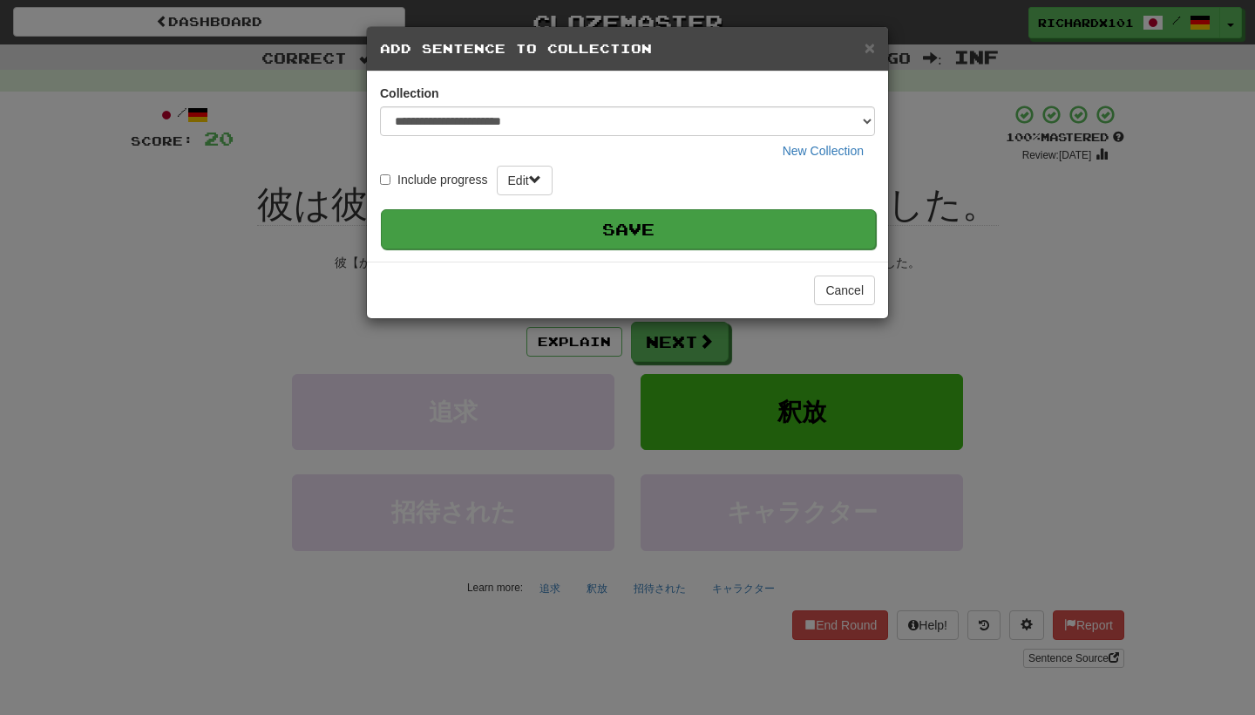
click at [787, 219] on button "Save" at bounding box center [628, 229] width 495 height 40
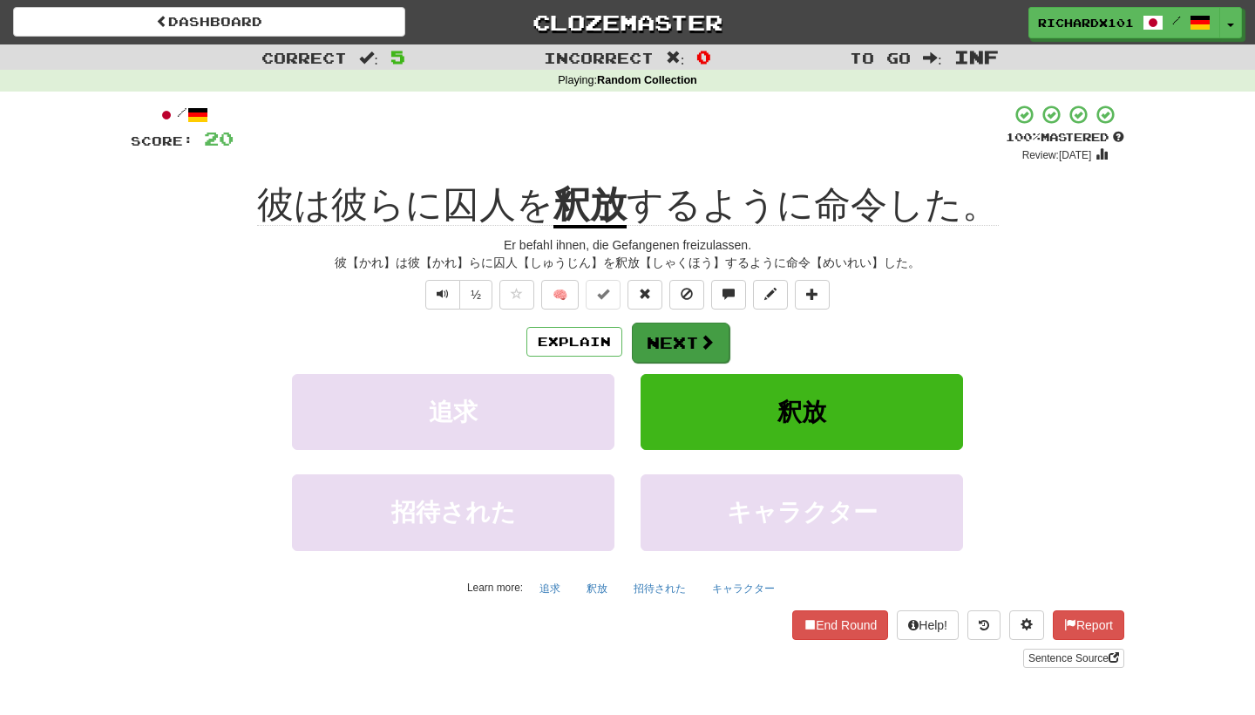
click at [724, 337] on button "Next" at bounding box center [681, 342] width 98 height 40
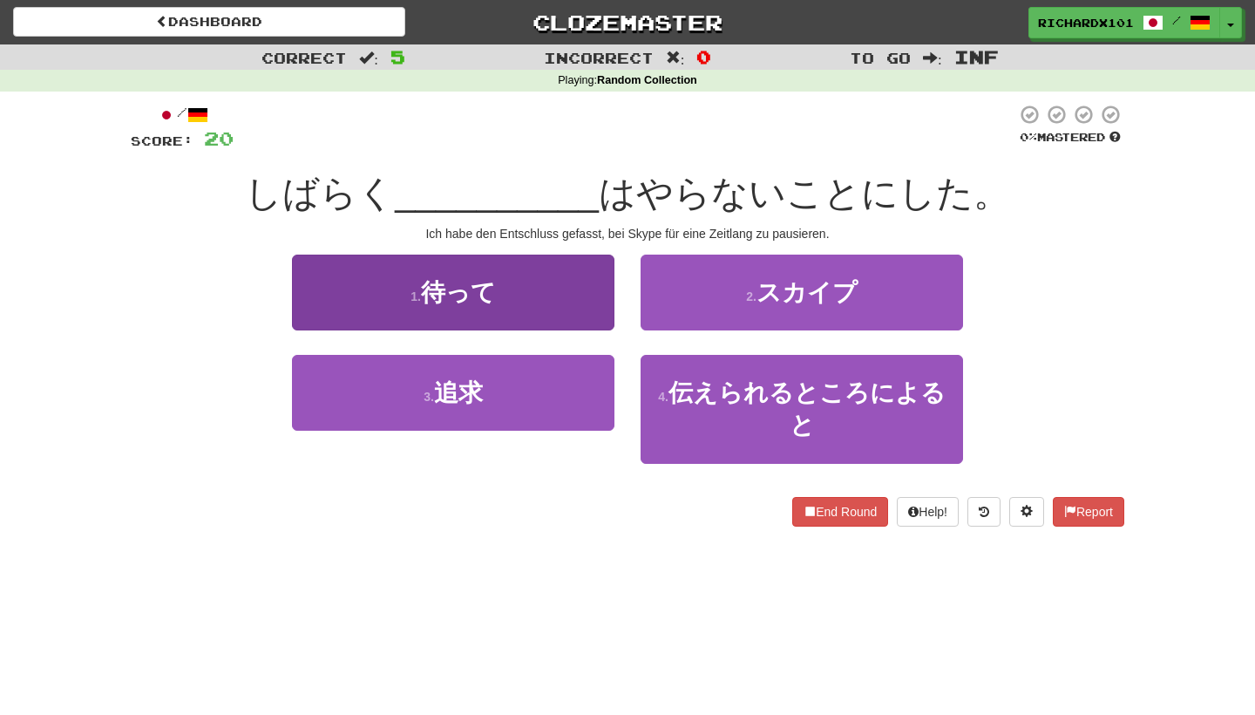
click at [586, 294] on button "1 . 待って" at bounding box center [453, 292] width 322 height 76
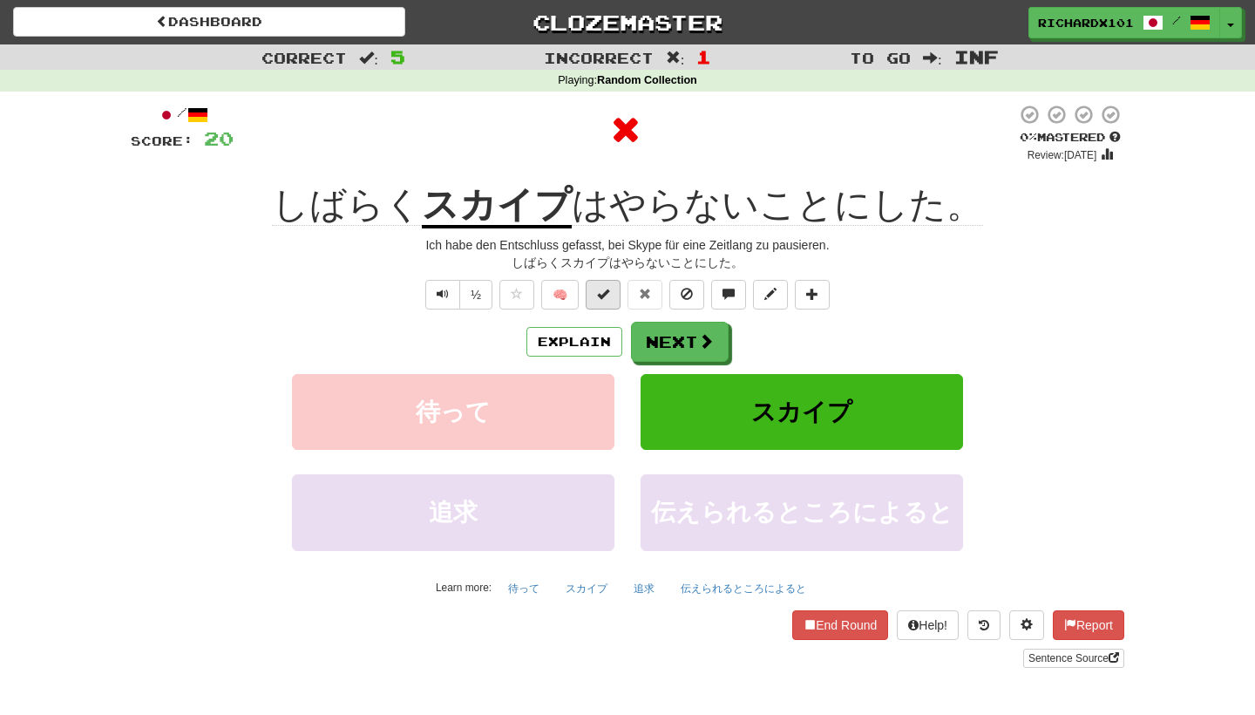
click at [601, 297] on span at bounding box center [603, 294] width 12 height 12
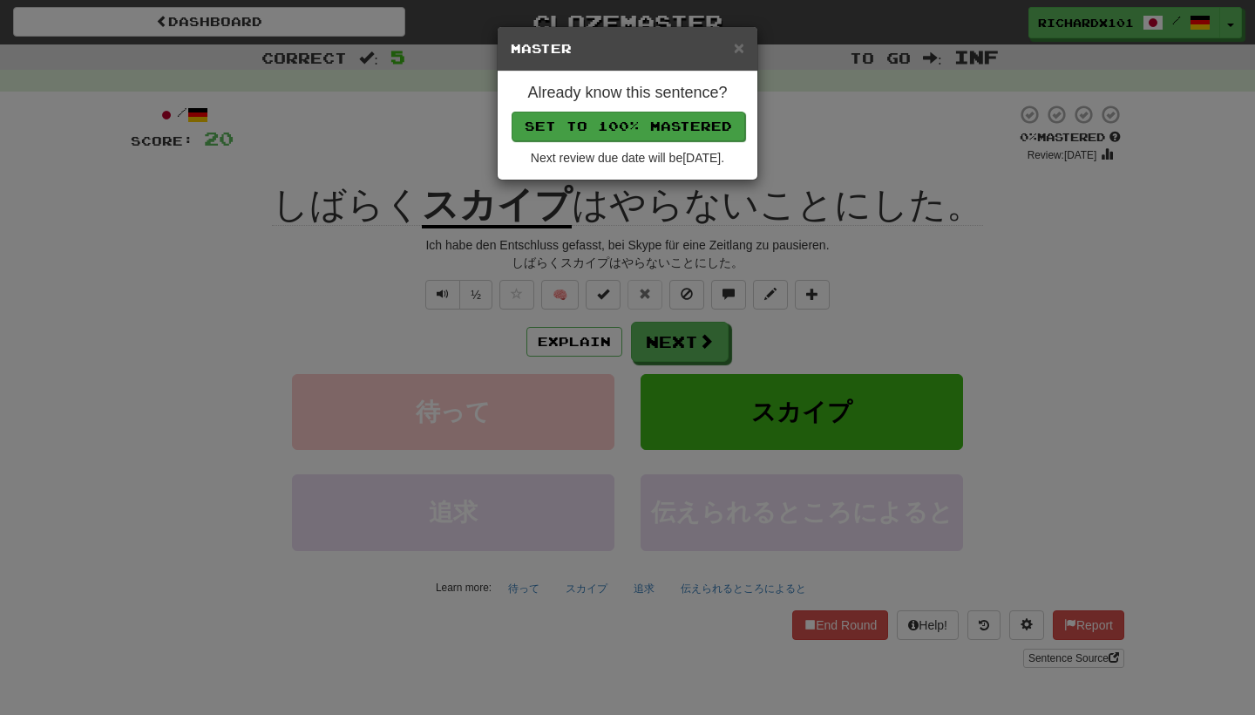
click at [668, 132] on button "Set to 100% Mastered" at bounding box center [629, 127] width 234 height 30
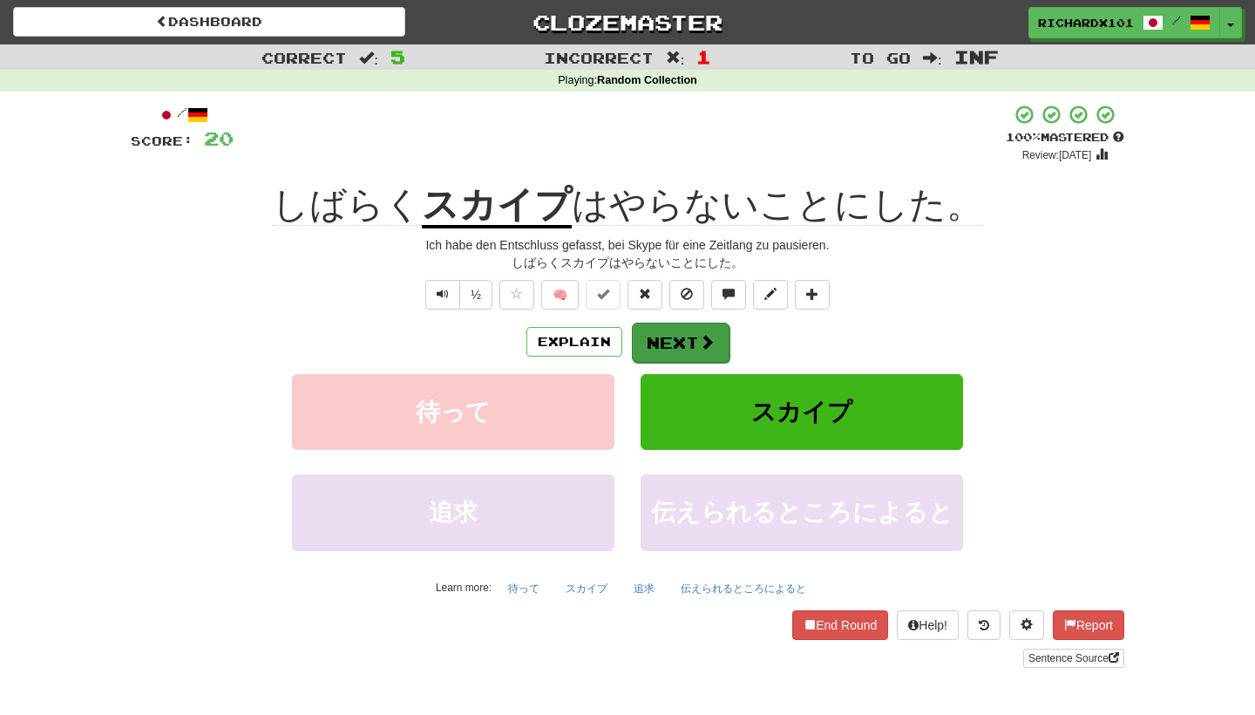
click at [667, 348] on button "Next" at bounding box center [681, 342] width 98 height 40
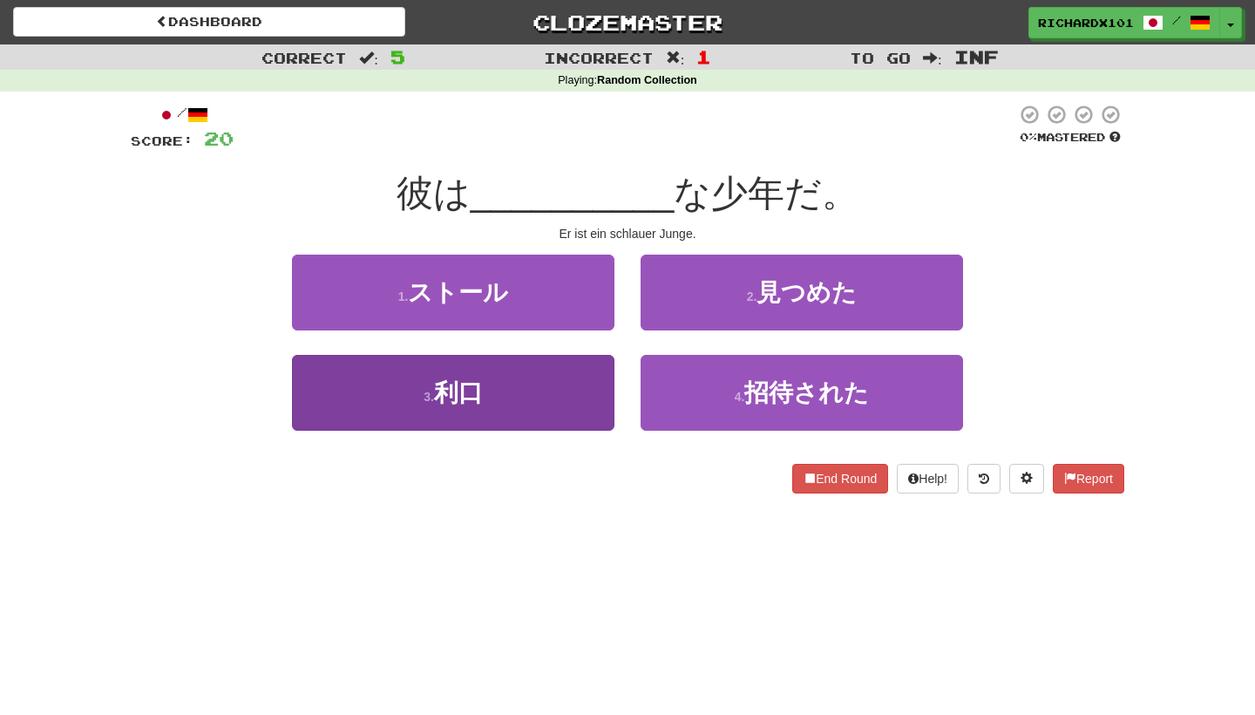
click at [557, 406] on button "3 . 利口" at bounding box center [453, 393] width 322 height 76
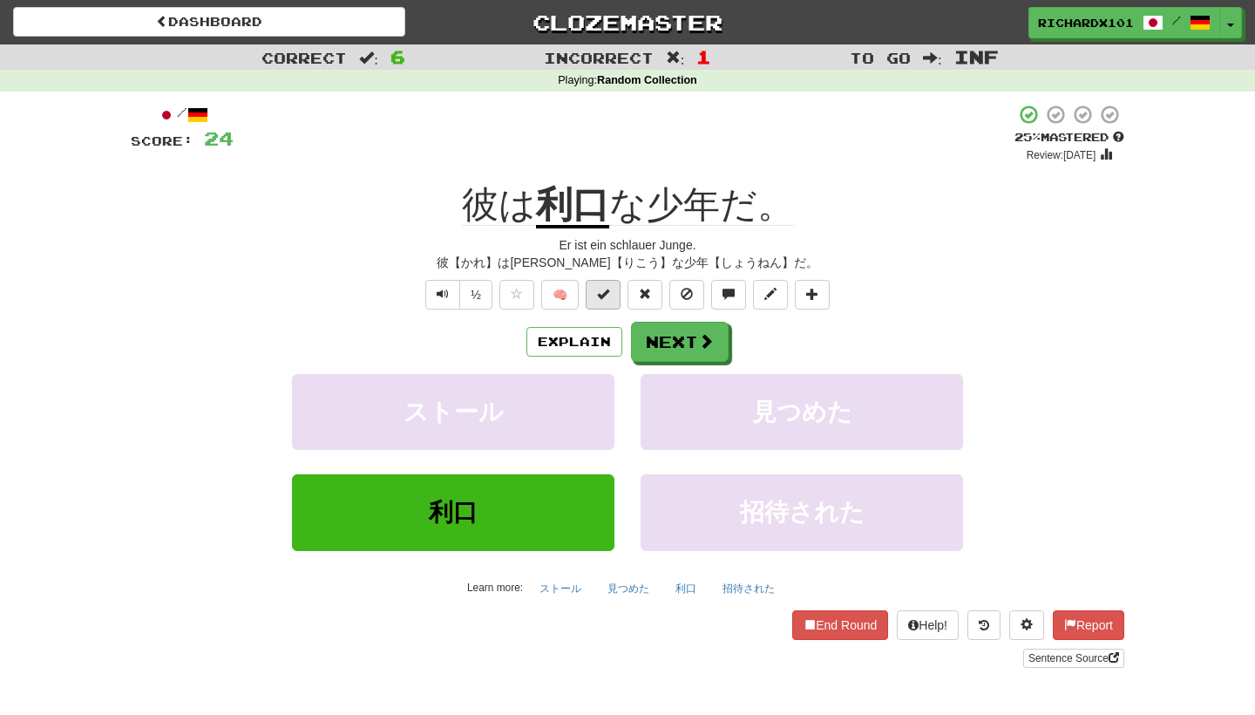
click at [602, 294] on span at bounding box center [603, 294] width 12 height 12
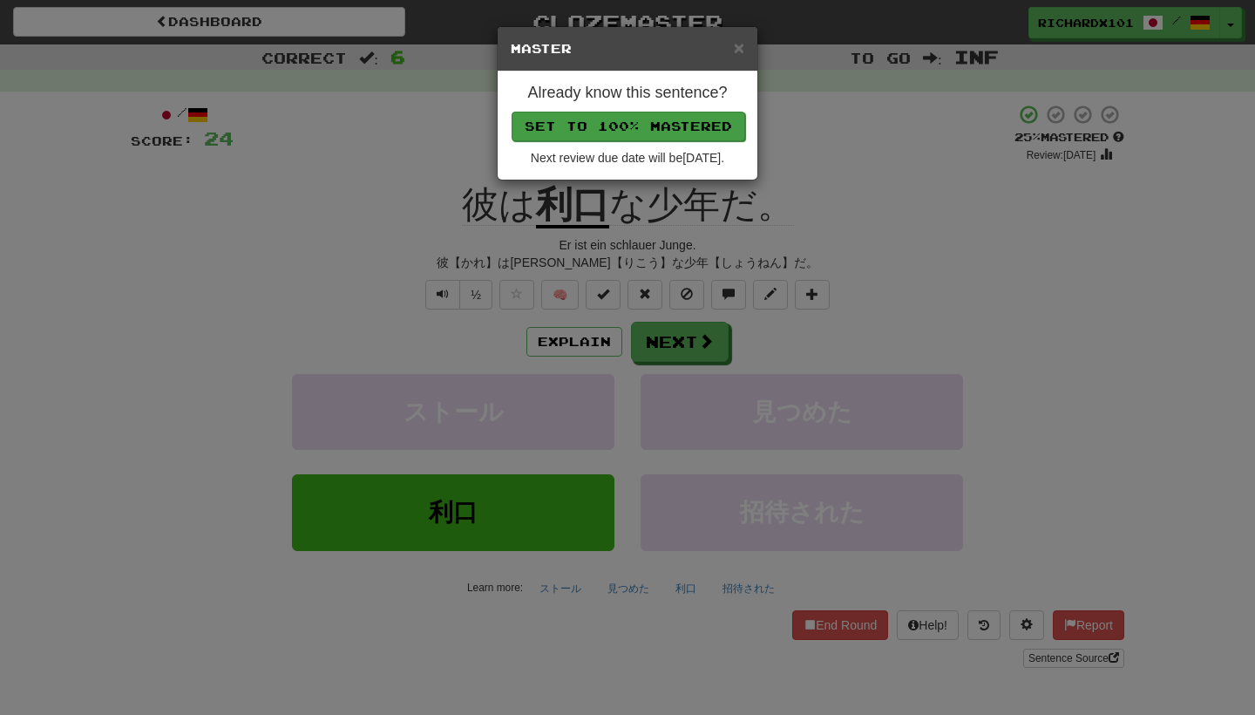
click at [677, 119] on button "Set to 100% Mastered" at bounding box center [629, 127] width 234 height 30
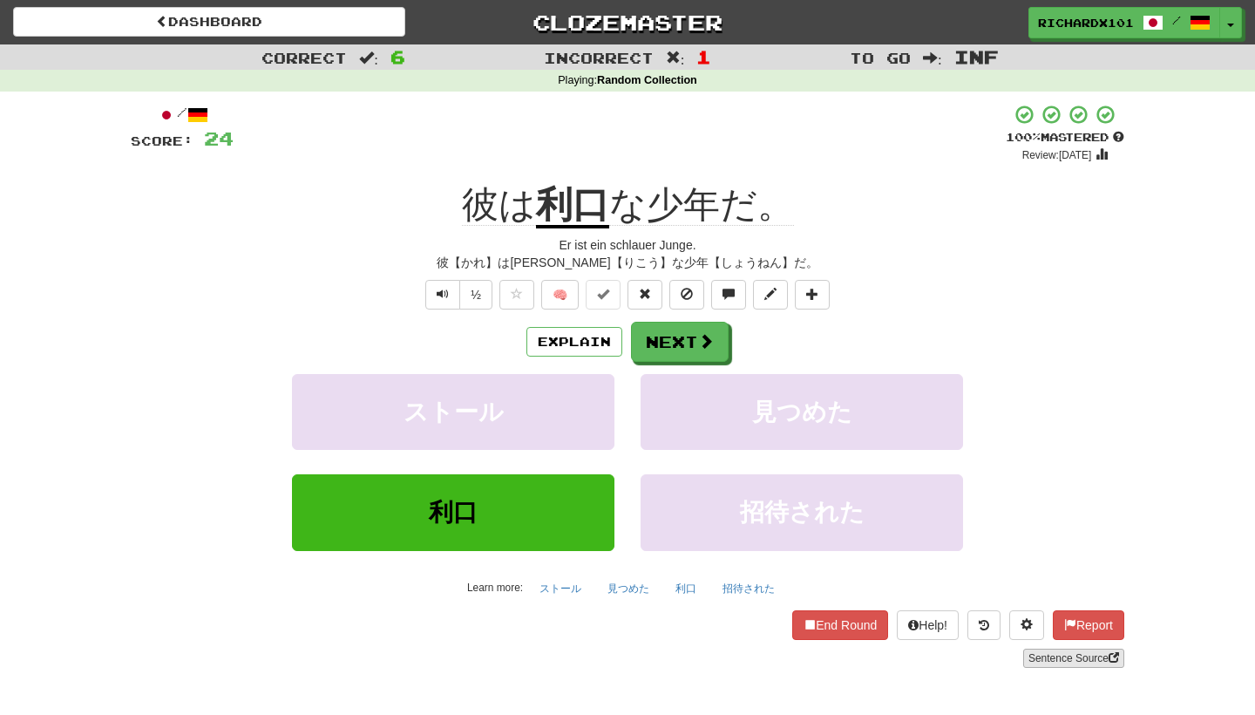
click at [1043, 648] on link "Sentence Source" at bounding box center [1073, 657] width 101 height 19
click at [825, 294] on button at bounding box center [812, 295] width 35 height 30
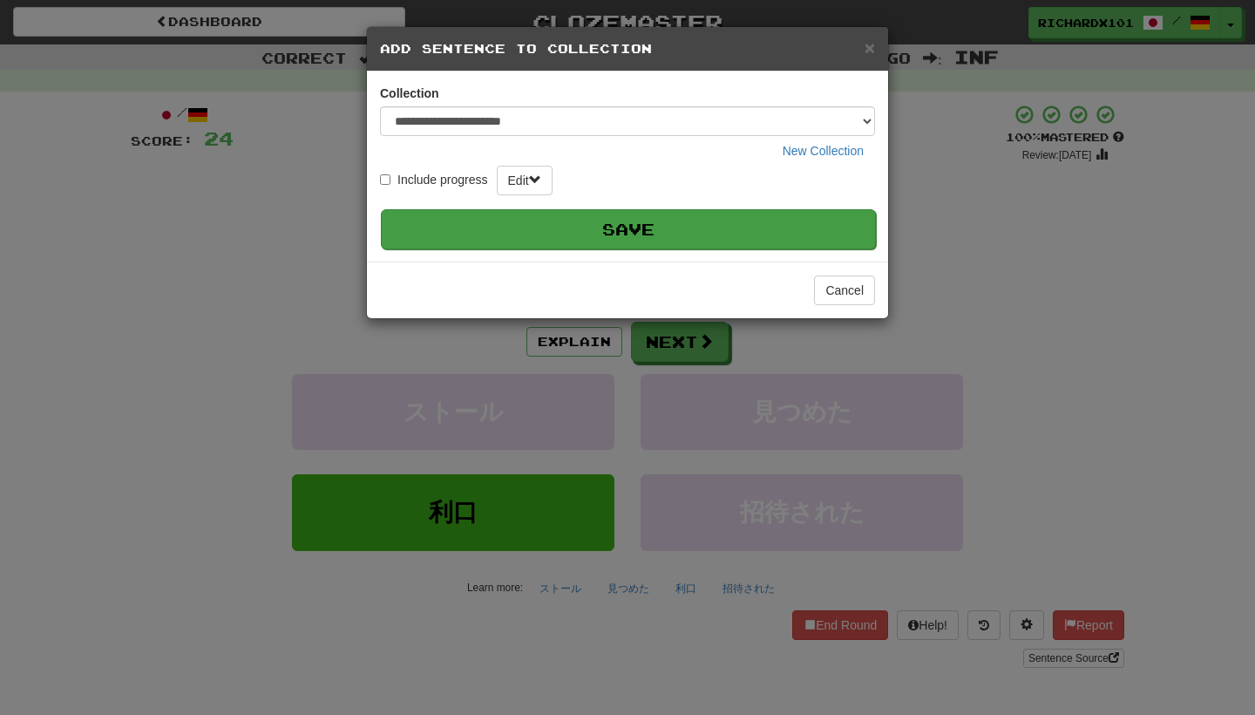
click at [785, 223] on button "Save" at bounding box center [628, 229] width 495 height 40
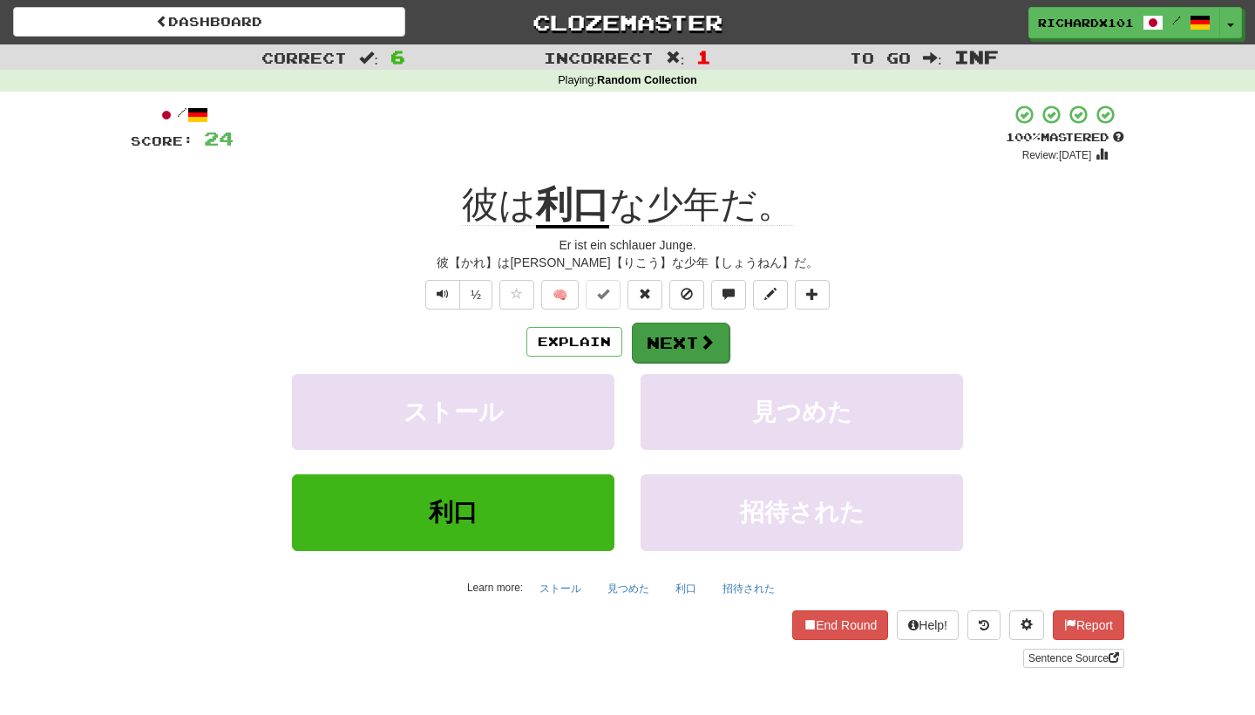
click at [724, 353] on button "Next" at bounding box center [681, 342] width 98 height 40
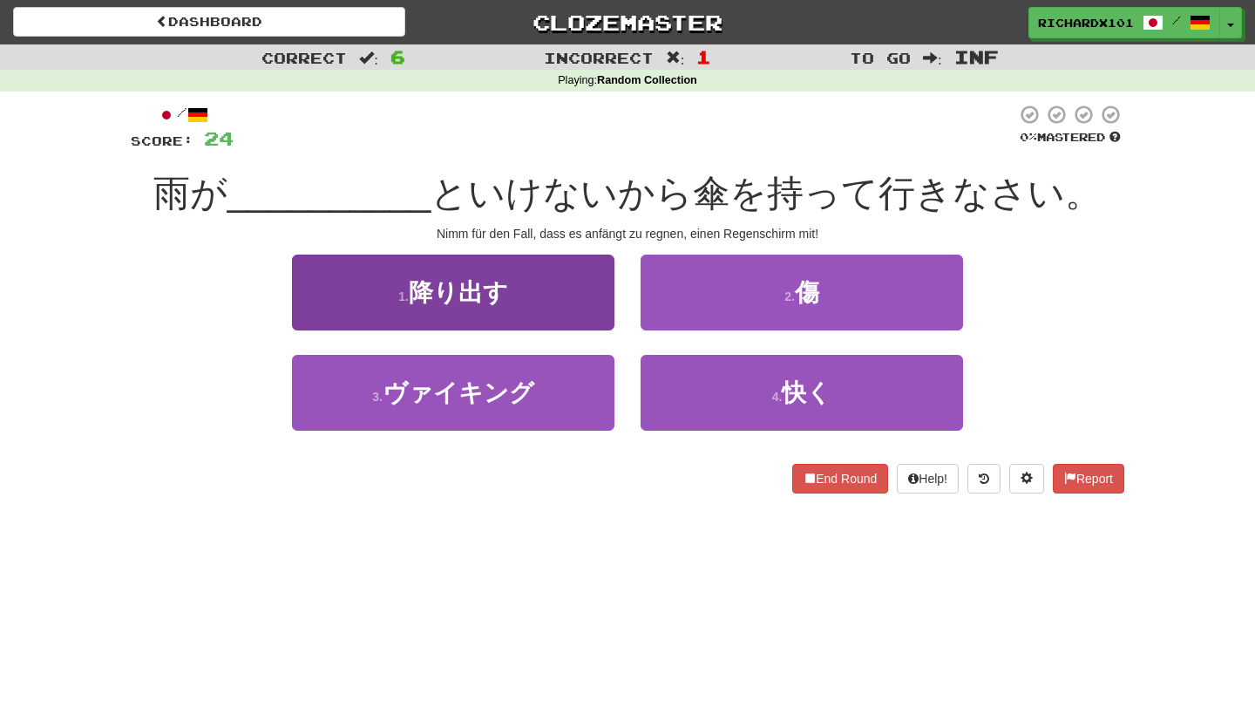
click at [592, 281] on button "1 . 降り出す" at bounding box center [453, 292] width 322 height 76
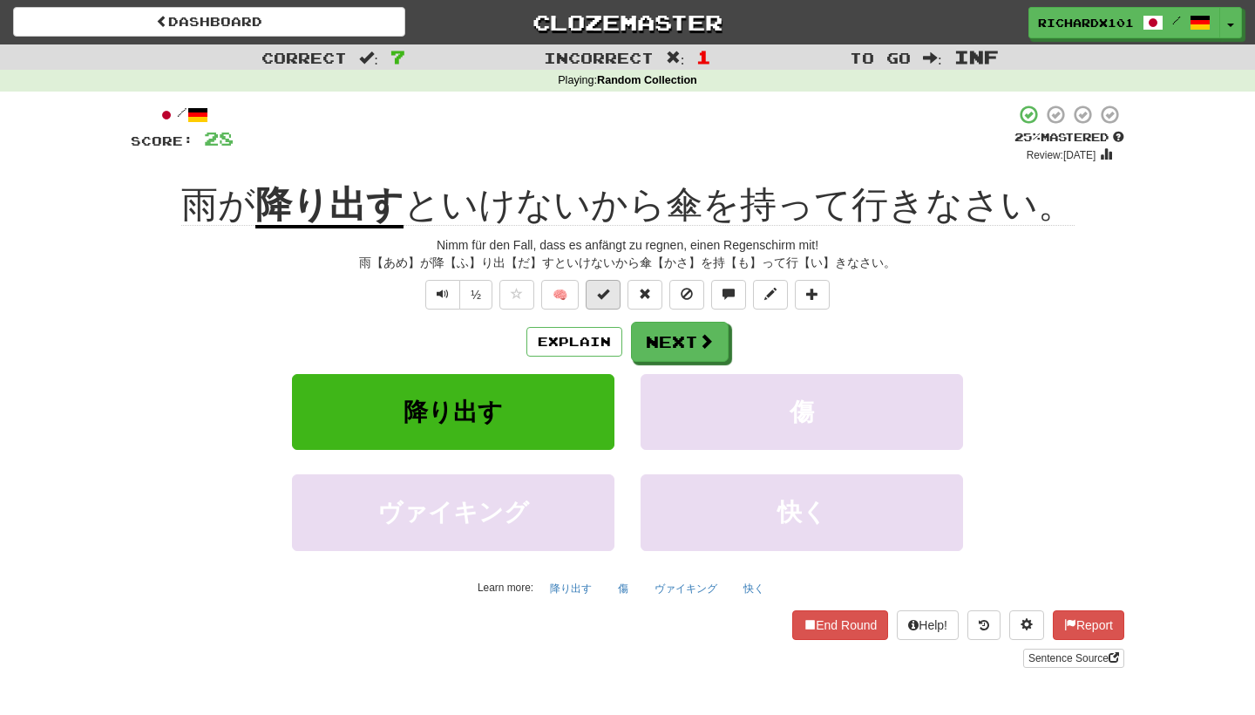
click at [599, 288] on span at bounding box center [603, 294] width 12 height 12
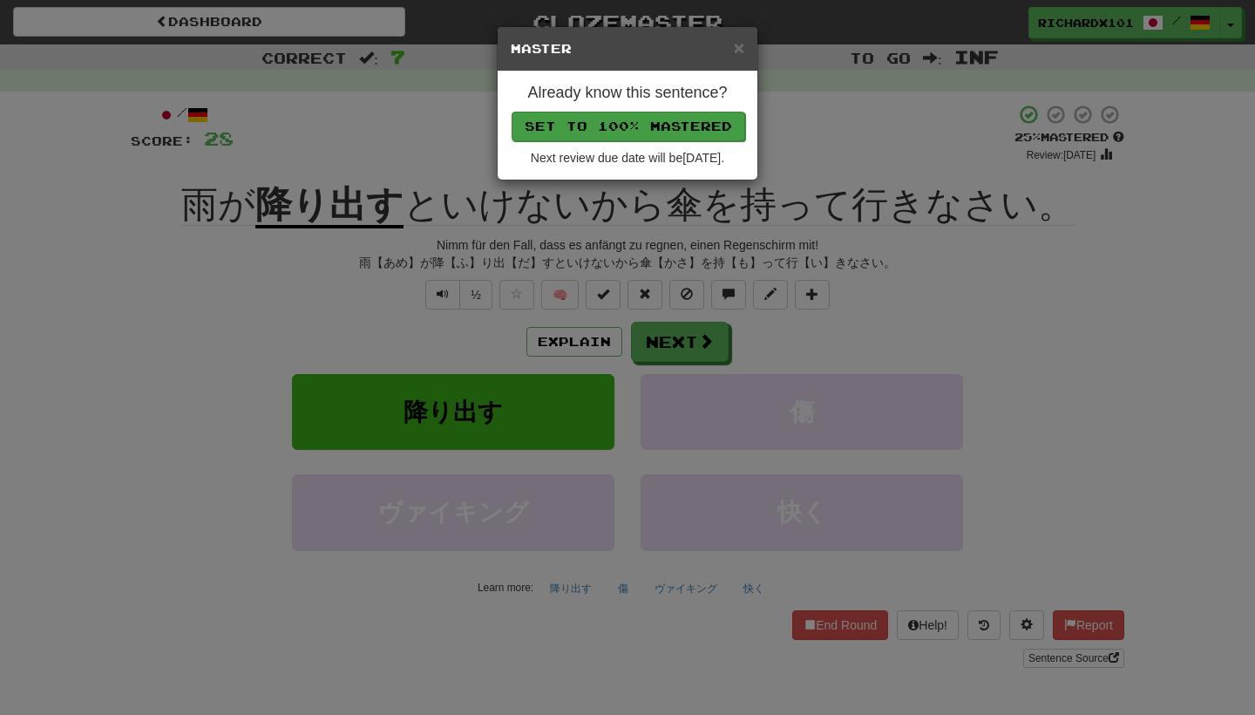
click at [650, 129] on button "Set to 100% Mastered" at bounding box center [629, 127] width 234 height 30
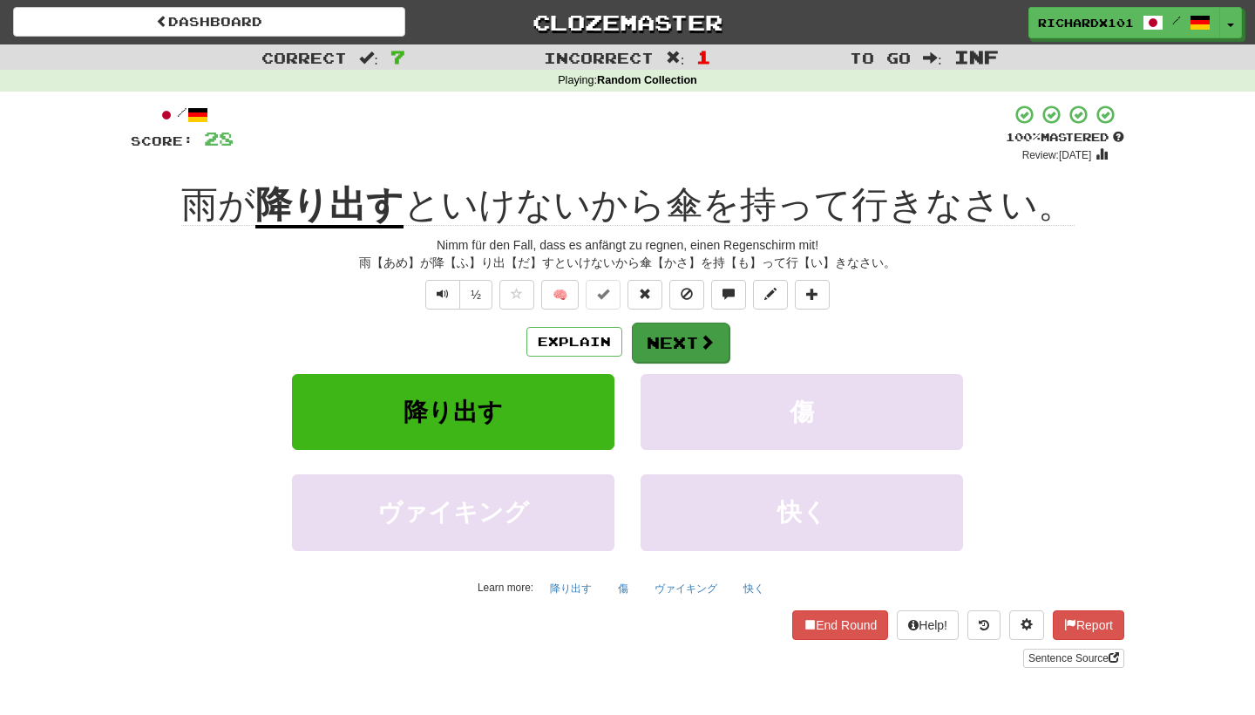
click at [658, 328] on button "Next" at bounding box center [681, 342] width 98 height 40
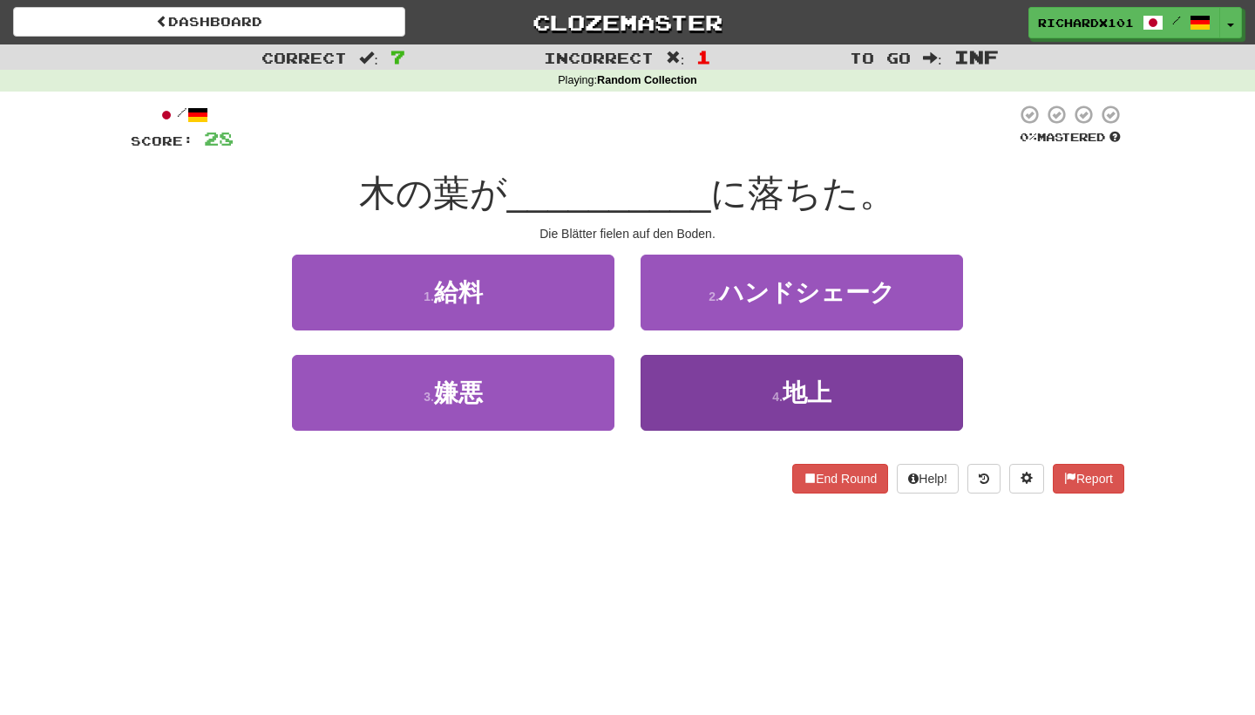
click at [672, 372] on button "4 . 地上" at bounding box center [802, 393] width 322 height 76
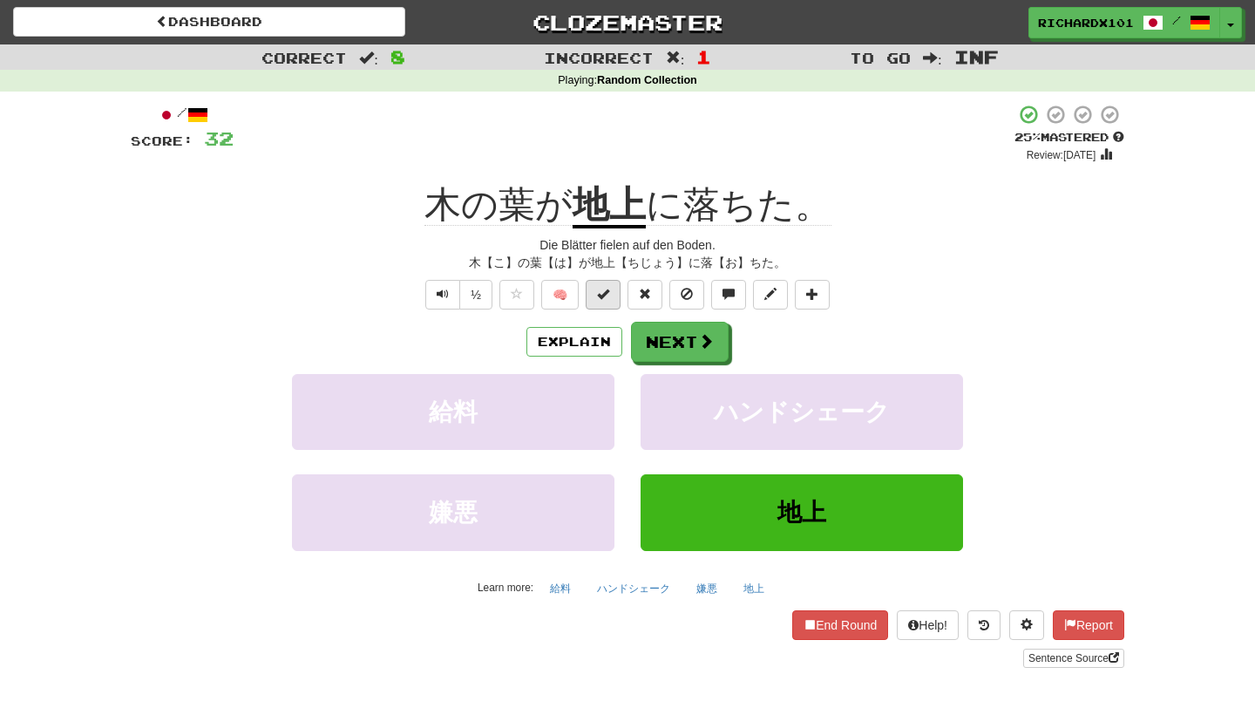
click at [612, 299] on button at bounding box center [603, 295] width 35 height 30
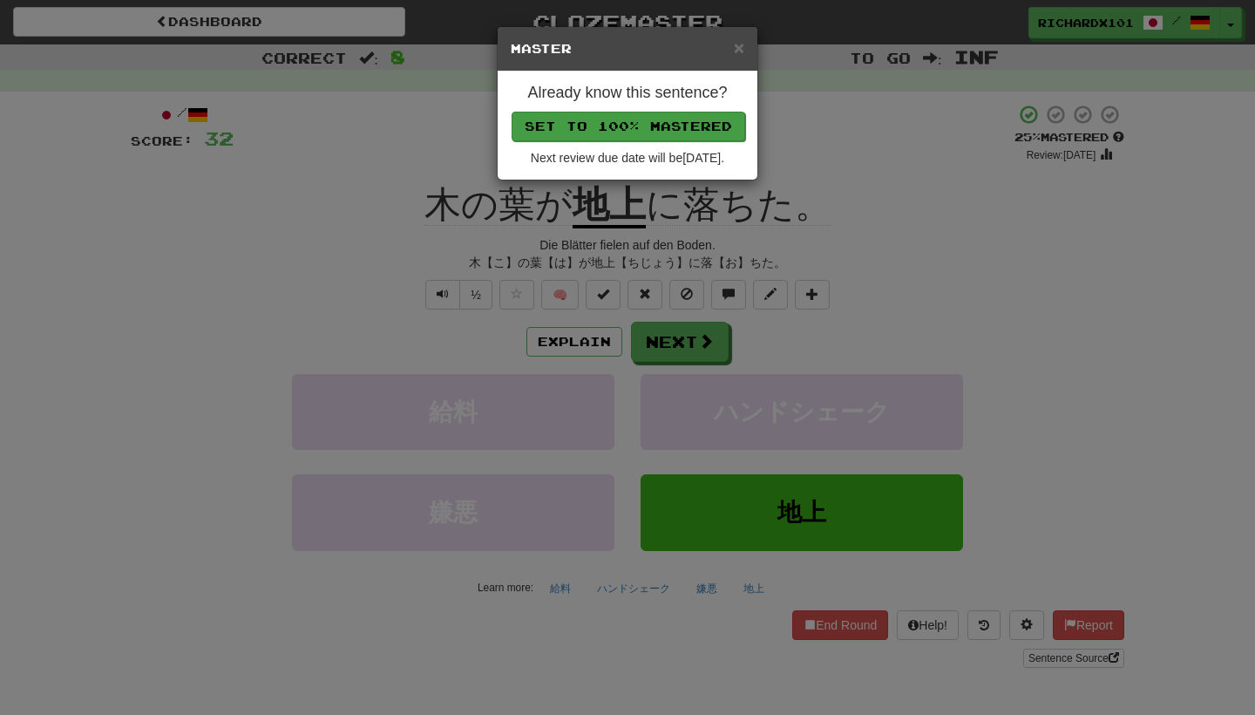
click at [645, 132] on button "Set to 100% Mastered" at bounding box center [629, 127] width 234 height 30
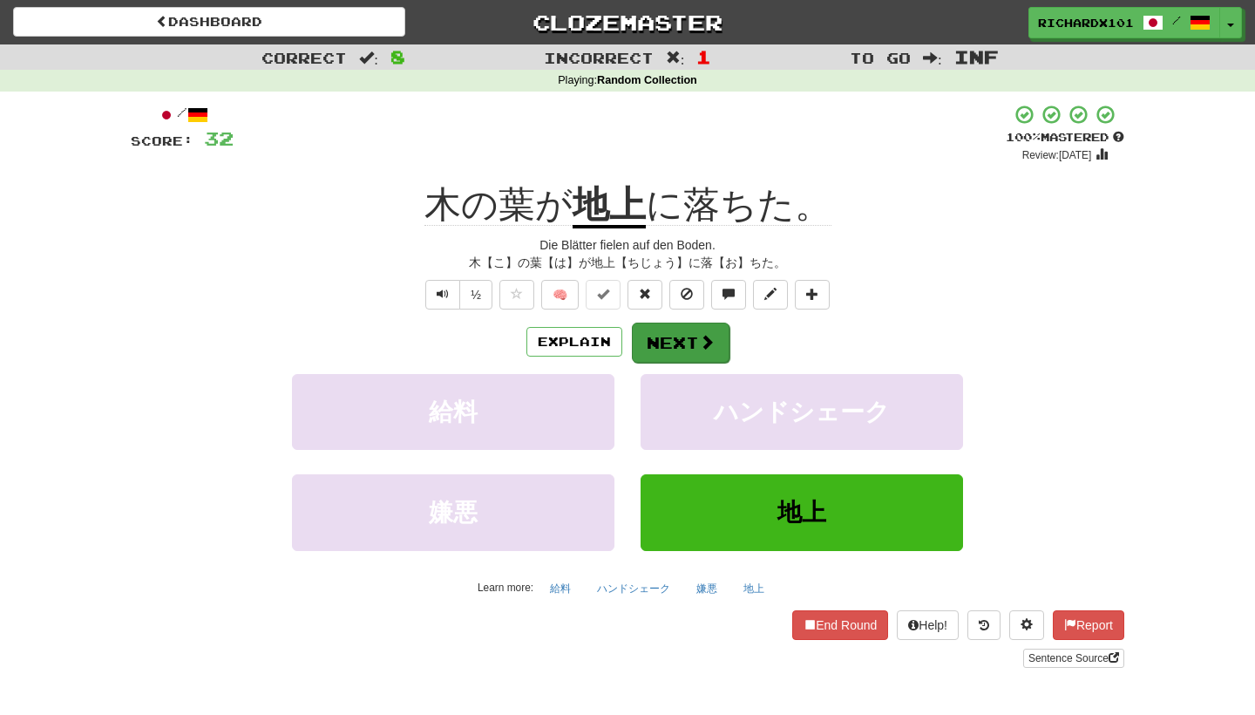
click at [655, 337] on button "Next" at bounding box center [681, 342] width 98 height 40
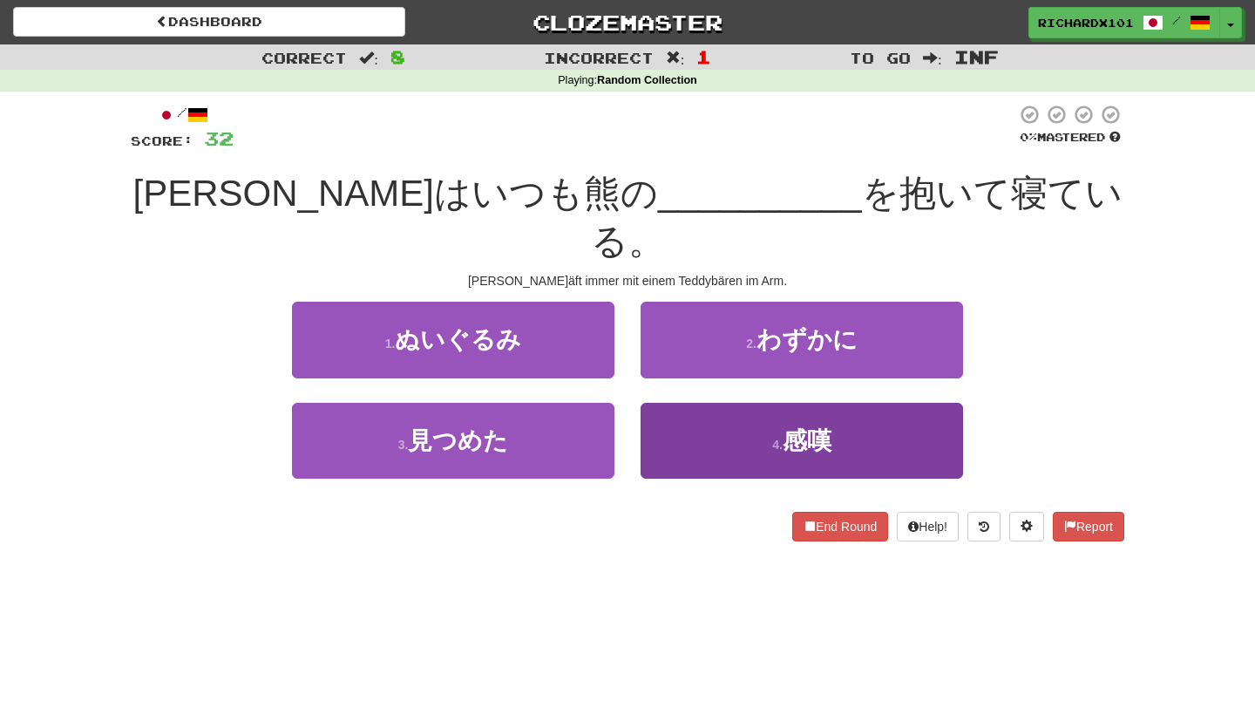
click at [687, 403] on button "4 . 感嘆" at bounding box center [802, 441] width 322 height 76
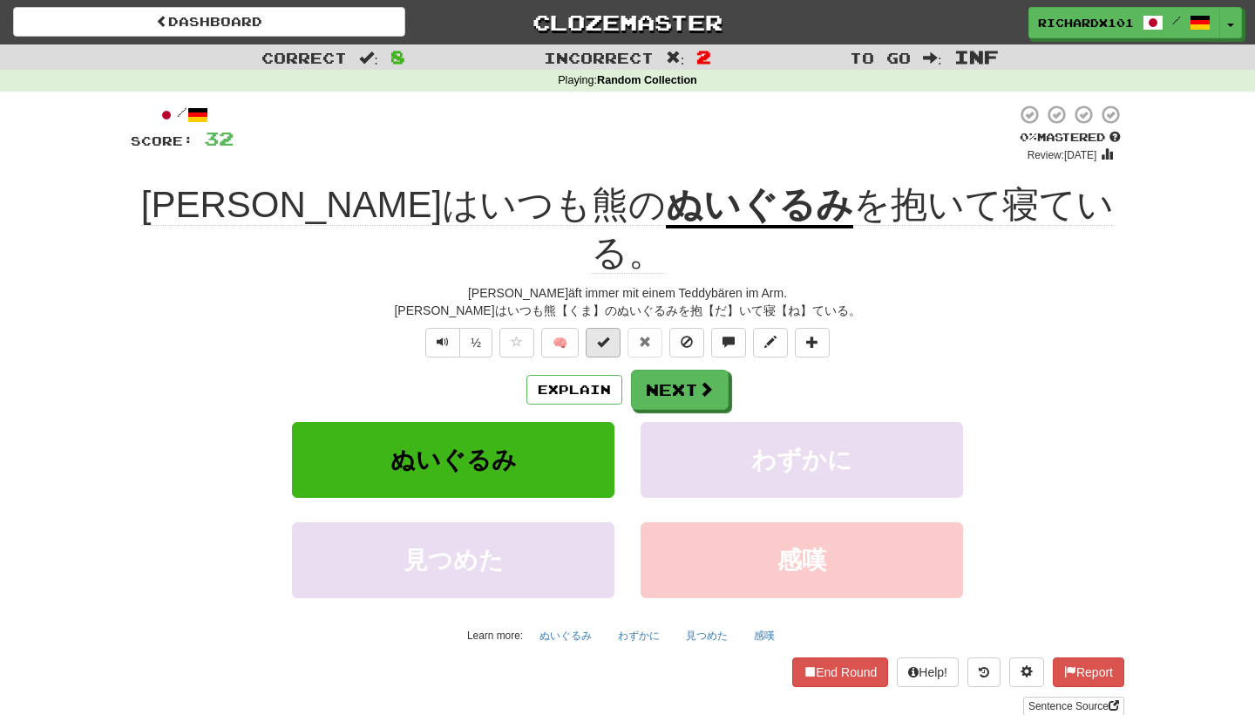
click at [607, 336] on span at bounding box center [603, 342] width 12 height 12
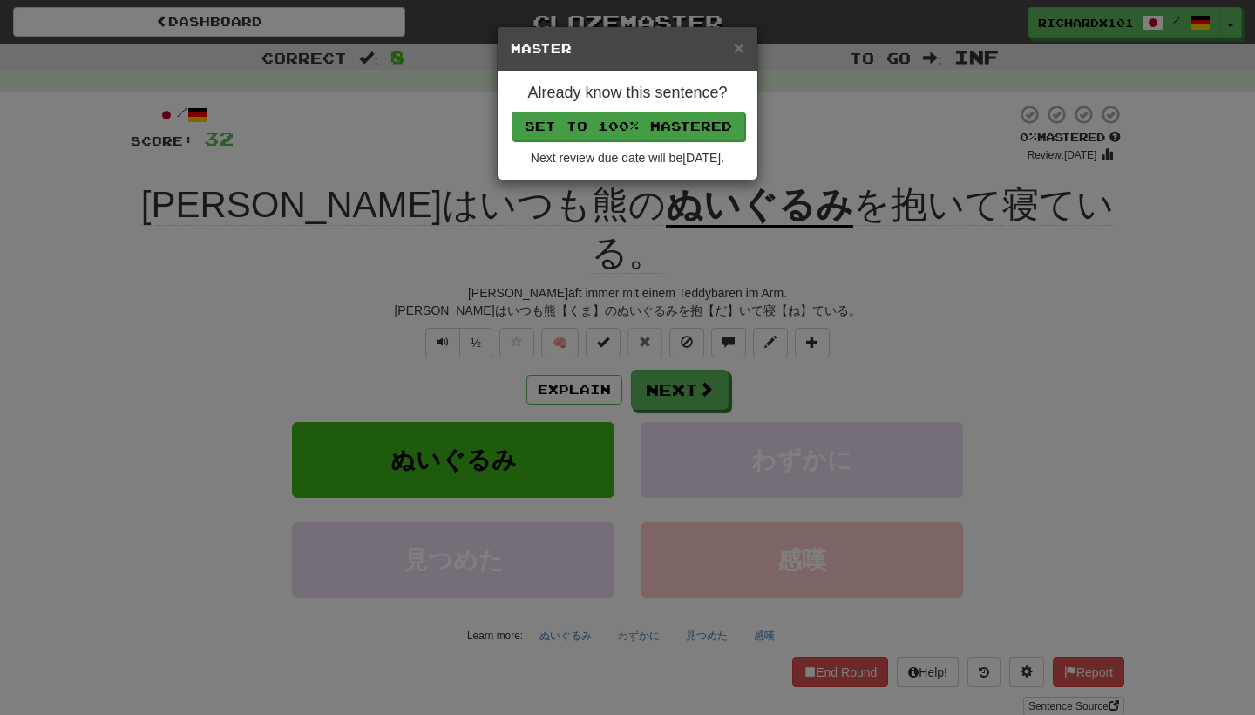
click at [658, 125] on button "Set to 100% Mastered" at bounding box center [629, 127] width 234 height 30
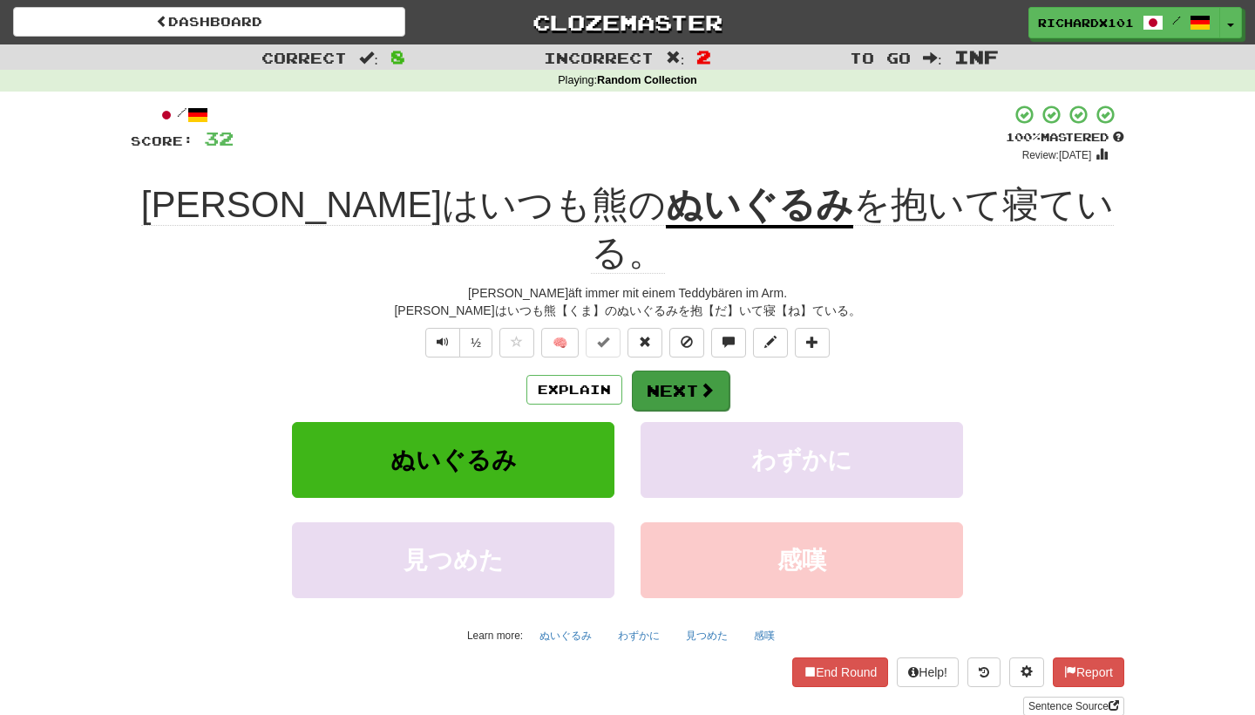
click at [669, 370] on button "Next" at bounding box center [681, 390] width 98 height 40
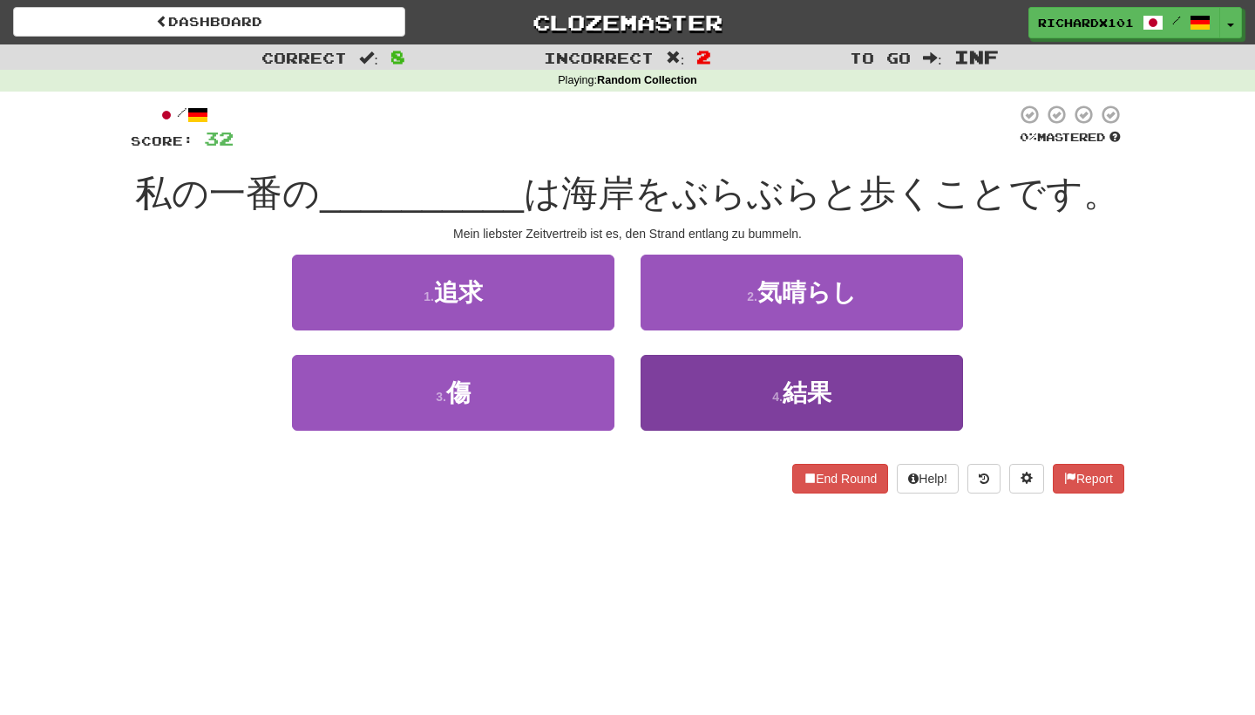
click at [690, 390] on button "4 . 結果" at bounding box center [802, 393] width 322 height 76
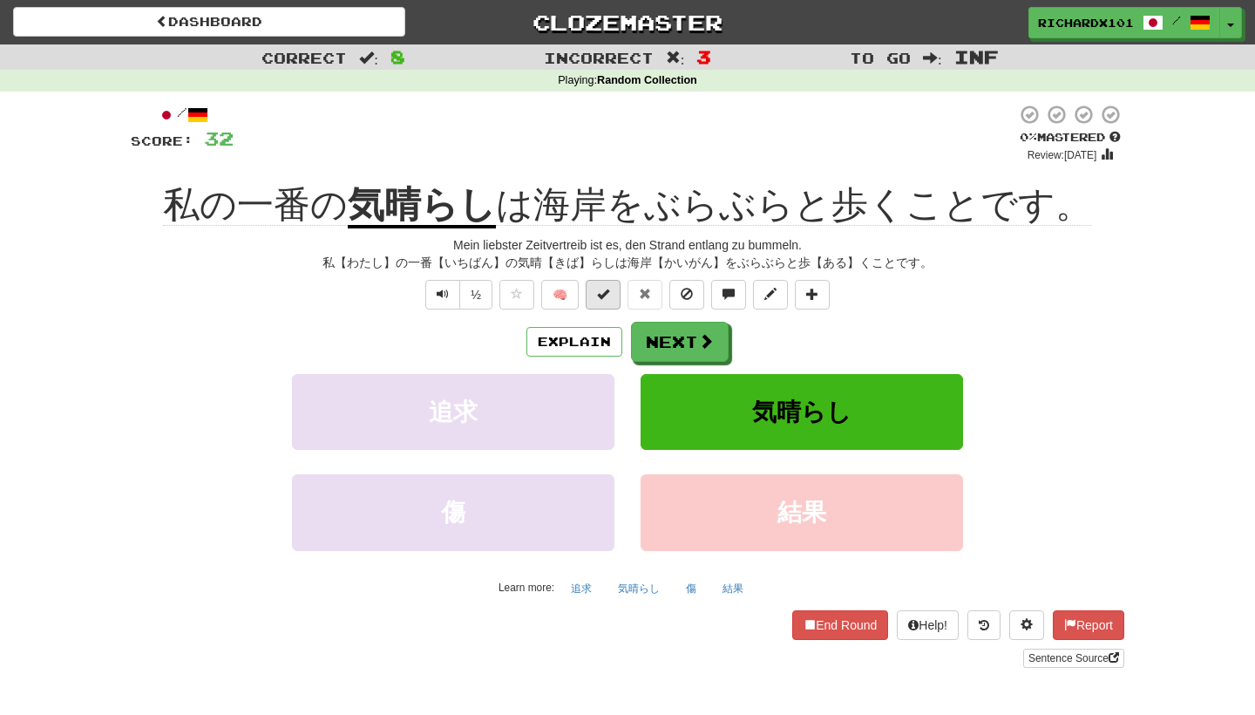
click at [616, 292] on button at bounding box center [603, 295] width 35 height 30
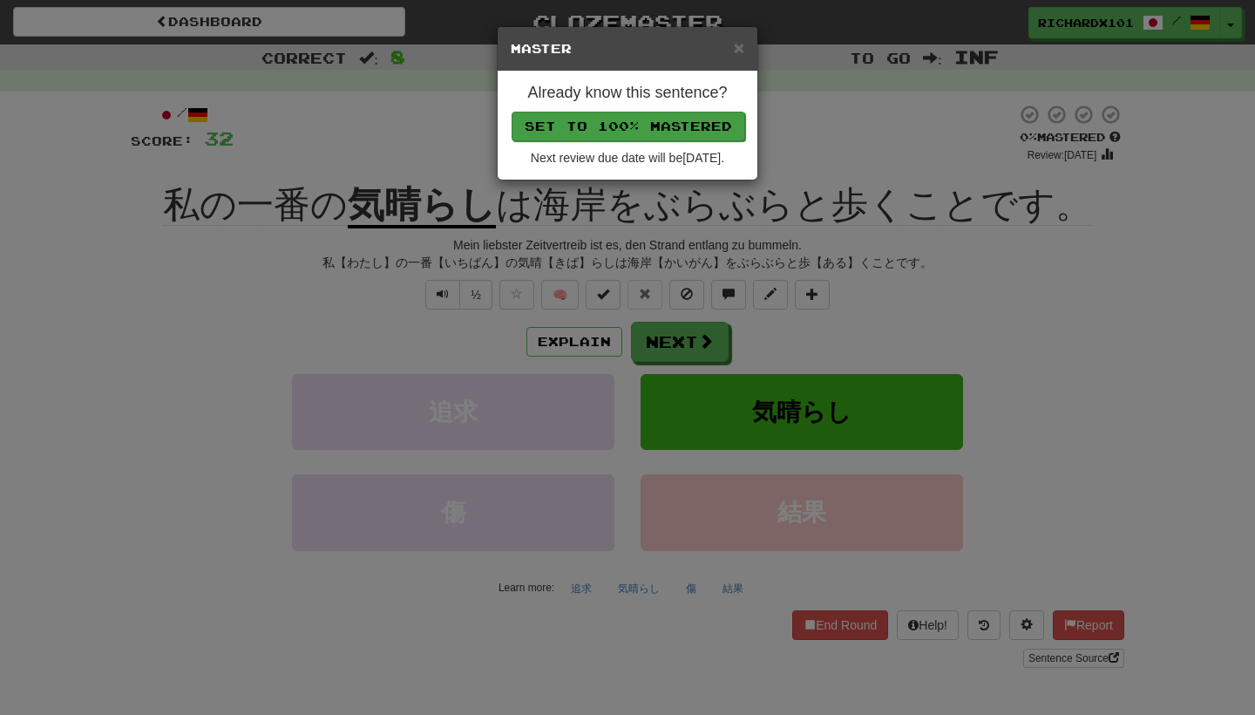
click at [648, 123] on button "Set to 100% Mastered" at bounding box center [629, 127] width 234 height 30
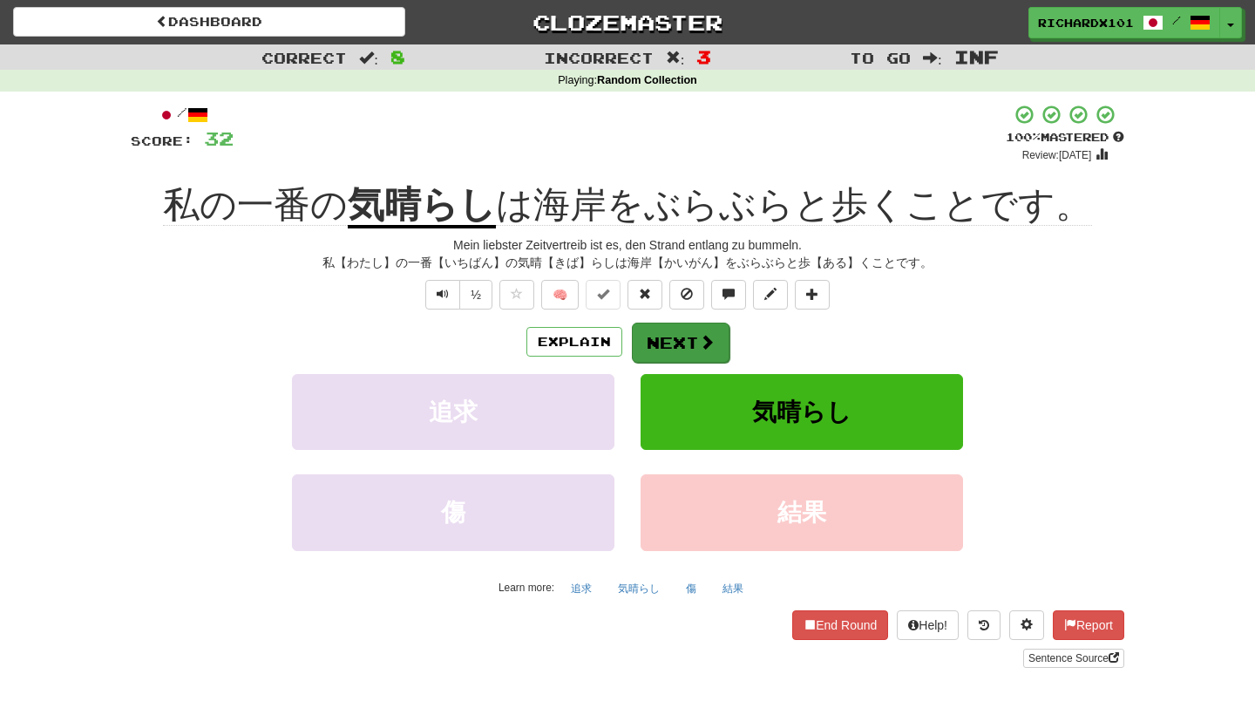
click at [664, 342] on button "Next" at bounding box center [681, 342] width 98 height 40
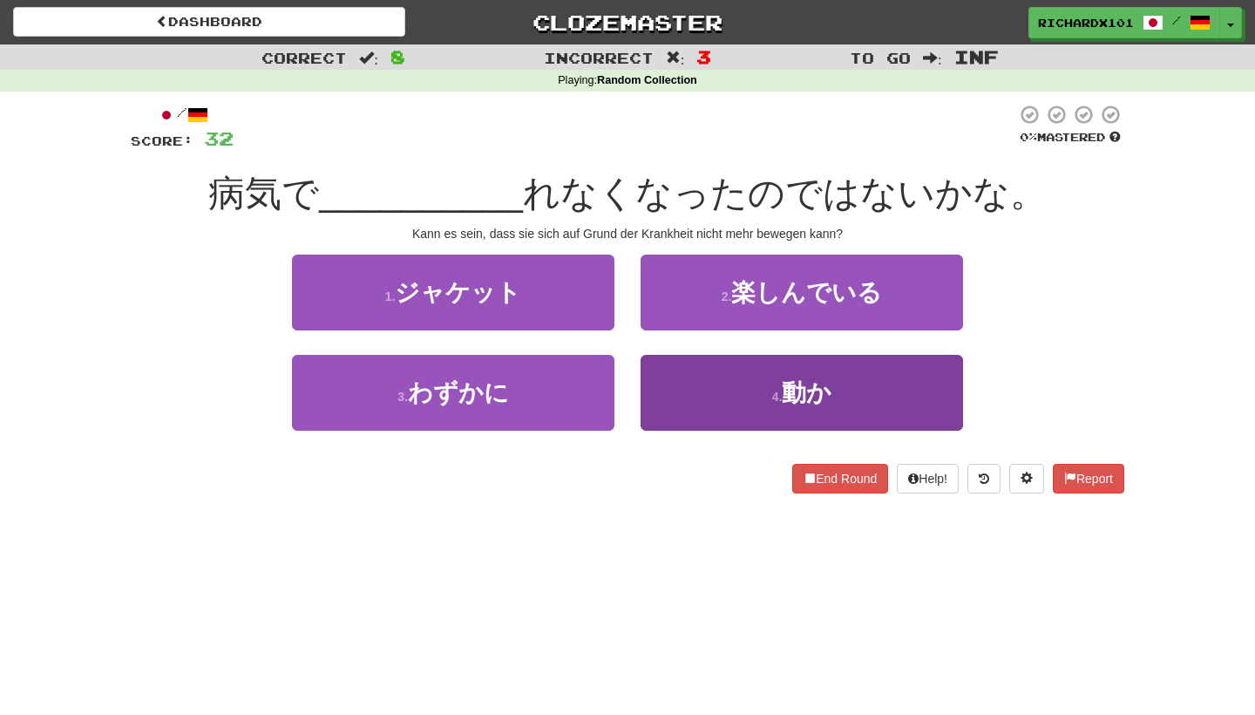
click at [690, 387] on button "4 . 動か" at bounding box center [802, 393] width 322 height 76
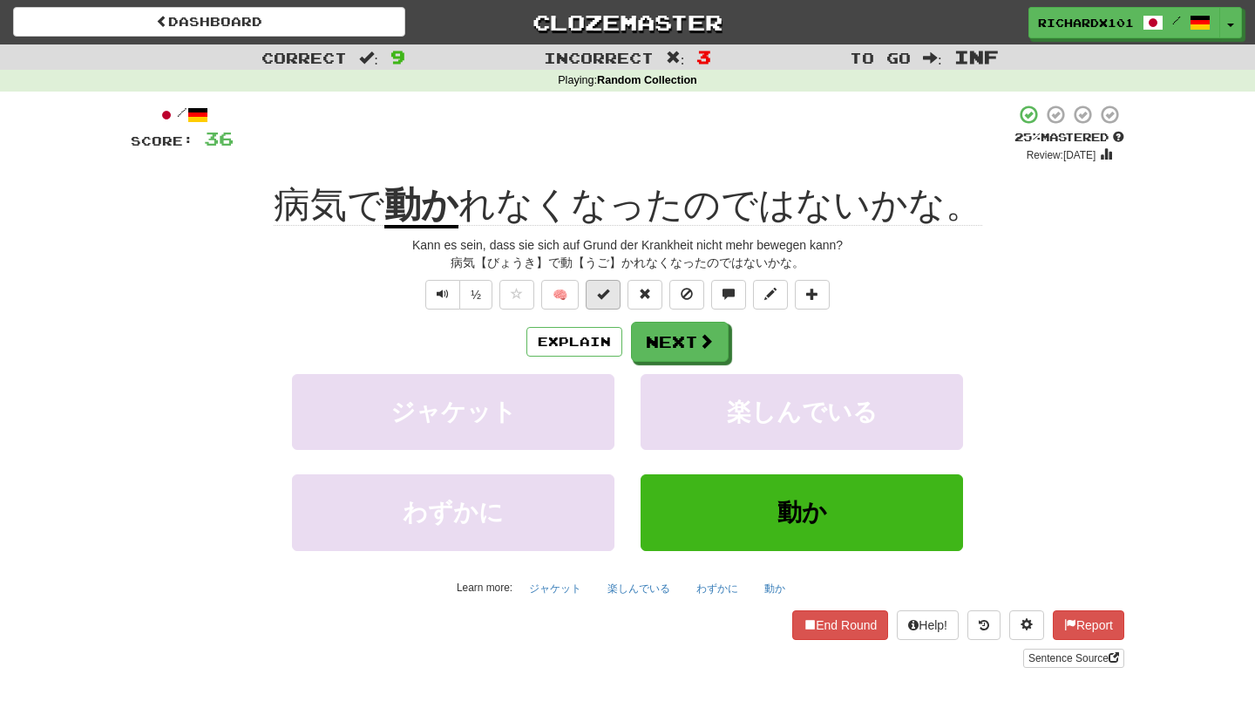
click at [611, 293] on button at bounding box center [603, 295] width 35 height 30
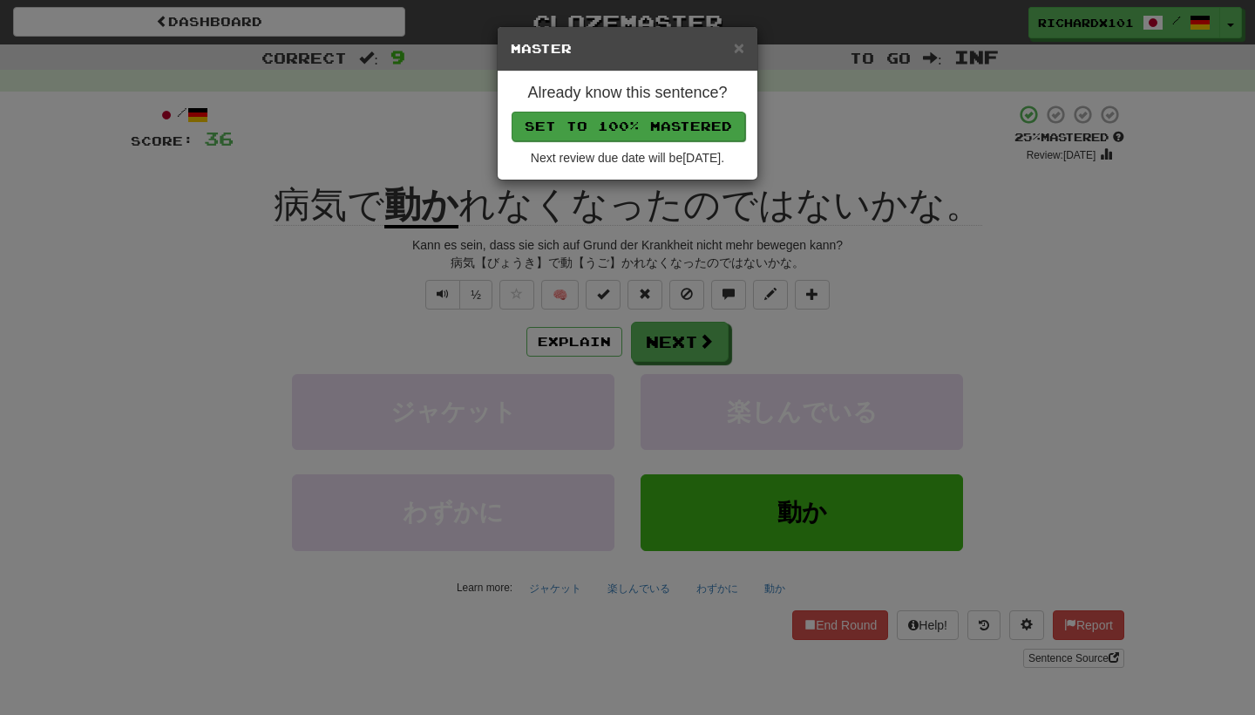
click at [658, 116] on button "Set to 100% Mastered" at bounding box center [629, 127] width 234 height 30
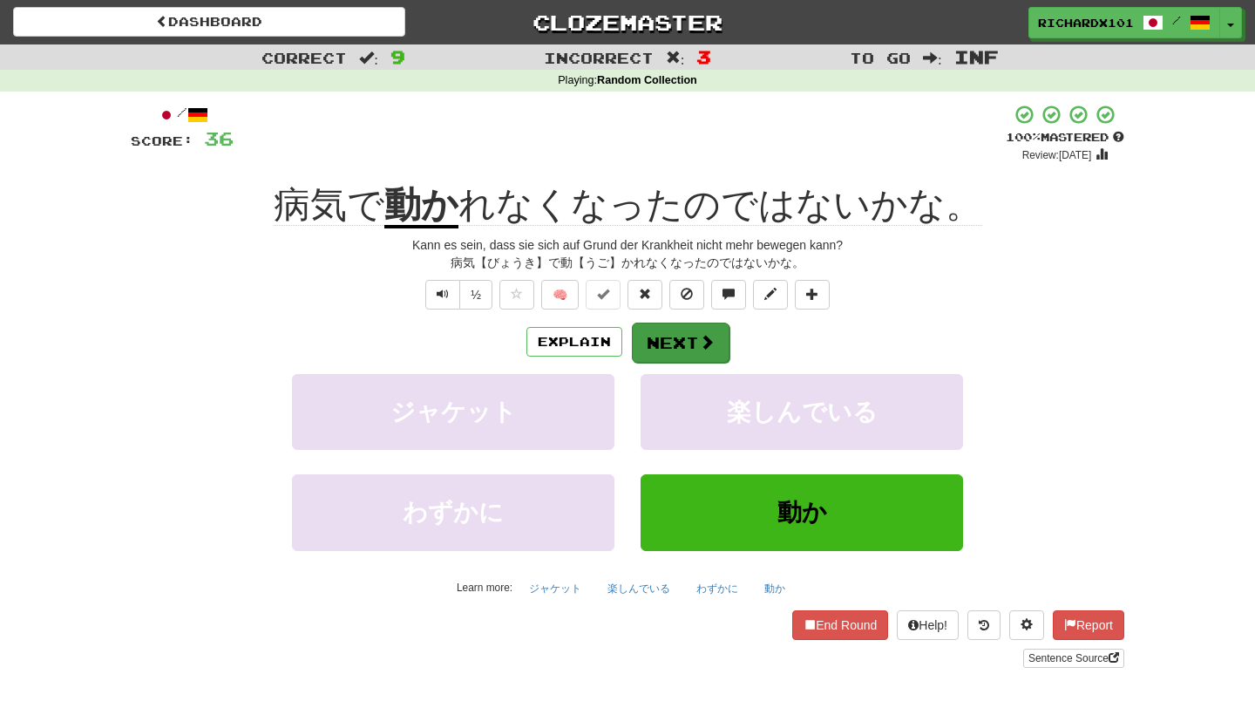
click at [671, 329] on button "Next" at bounding box center [681, 342] width 98 height 40
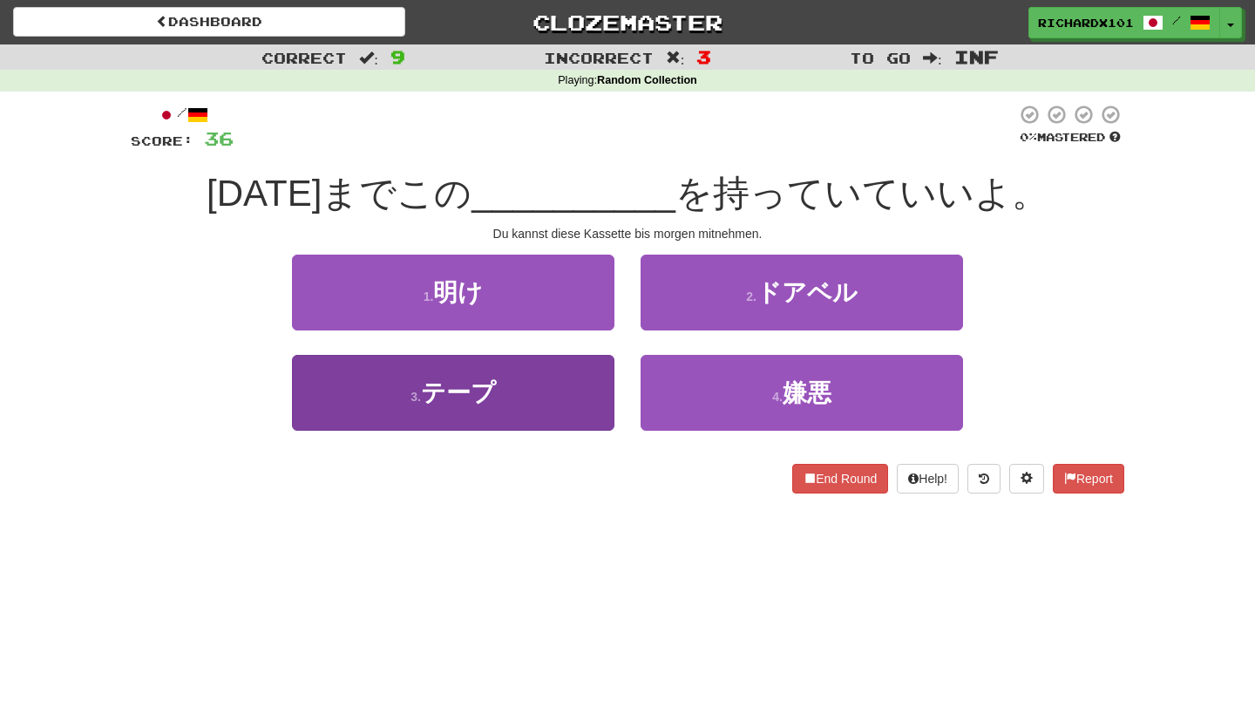
click at [582, 381] on button "3 . テープ" at bounding box center [453, 393] width 322 height 76
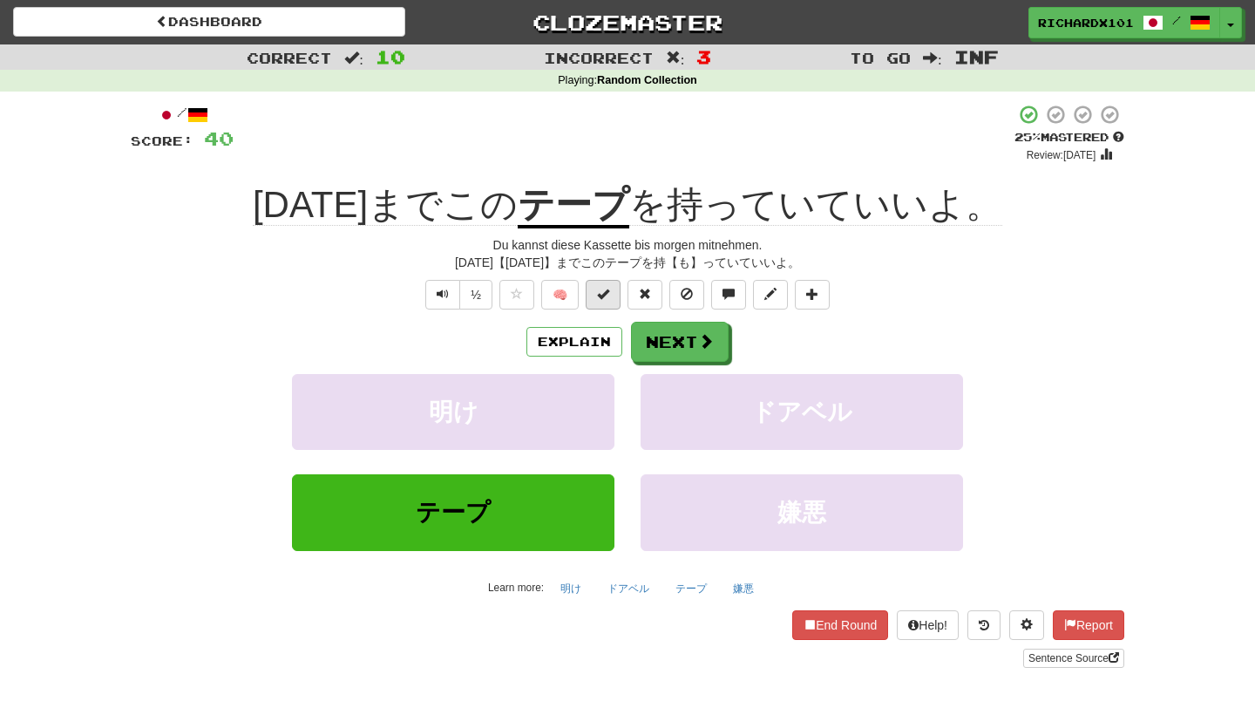
click at [605, 289] on span at bounding box center [603, 294] width 12 height 12
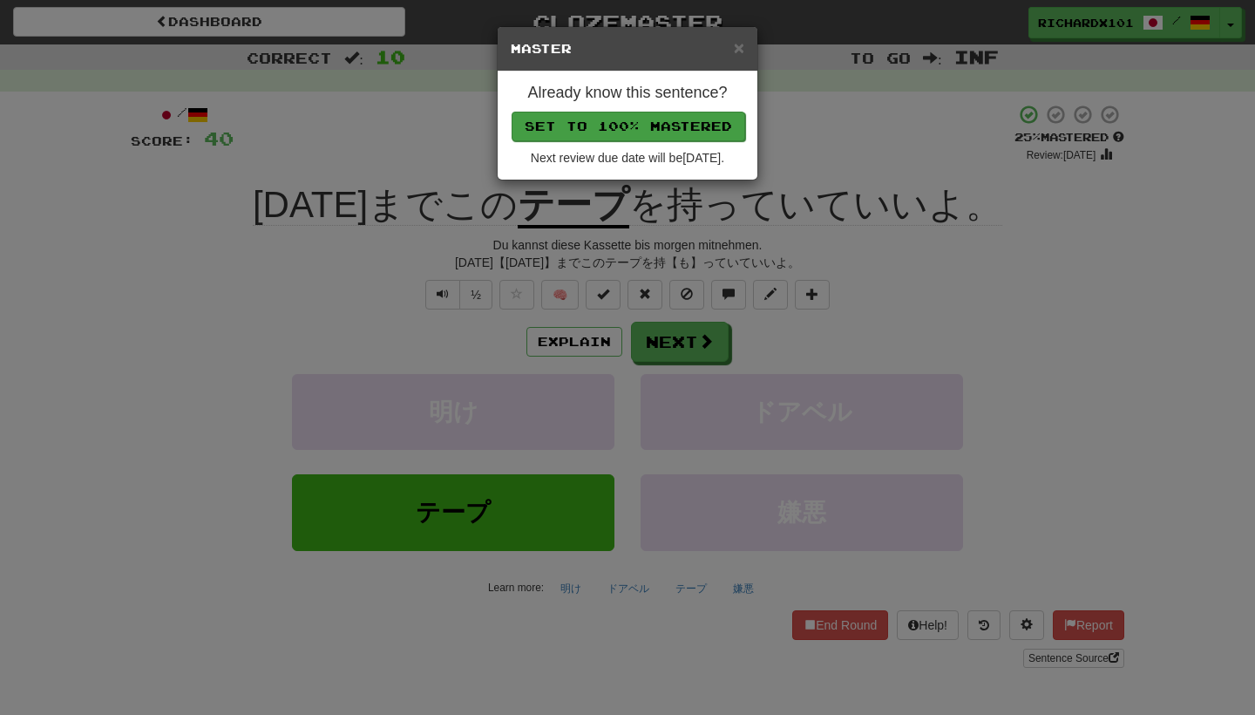
click at [654, 128] on button "Set to 100% Mastered" at bounding box center [629, 127] width 234 height 30
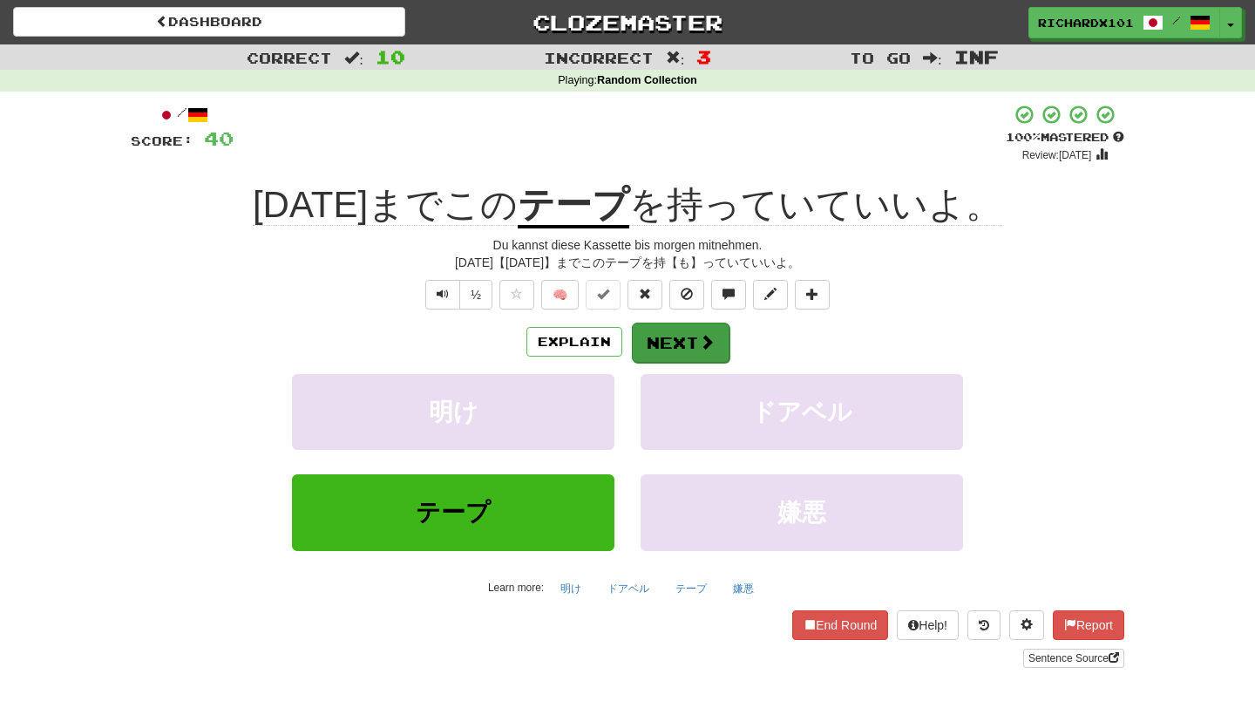
click at [655, 335] on button "Next" at bounding box center [681, 342] width 98 height 40
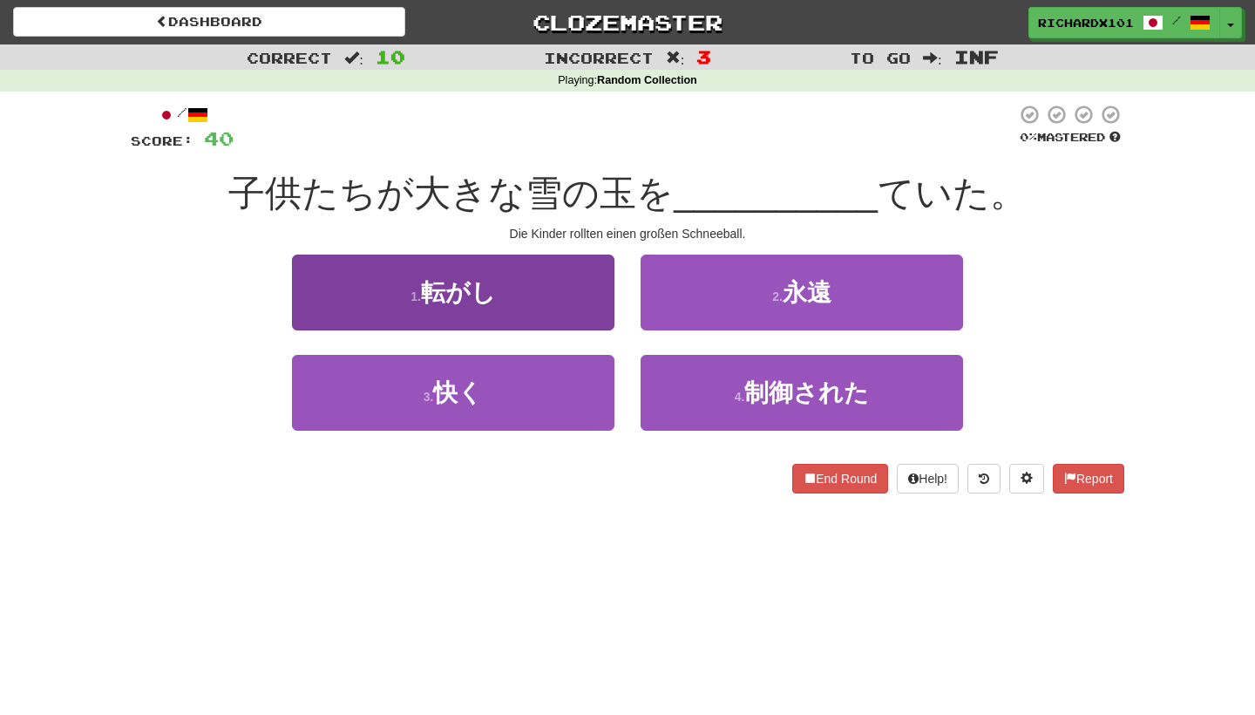
click at [563, 309] on button "1 . 転がし" at bounding box center [453, 292] width 322 height 76
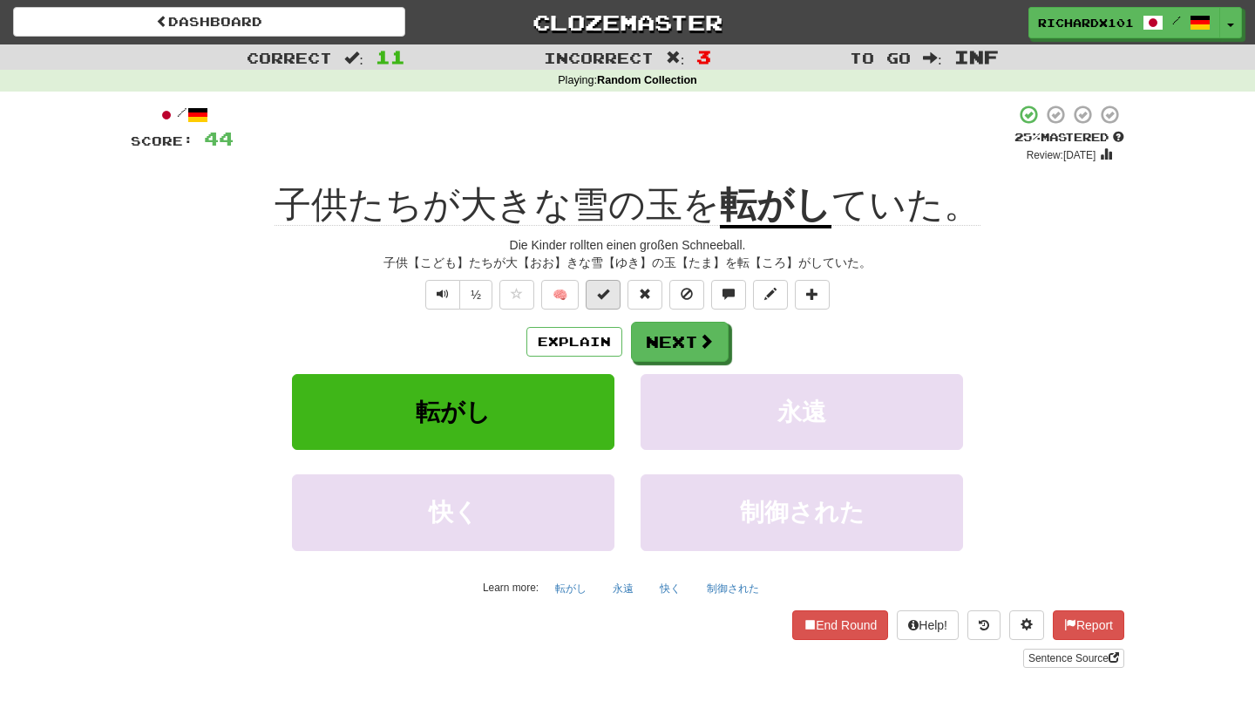
click at [608, 295] on span at bounding box center [603, 294] width 12 height 12
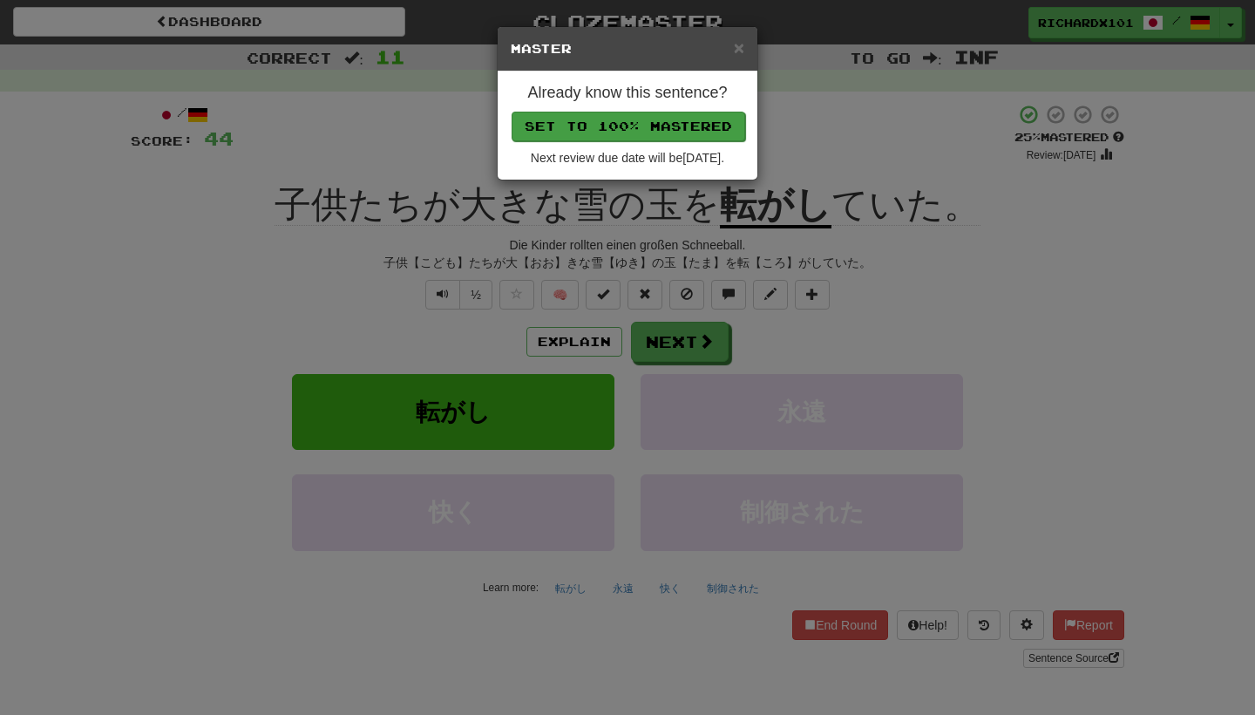
click at [640, 126] on button "Set to 100% Mastered" at bounding box center [629, 127] width 234 height 30
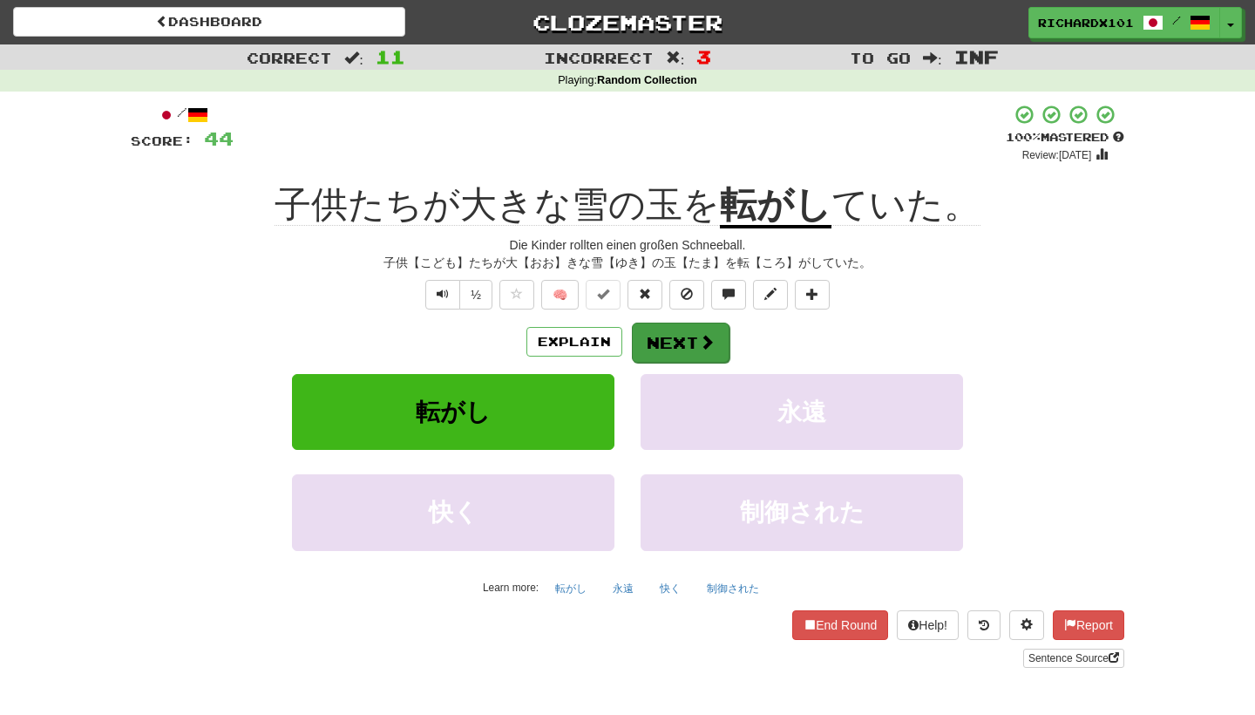
click at [663, 341] on button "Next" at bounding box center [681, 342] width 98 height 40
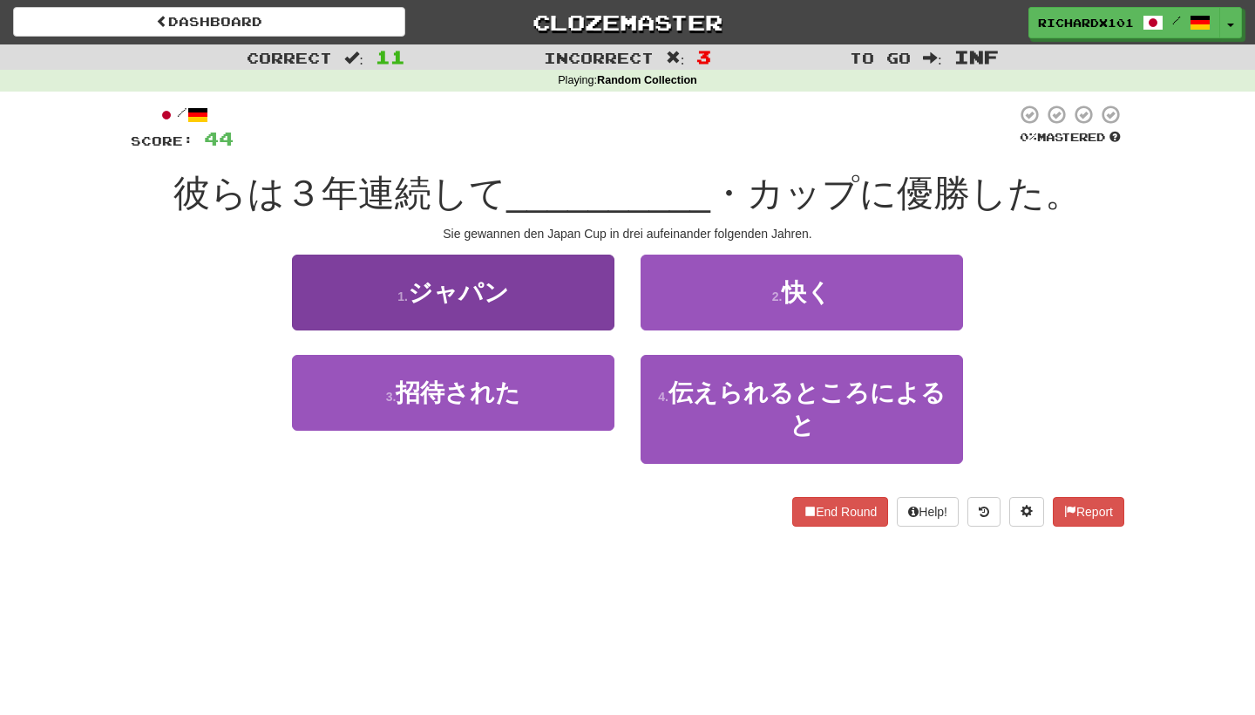
click at [567, 308] on button "1 . ジャパン" at bounding box center [453, 292] width 322 height 76
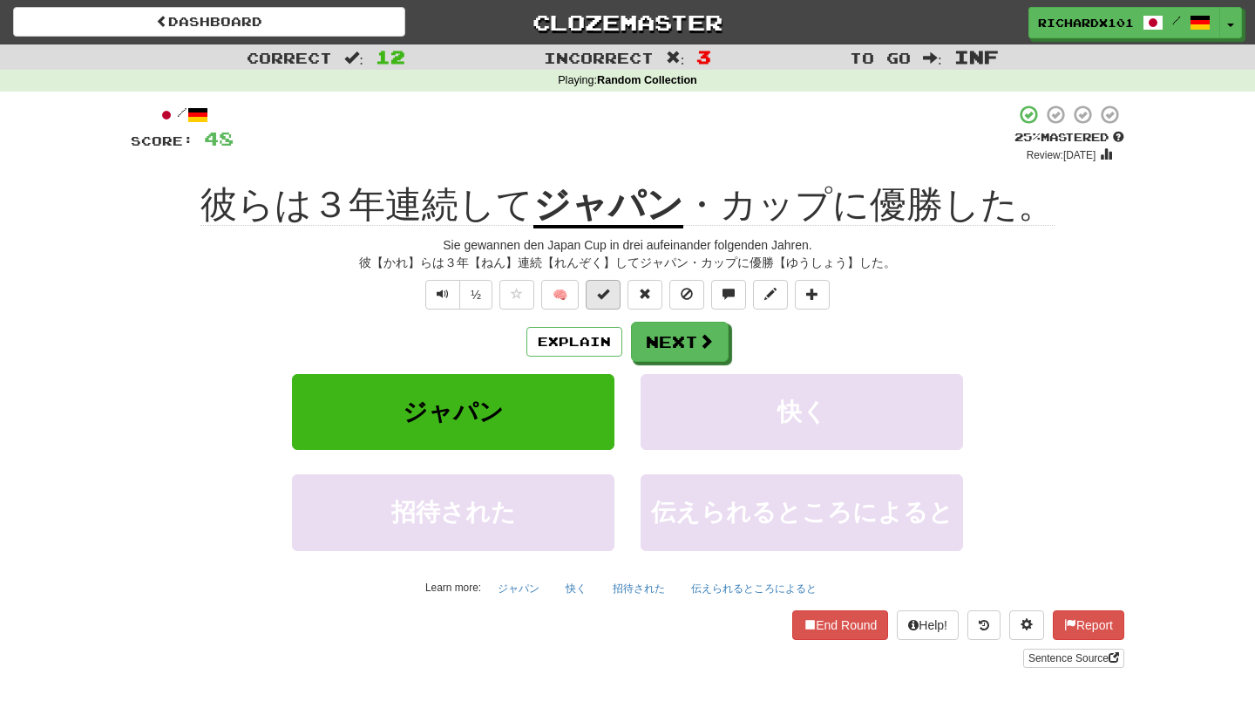
click at [601, 299] on button at bounding box center [603, 295] width 35 height 30
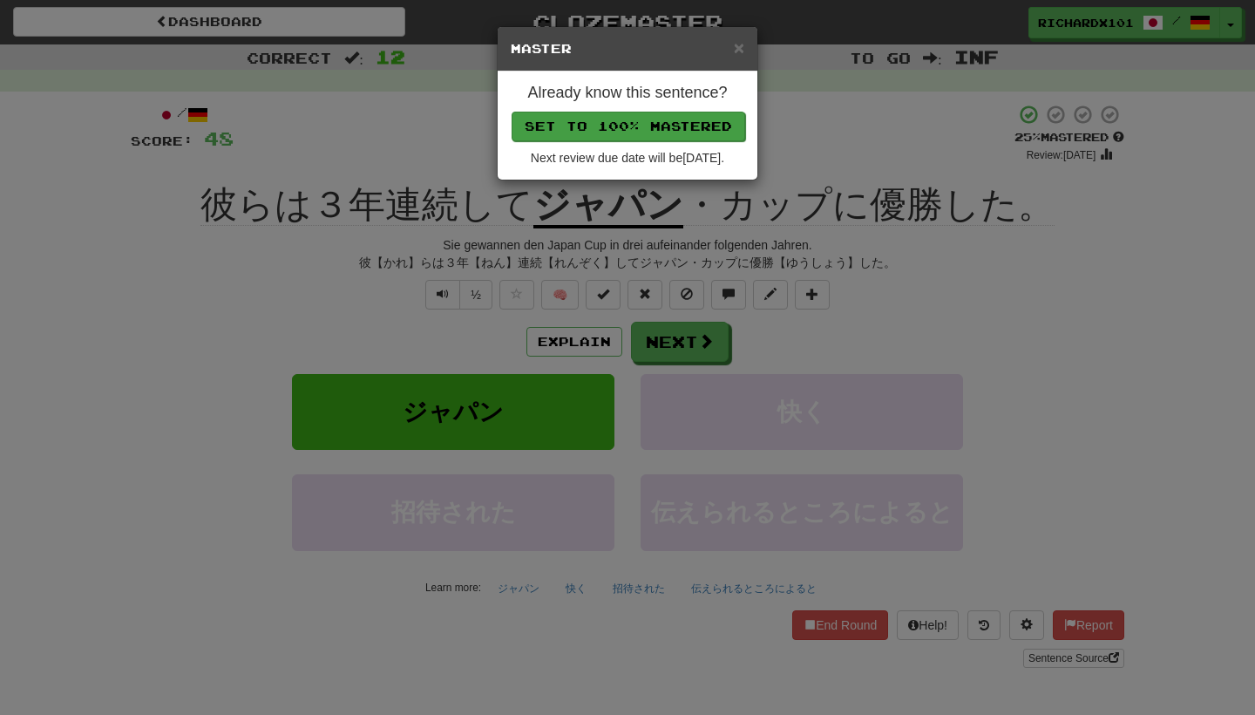
click at [638, 126] on button "Set to 100% Mastered" at bounding box center [629, 127] width 234 height 30
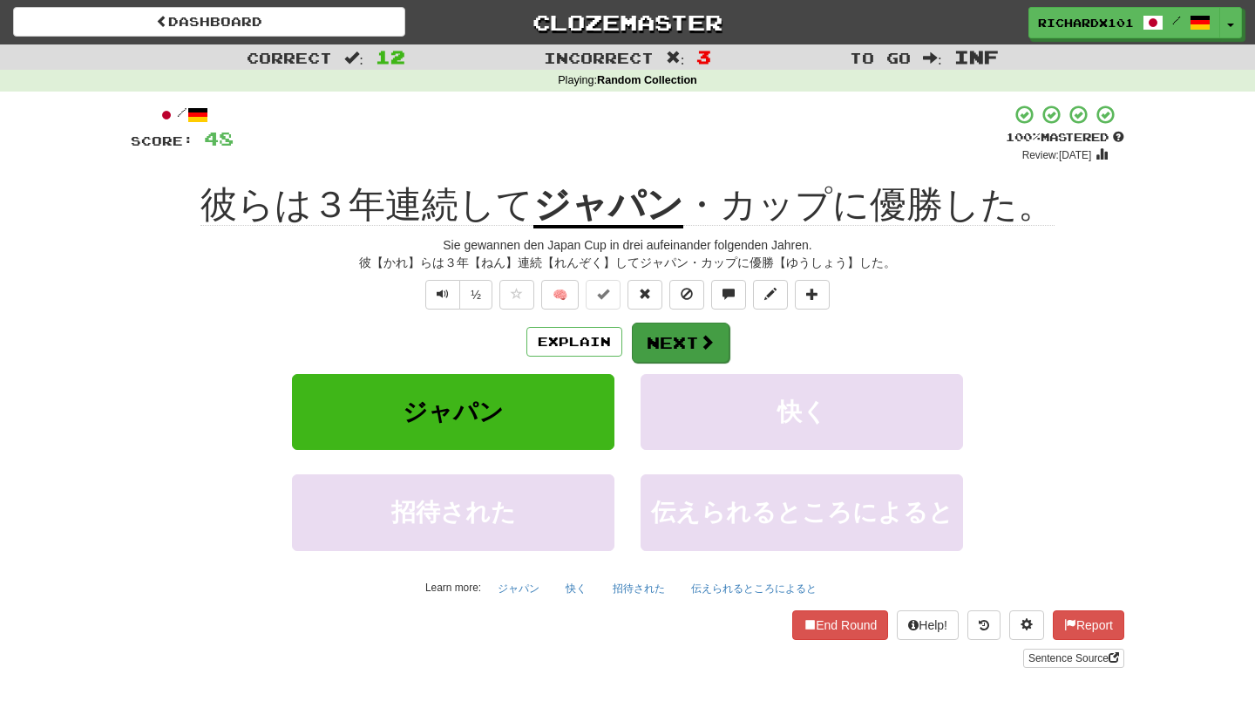
click at [661, 329] on button "Next" at bounding box center [681, 342] width 98 height 40
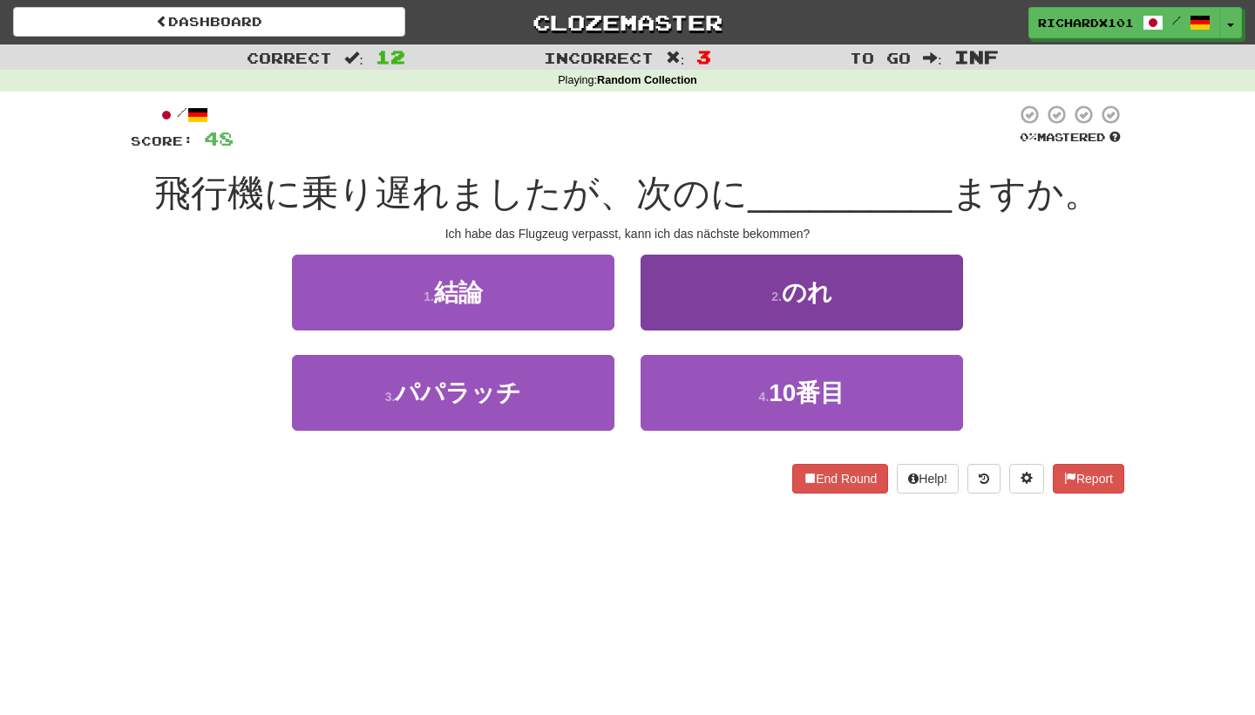
click at [676, 297] on button "2 . のれ" at bounding box center [802, 292] width 322 height 76
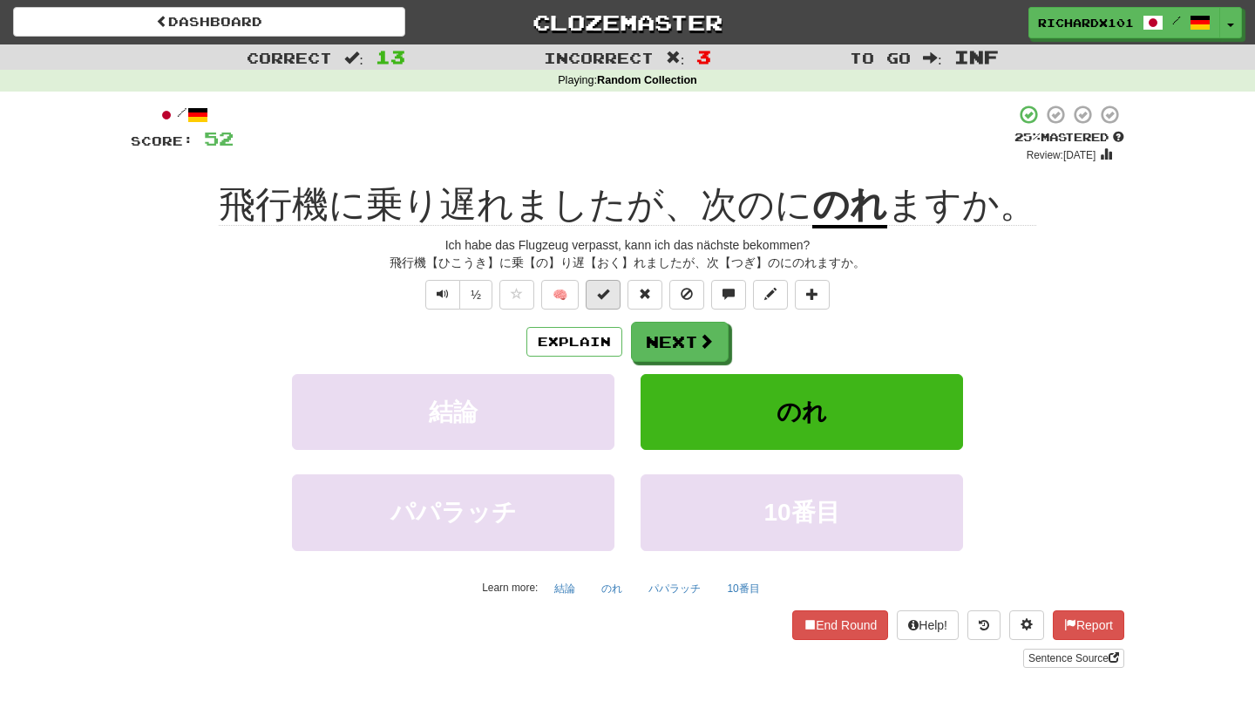
click at [608, 288] on span at bounding box center [603, 294] width 12 height 12
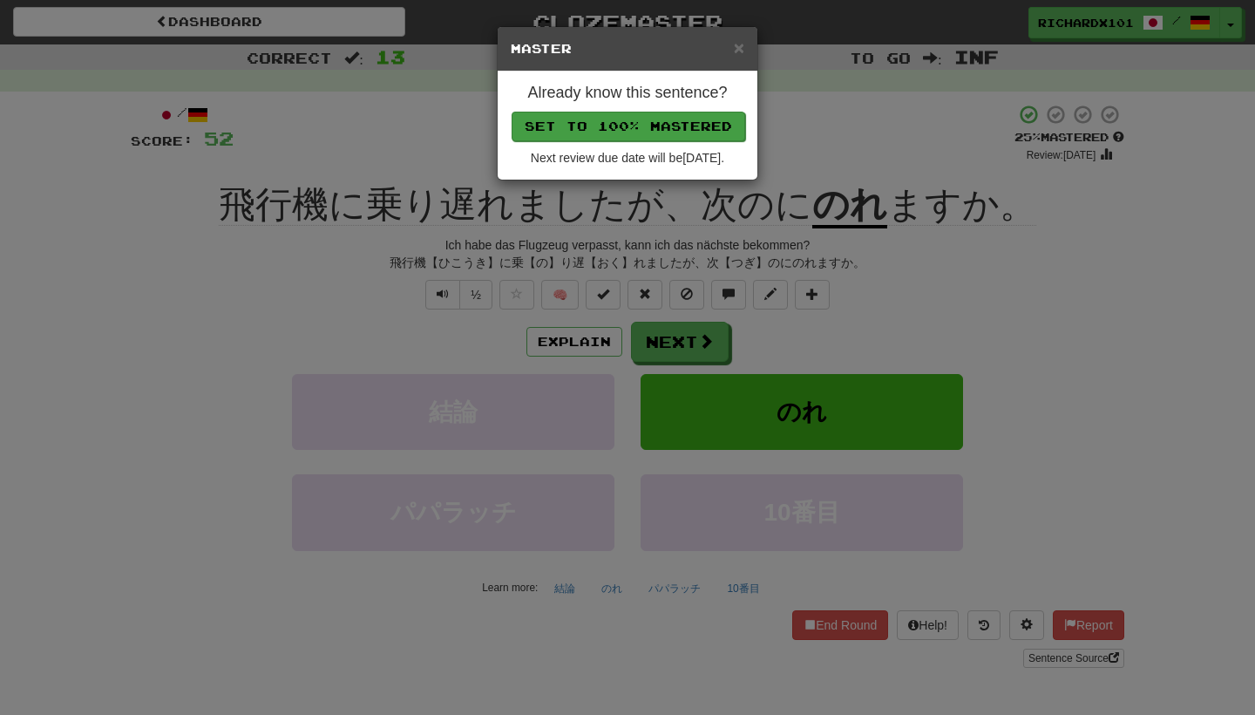
click at [668, 126] on button "Set to 100% Mastered" at bounding box center [629, 127] width 234 height 30
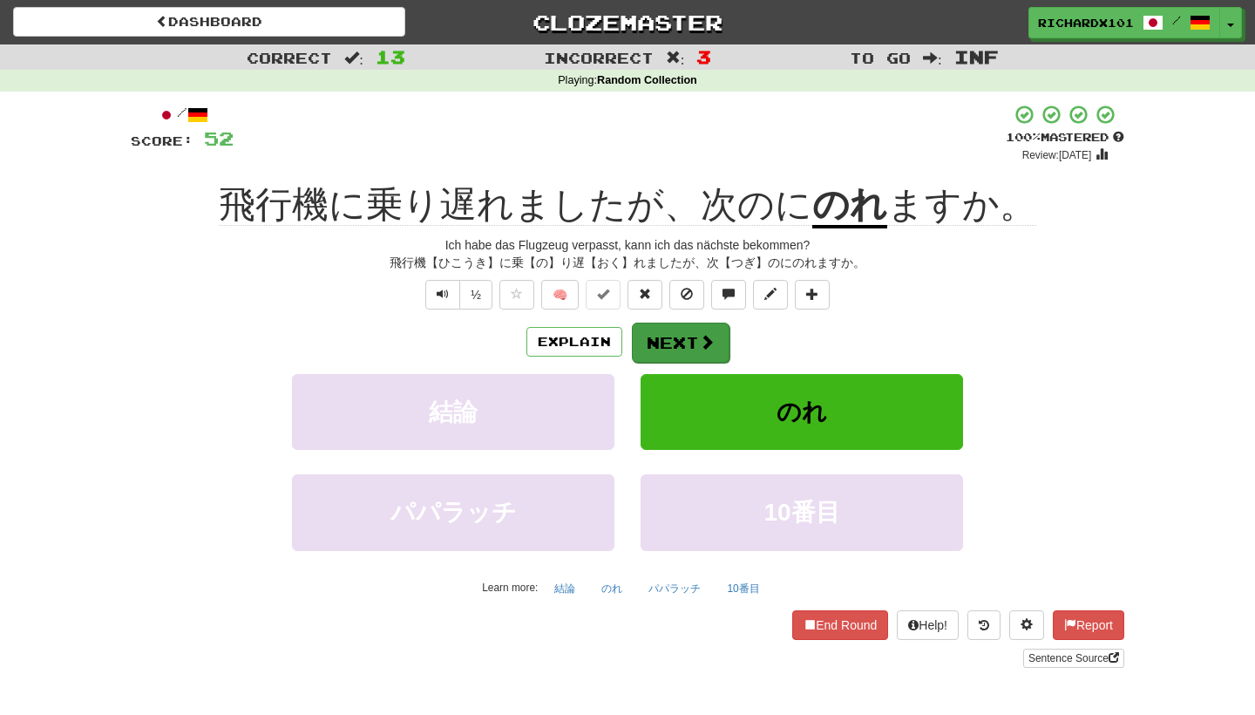
click at [666, 334] on button "Next" at bounding box center [681, 342] width 98 height 40
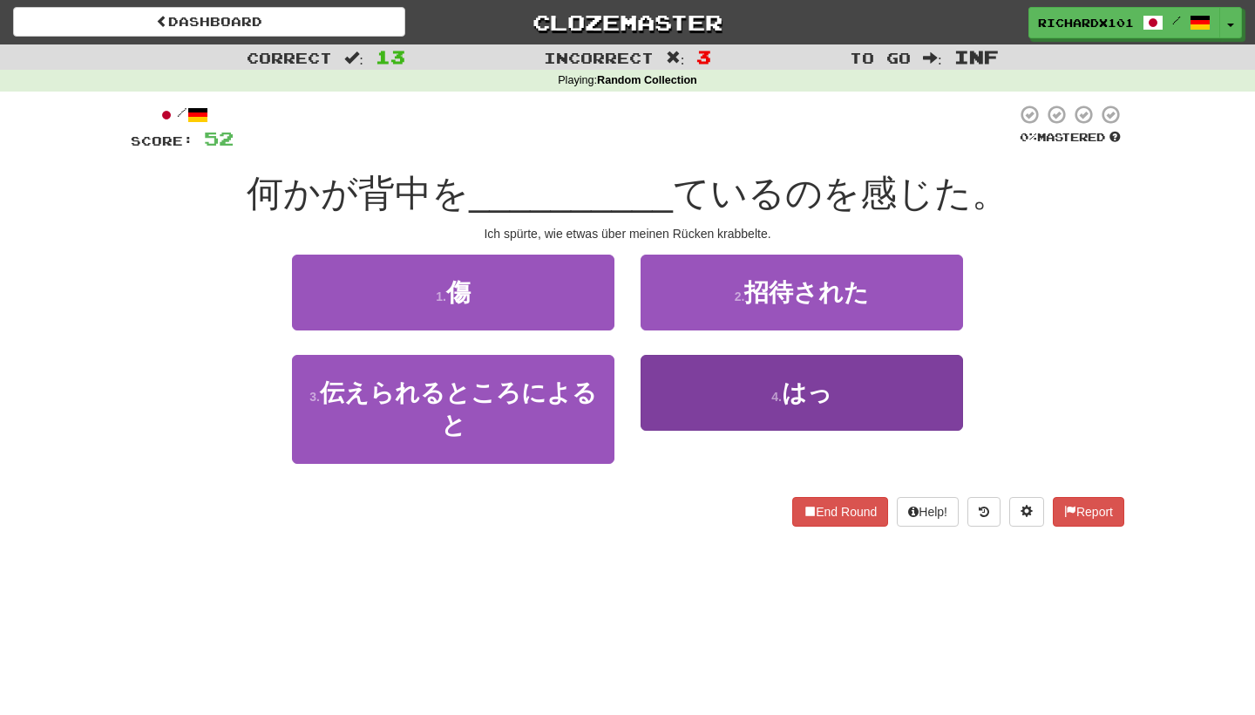
click at [680, 379] on button "4 . はっ" at bounding box center [802, 393] width 322 height 76
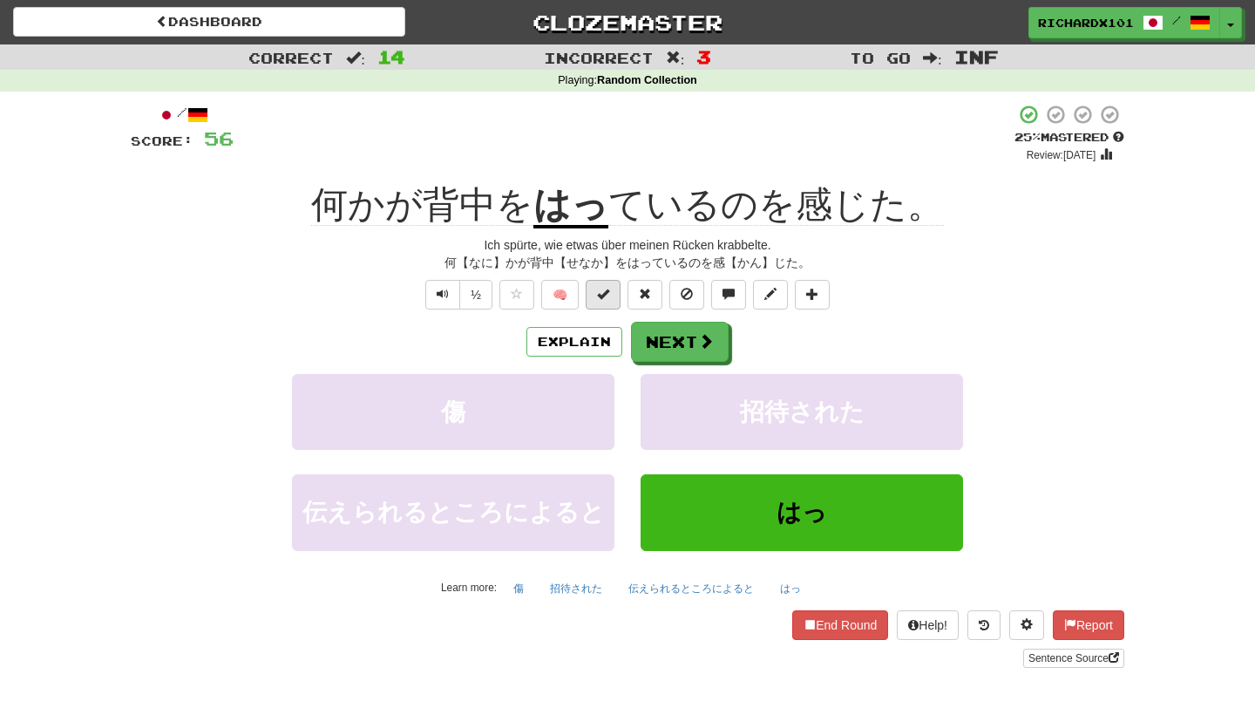
click at [607, 301] on button at bounding box center [603, 295] width 35 height 30
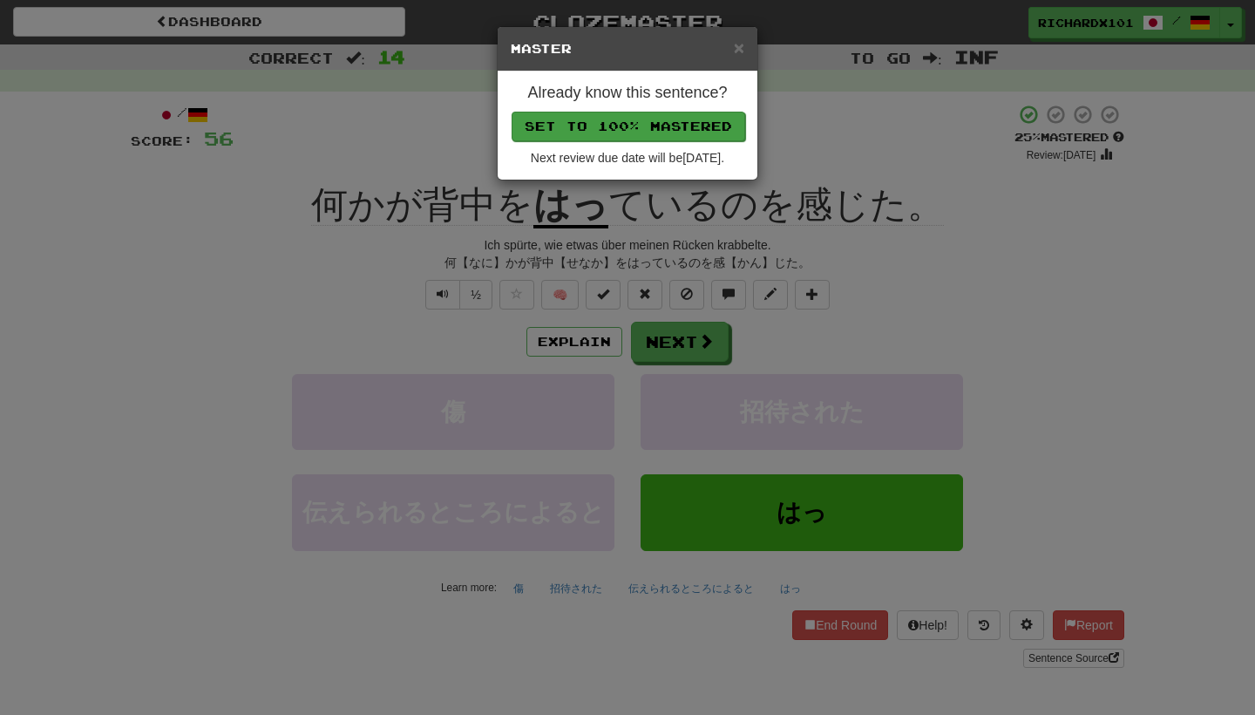
click at [656, 121] on button "Set to 100% Mastered" at bounding box center [629, 127] width 234 height 30
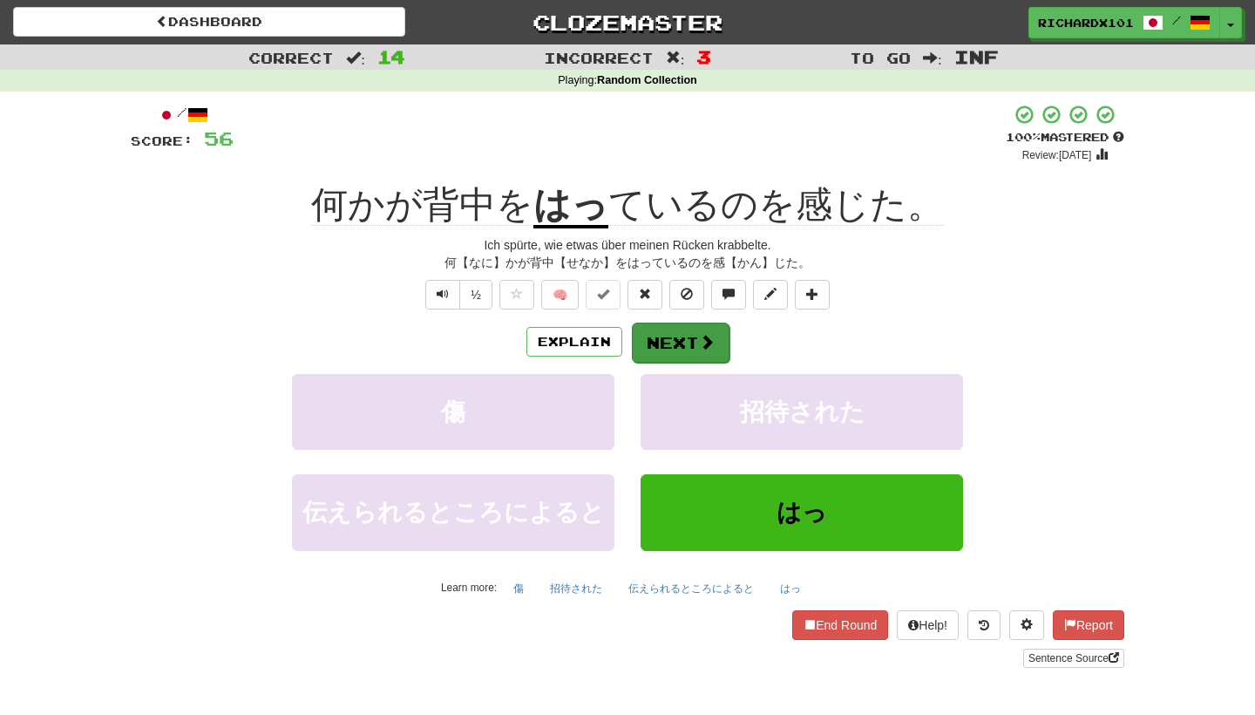
click at [655, 341] on button "Next" at bounding box center [681, 342] width 98 height 40
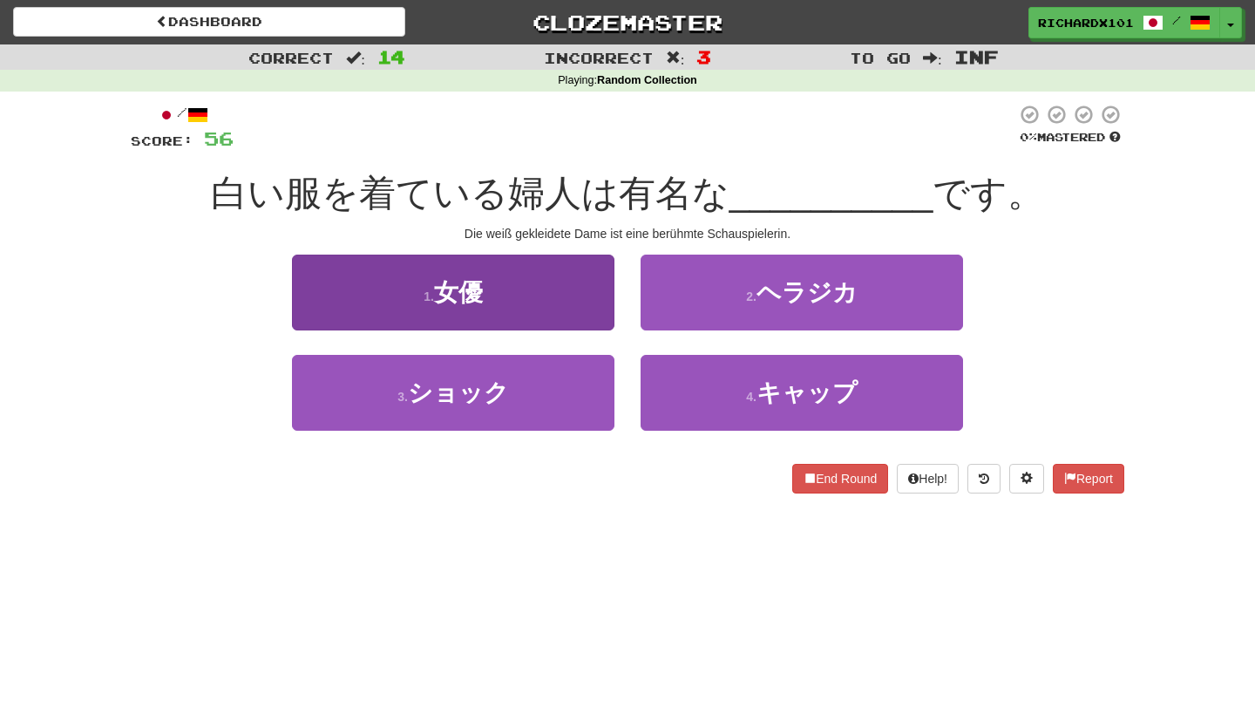
click at [590, 305] on button "1 . 女優" at bounding box center [453, 292] width 322 height 76
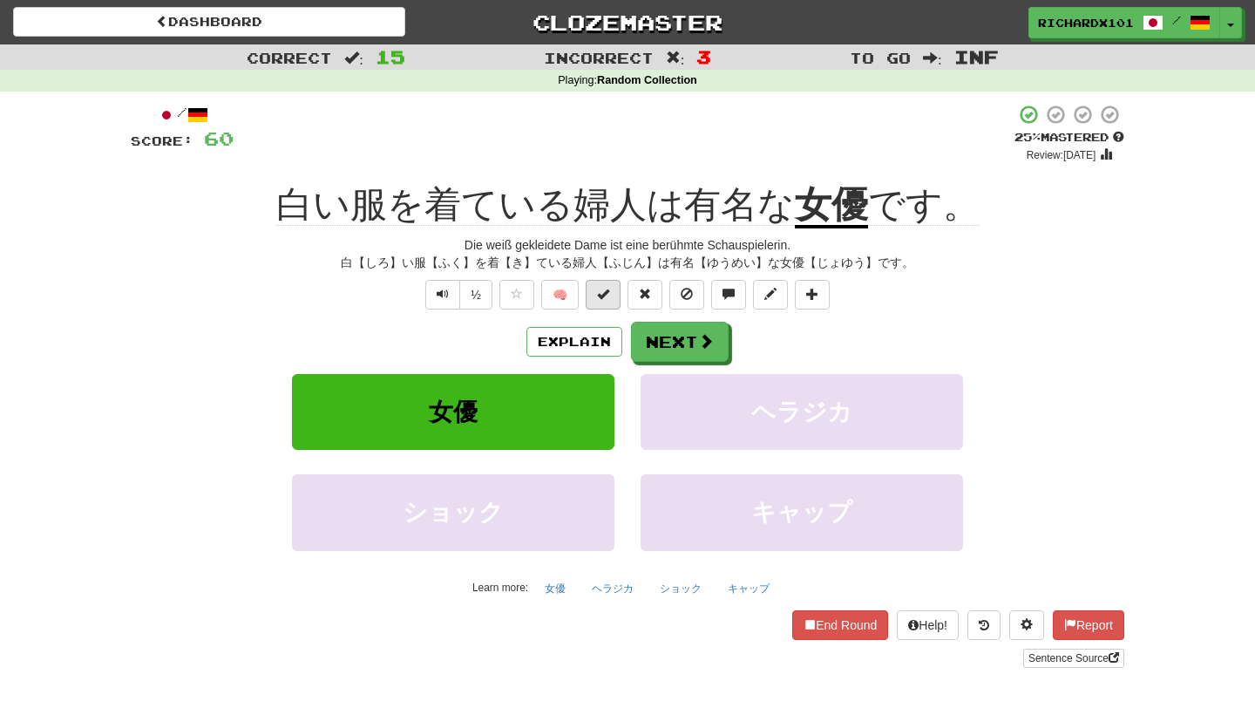
click at [601, 295] on span at bounding box center [603, 294] width 12 height 12
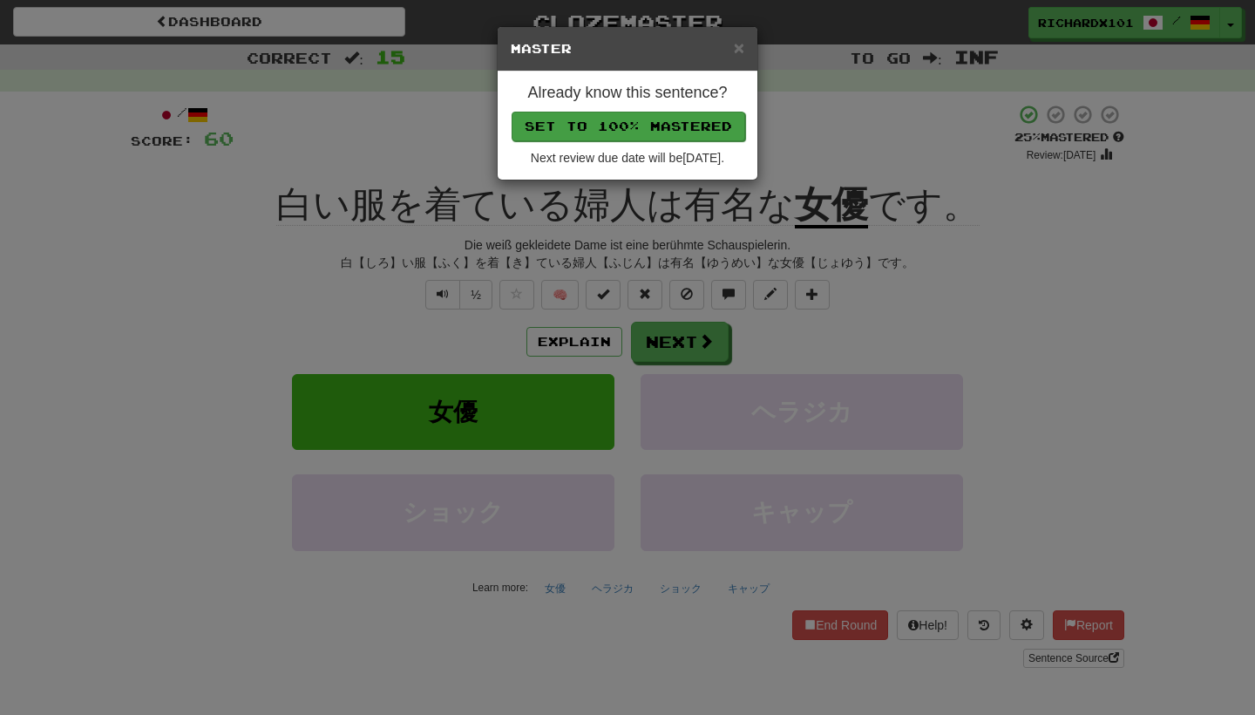
click at [653, 135] on button "Set to 100% Mastered" at bounding box center [629, 127] width 234 height 30
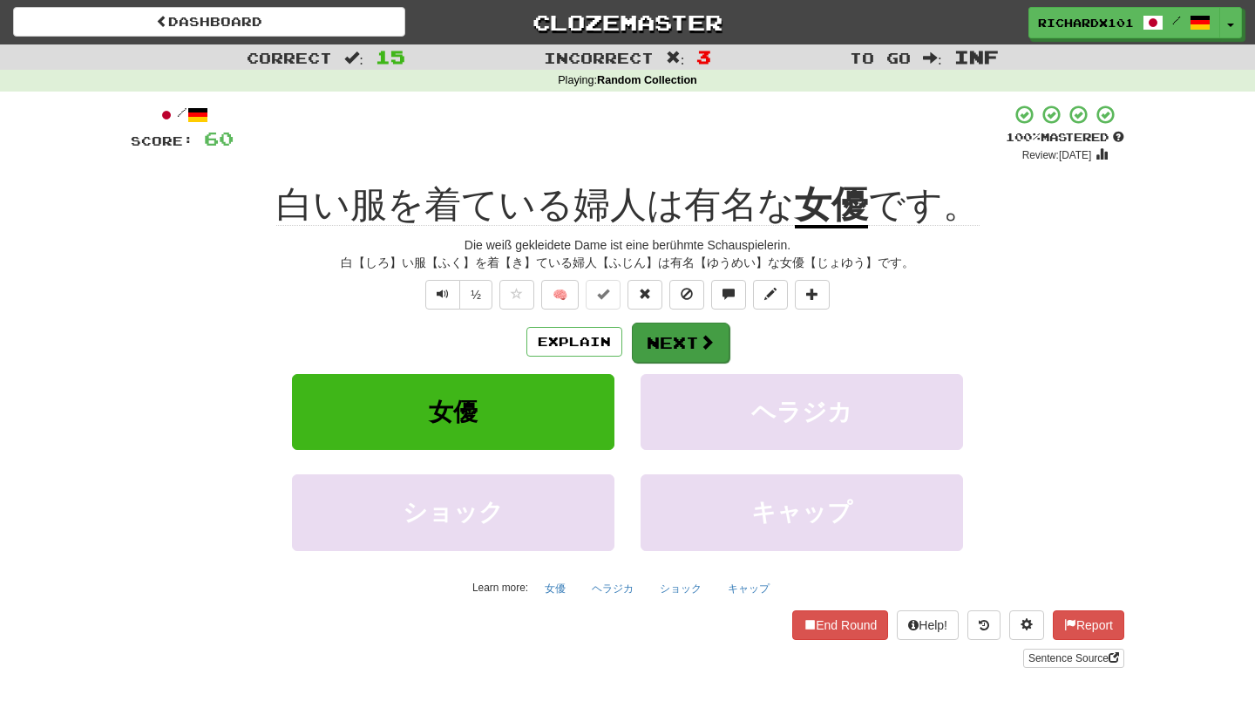
click at [650, 333] on button "Next" at bounding box center [681, 342] width 98 height 40
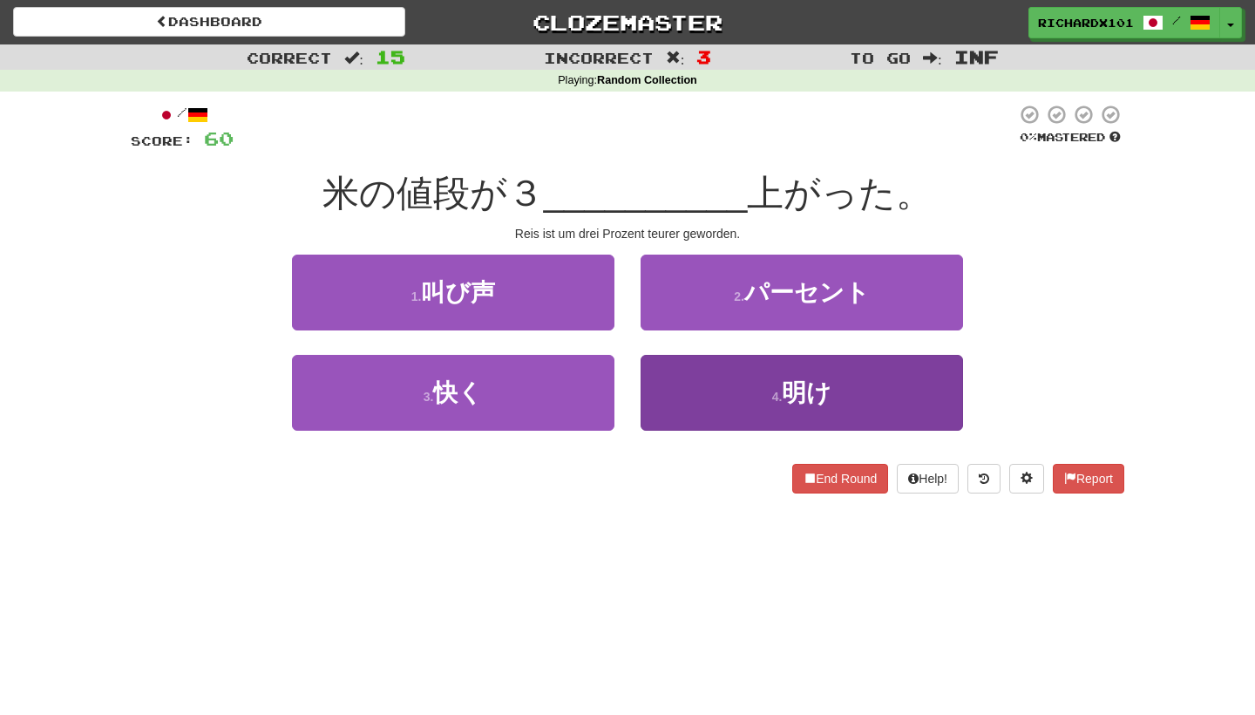
click at [680, 396] on button "4 . 明け" at bounding box center [802, 393] width 322 height 76
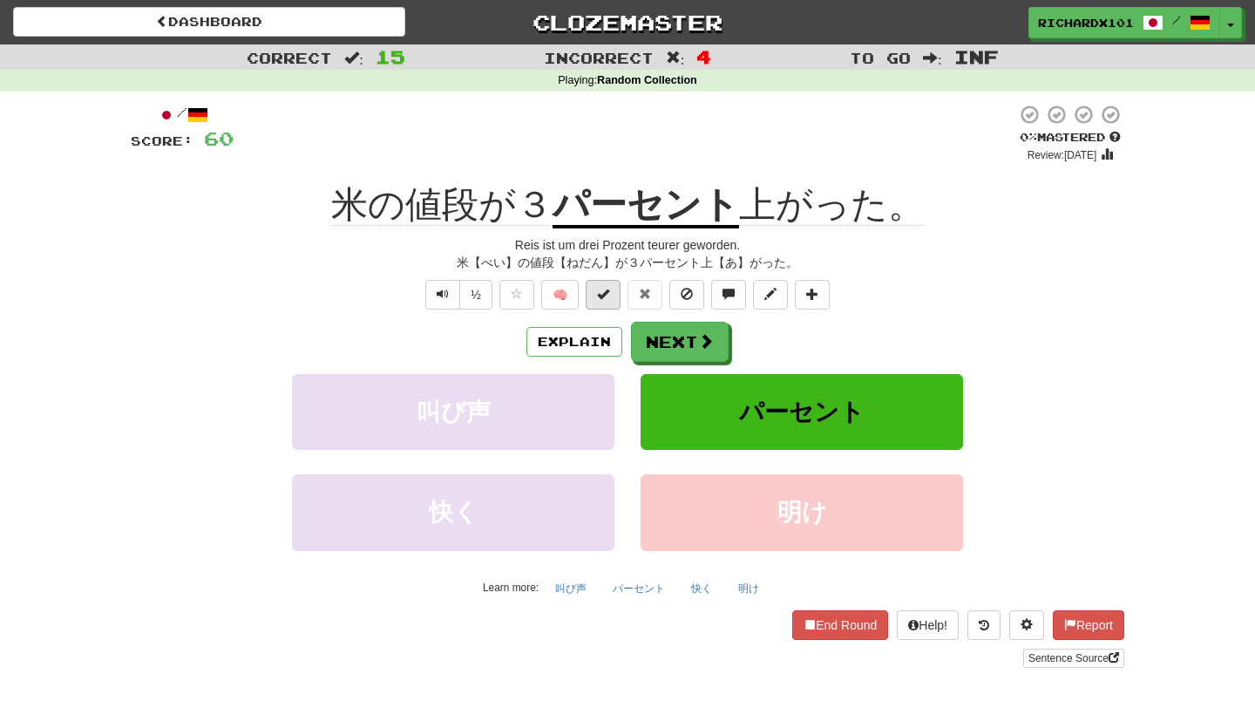
click at [614, 297] on button at bounding box center [603, 295] width 35 height 30
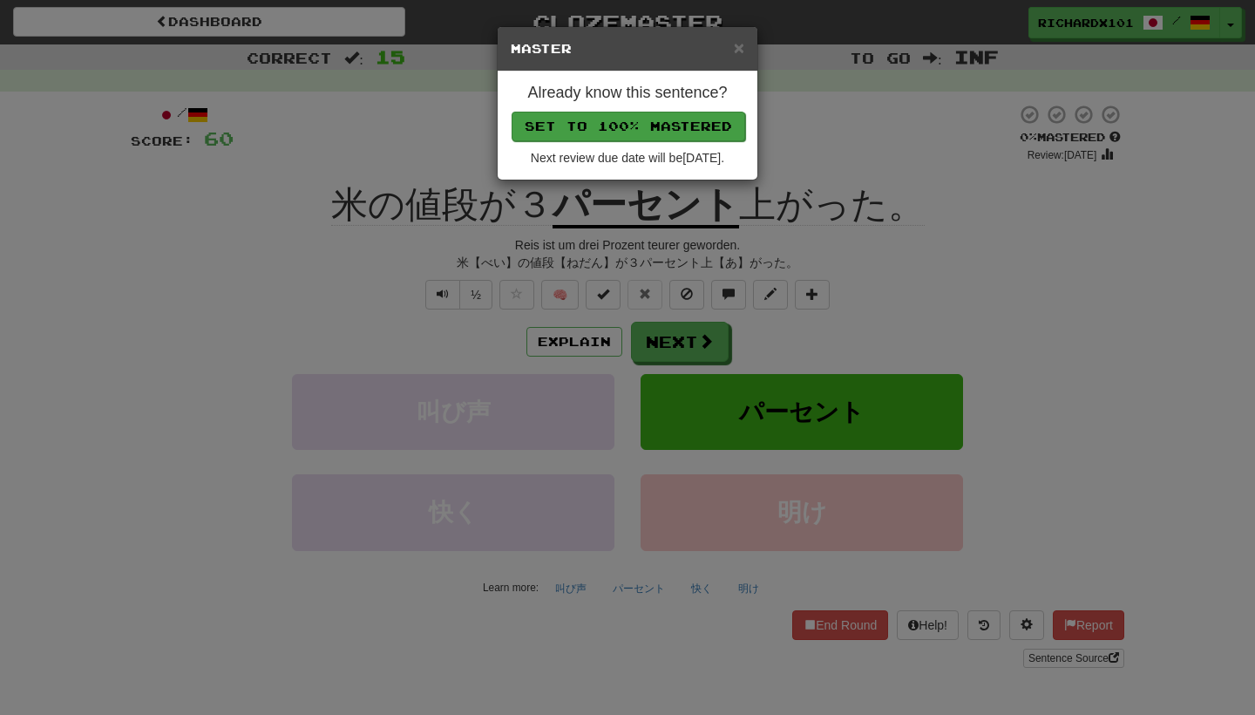
click at [675, 129] on button "Set to 100% Mastered" at bounding box center [629, 127] width 234 height 30
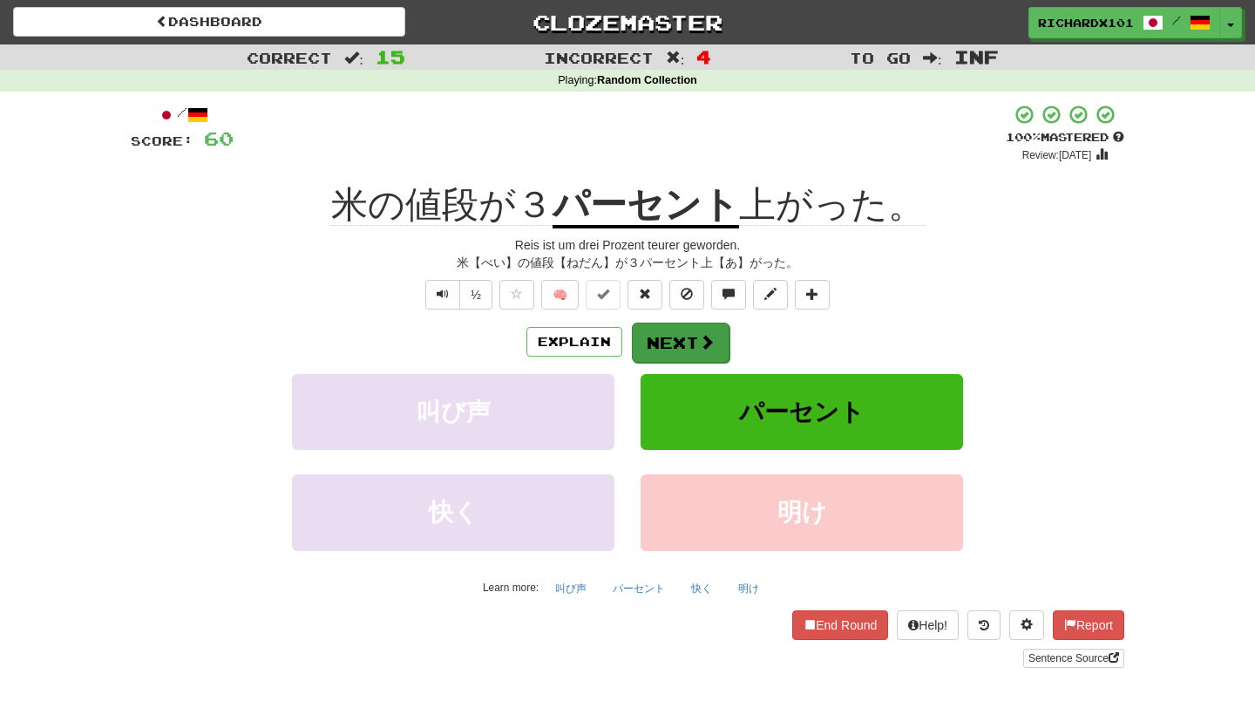
click at [664, 343] on button "Next" at bounding box center [681, 342] width 98 height 40
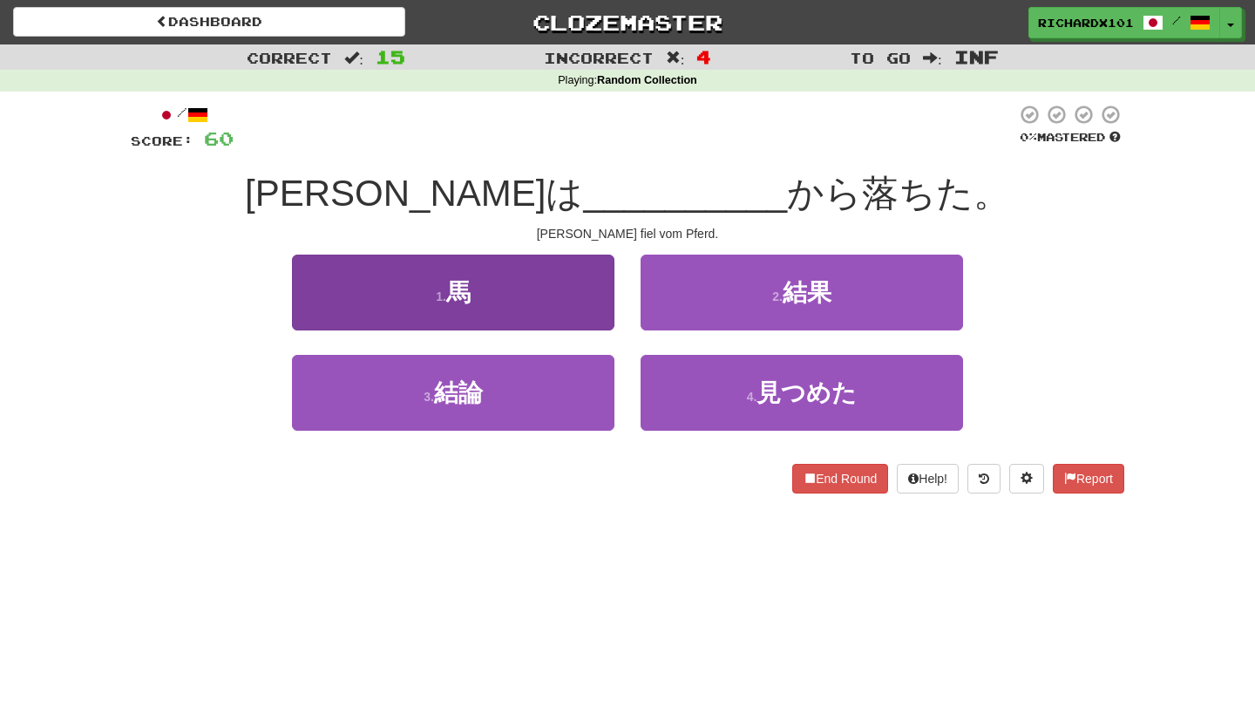
click at [601, 305] on button "1 . 馬" at bounding box center [453, 292] width 322 height 76
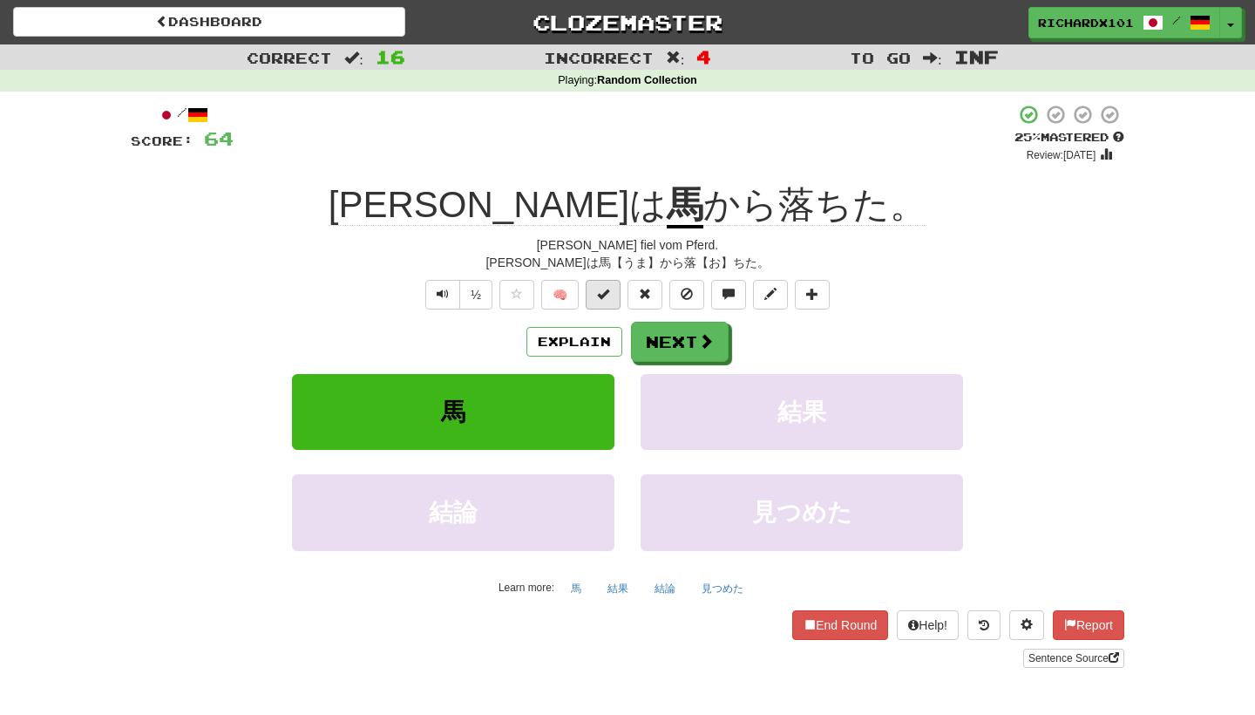
click at [609, 299] on button at bounding box center [603, 295] width 35 height 30
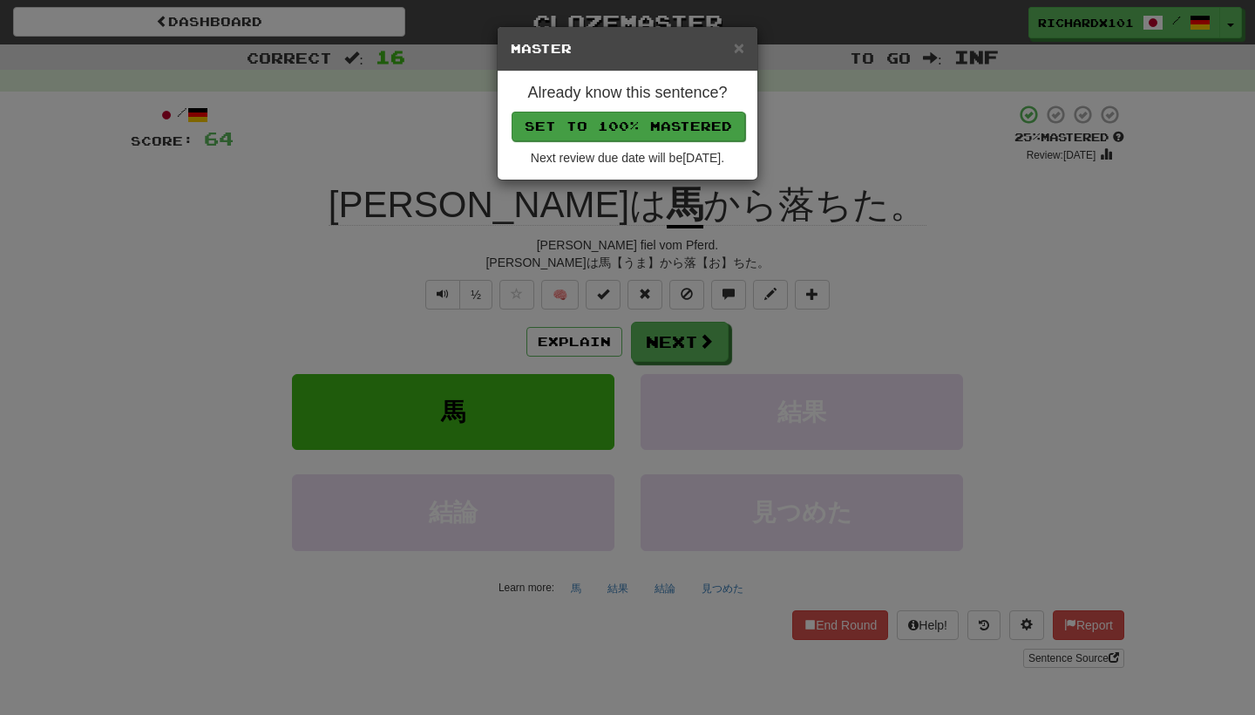
click at [672, 128] on button "Set to 100% Mastered" at bounding box center [629, 127] width 234 height 30
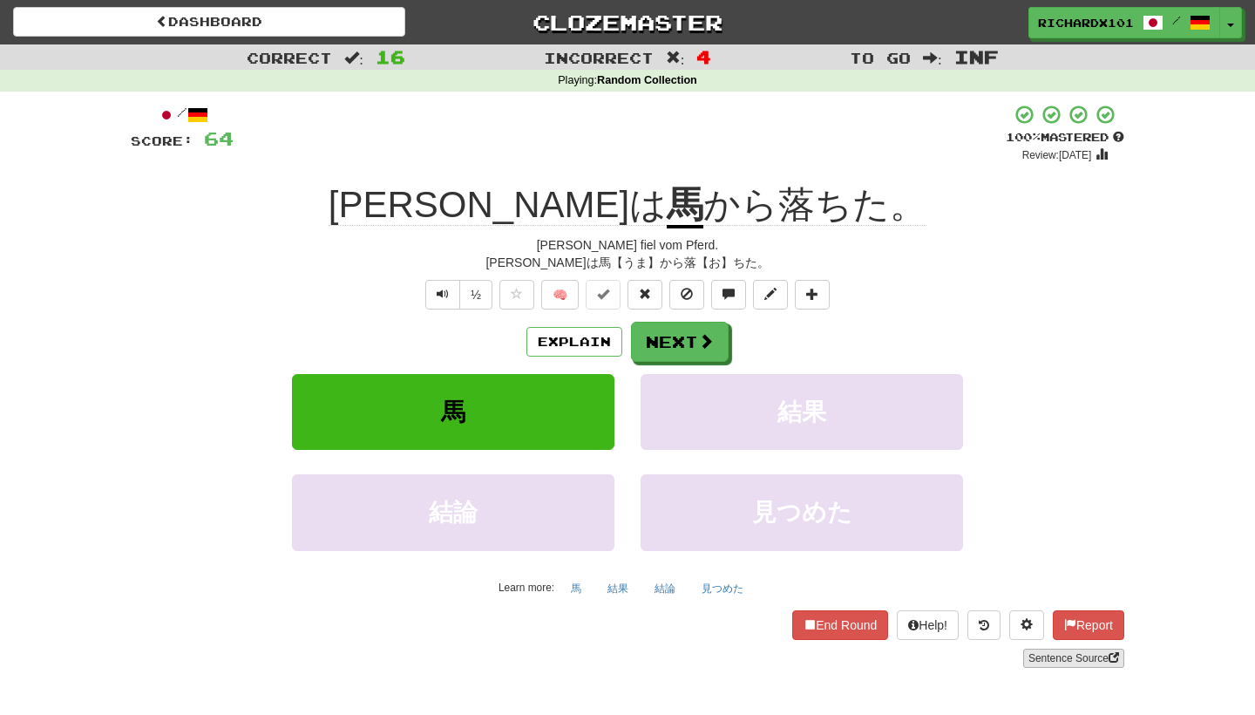
click at [1067, 652] on link "Sentence Source" at bounding box center [1073, 657] width 101 height 19
click at [683, 347] on button "Next" at bounding box center [681, 342] width 98 height 40
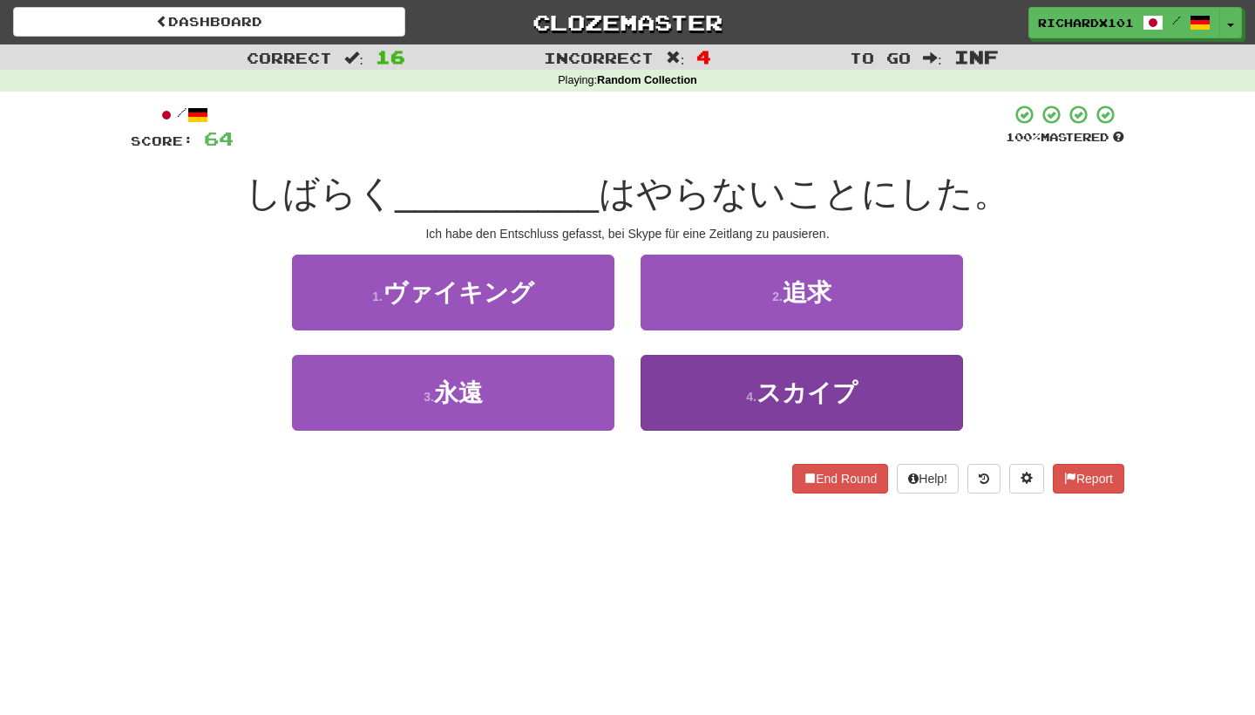
click at [693, 380] on button "4 . スカイプ" at bounding box center [802, 393] width 322 height 76
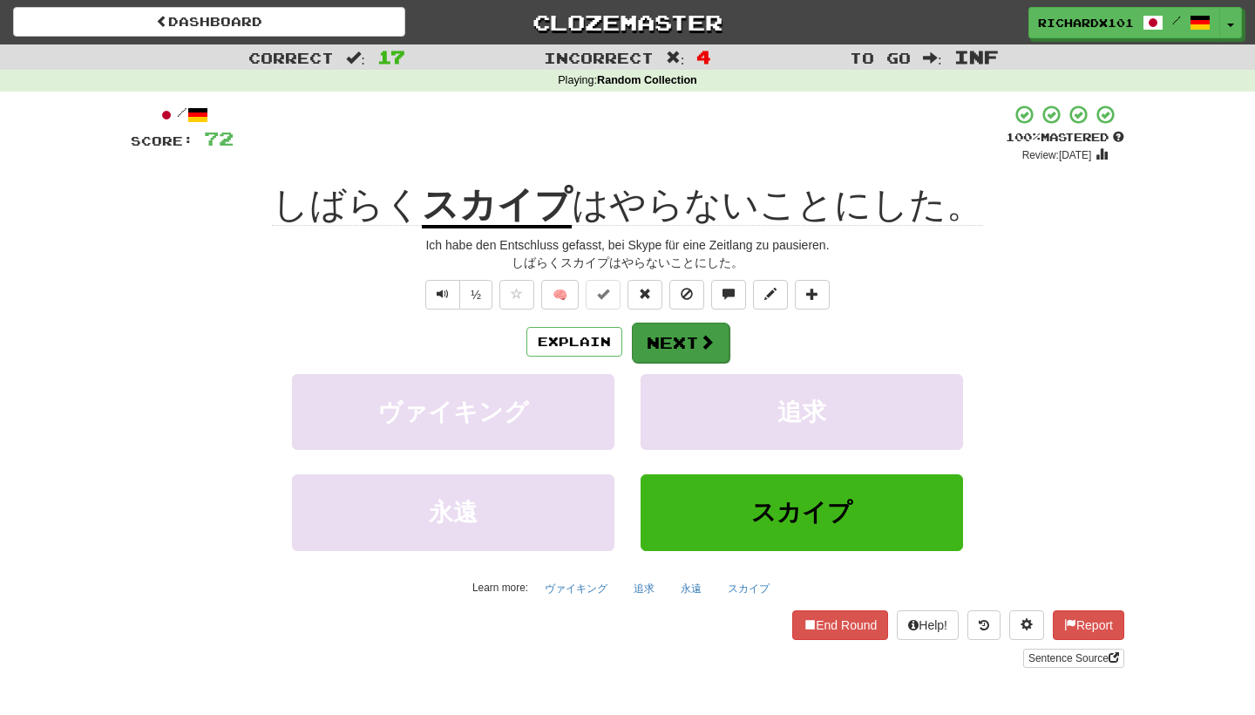
click at [695, 336] on button "Next" at bounding box center [681, 342] width 98 height 40
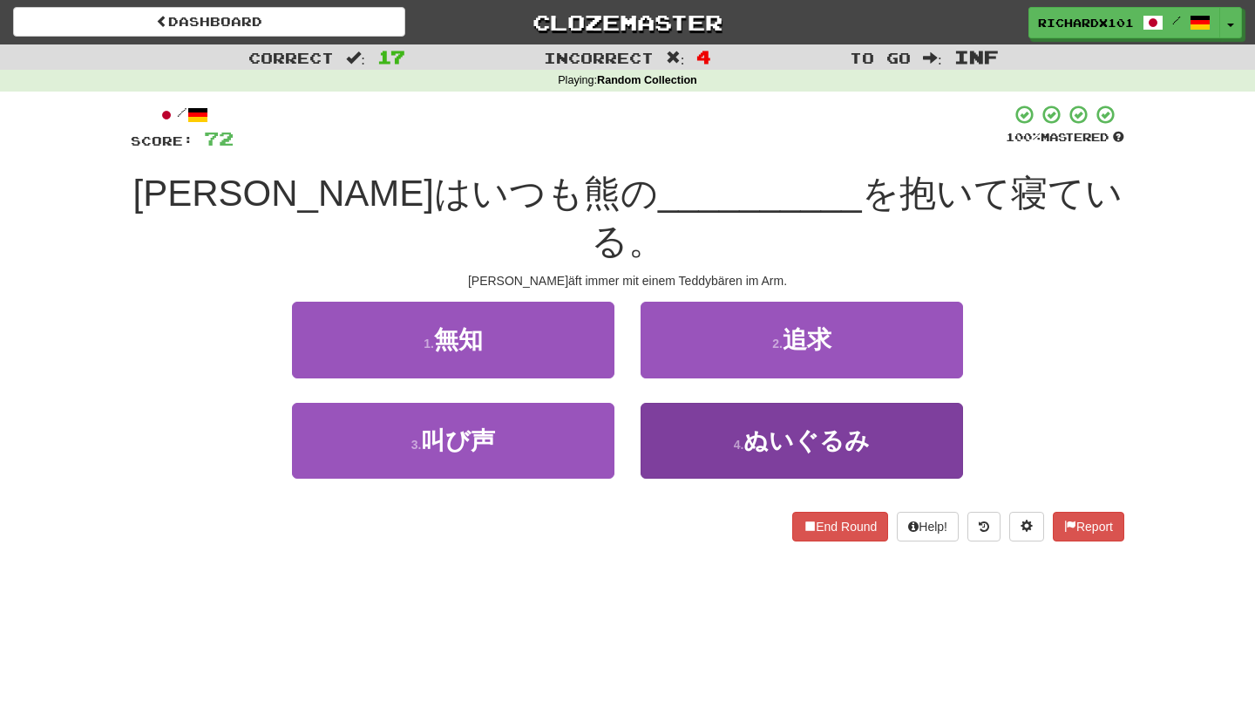
click at [696, 403] on button "4 . ぬいぐるみ" at bounding box center [802, 441] width 322 height 76
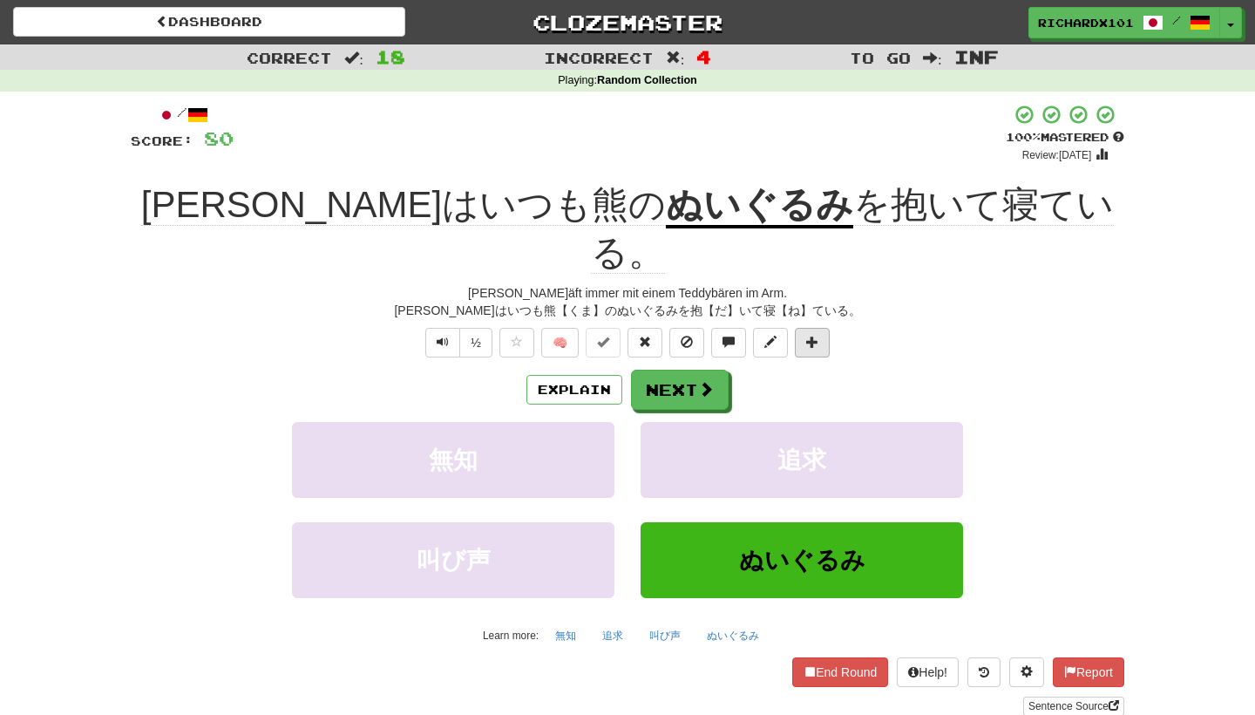
click at [811, 328] on button at bounding box center [812, 343] width 35 height 30
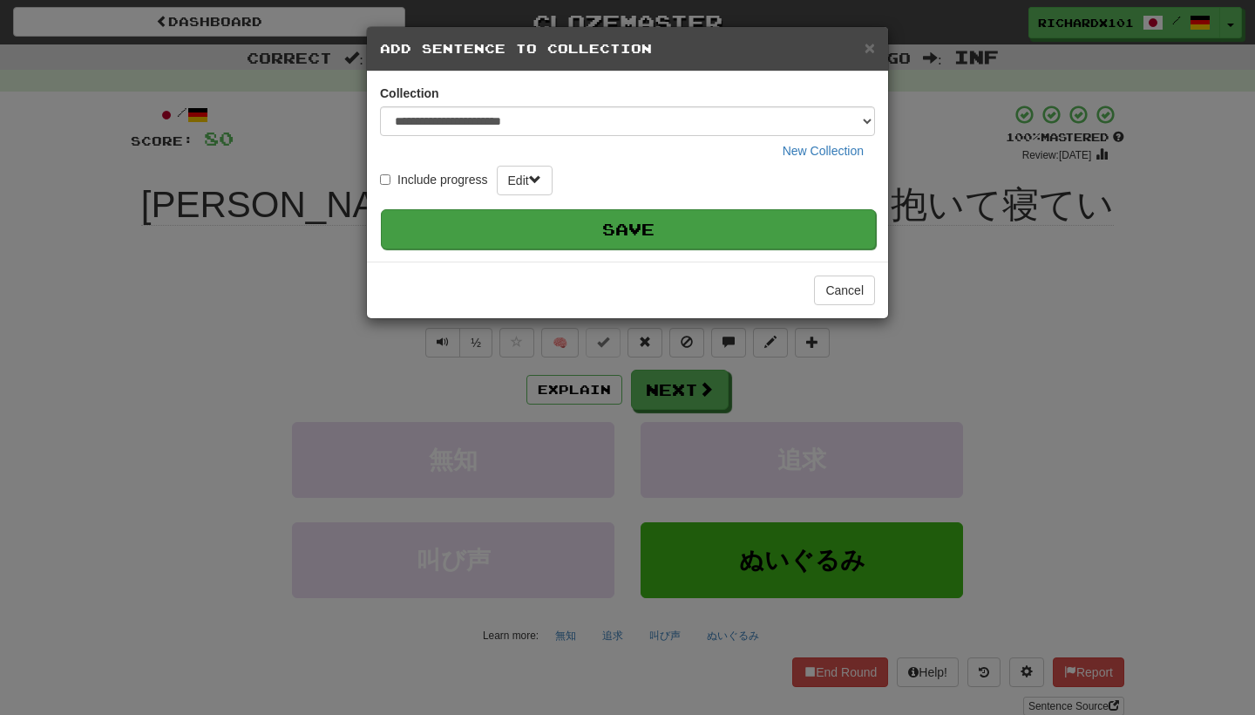
click at [763, 225] on button "Save" at bounding box center [628, 229] width 495 height 40
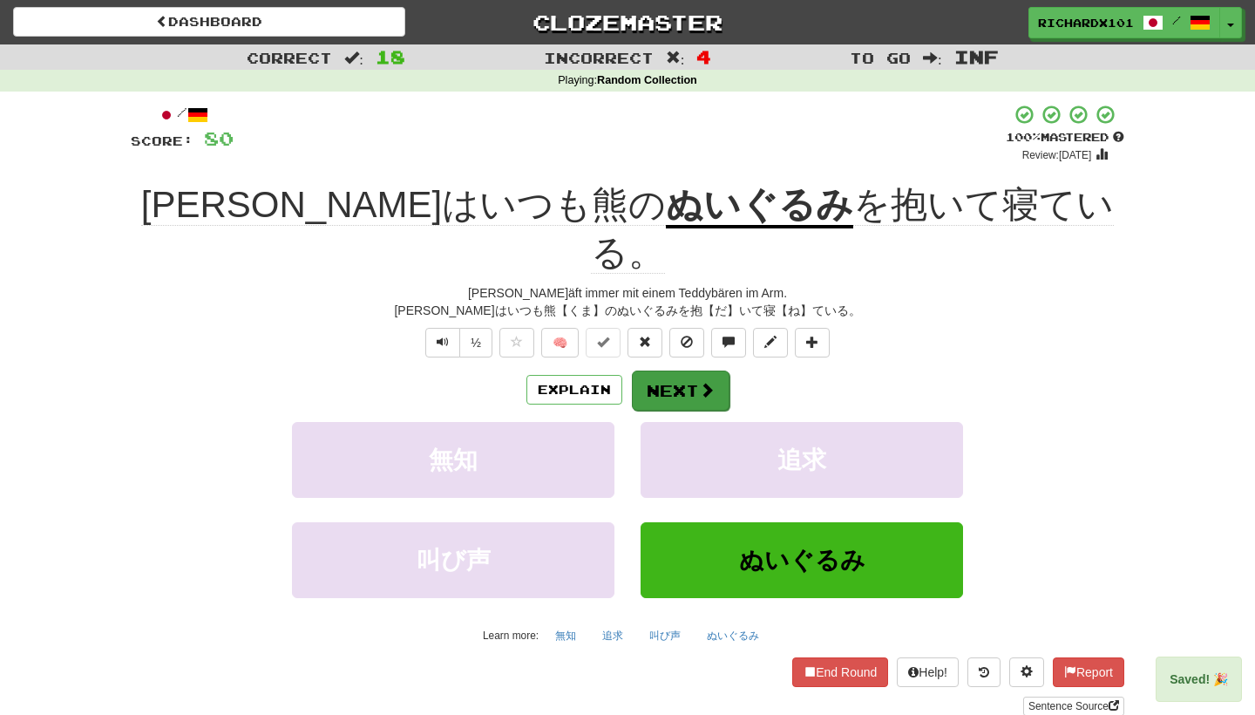
click at [713, 382] on span at bounding box center [707, 390] width 16 height 16
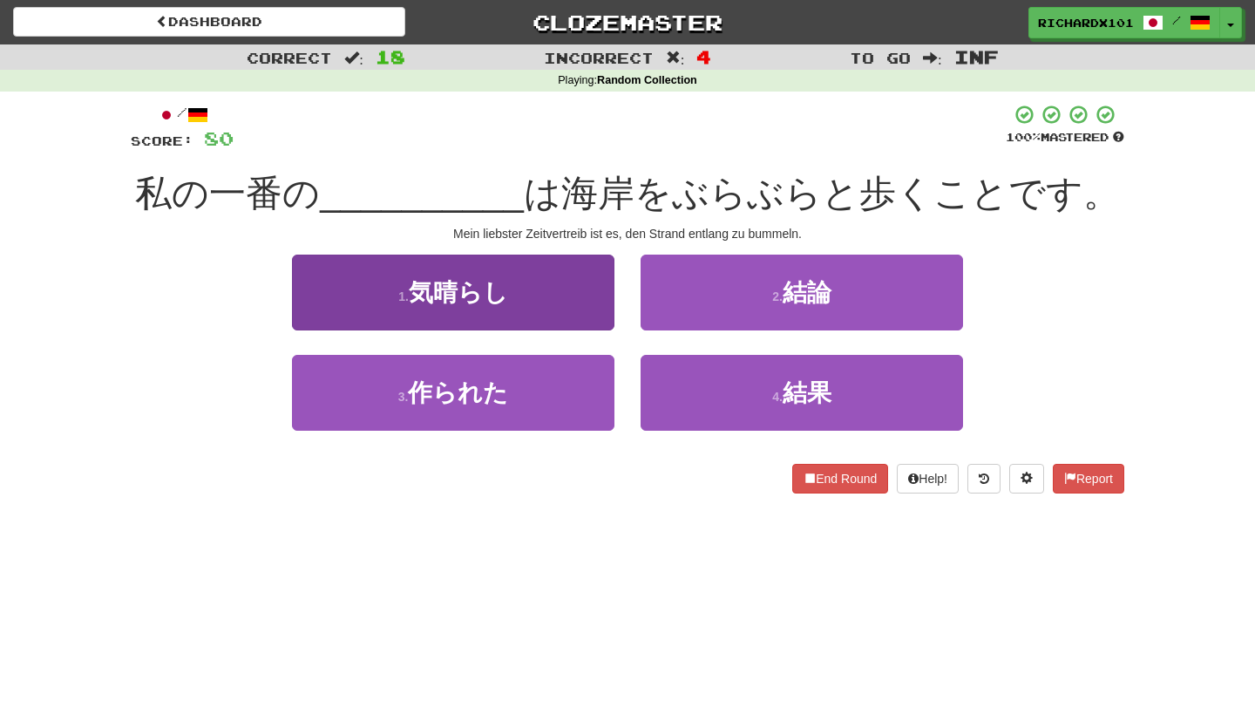
click at [607, 288] on button "1 . 気晴らし" at bounding box center [453, 292] width 322 height 76
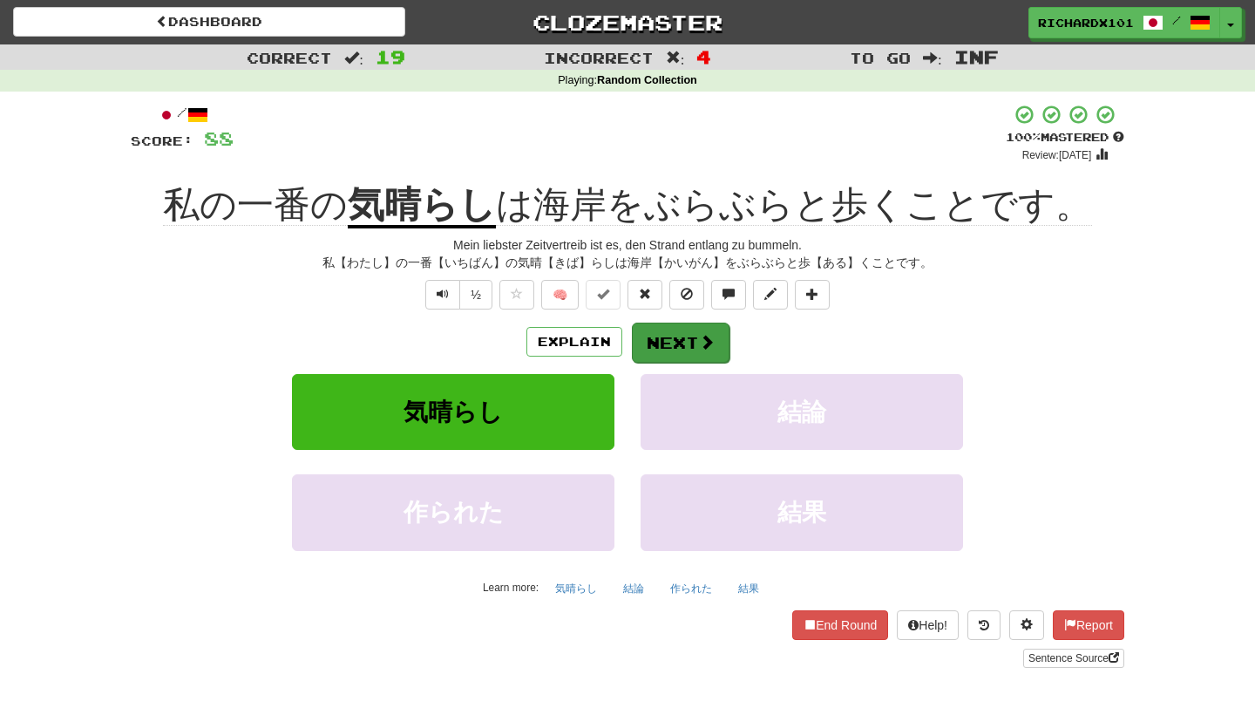
click at [666, 343] on button "Next" at bounding box center [681, 342] width 98 height 40
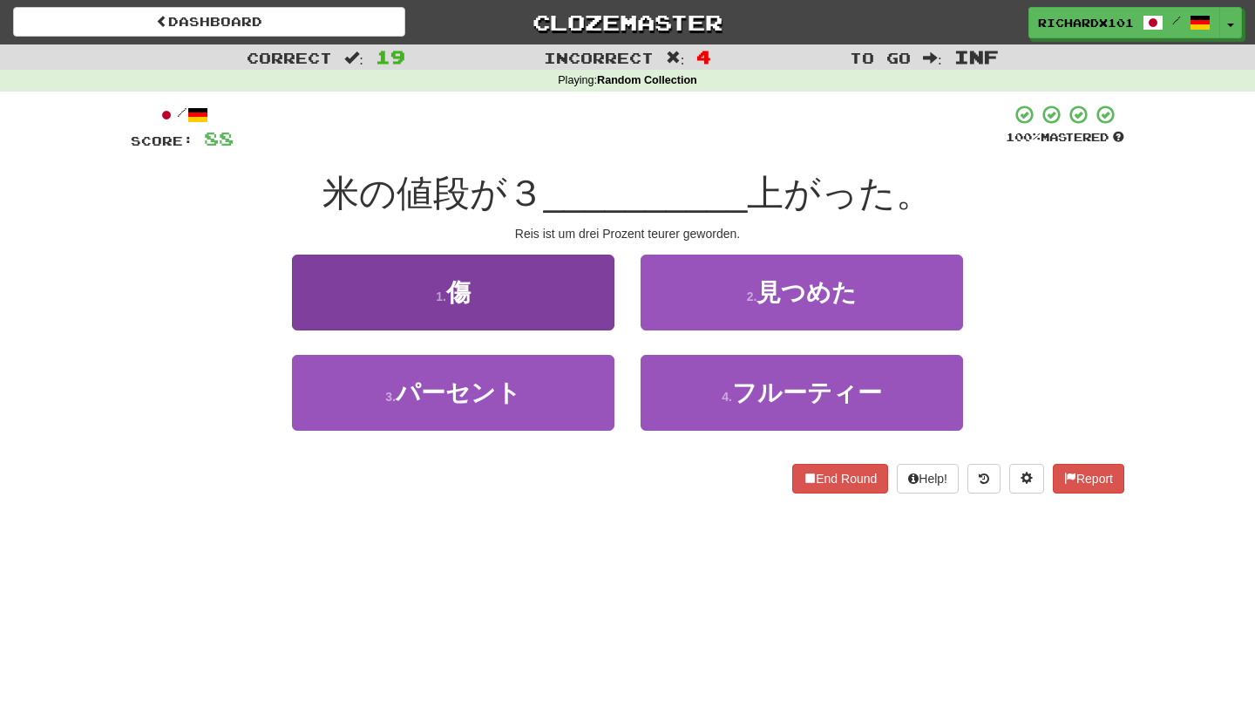
click at [589, 398] on button "3 . パーセント" at bounding box center [453, 393] width 322 height 76
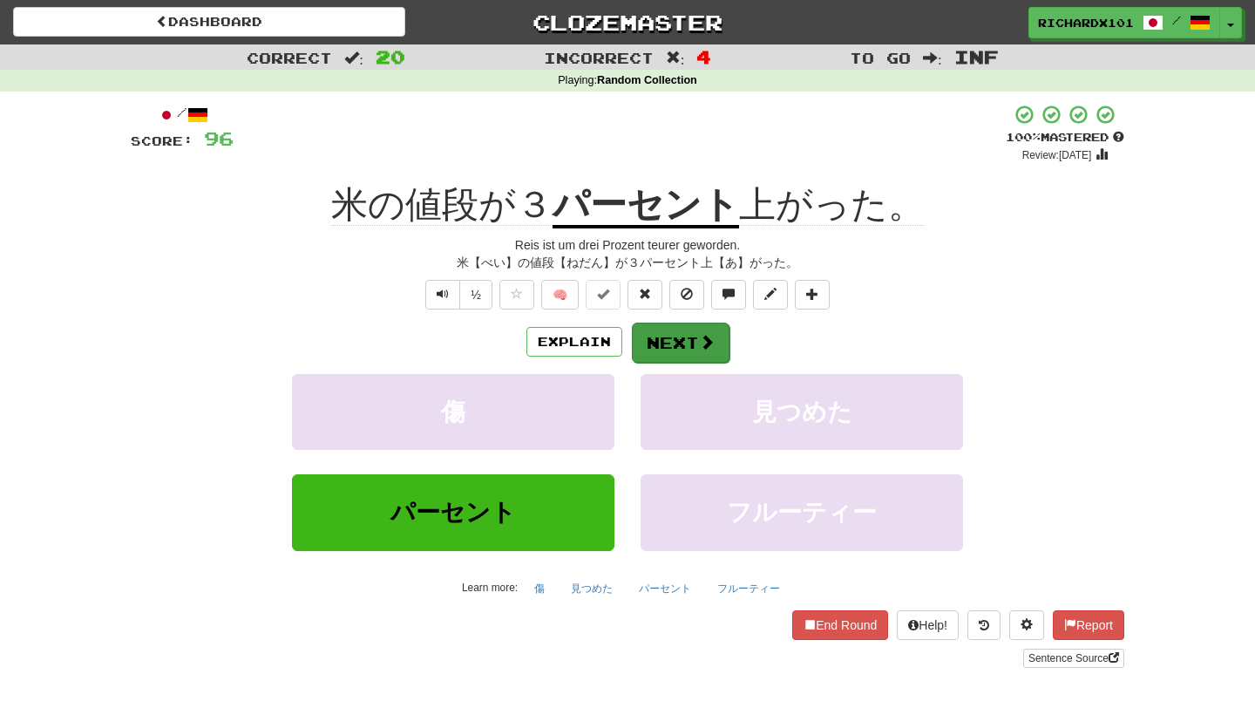
click at [654, 329] on button "Next" at bounding box center [681, 342] width 98 height 40
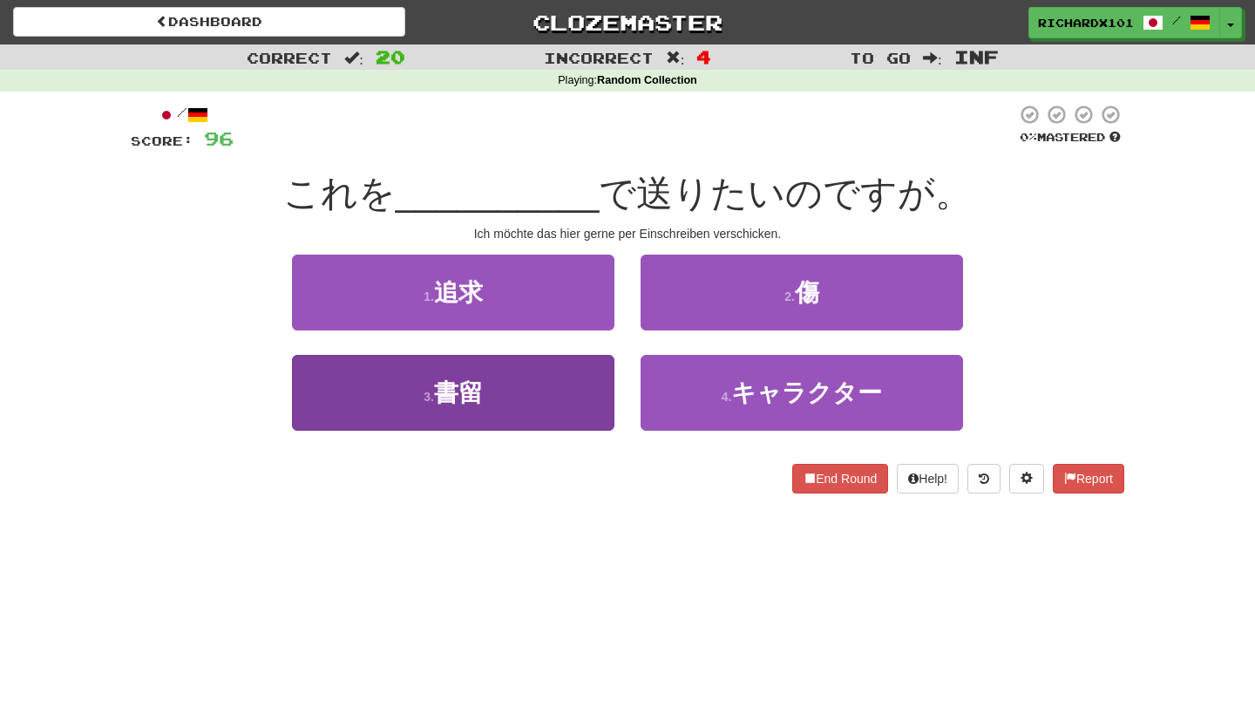
click at [586, 383] on button "3 . 書留" at bounding box center [453, 393] width 322 height 76
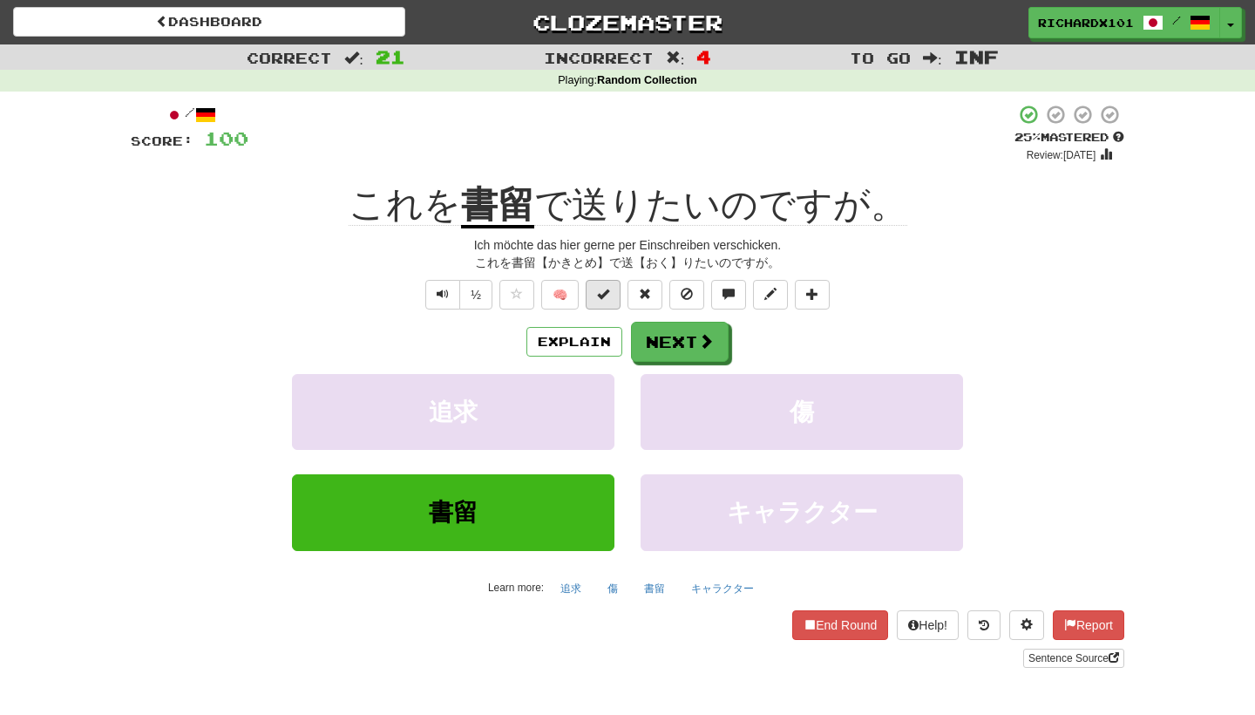
click at [604, 293] on span at bounding box center [603, 294] width 12 height 12
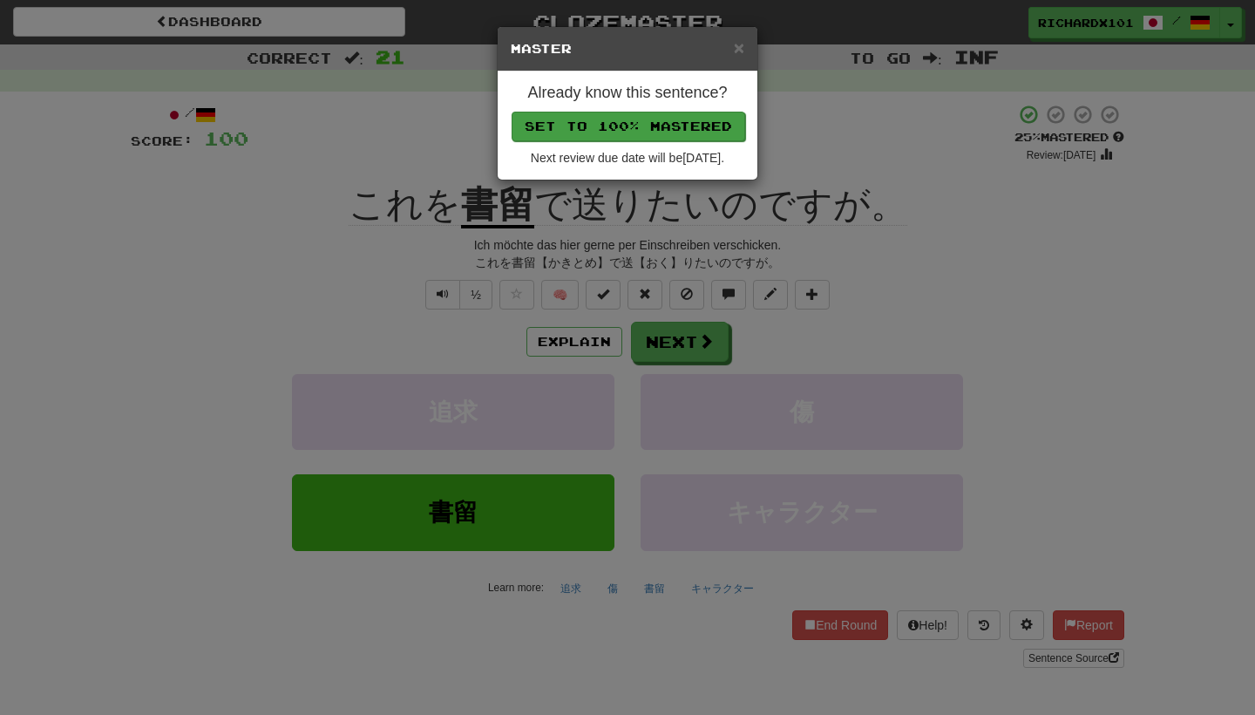
click at [658, 131] on button "Set to 100% Mastered" at bounding box center [629, 127] width 234 height 30
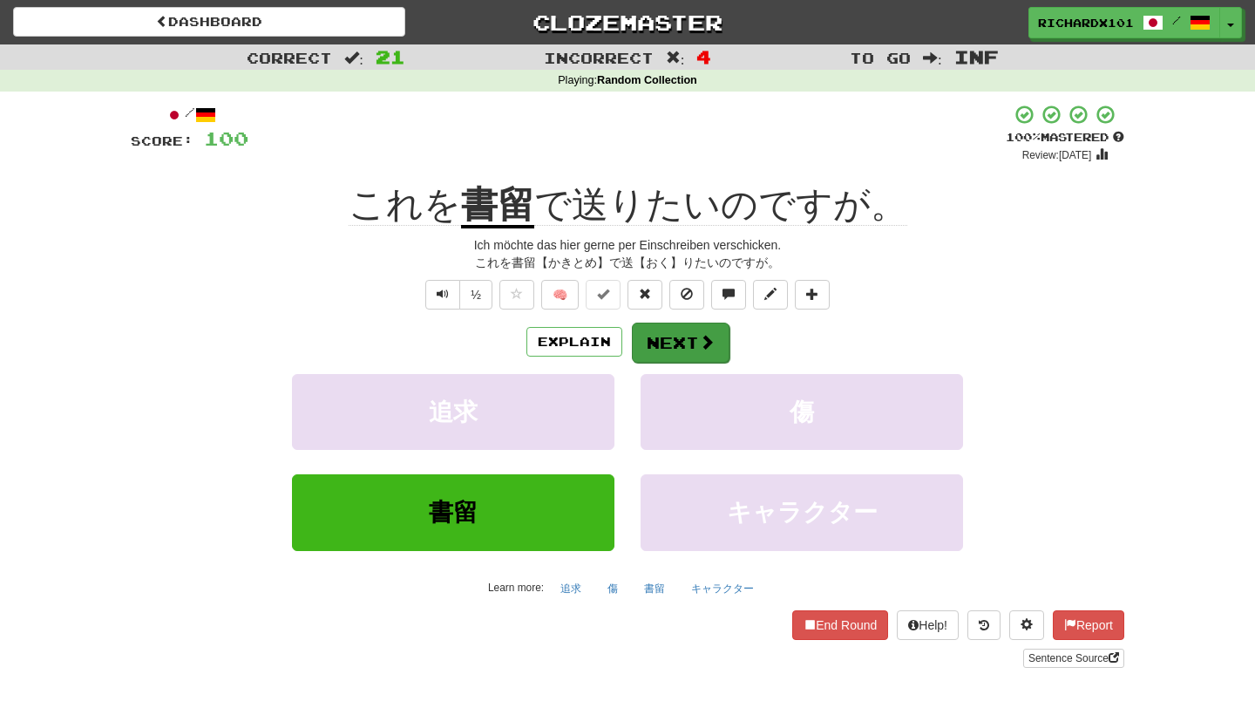
click at [655, 329] on button "Next" at bounding box center [681, 342] width 98 height 40
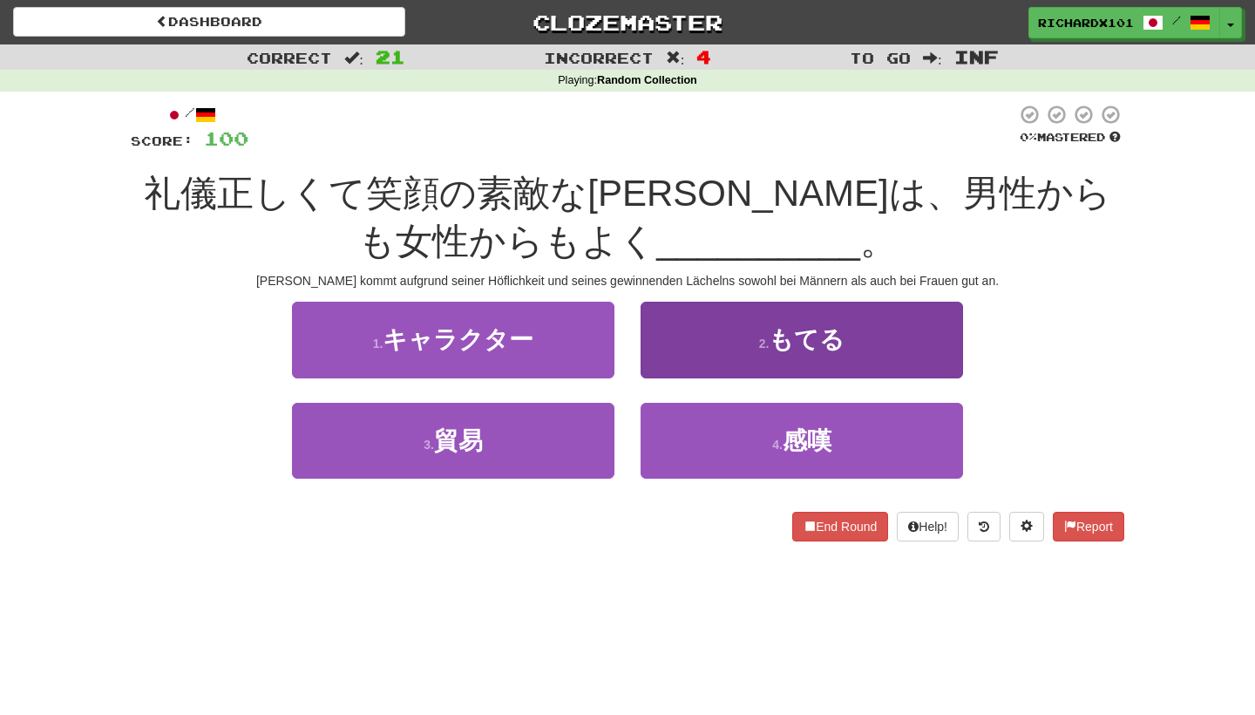
click at [681, 341] on button "2 . もてる" at bounding box center [802, 340] width 322 height 76
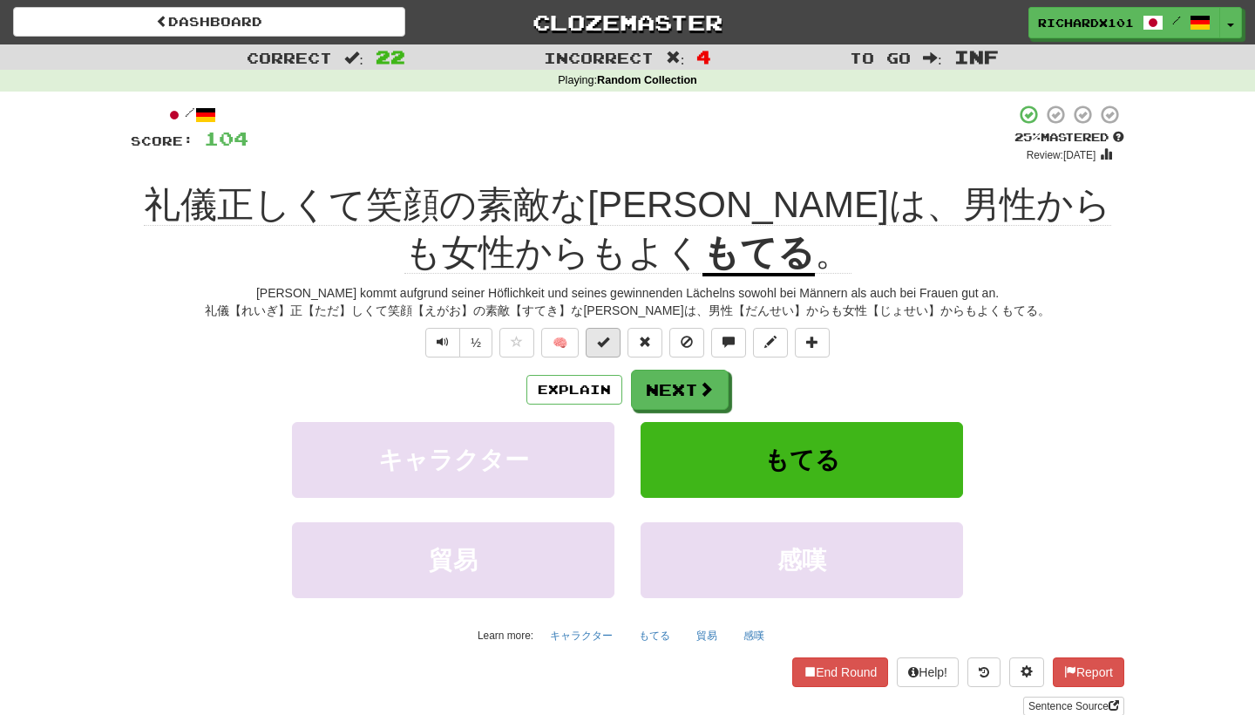
click at [614, 339] on button at bounding box center [603, 343] width 35 height 30
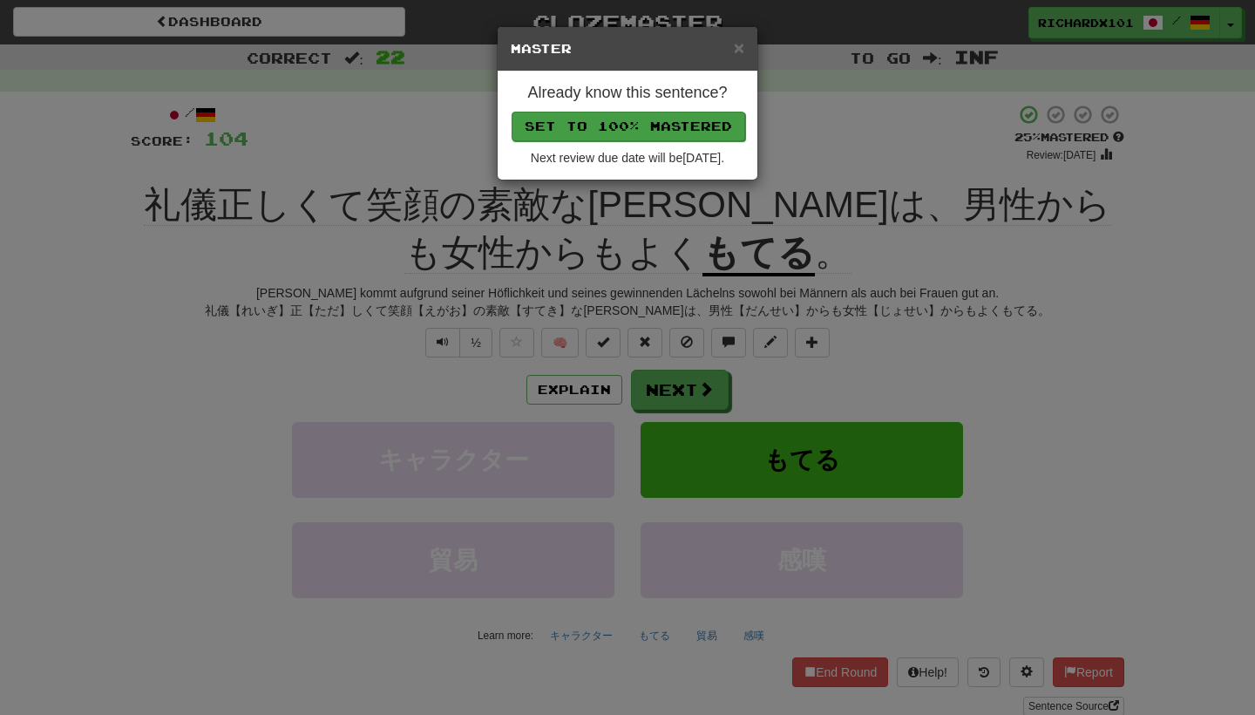
click at [695, 117] on button "Set to 100% Mastered" at bounding box center [629, 127] width 234 height 30
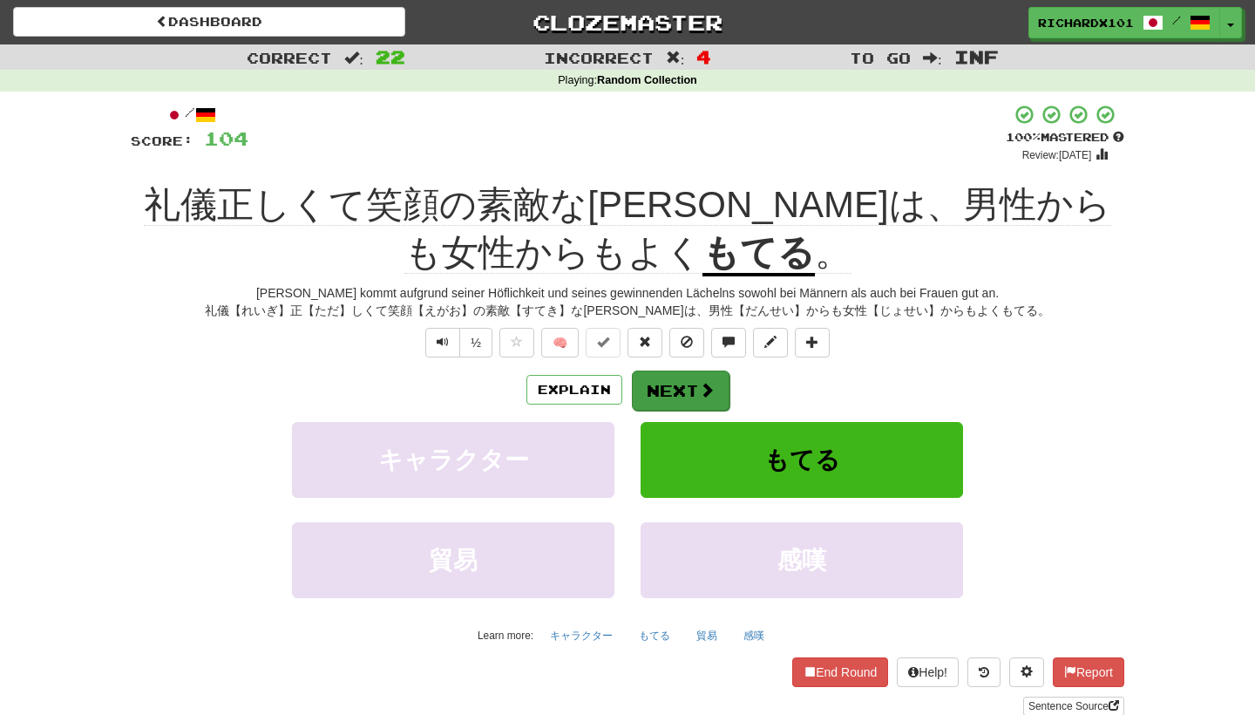
click at [675, 372] on button "Next" at bounding box center [681, 390] width 98 height 40
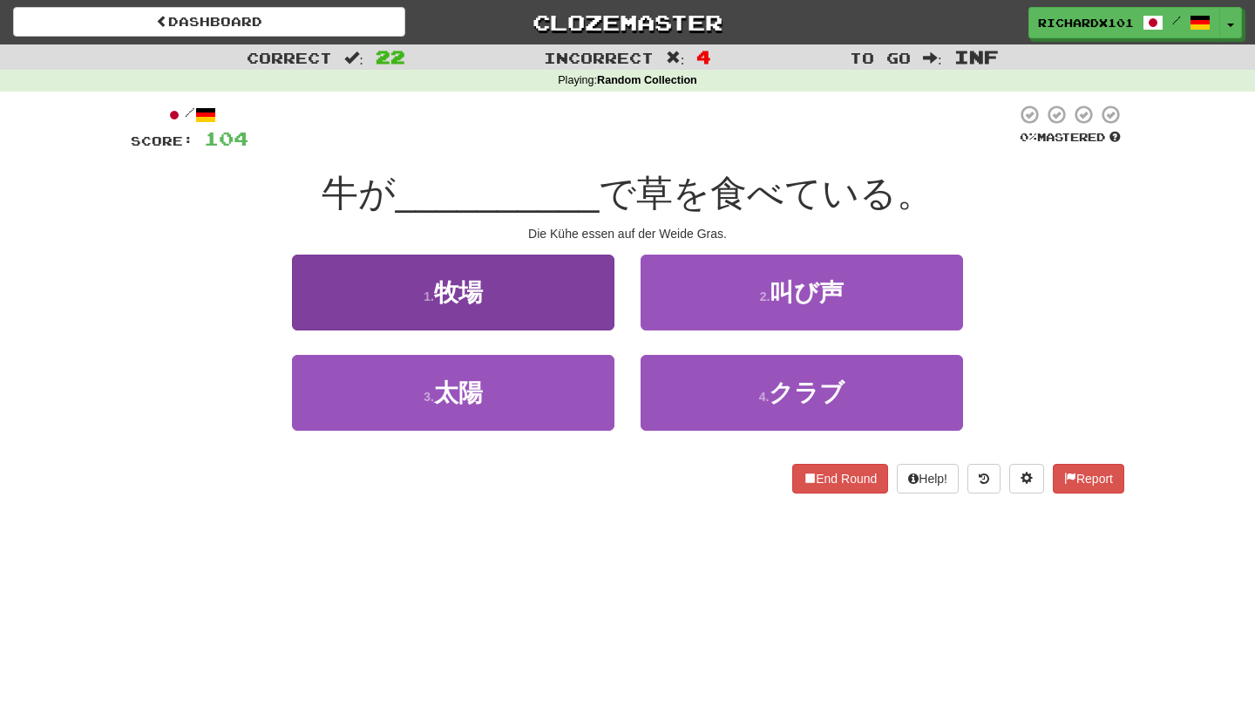
click at [601, 305] on button "1 . 牧場" at bounding box center [453, 292] width 322 height 76
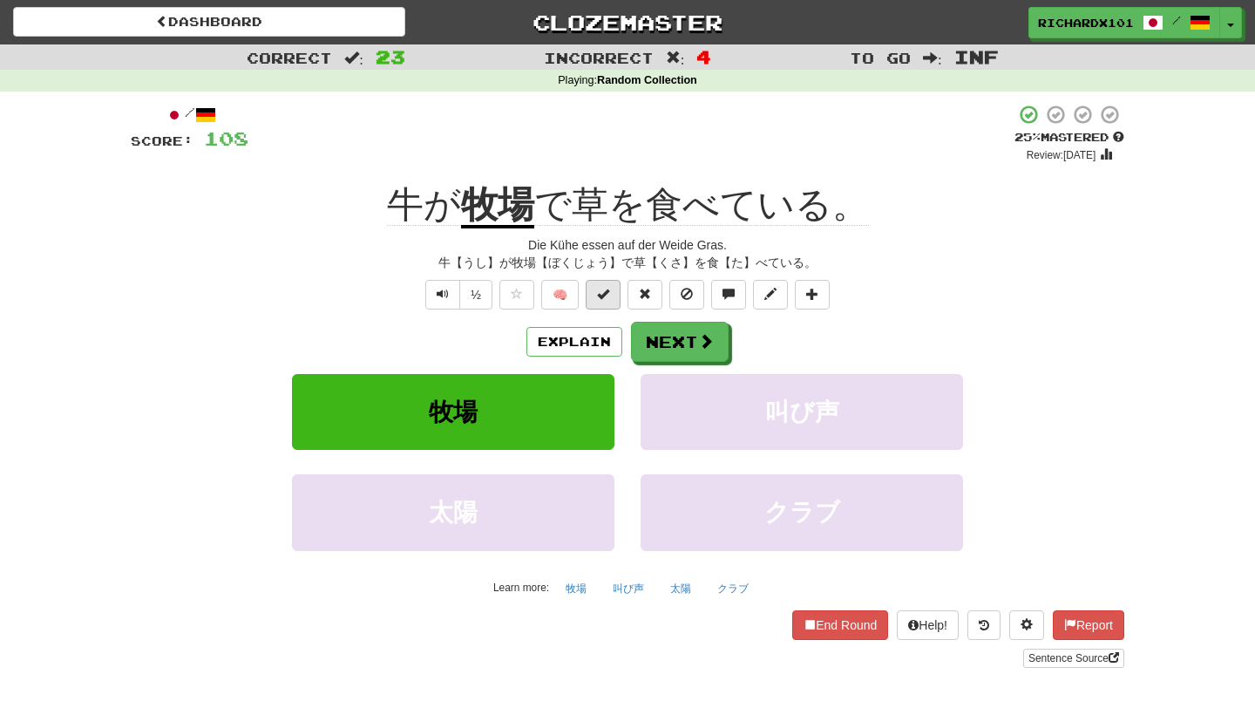
click at [607, 302] on button at bounding box center [603, 295] width 35 height 30
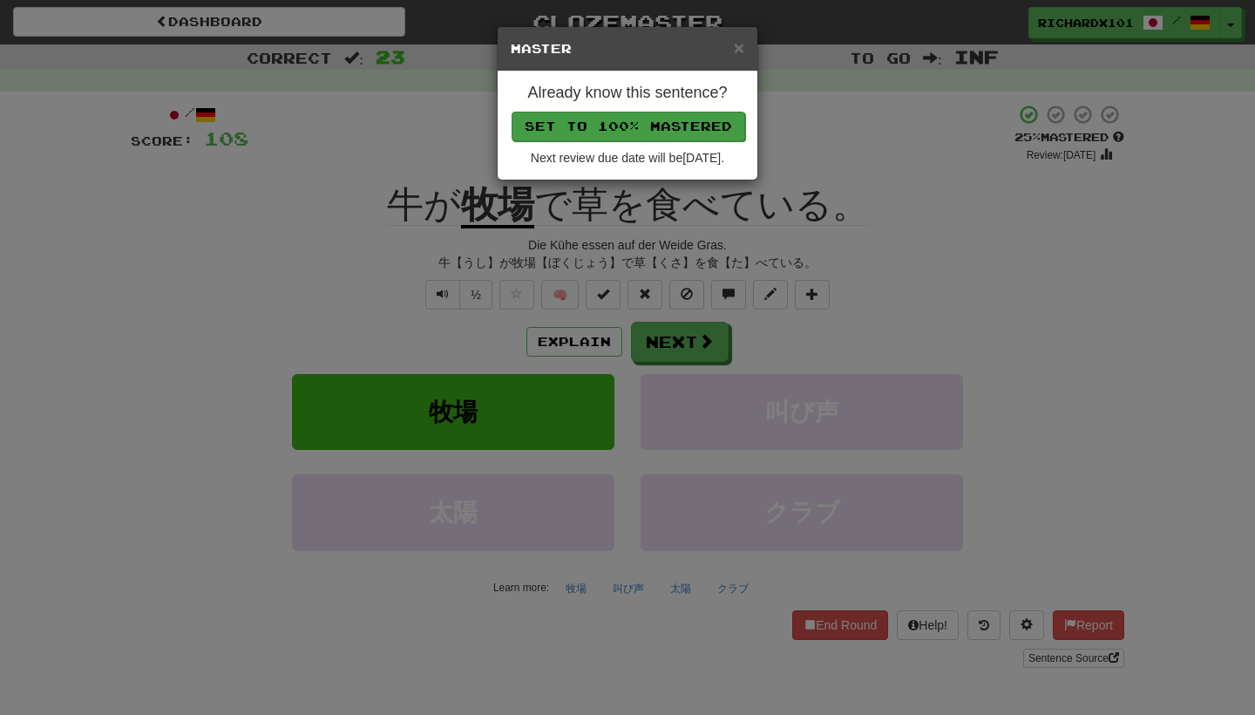
click at [675, 126] on button "Set to 100% Mastered" at bounding box center [629, 127] width 234 height 30
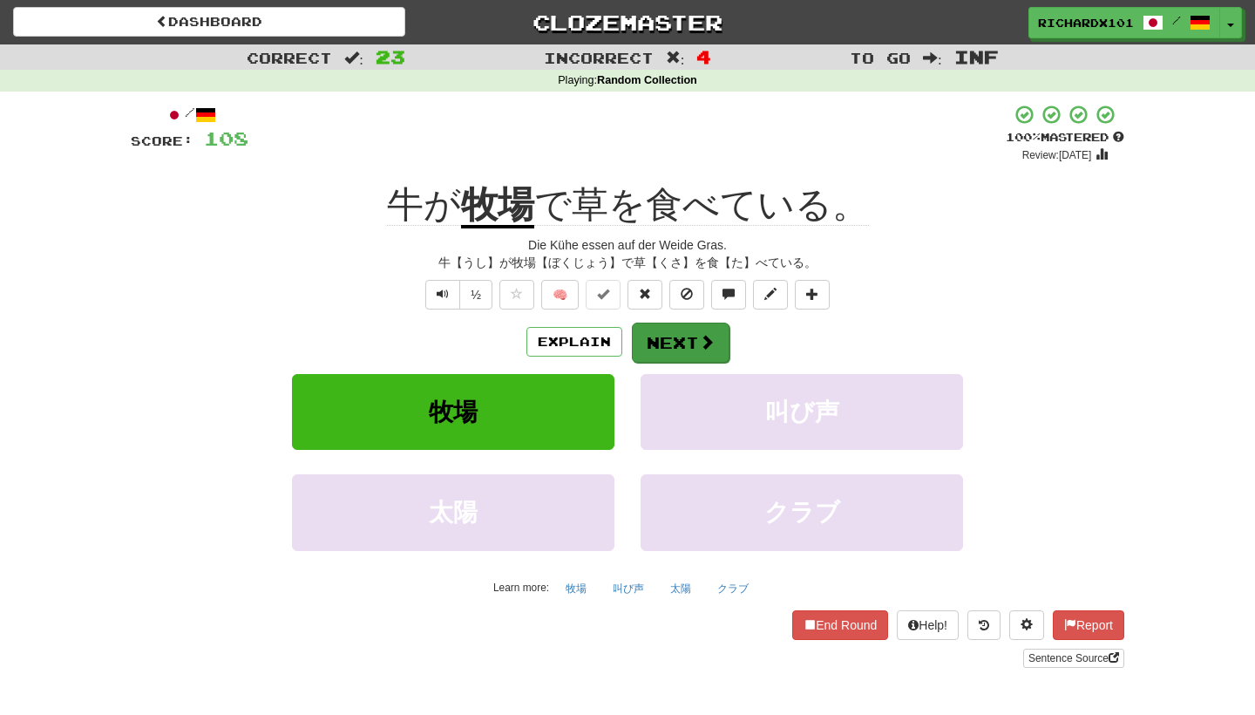
click at [666, 343] on button "Next" at bounding box center [681, 342] width 98 height 40
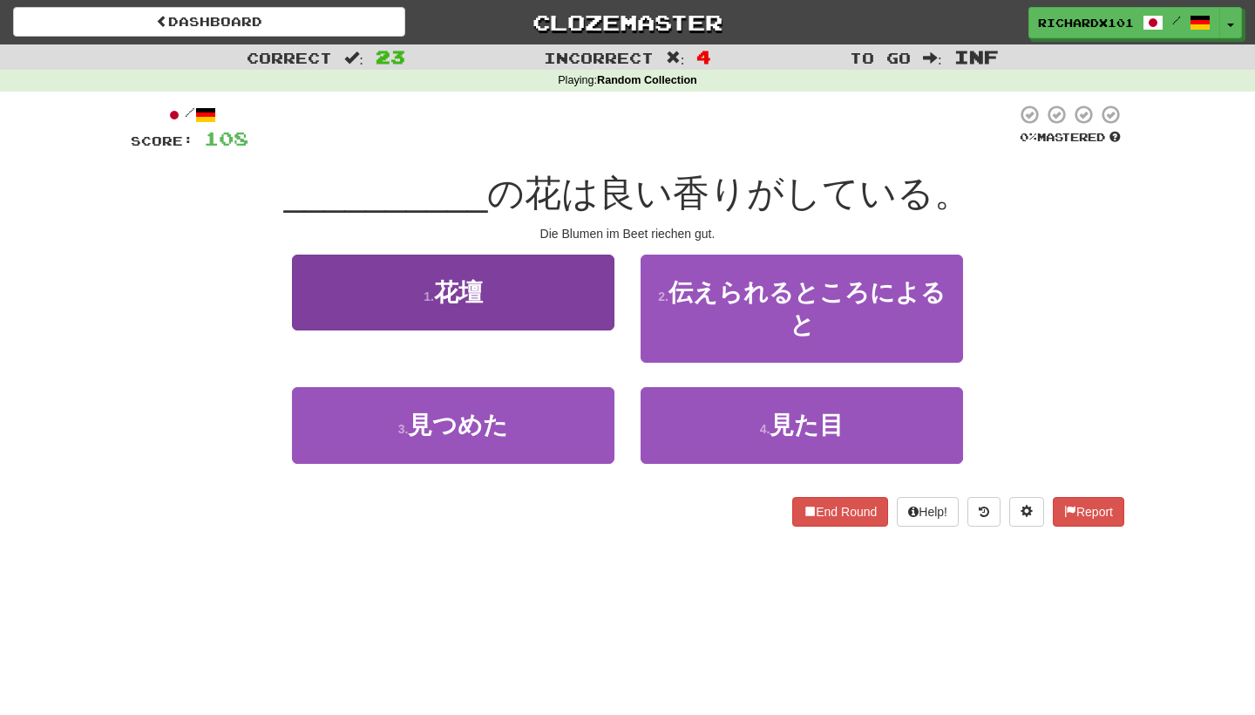
click at [592, 292] on button "1 . 花壇" at bounding box center [453, 292] width 322 height 76
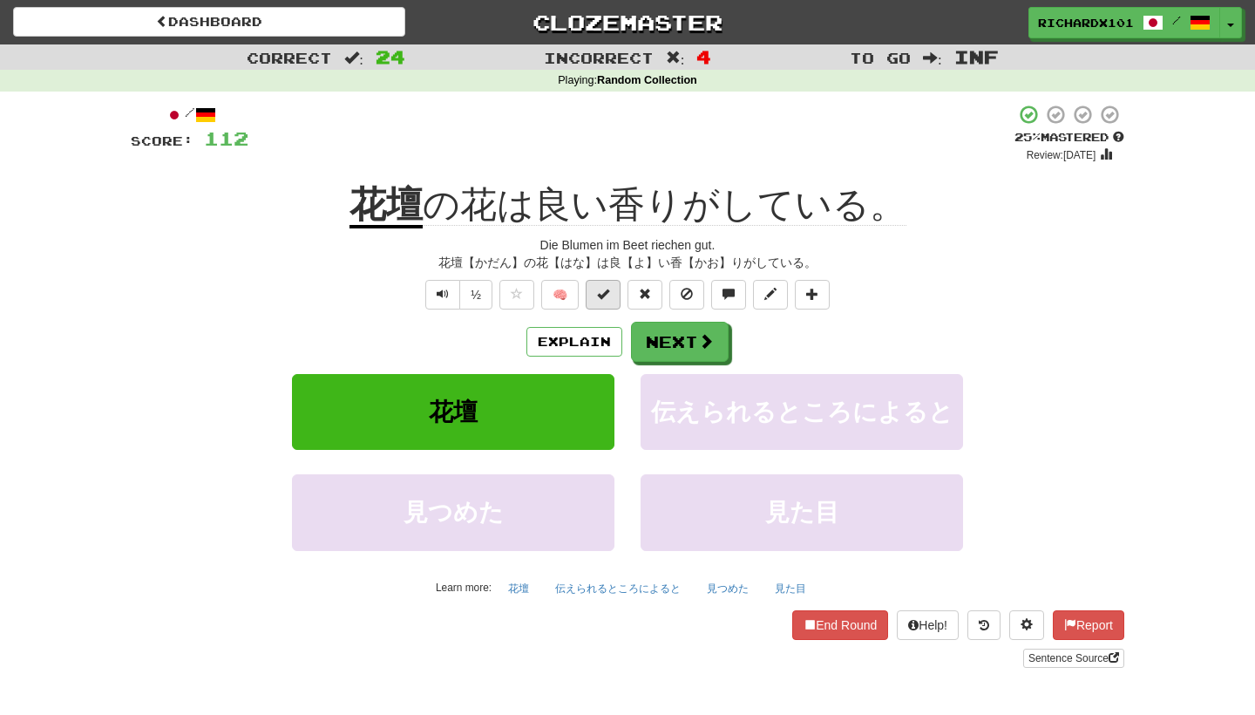
click at [606, 294] on span at bounding box center [603, 294] width 12 height 12
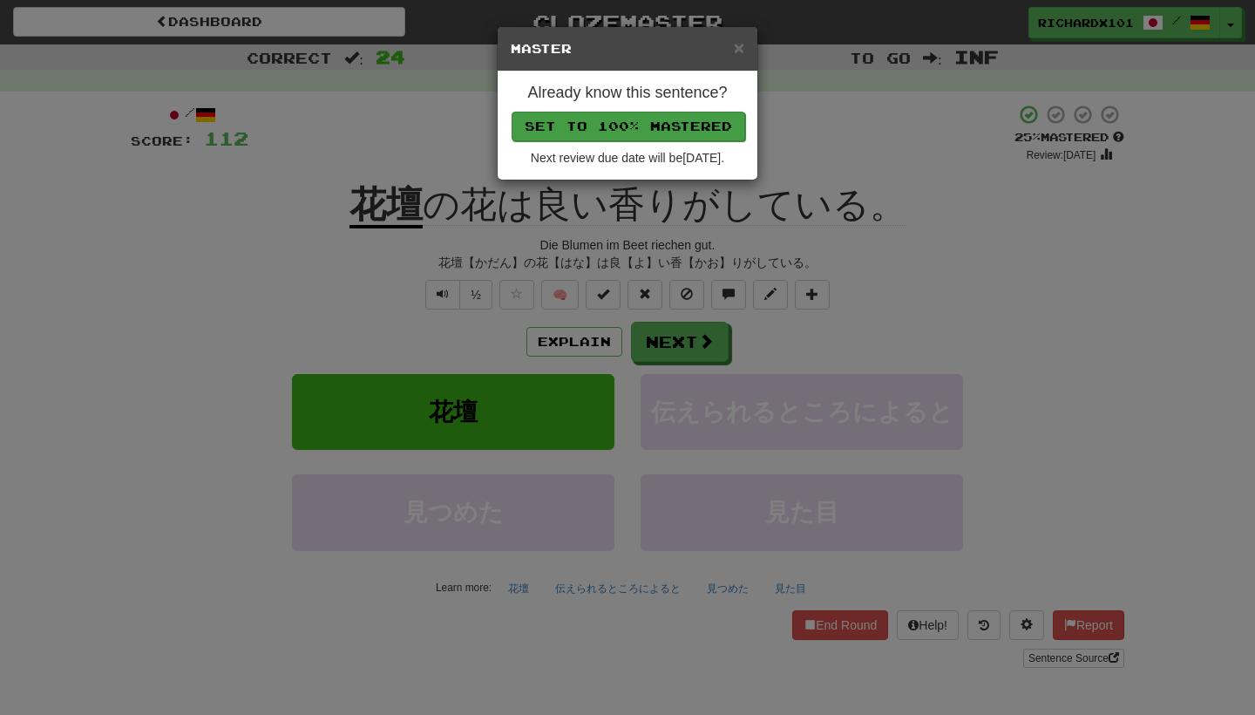
click at [664, 118] on button "Set to 100% Mastered" at bounding box center [629, 127] width 234 height 30
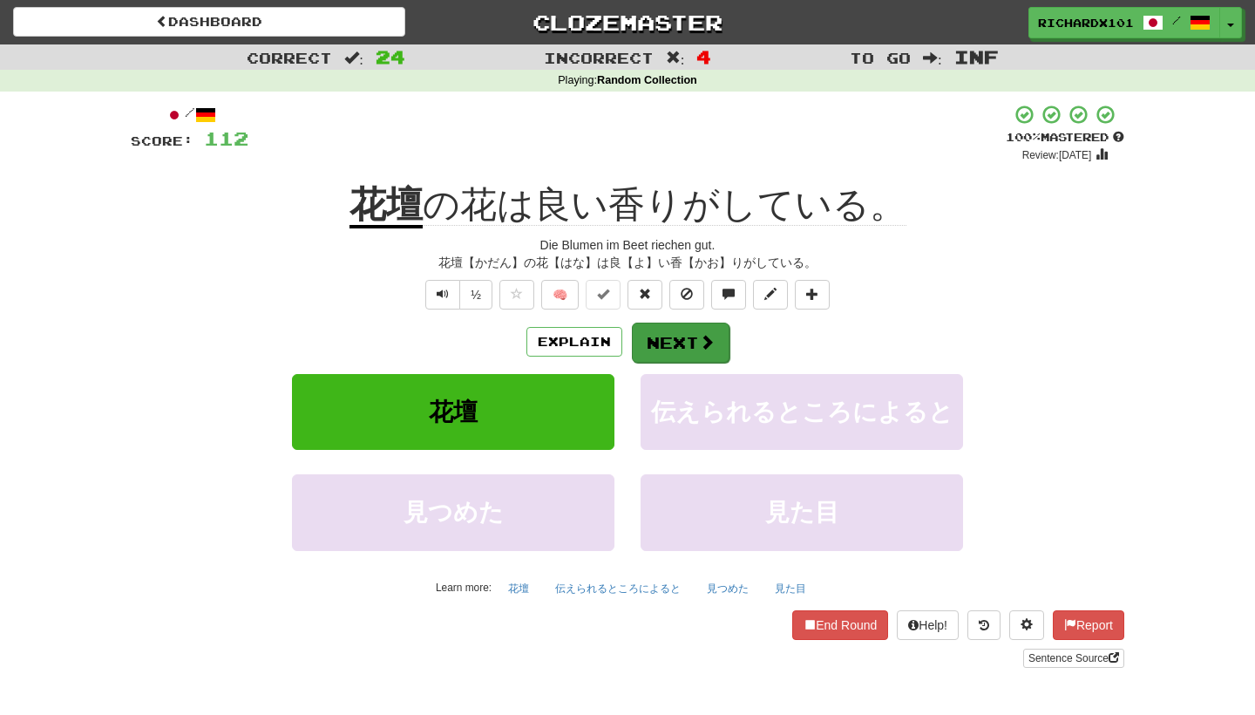
click at [693, 328] on button "Next" at bounding box center [681, 342] width 98 height 40
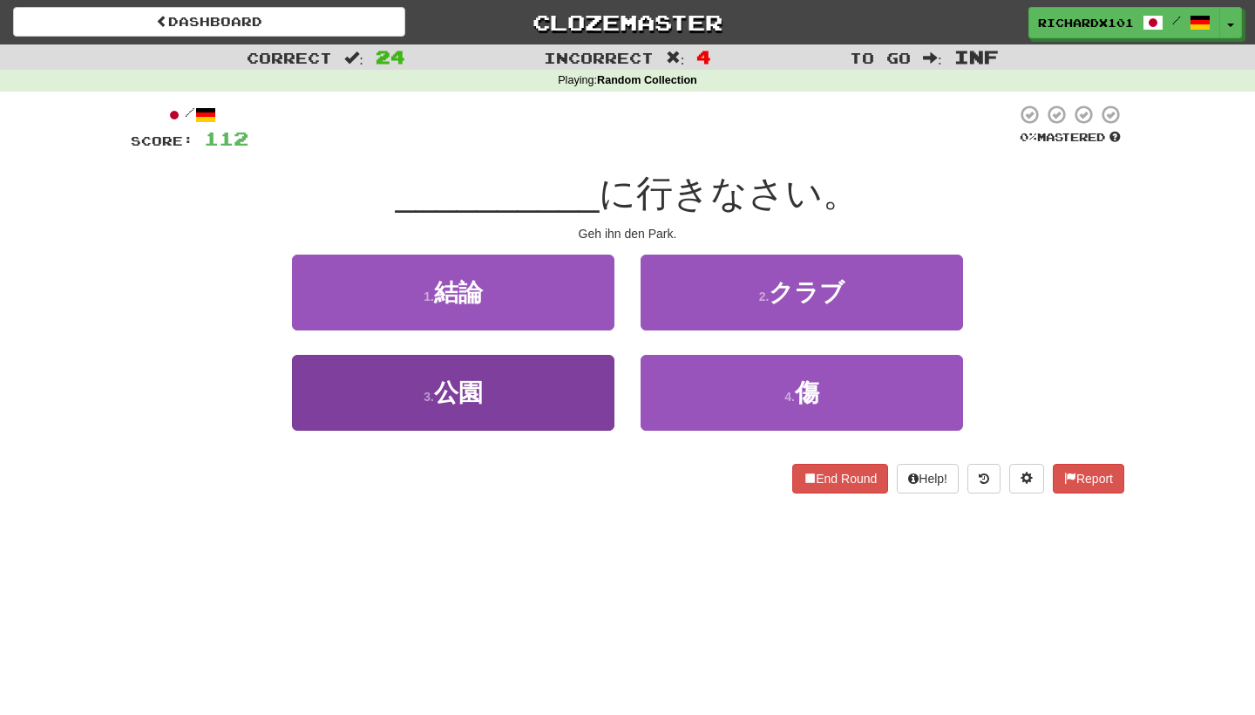
click at [573, 380] on button "3 . 公園" at bounding box center [453, 393] width 322 height 76
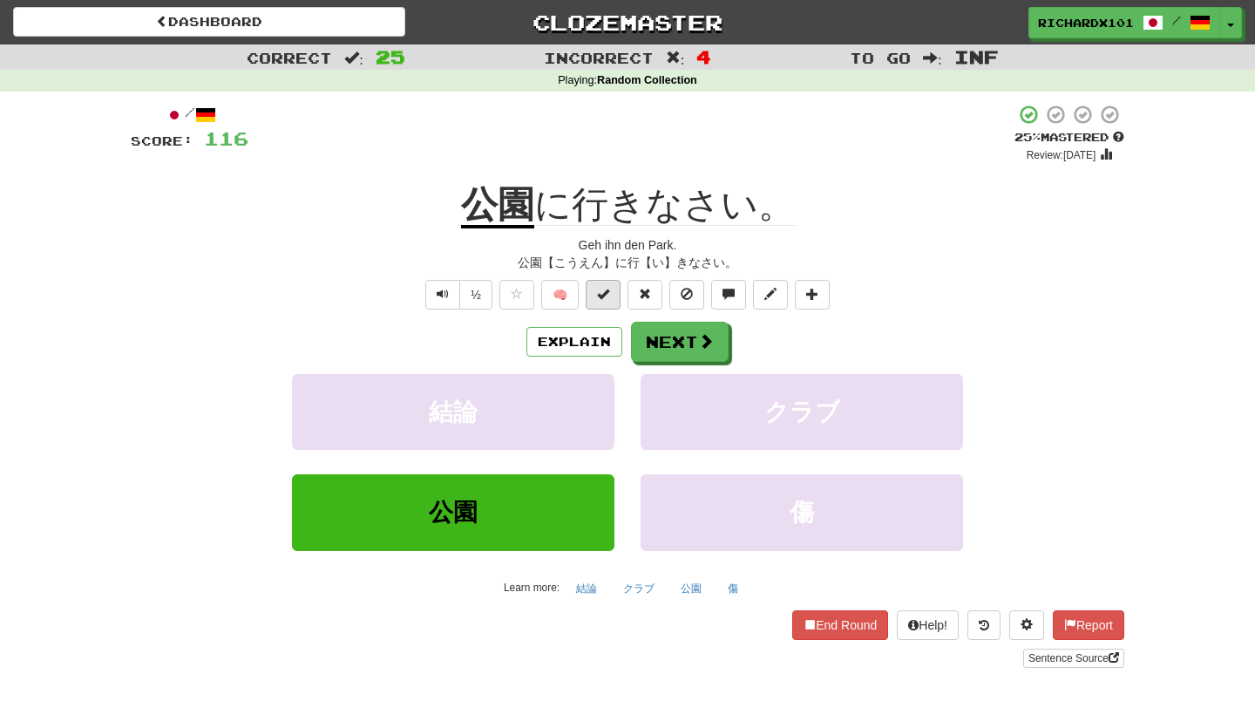
click at [599, 292] on span at bounding box center [603, 294] width 12 height 12
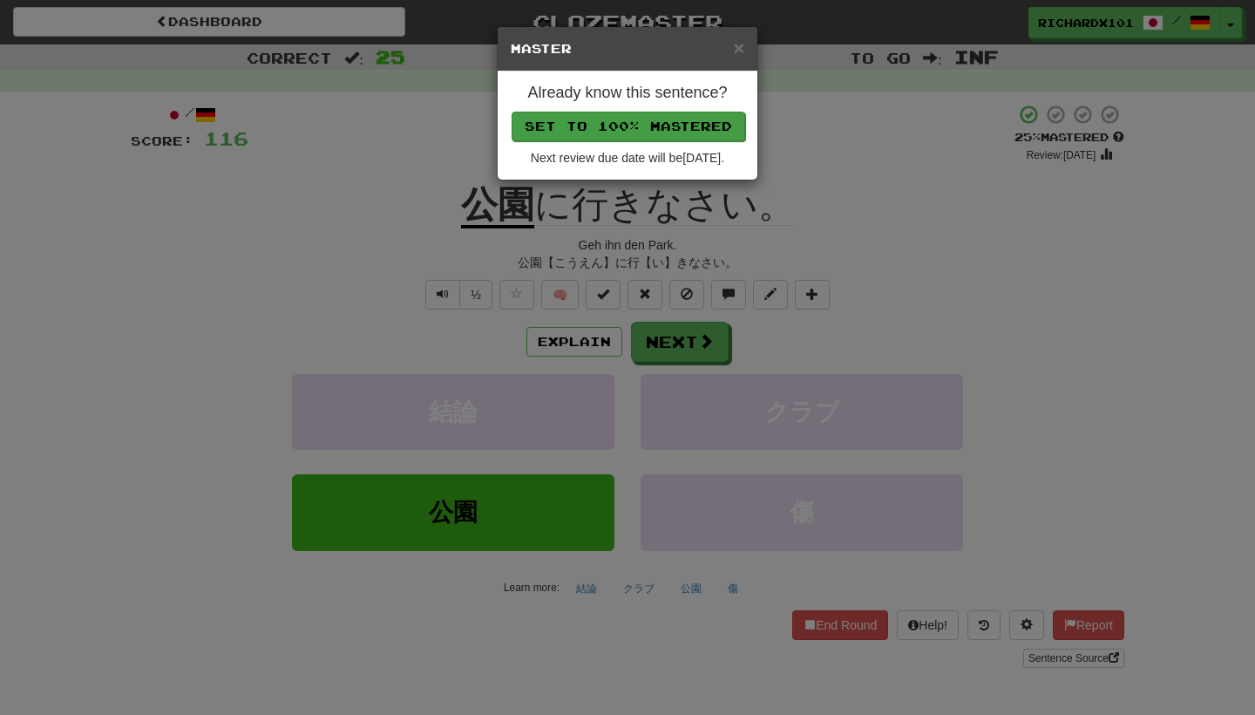
click at [666, 130] on button "Set to 100% Mastered" at bounding box center [629, 127] width 234 height 30
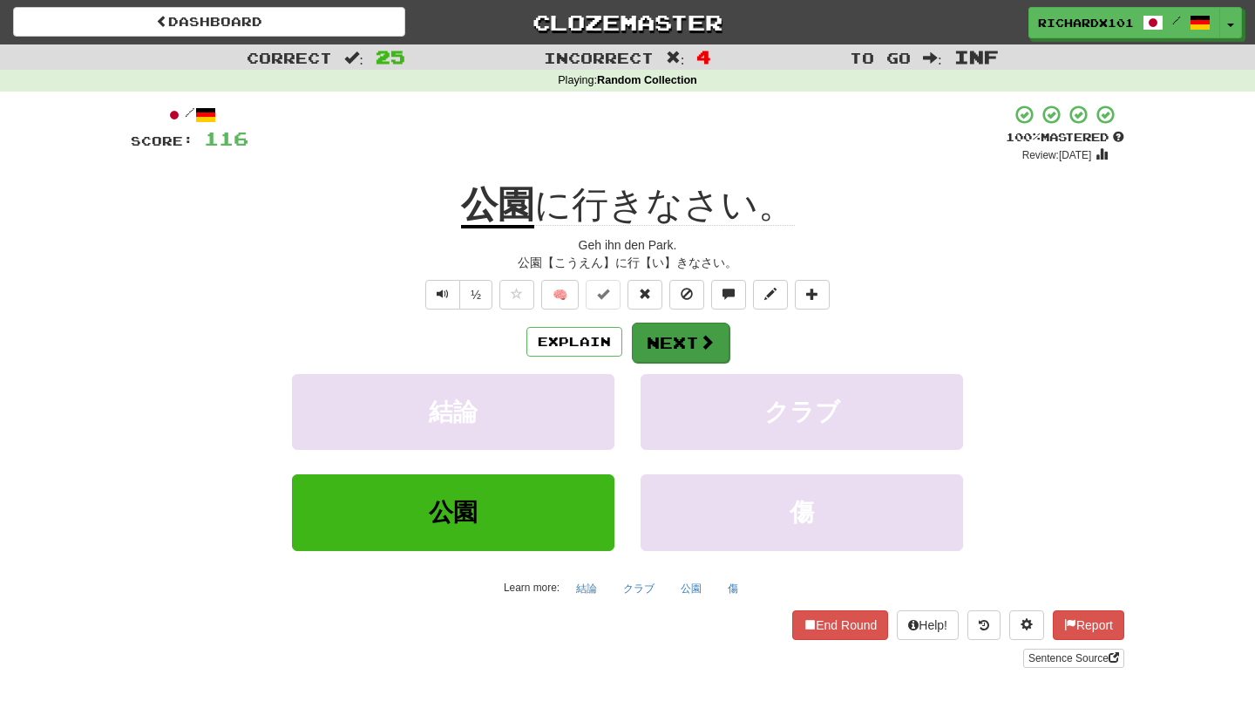
click at [670, 336] on button "Next" at bounding box center [681, 342] width 98 height 40
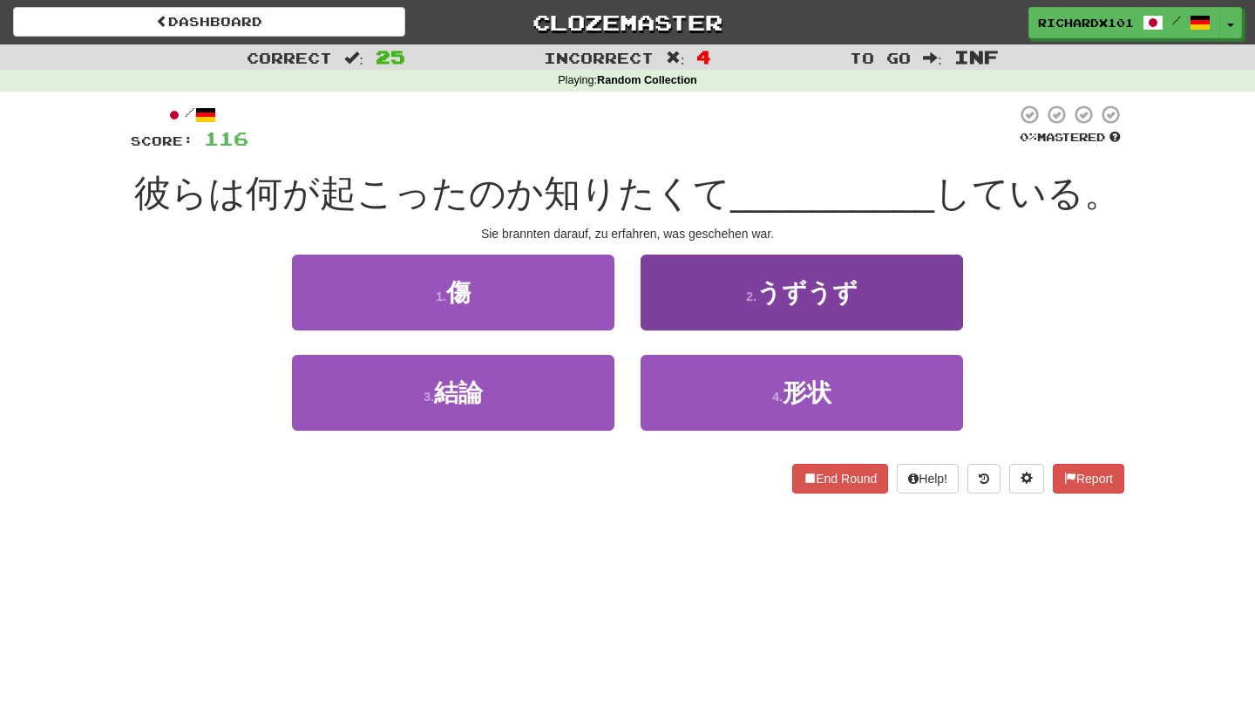
click at [696, 302] on button "2 . うずうず" at bounding box center [802, 292] width 322 height 76
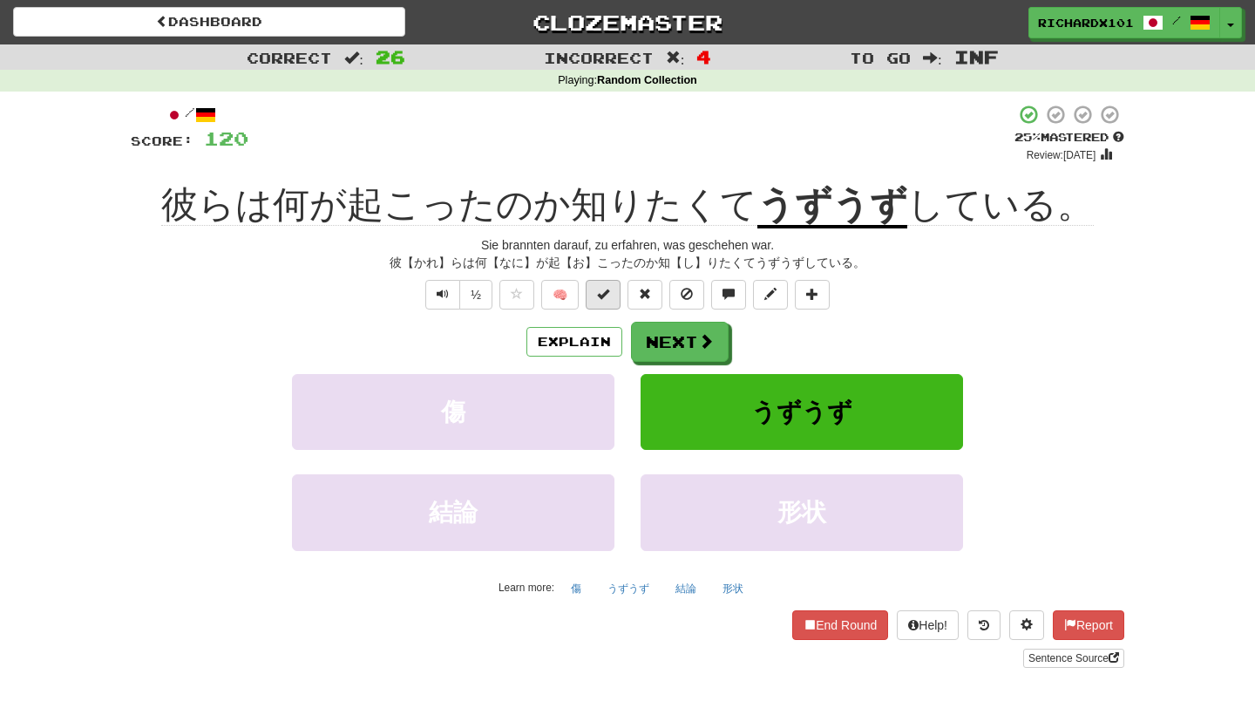
click at [614, 294] on button at bounding box center [603, 295] width 35 height 30
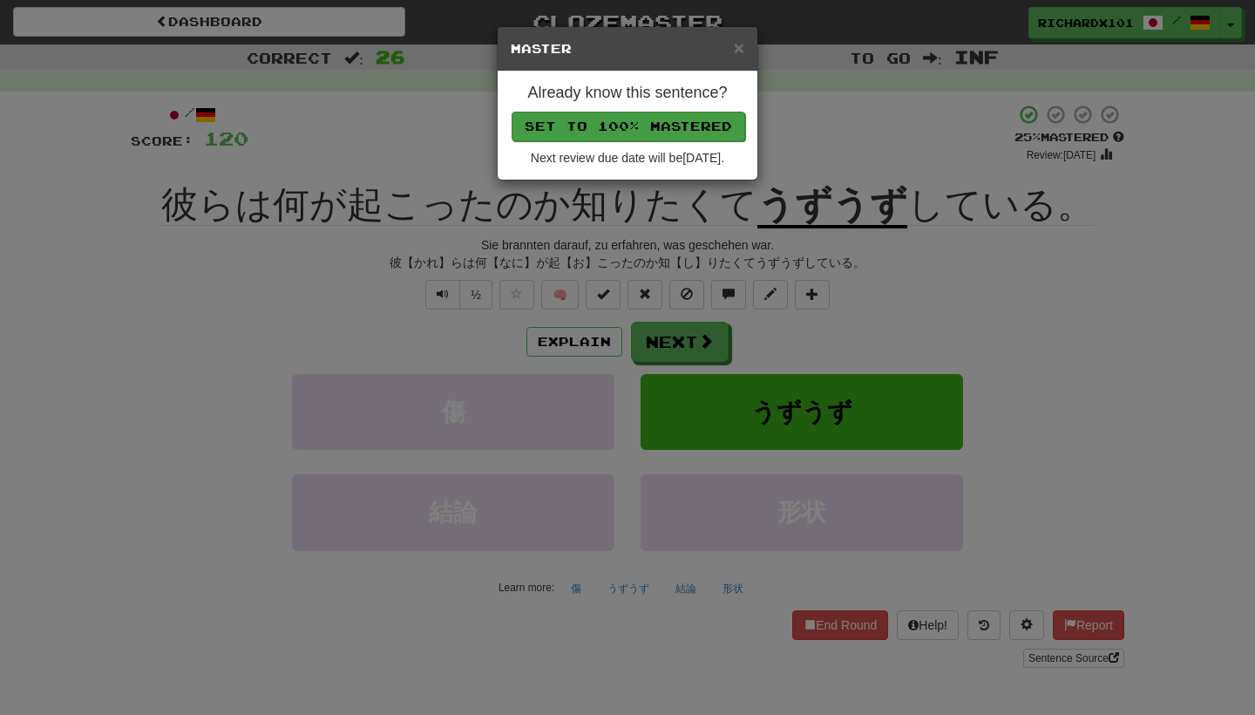
click at [678, 128] on button "Set to 100% Mastered" at bounding box center [629, 127] width 234 height 30
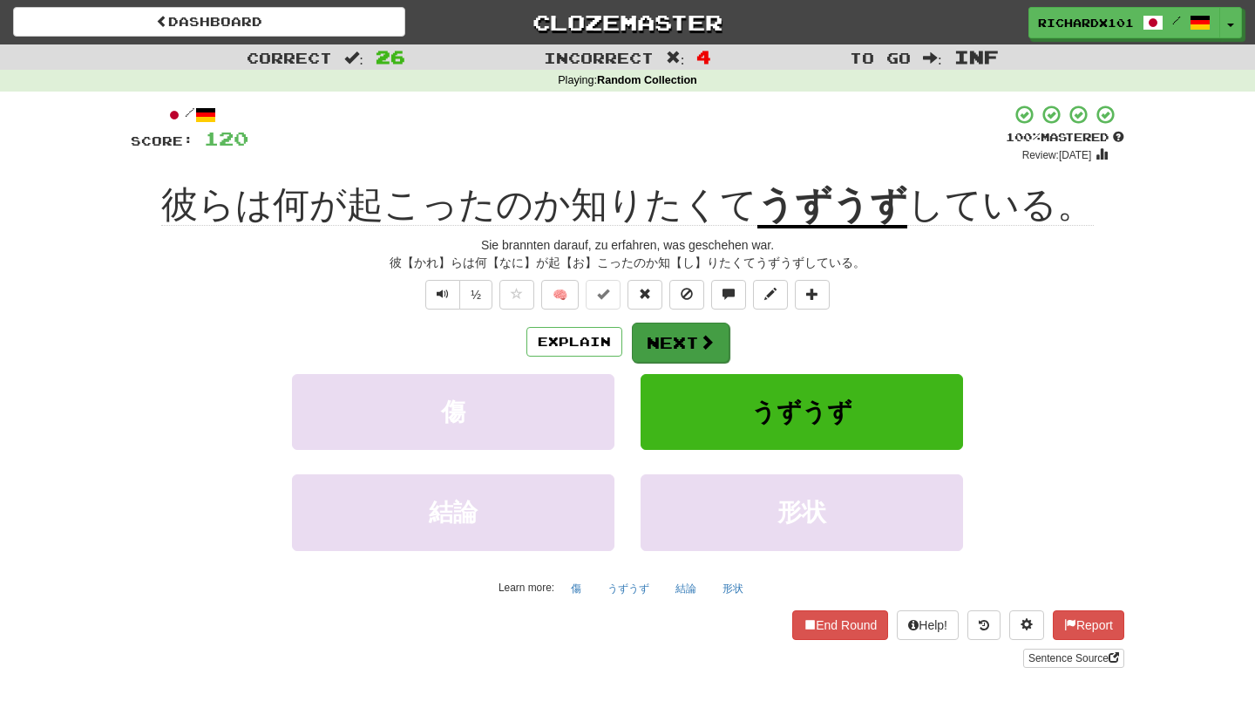
click at [662, 334] on button "Next" at bounding box center [681, 342] width 98 height 40
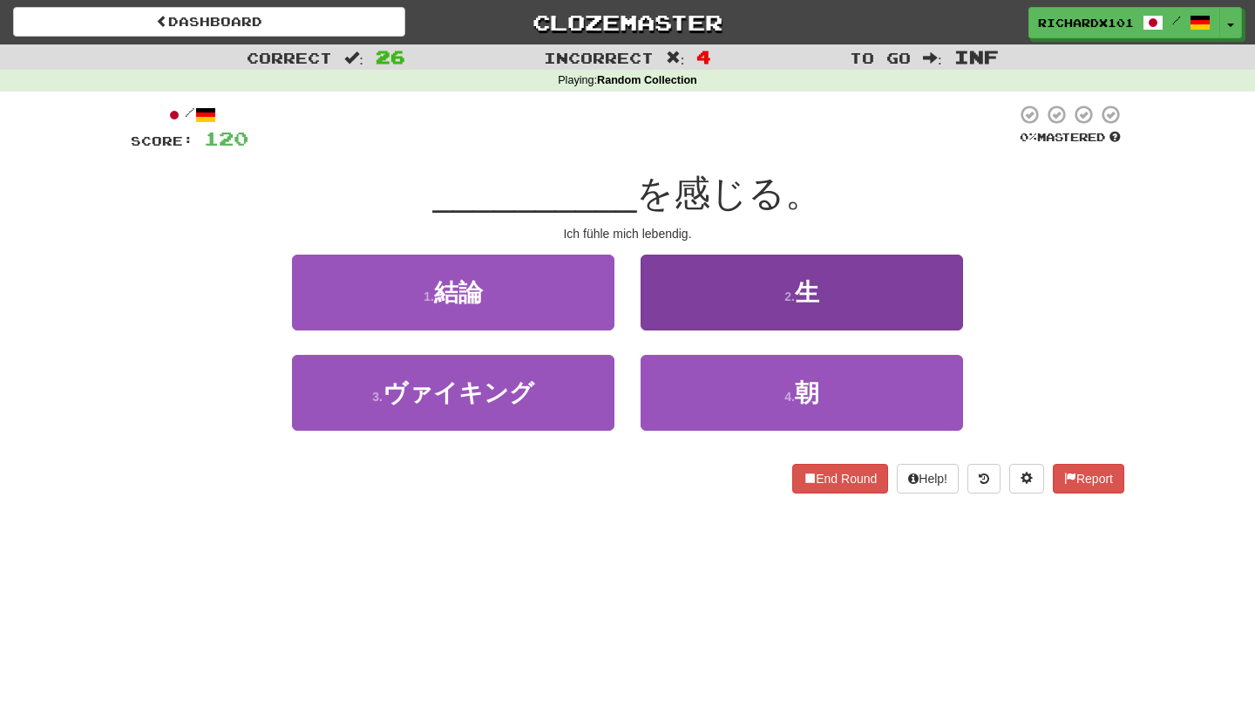
click at [691, 289] on button "2 . 生" at bounding box center [802, 292] width 322 height 76
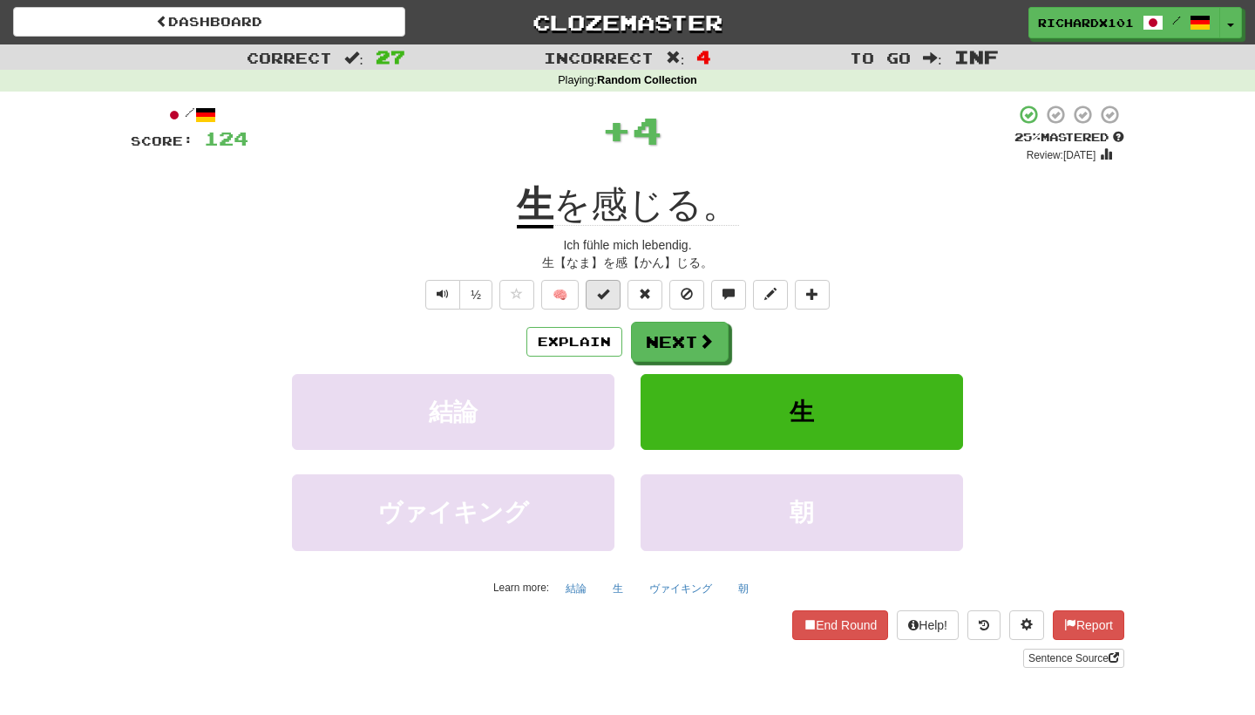
click at [614, 290] on button at bounding box center [603, 295] width 35 height 30
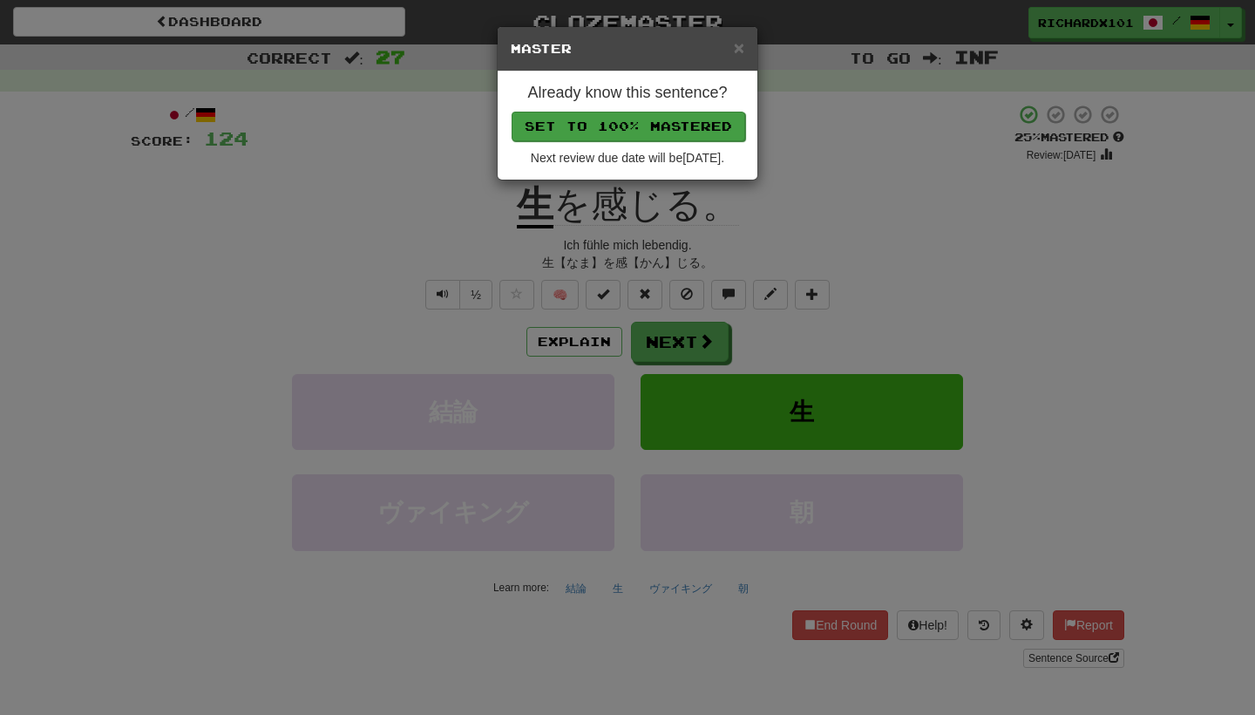
click at [699, 127] on button "Set to 100% Mastered" at bounding box center [629, 127] width 234 height 30
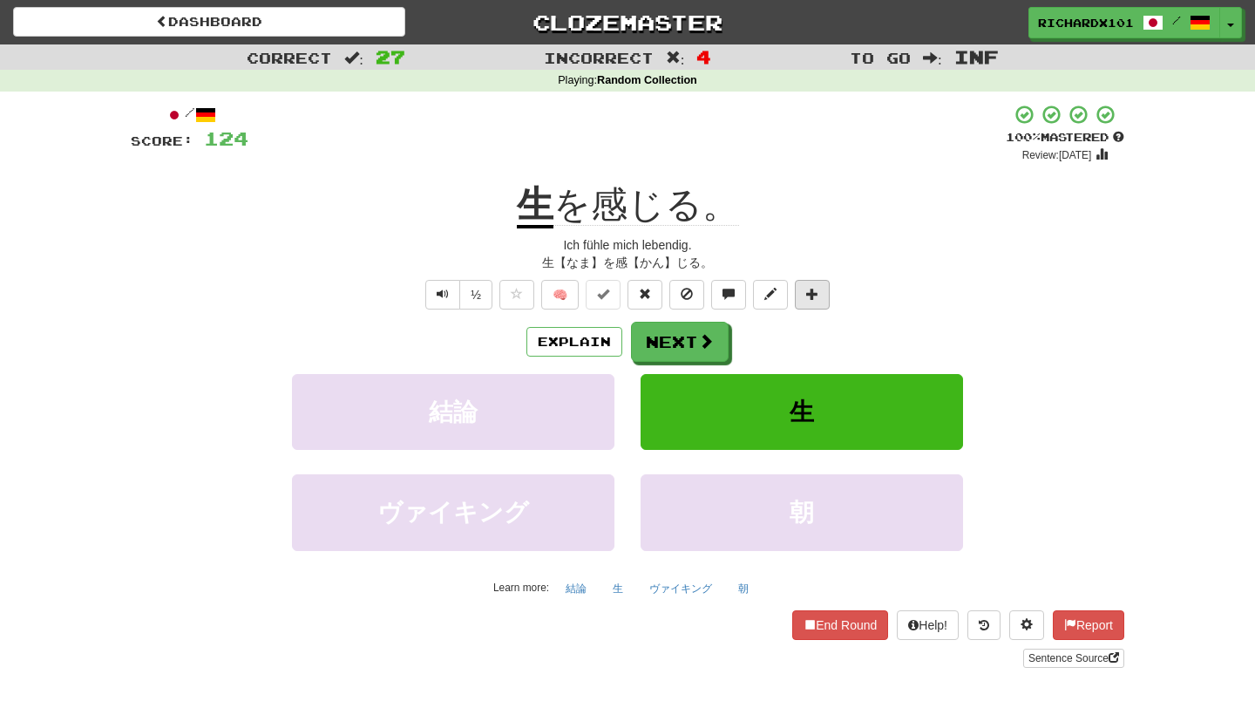
click at [805, 291] on button at bounding box center [812, 295] width 35 height 30
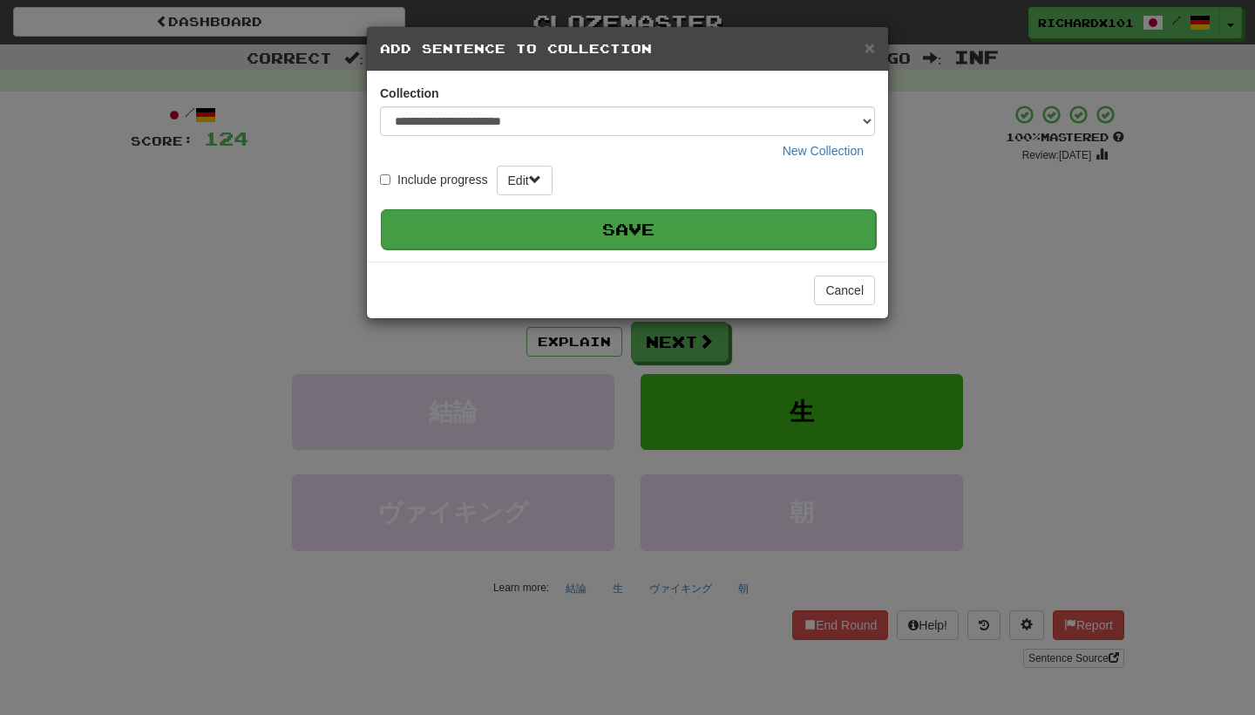
click at [763, 235] on button "Save" at bounding box center [628, 229] width 495 height 40
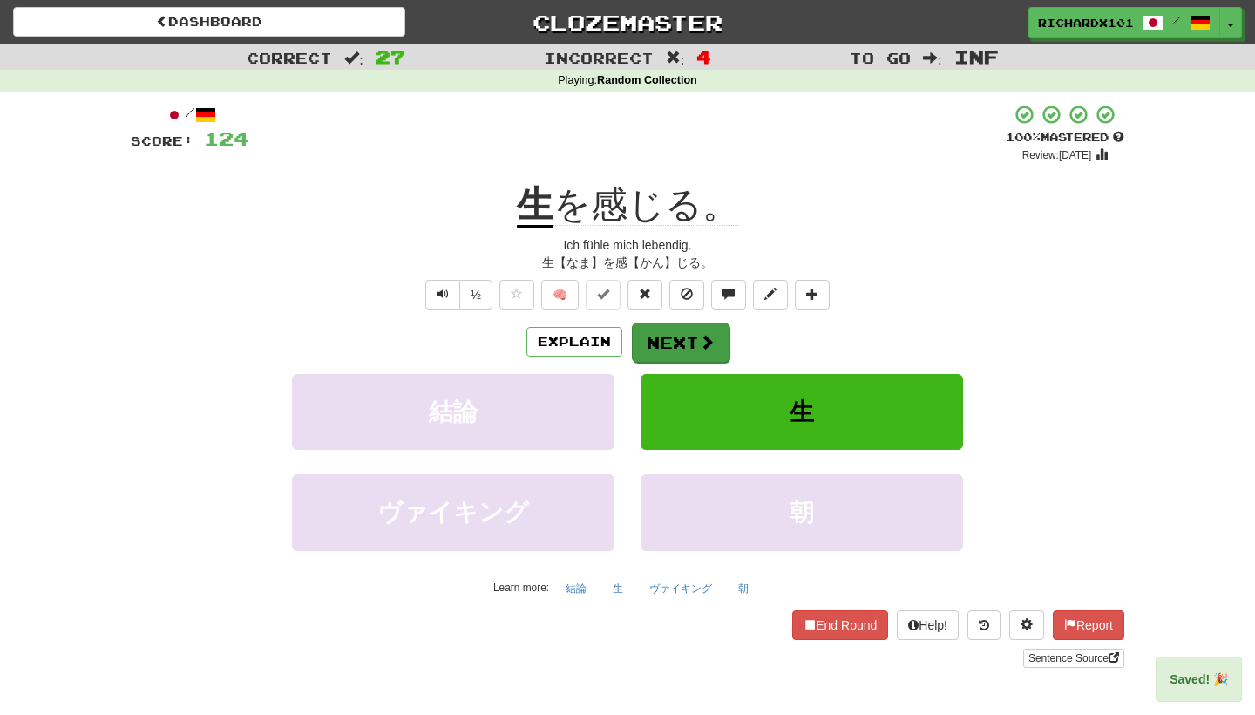
click at [701, 337] on span at bounding box center [707, 342] width 16 height 16
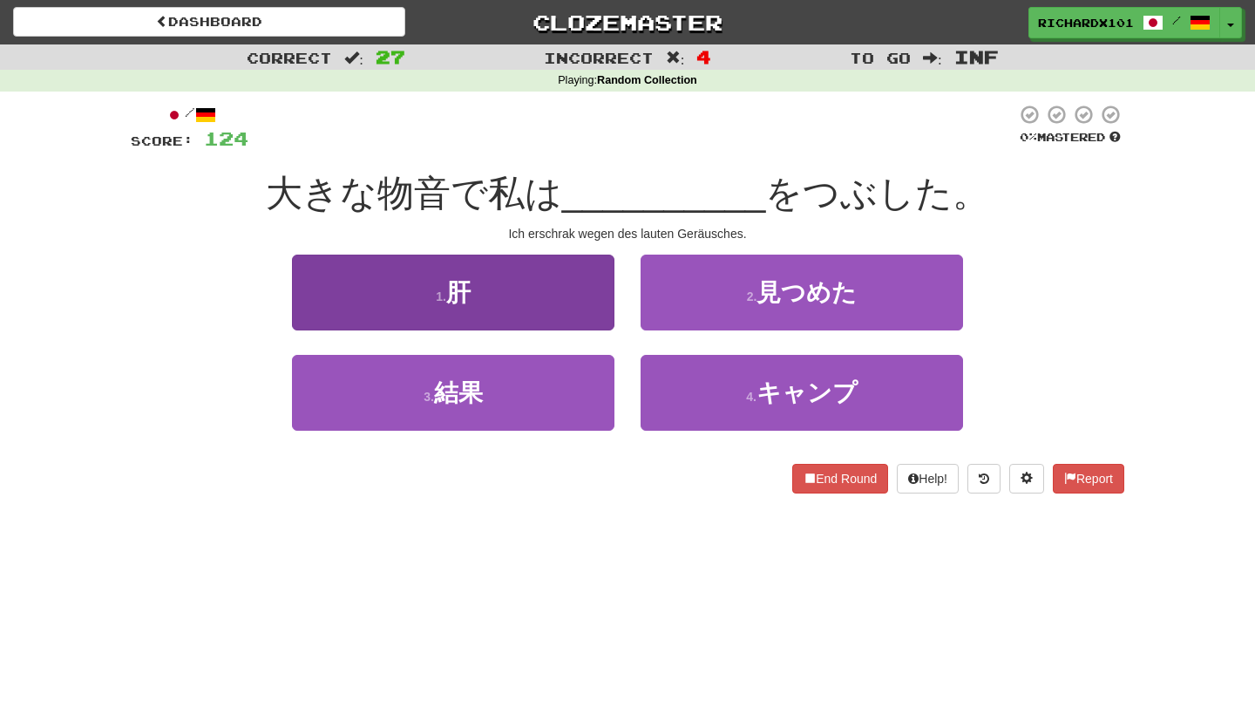
click at [605, 297] on button "1 . 肝" at bounding box center [453, 292] width 322 height 76
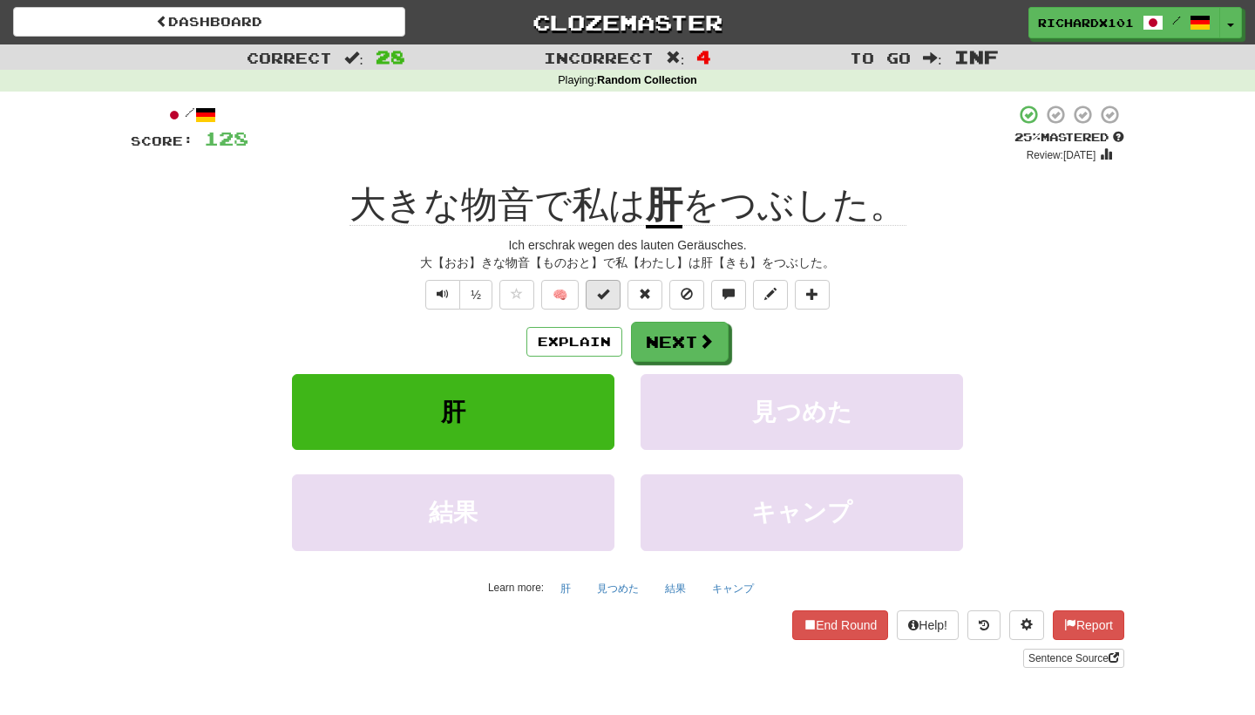
click at [614, 295] on button at bounding box center [603, 295] width 35 height 30
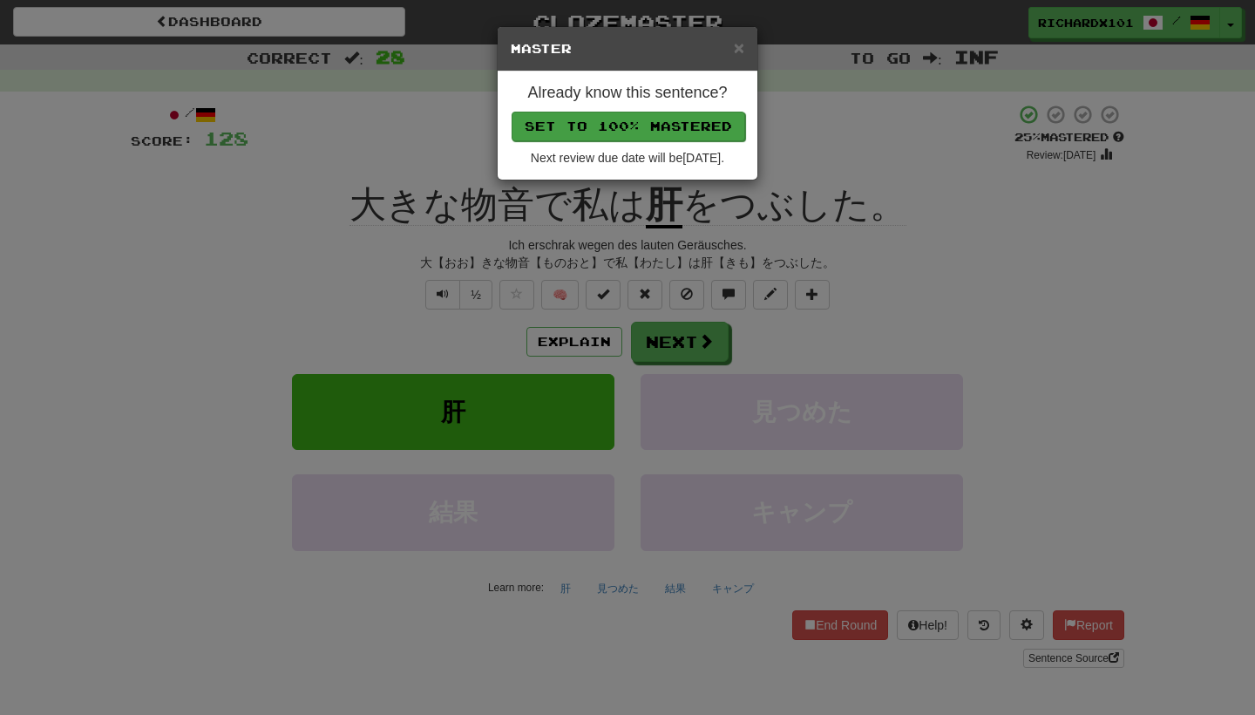
click at [654, 126] on button "Set to 100% Mastered" at bounding box center [629, 127] width 234 height 30
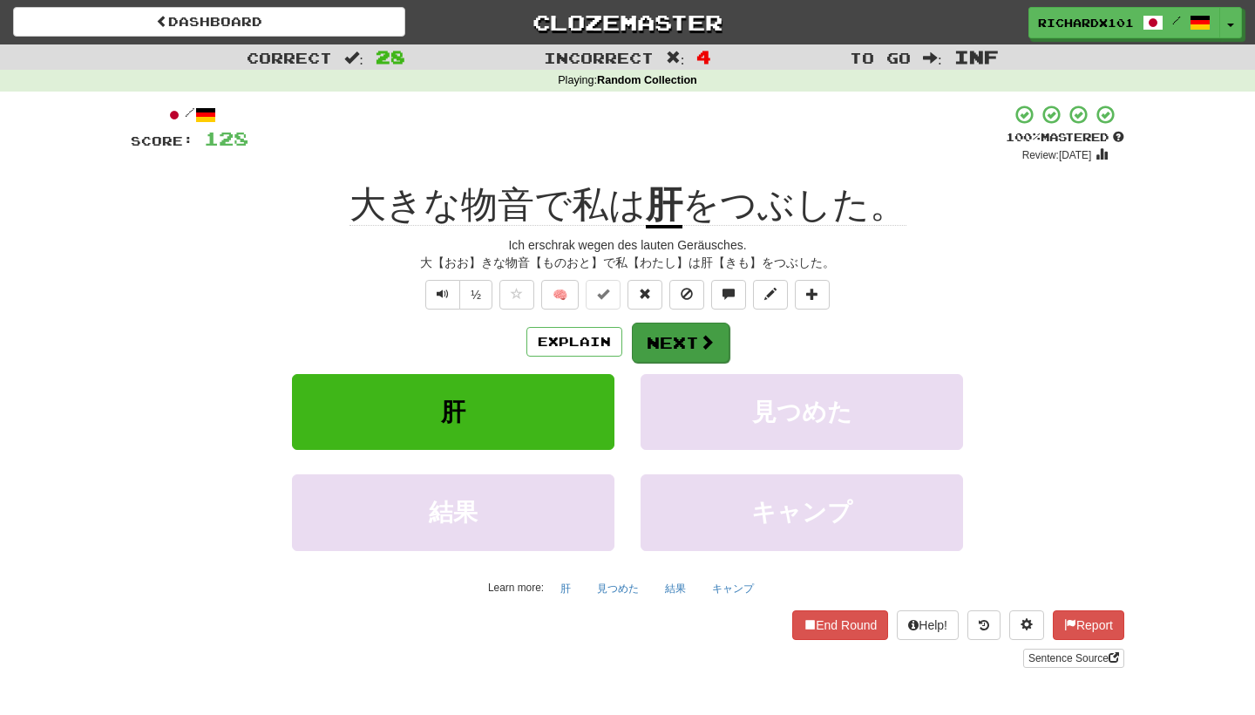
click at [659, 330] on button "Next" at bounding box center [681, 342] width 98 height 40
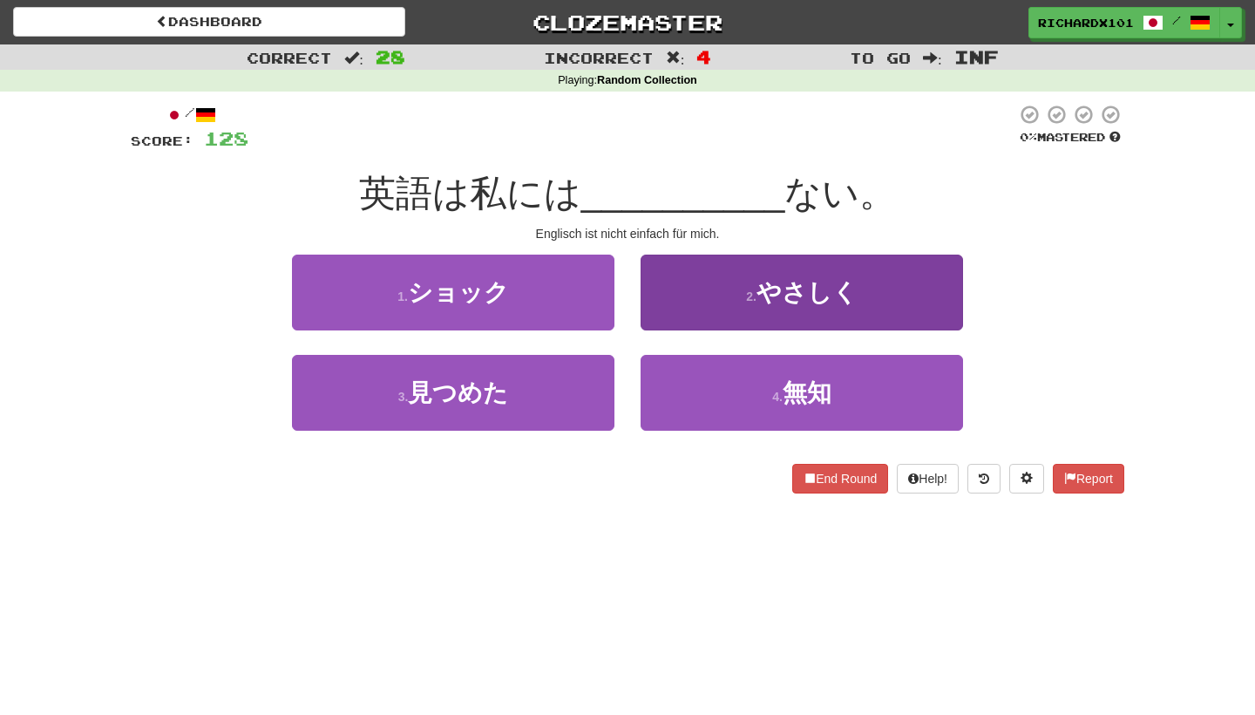
click at [689, 294] on button "2 . やさしく" at bounding box center [802, 292] width 322 height 76
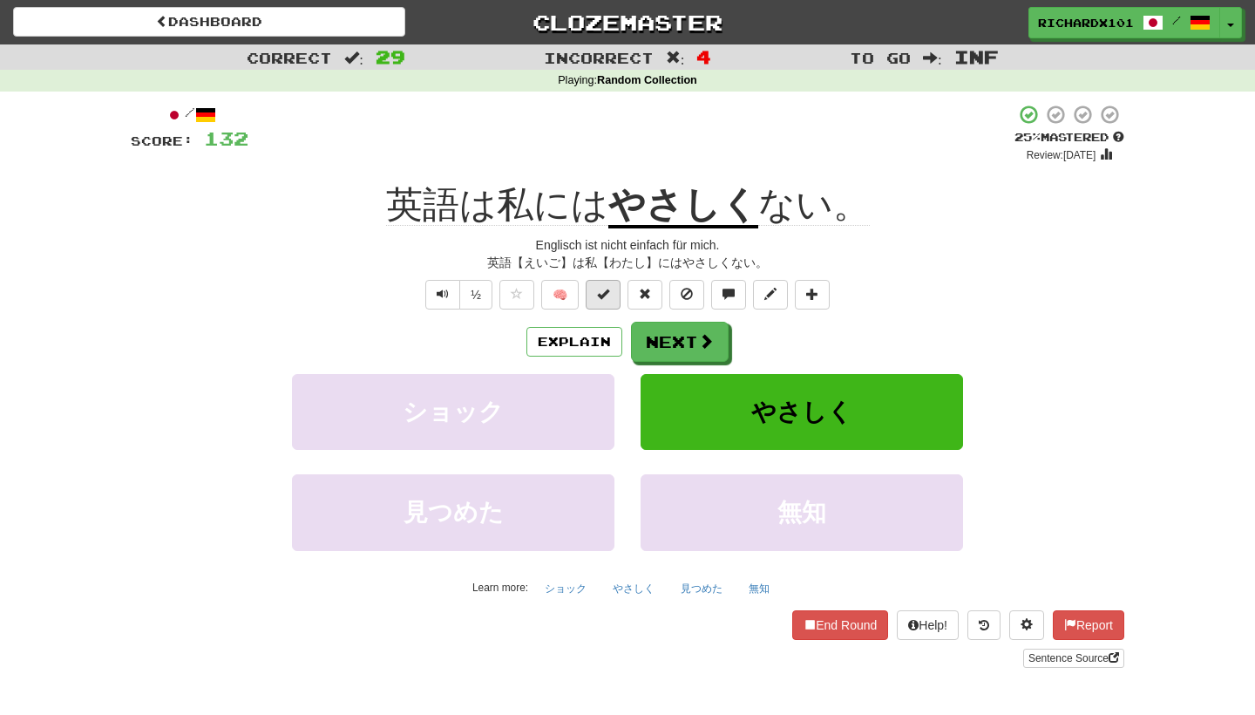
click at [614, 292] on button at bounding box center [603, 295] width 35 height 30
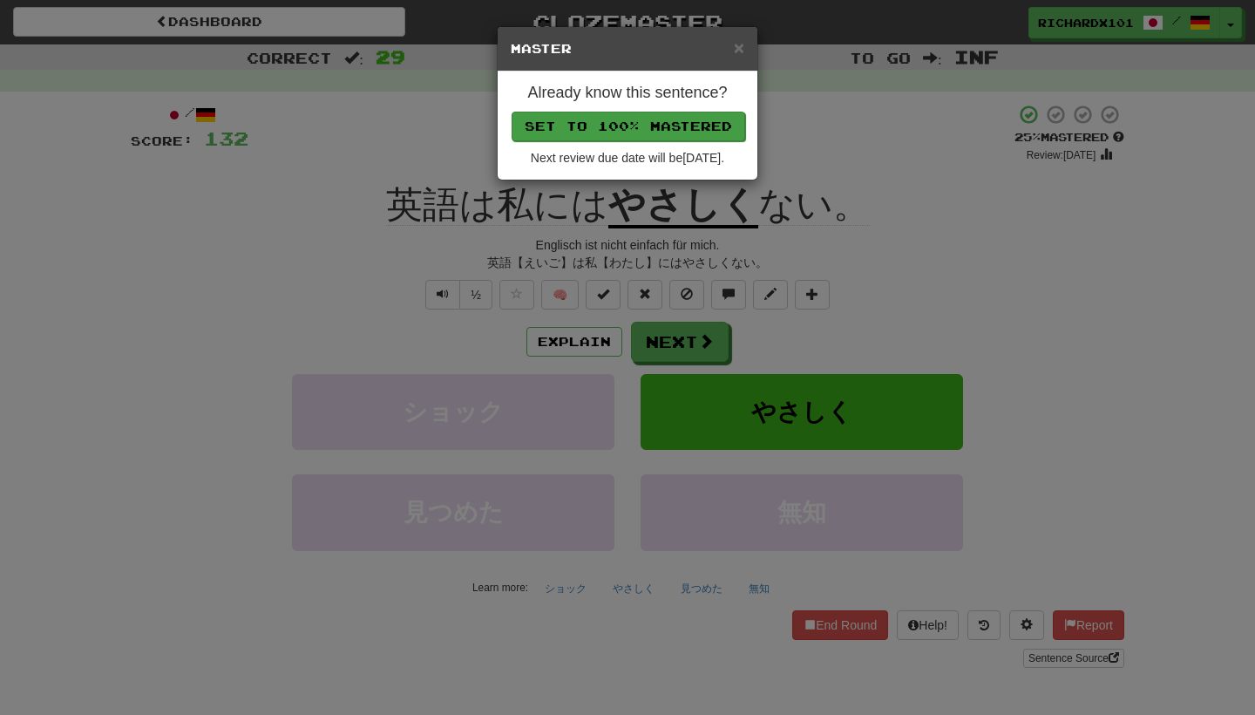
click at [688, 127] on button "Set to 100% Mastered" at bounding box center [629, 127] width 234 height 30
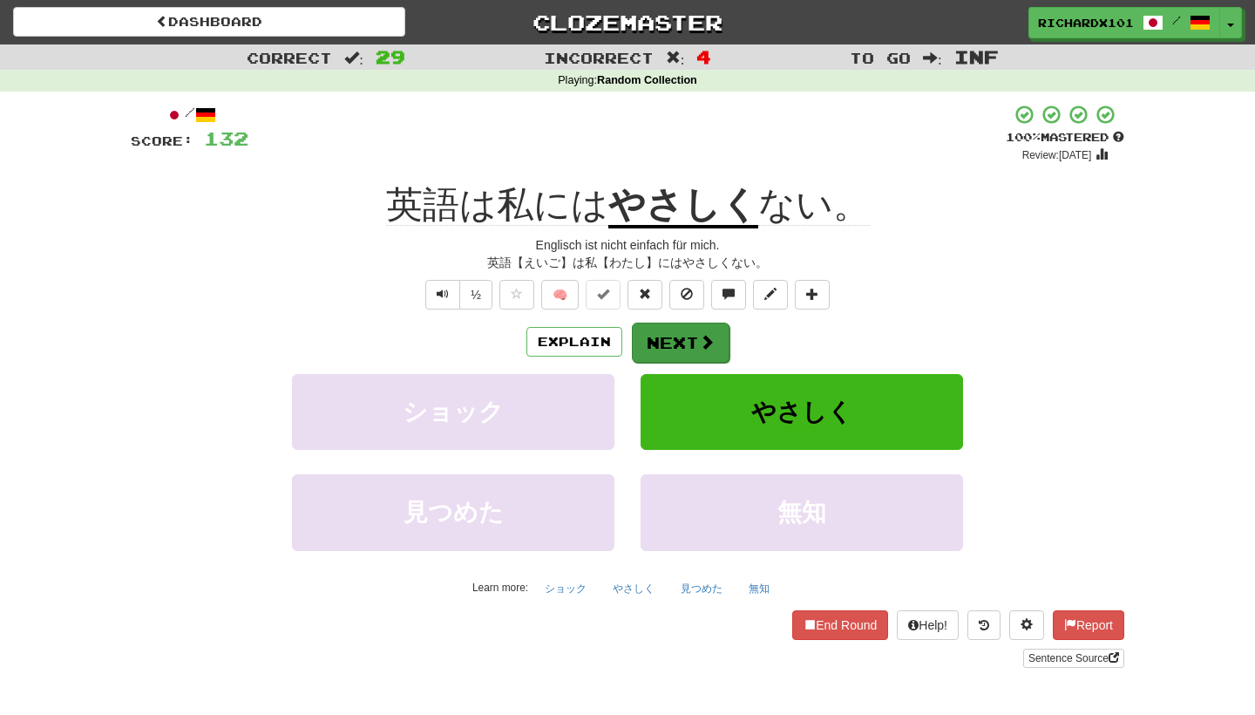
click at [713, 334] on span at bounding box center [707, 342] width 16 height 16
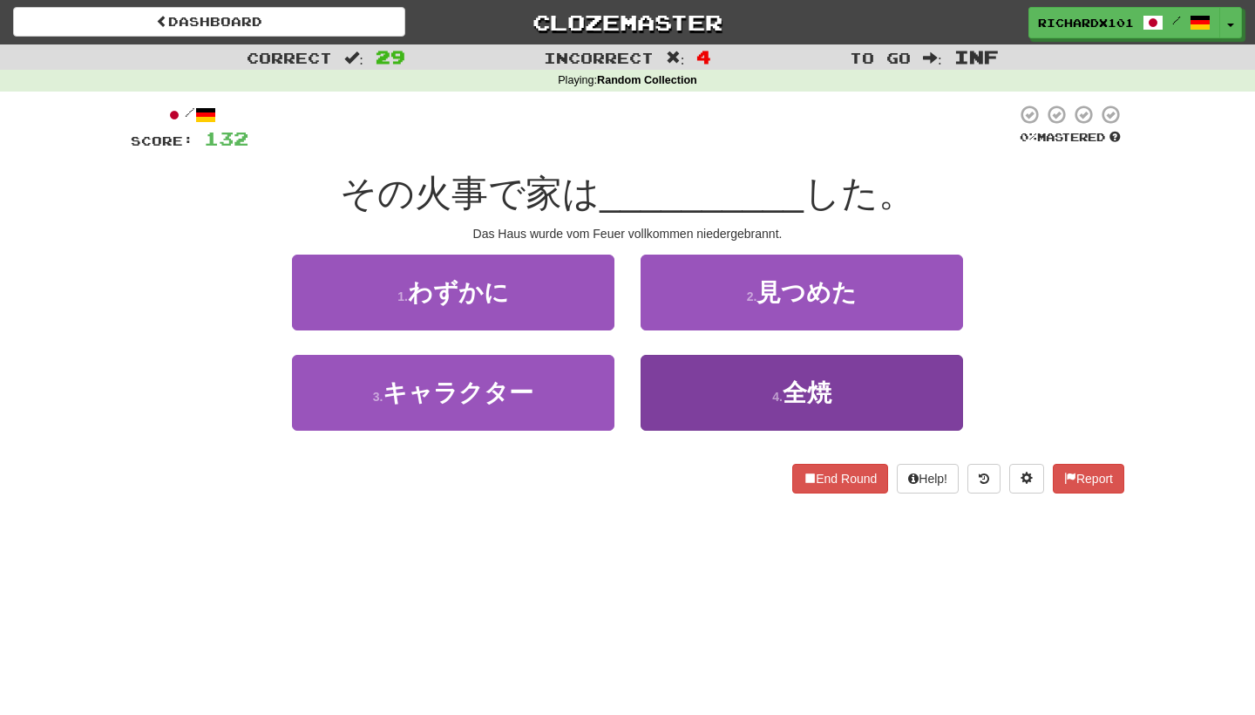
click at [729, 376] on button "4 . 全焼" at bounding box center [802, 393] width 322 height 76
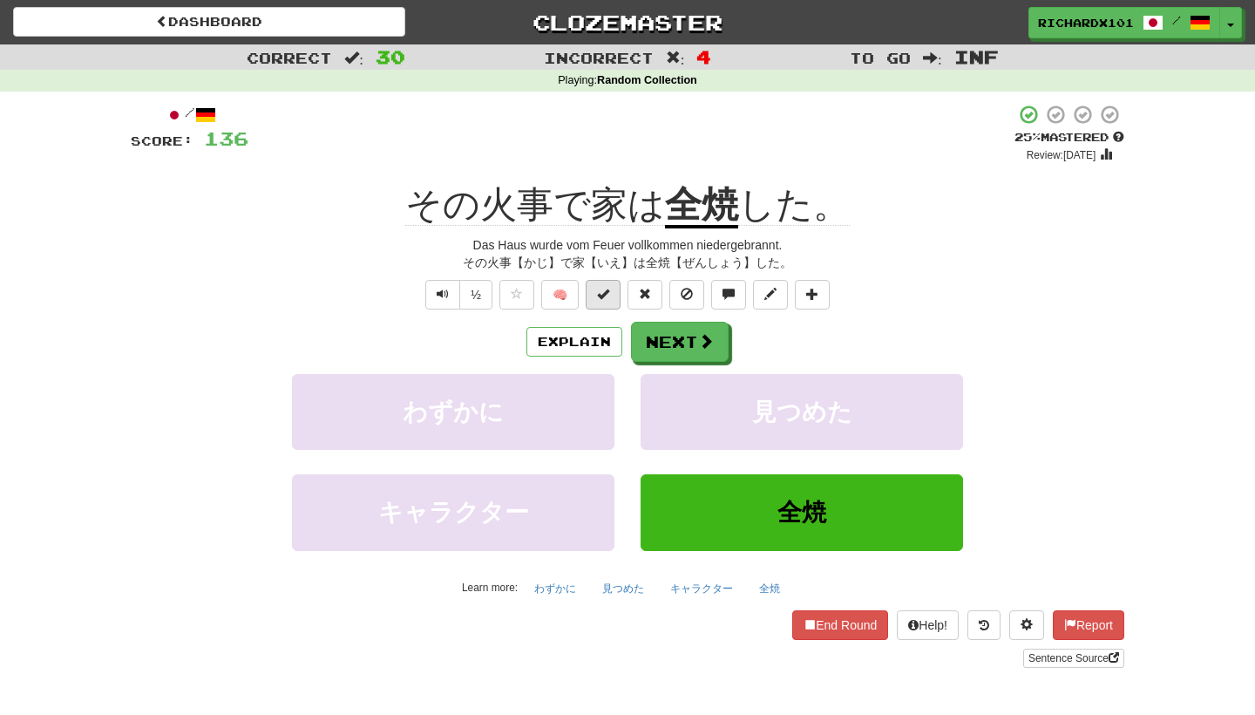
click at [610, 293] on button at bounding box center [603, 295] width 35 height 30
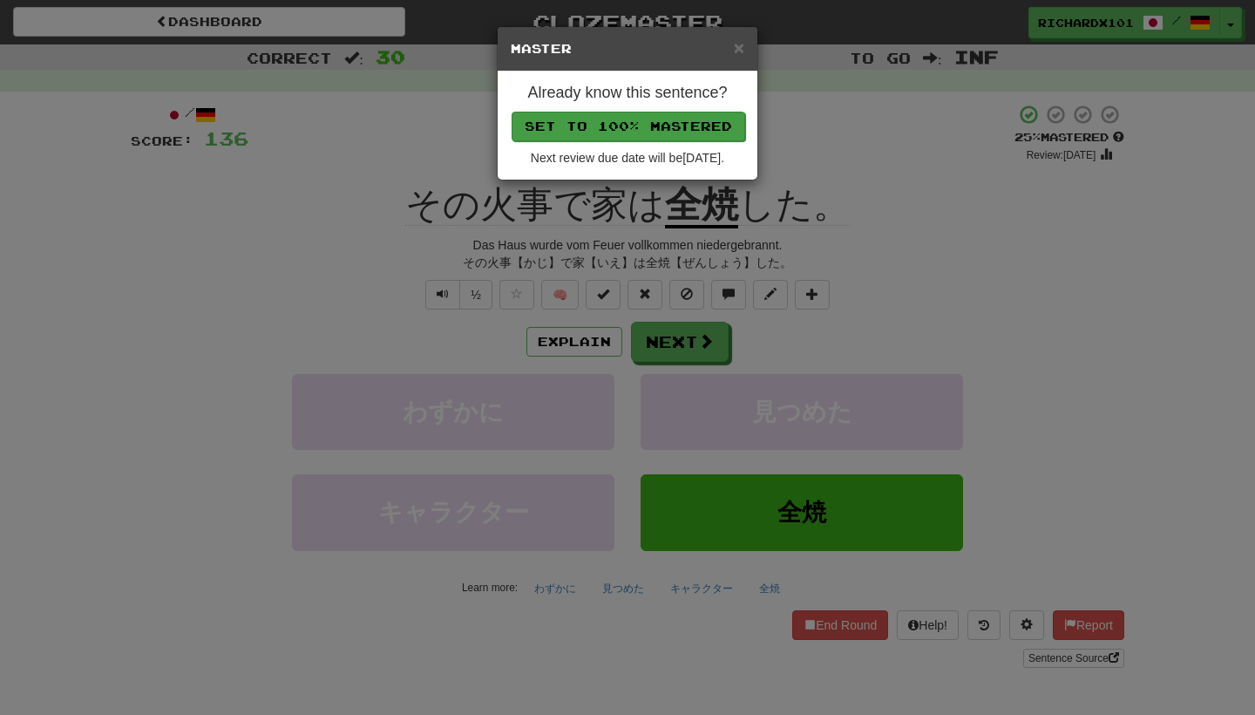
click at [673, 125] on button "Set to 100% Mastered" at bounding box center [629, 127] width 234 height 30
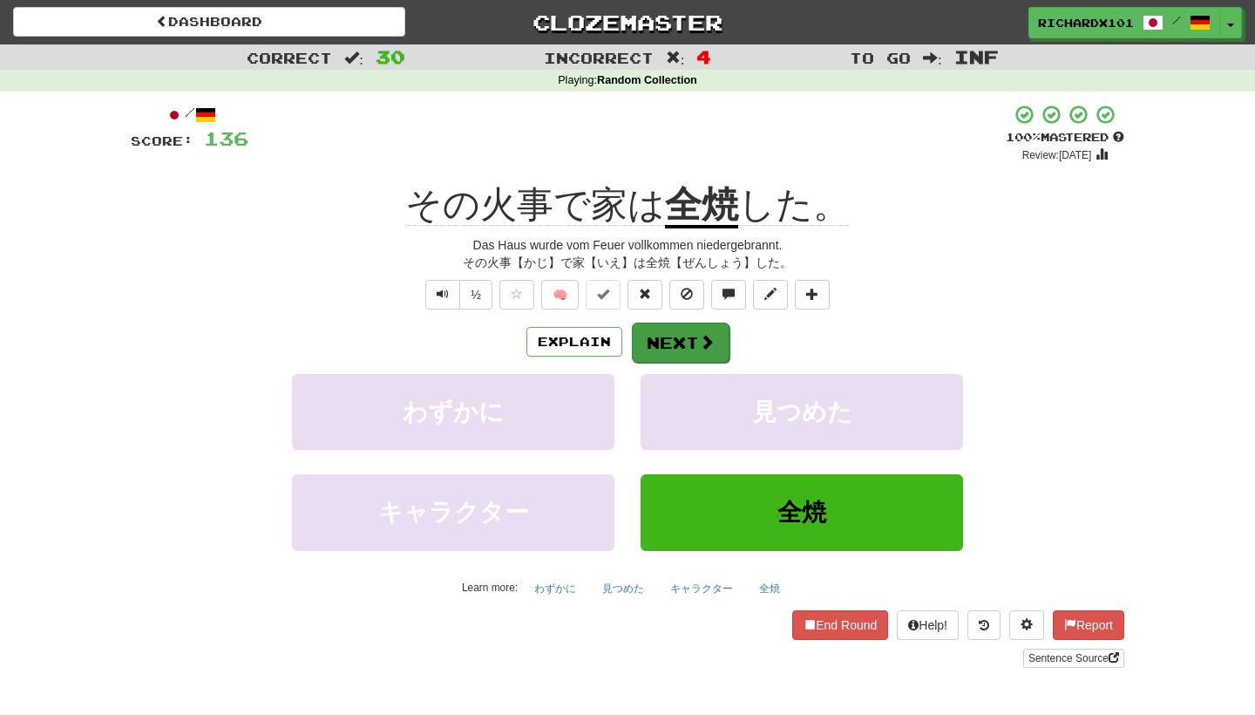
click at [670, 330] on button "Next" at bounding box center [681, 342] width 98 height 40
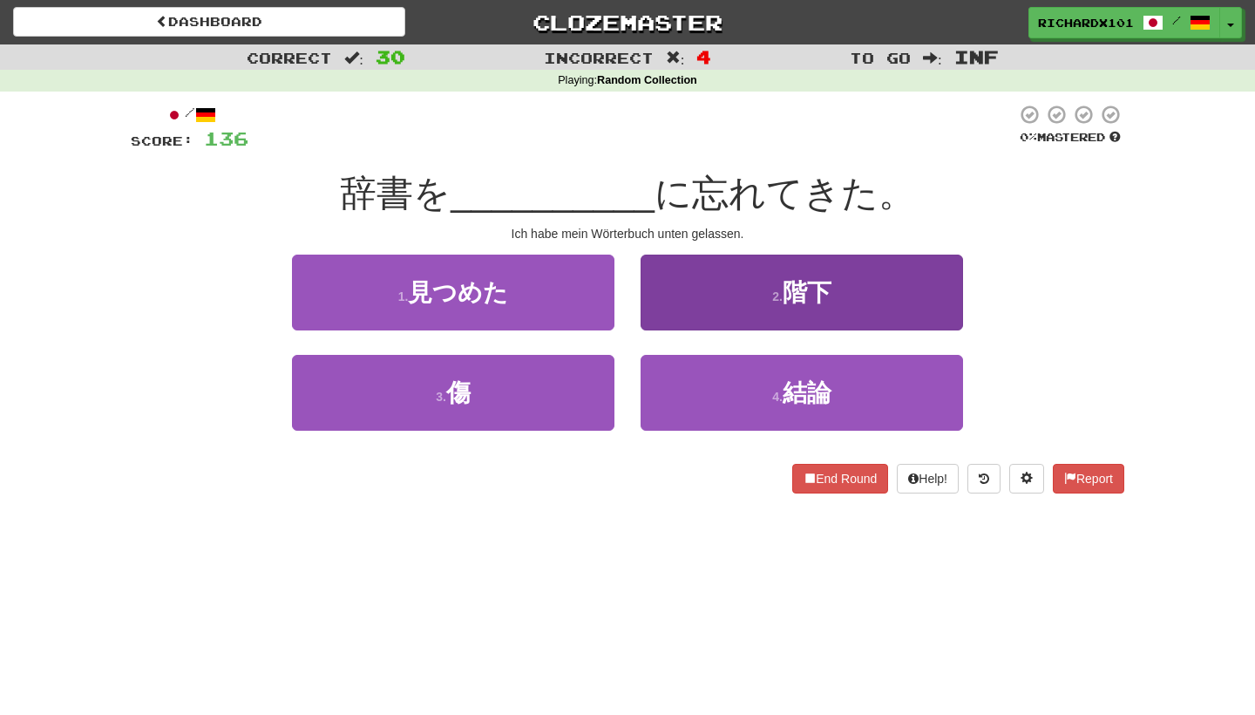
click at [690, 294] on button "2 . 階下" at bounding box center [802, 292] width 322 height 76
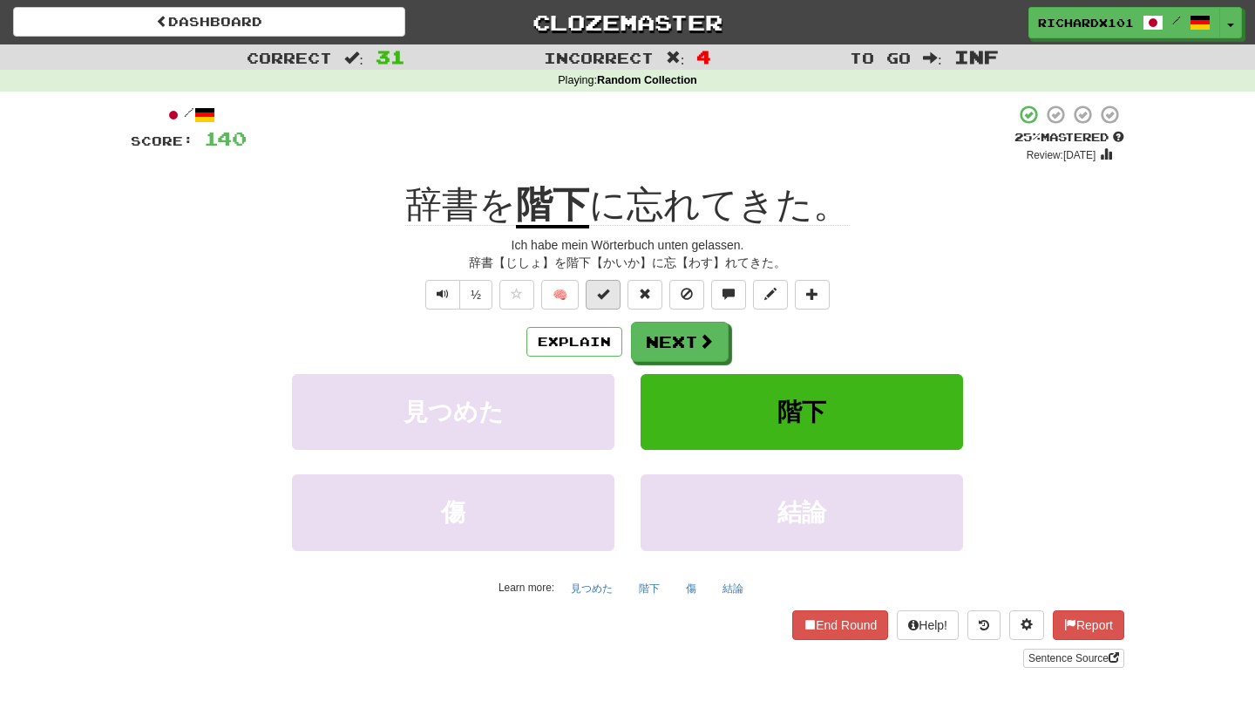
click at [617, 297] on button at bounding box center [603, 295] width 35 height 30
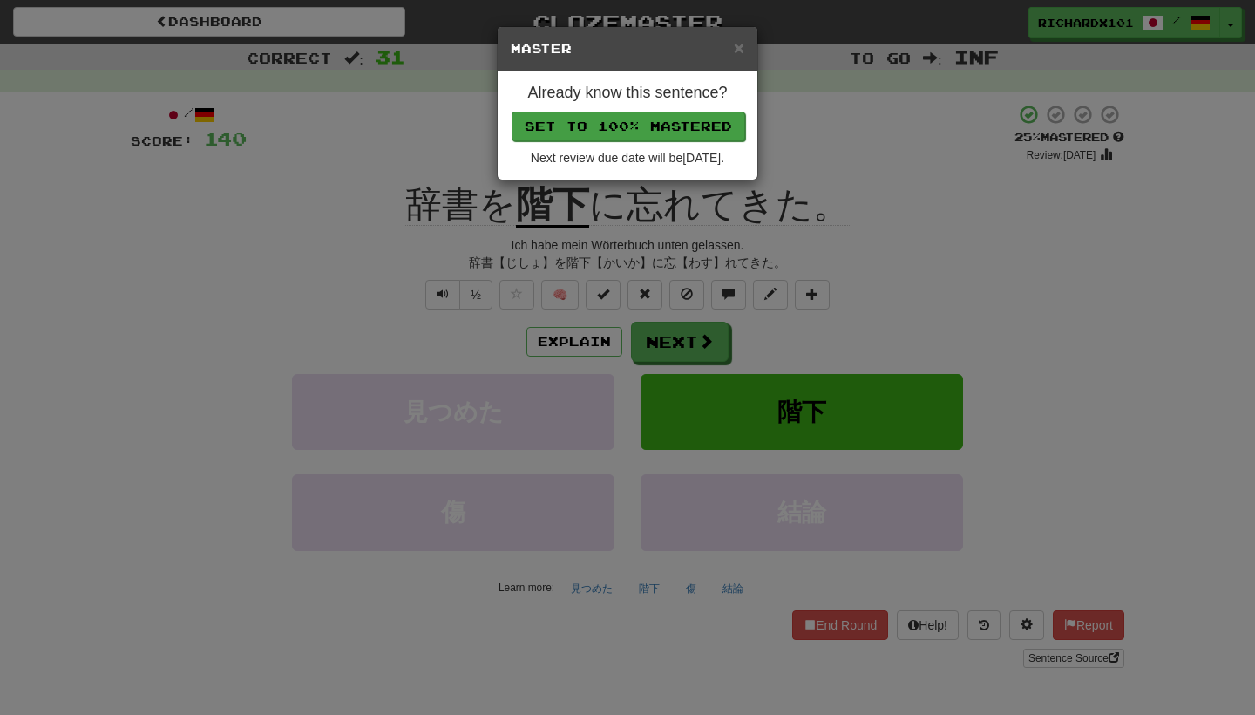
click at [693, 126] on button "Set to 100% Mastered" at bounding box center [629, 127] width 234 height 30
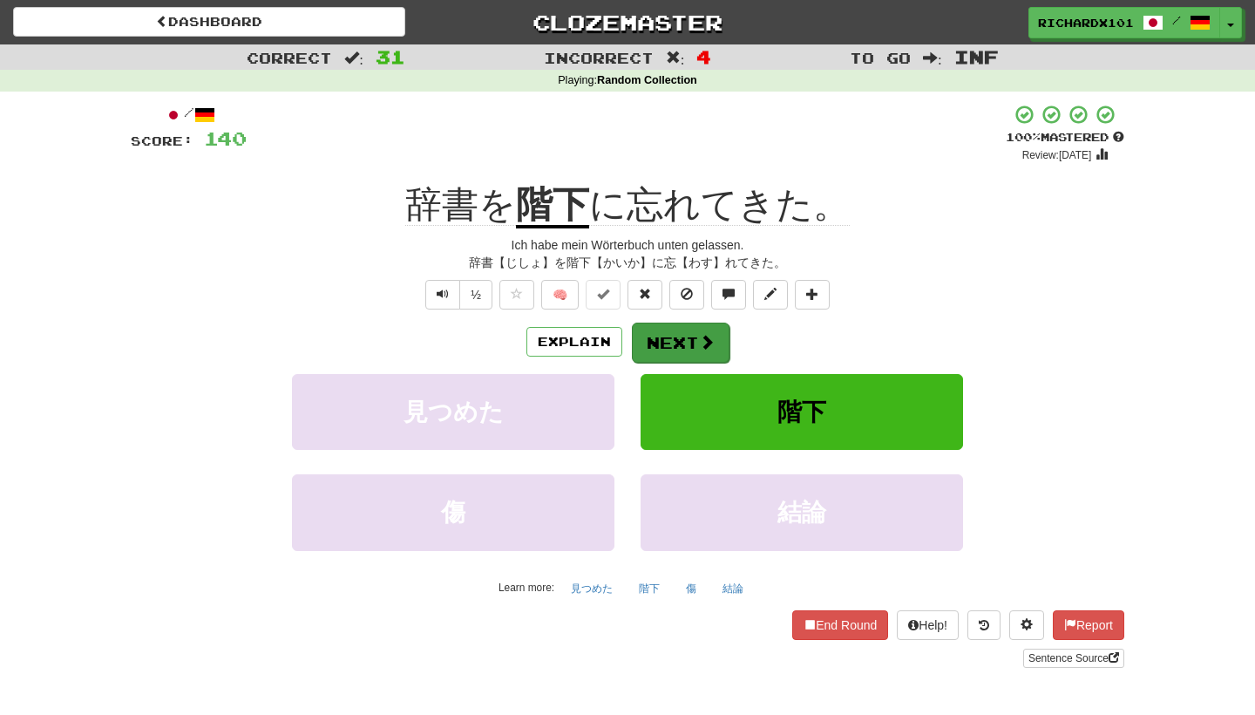
click at [685, 331] on button "Next" at bounding box center [681, 342] width 98 height 40
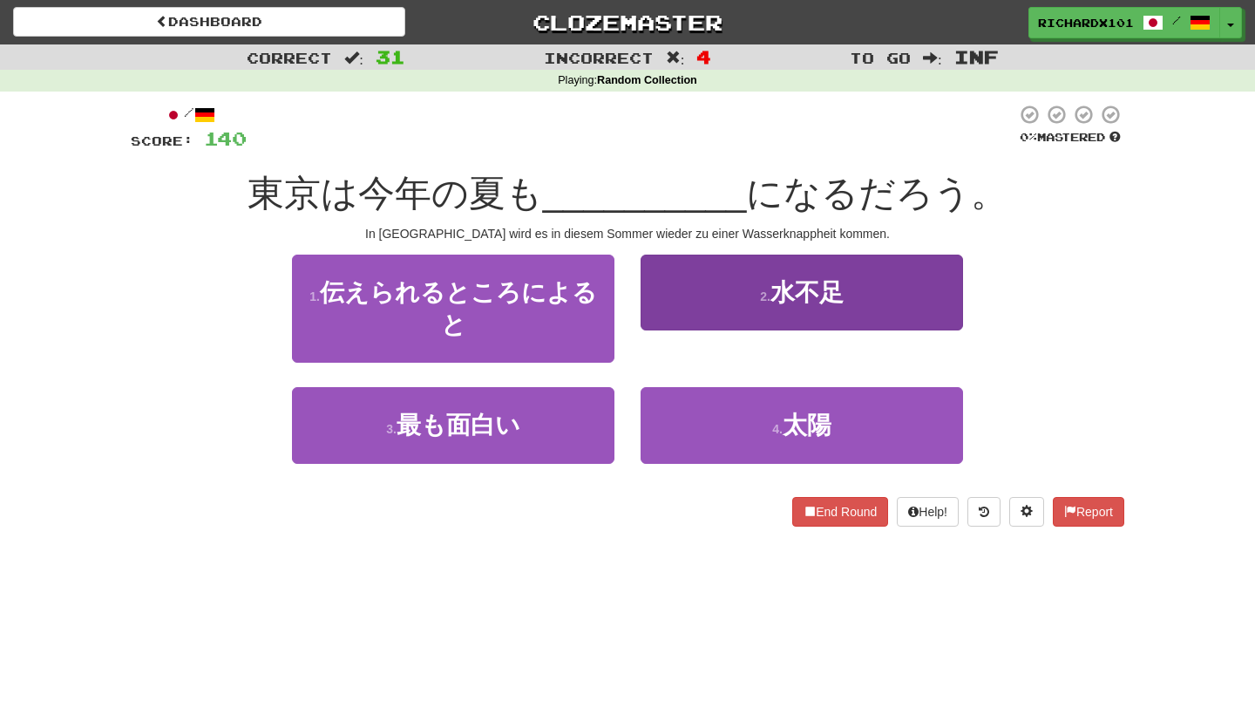
click at [706, 302] on button "2 . 水不足" at bounding box center [802, 292] width 322 height 76
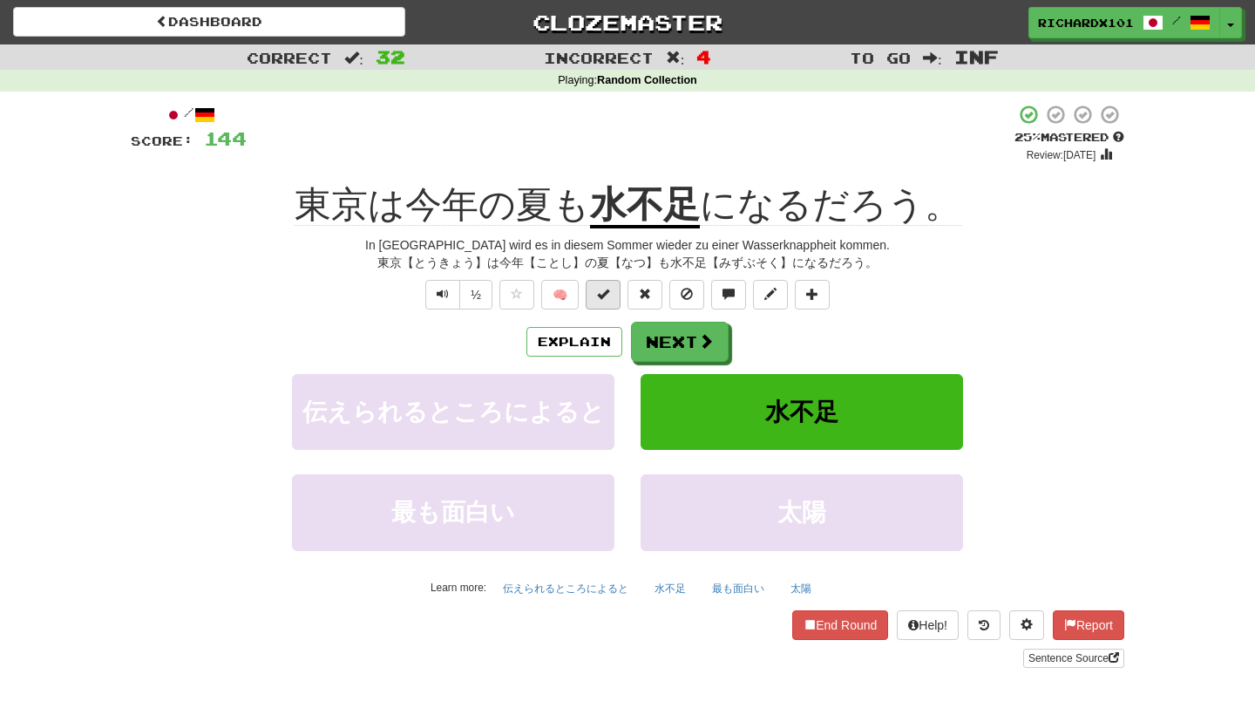
click at [616, 296] on button at bounding box center [603, 295] width 35 height 30
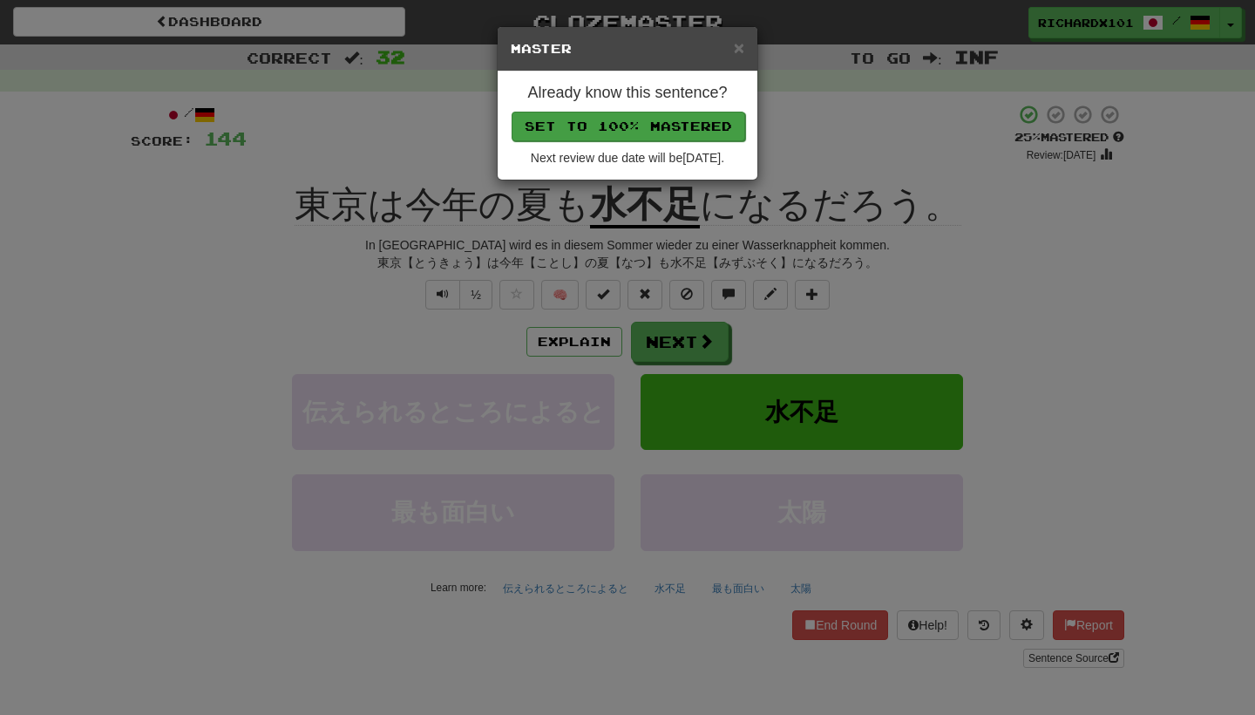
click at [695, 119] on button "Set to 100% Mastered" at bounding box center [629, 127] width 234 height 30
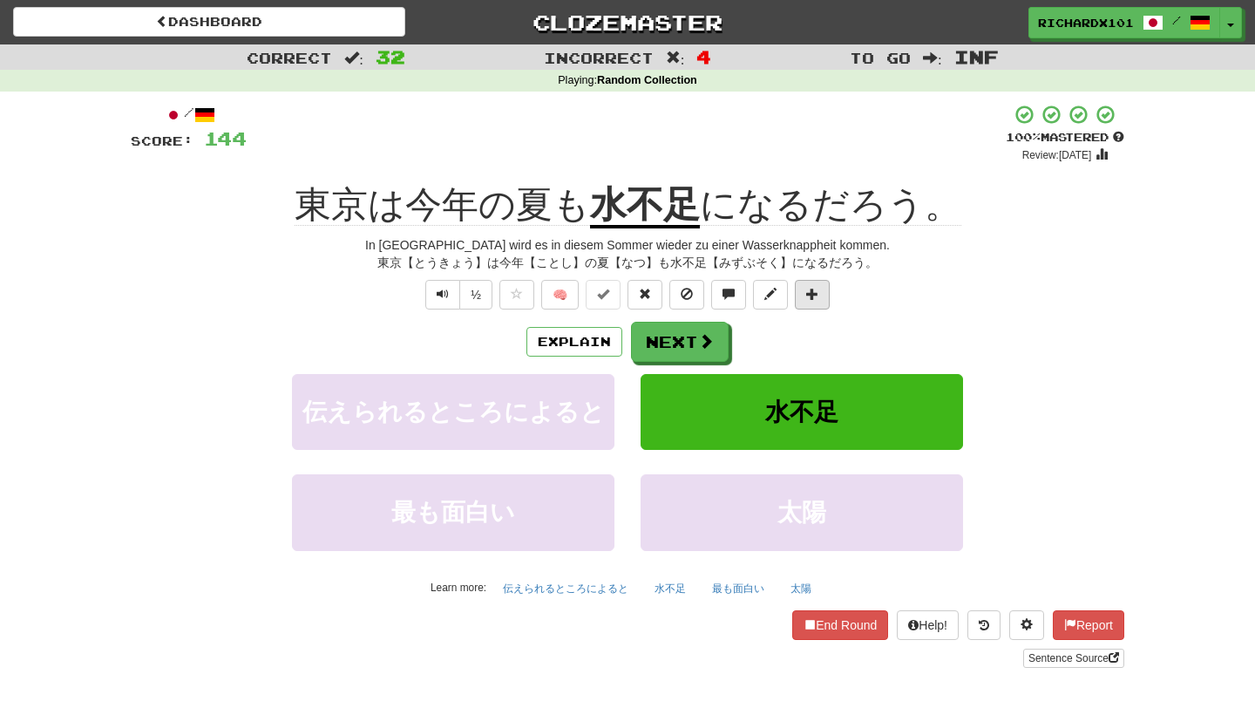
click at [815, 289] on span at bounding box center [812, 294] width 12 height 12
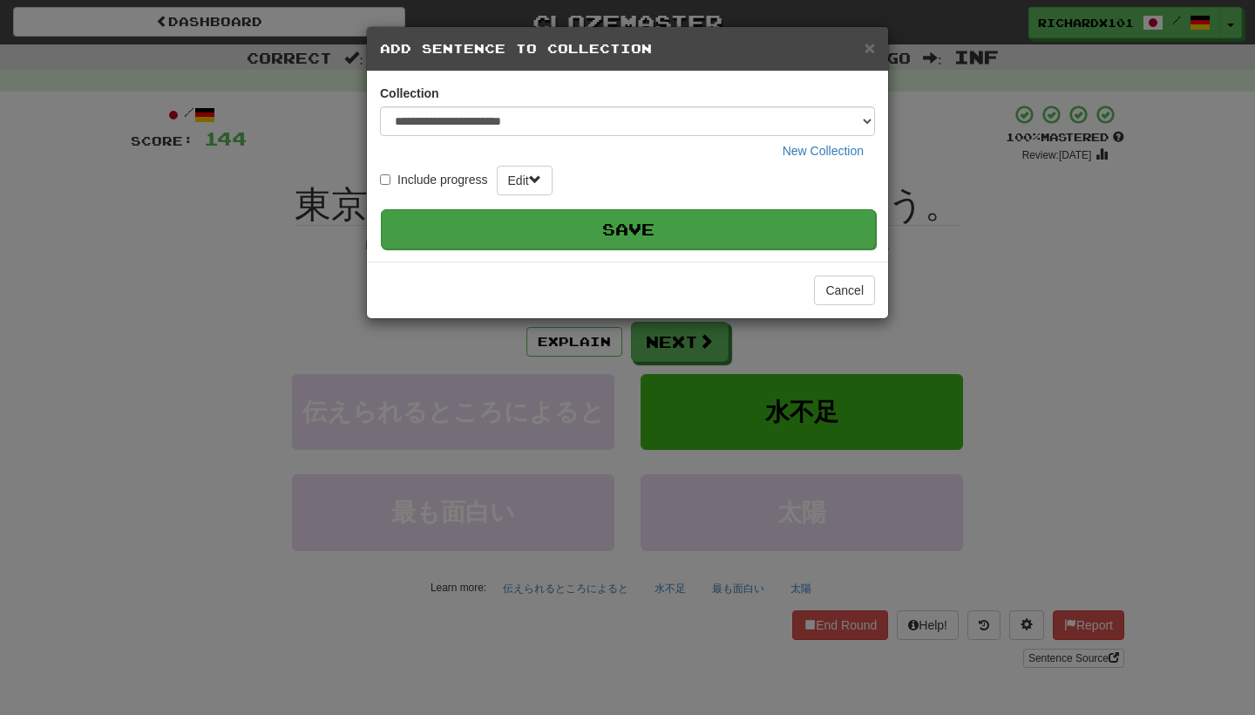
click at [777, 230] on button "Save" at bounding box center [628, 229] width 495 height 40
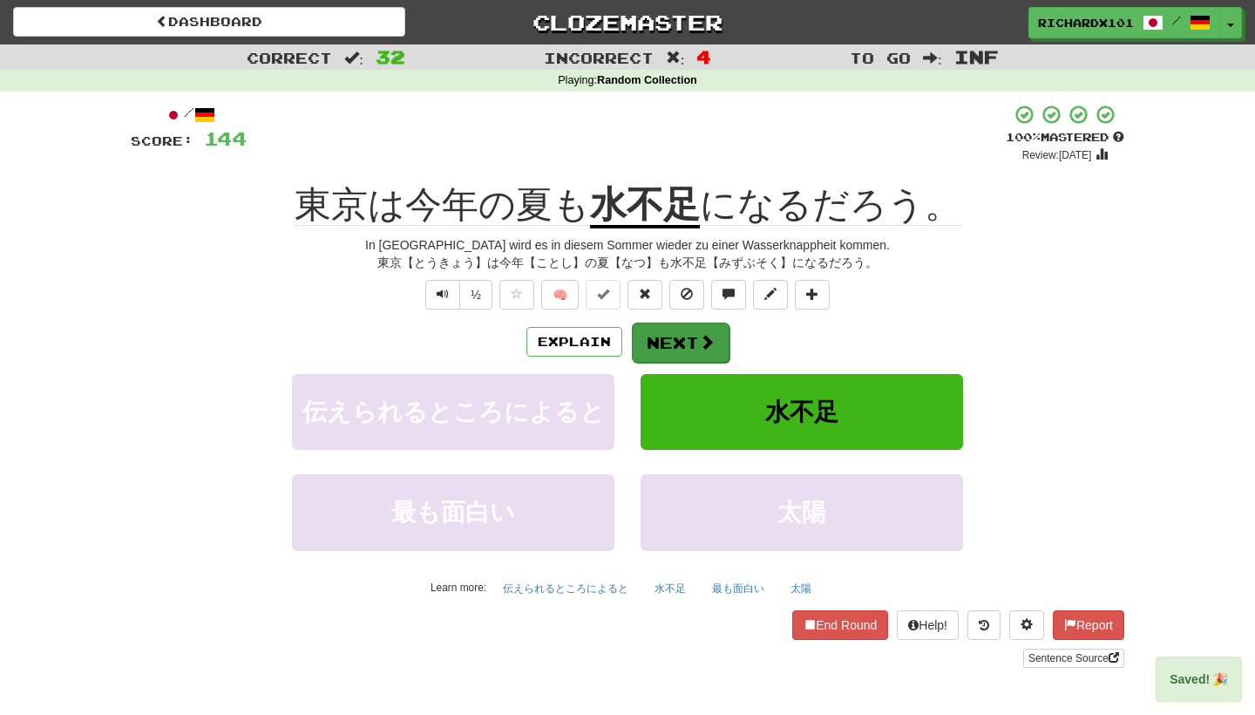
click at [711, 338] on span at bounding box center [707, 342] width 16 height 16
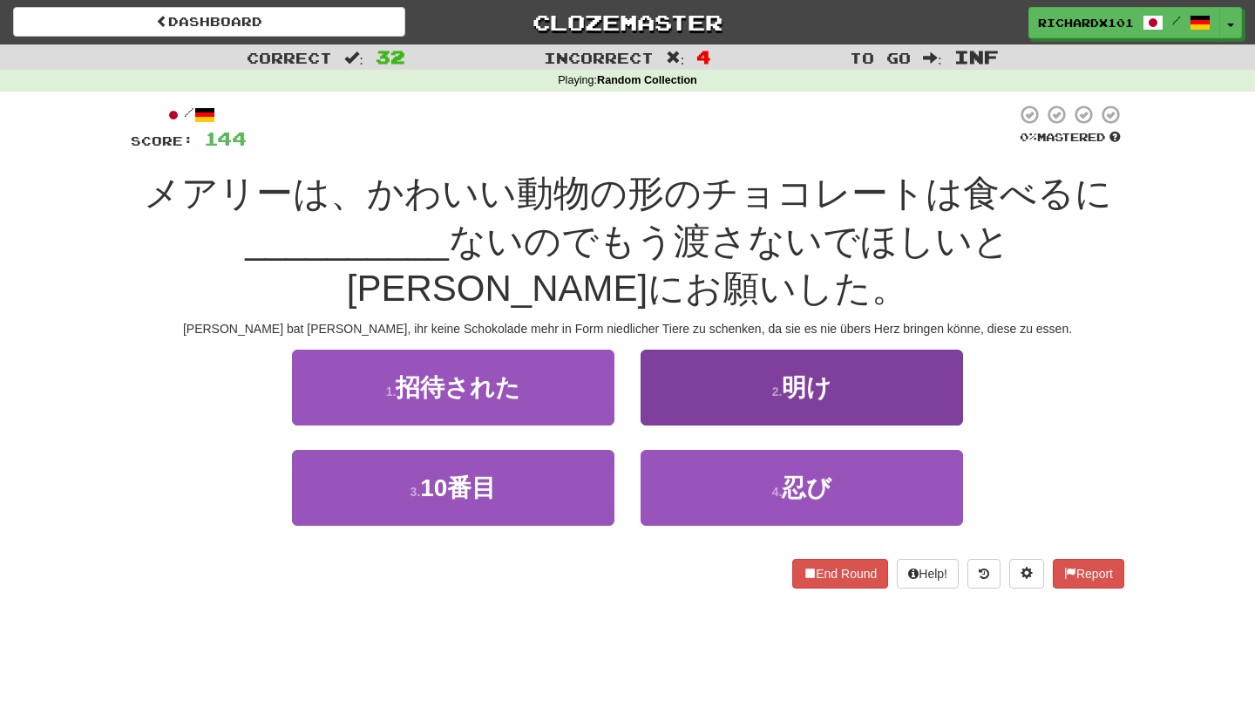
click at [708, 383] on button "2 . 明け" at bounding box center [802, 388] width 322 height 76
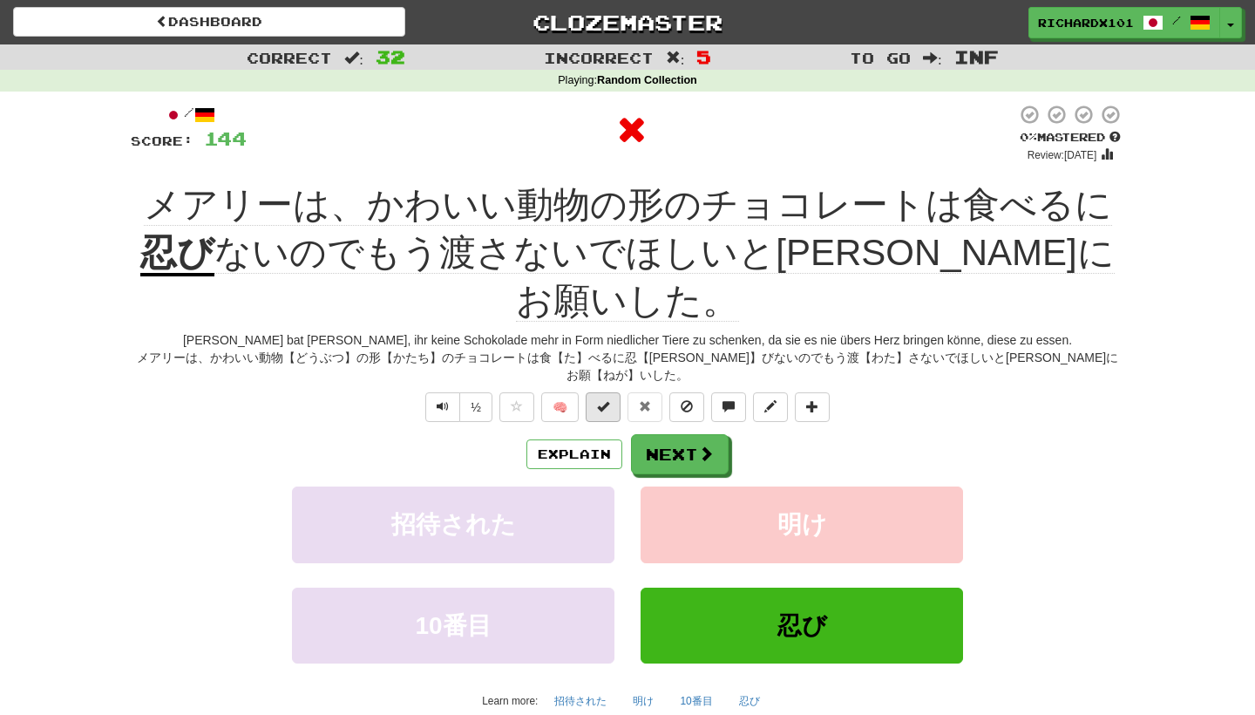
click at [611, 392] on button at bounding box center [603, 407] width 35 height 30
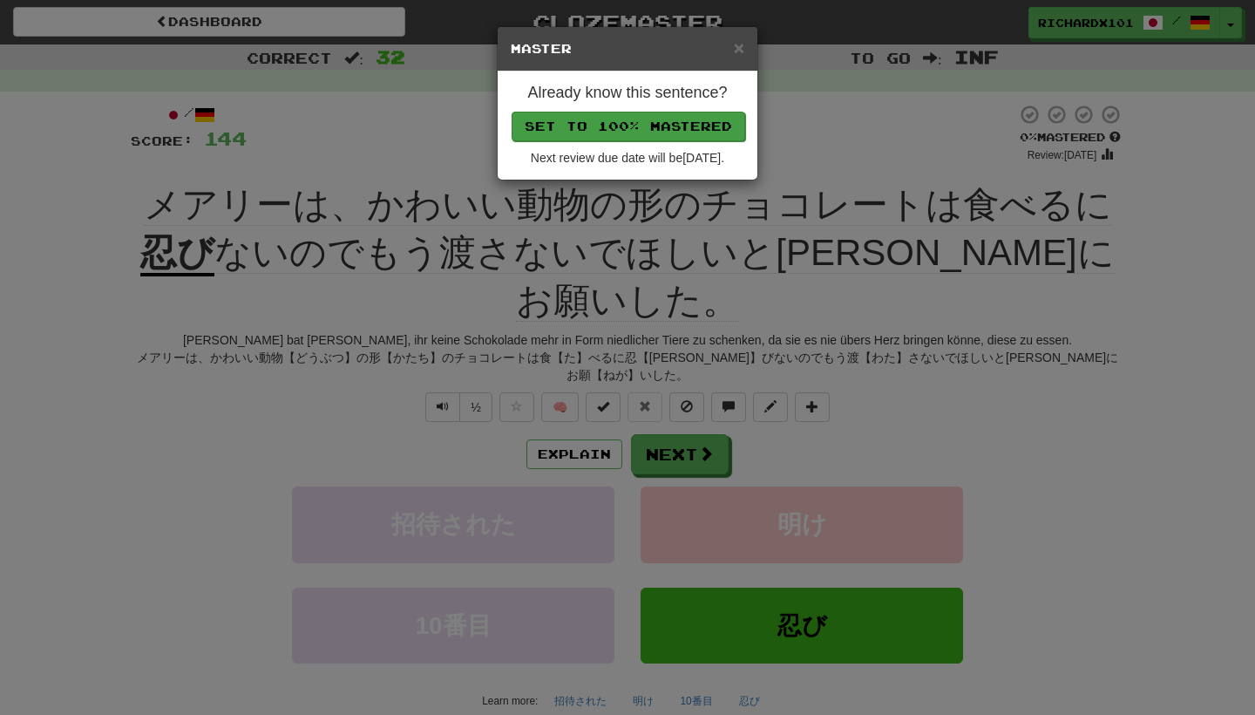
click at [684, 125] on button "Set to 100% Mastered" at bounding box center [629, 127] width 234 height 30
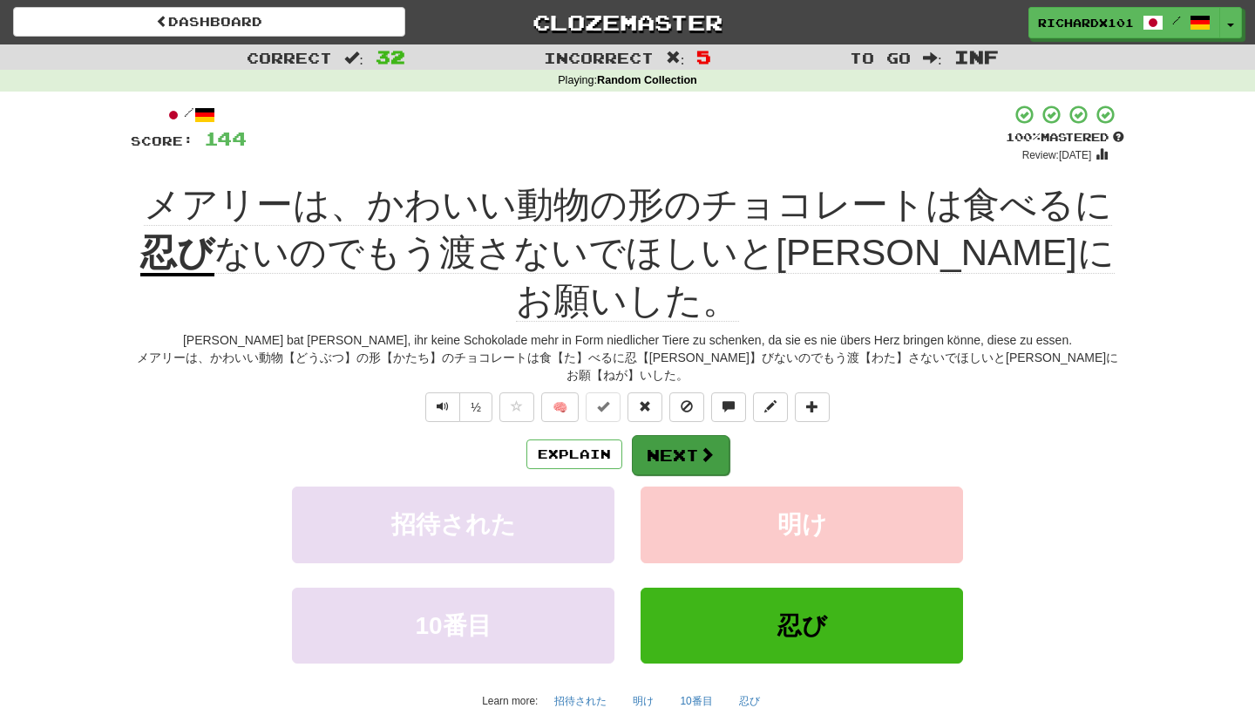
click at [674, 435] on button "Next" at bounding box center [681, 455] width 98 height 40
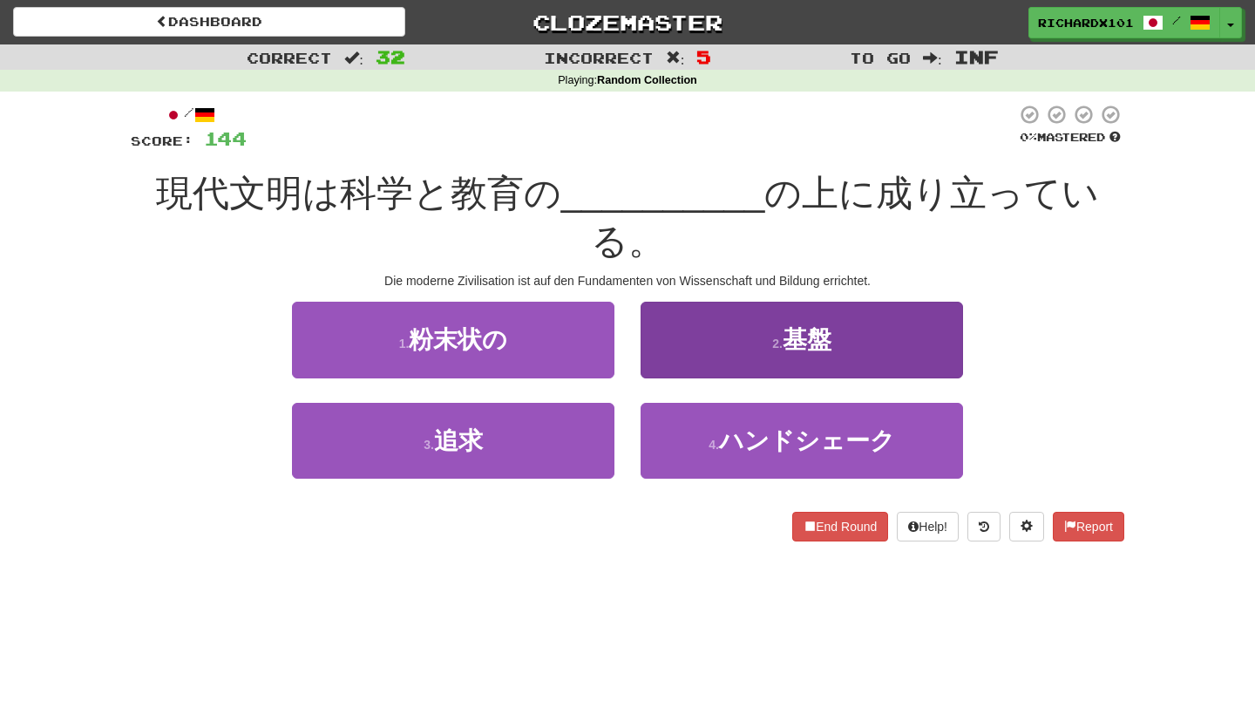
click at [716, 302] on button "2 . 基盤" at bounding box center [802, 340] width 322 height 76
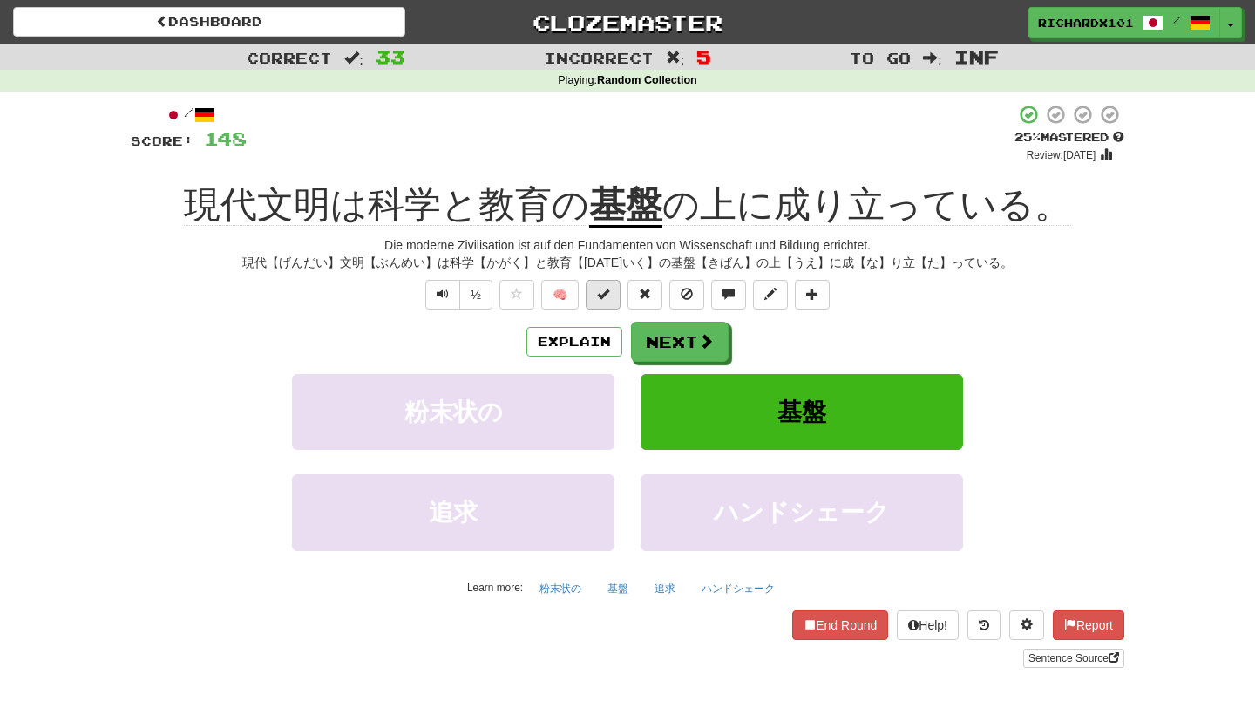
click at [612, 298] on button at bounding box center [603, 295] width 35 height 30
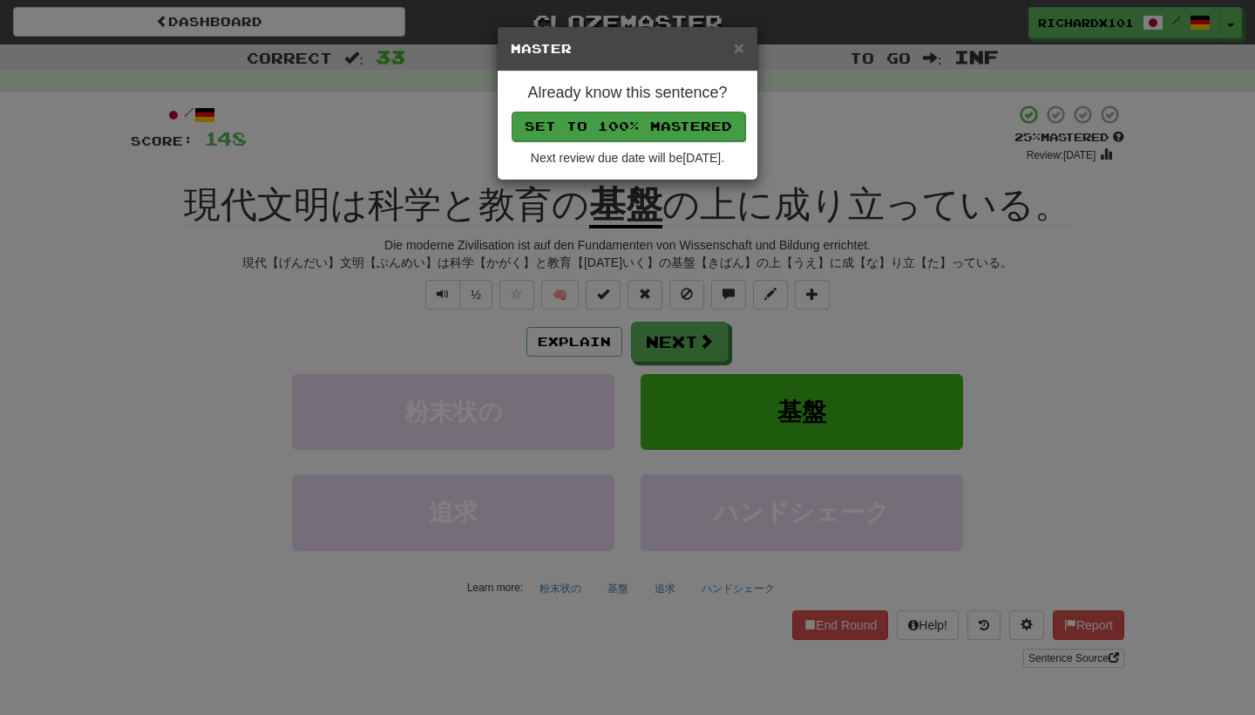
click at [663, 124] on button "Set to 100% Mastered" at bounding box center [629, 127] width 234 height 30
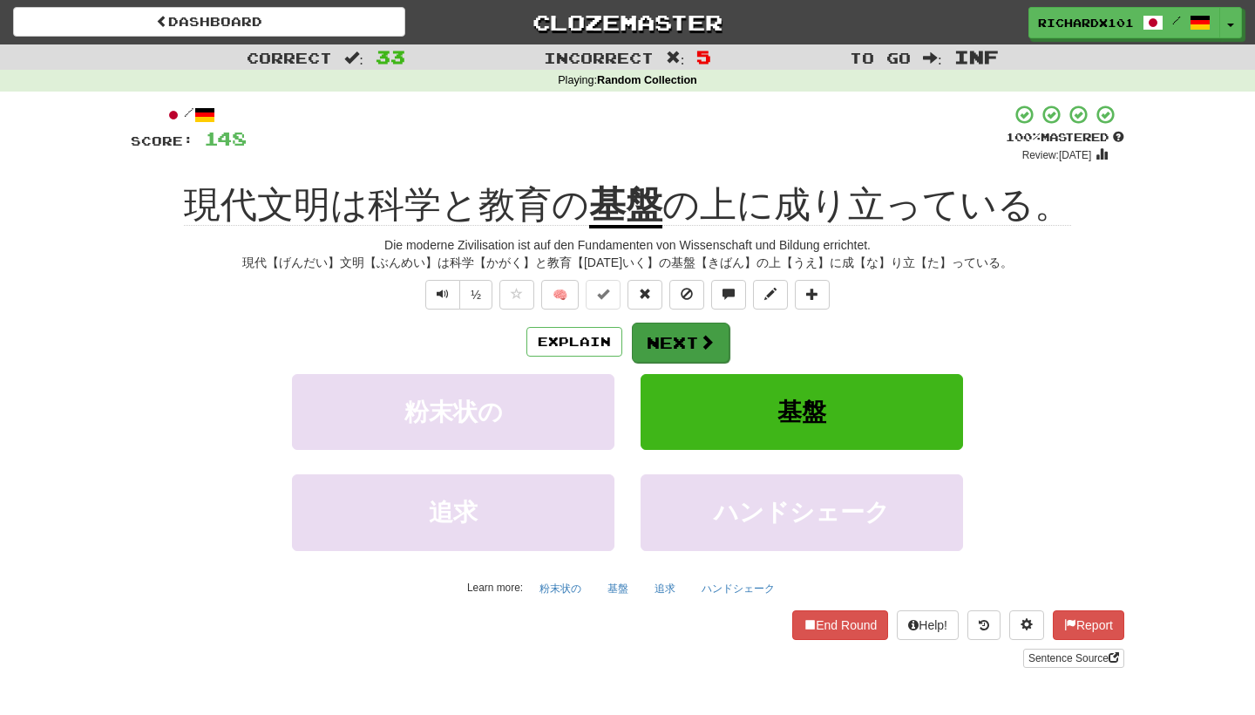
click at [675, 334] on button "Next" at bounding box center [681, 342] width 98 height 40
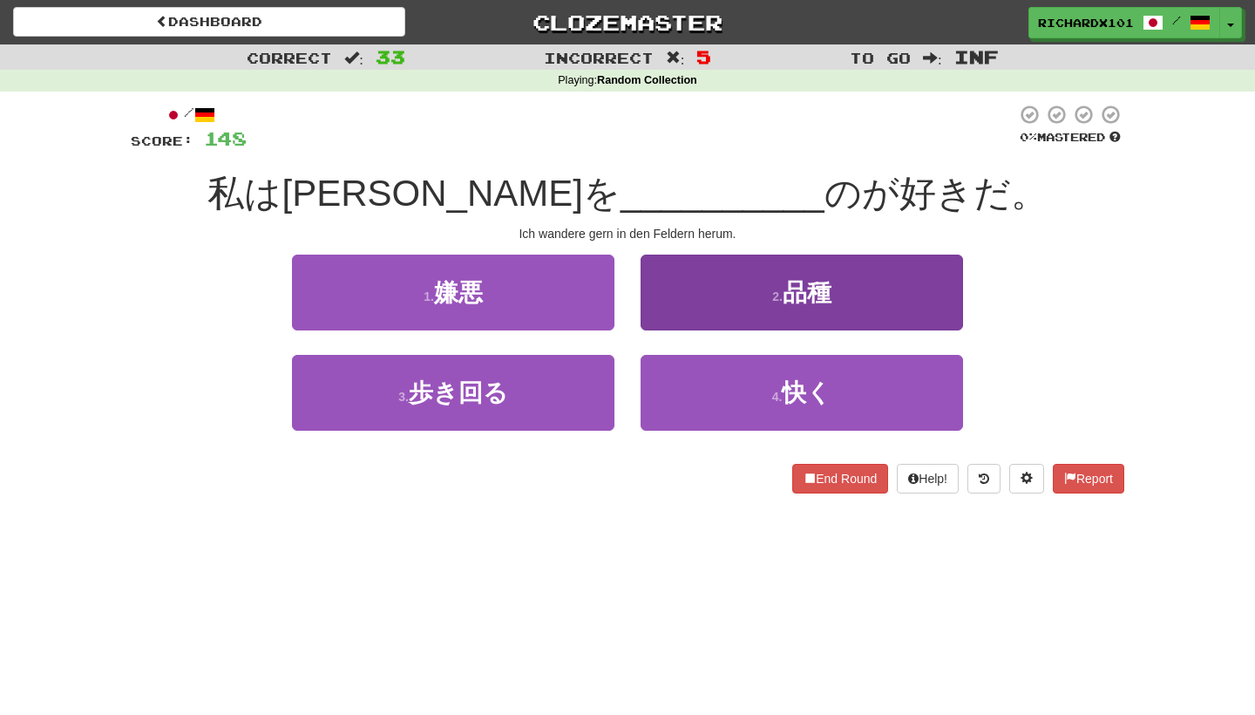
click at [702, 290] on button "2 . 品種" at bounding box center [802, 292] width 322 height 76
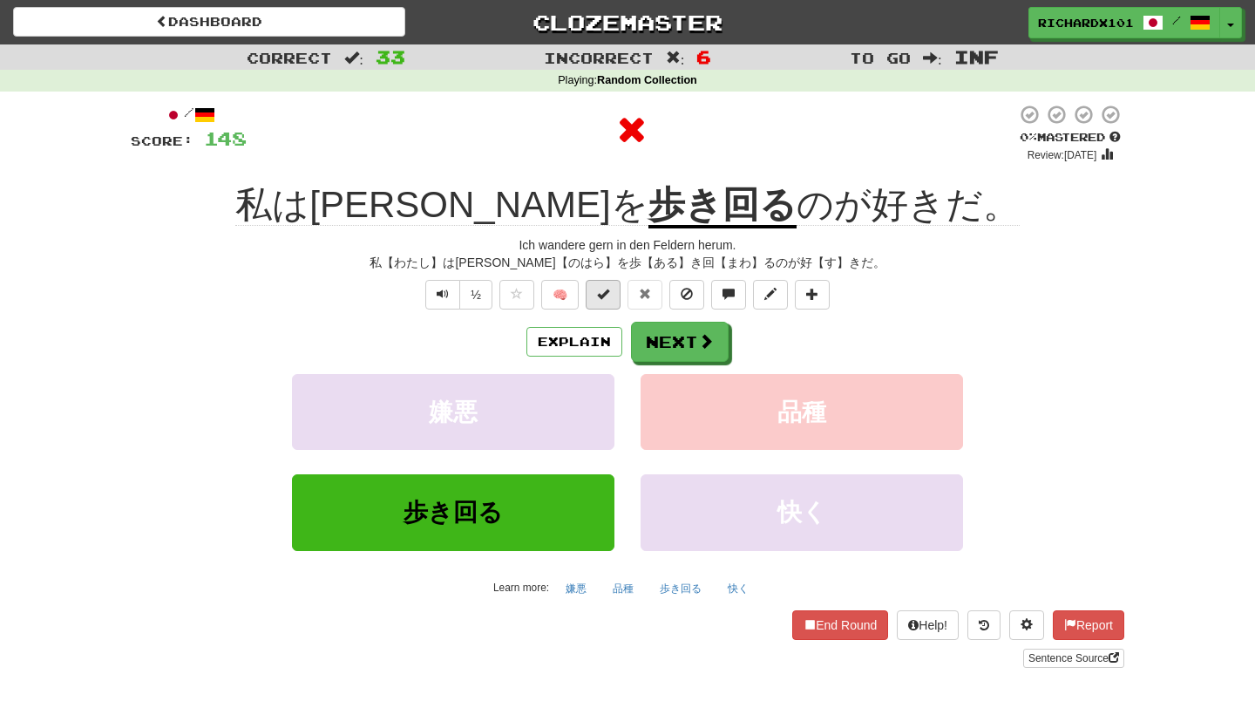
click at [613, 290] on button at bounding box center [603, 295] width 35 height 30
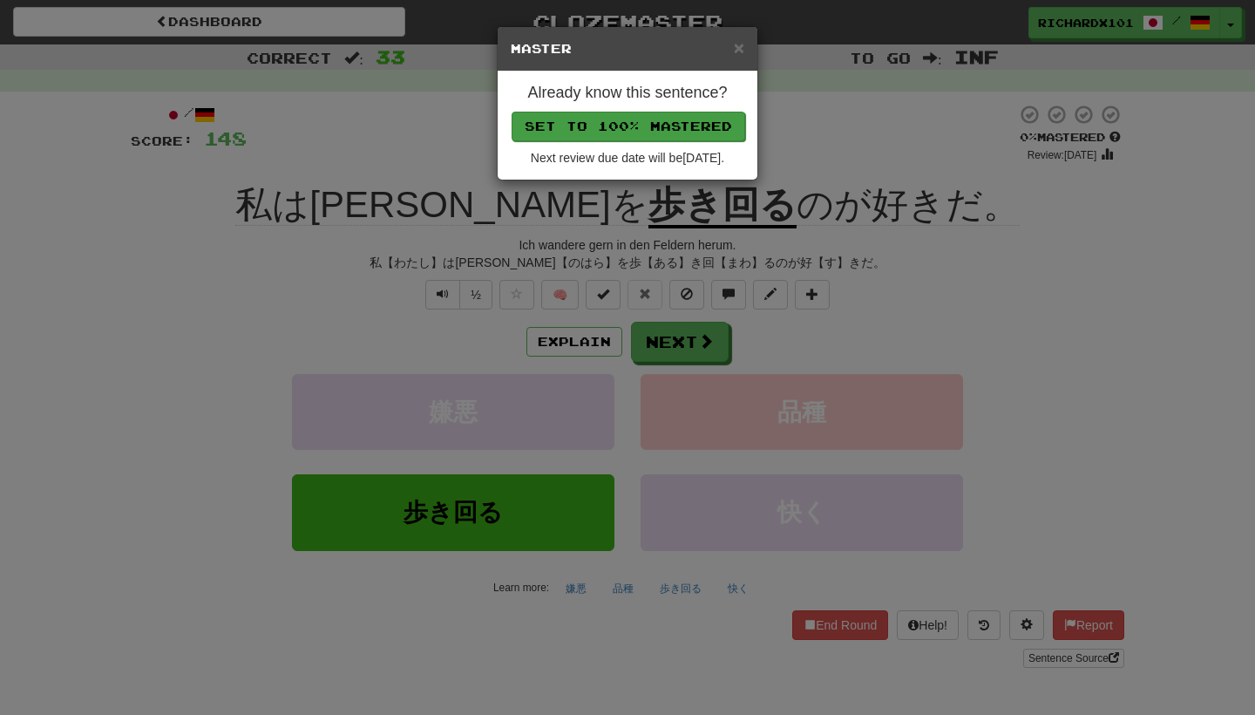
click at [677, 127] on button "Set to 100% Mastered" at bounding box center [629, 127] width 234 height 30
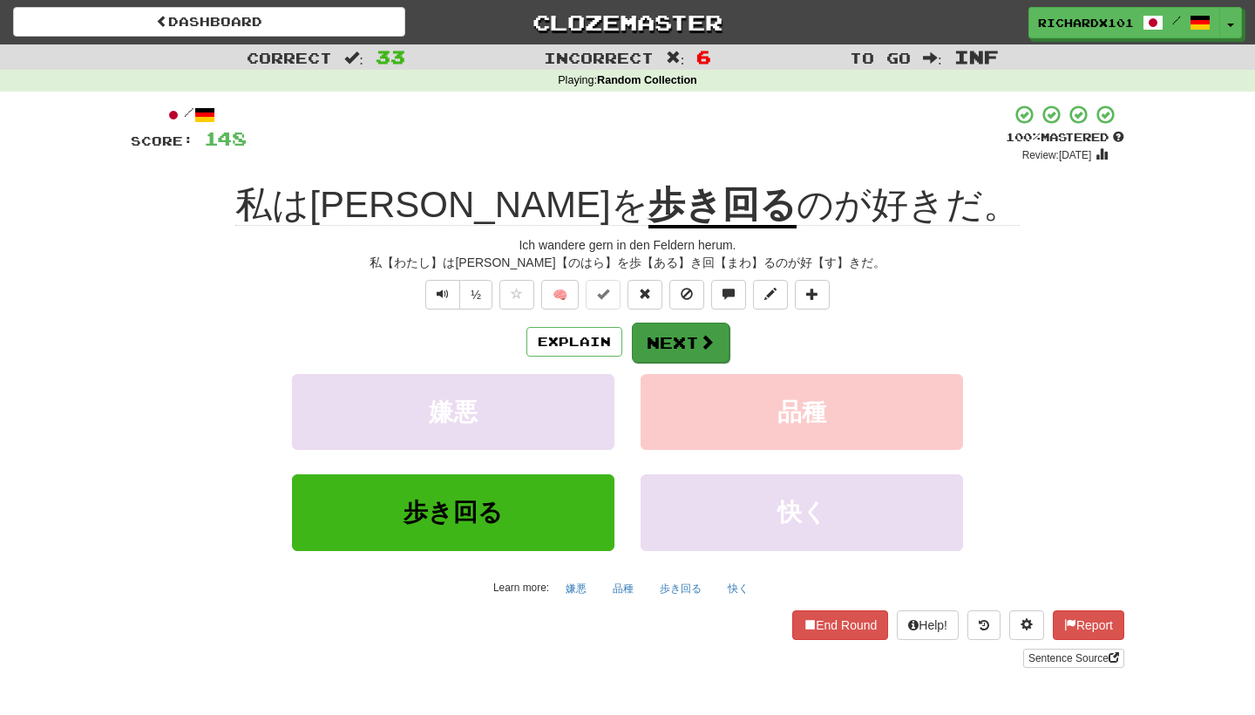
click at [675, 331] on button "Next" at bounding box center [681, 342] width 98 height 40
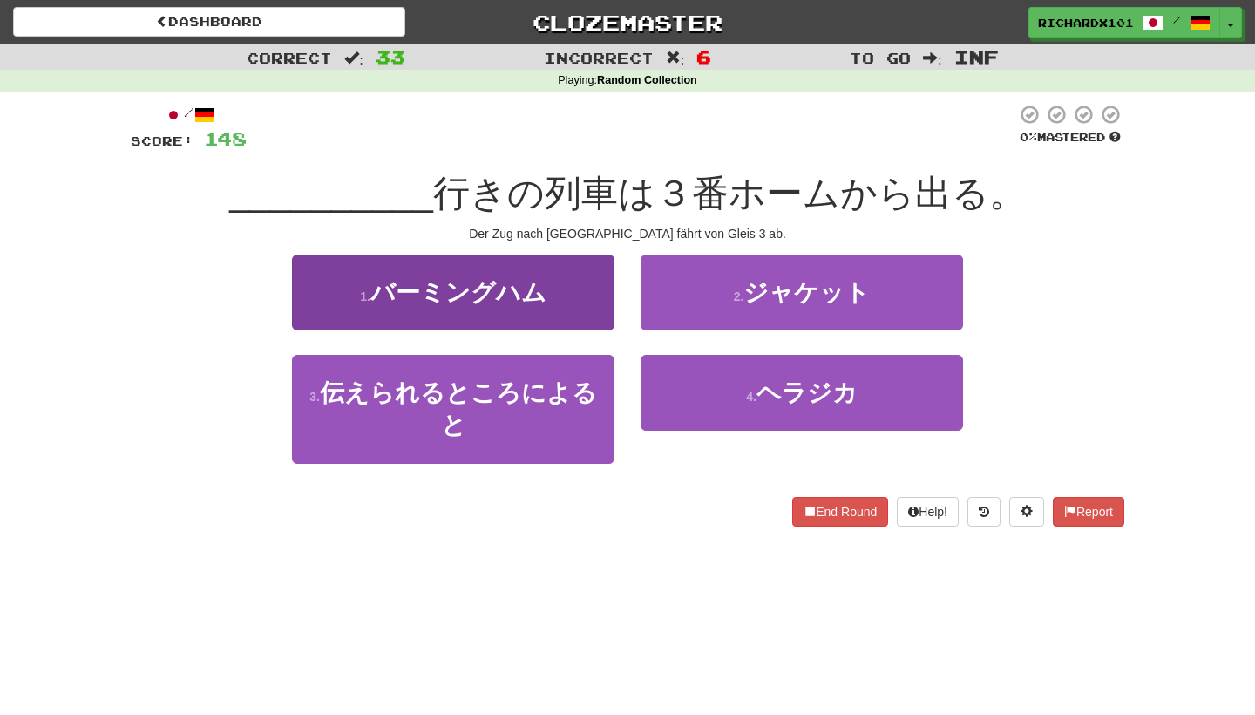
click at [585, 296] on button "1 . バーミングハム" at bounding box center [453, 292] width 322 height 76
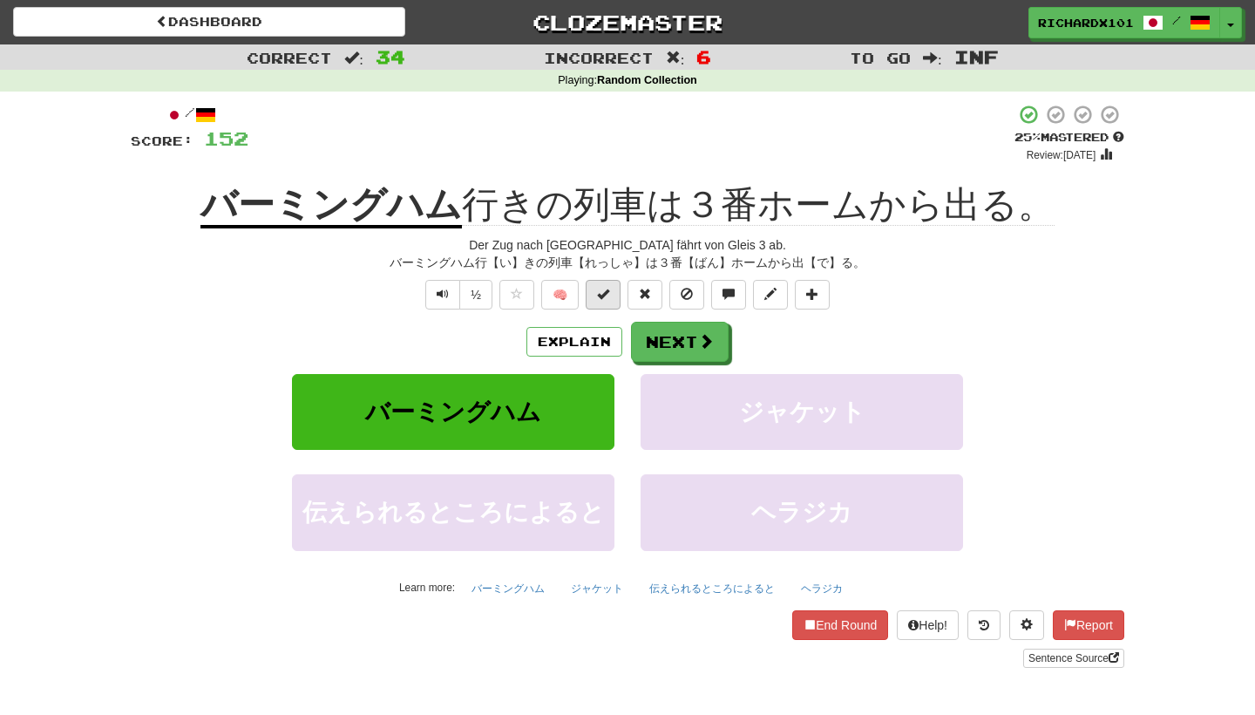
click at [607, 293] on span at bounding box center [603, 294] width 12 height 12
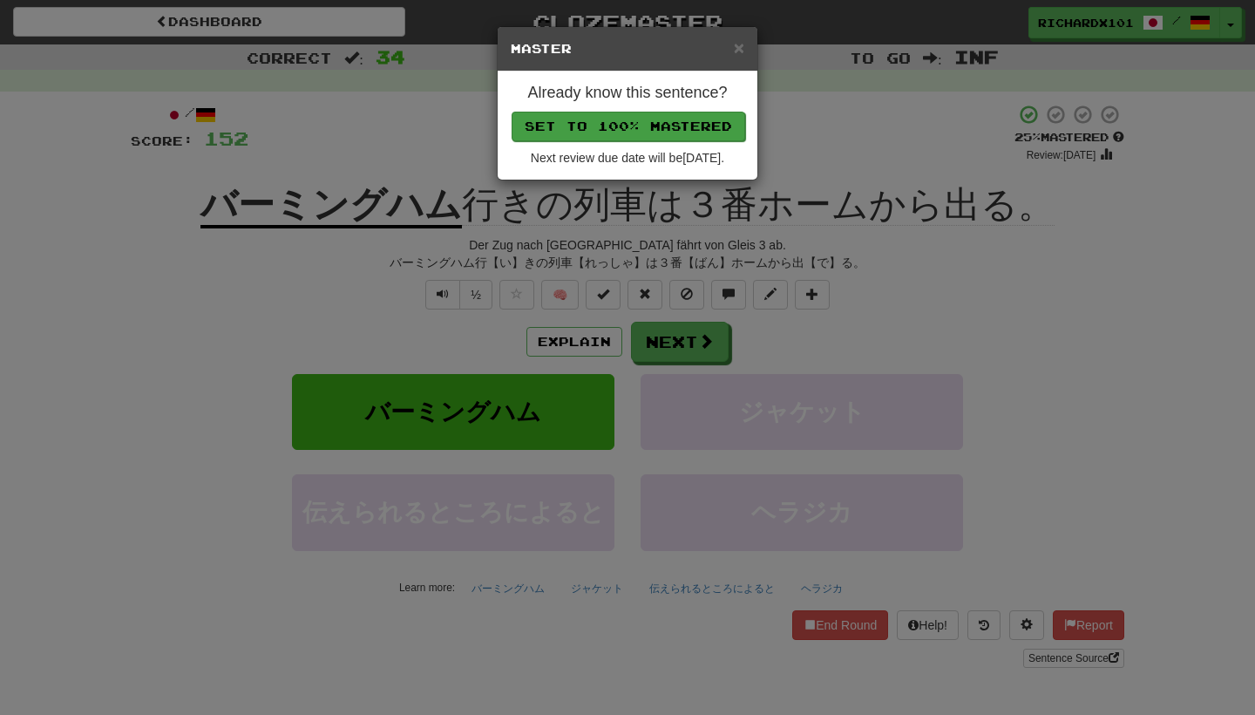
click at [655, 128] on button "Set to 100% Mastered" at bounding box center [629, 127] width 234 height 30
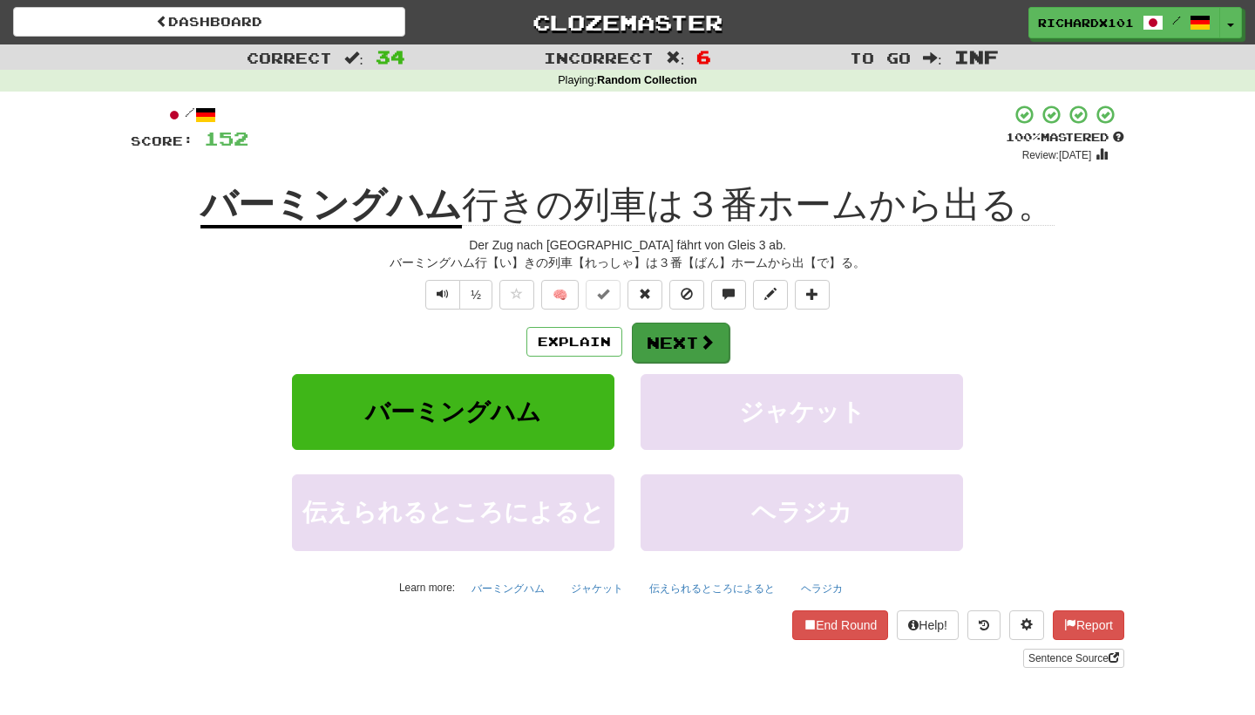
click at [667, 332] on button "Next" at bounding box center [681, 342] width 98 height 40
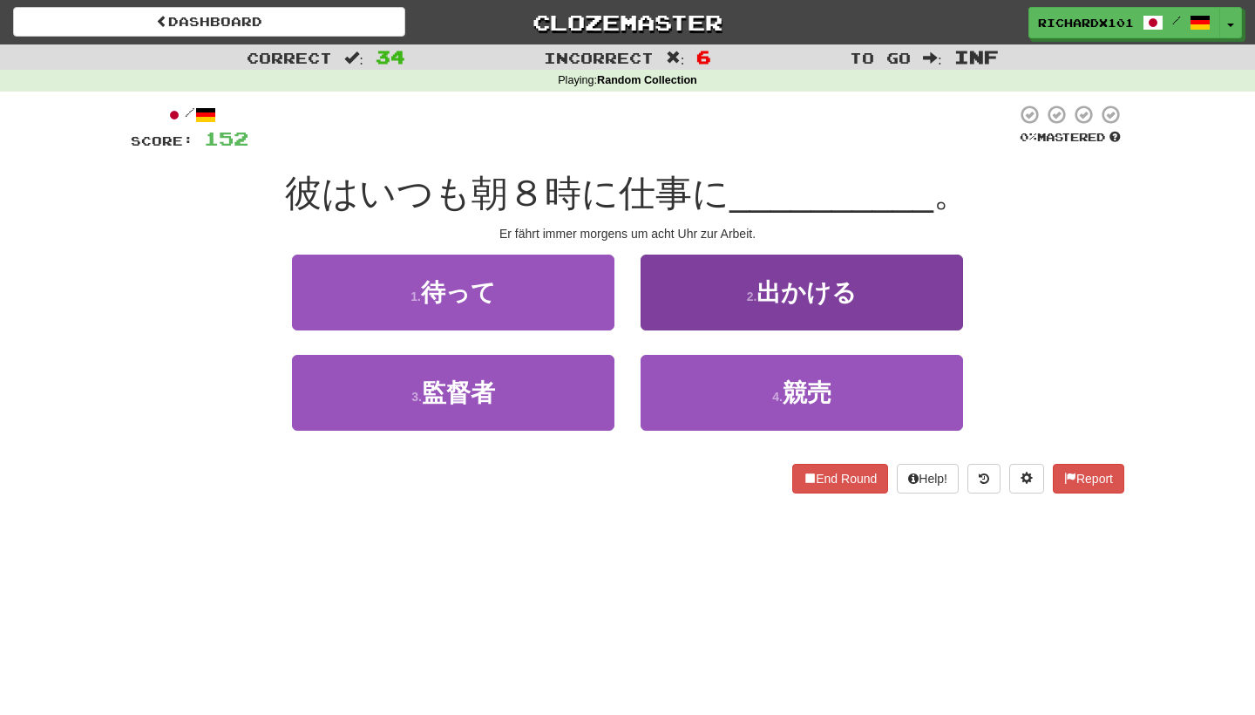
click at [701, 280] on button "2 . 出かける" at bounding box center [802, 292] width 322 height 76
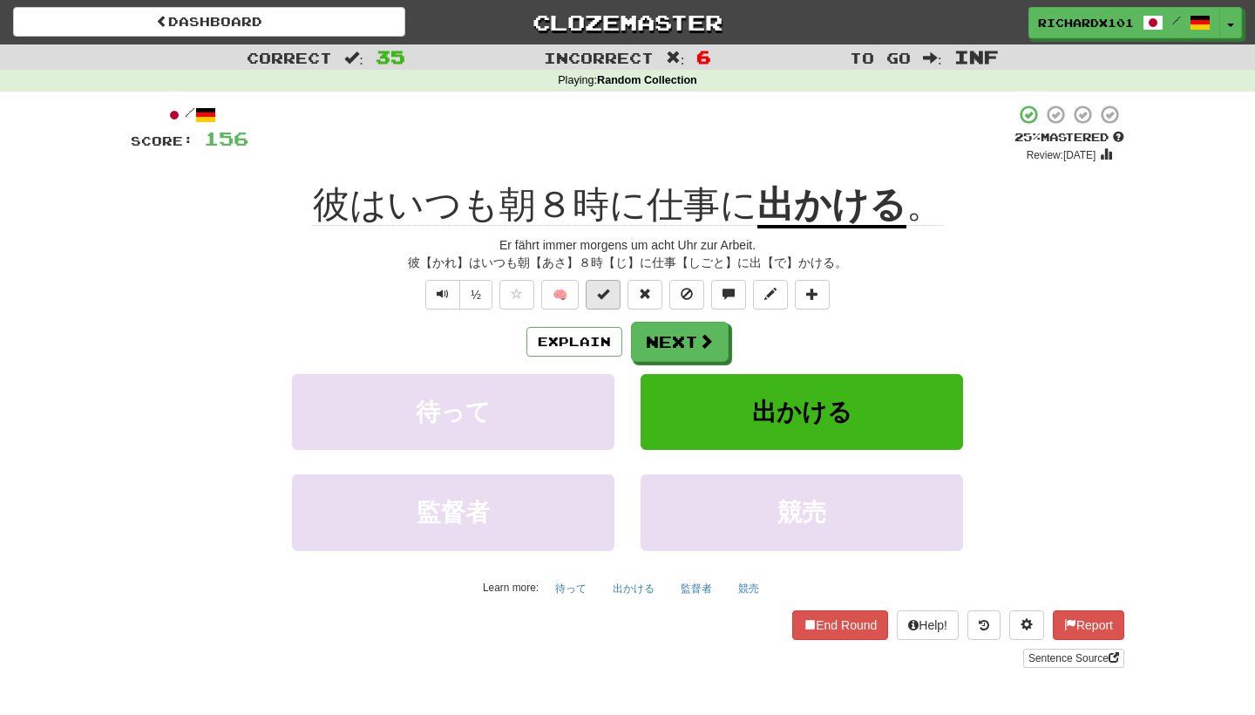
click at [619, 291] on button at bounding box center [603, 295] width 35 height 30
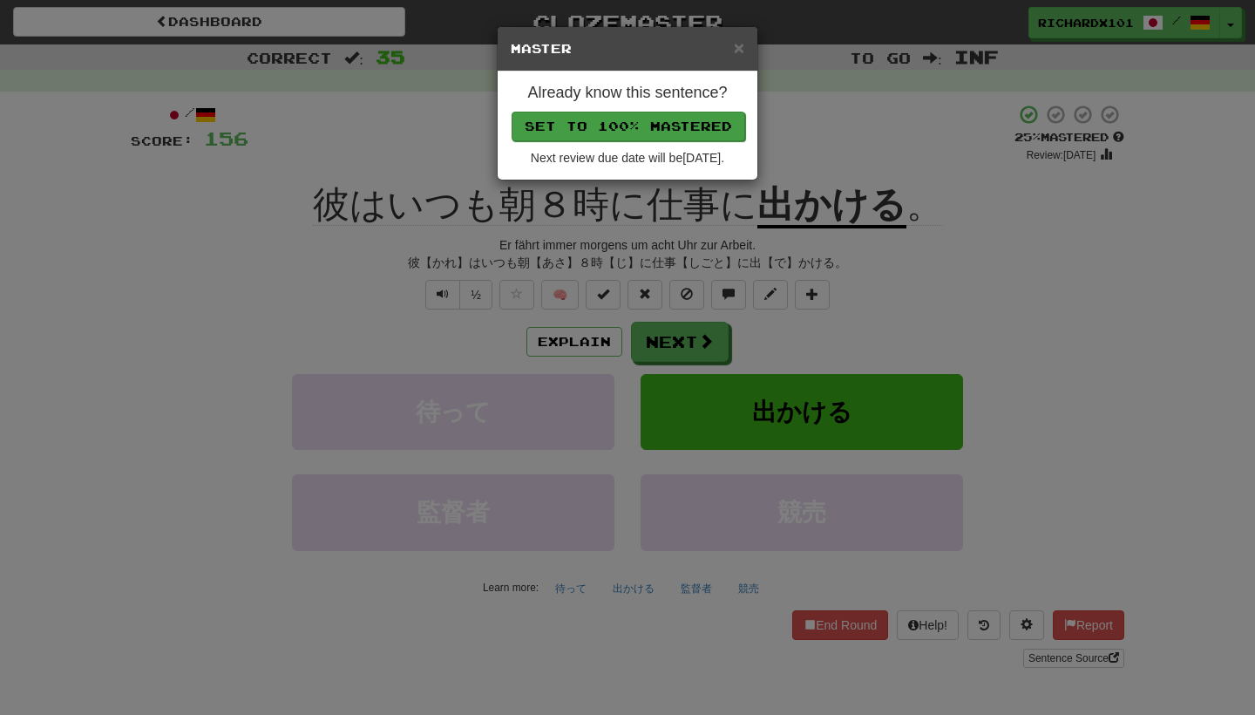
click at [691, 116] on button "Set to 100% Mastered" at bounding box center [629, 127] width 234 height 30
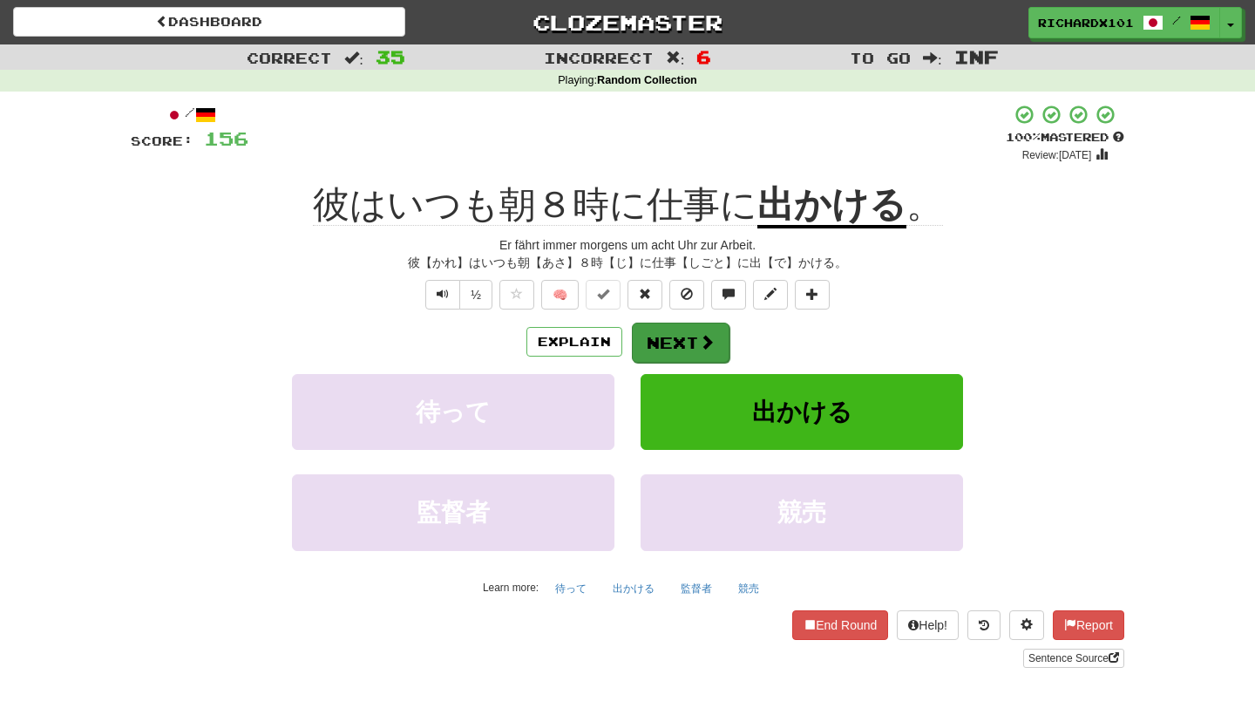
click at [669, 335] on button "Next" at bounding box center [681, 342] width 98 height 40
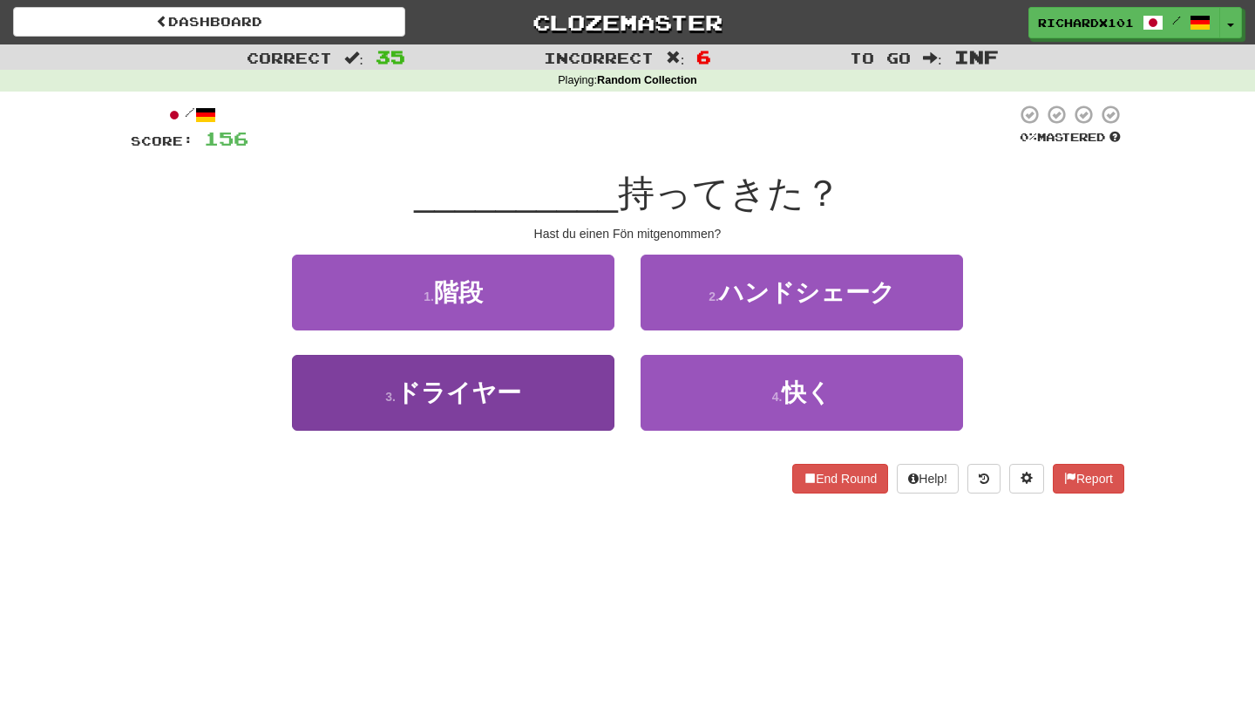
click at [586, 397] on button "3 . ドライヤー" at bounding box center [453, 393] width 322 height 76
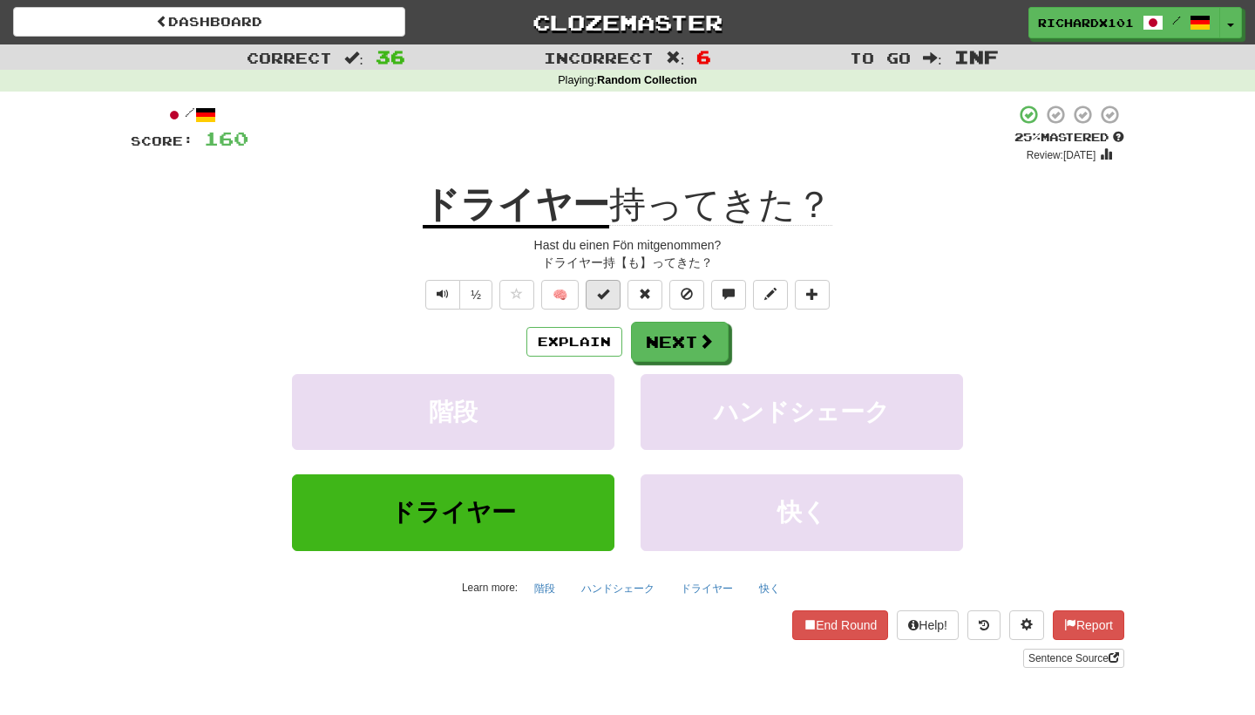
click at [613, 296] on button at bounding box center [603, 295] width 35 height 30
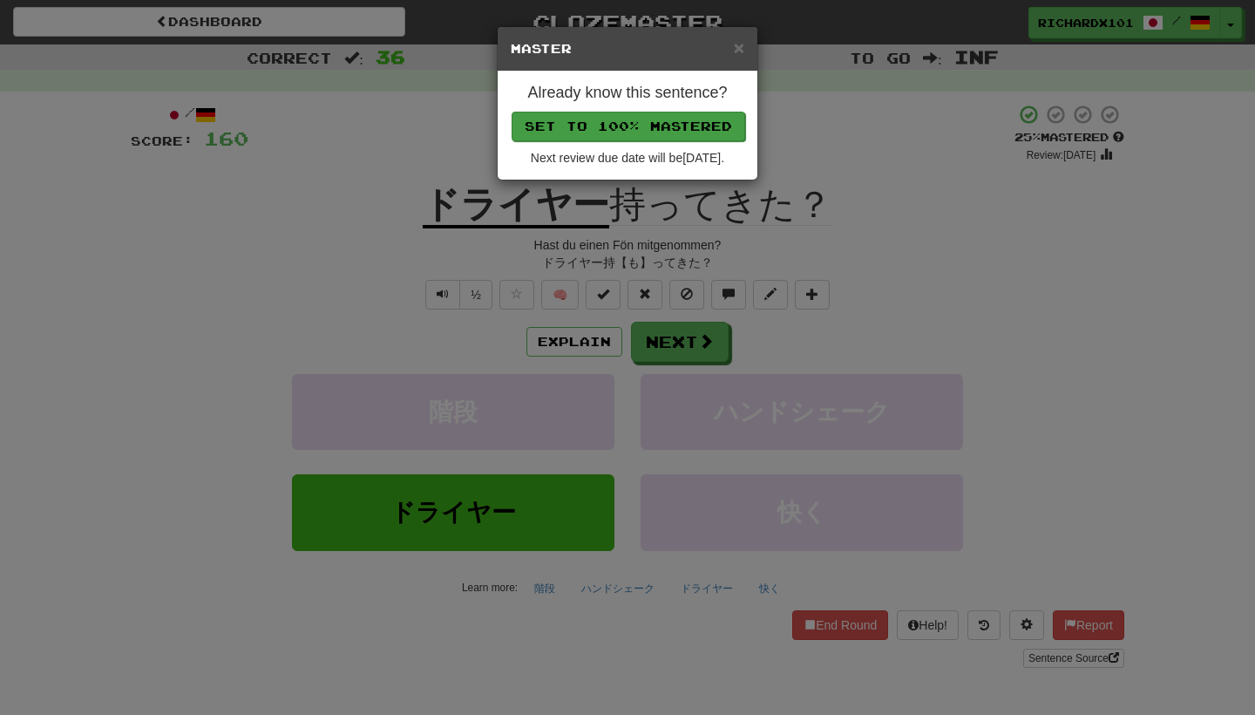
click at [686, 130] on button "Set to 100% Mastered" at bounding box center [629, 127] width 234 height 30
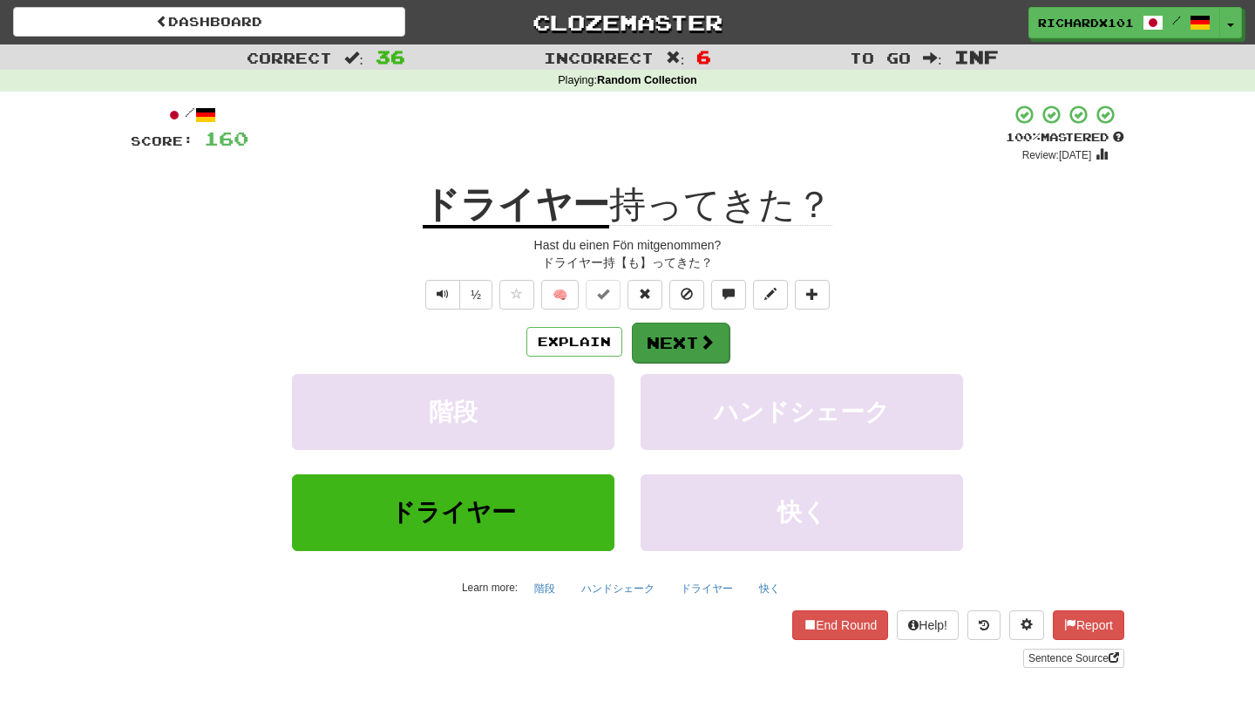
click at [660, 332] on button "Next" at bounding box center [681, 342] width 98 height 40
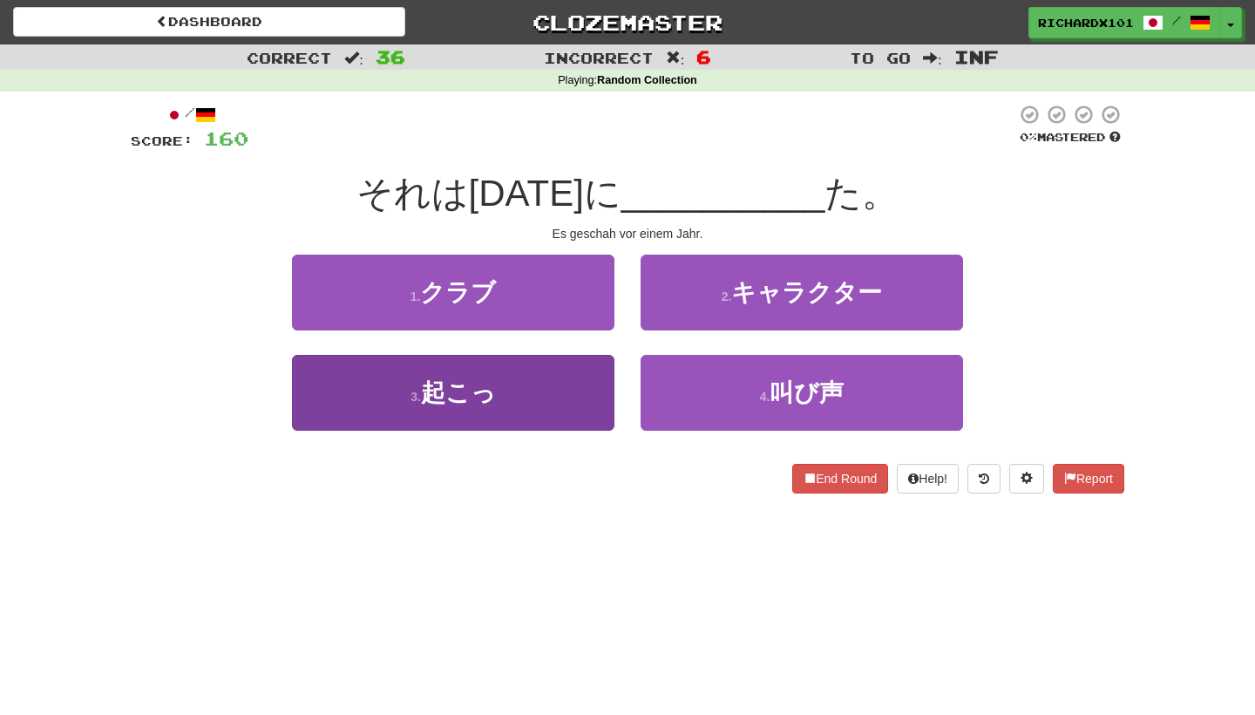
click at [587, 384] on button "3 . 起こっ" at bounding box center [453, 393] width 322 height 76
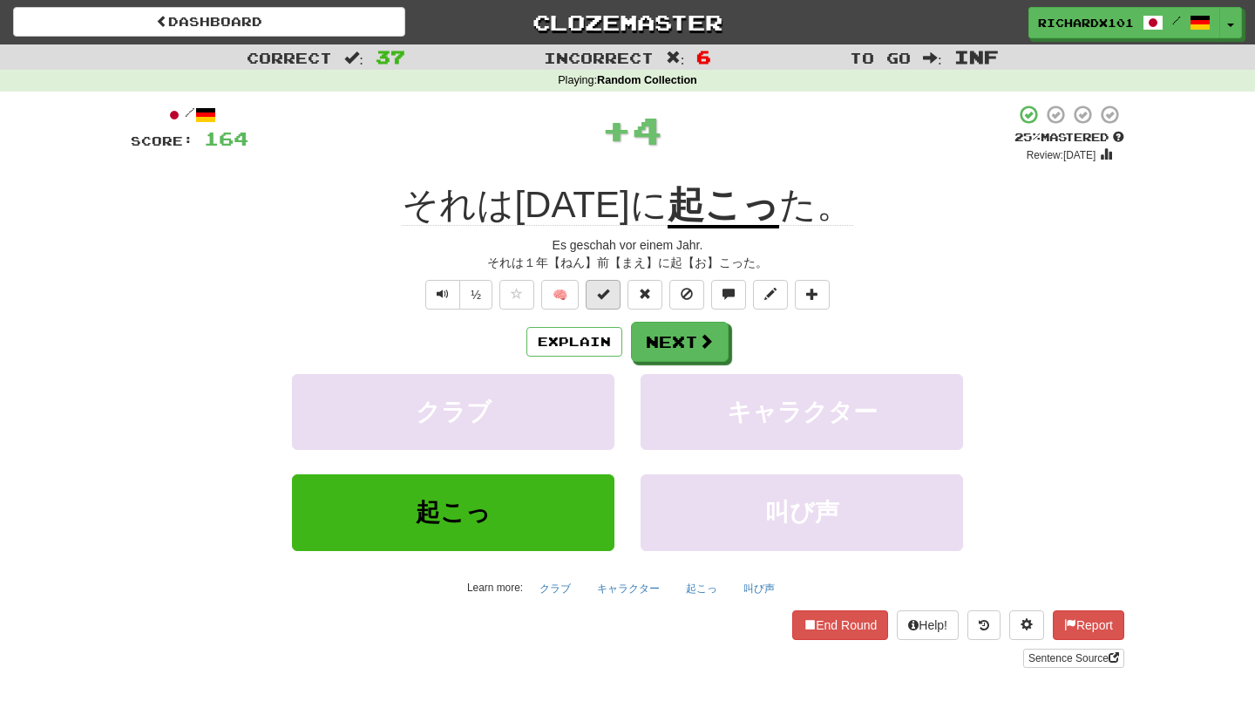
click at [603, 292] on span at bounding box center [603, 294] width 12 height 12
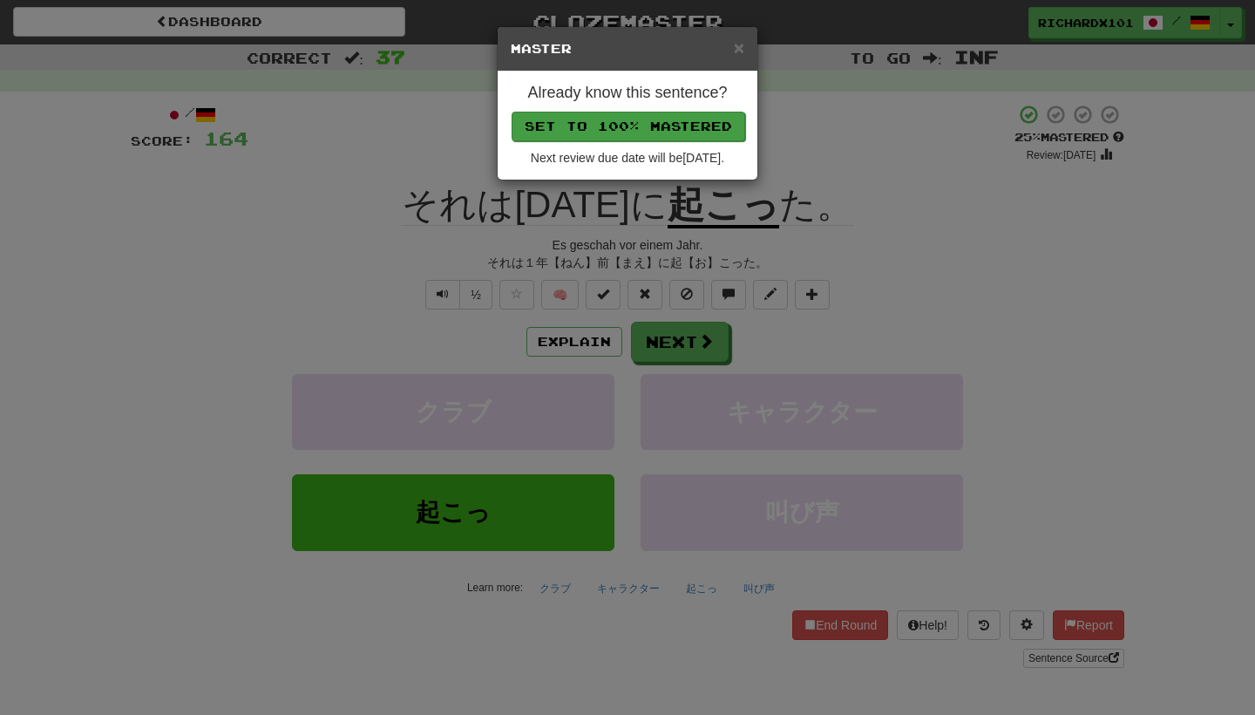
click at [666, 130] on button "Set to 100% Mastered" at bounding box center [629, 127] width 234 height 30
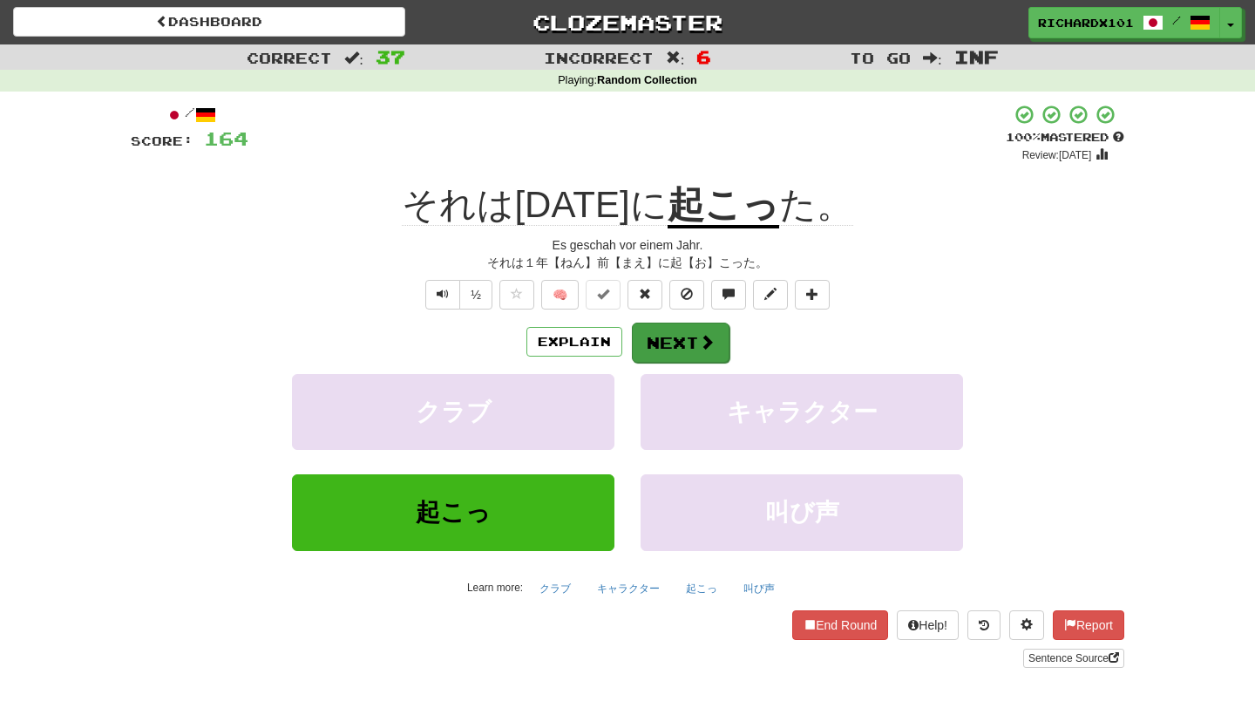
click at [656, 339] on button "Next" at bounding box center [681, 342] width 98 height 40
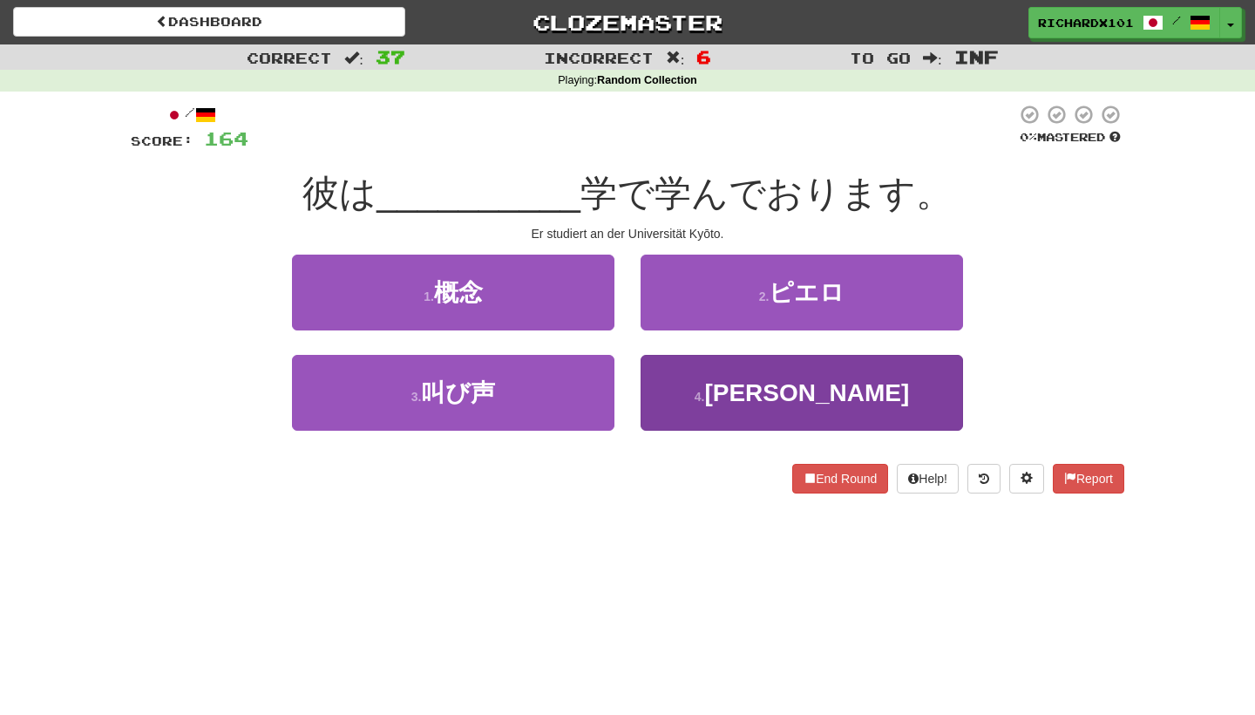
click at [668, 389] on button "4 . 京都大" at bounding box center [802, 393] width 322 height 76
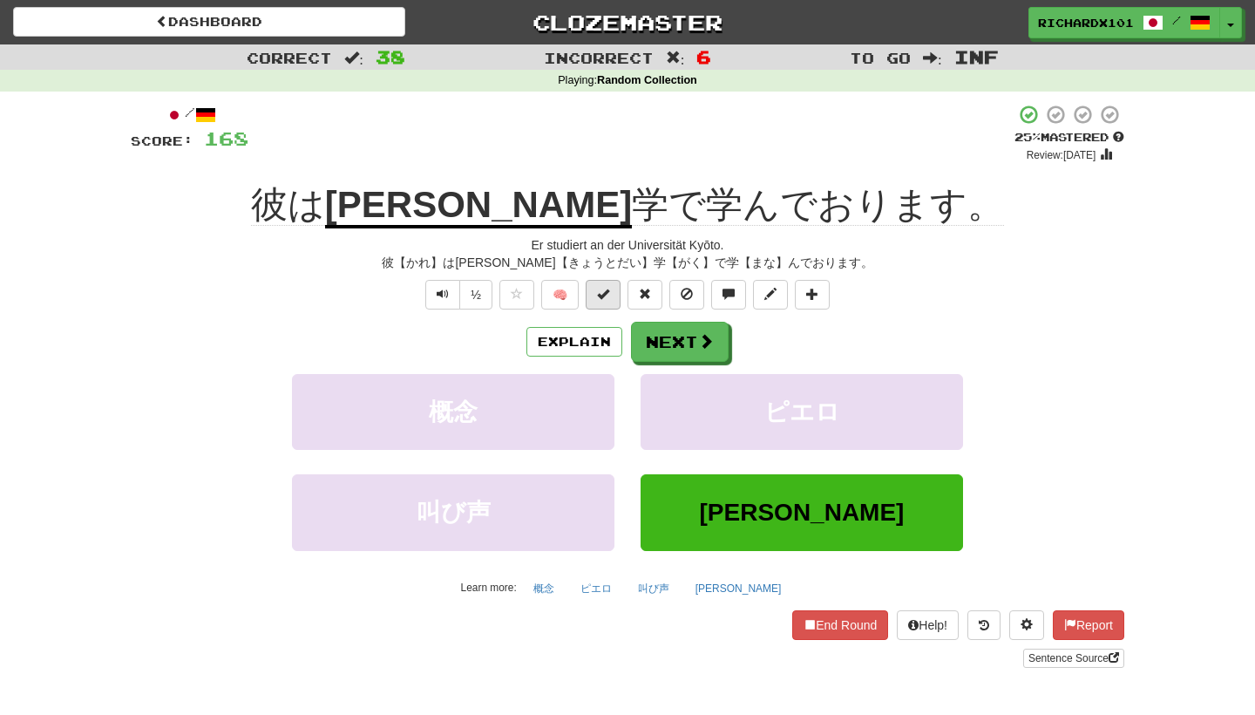
click at [612, 300] on button at bounding box center [603, 295] width 35 height 30
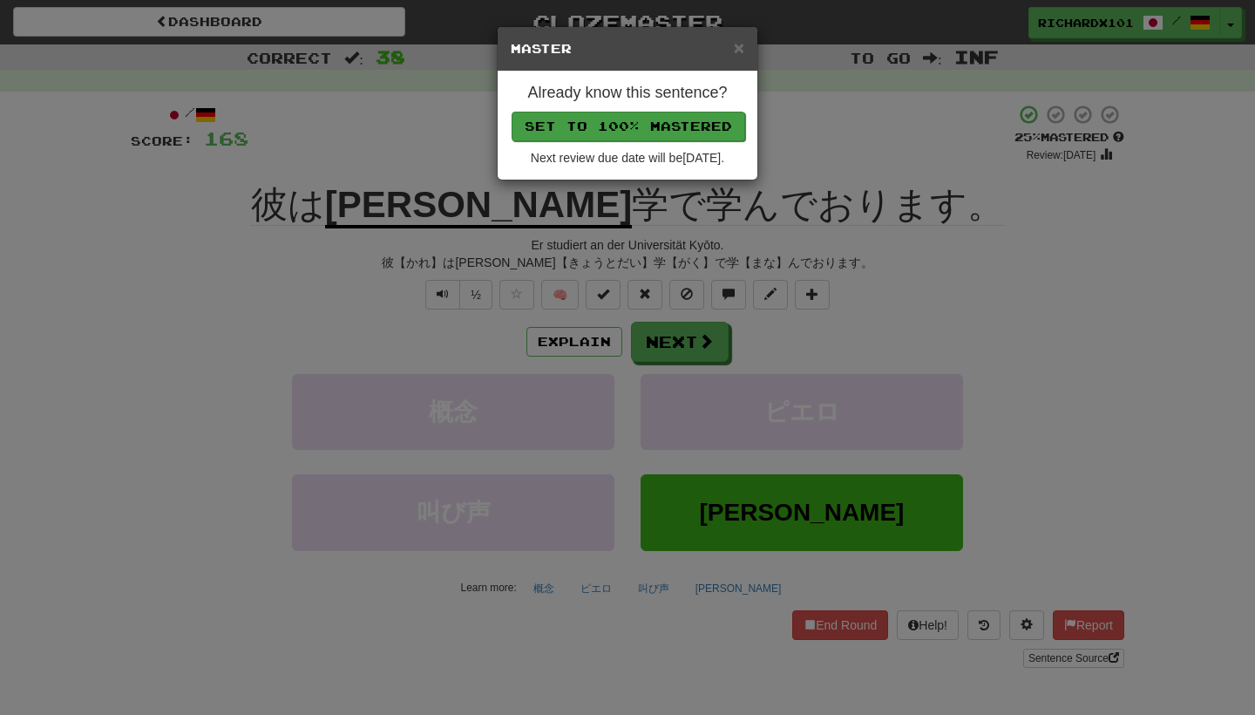
click at [676, 127] on button "Set to 100% Mastered" at bounding box center [629, 127] width 234 height 30
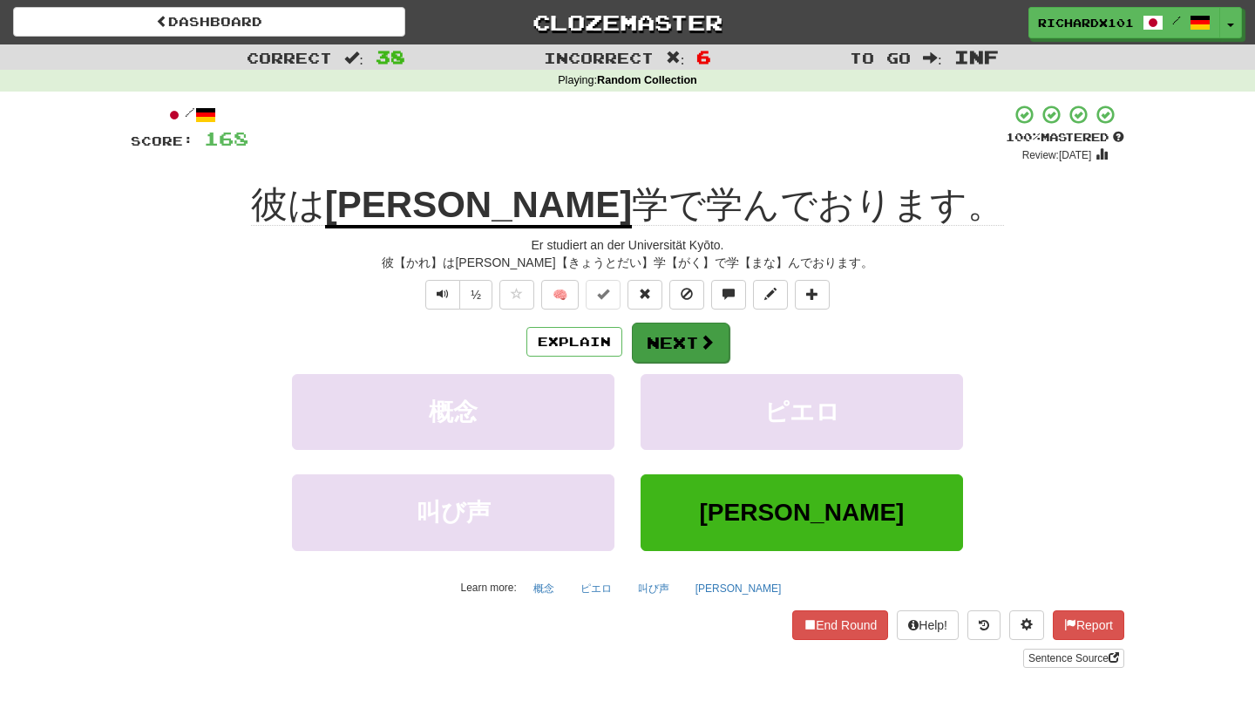
click at [664, 332] on button "Next" at bounding box center [681, 342] width 98 height 40
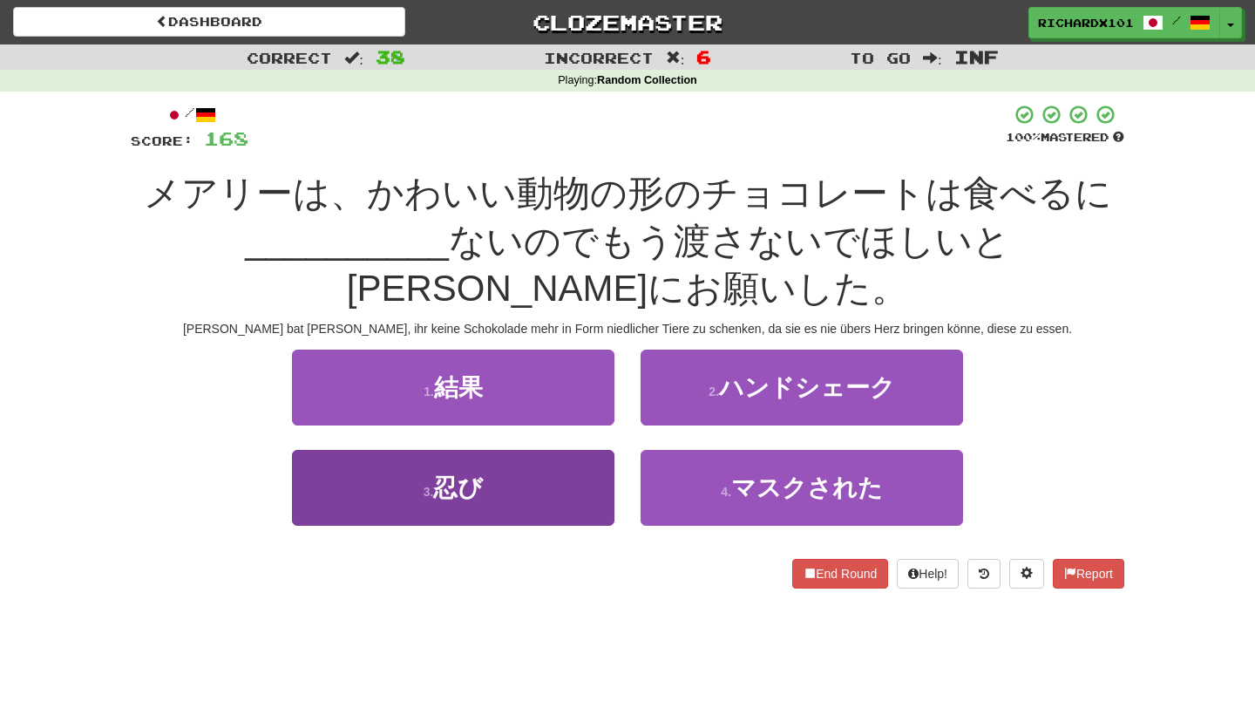
click at [587, 480] on button "3 . 忍び" at bounding box center [453, 488] width 322 height 76
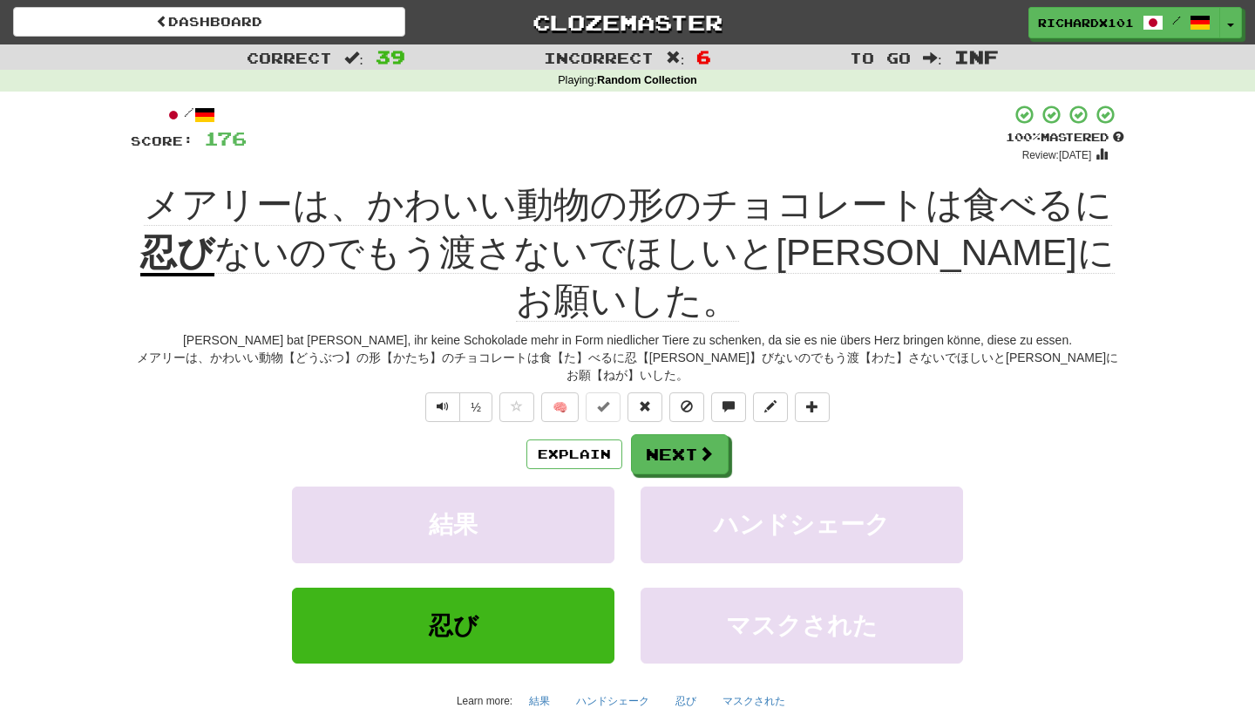
click at [805, 392] on button at bounding box center [812, 407] width 35 height 30
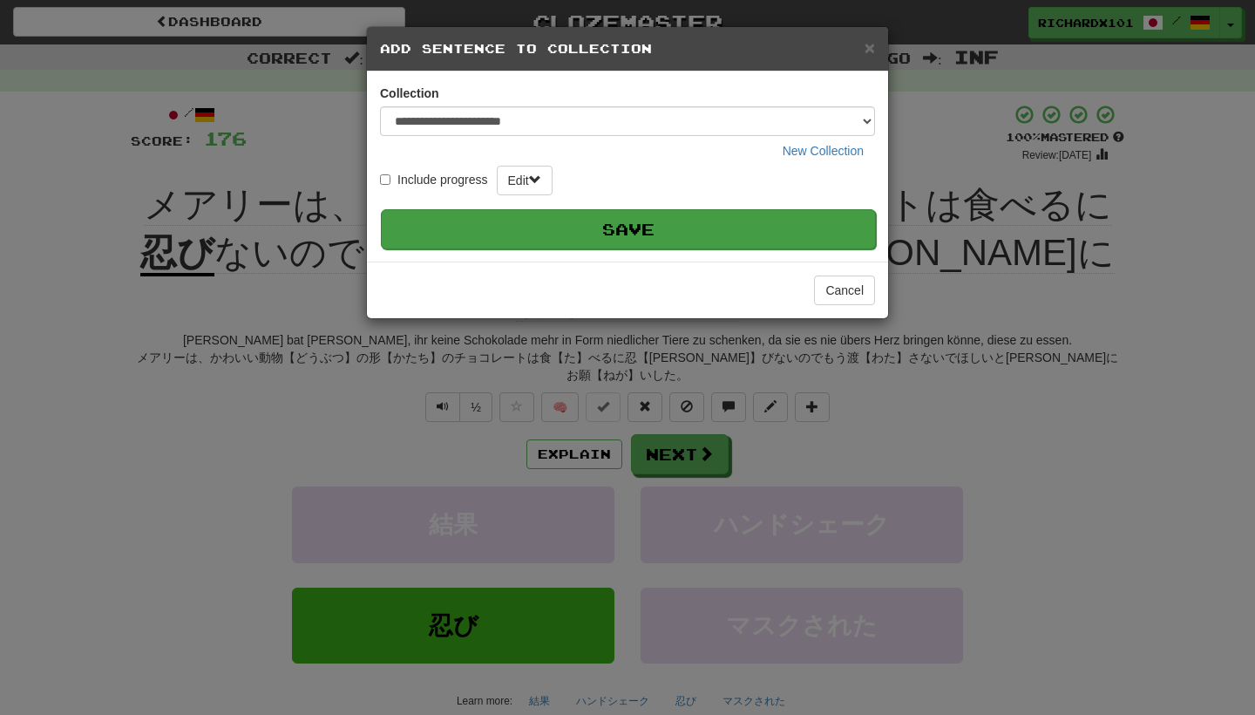
click at [765, 226] on button "Save" at bounding box center [628, 229] width 495 height 40
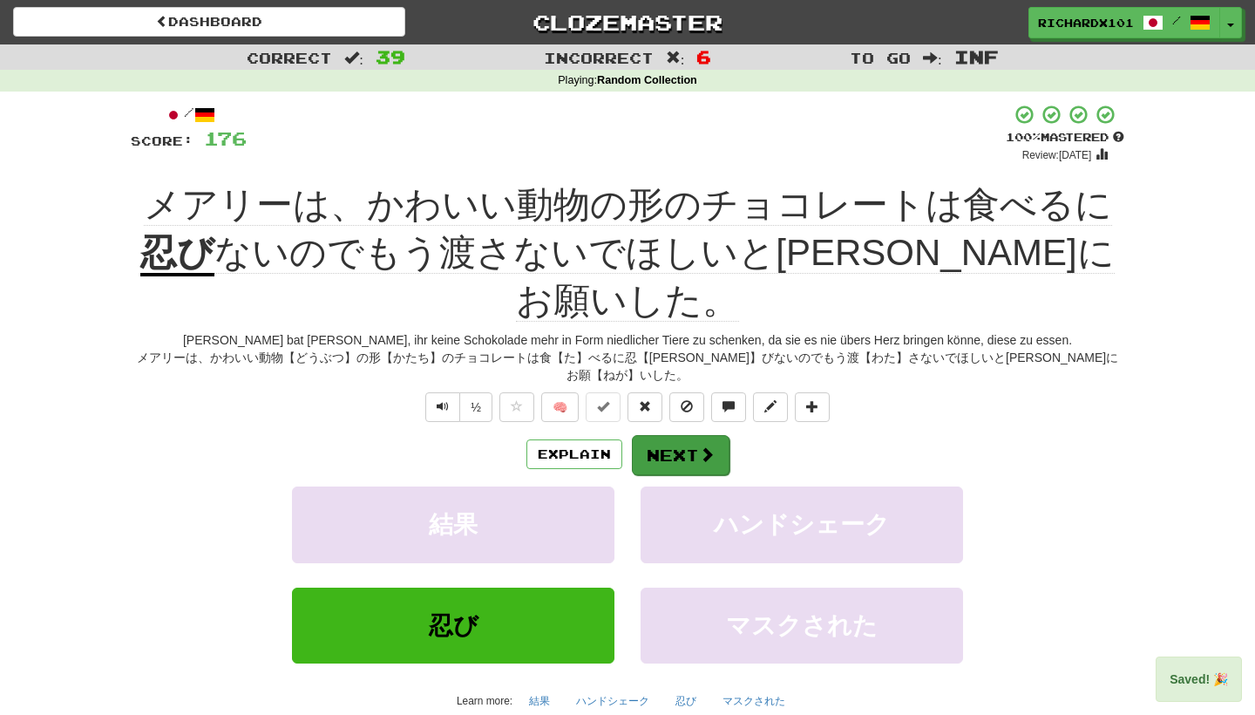
click at [712, 446] on span at bounding box center [707, 454] width 16 height 16
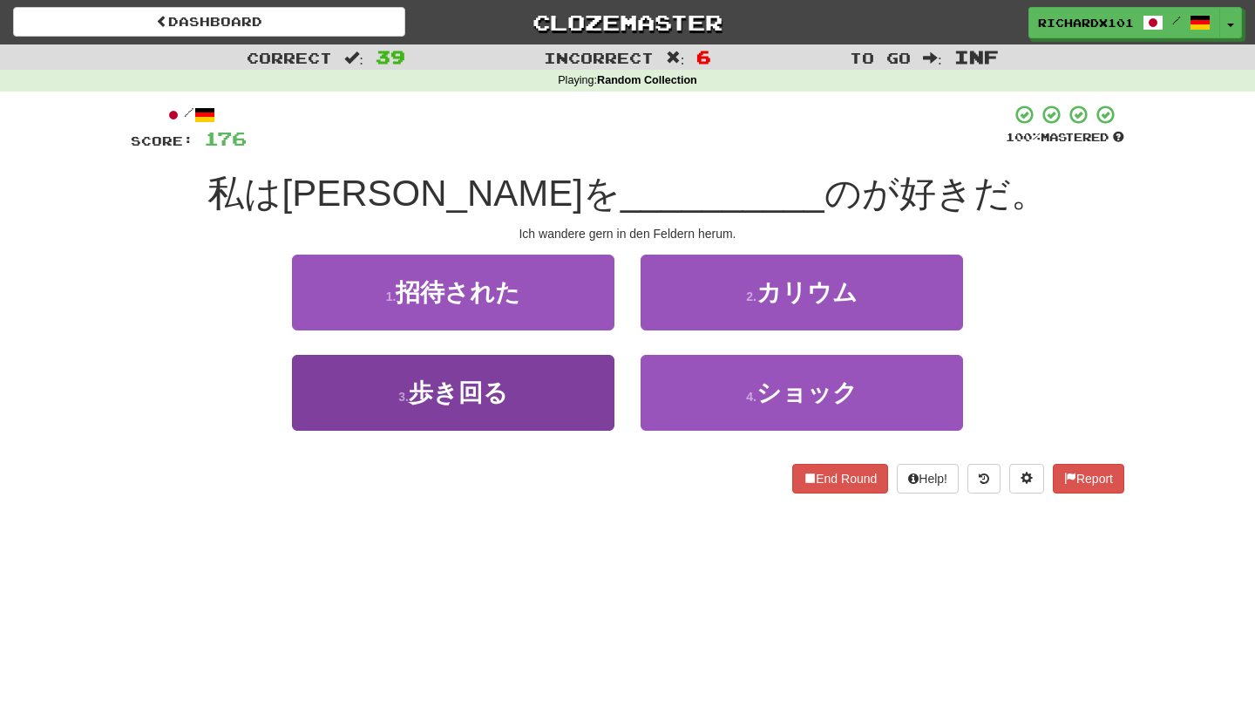
click at [607, 400] on button "3 . 歩き回る" at bounding box center [453, 393] width 322 height 76
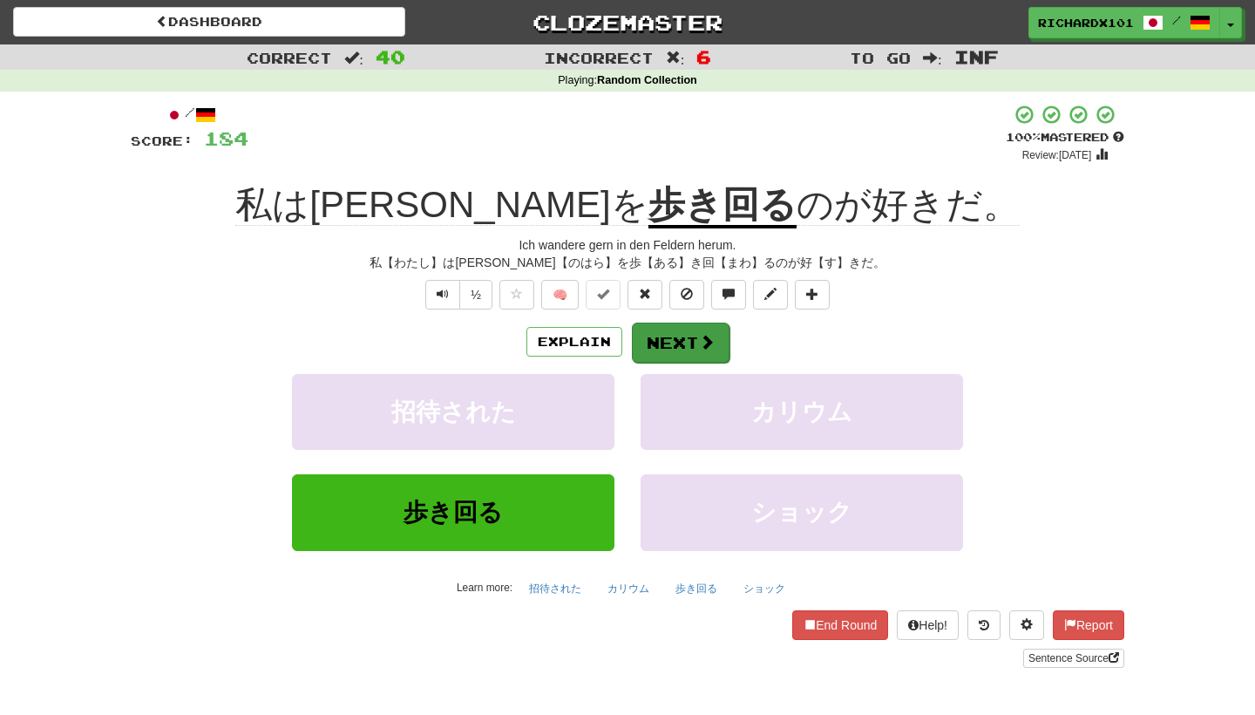
click at [654, 333] on button "Next" at bounding box center [681, 342] width 98 height 40
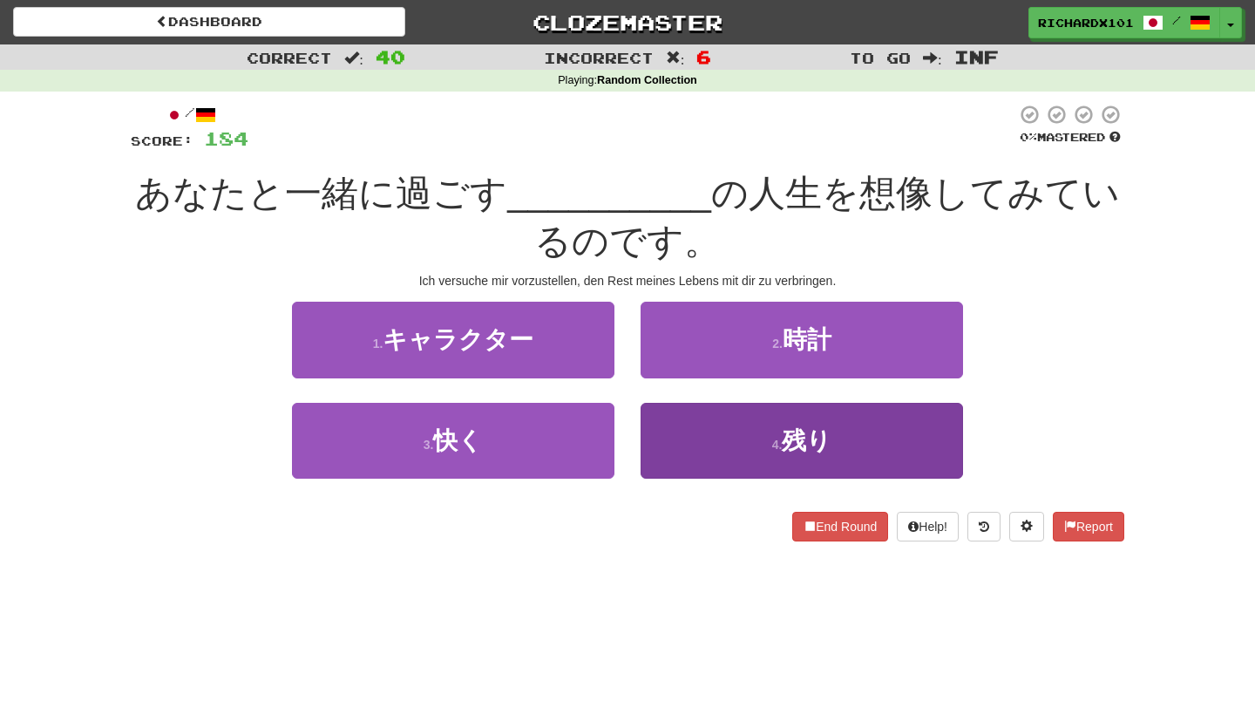
click at [672, 430] on button "4 . 残り" at bounding box center [802, 441] width 322 height 76
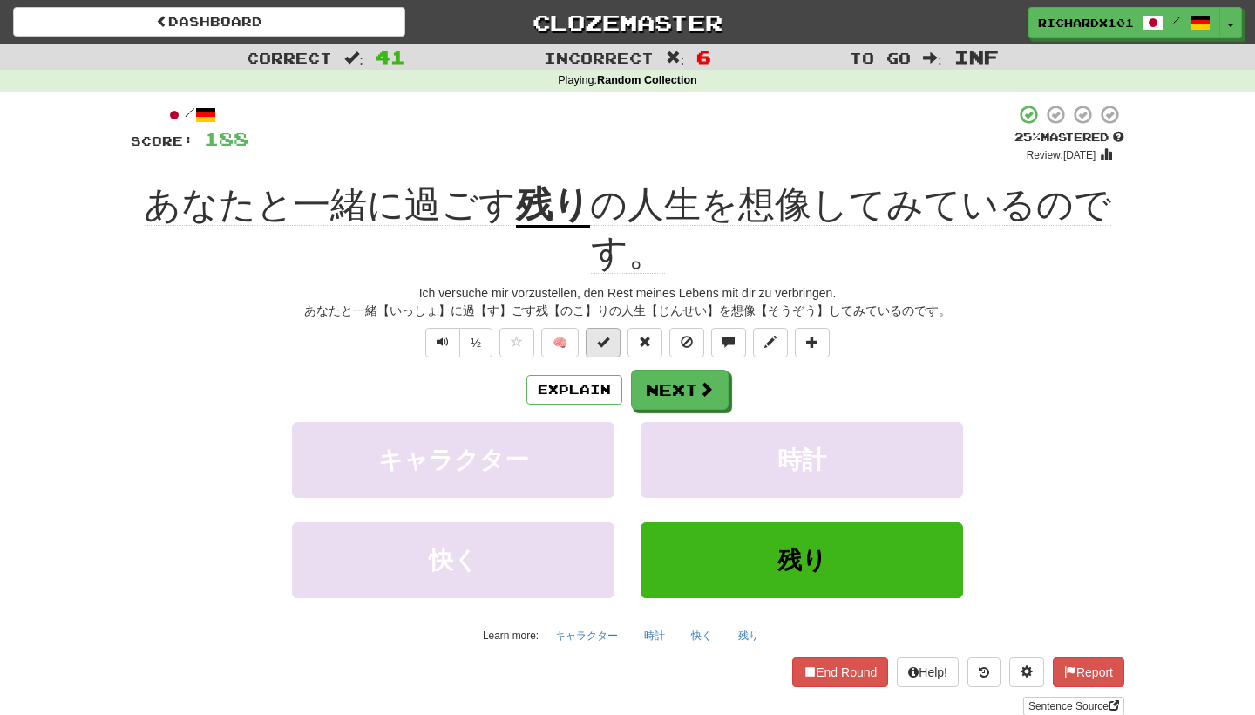
click at [610, 333] on button at bounding box center [603, 343] width 35 height 30
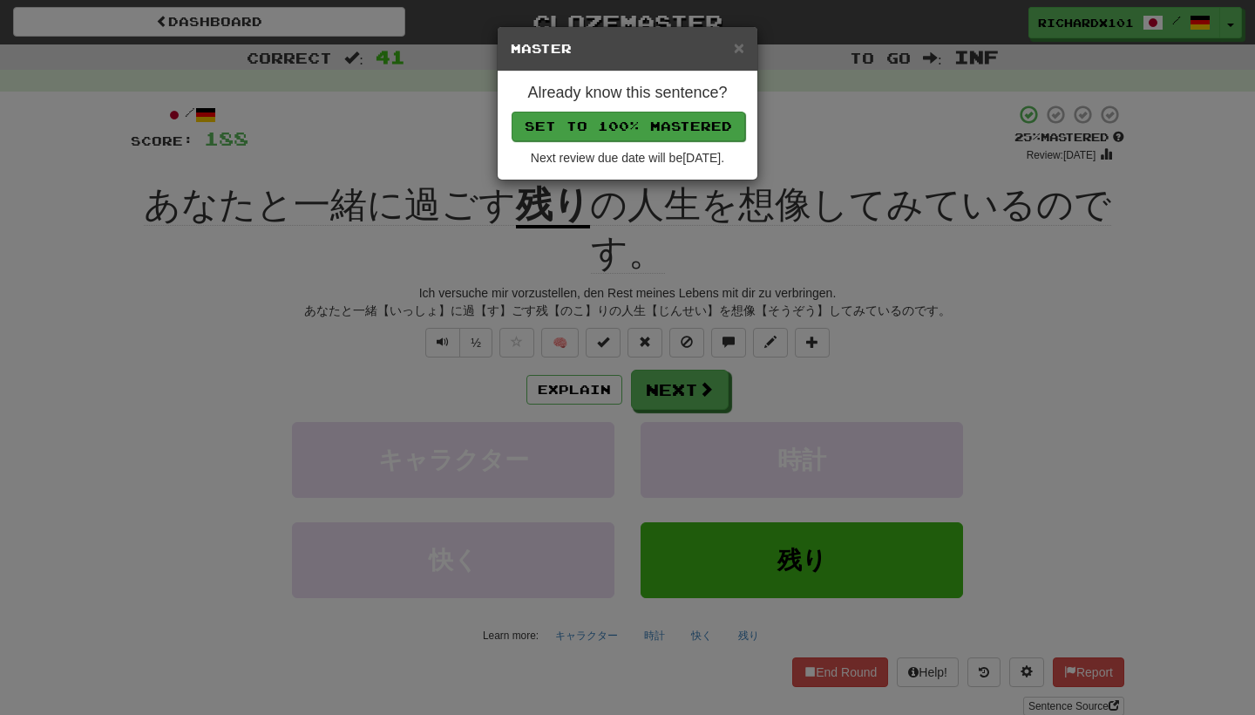
click at [676, 121] on button "Set to 100% Mastered" at bounding box center [629, 127] width 234 height 30
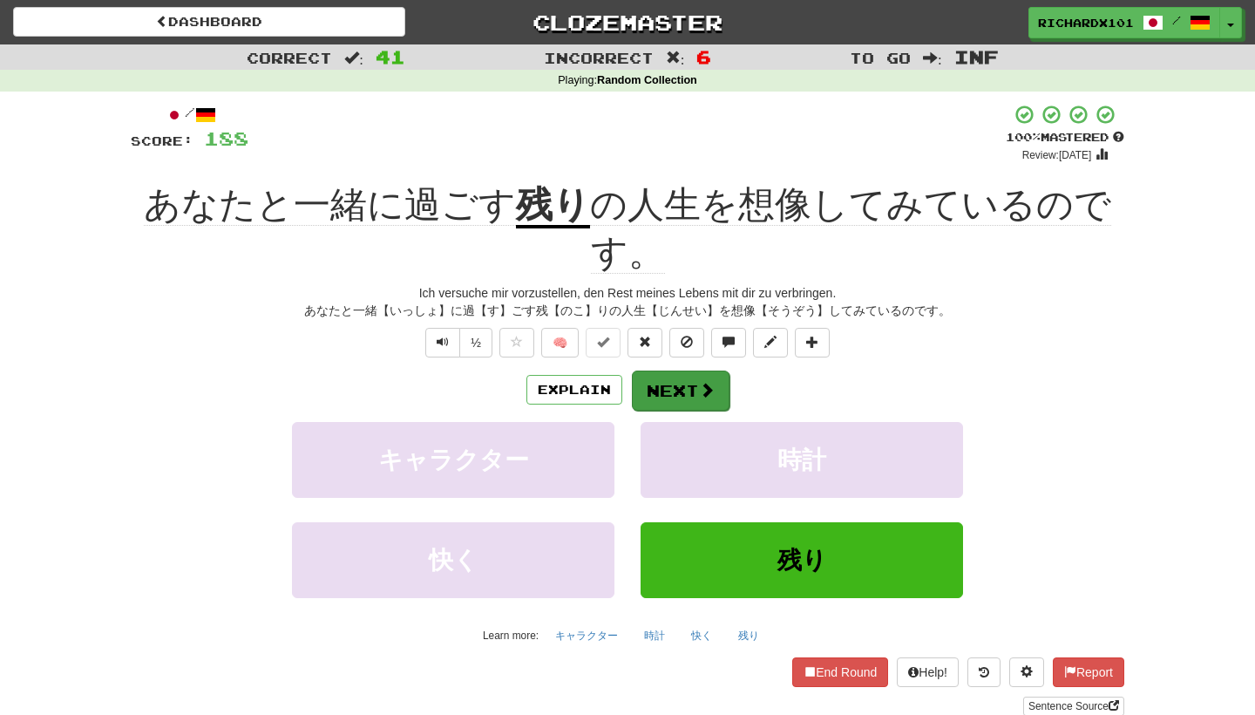
click at [676, 389] on button "Next" at bounding box center [681, 390] width 98 height 40
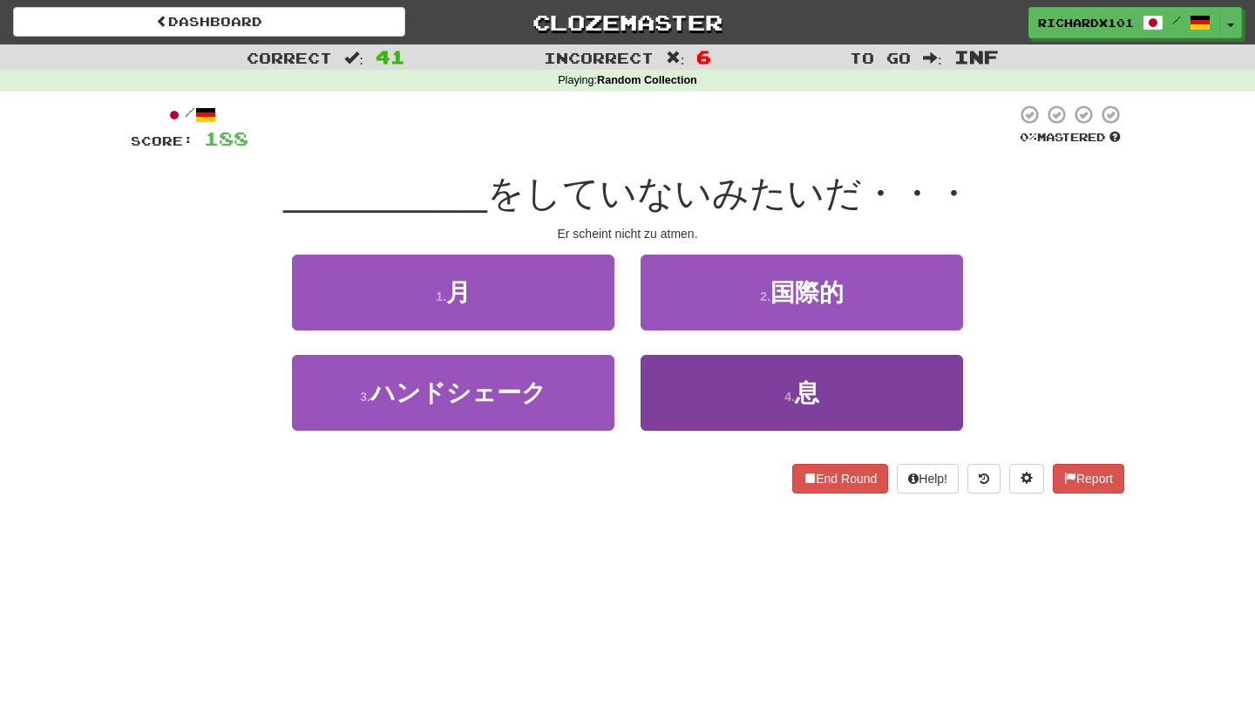
click at [676, 386] on button "4 . 息" at bounding box center [802, 393] width 322 height 76
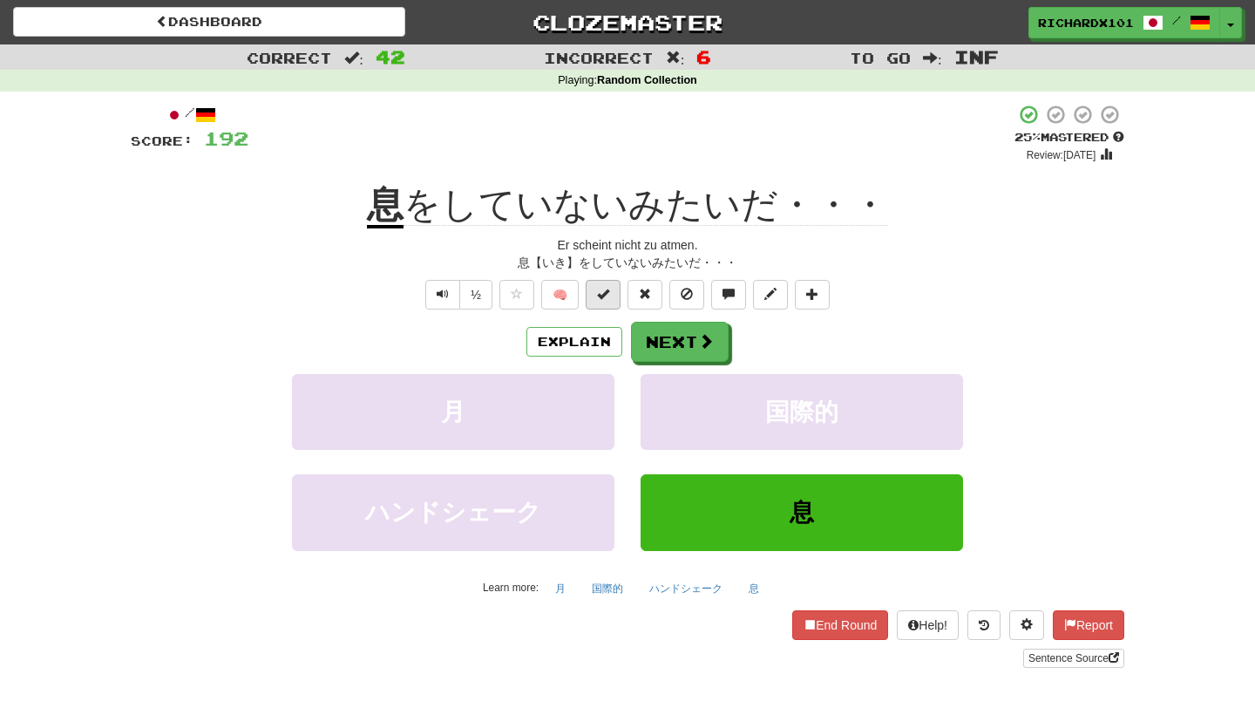
click at [615, 289] on button at bounding box center [603, 295] width 35 height 30
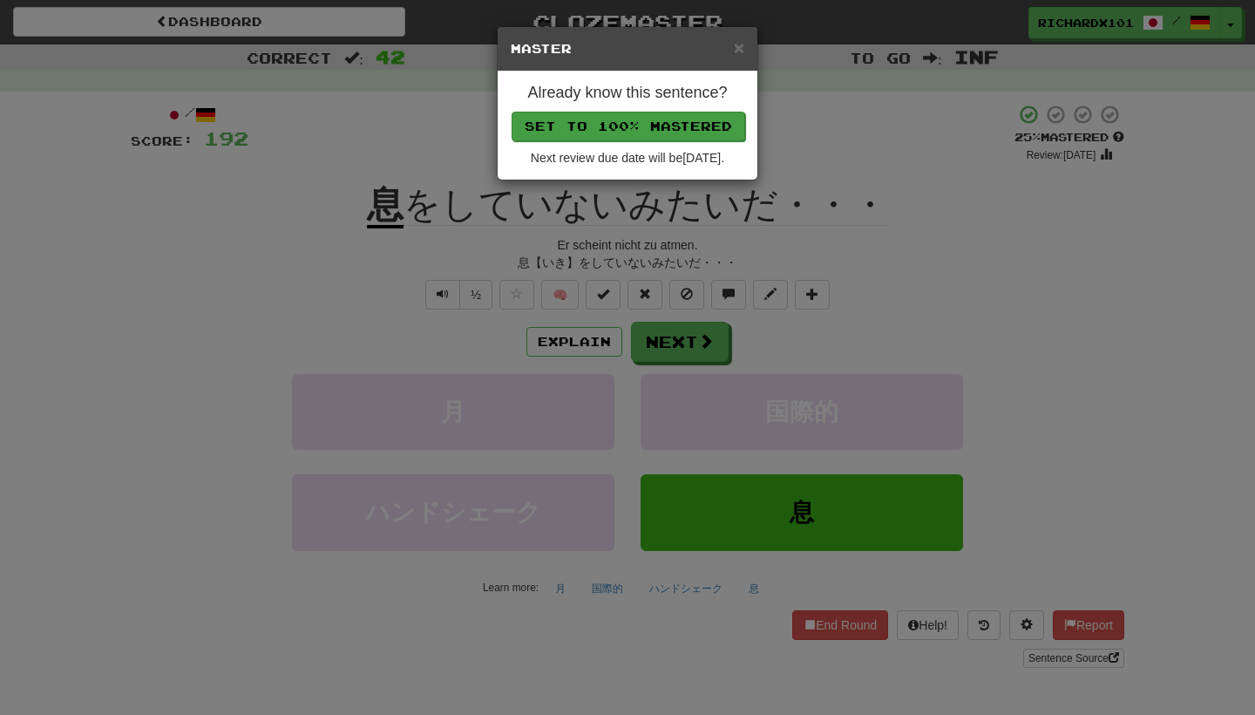
click at [681, 126] on button "Set to 100% Mastered" at bounding box center [629, 127] width 234 height 30
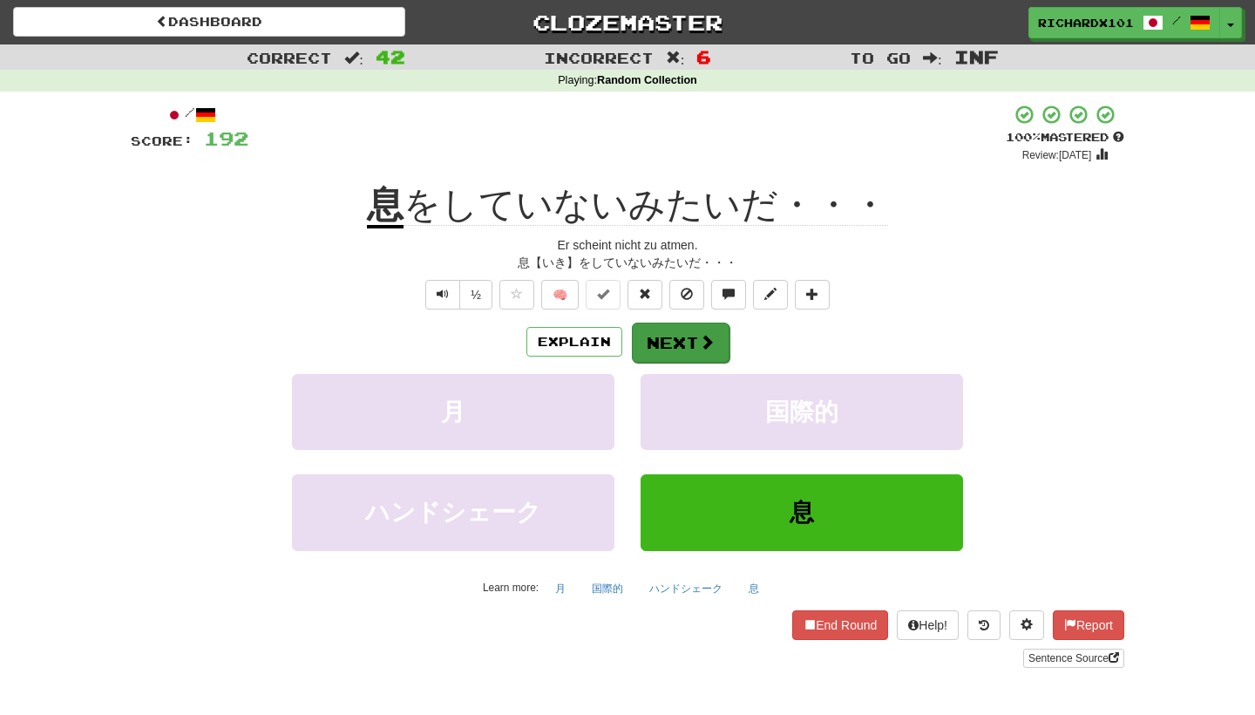
click at [688, 343] on button "Next" at bounding box center [681, 342] width 98 height 40
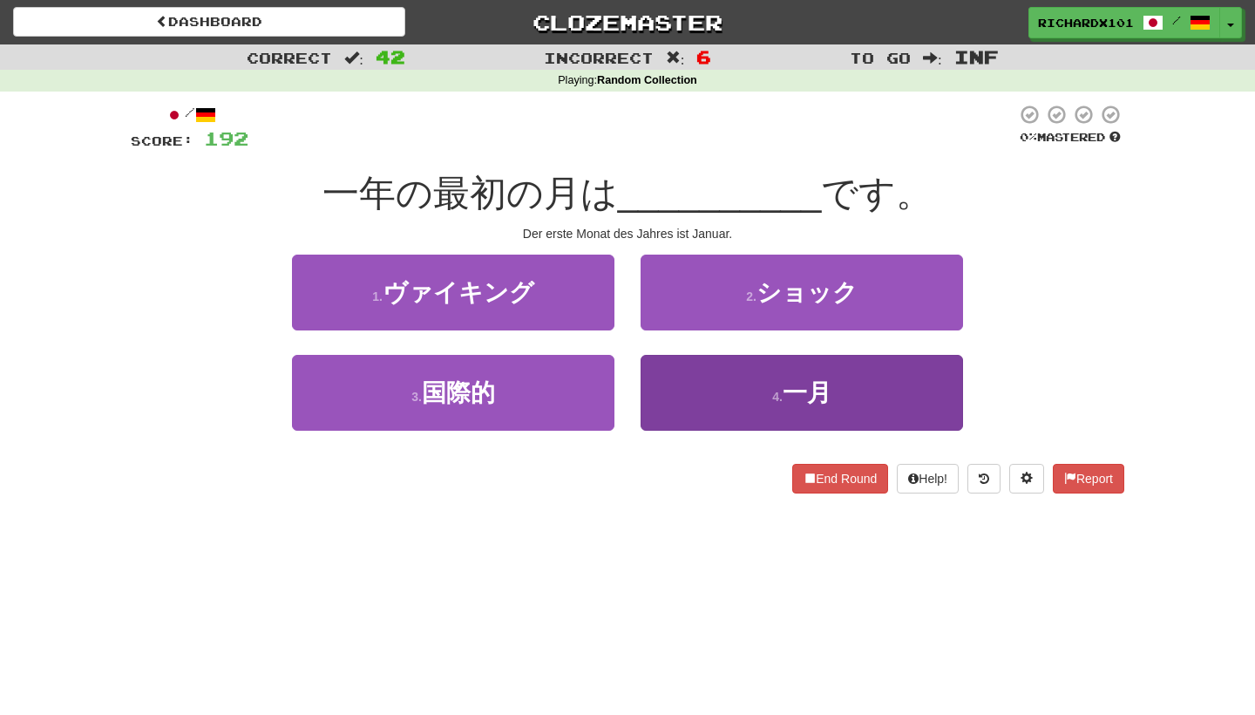
click at [690, 382] on button "4 . 一月" at bounding box center [802, 393] width 322 height 76
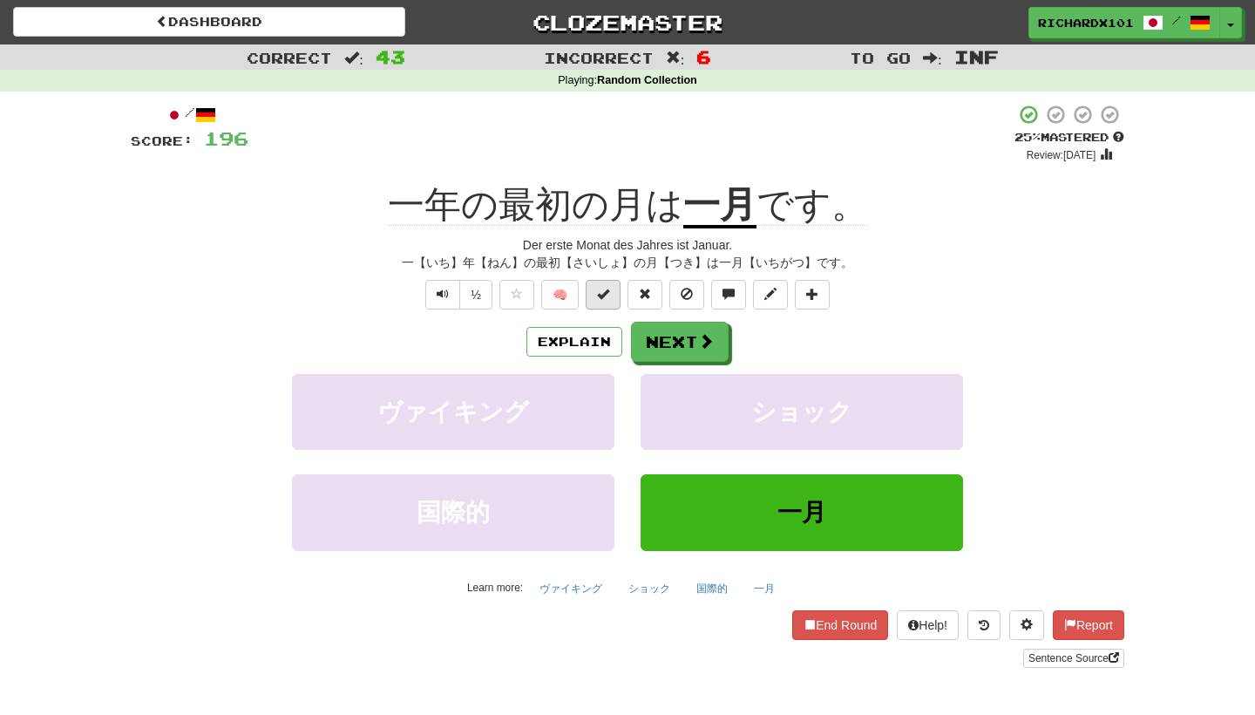
click at [612, 292] on button at bounding box center [603, 295] width 35 height 30
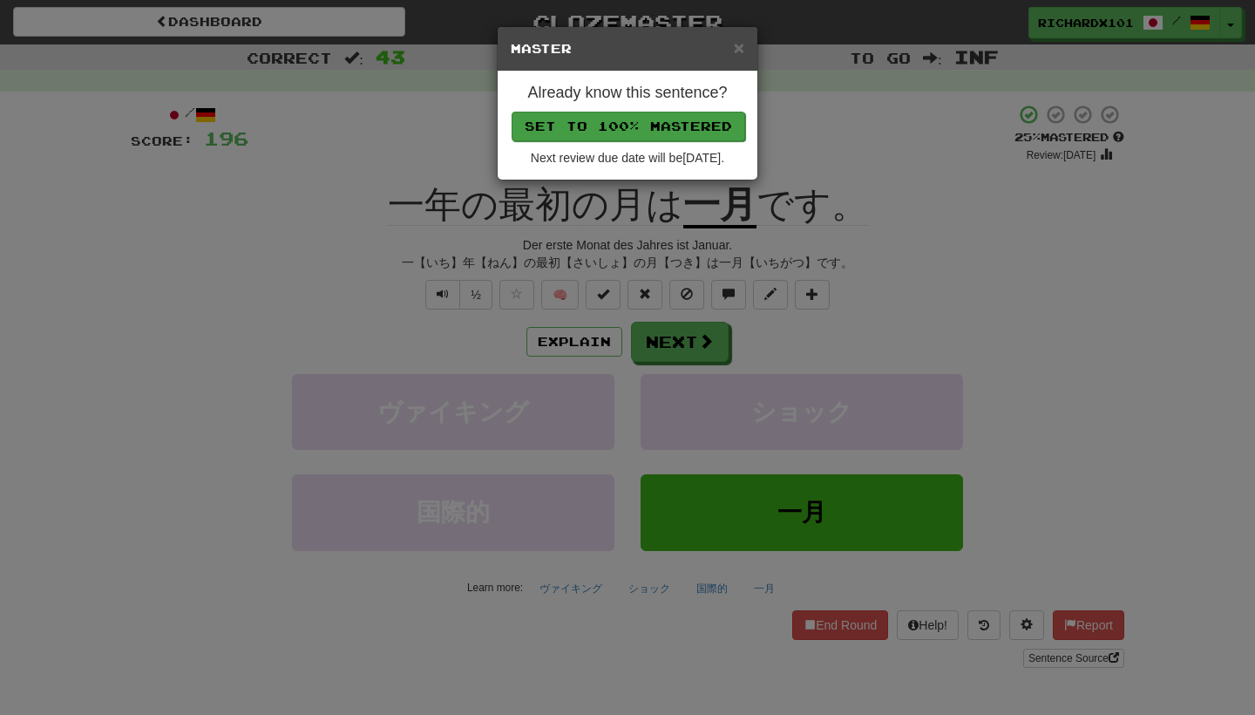
click at [659, 130] on button "Set to 100% Mastered" at bounding box center [629, 127] width 234 height 30
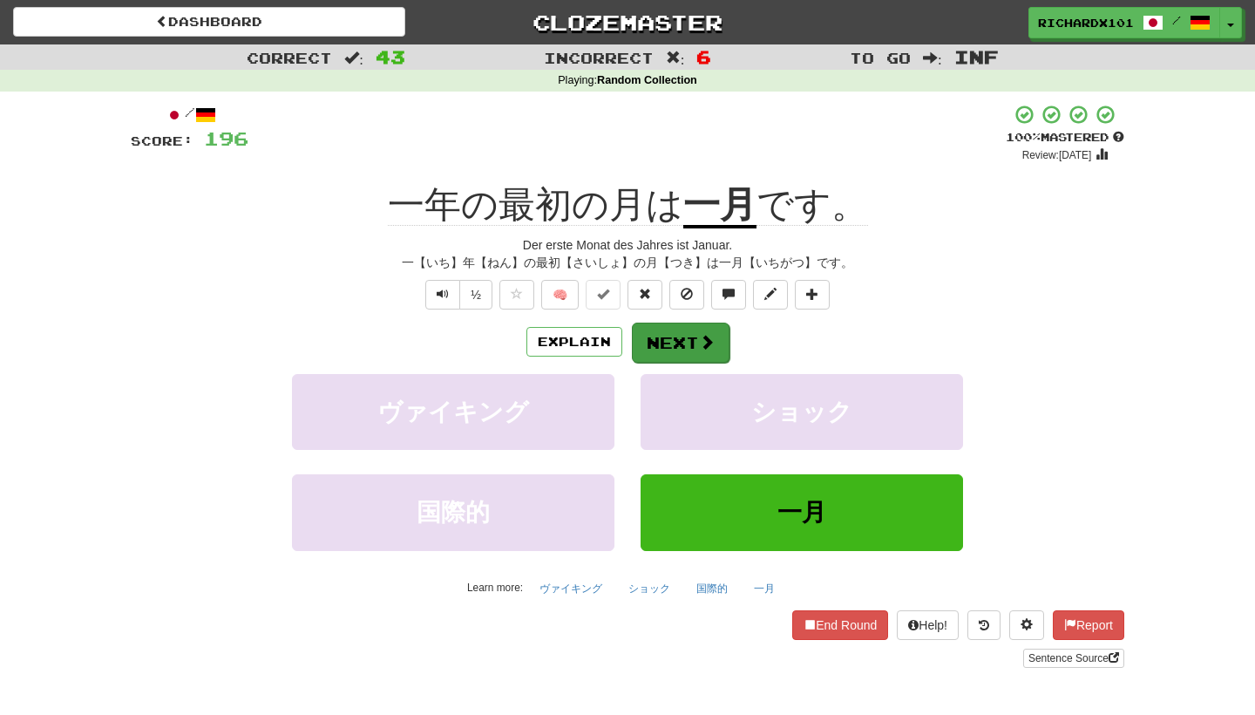
click at [668, 335] on button "Next" at bounding box center [681, 342] width 98 height 40
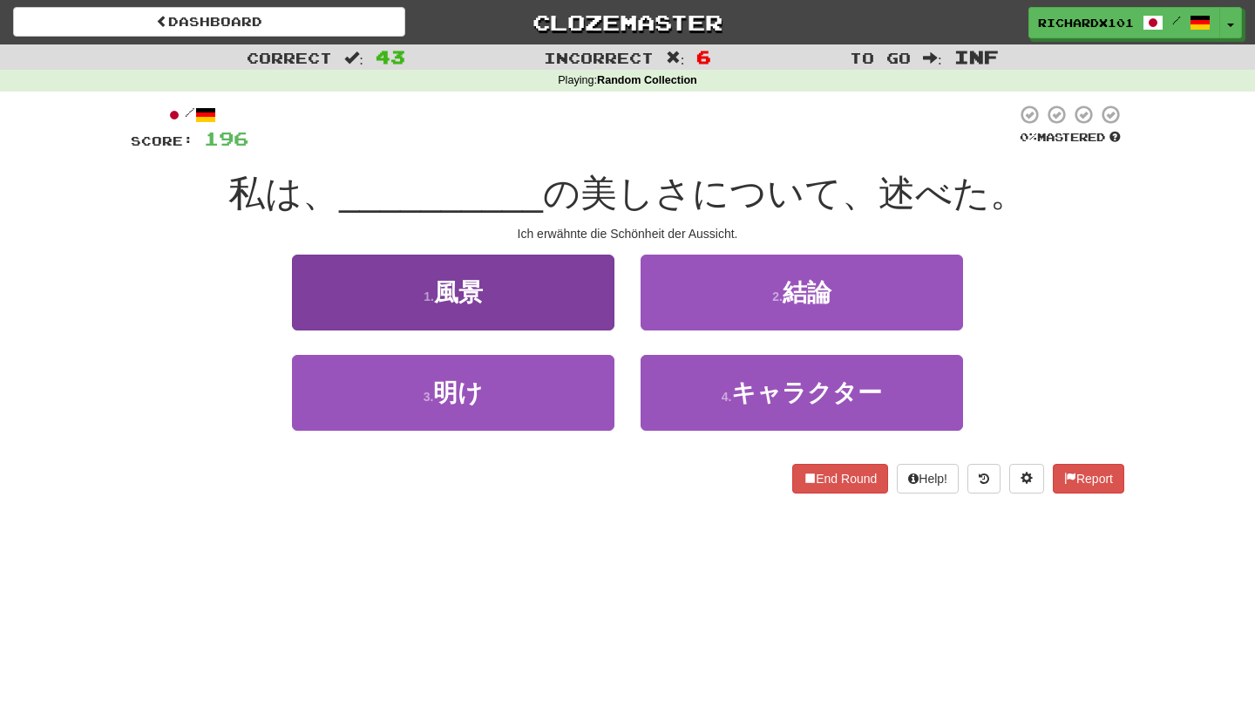
click at [593, 295] on button "1 . 風景" at bounding box center [453, 292] width 322 height 76
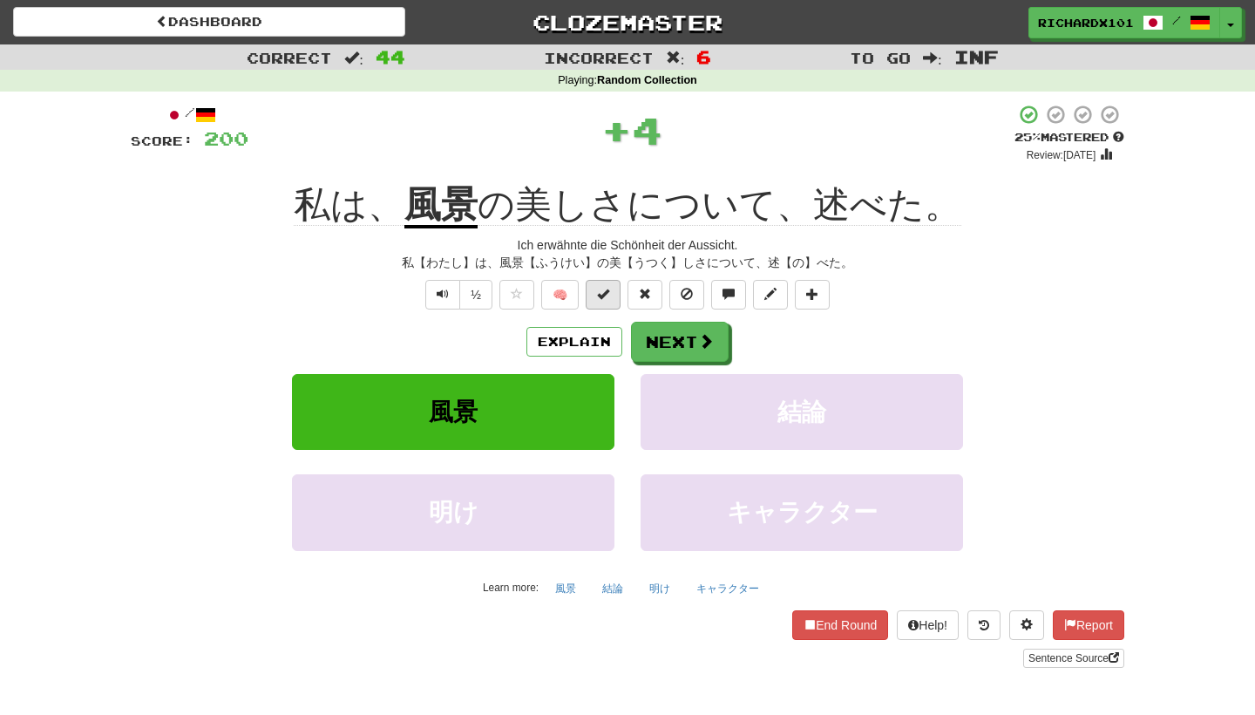
click at [611, 296] on button at bounding box center [603, 295] width 35 height 30
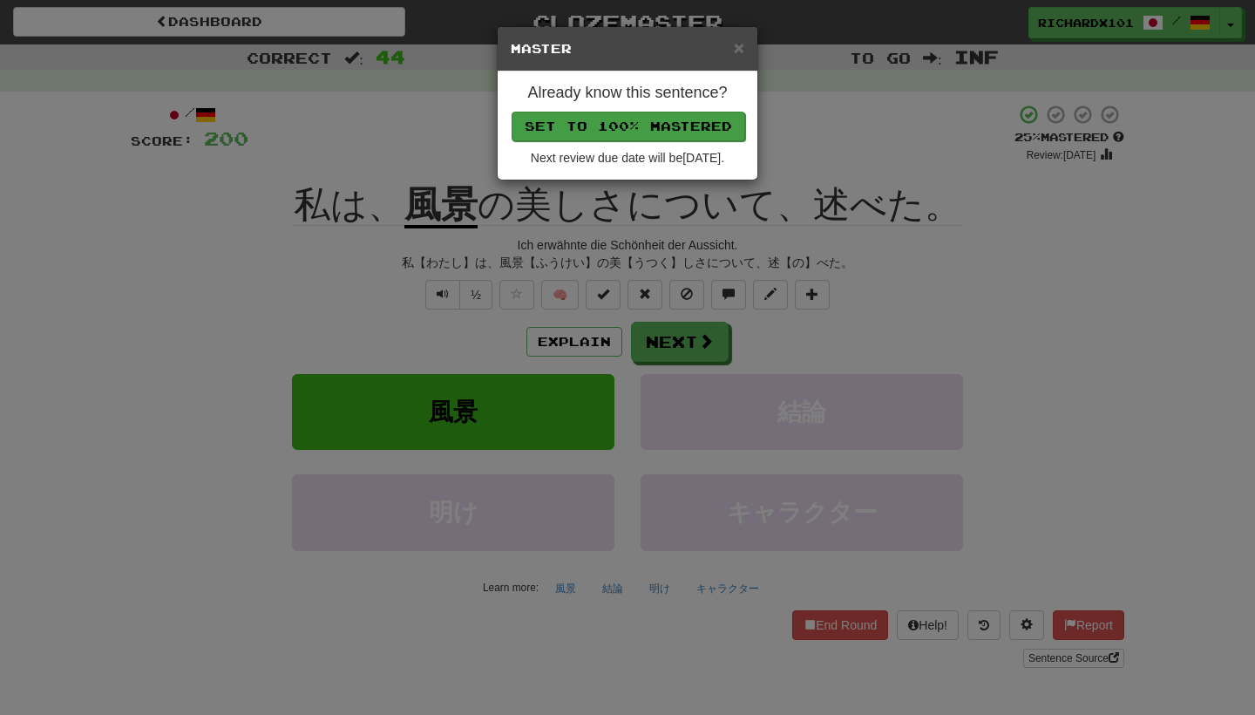
click at [660, 126] on button "Set to 100% Mastered" at bounding box center [629, 127] width 234 height 30
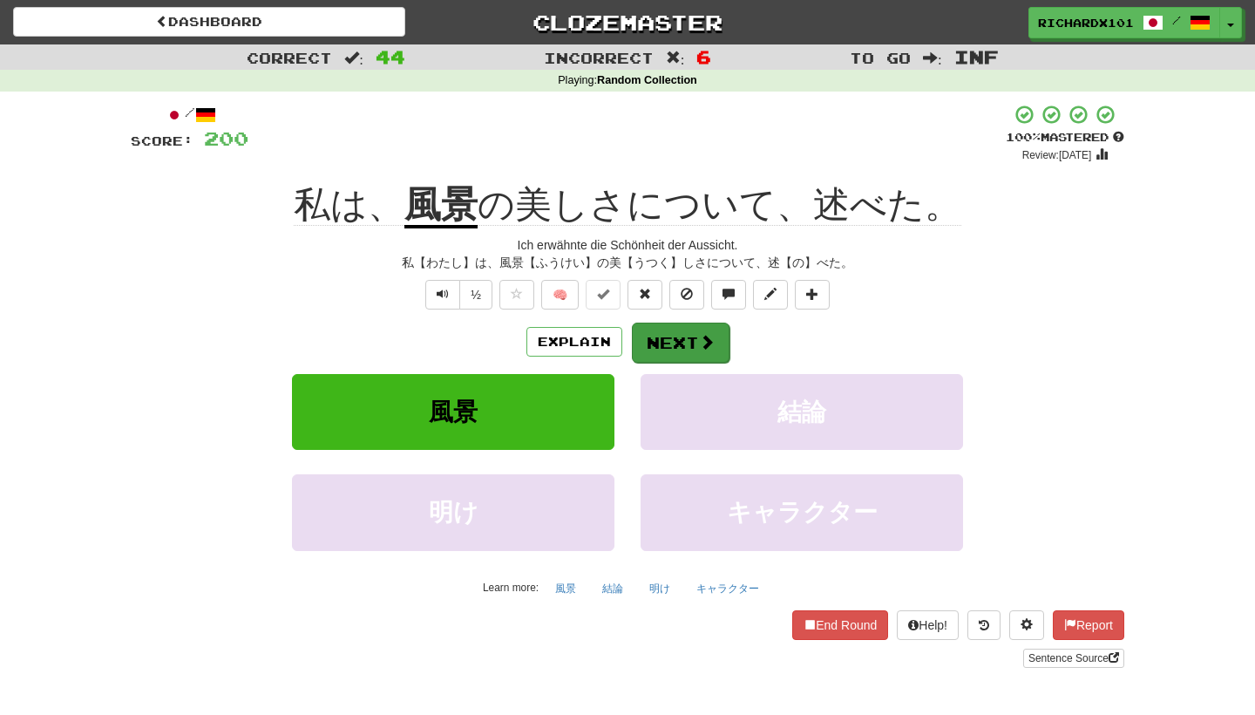
click at [655, 333] on button "Next" at bounding box center [681, 342] width 98 height 40
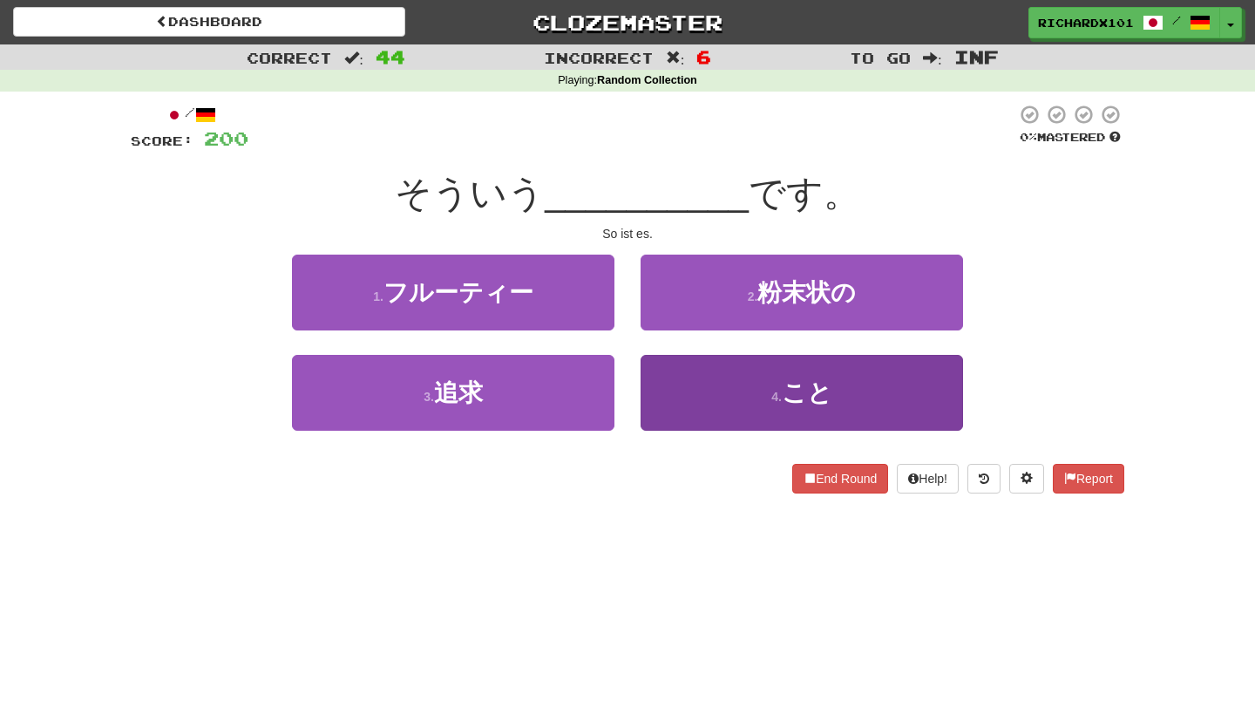
click at [675, 377] on button "4 . こと" at bounding box center [802, 393] width 322 height 76
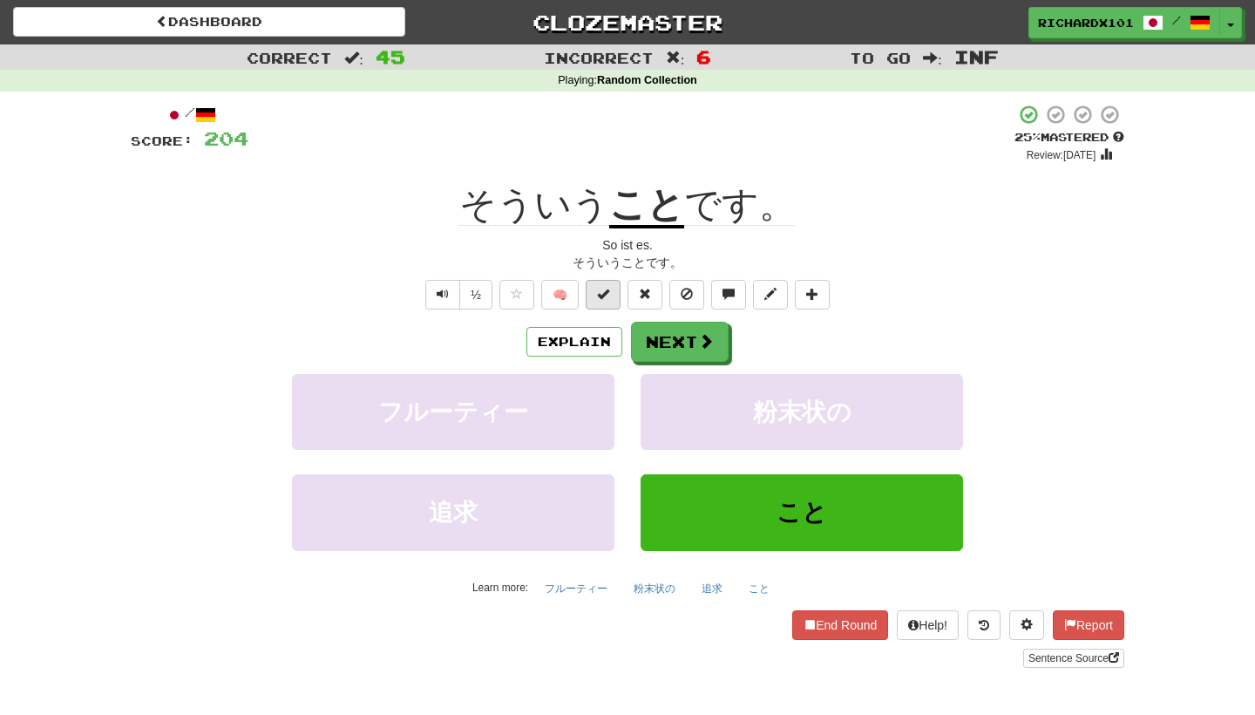
click at [615, 304] on button at bounding box center [603, 295] width 35 height 30
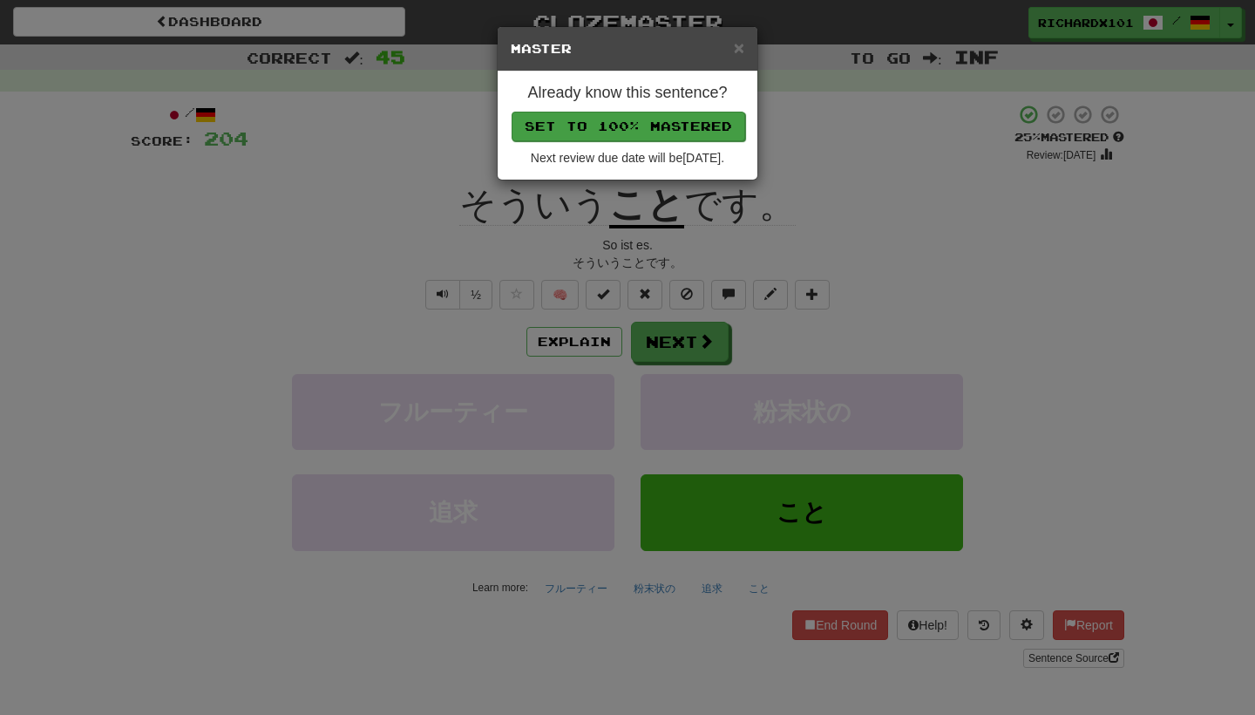
click at [676, 119] on button "Set to 100% Mastered" at bounding box center [629, 127] width 234 height 30
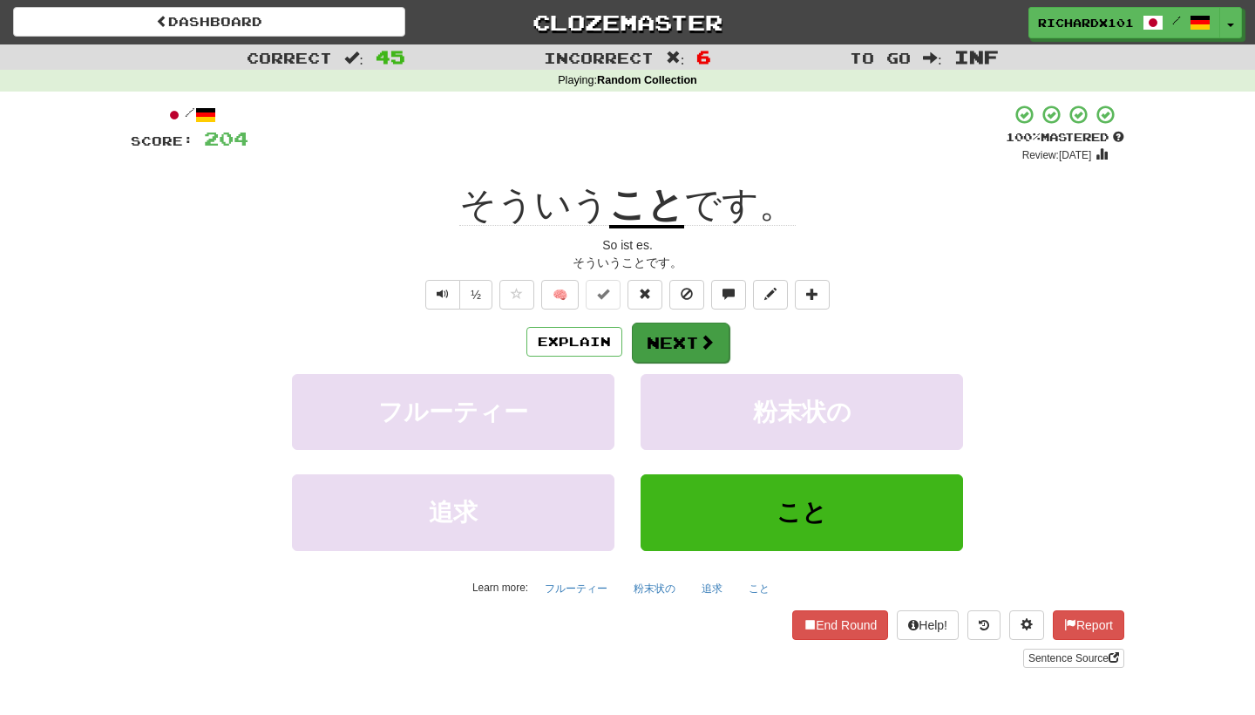
click at [684, 329] on button "Next" at bounding box center [681, 342] width 98 height 40
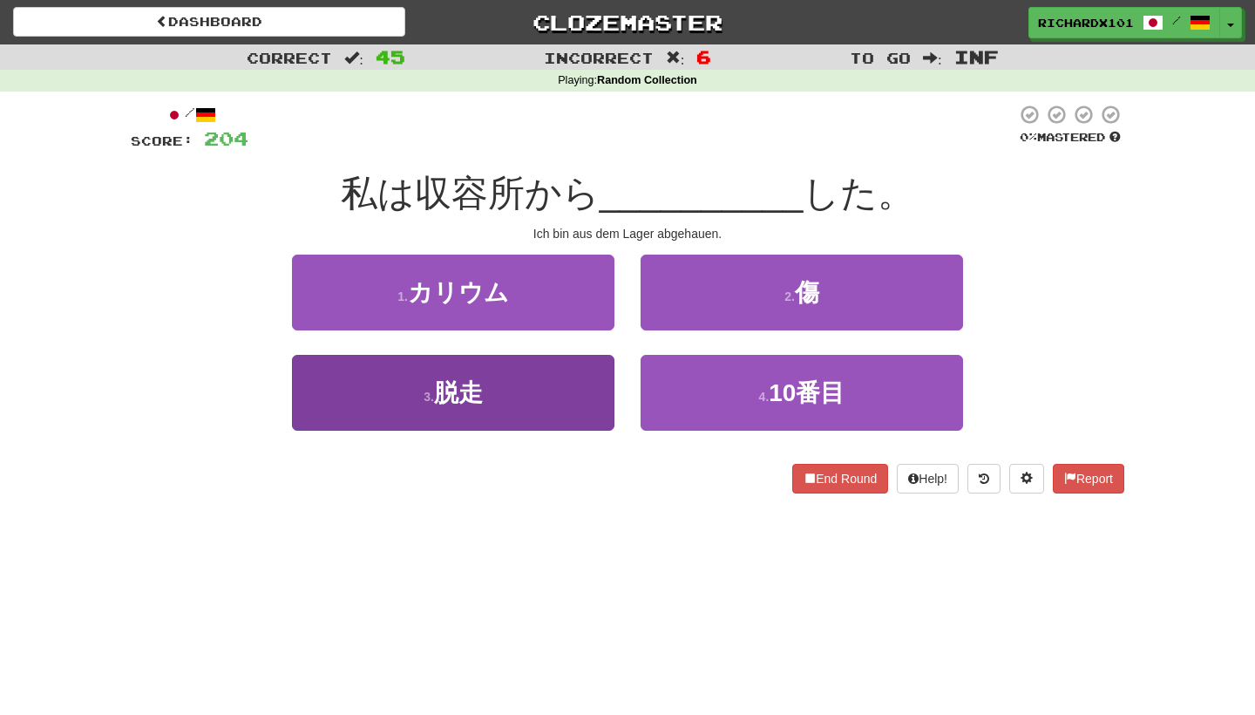
click at [606, 389] on button "3 . 脱走" at bounding box center [453, 393] width 322 height 76
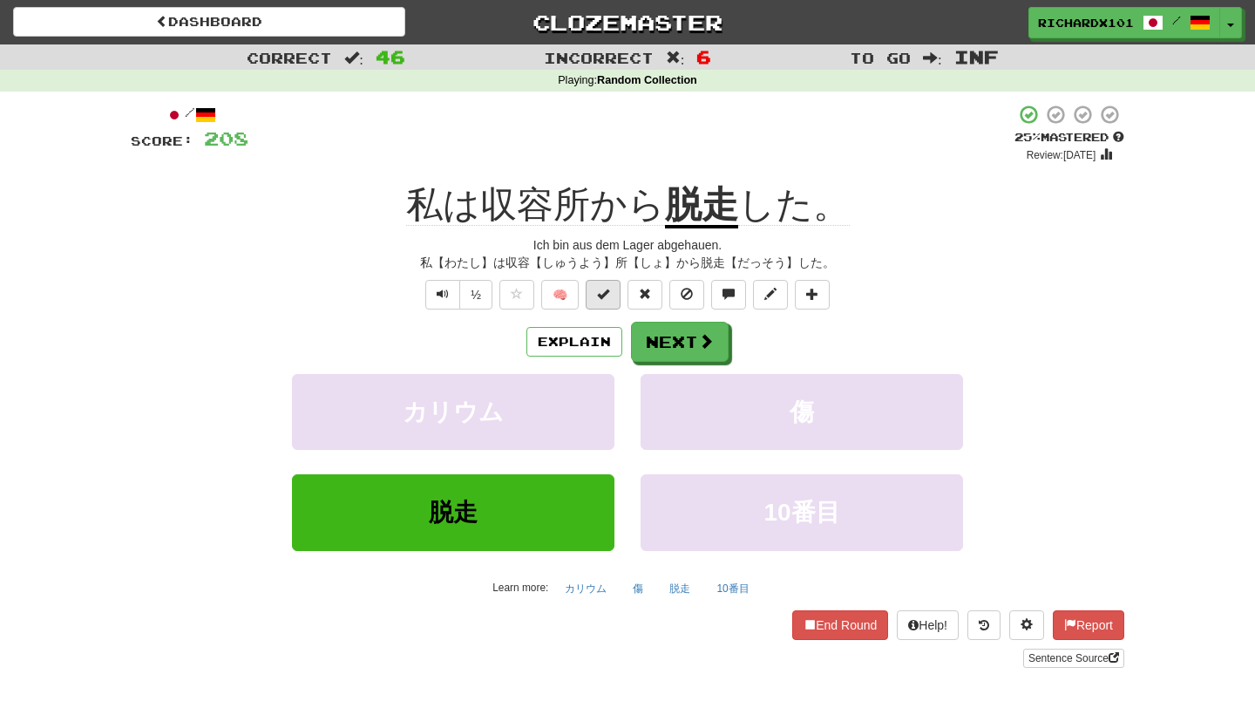
click at [607, 288] on span at bounding box center [603, 294] width 12 height 12
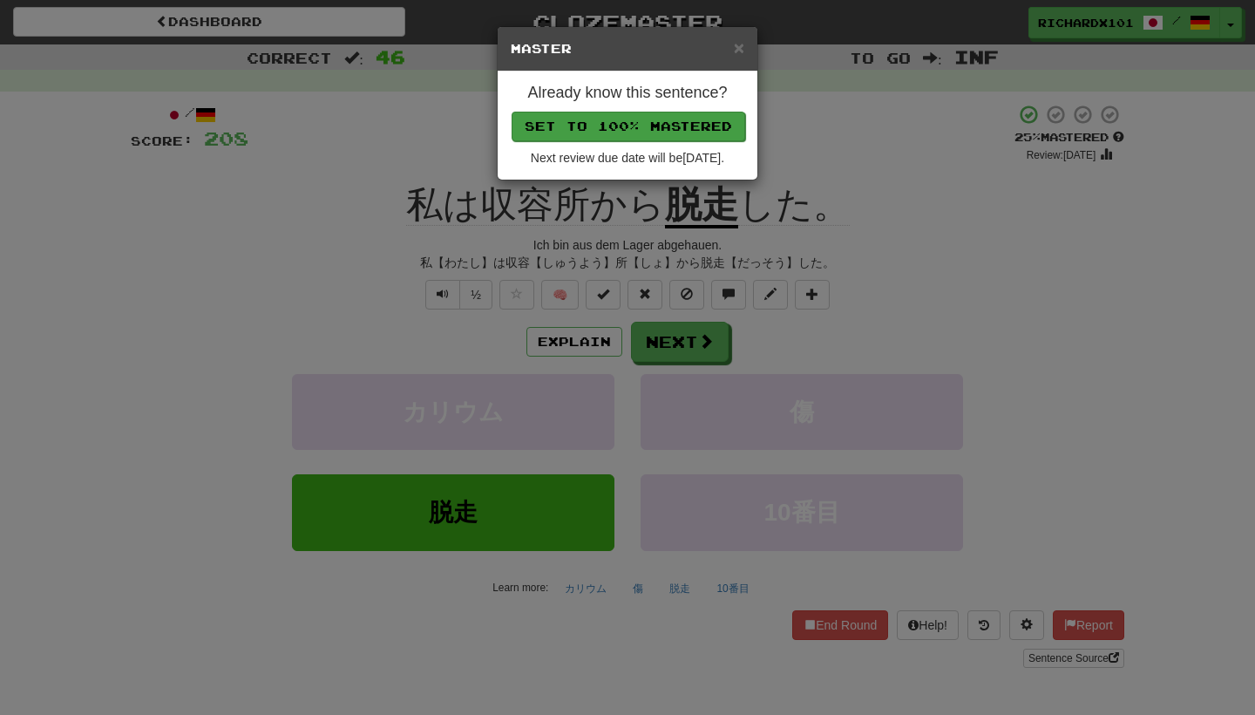
click at [667, 126] on button "Set to 100% Mastered" at bounding box center [629, 127] width 234 height 30
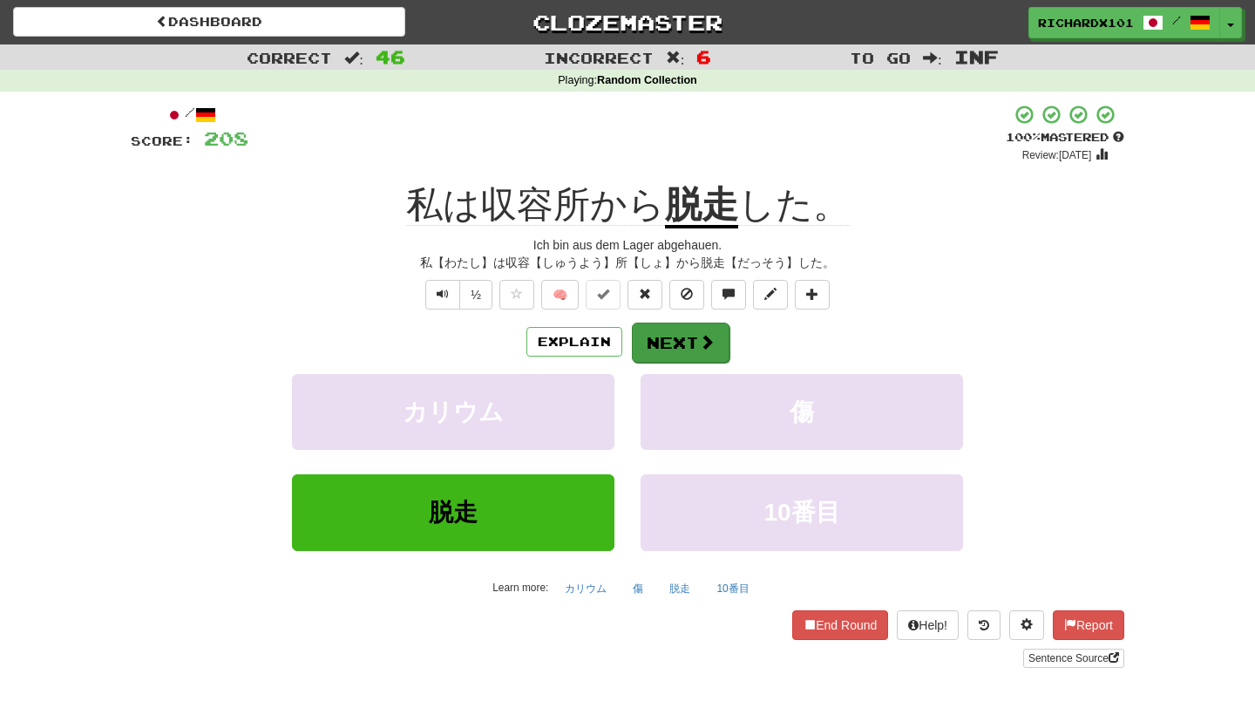
click at [656, 329] on button "Next" at bounding box center [681, 342] width 98 height 40
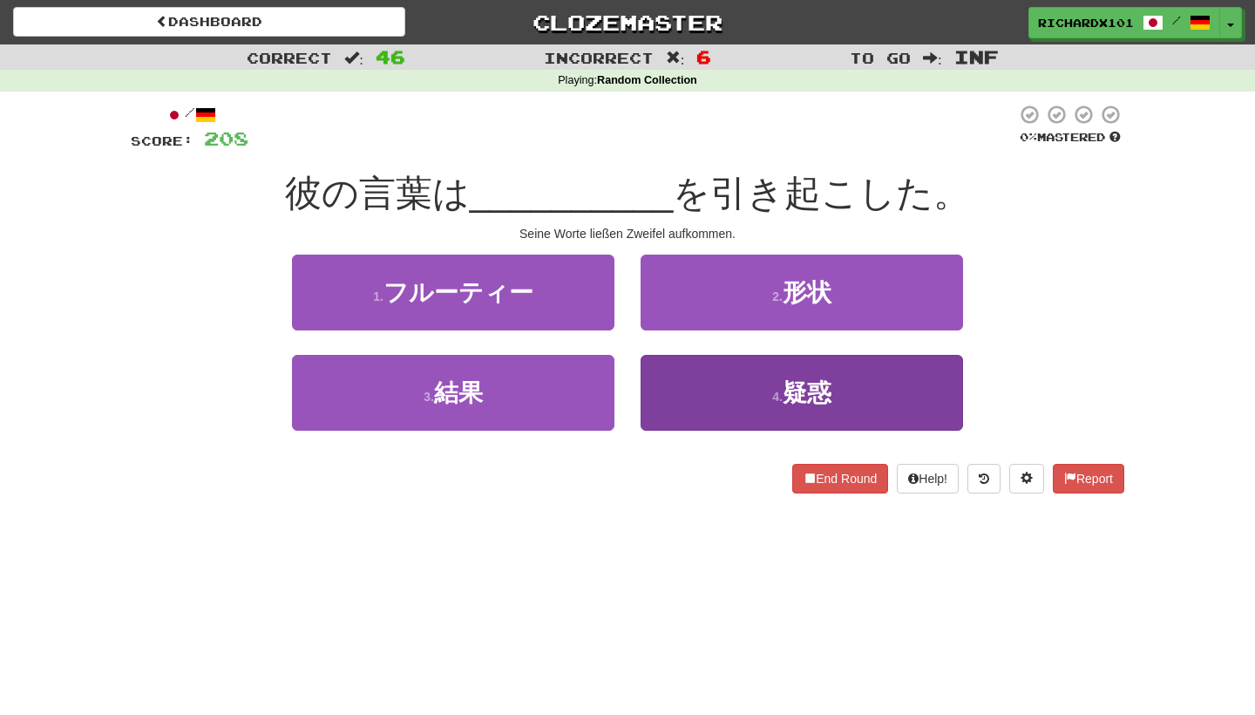
click at [678, 384] on button "4 . 疑惑" at bounding box center [802, 393] width 322 height 76
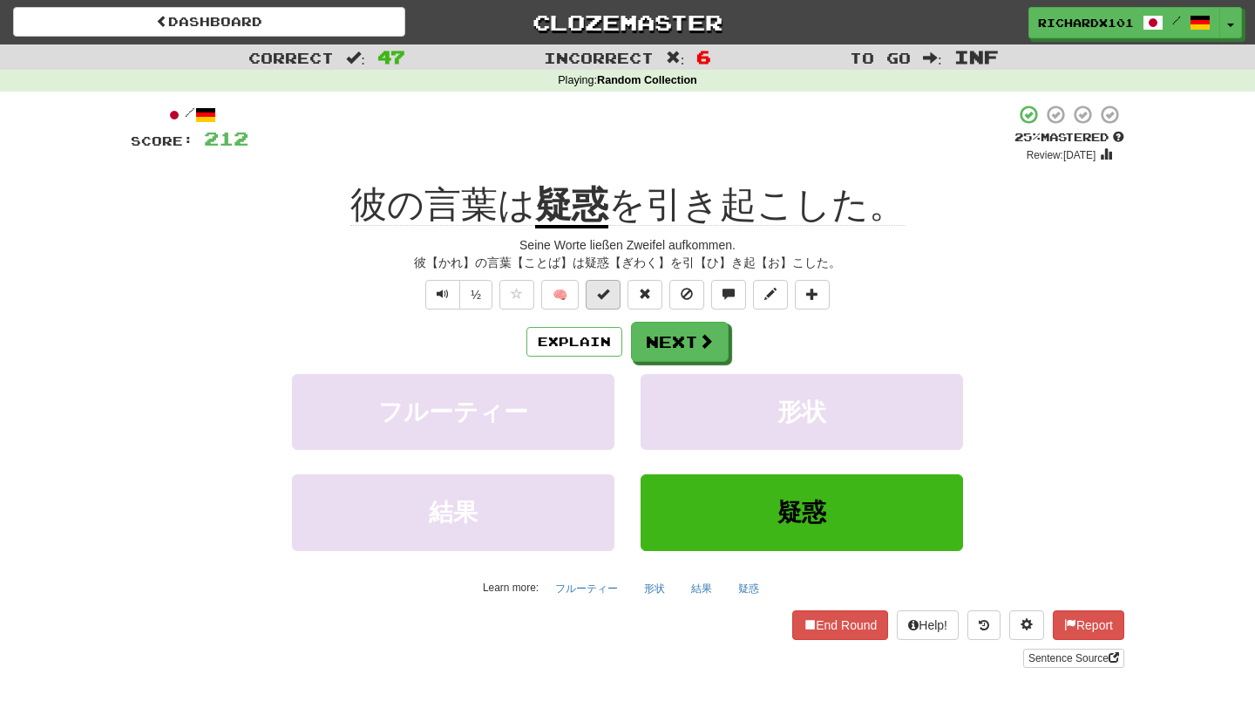
click at [612, 288] on button at bounding box center [603, 295] width 35 height 30
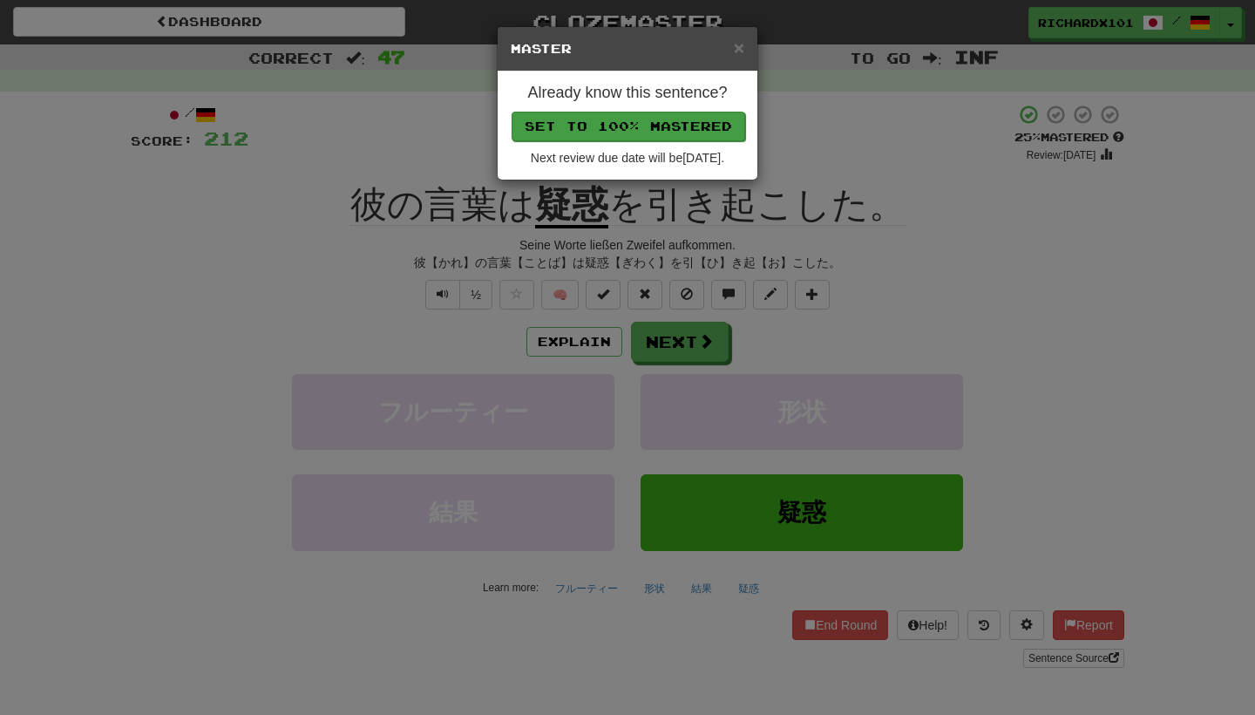
click at [675, 115] on button "Set to 100% Mastered" at bounding box center [629, 127] width 234 height 30
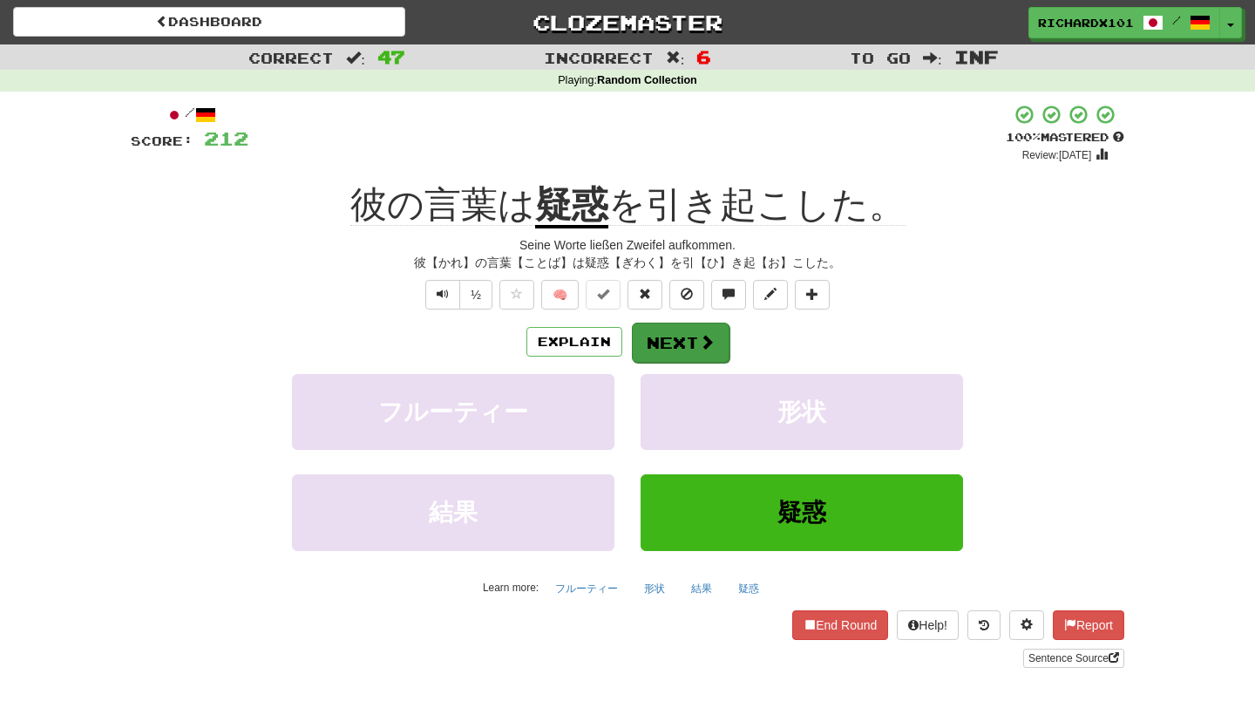
click at [675, 325] on button "Next" at bounding box center [681, 342] width 98 height 40
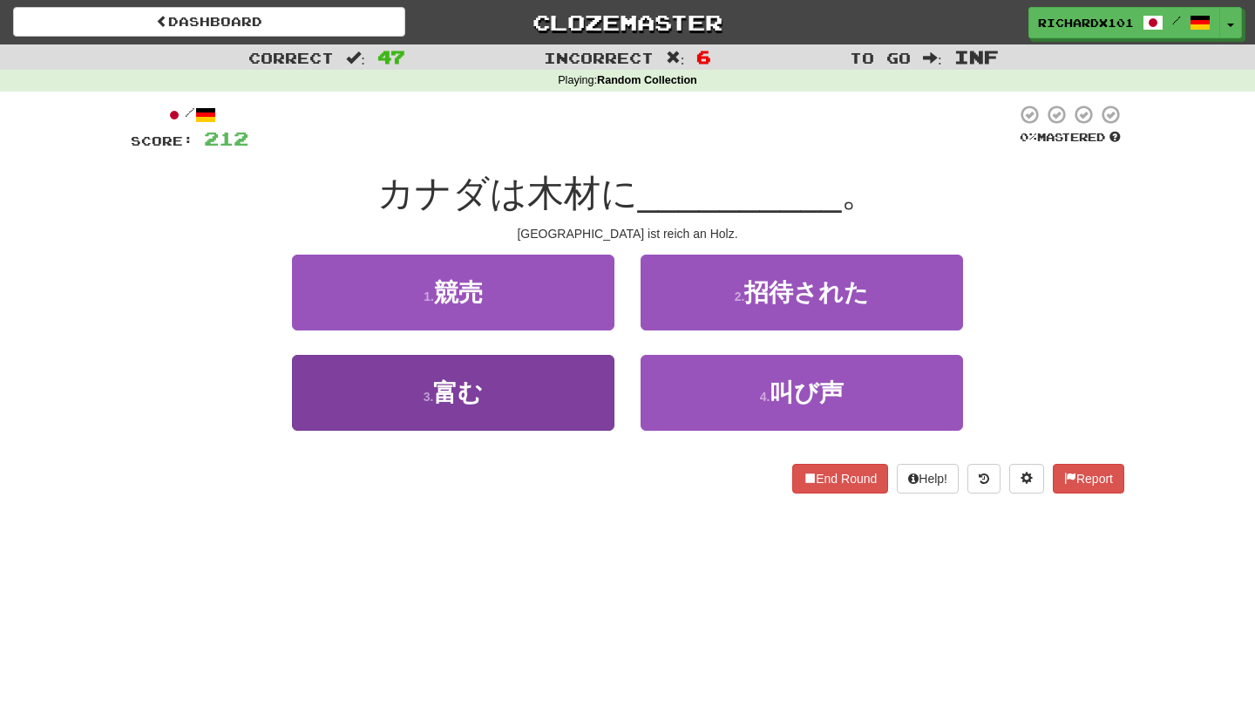
click at [591, 378] on button "3 . 富む" at bounding box center [453, 393] width 322 height 76
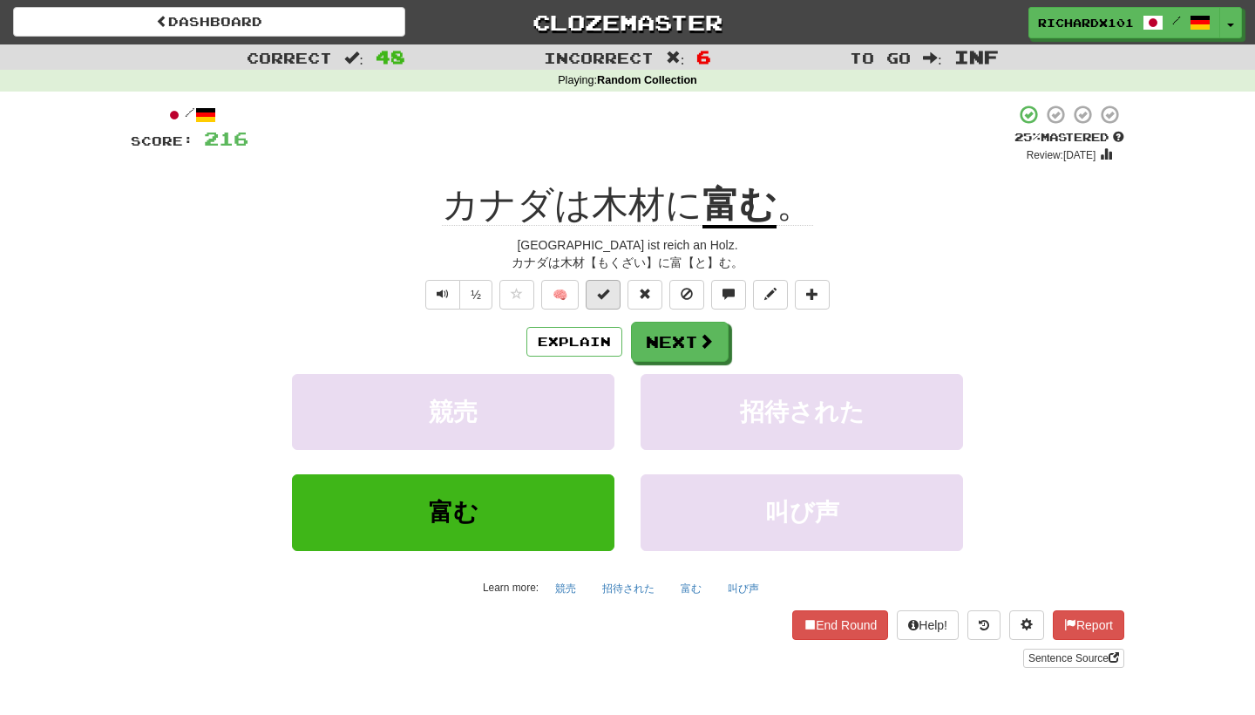
click at [613, 299] on button at bounding box center [603, 295] width 35 height 30
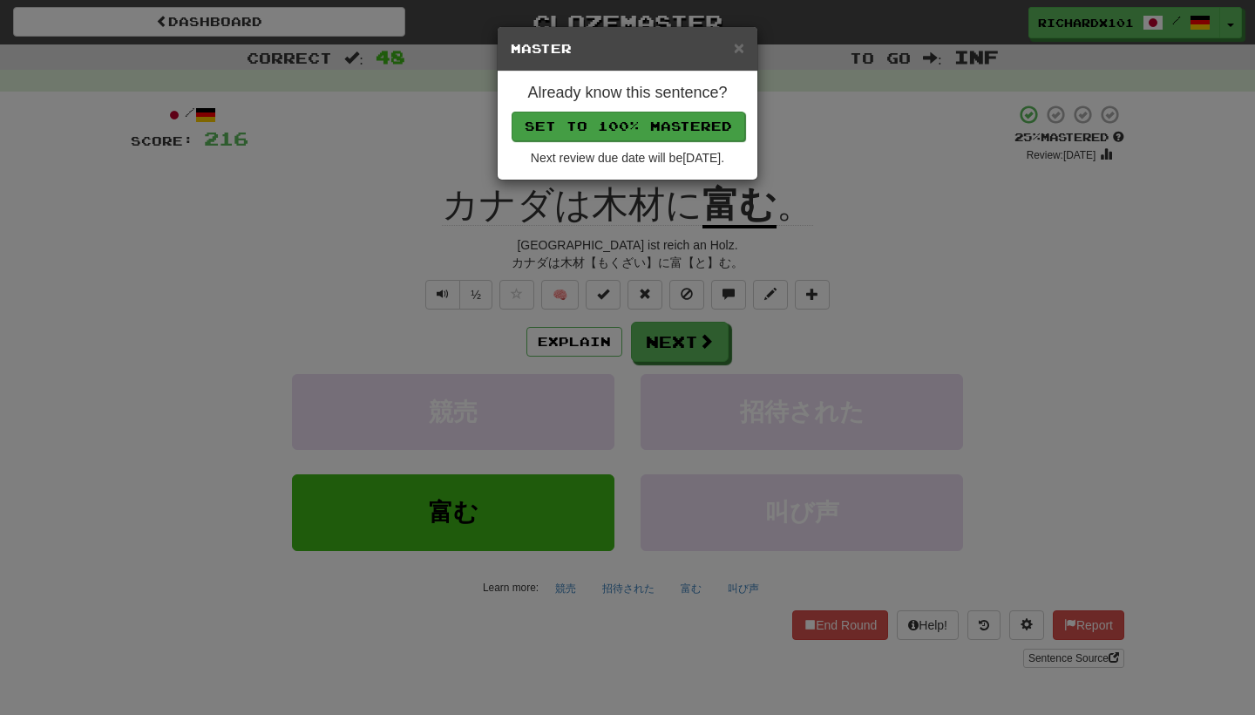
click at [669, 128] on button "Set to 100% Mastered" at bounding box center [629, 127] width 234 height 30
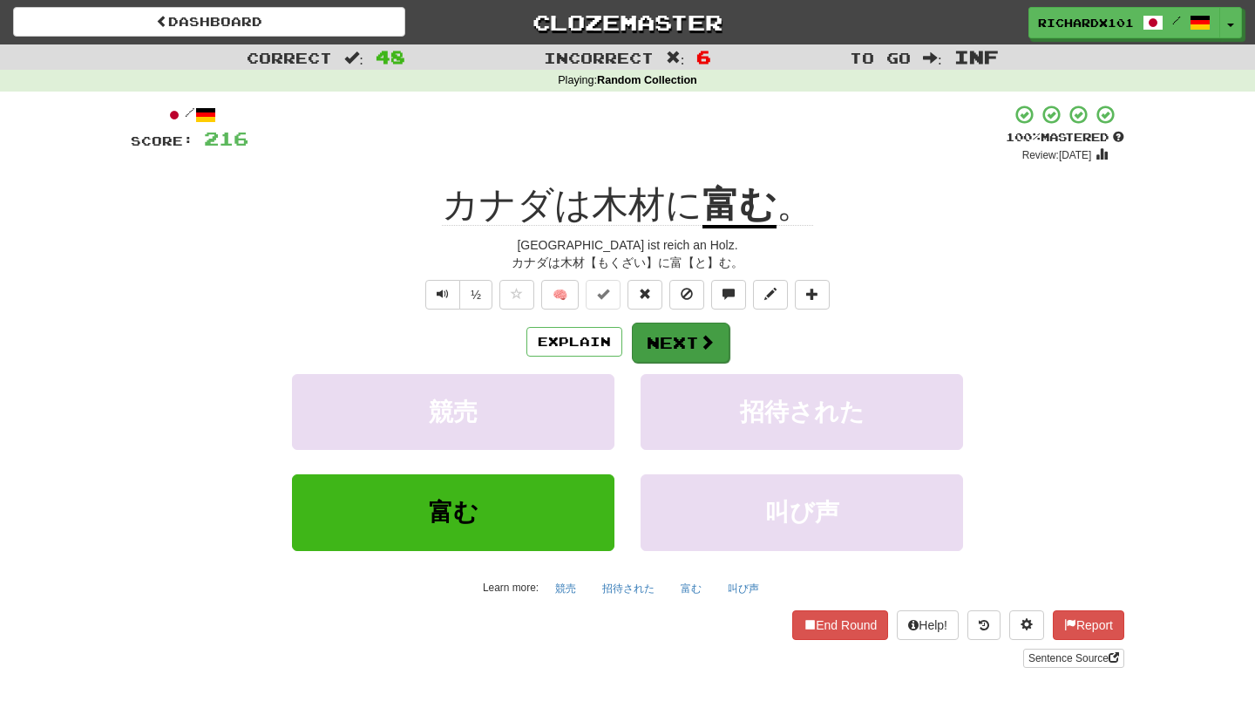
click at [666, 332] on button "Next" at bounding box center [681, 342] width 98 height 40
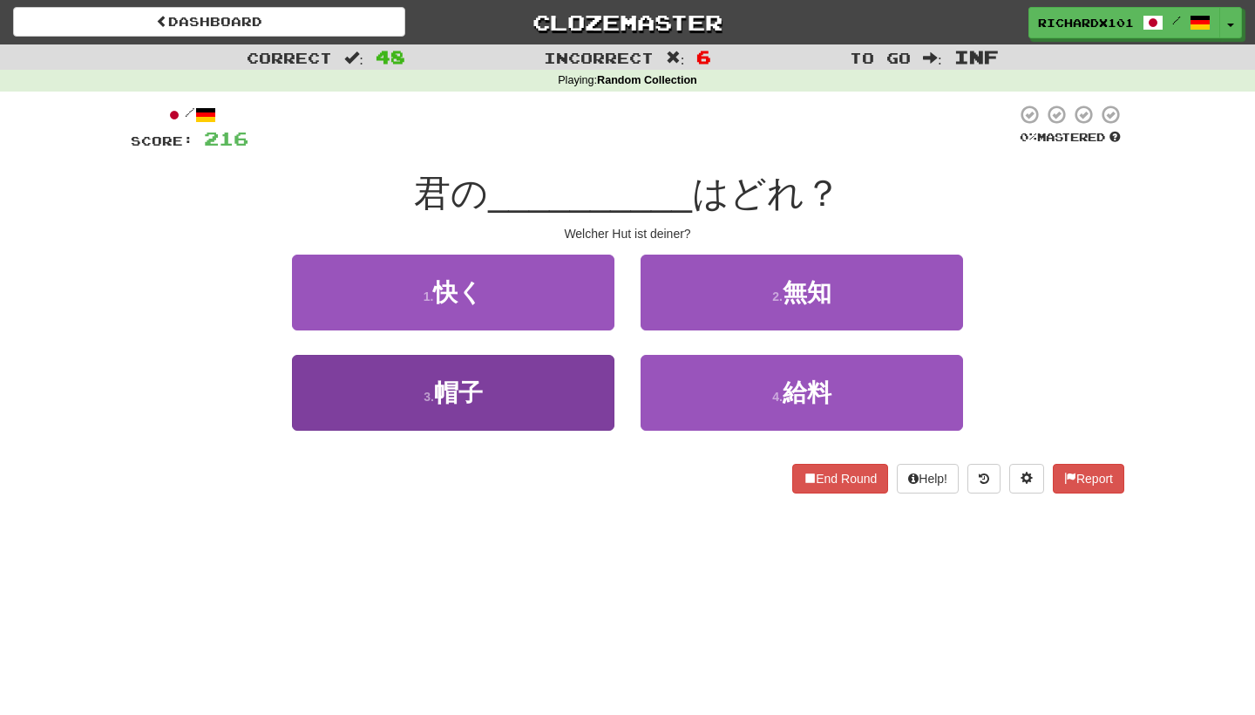
click at [579, 388] on button "3 . 帽子" at bounding box center [453, 393] width 322 height 76
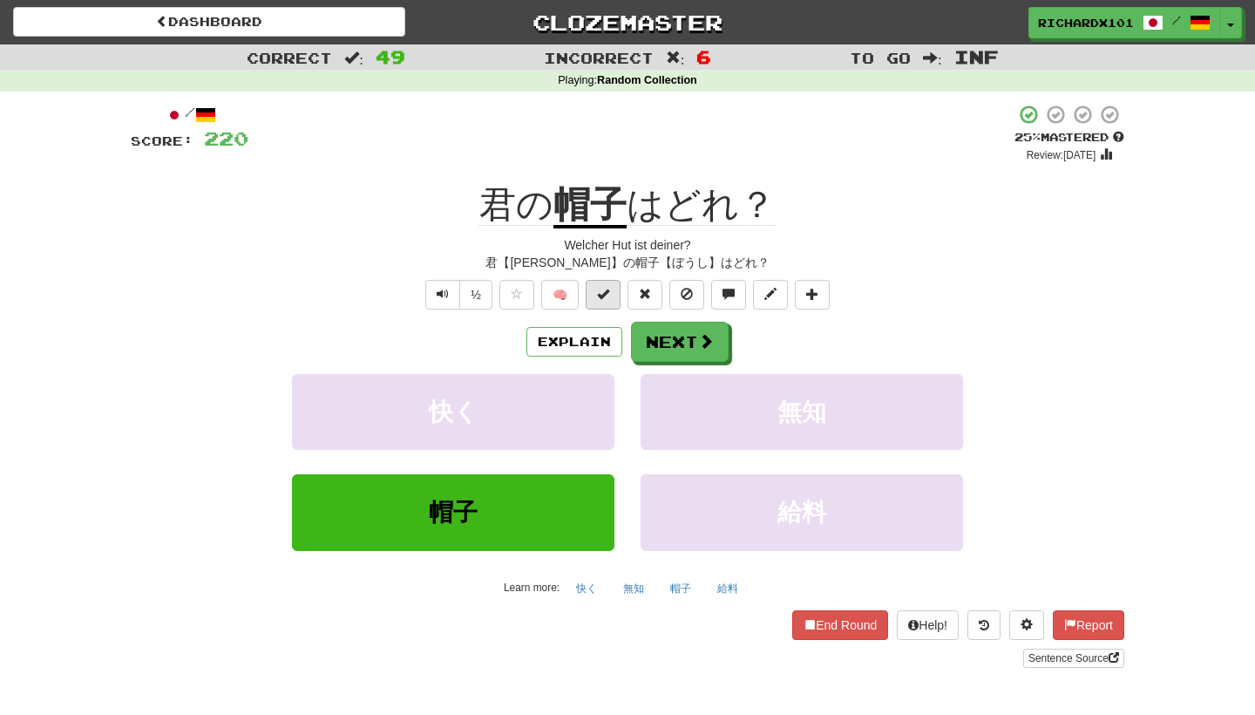
click at [607, 280] on button at bounding box center [603, 295] width 35 height 30
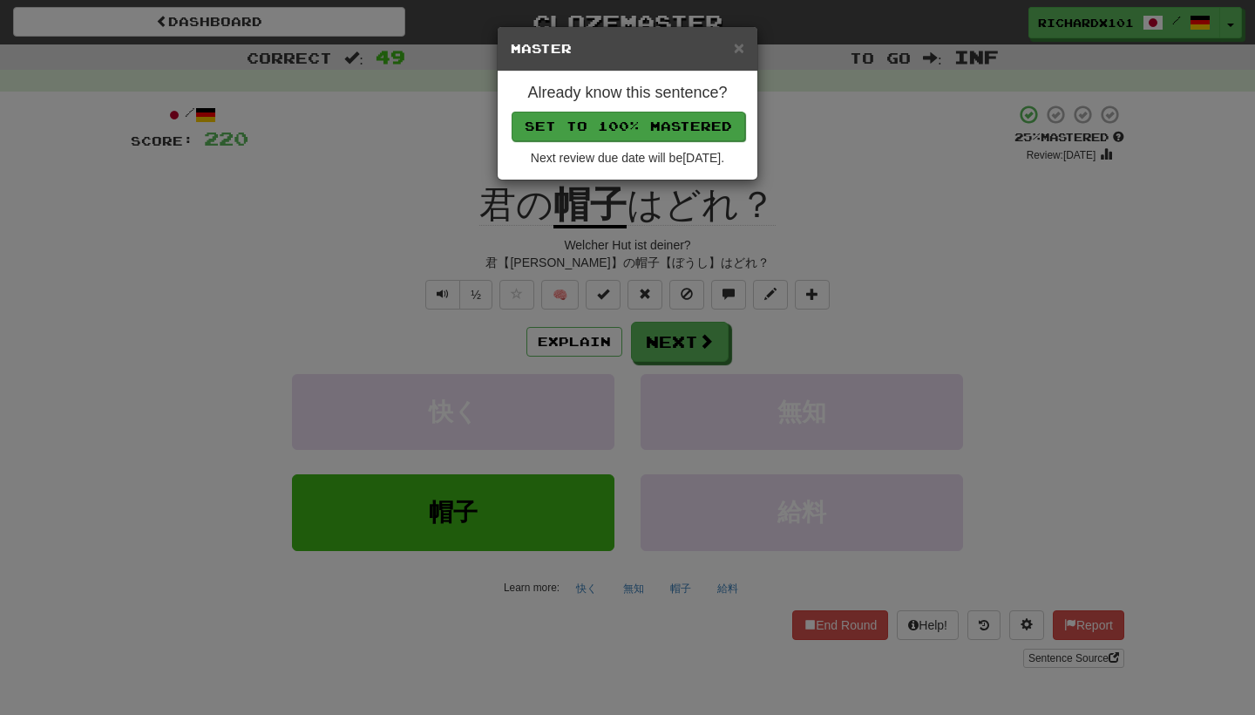
click at [674, 122] on button "Set to 100% Mastered" at bounding box center [629, 127] width 234 height 30
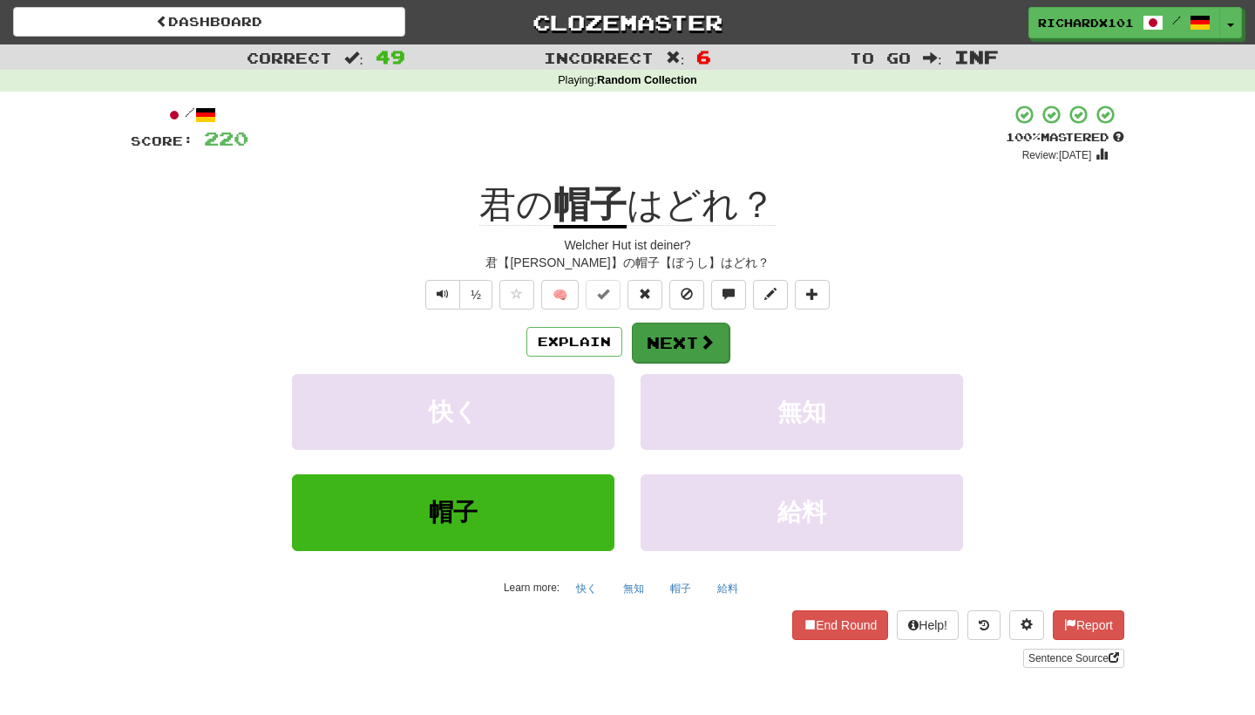
click at [676, 341] on button "Next" at bounding box center [681, 342] width 98 height 40
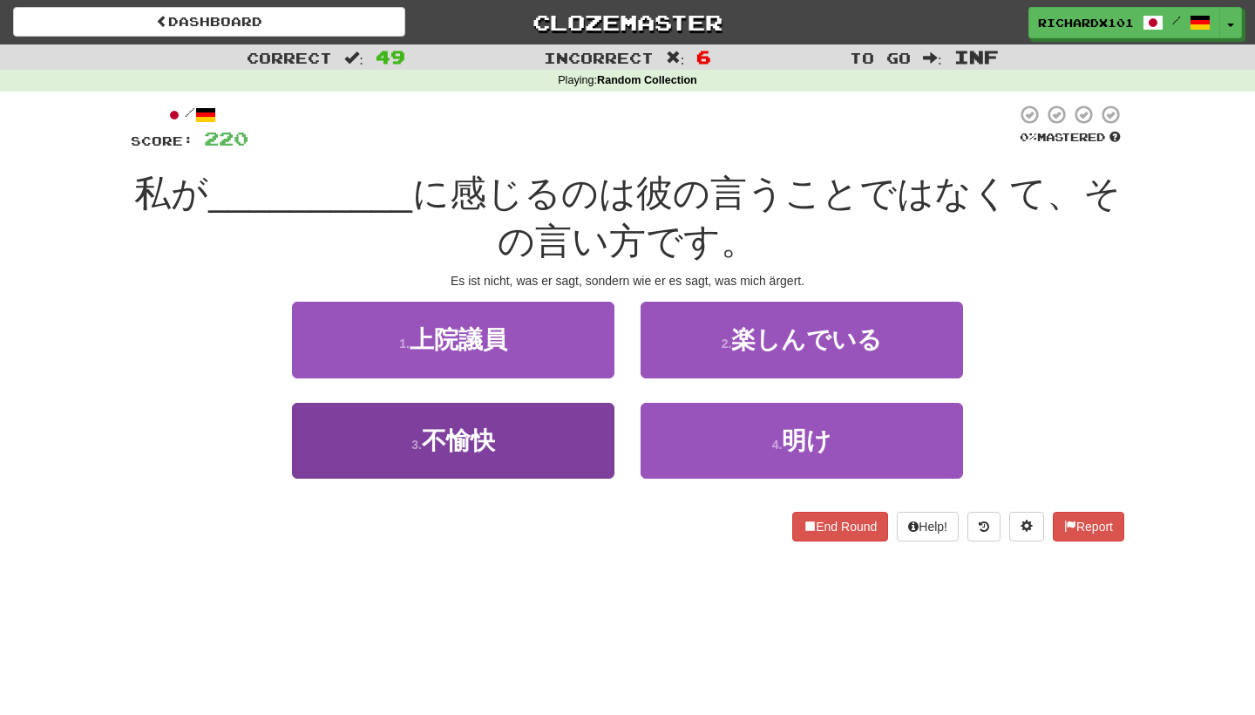
click at [590, 428] on button "3 . 不愉快" at bounding box center [453, 441] width 322 height 76
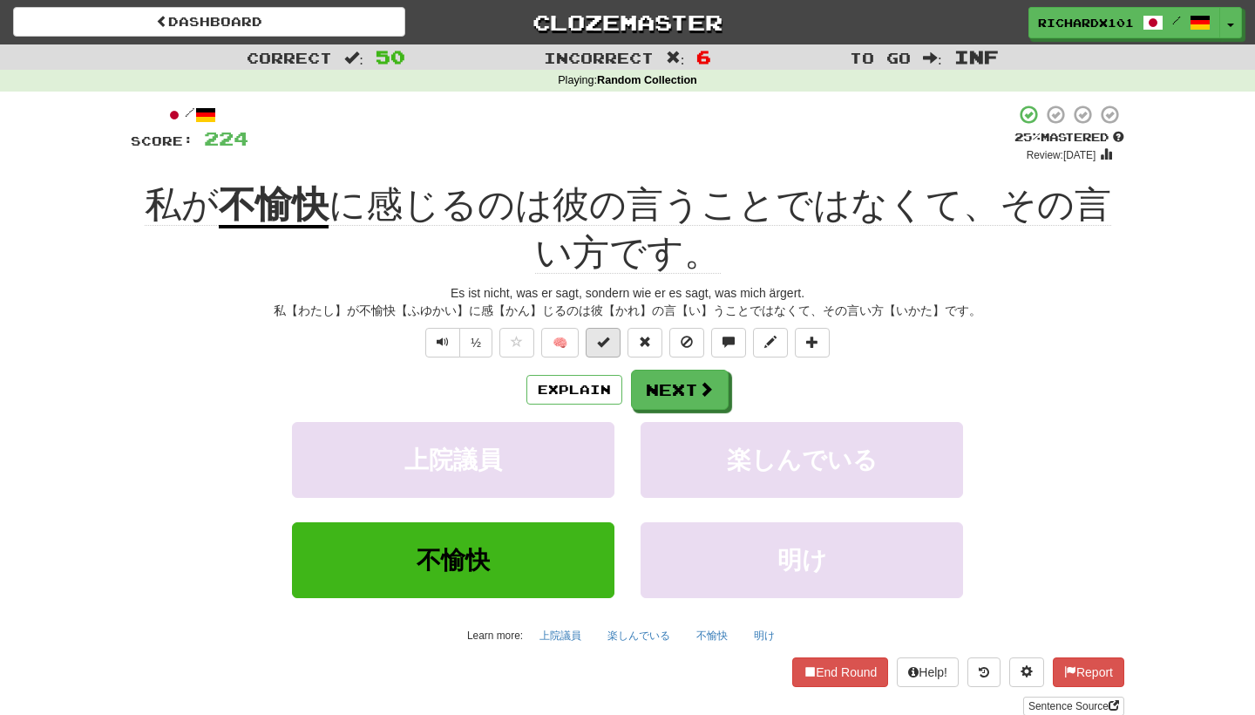
click at [607, 343] on span at bounding box center [603, 342] width 12 height 12
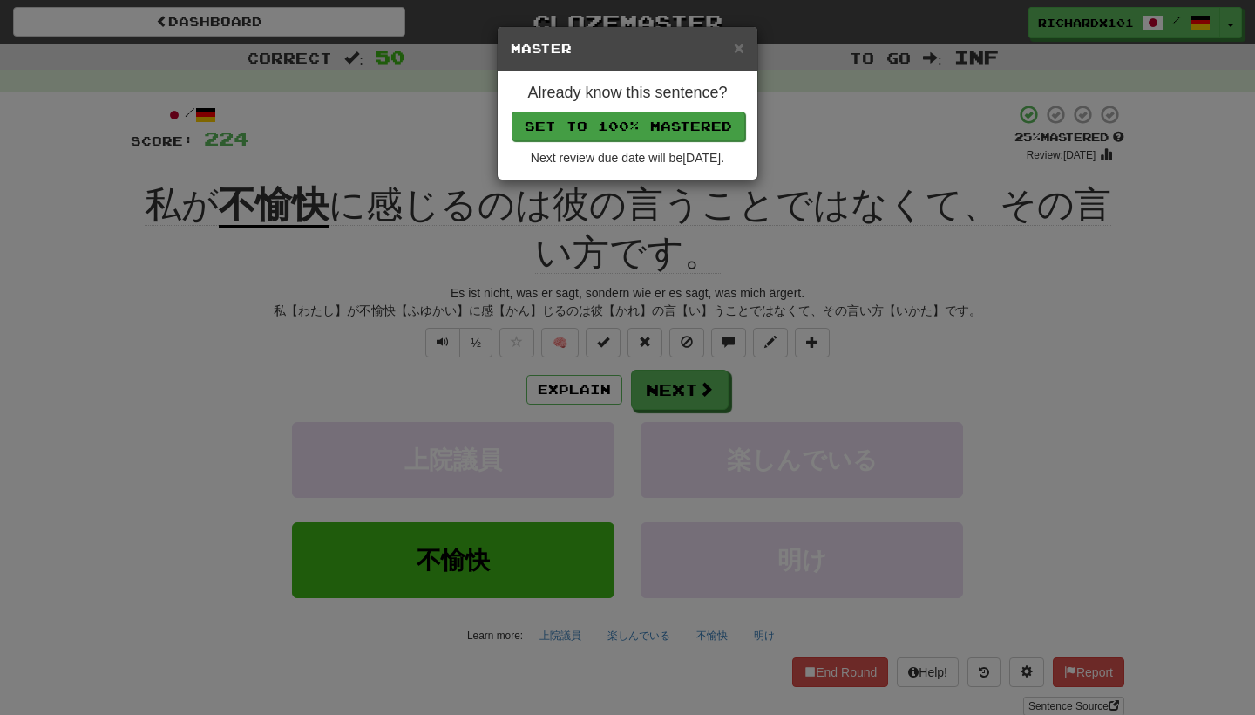
click at [683, 119] on button "Set to 100% Mastered" at bounding box center [629, 127] width 234 height 30
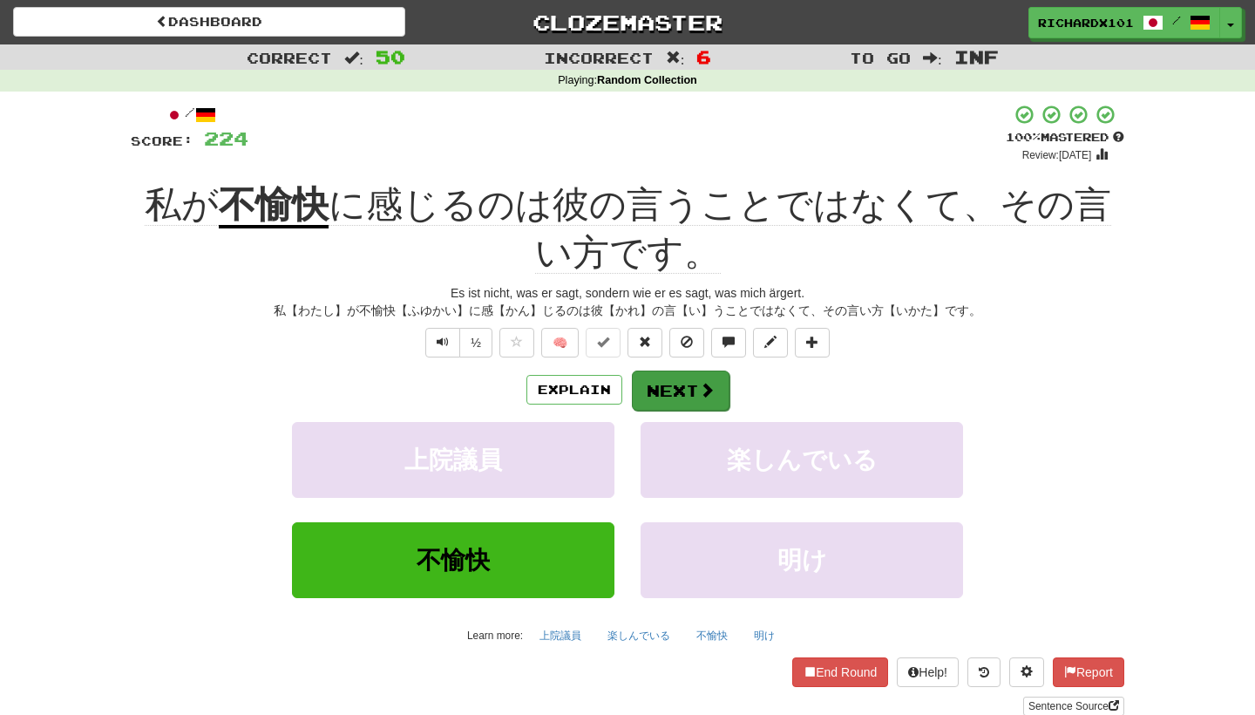
click at [673, 374] on button "Next" at bounding box center [681, 390] width 98 height 40
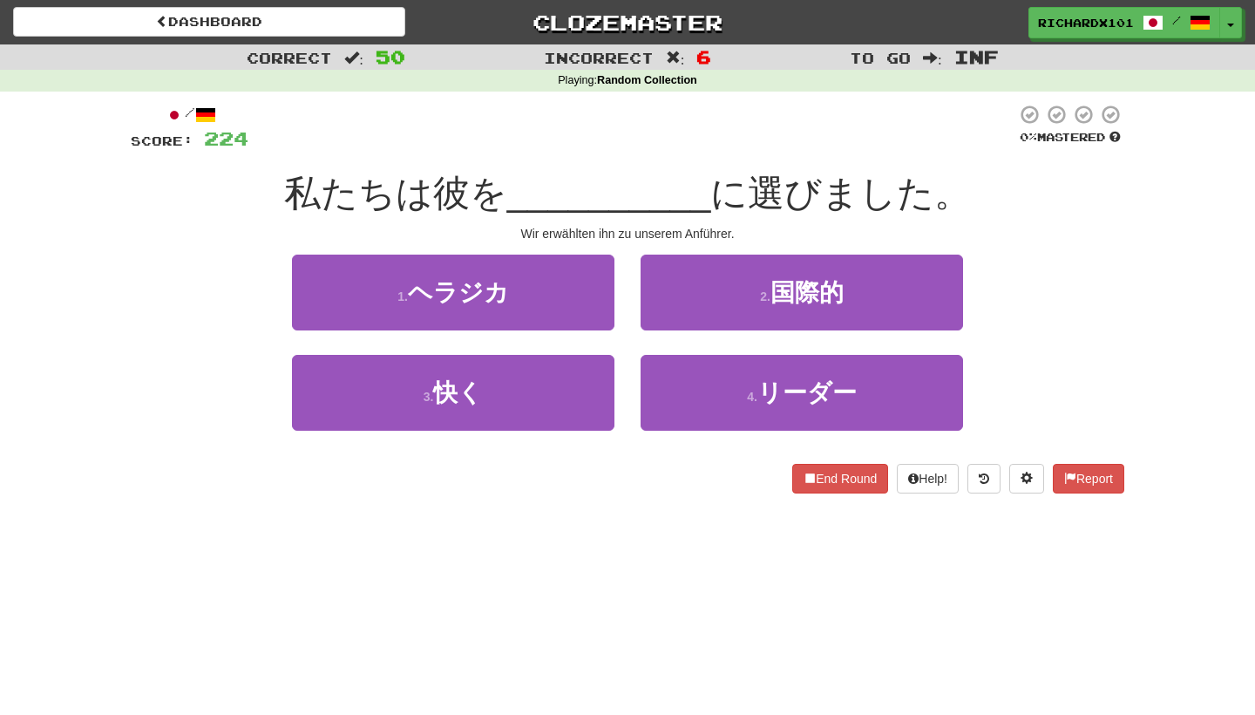
click at [673, 374] on button "4 . リーダー" at bounding box center [802, 393] width 322 height 76
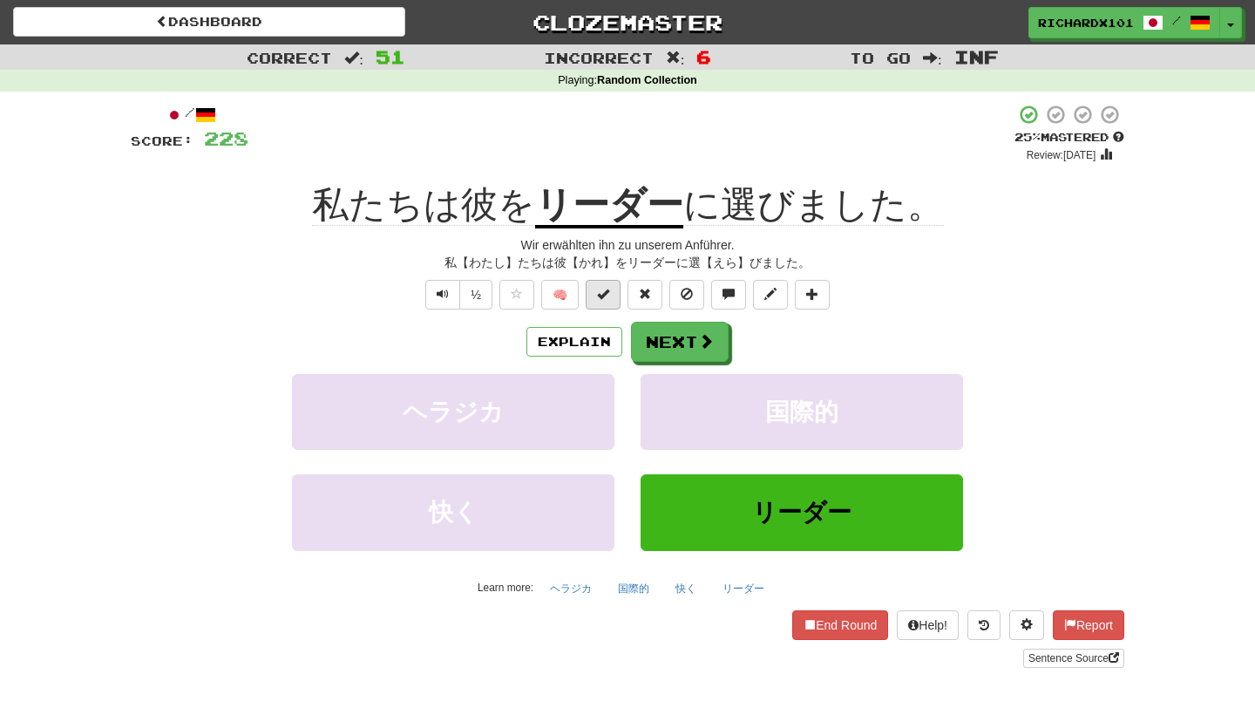
click at [614, 288] on button at bounding box center [603, 295] width 35 height 30
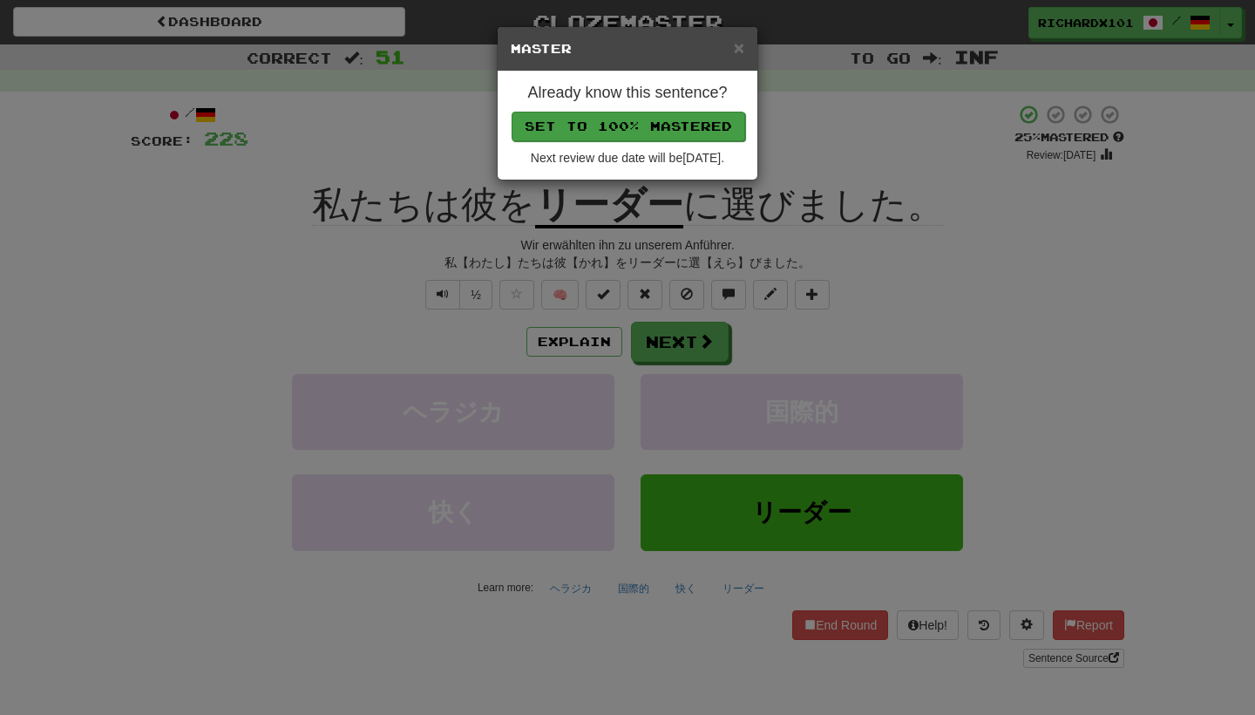
click at [672, 126] on button "Set to 100% Mastered" at bounding box center [629, 127] width 234 height 30
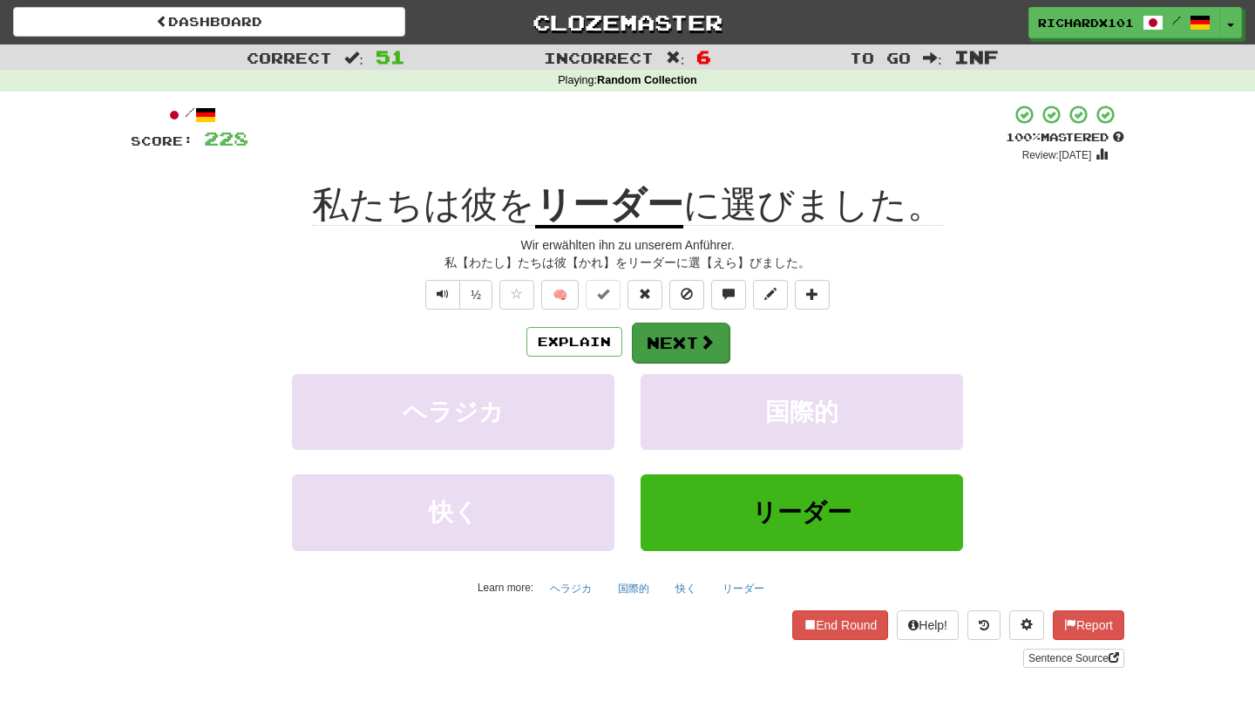
click at [671, 341] on button "Next" at bounding box center [681, 342] width 98 height 40
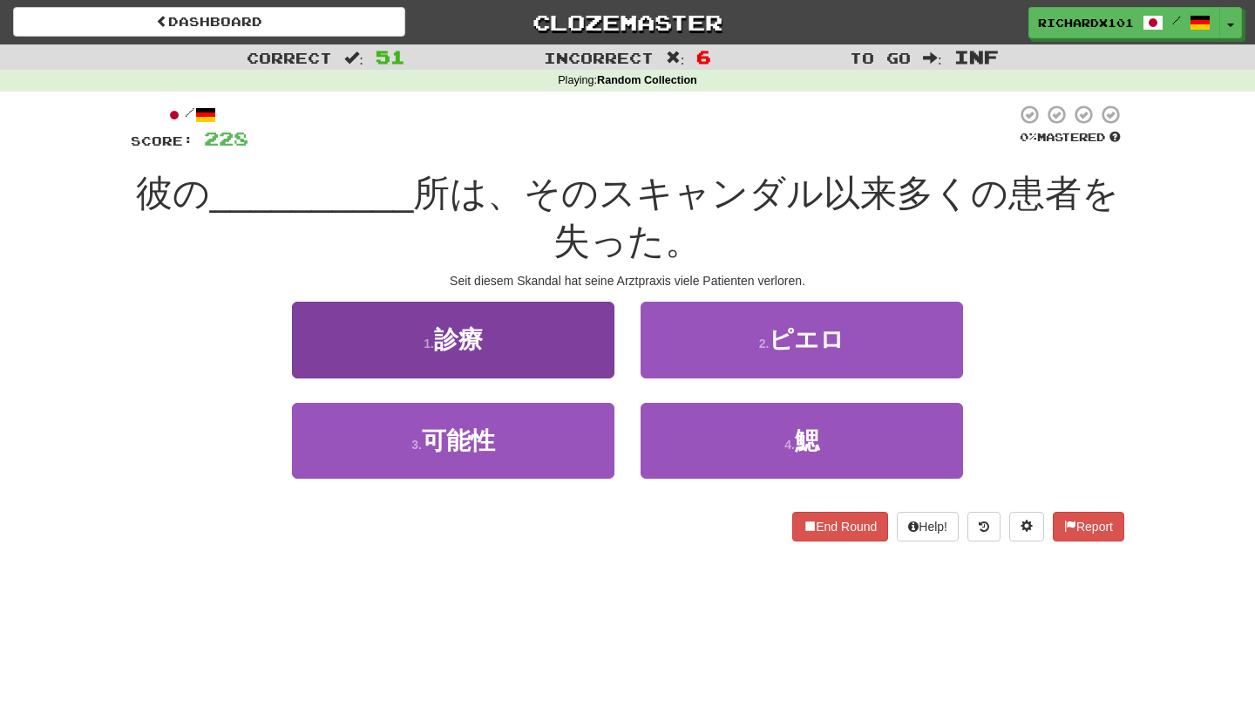
click at [576, 361] on button "1 . 診療" at bounding box center [453, 340] width 322 height 76
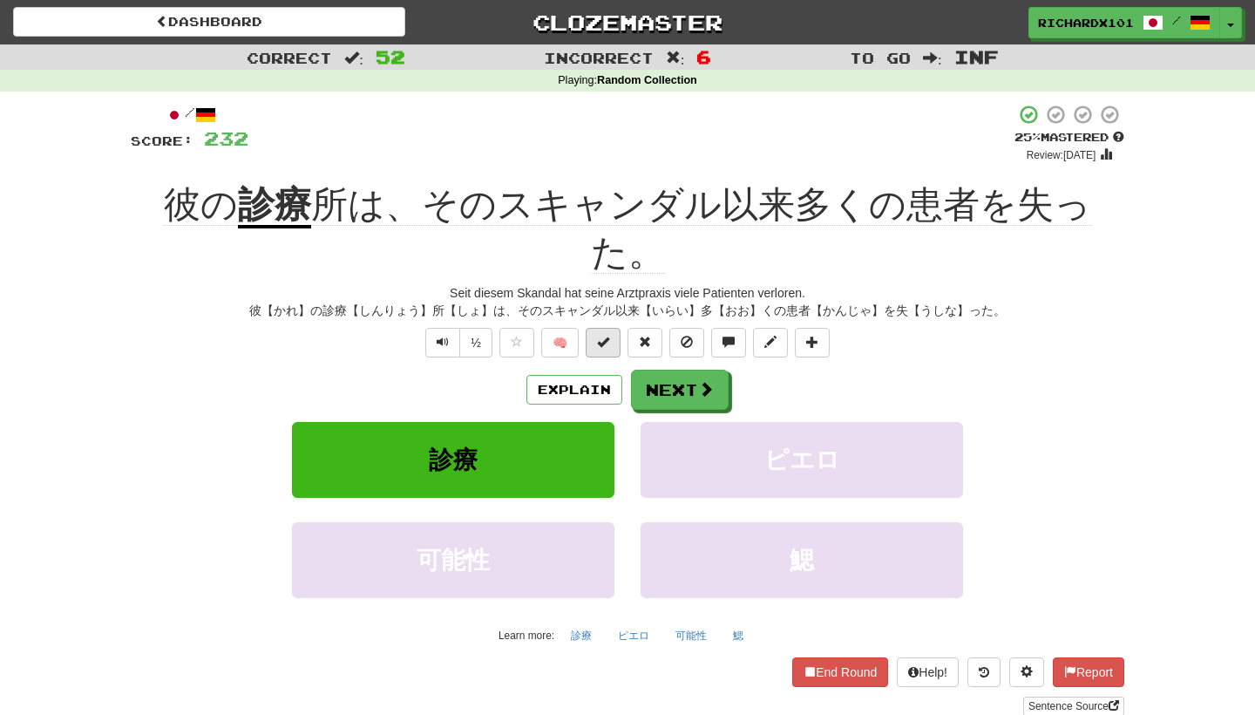
click at [610, 328] on button at bounding box center [603, 343] width 35 height 30
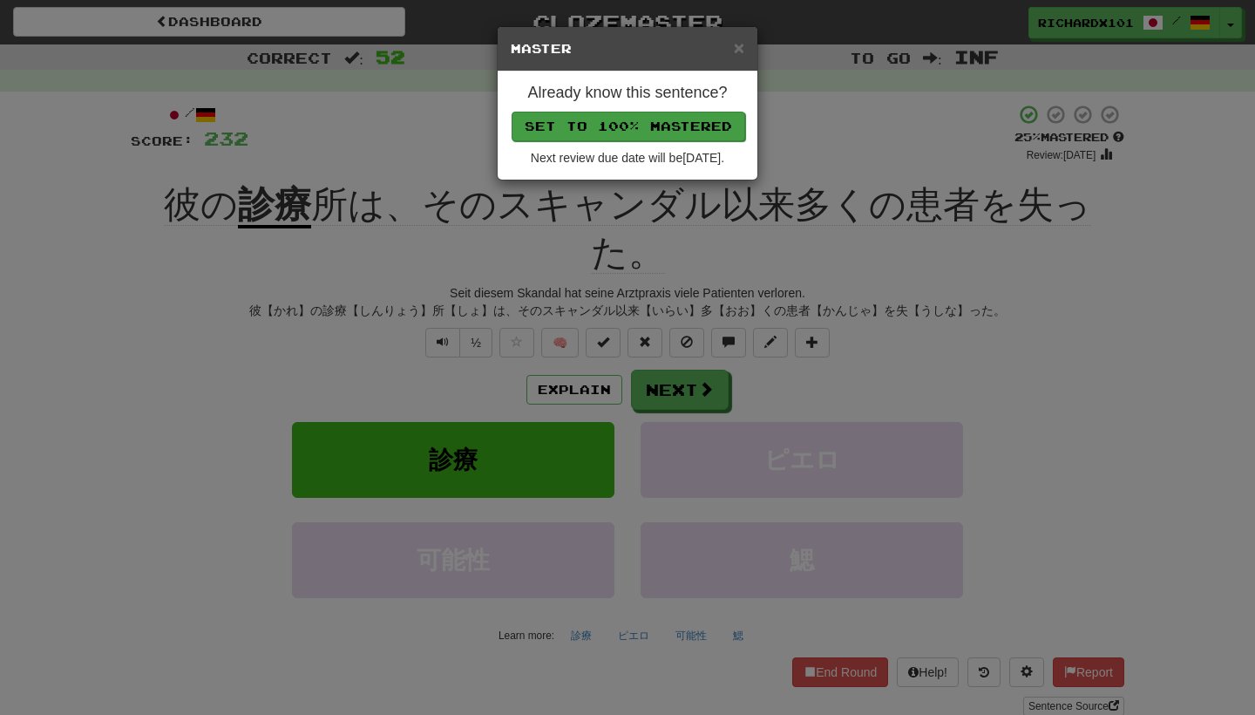
click at [668, 120] on button "Set to 100% Mastered" at bounding box center [629, 127] width 234 height 30
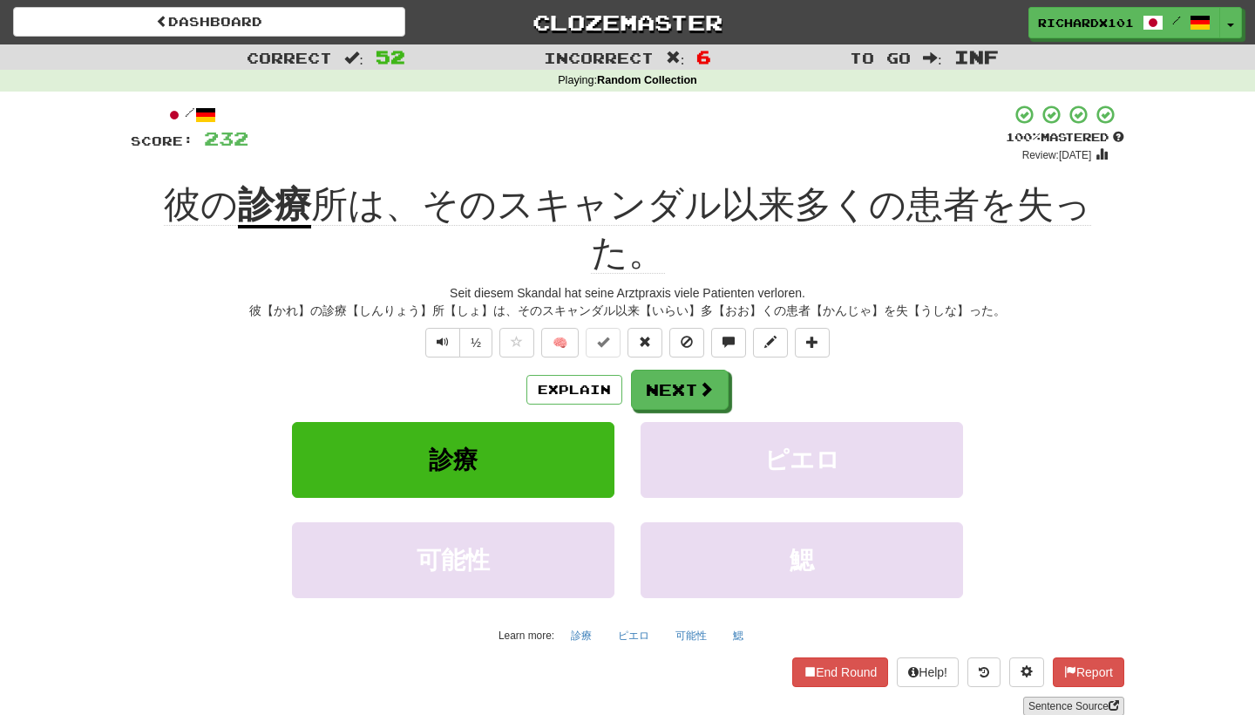
click at [1049, 696] on link "Sentence Source" at bounding box center [1073, 705] width 101 height 19
click at [697, 370] on button "Next" at bounding box center [681, 390] width 98 height 40
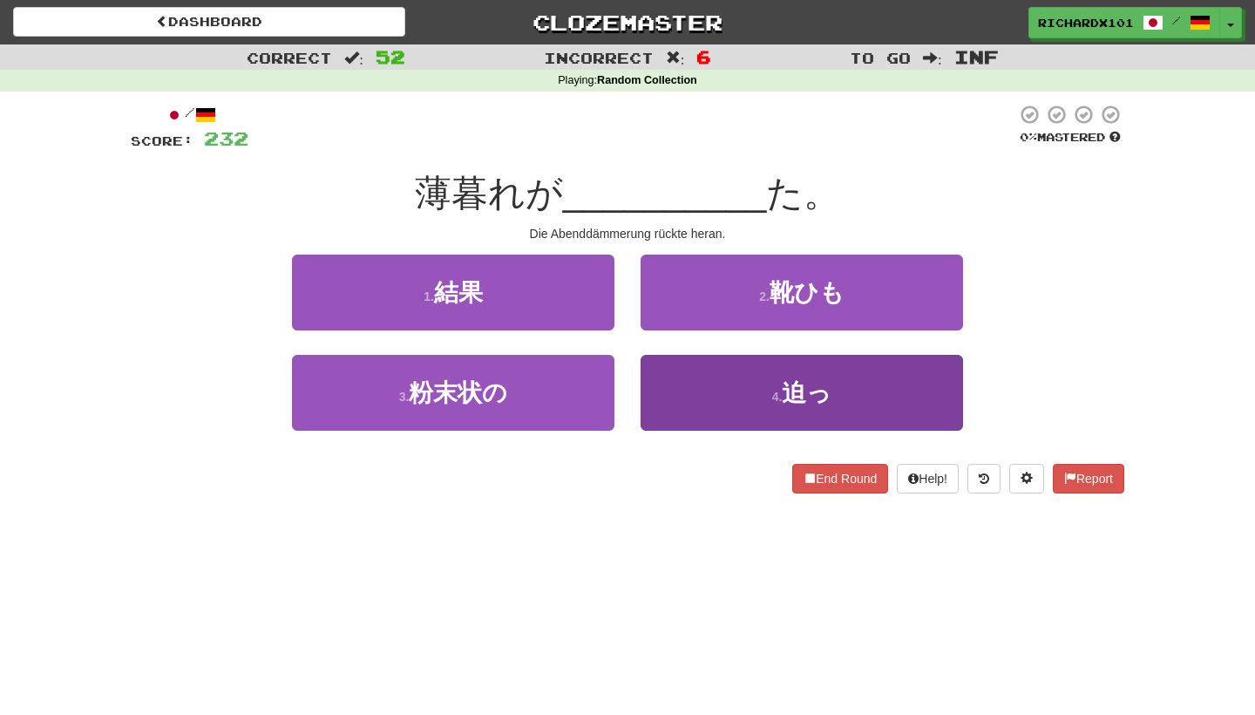
click at [706, 382] on button "4 . 迫っ" at bounding box center [802, 393] width 322 height 76
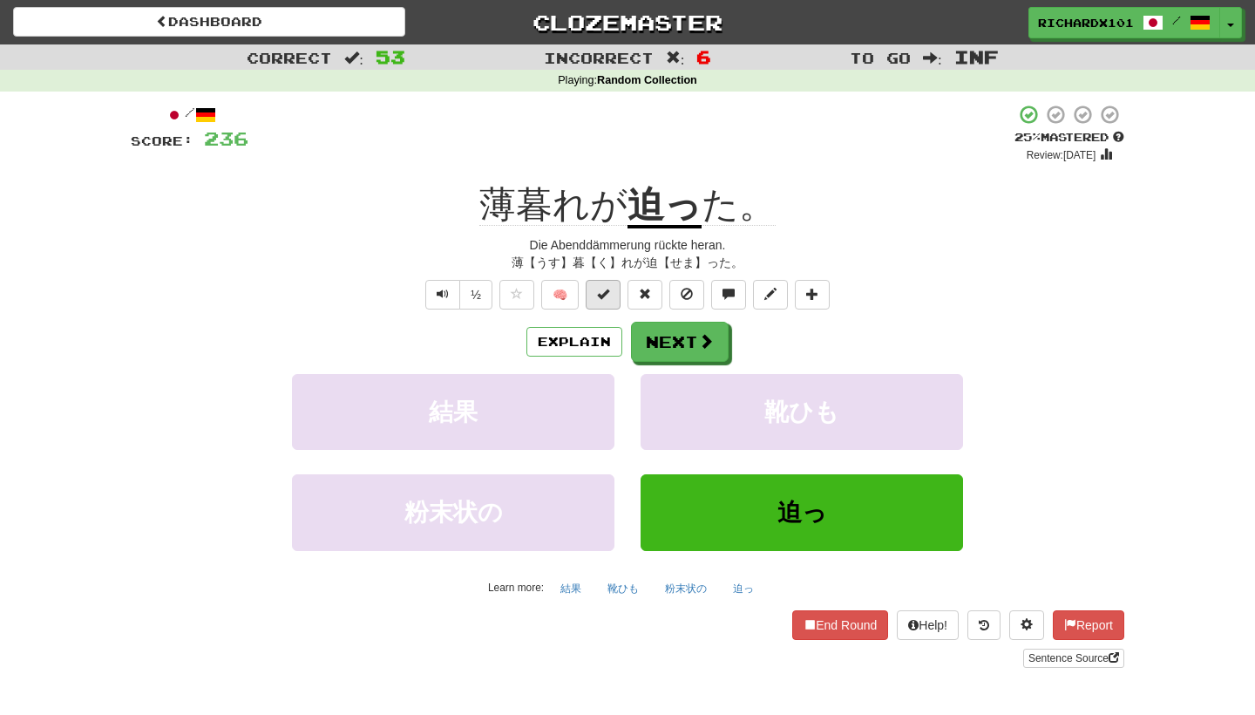
click at [616, 282] on button at bounding box center [603, 295] width 35 height 30
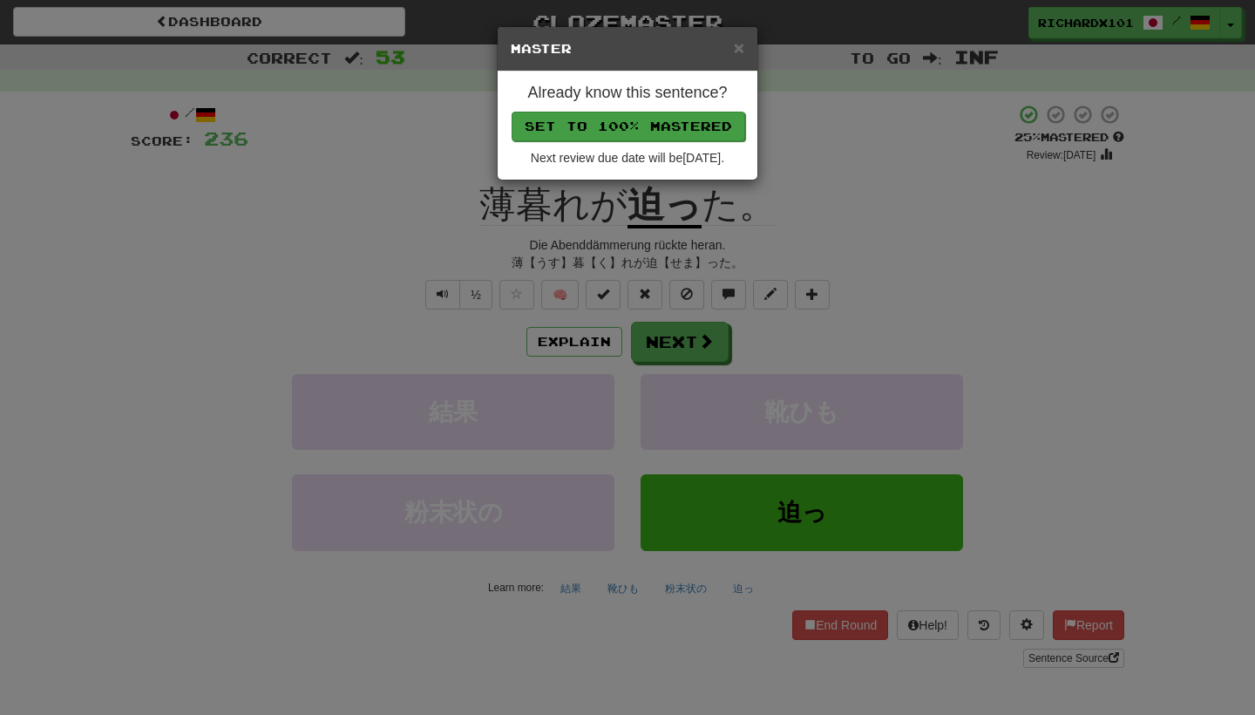
click at [661, 131] on button "Set to 100% Mastered" at bounding box center [629, 127] width 234 height 30
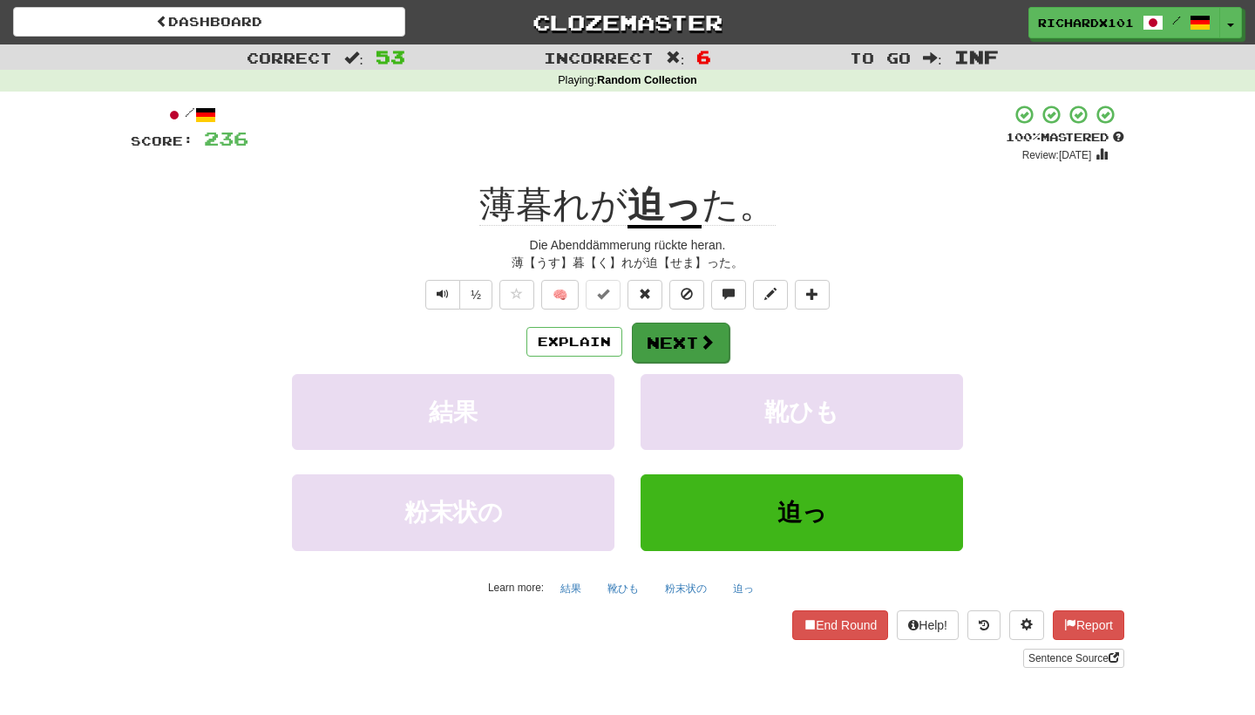
click at [677, 331] on button "Next" at bounding box center [681, 342] width 98 height 40
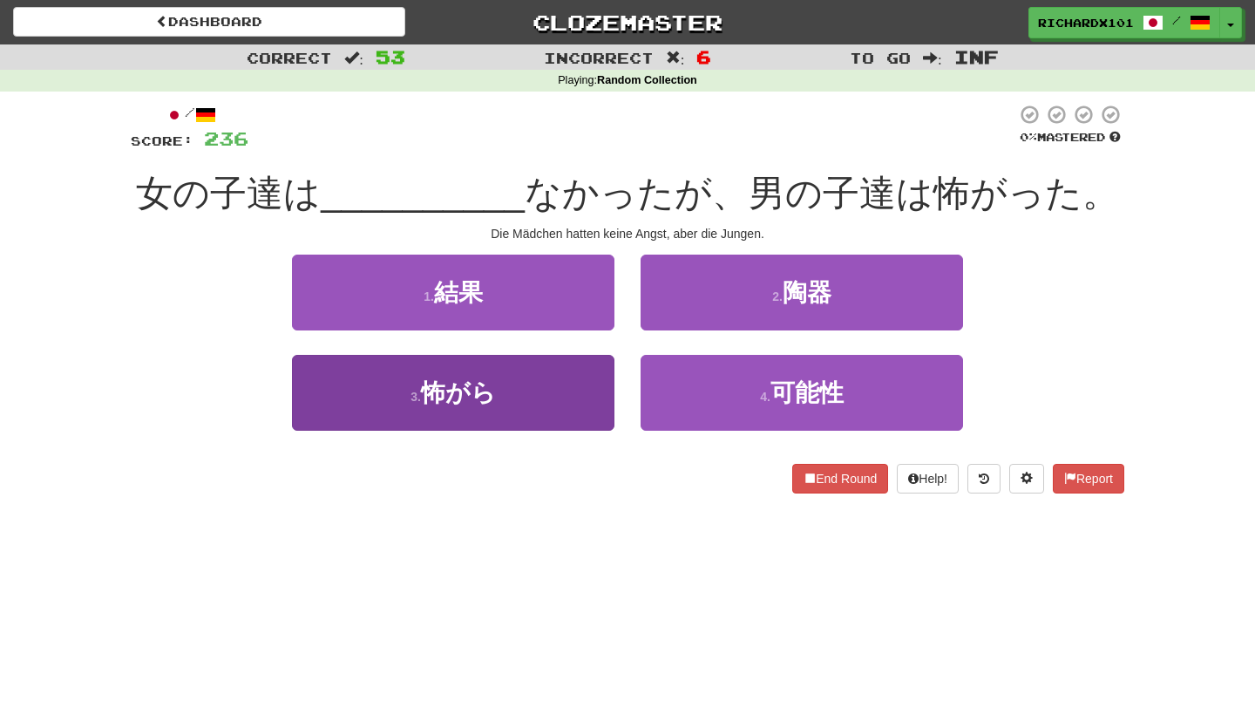
click at [594, 414] on button "3 . 怖がら" at bounding box center [453, 393] width 322 height 76
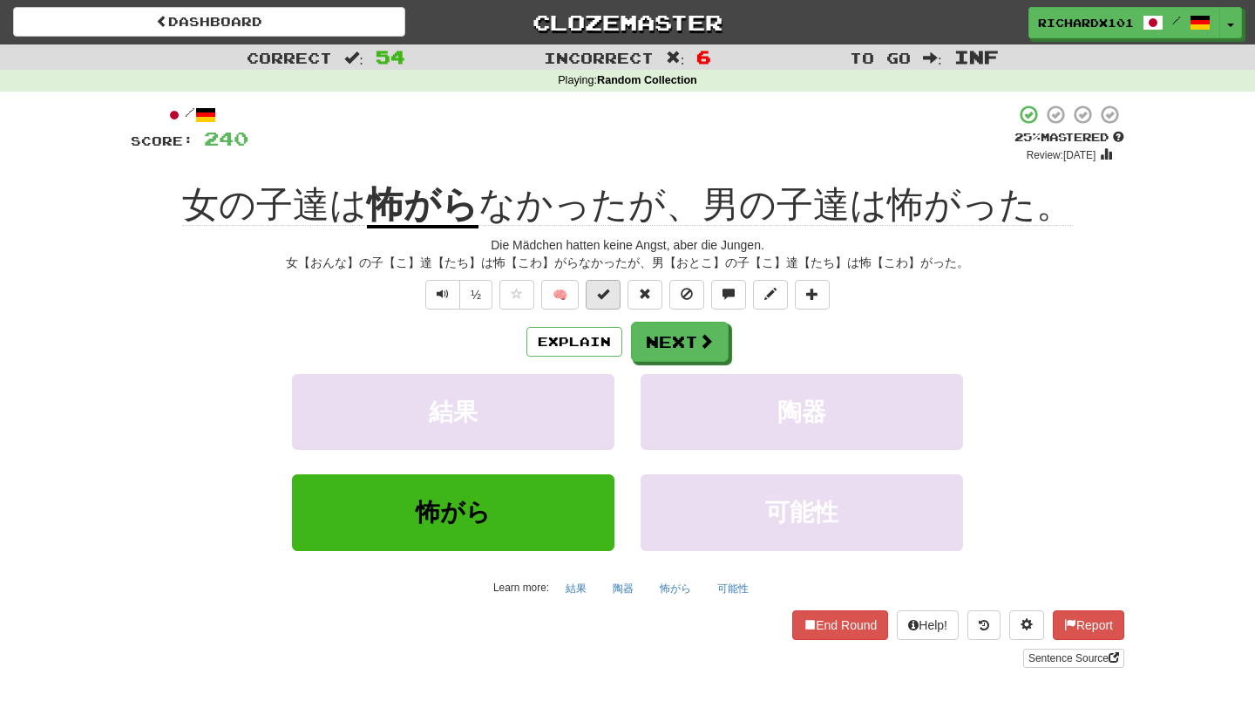
click at [612, 296] on button at bounding box center [603, 295] width 35 height 30
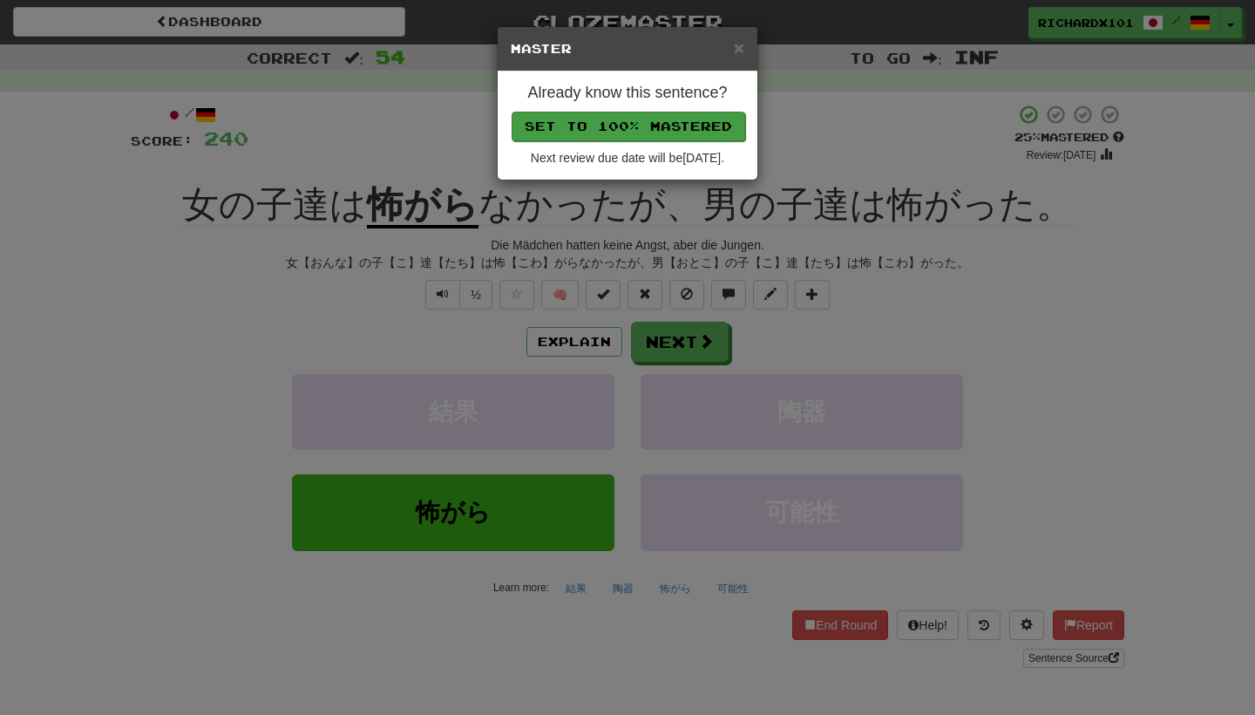
click at [663, 119] on button "Set to 100% Mastered" at bounding box center [629, 127] width 234 height 30
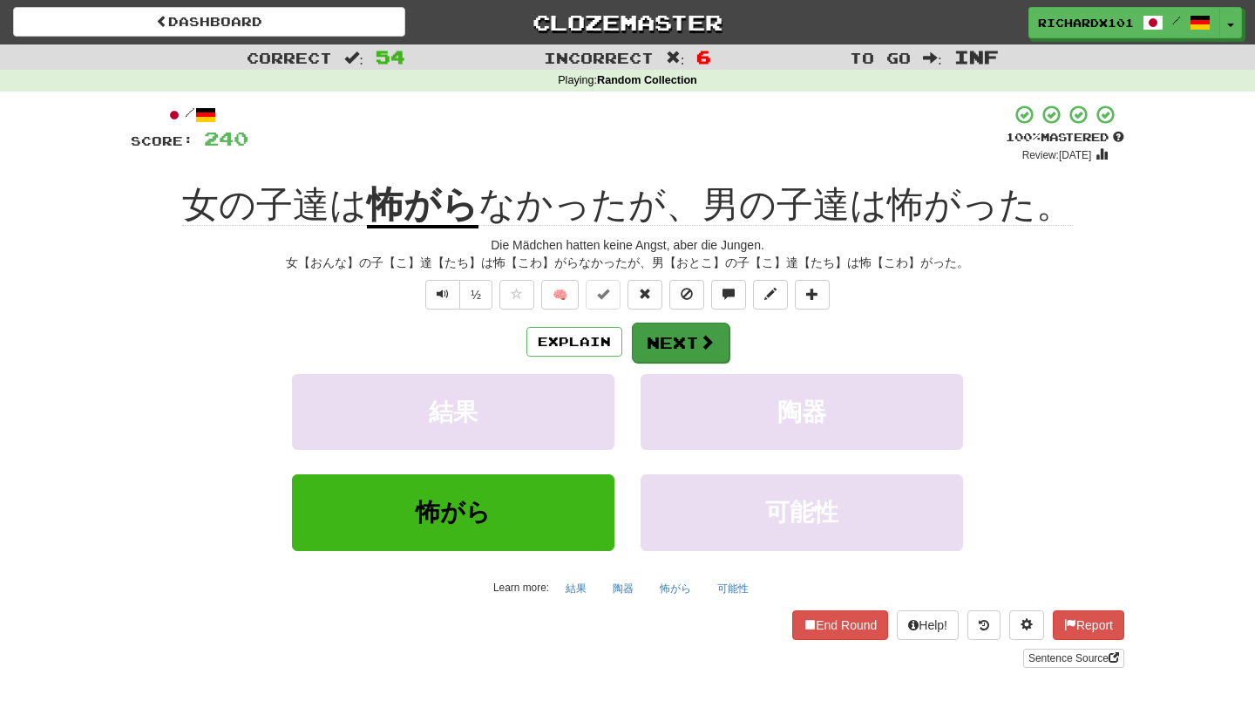
click at [665, 325] on button "Next" at bounding box center [681, 342] width 98 height 40
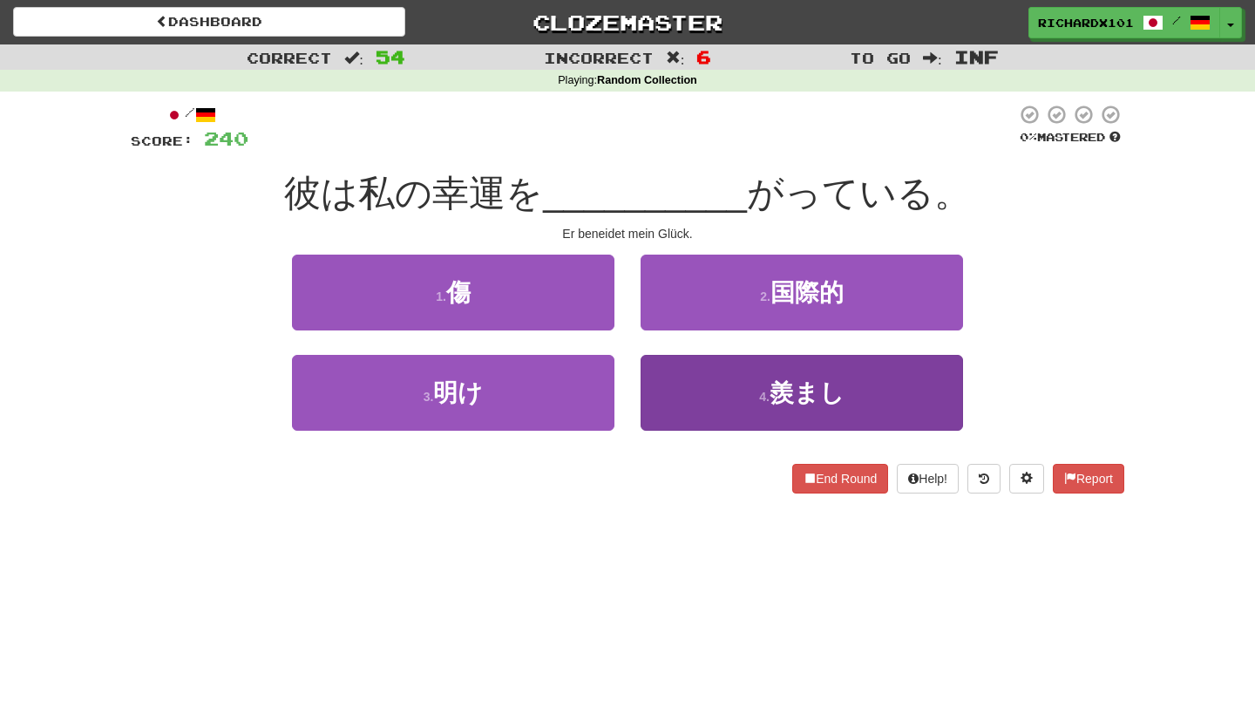
click at [702, 368] on button "4 . 羨まし" at bounding box center [802, 393] width 322 height 76
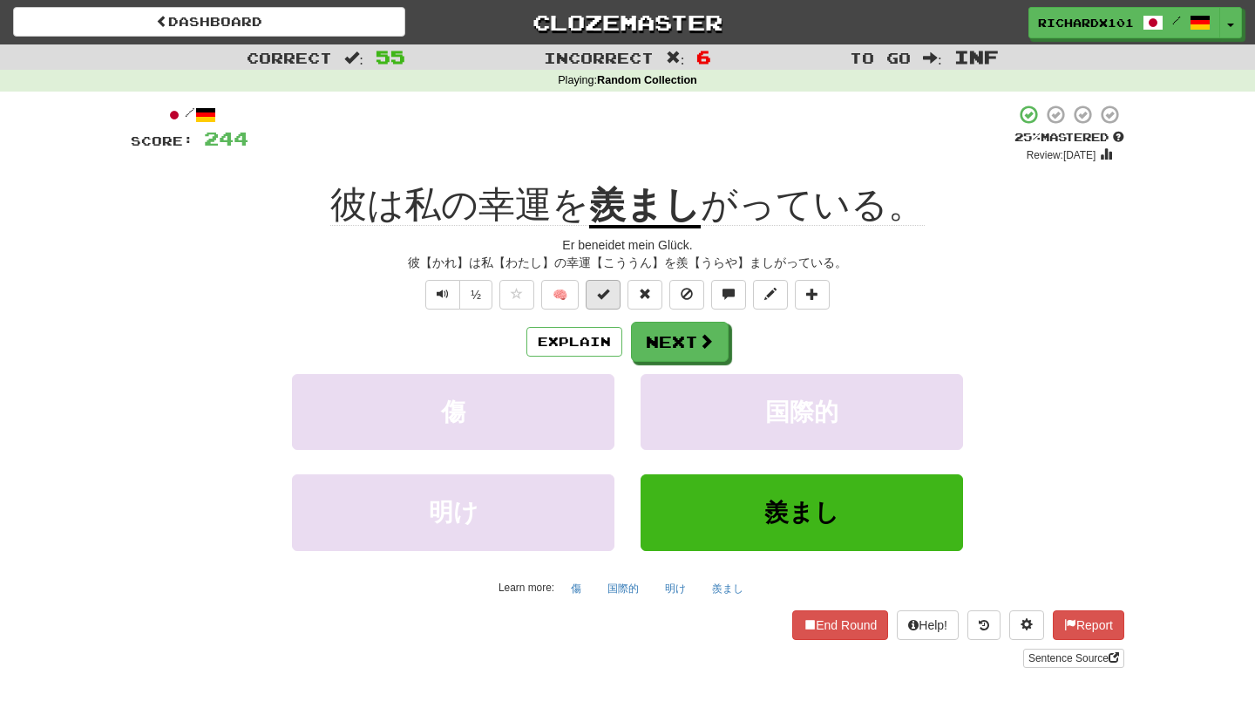
click at [605, 293] on span at bounding box center [603, 294] width 12 height 12
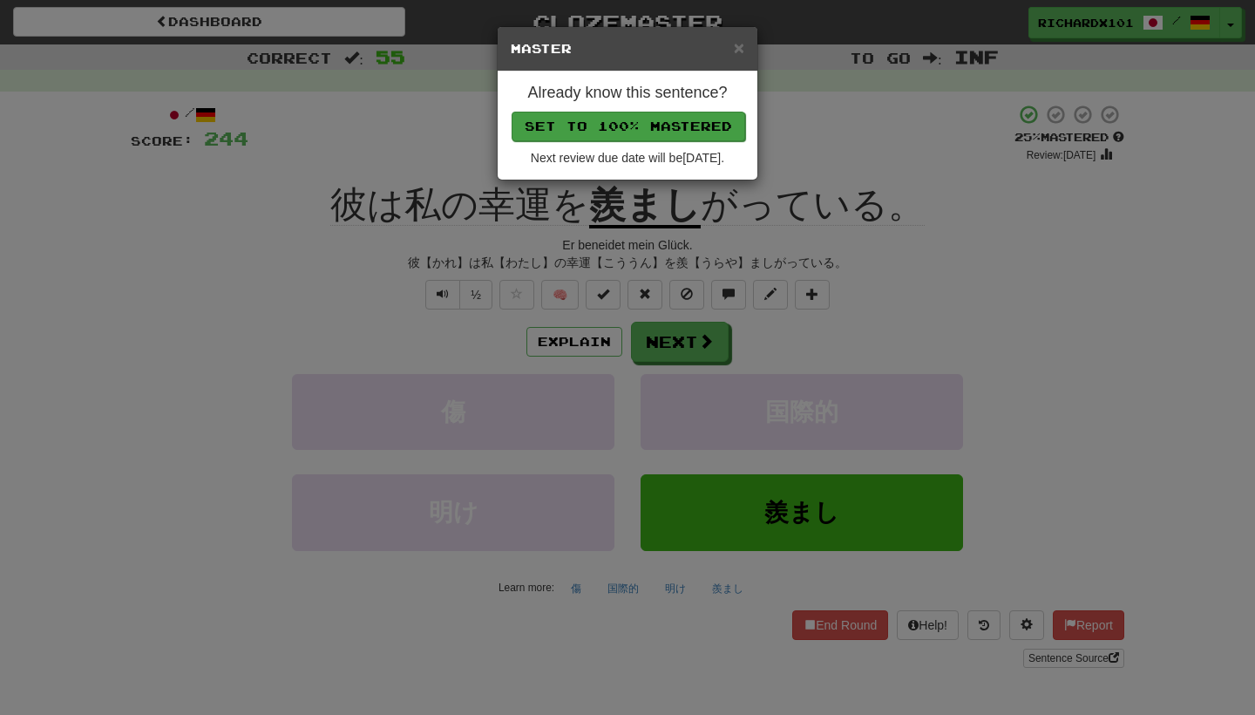
click at [652, 112] on button "Set to 100% Mastered" at bounding box center [629, 127] width 234 height 30
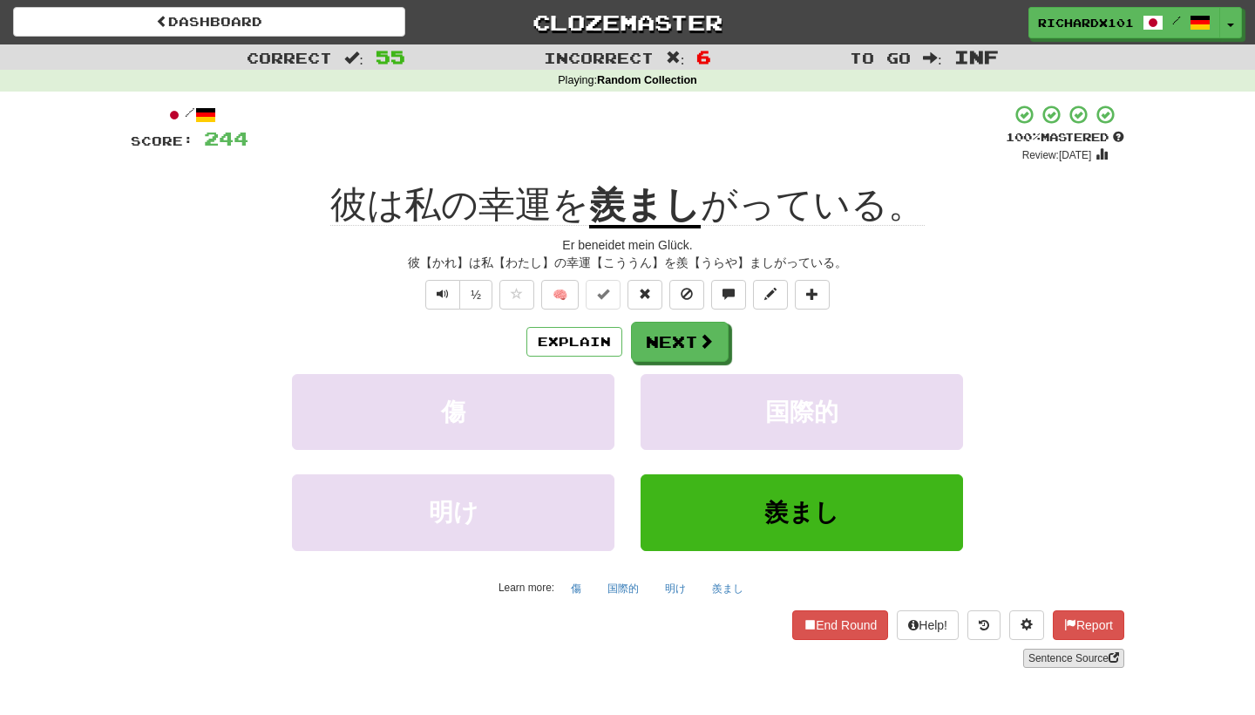
click at [1030, 649] on link "Sentence Source" at bounding box center [1073, 657] width 101 height 19
click at [702, 343] on span at bounding box center [707, 342] width 16 height 16
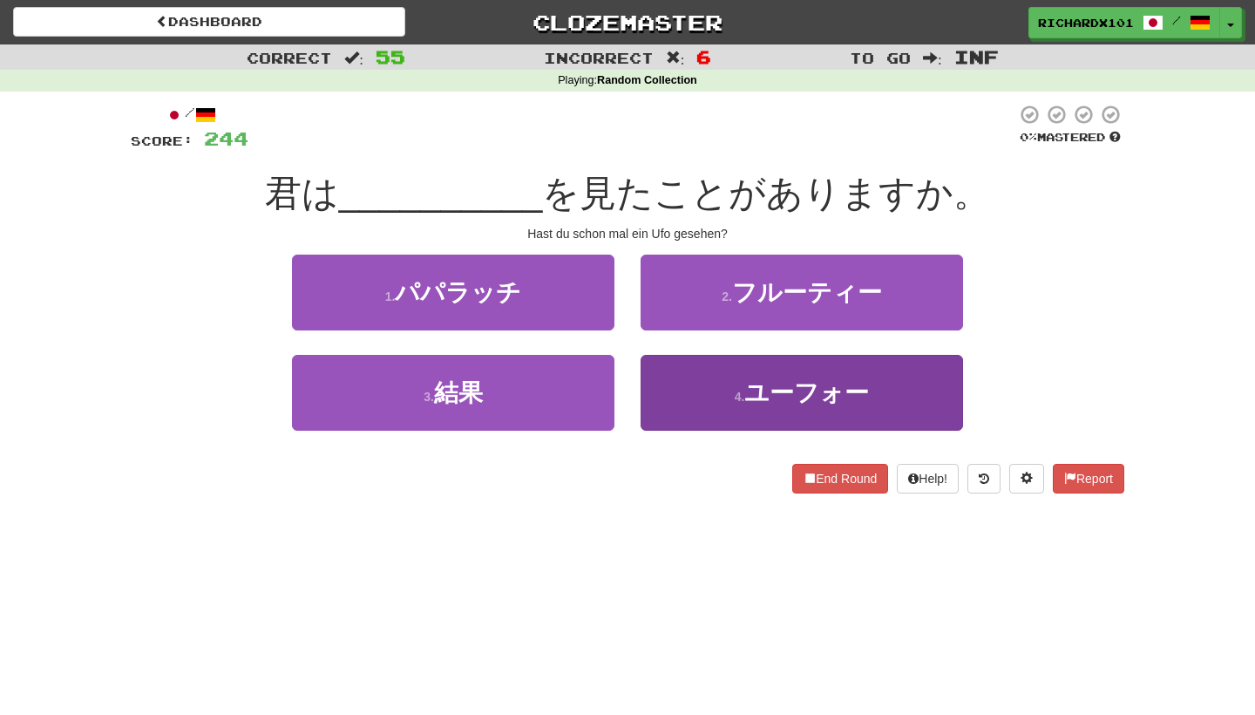
click at [716, 384] on button "4 . ユーフォー" at bounding box center [802, 393] width 322 height 76
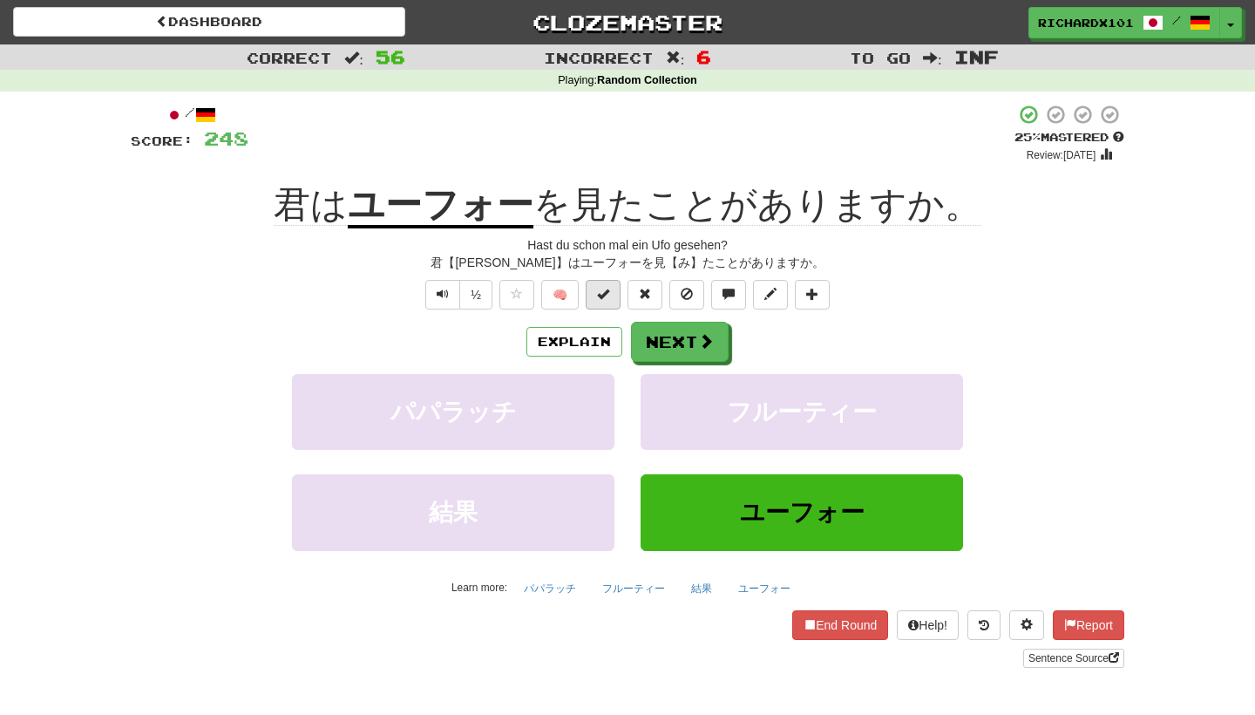
click at [614, 293] on button at bounding box center [603, 295] width 35 height 30
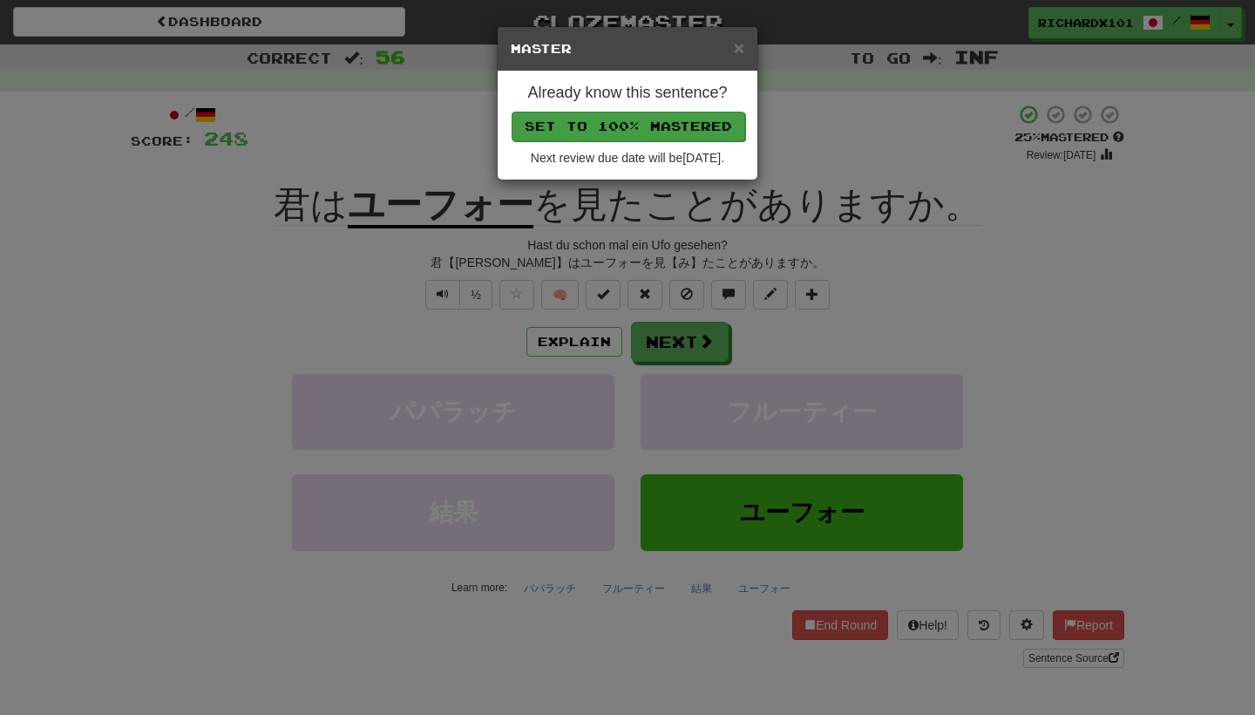
click at [666, 127] on button "Set to 100% Mastered" at bounding box center [629, 127] width 234 height 30
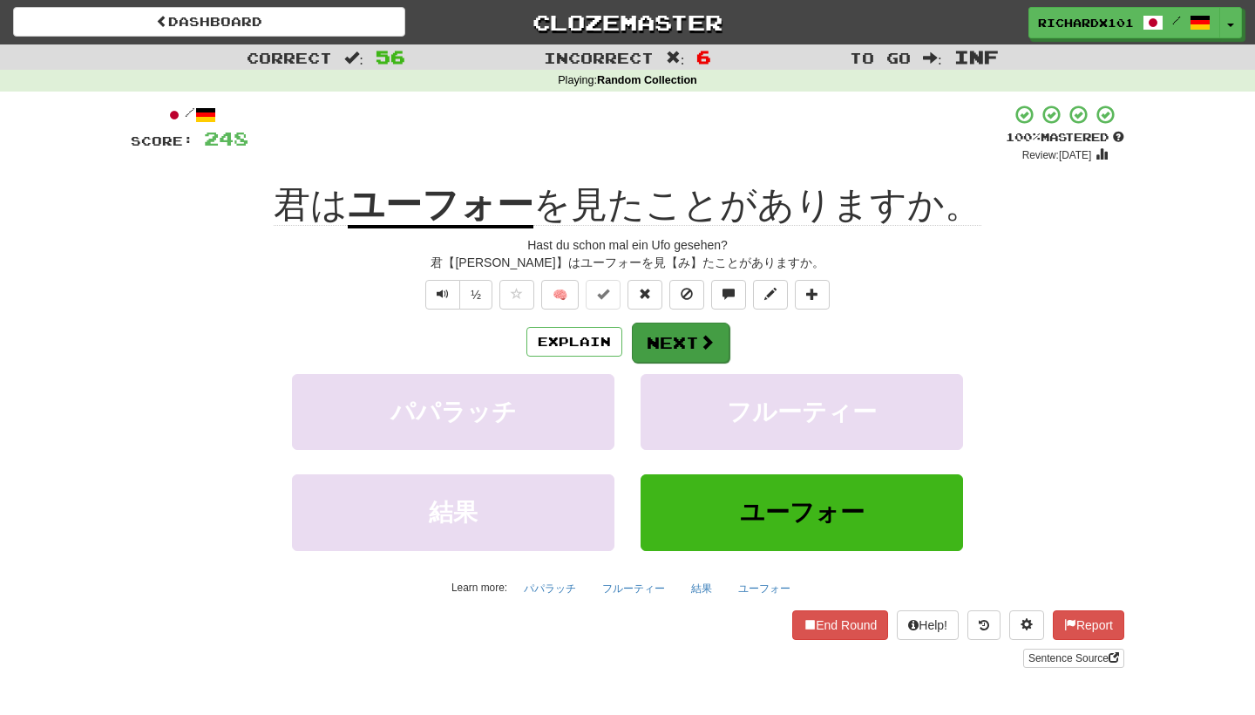
click at [684, 334] on button "Next" at bounding box center [681, 342] width 98 height 40
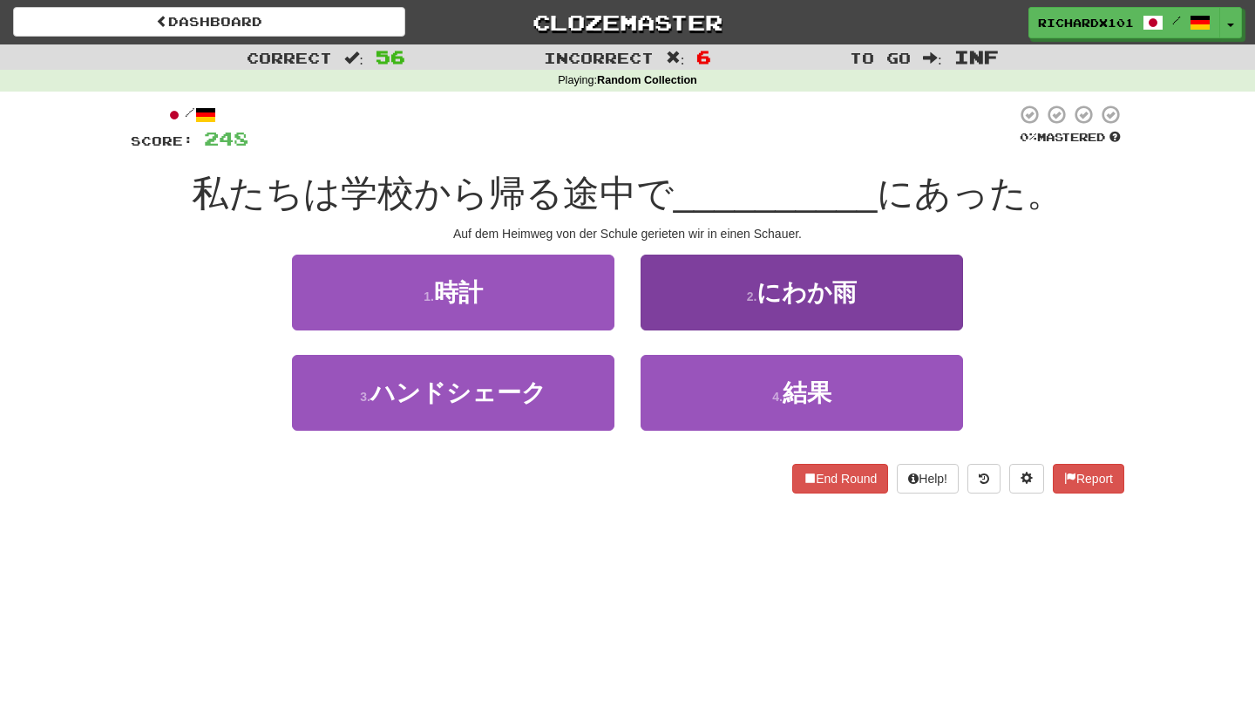
click at [696, 288] on button "2 . にわか雨" at bounding box center [802, 292] width 322 height 76
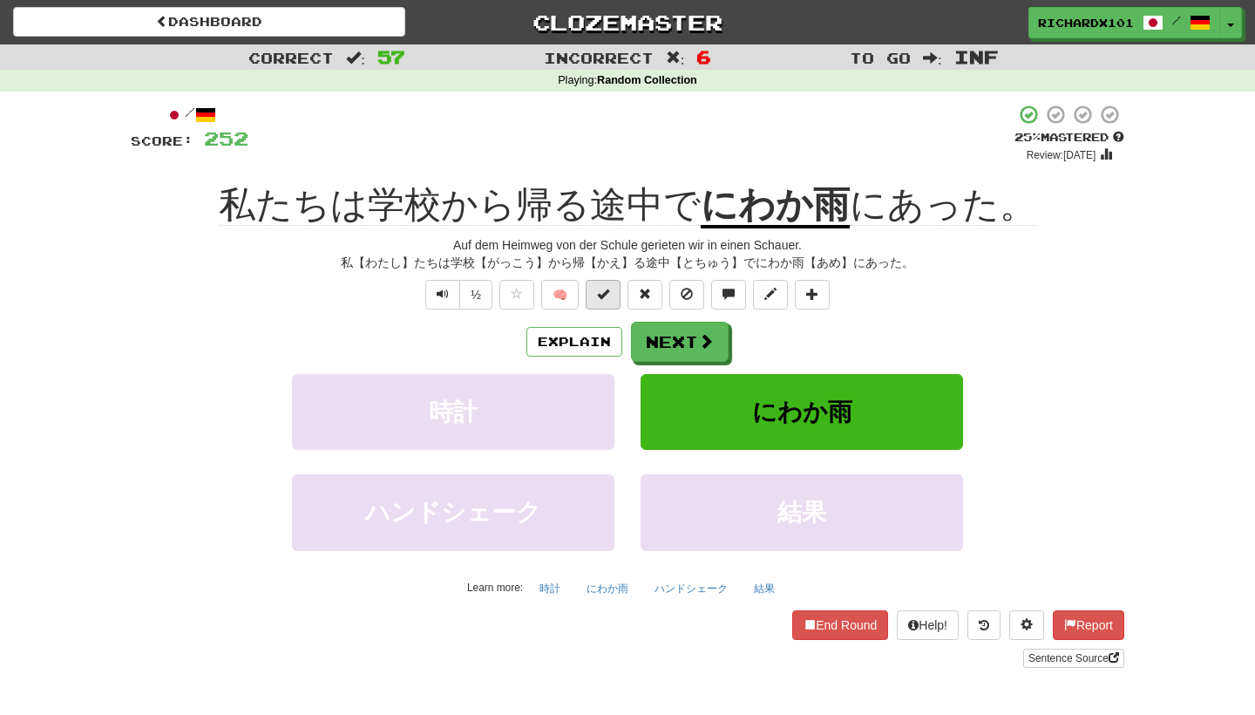
click at [608, 293] on span at bounding box center [603, 294] width 12 height 12
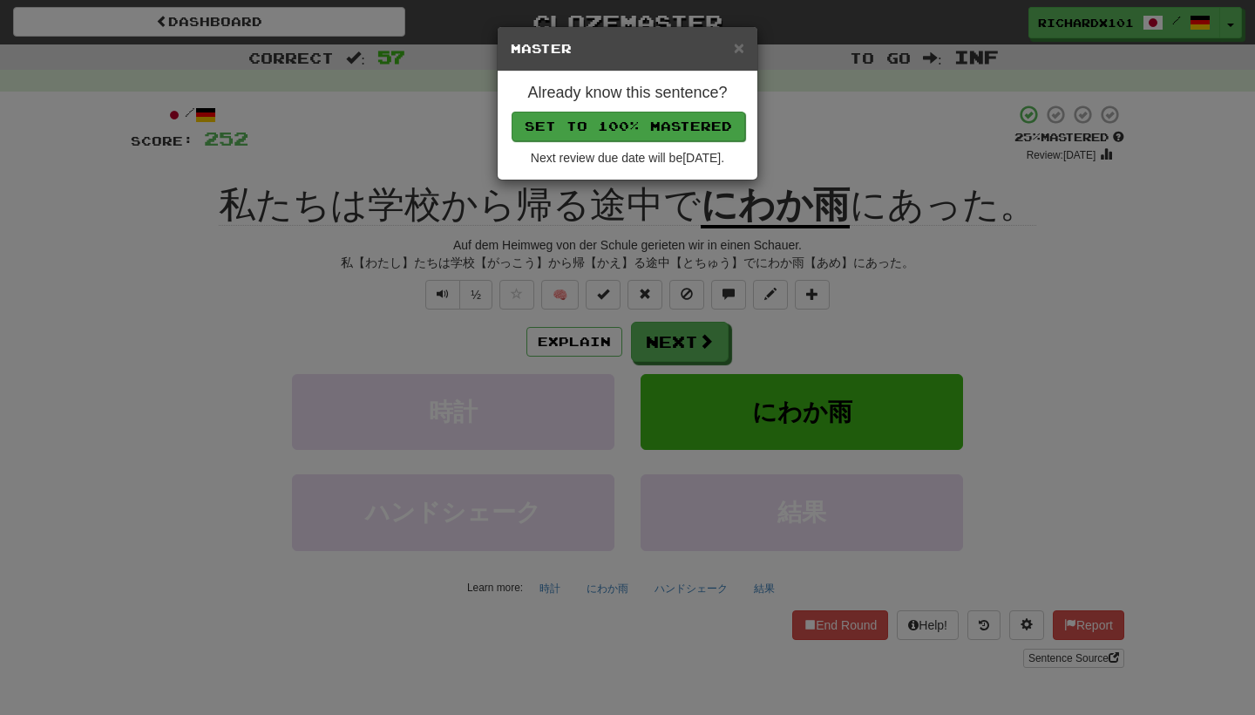
click at [681, 120] on button "Set to 100% Mastered" at bounding box center [629, 127] width 234 height 30
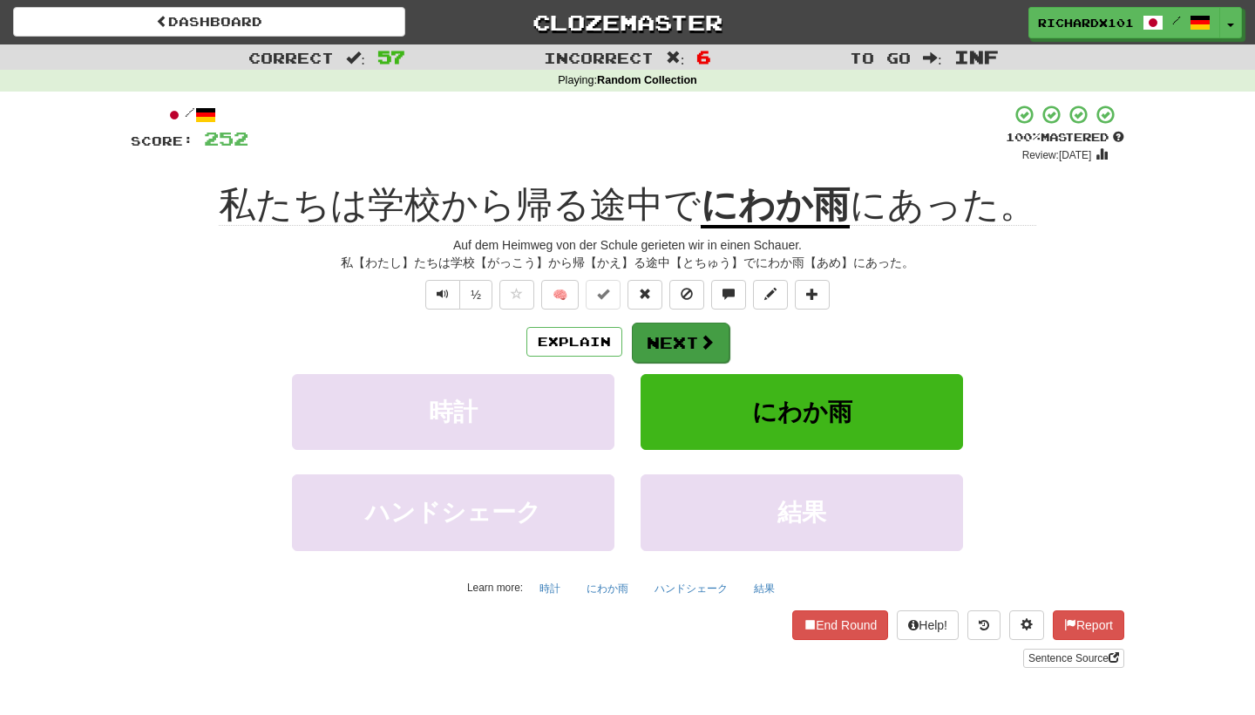
click at [682, 338] on button "Next" at bounding box center [681, 342] width 98 height 40
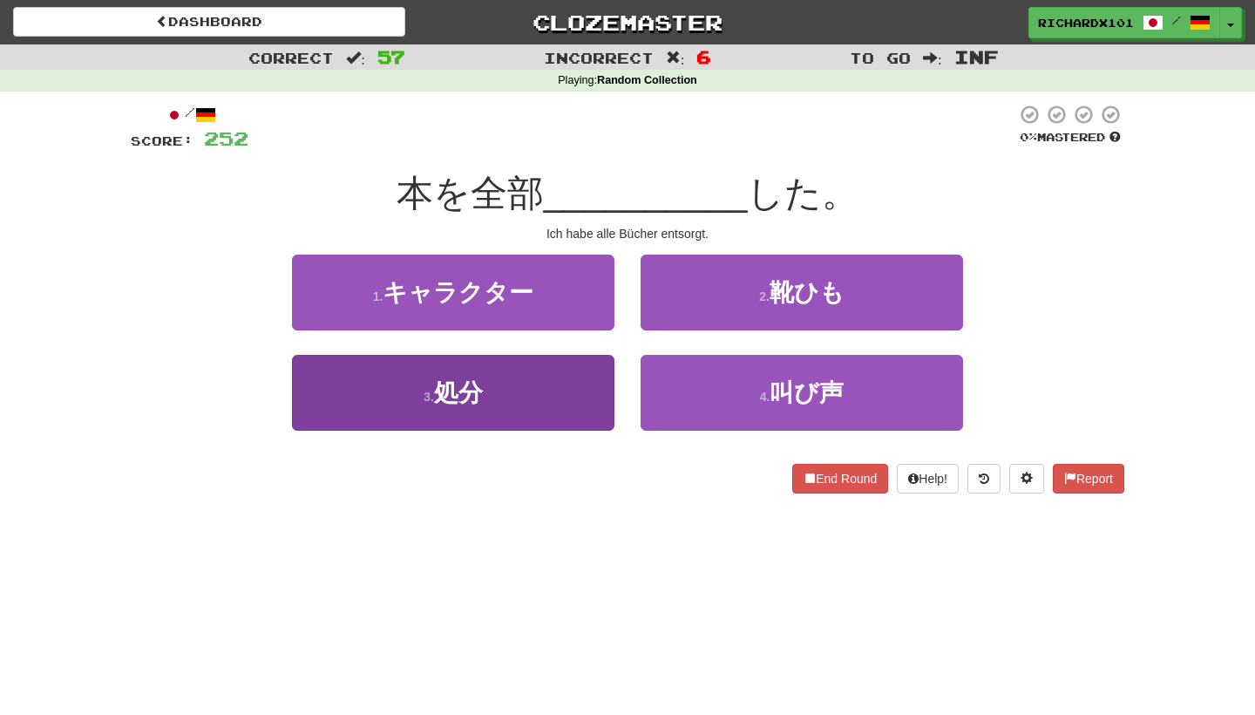
click at [588, 400] on button "3 . 処分" at bounding box center [453, 393] width 322 height 76
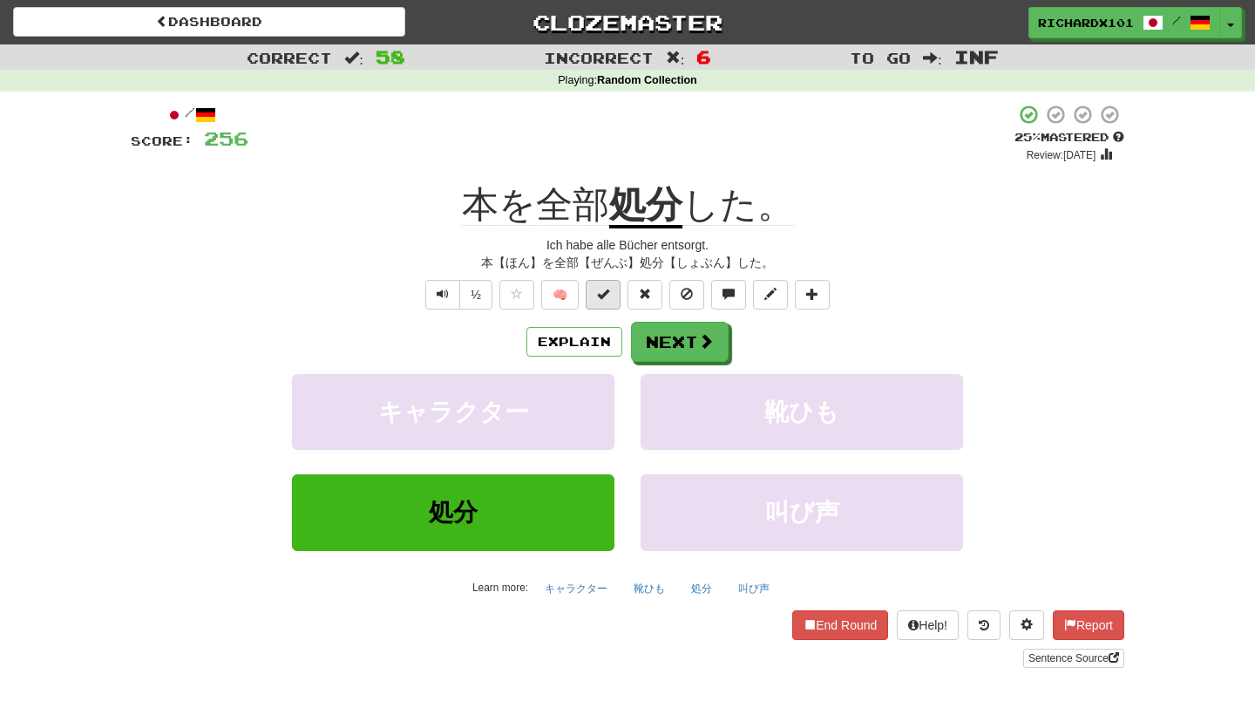
click at [608, 288] on span at bounding box center [603, 294] width 12 height 12
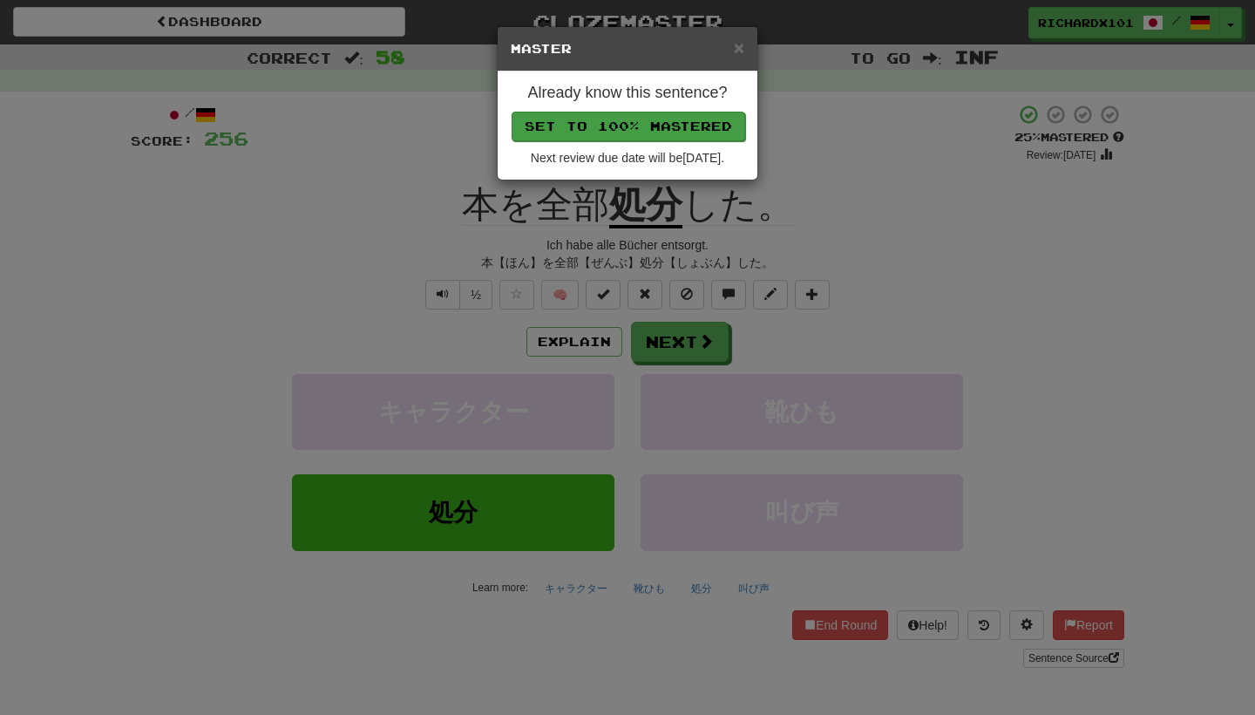
click at [662, 124] on button "Set to 100% Mastered" at bounding box center [629, 127] width 234 height 30
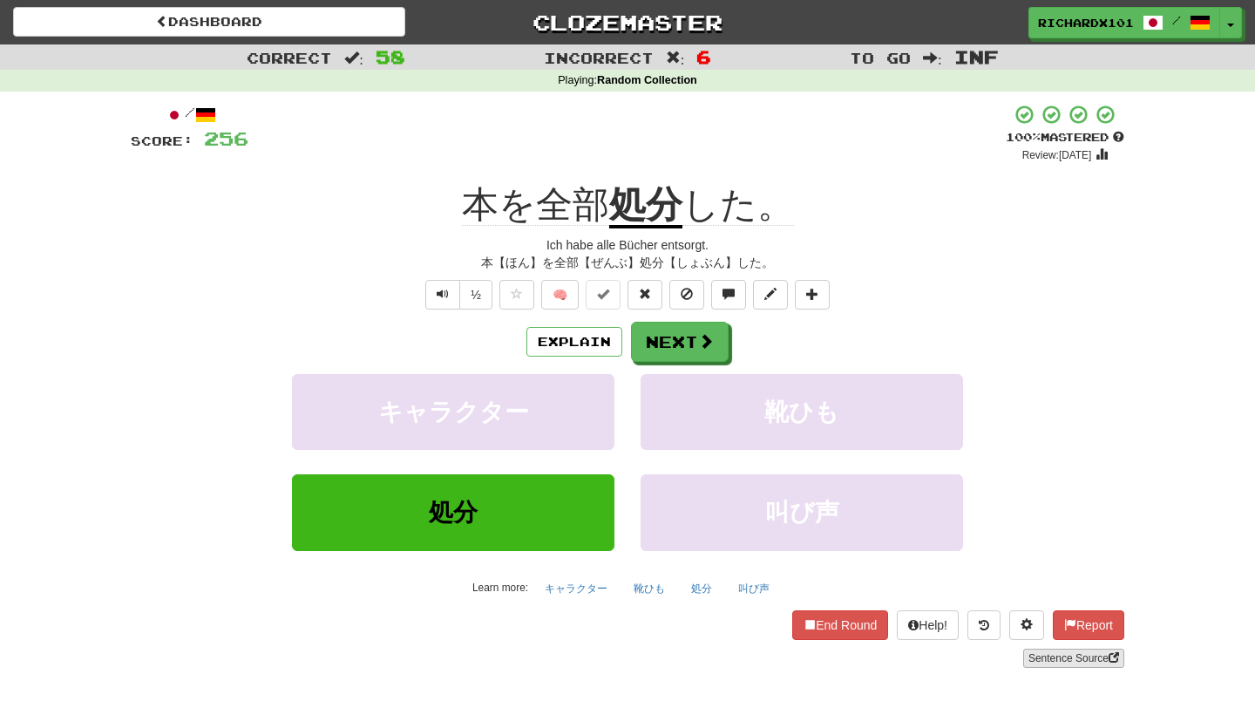
click at [1042, 652] on link "Sentence Source" at bounding box center [1073, 657] width 101 height 19
click at [689, 330] on button "Next" at bounding box center [681, 342] width 98 height 40
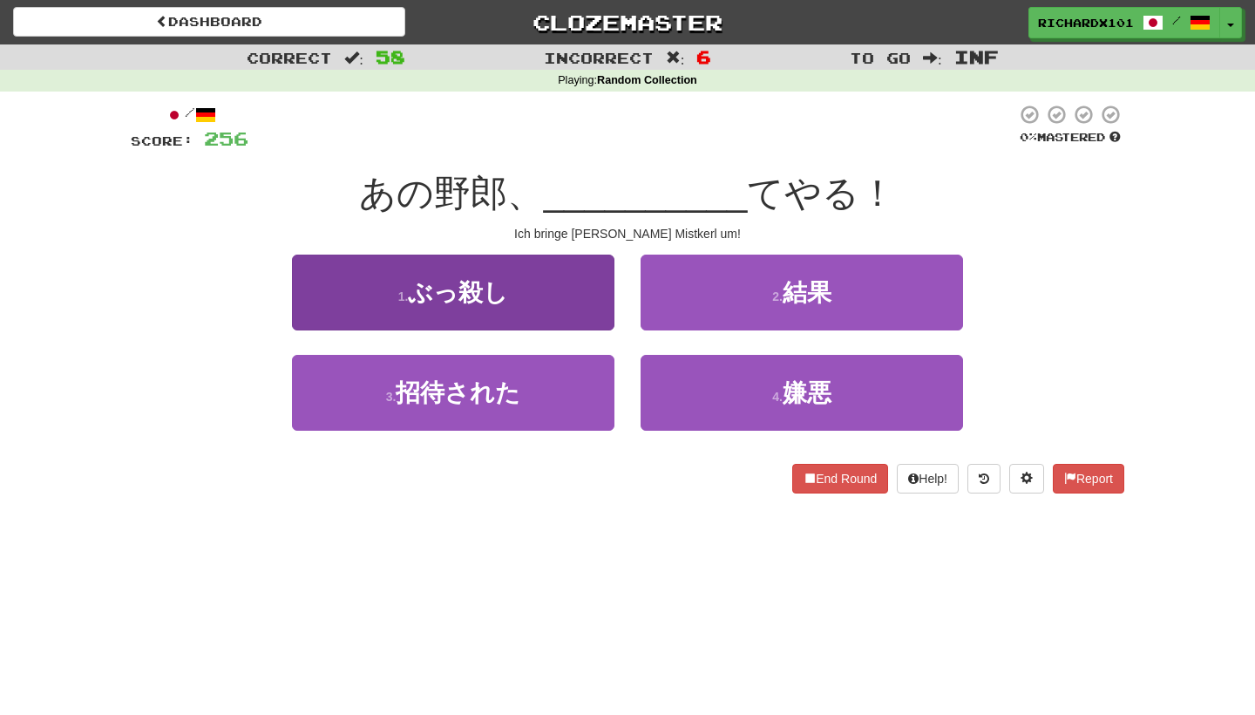
click at [598, 288] on button "1 . ぶっ殺し" at bounding box center [453, 292] width 322 height 76
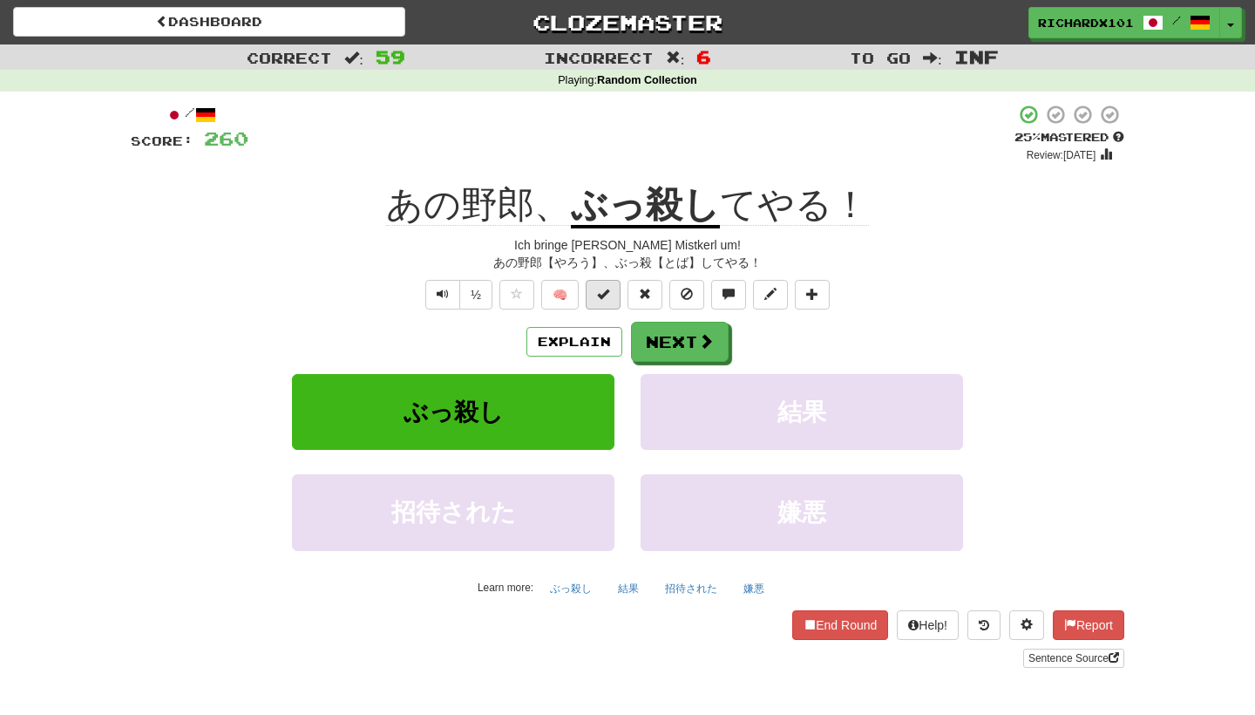
click at [616, 289] on button at bounding box center [603, 295] width 35 height 30
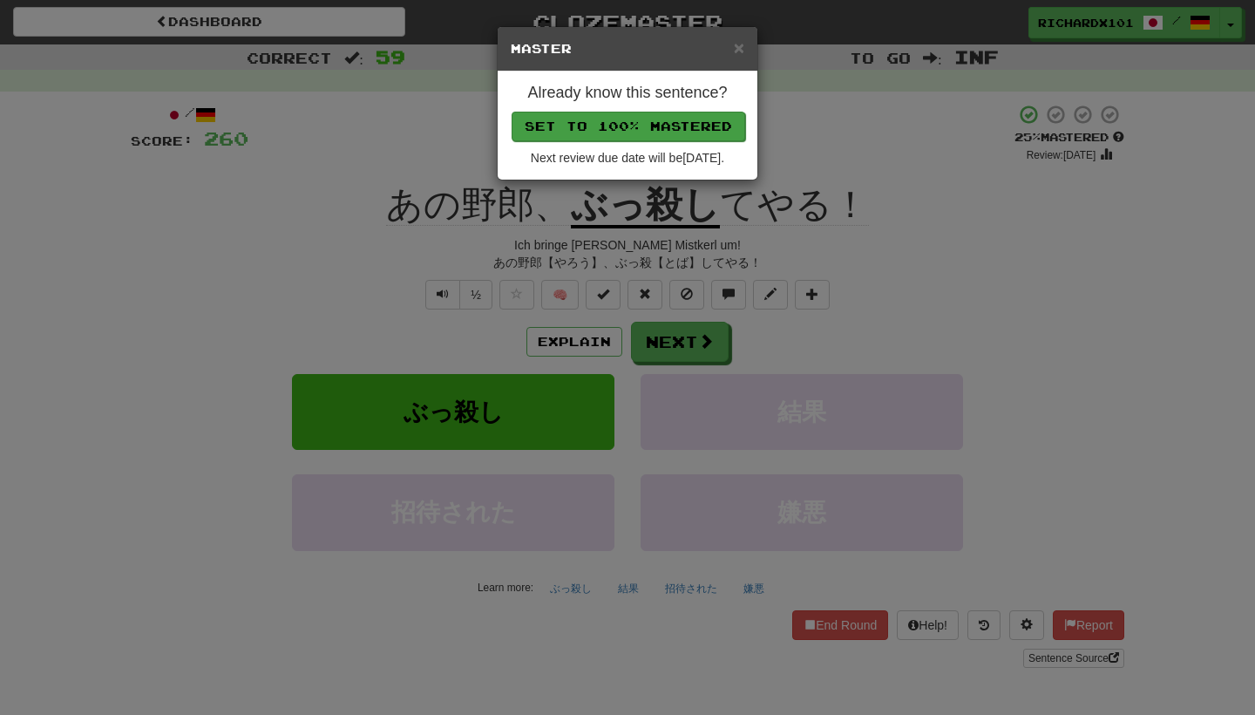
click at [670, 119] on button "Set to 100% Mastered" at bounding box center [629, 127] width 234 height 30
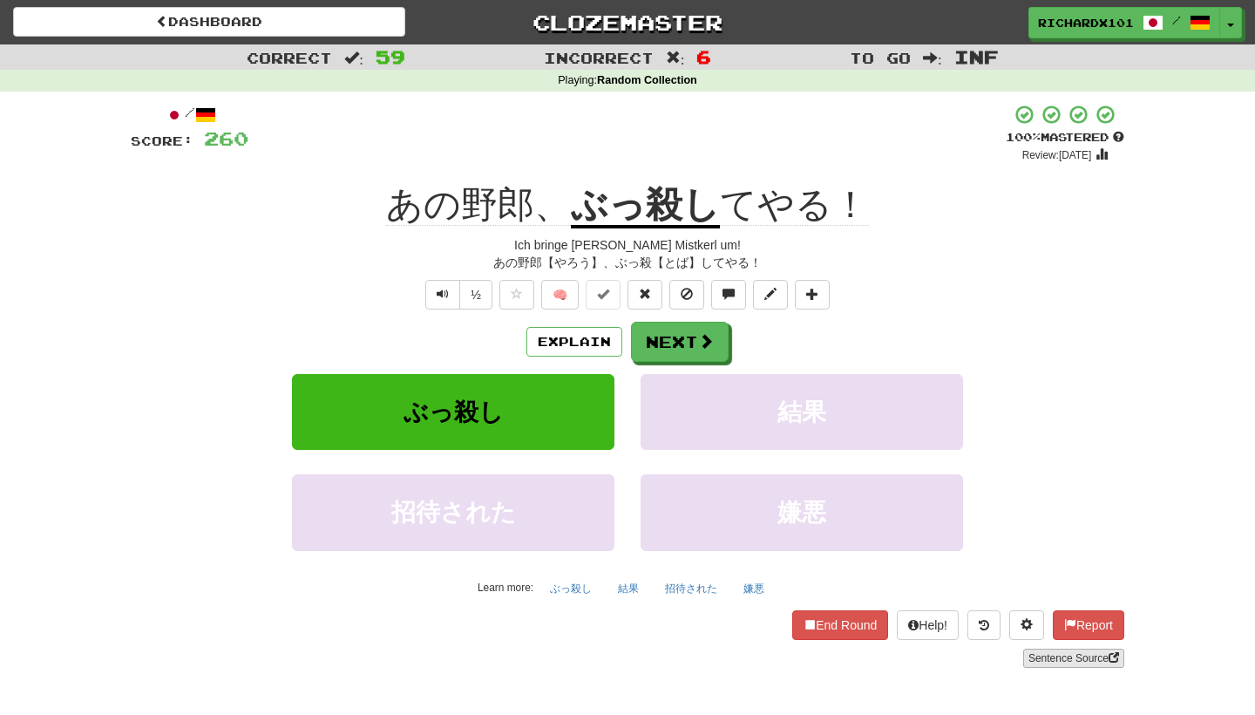
click at [1049, 657] on link "Sentence Source" at bounding box center [1073, 657] width 101 height 19
click at [674, 331] on button "Next" at bounding box center [681, 342] width 98 height 40
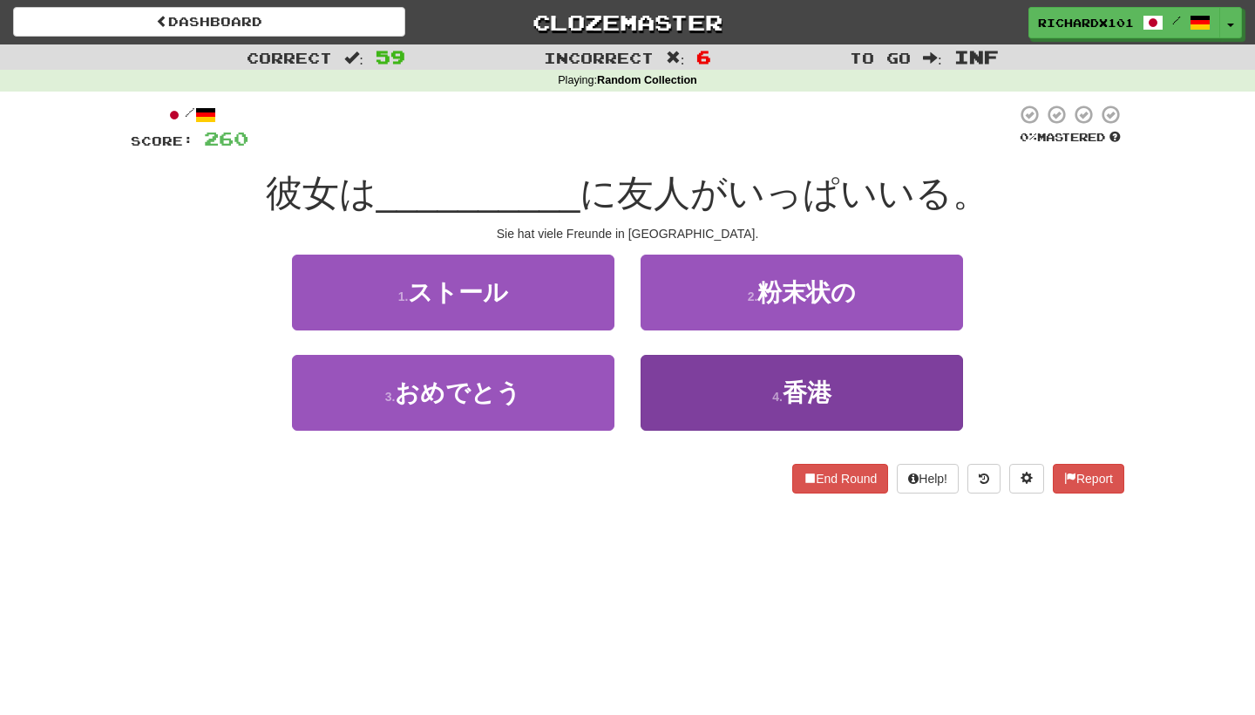
click at [695, 380] on button "4 . 香港" at bounding box center [802, 393] width 322 height 76
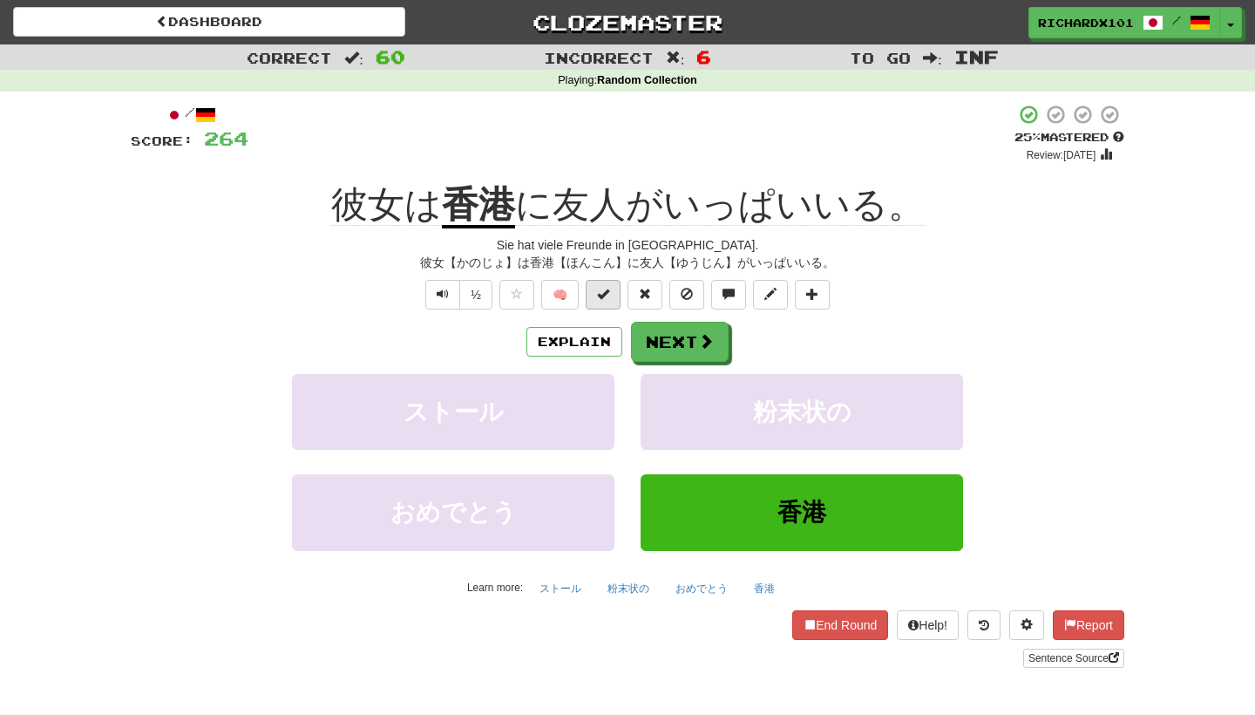
click at [615, 288] on button at bounding box center [603, 295] width 35 height 30
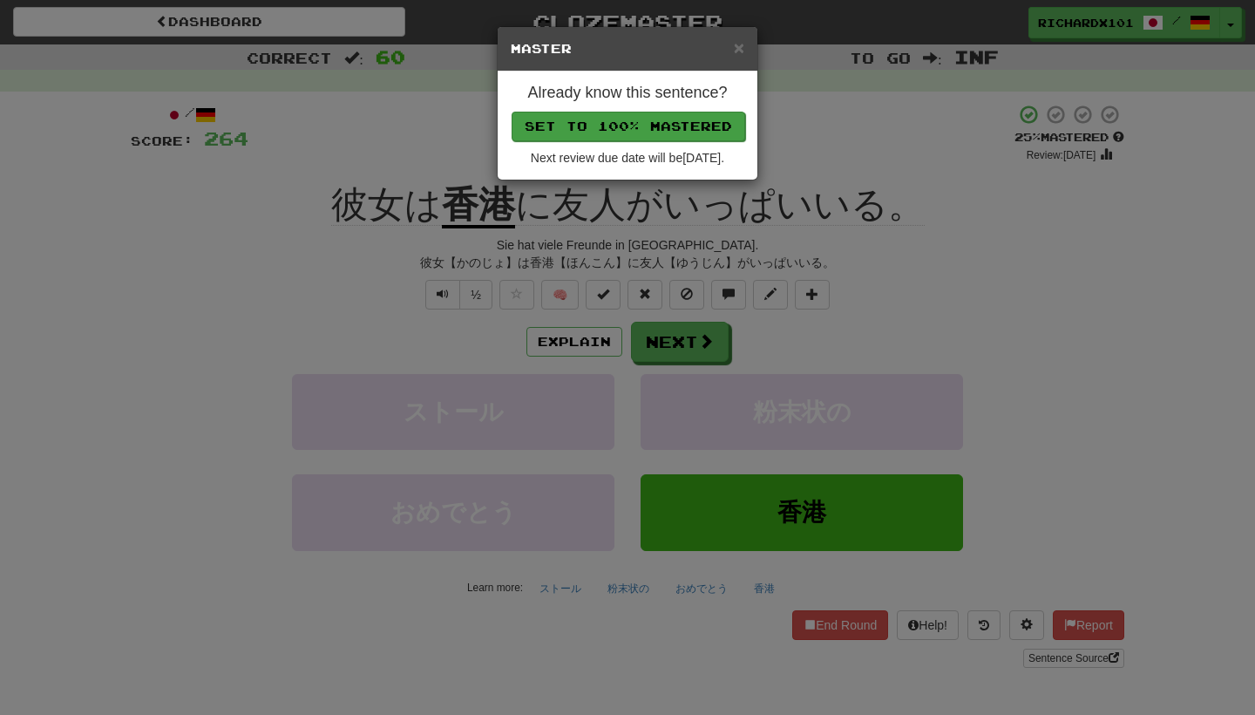
click at [667, 126] on button "Set to 100% Mastered" at bounding box center [629, 127] width 234 height 30
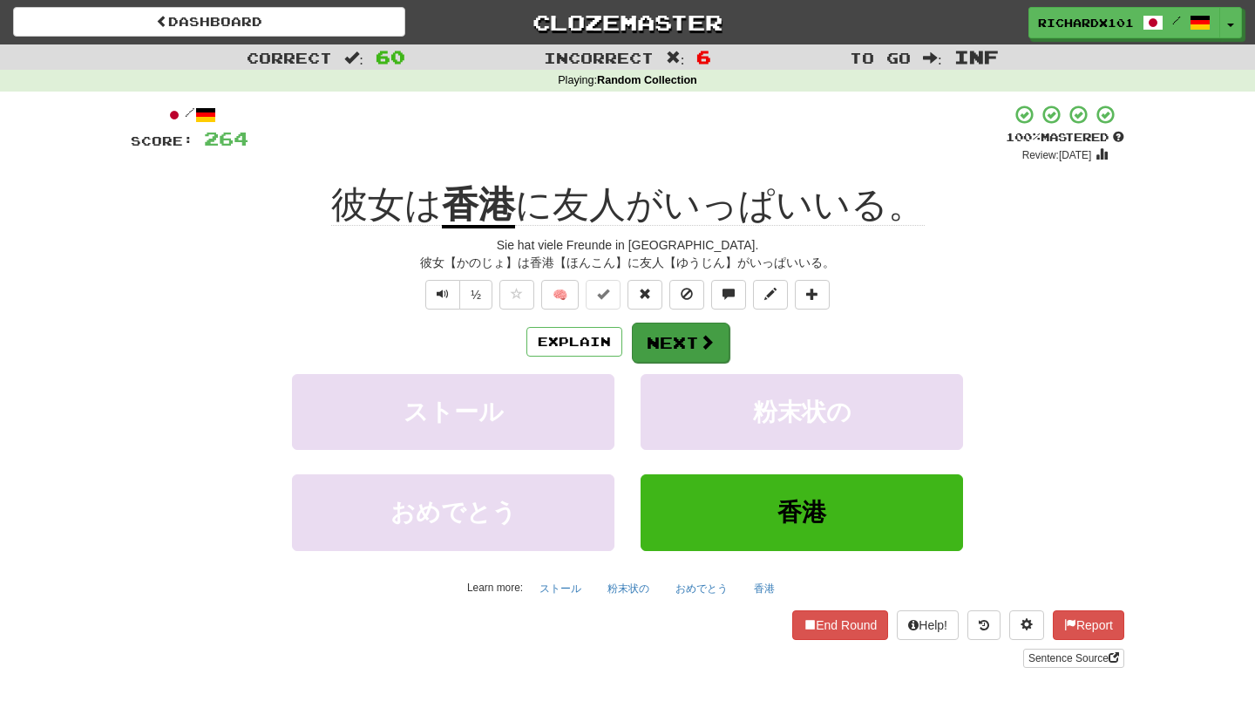
click at [667, 336] on button "Next" at bounding box center [681, 342] width 98 height 40
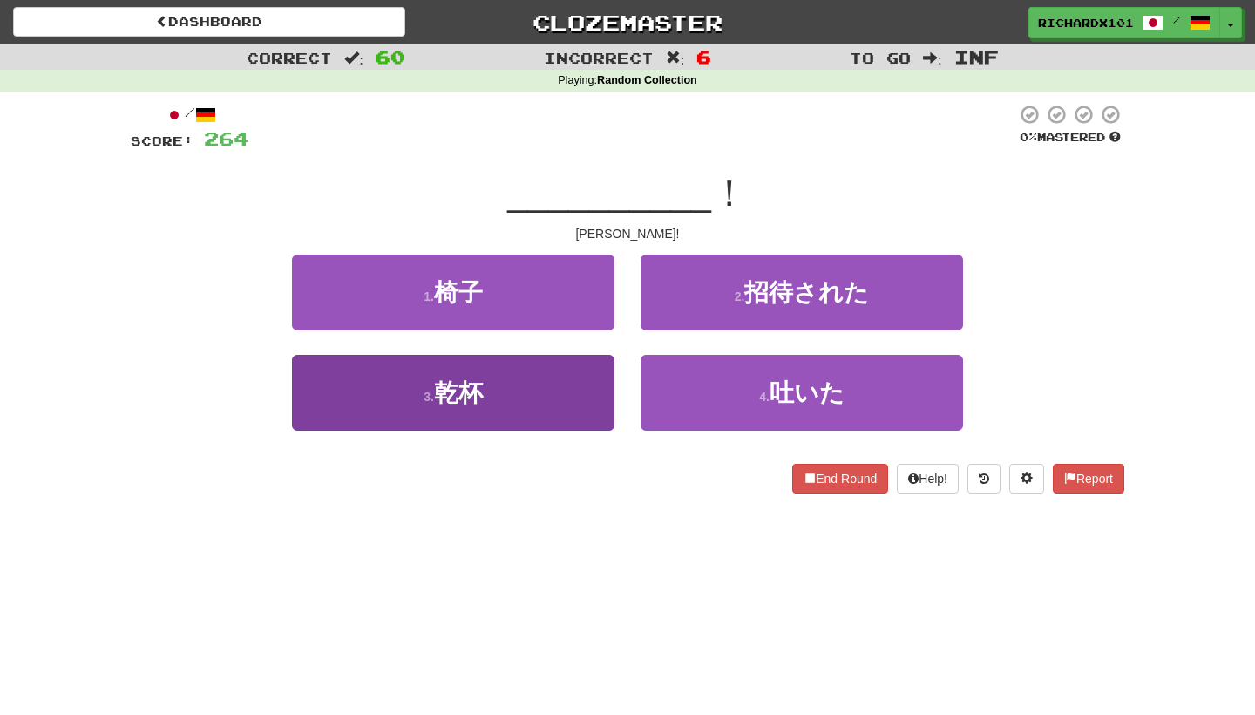
click at [567, 385] on button "3 . 乾杯" at bounding box center [453, 393] width 322 height 76
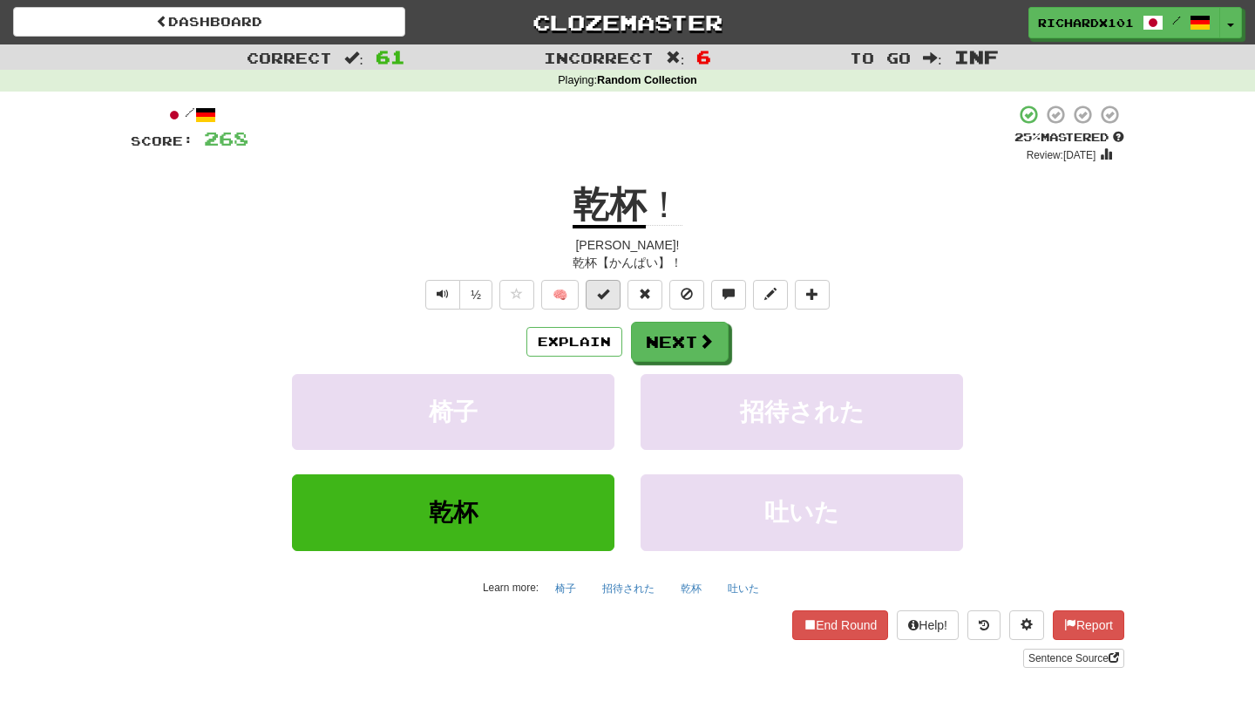
click at [610, 293] on button at bounding box center [603, 295] width 35 height 30
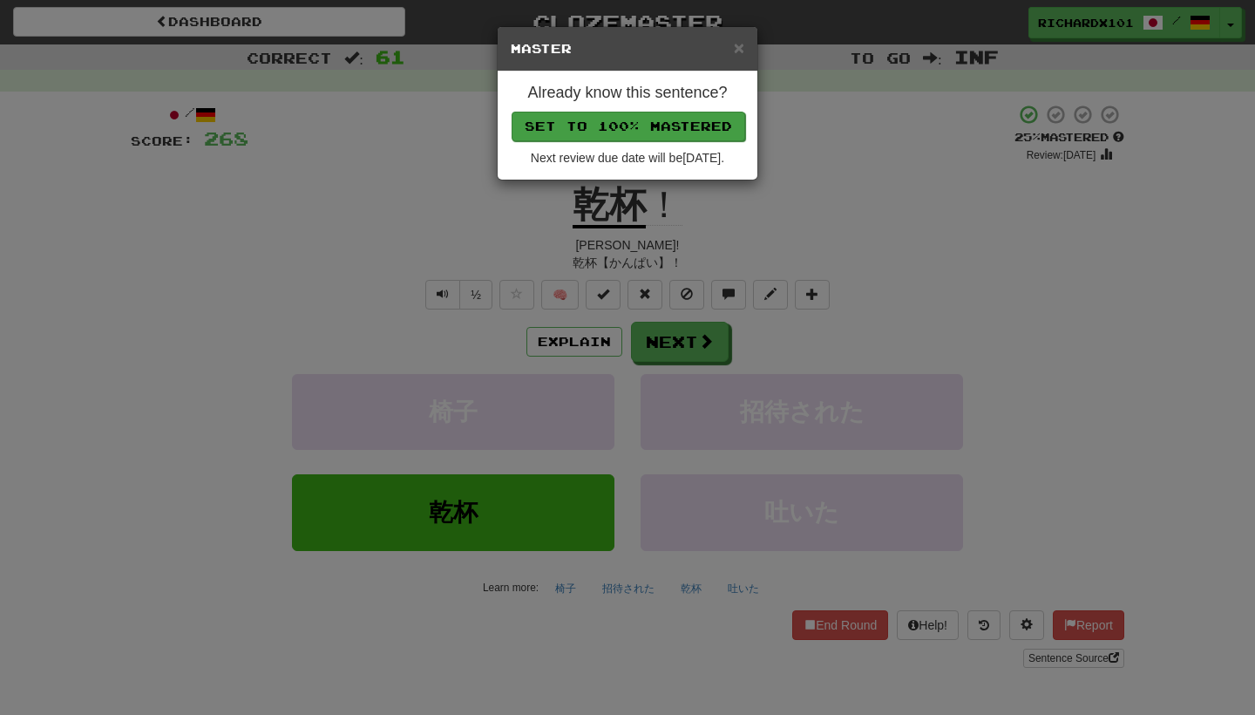
click at [682, 127] on button "Set to 100% Mastered" at bounding box center [629, 127] width 234 height 30
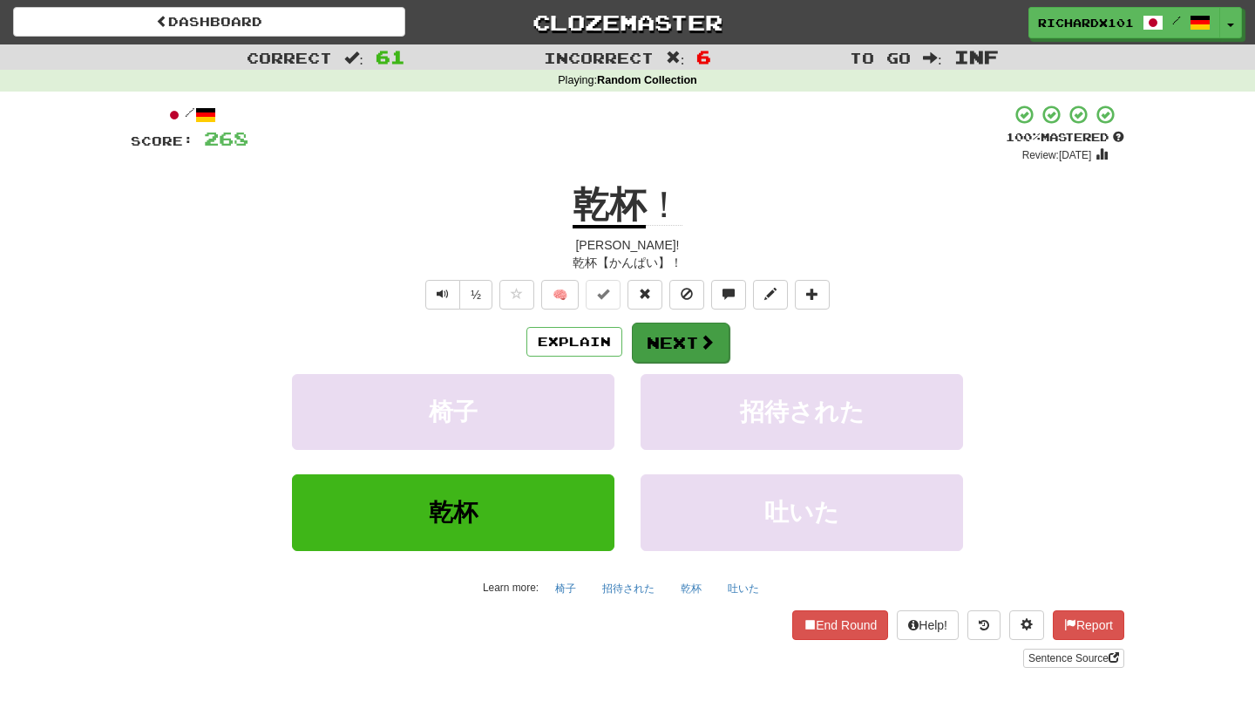
click at [666, 336] on button "Next" at bounding box center [681, 342] width 98 height 40
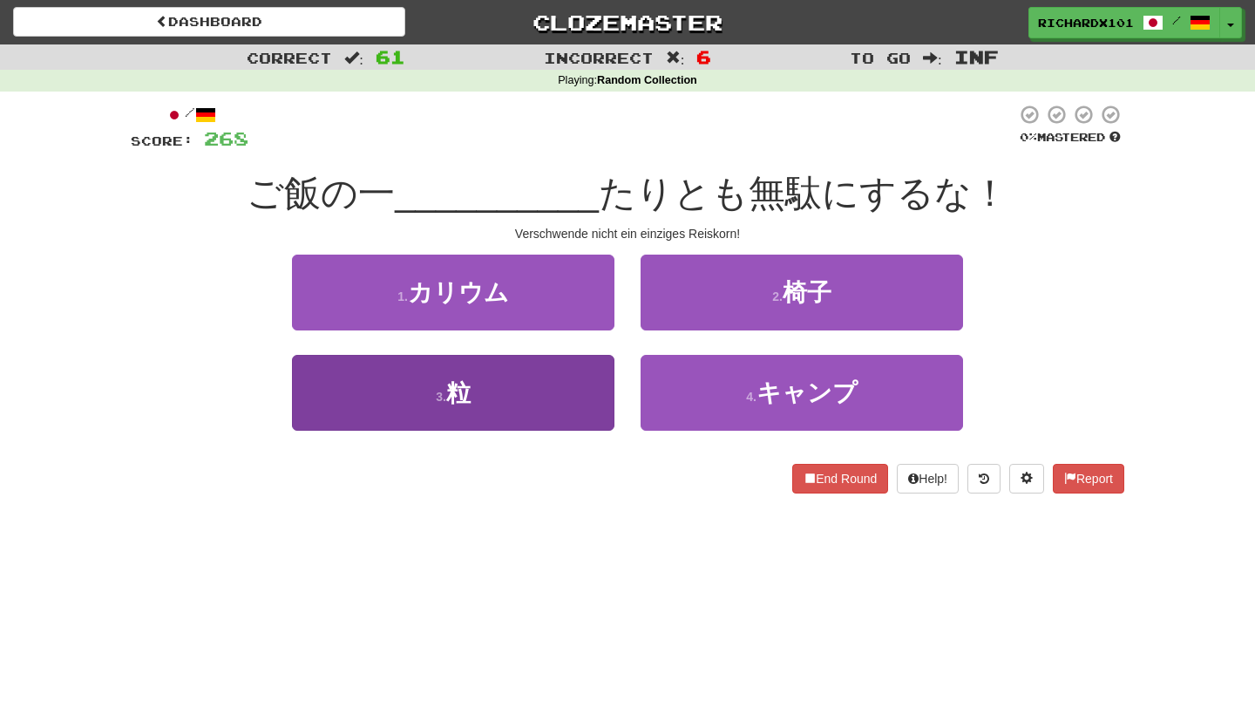
click at [583, 376] on button "3 . 粒" at bounding box center [453, 393] width 322 height 76
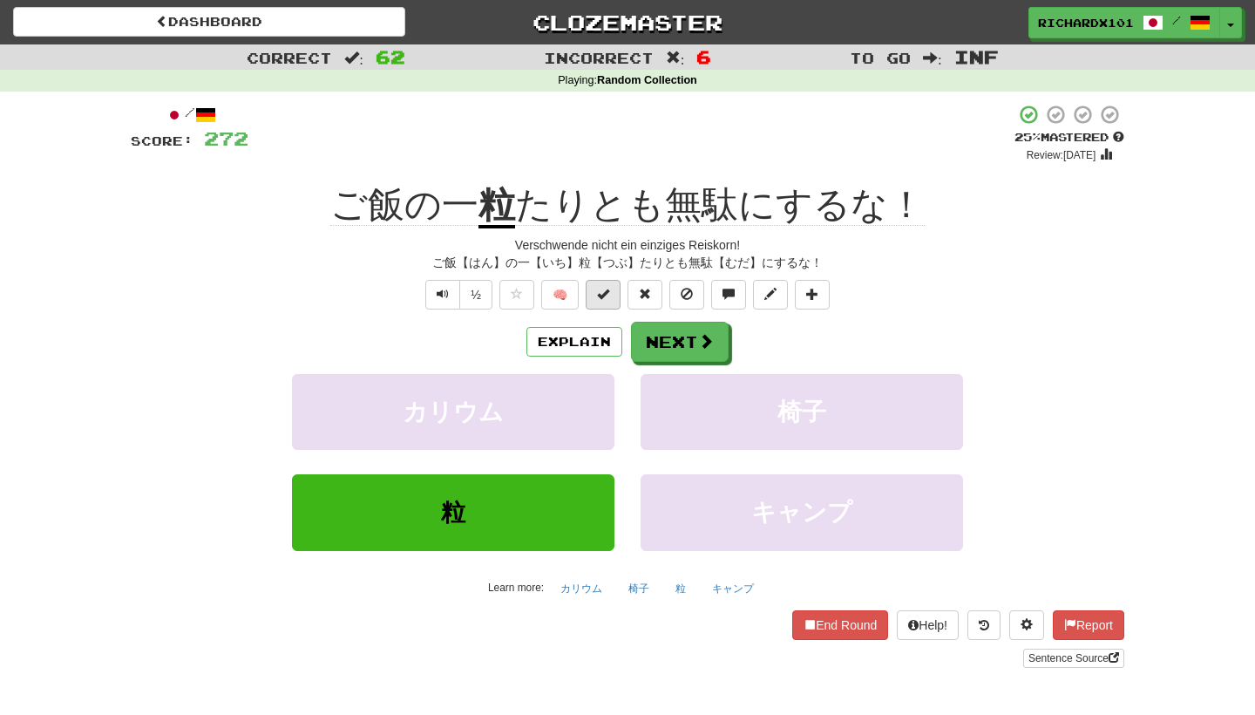
click at [611, 285] on button at bounding box center [603, 295] width 35 height 30
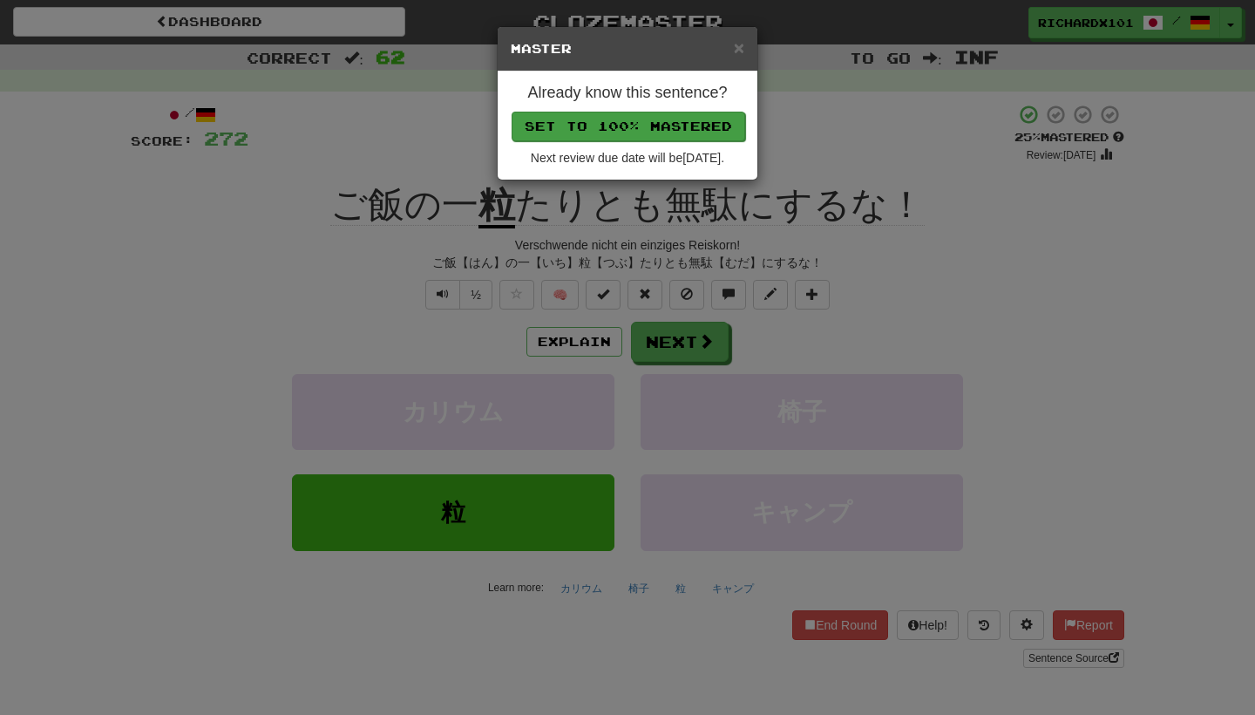
click at [686, 125] on button "Set to 100% Mastered" at bounding box center [629, 127] width 234 height 30
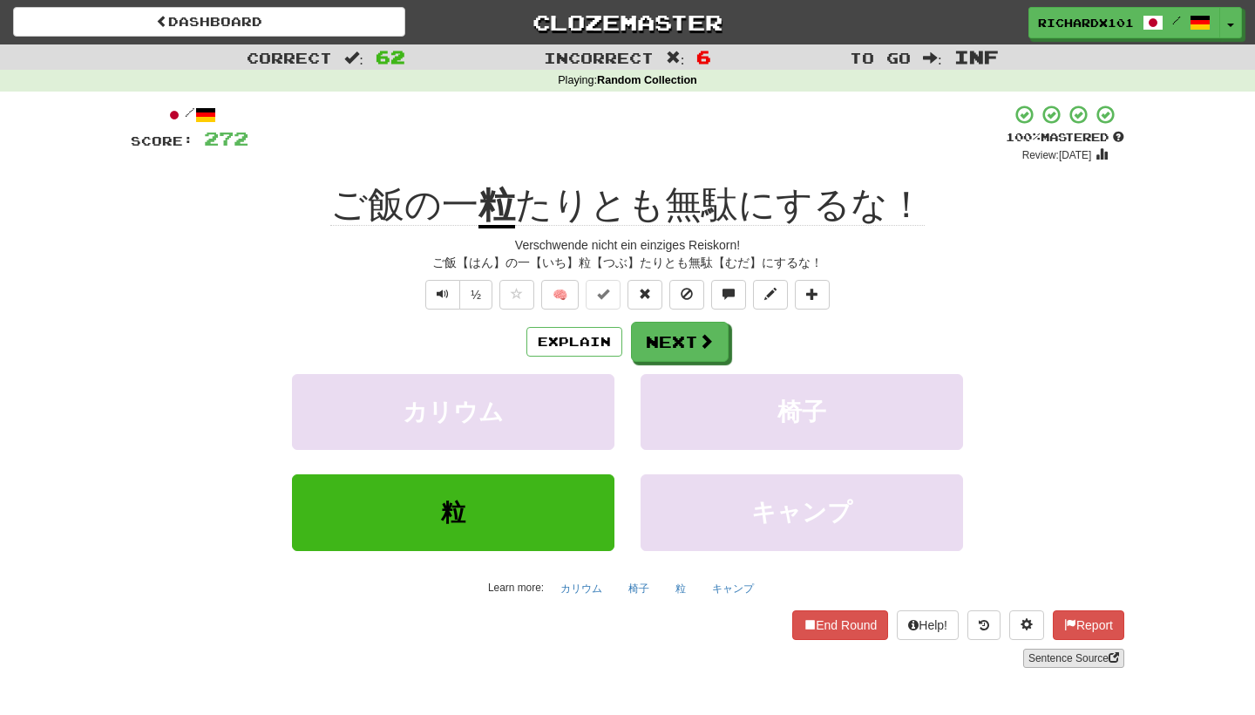
click at [1065, 654] on link "Sentence Source" at bounding box center [1073, 657] width 101 height 19
click at [671, 338] on button "Next" at bounding box center [681, 342] width 98 height 40
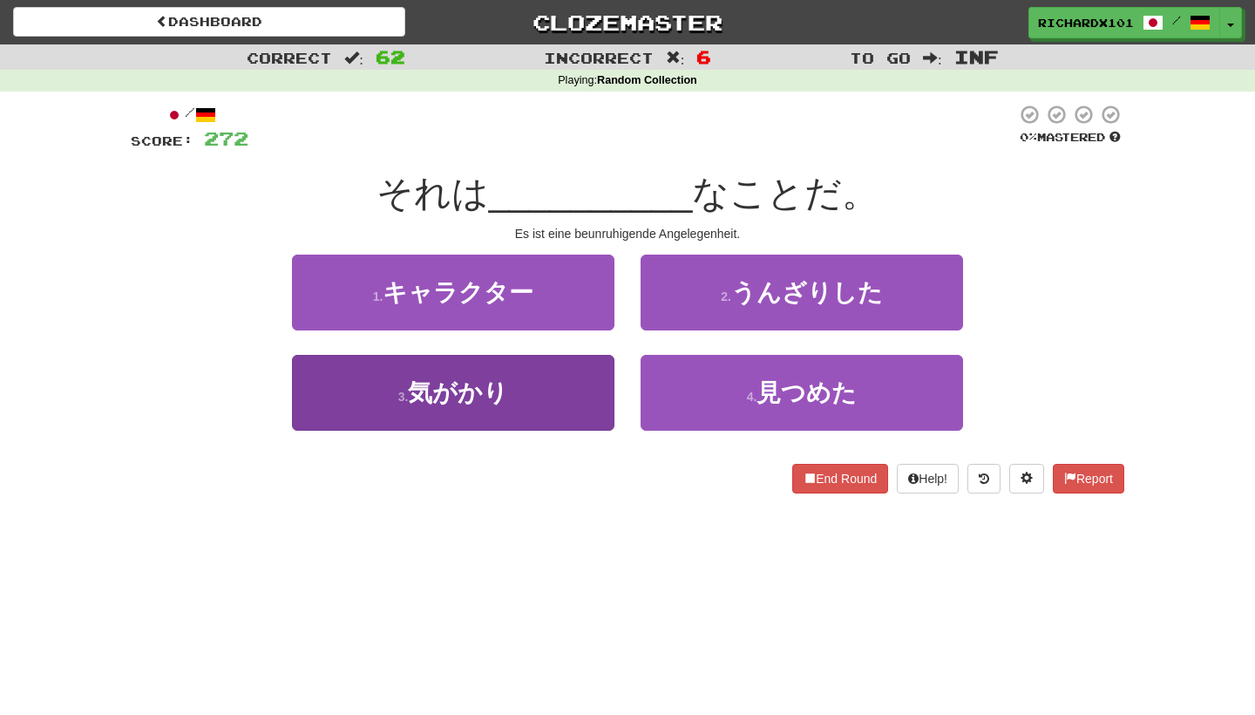
click at [592, 407] on button "3 . 気がかり" at bounding box center [453, 393] width 322 height 76
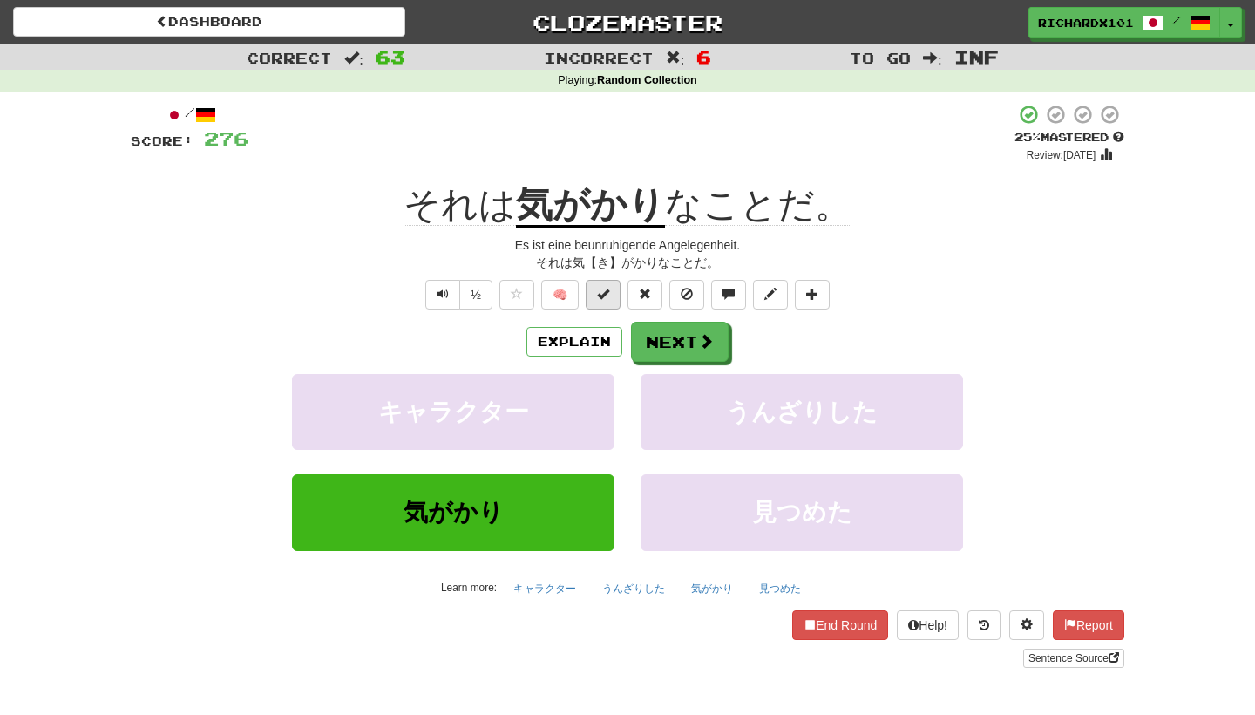
click at [614, 300] on button at bounding box center [603, 295] width 35 height 30
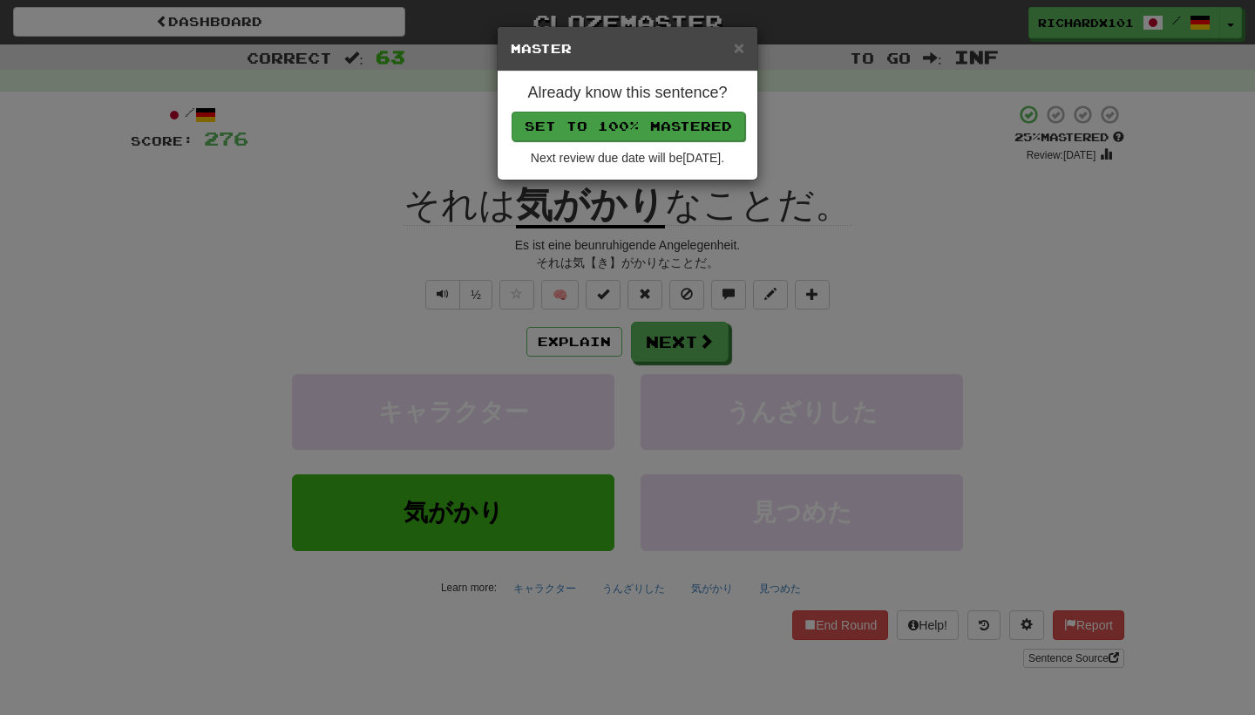
click at [646, 119] on button "Set to 100% Mastered" at bounding box center [629, 127] width 234 height 30
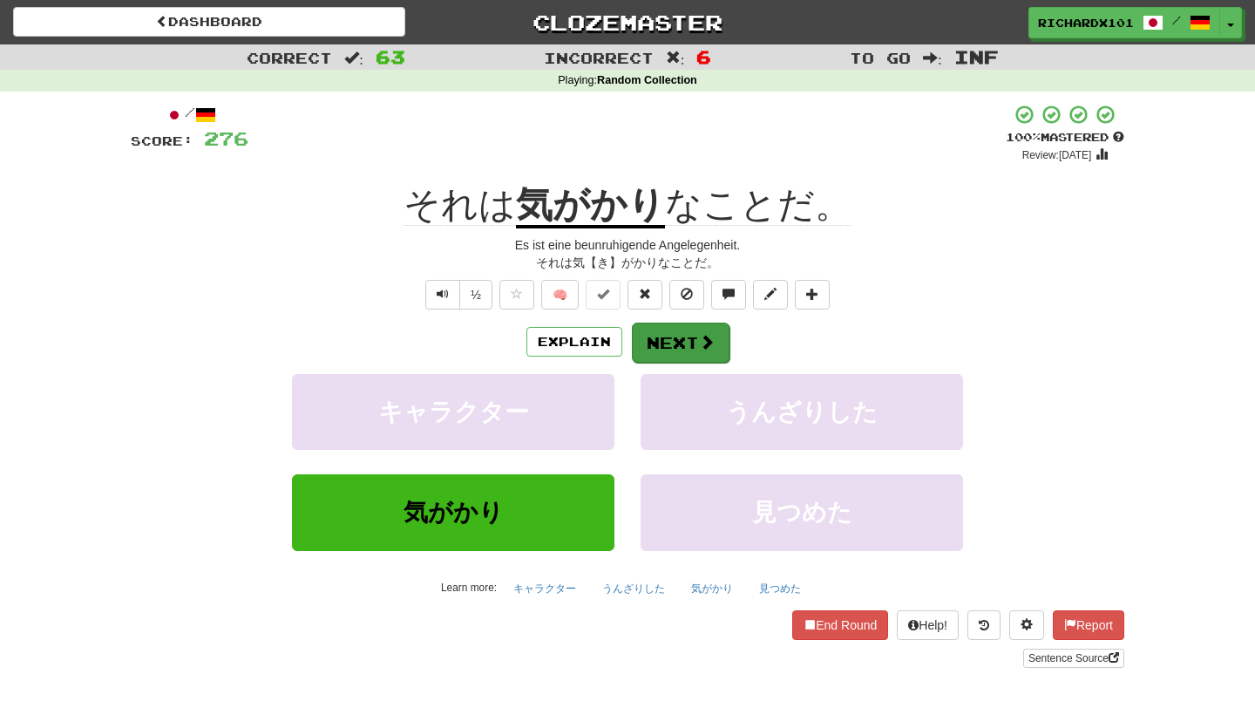
click at [673, 332] on button "Next" at bounding box center [681, 342] width 98 height 40
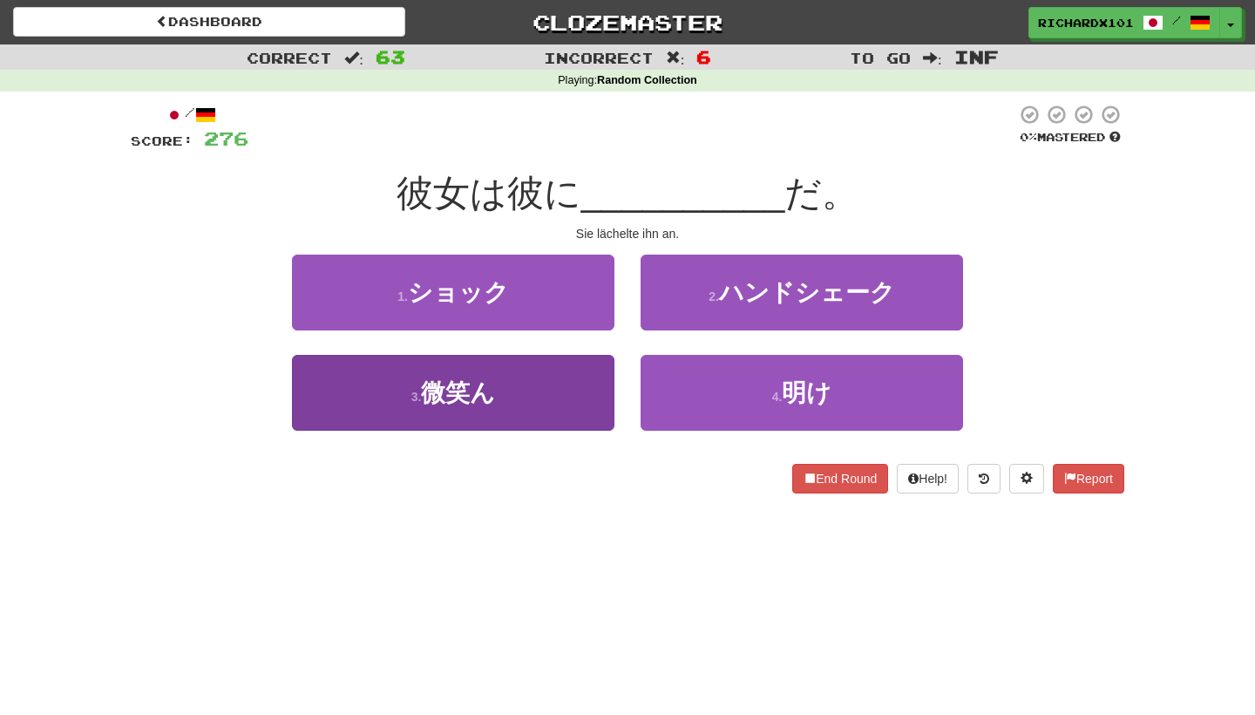
click at [599, 391] on button "3 . 微笑ん" at bounding box center [453, 393] width 322 height 76
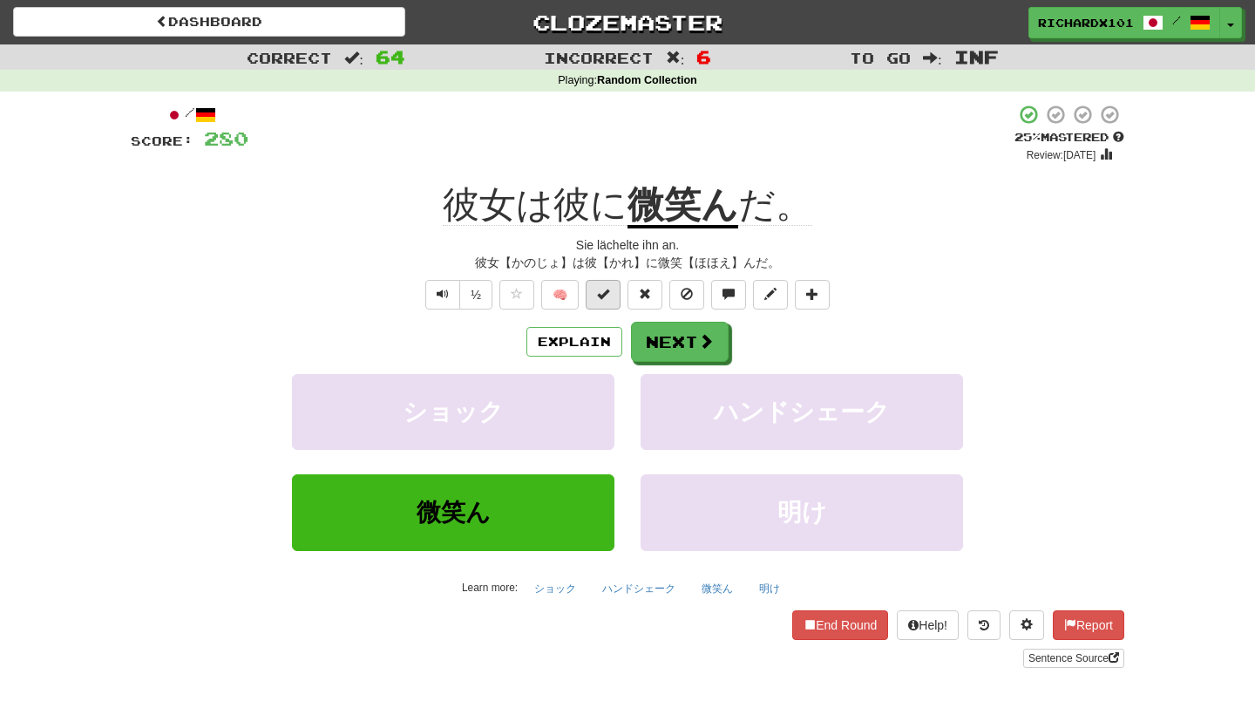
click at [614, 292] on button at bounding box center [603, 295] width 35 height 30
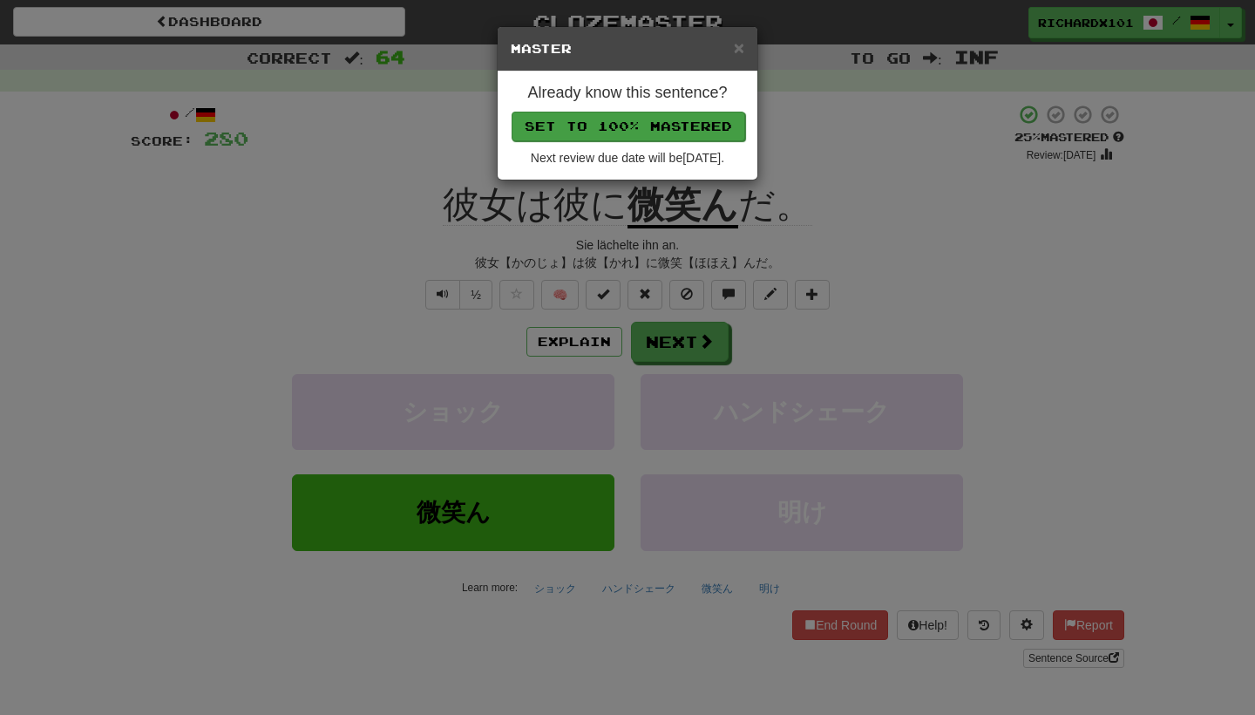
click at [680, 122] on button "Set to 100% Mastered" at bounding box center [629, 127] width 234 height 30
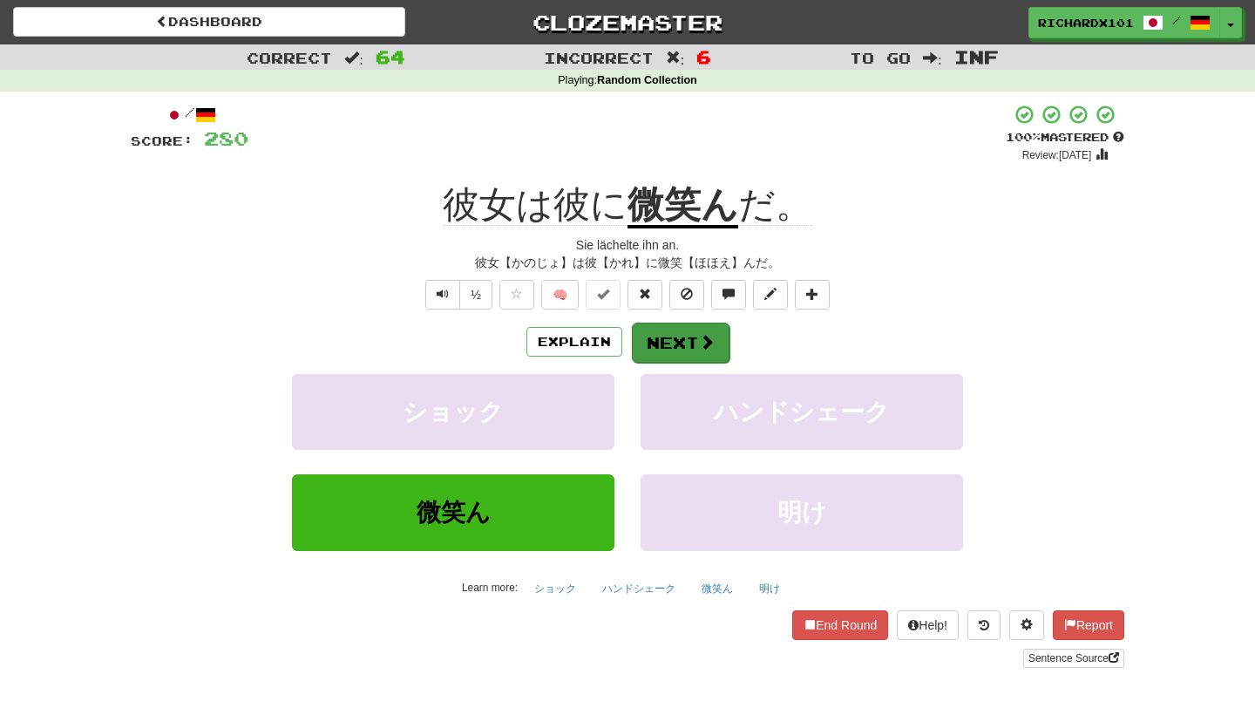
click at [665, 333] on button "Next" at bounding box center [681, 342] width 98 height 40
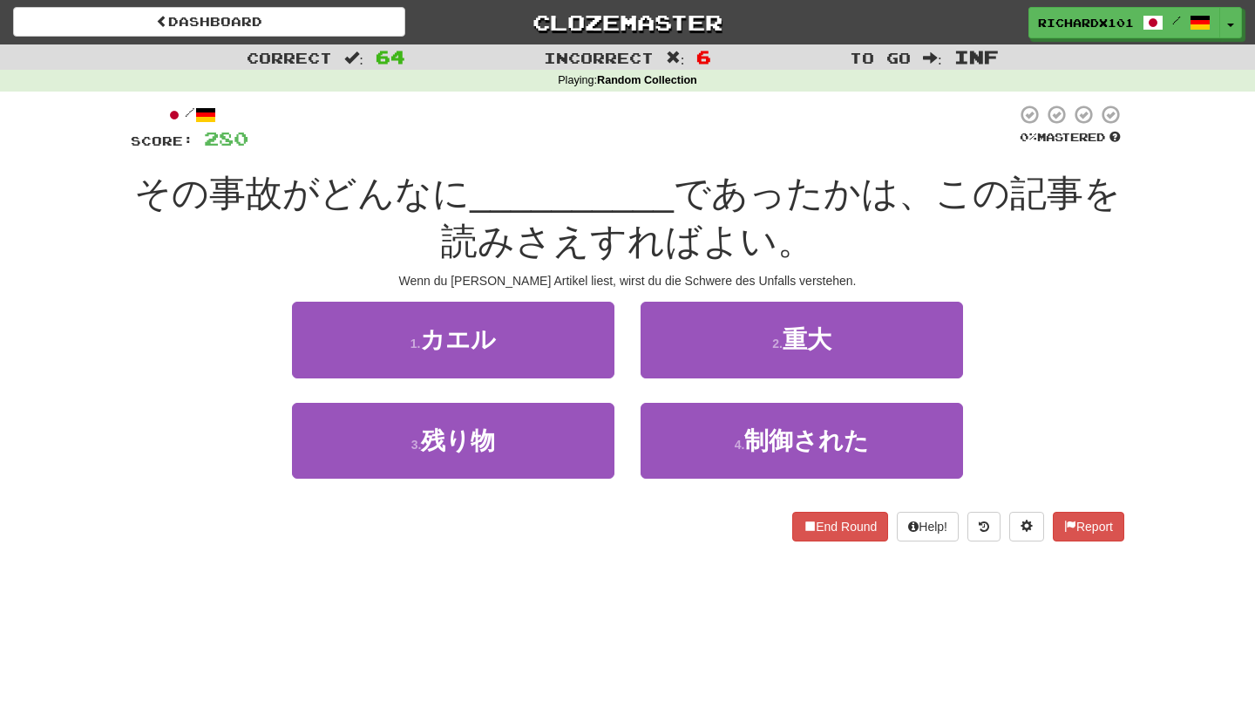
click at [665, 333] on button "2 . 重大" at bounding box center [802, 340] width 322 height 76
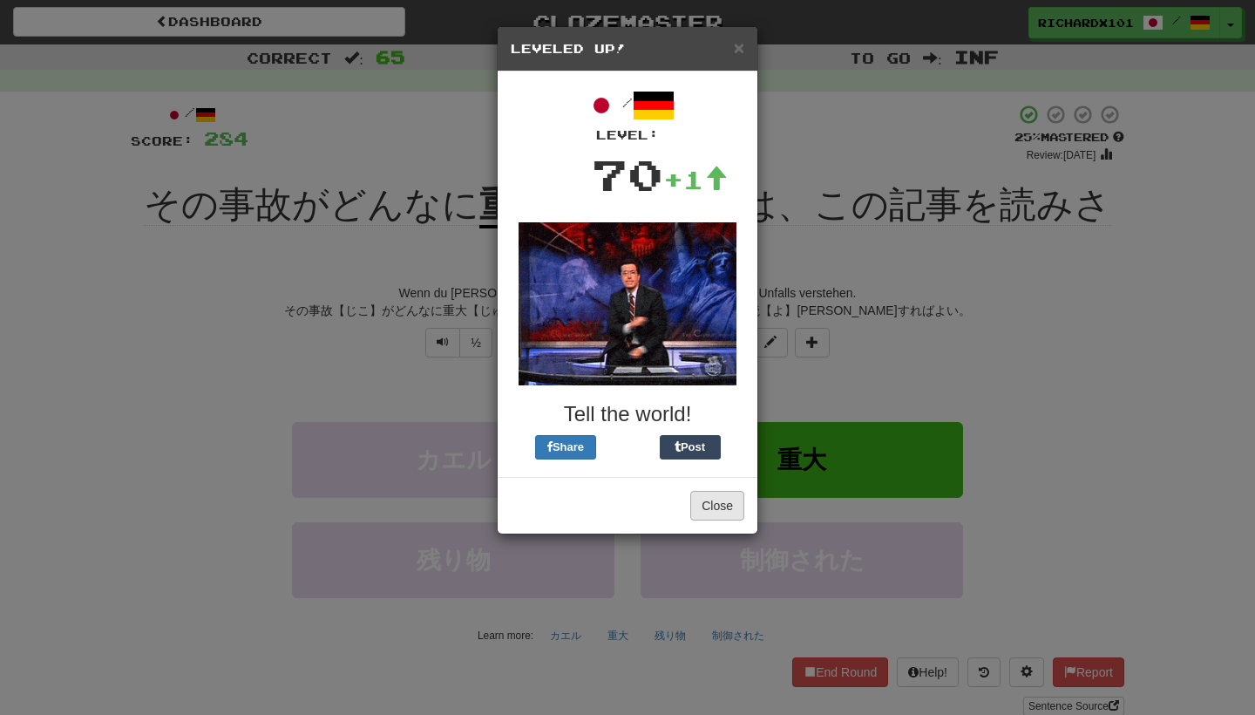
click at [718, 511] on button "Close" at bounding box center [717, 506] width 54 height 30
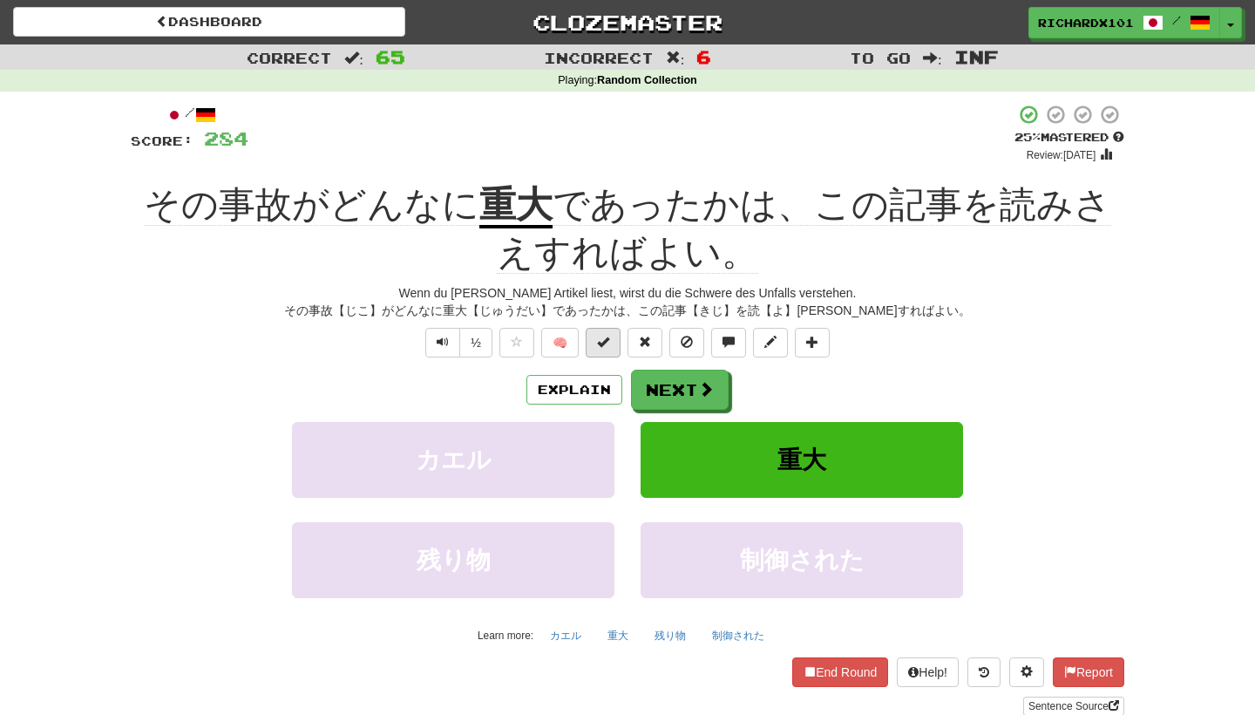
click at [612, 343] on button at bounding box center [603, 343] width 35 height 30
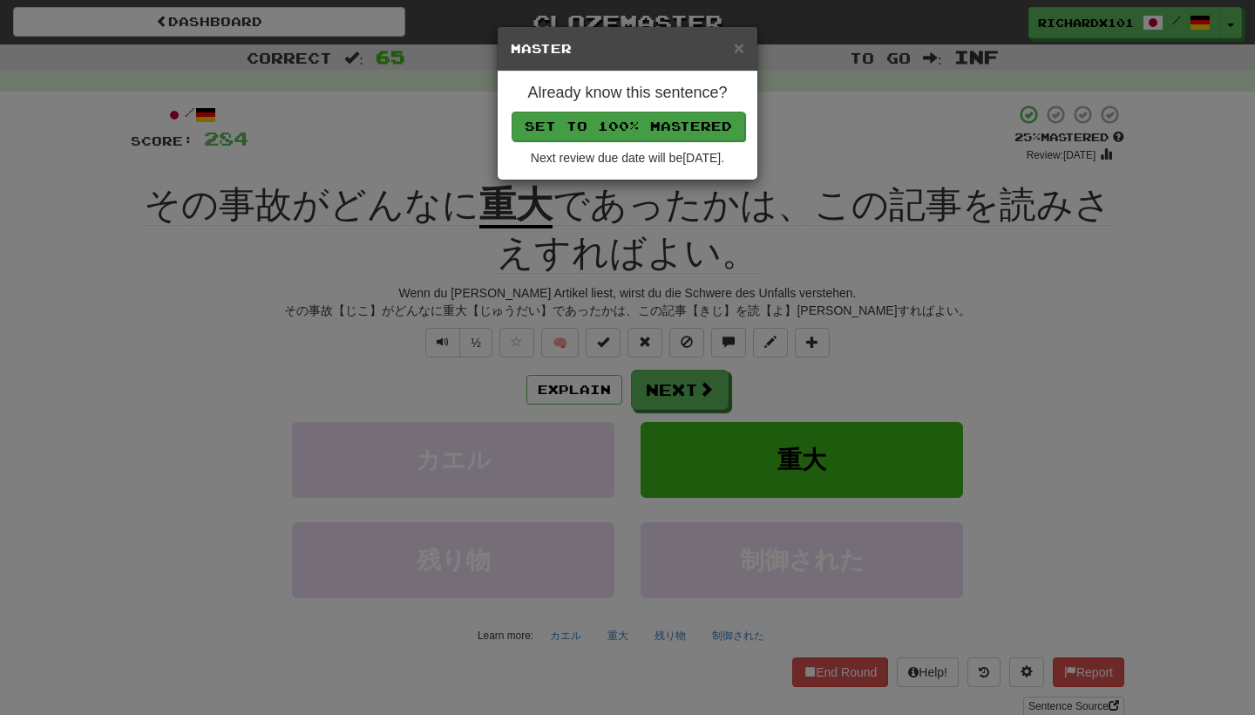
click at [699, 115] on button "Set to 100% Mastered" at bounding box center [629, 127] width 234 height 30
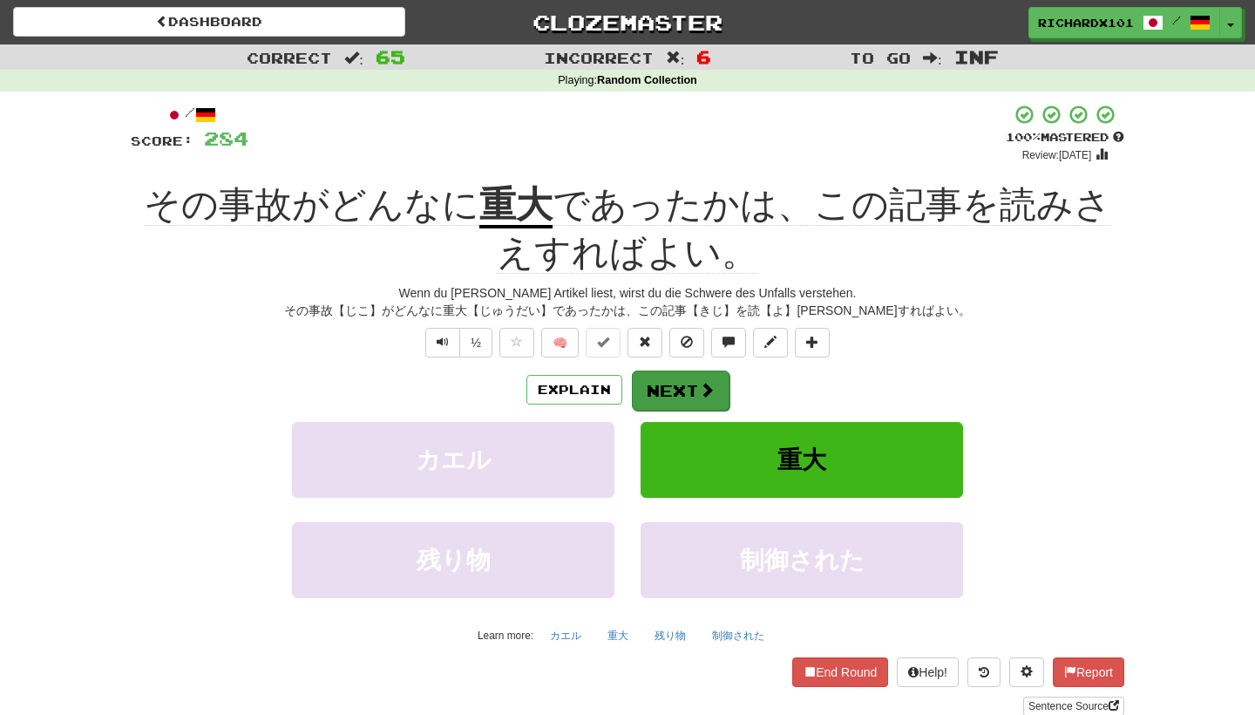
click at [681, 377] on button "Next" at bounding box center [681, 390] width 98 height 40
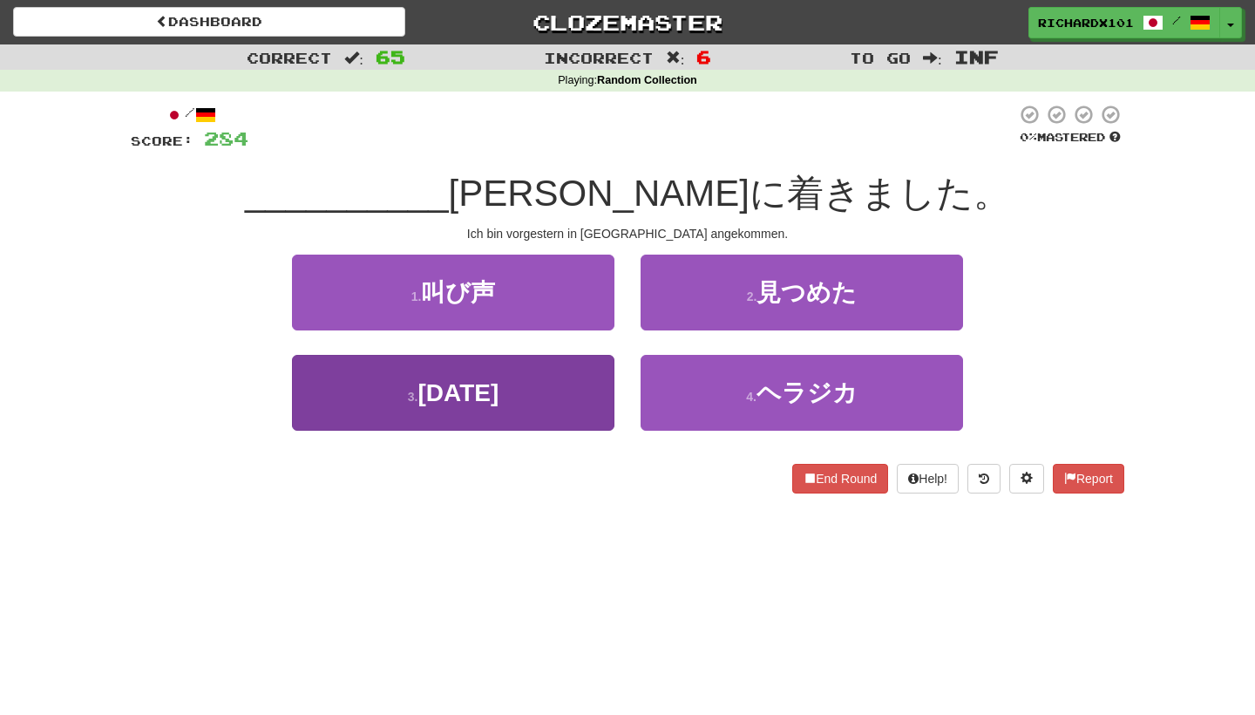
click at [595, 399] on button "3 . 一昨日" at bounding box center [453, 393] width 322 height 76
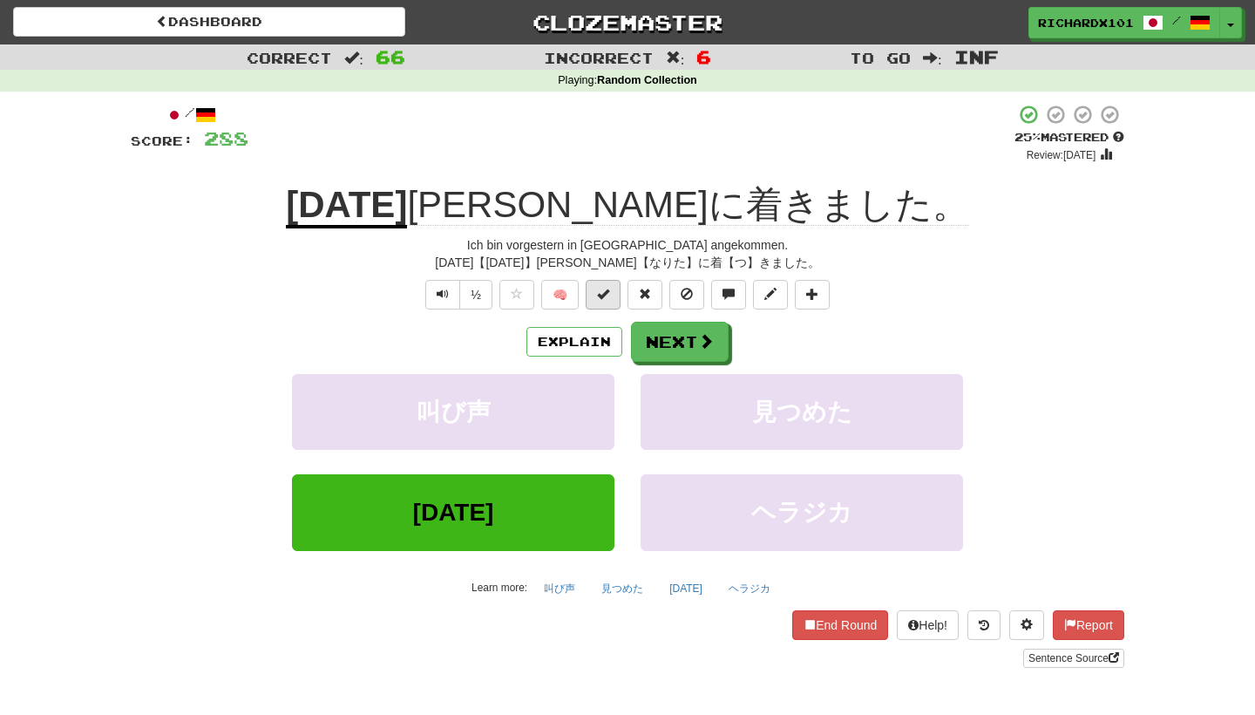
click at [600, 292] on span at bounding box center [603, 294] width 12 height 12
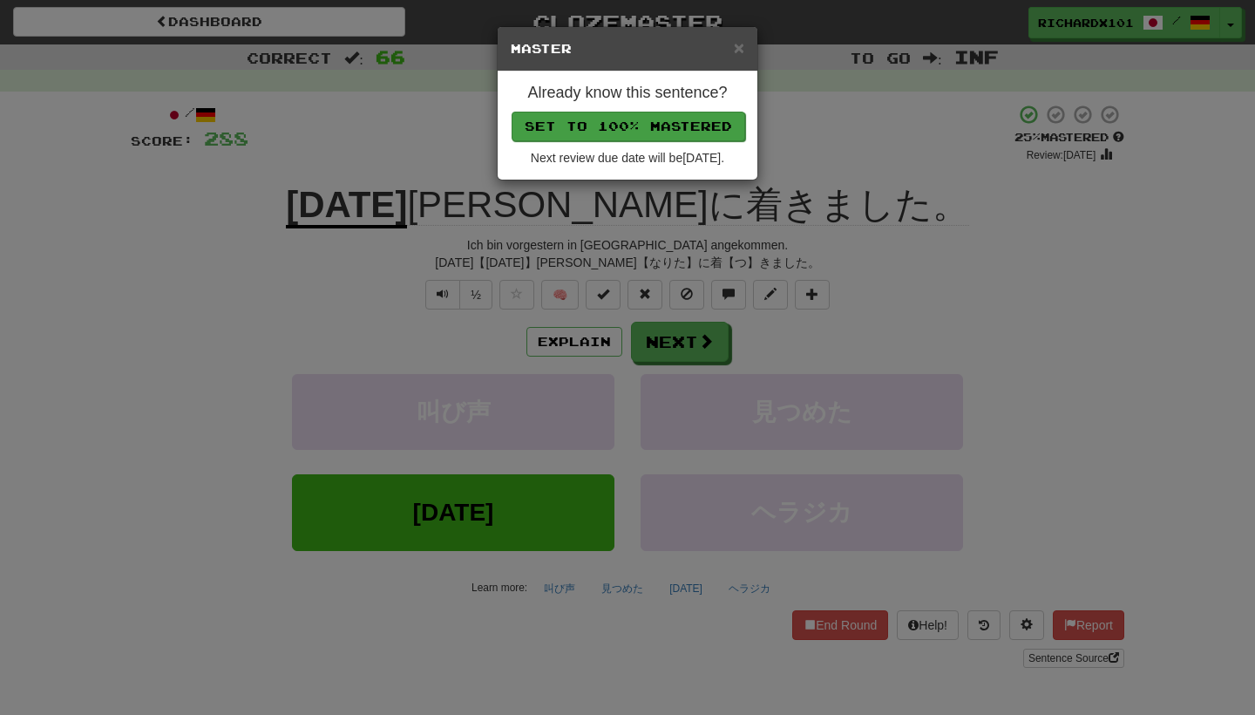
click at [660, 123] on button "Set to 100% Mastered" at bounding box center [629, 127] width 234 height 30
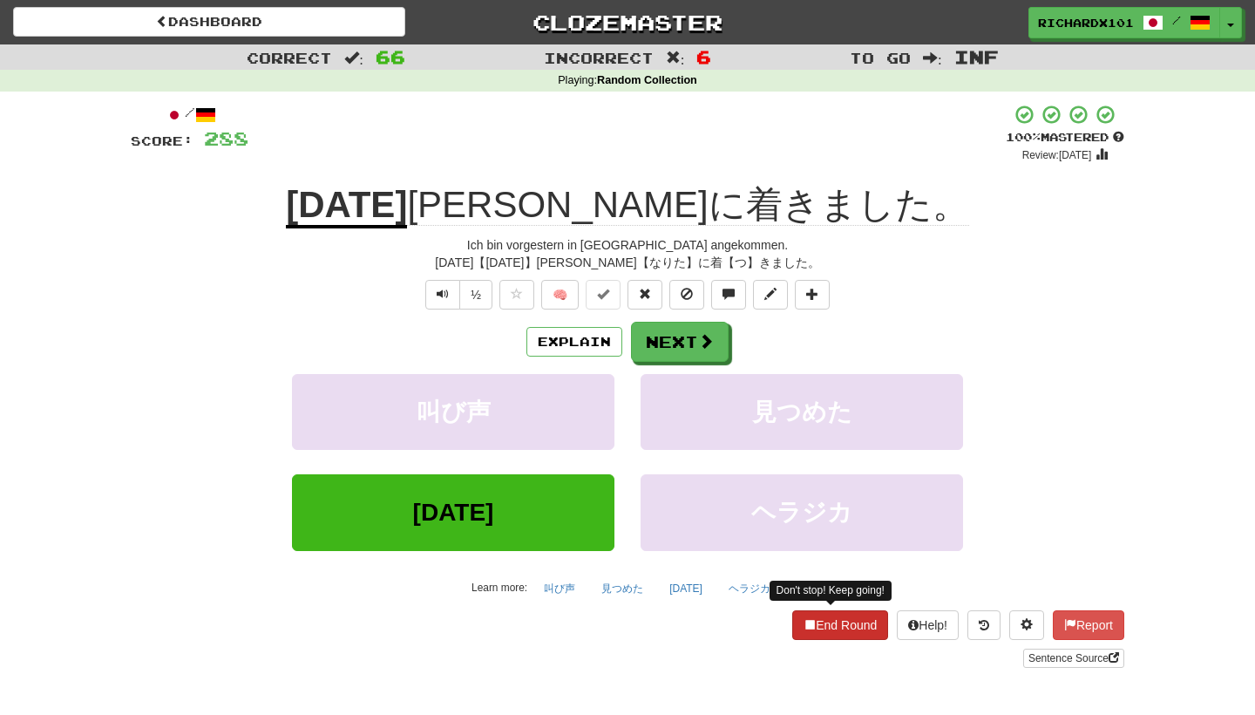
click at [804, 618] on span at bounding box center [810, 624] width 12 height 12
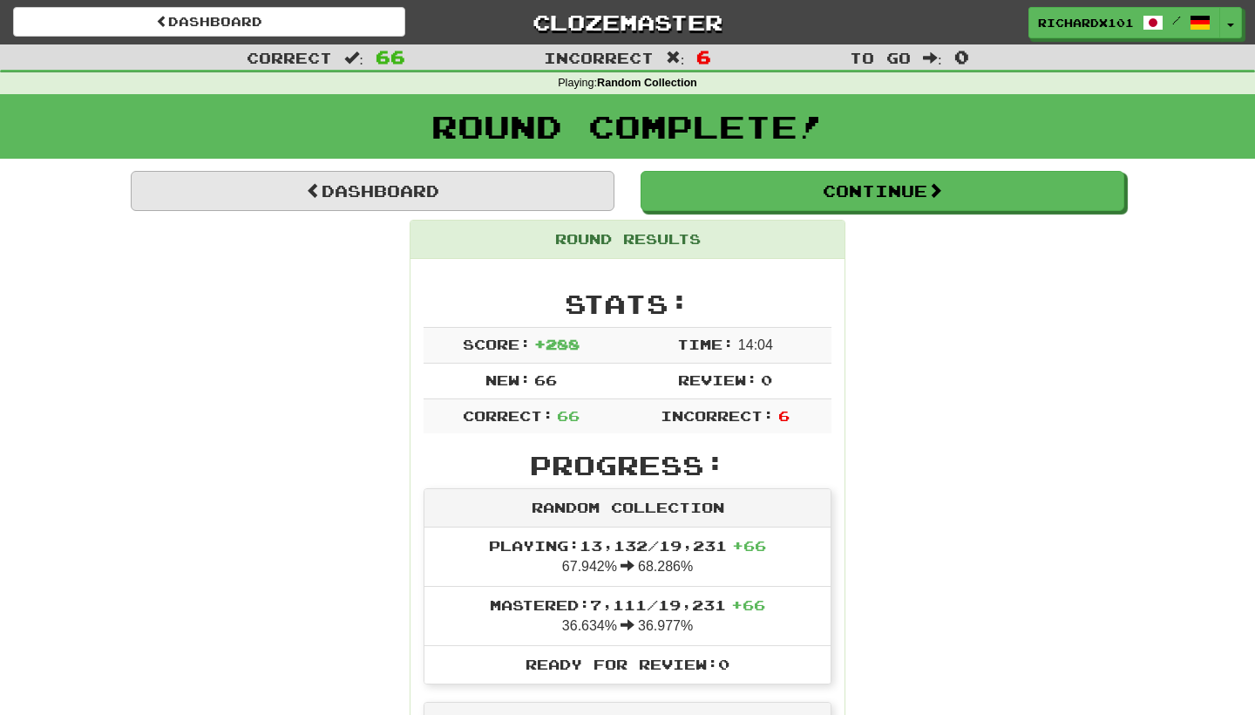
click at [578, 192] on link "Dashboard" at bounding box center [373, 191] width 484 height 40
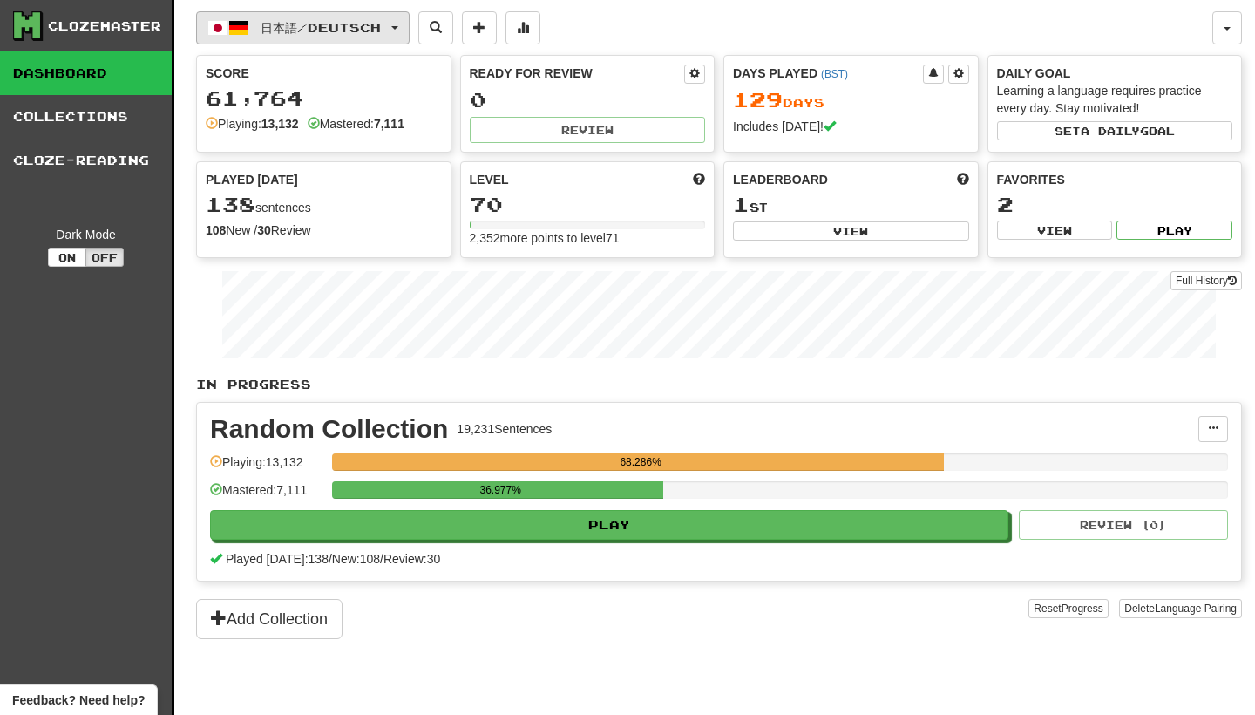
click at [398, 27] on span "button" at bounding box center [394, 27] width 7 height 3
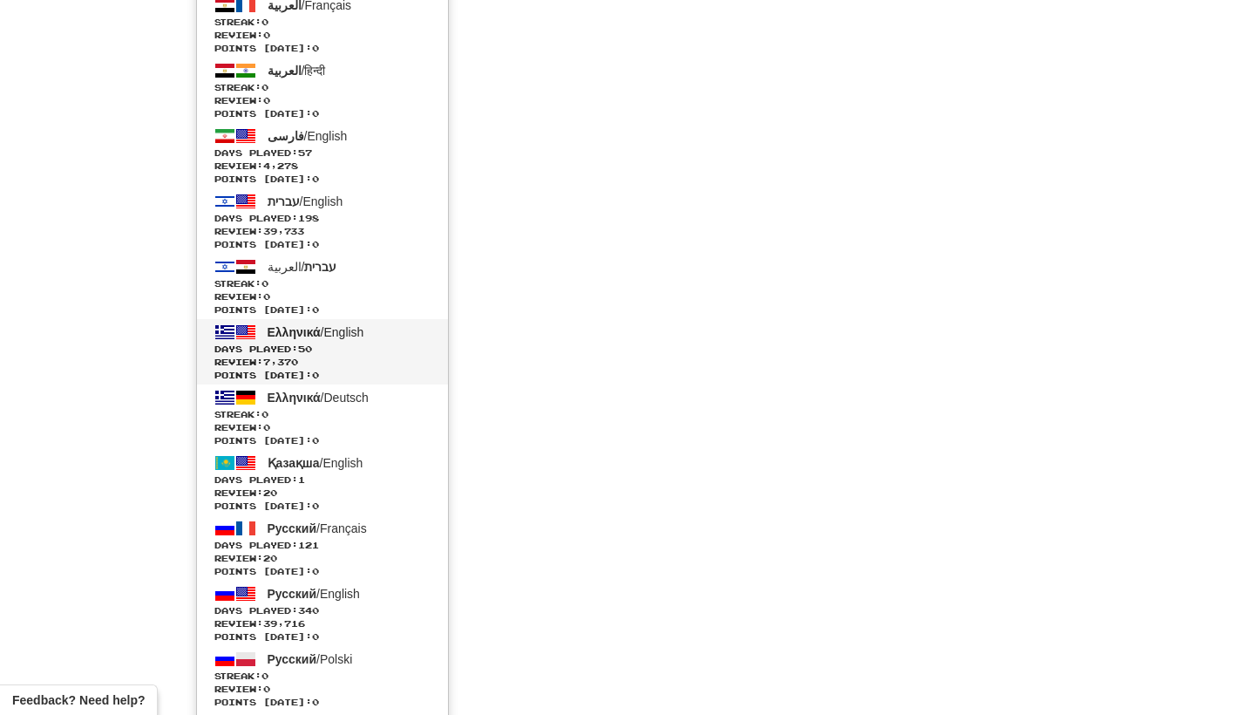
scroll to position [3394, 0]
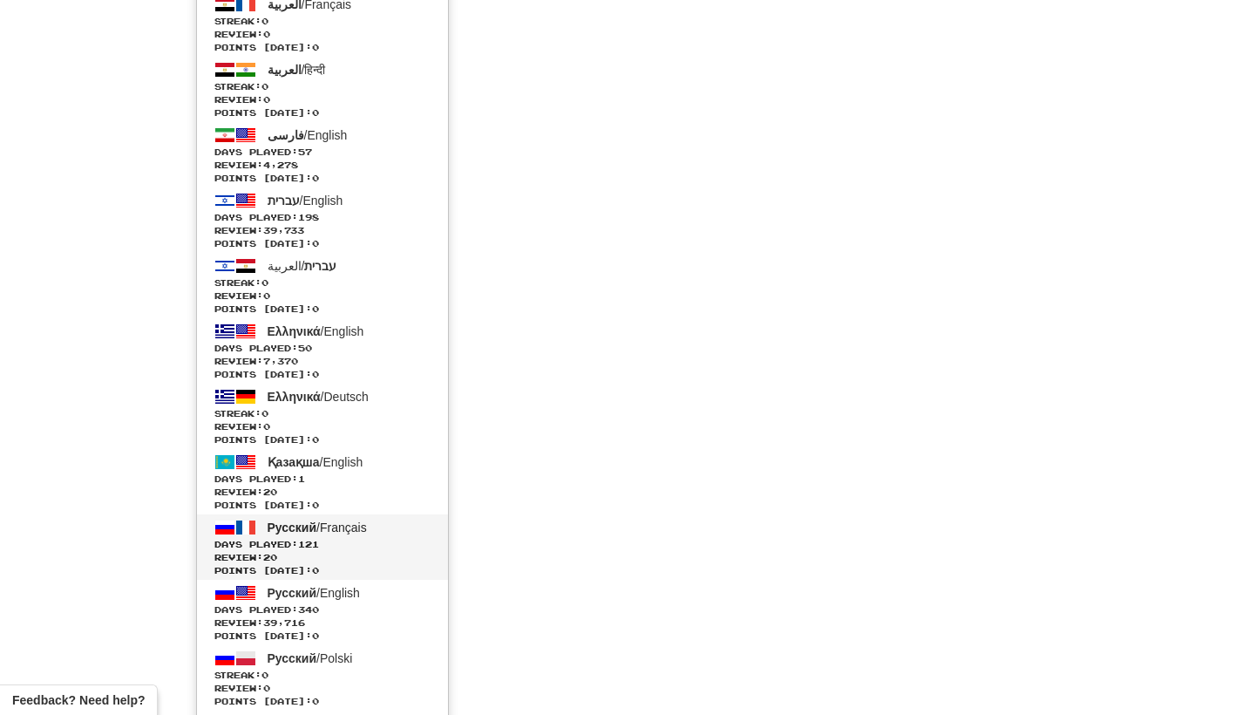
click at [367, 526] on span "Русский / Français" at bounding box center [317, 527] width 99 height 14
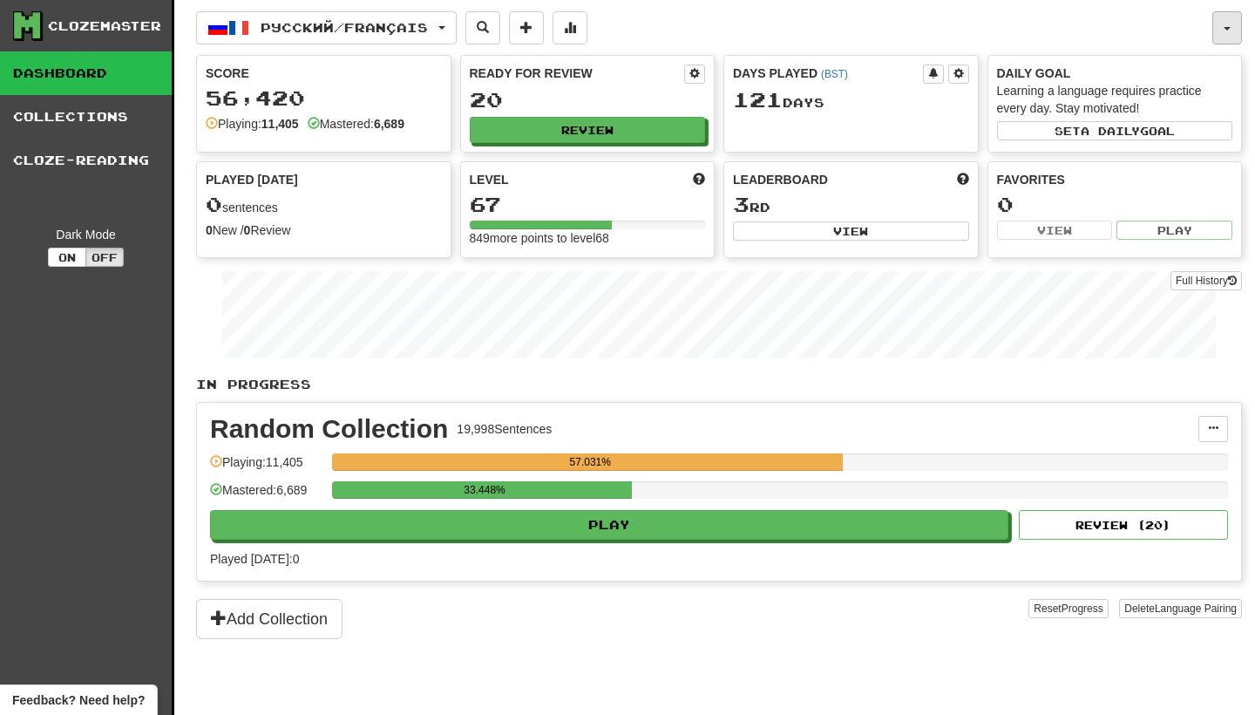
click at [1218, 25] on button "button" at bounding box center [1227, 27] width 30 height 33
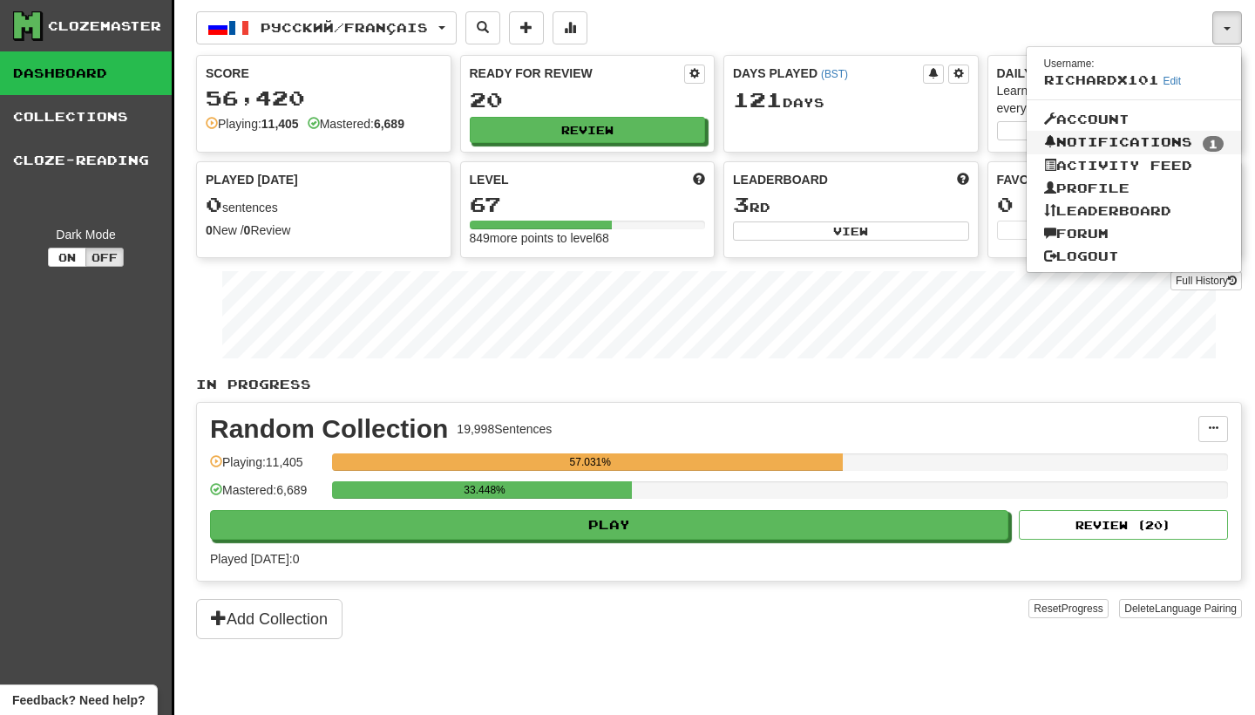
click at [1157, 139] on link "Notifications 1" at bounding box center [1134, 143] width 215 height 24
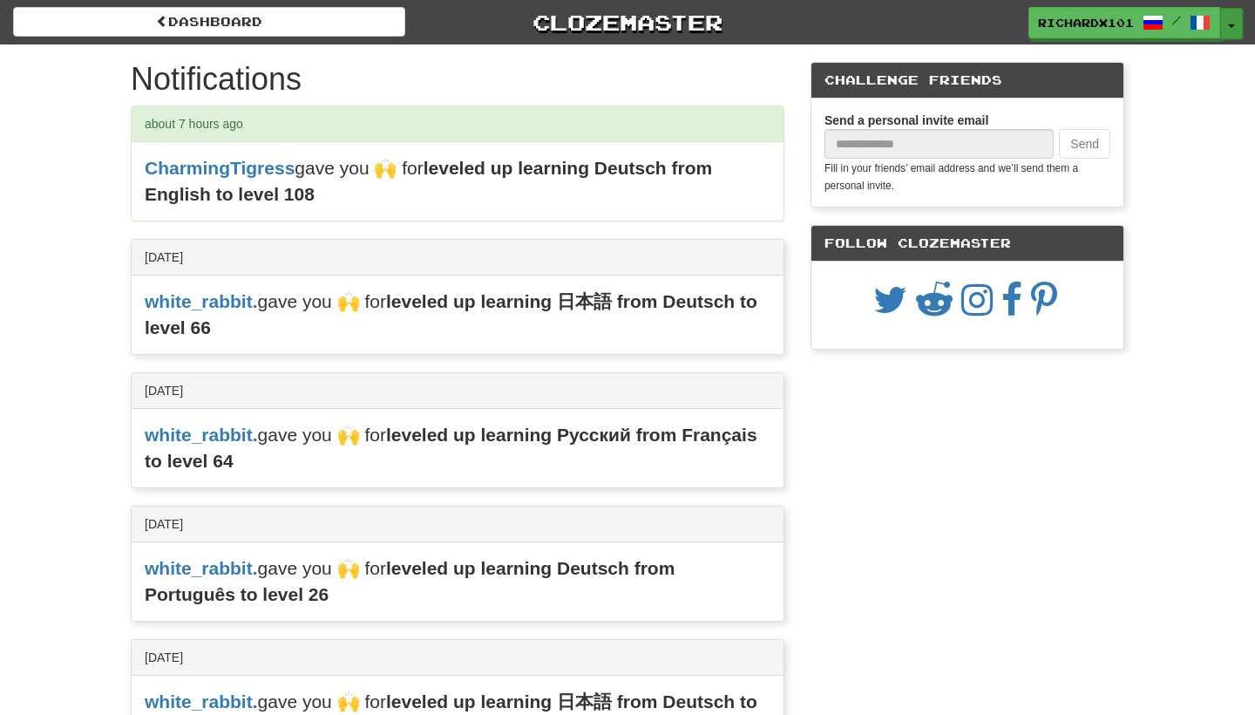
click at [1229, 22] on button "Toggle Dropdown" at bounding box center [1231, 23] width 23 height 31
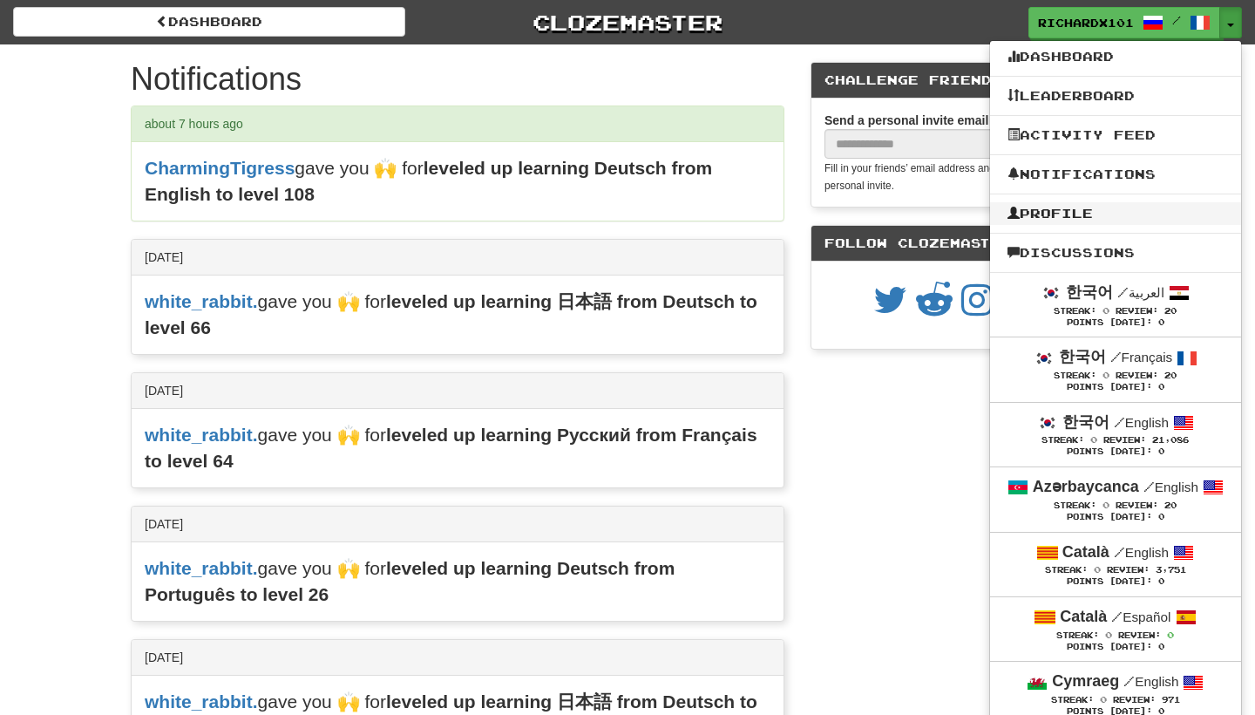
click at [1118, 215] on link "Profile" at bounding box center [1115, 213] width 251 height 23
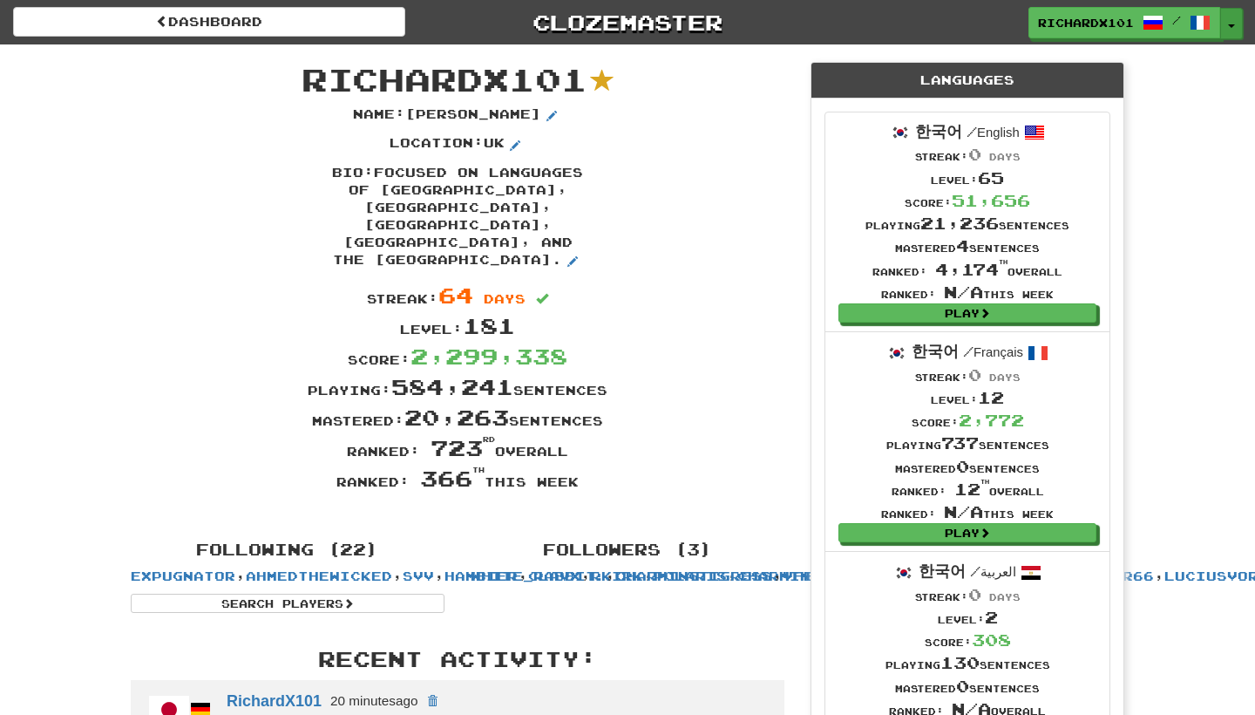
click at [1228, 28] on button "Toggle Dropdown" at bounding box center [1231, 23] width 23 height 31
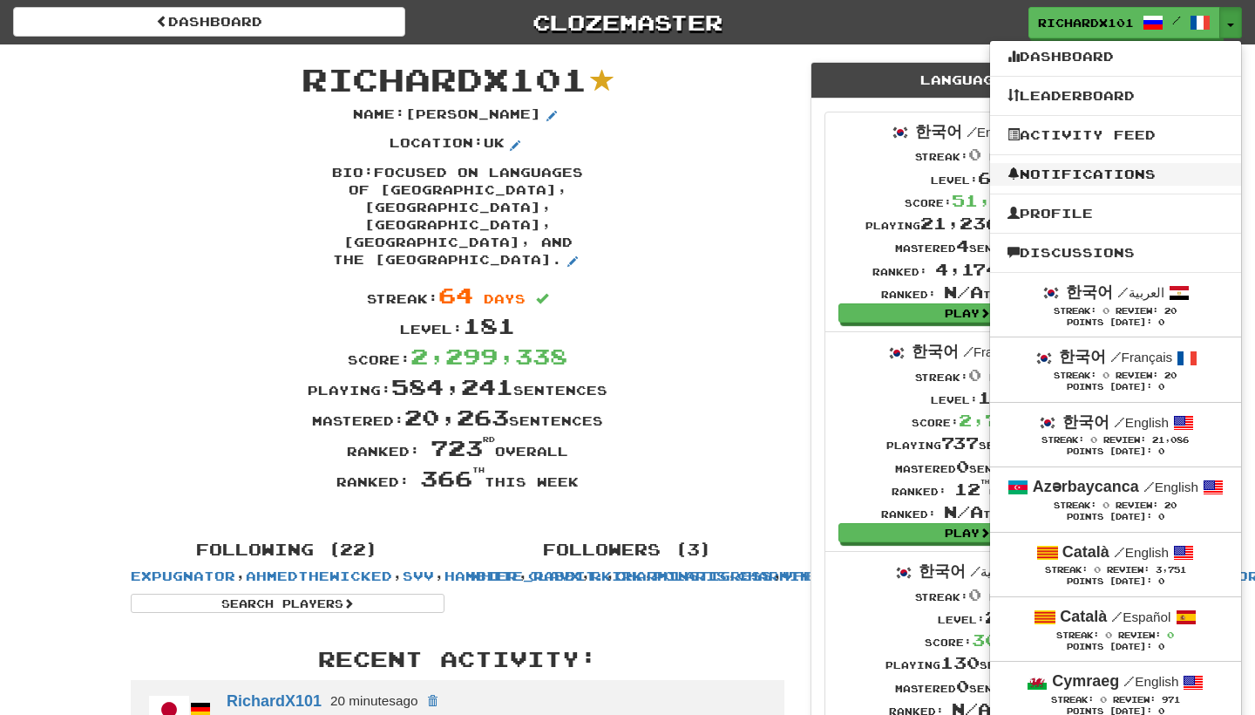
click at [1165, 170] on link "Notifications" at bounding box center [1115, 174] width 251 height 23
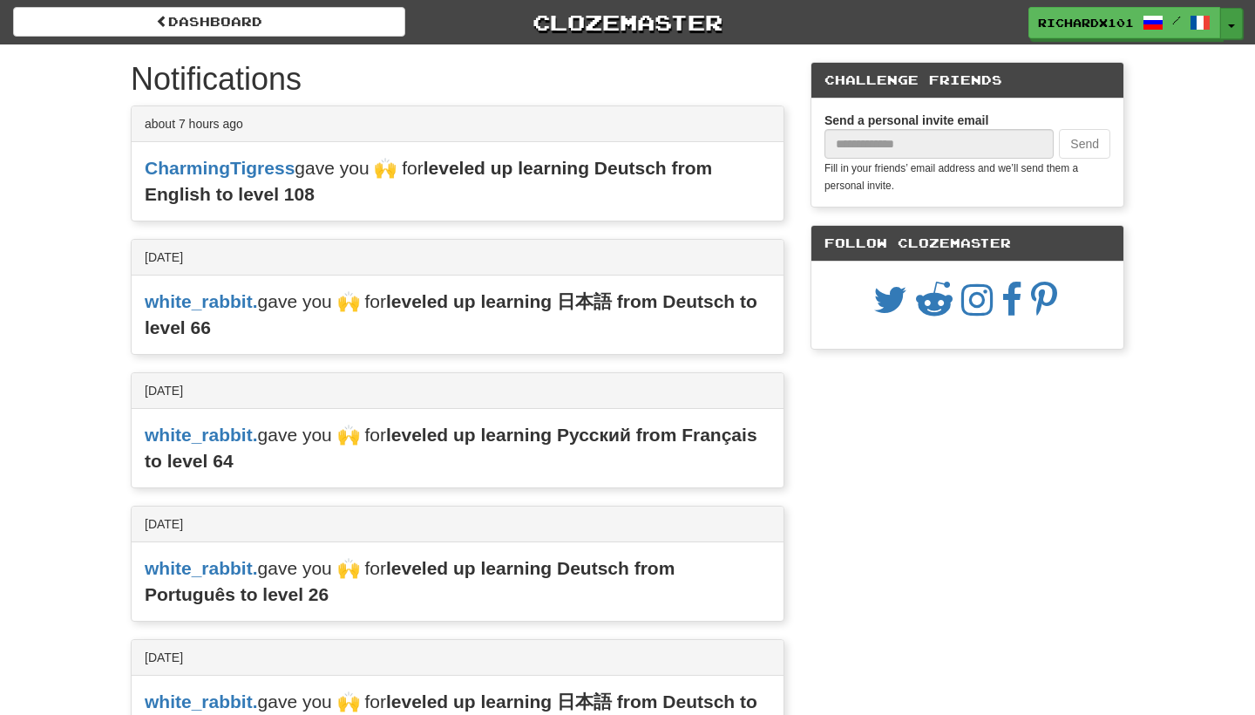
click at [1229, 18] on button "Toggle Dropdown" at bounding box center [1231, 23] width 23 height 31
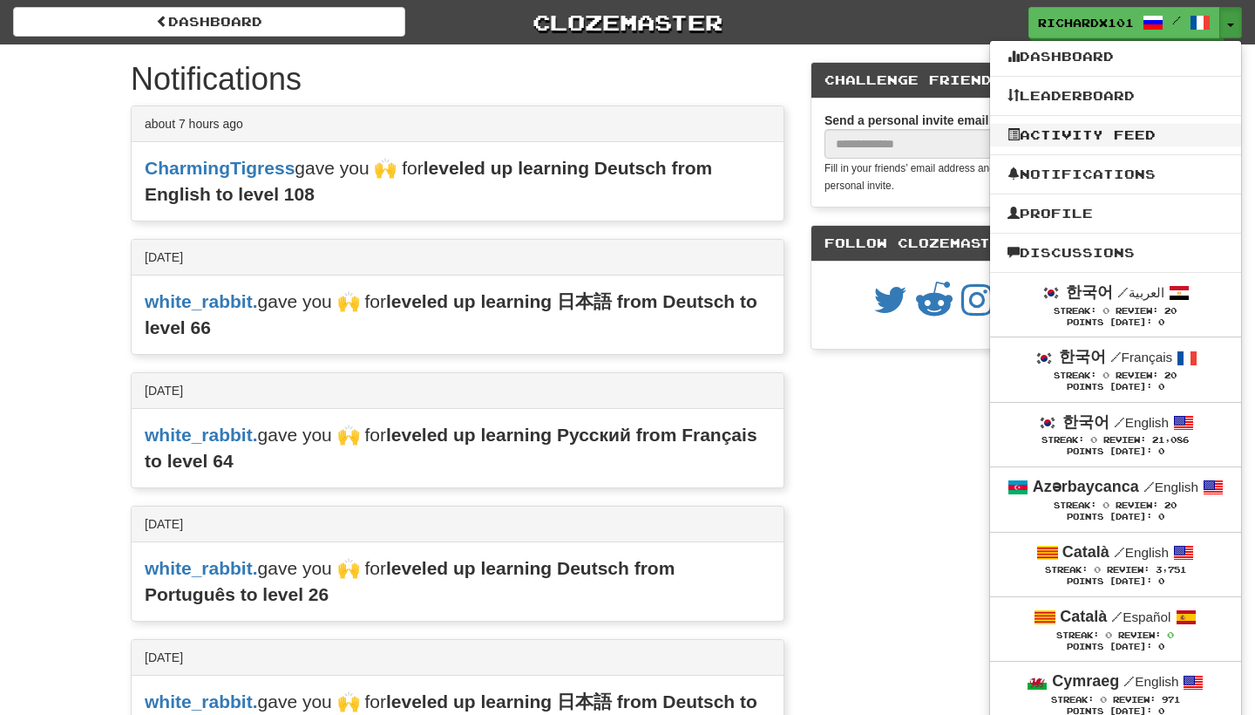
click at [1187, 129] on link "Activity Feed" at bounding box center [1115, 135] width 251 height 23
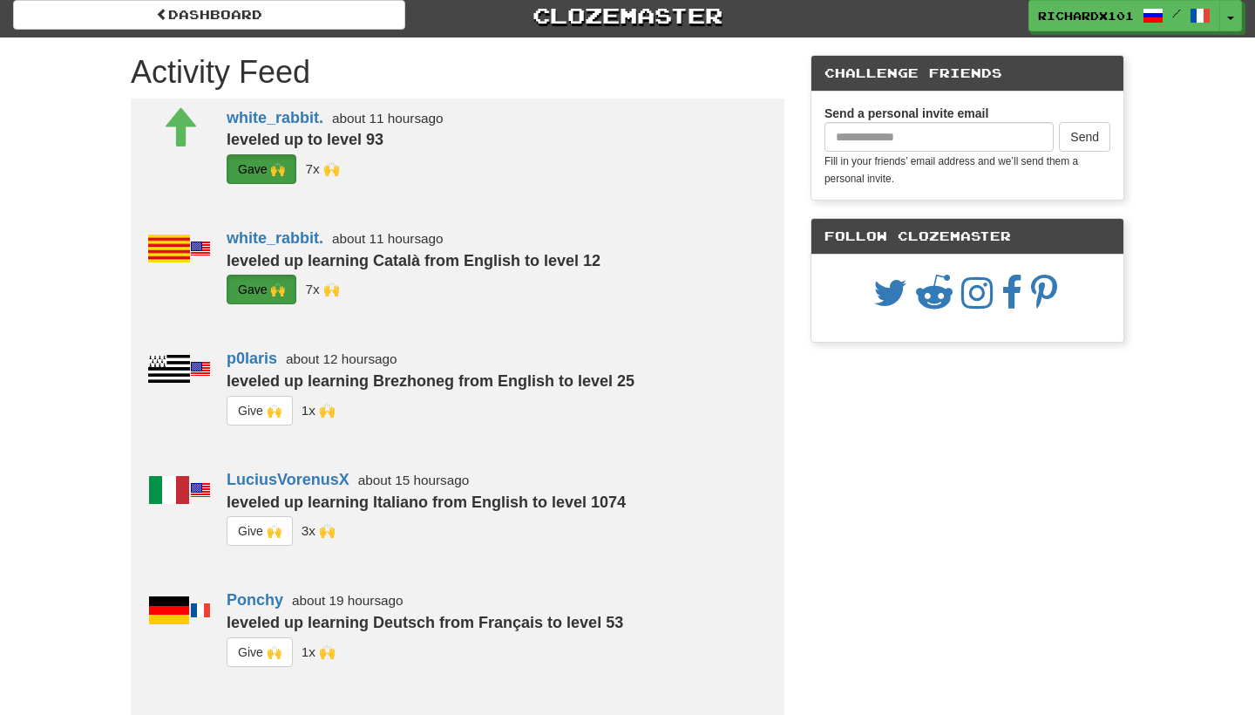
scroll to position [10, 0]
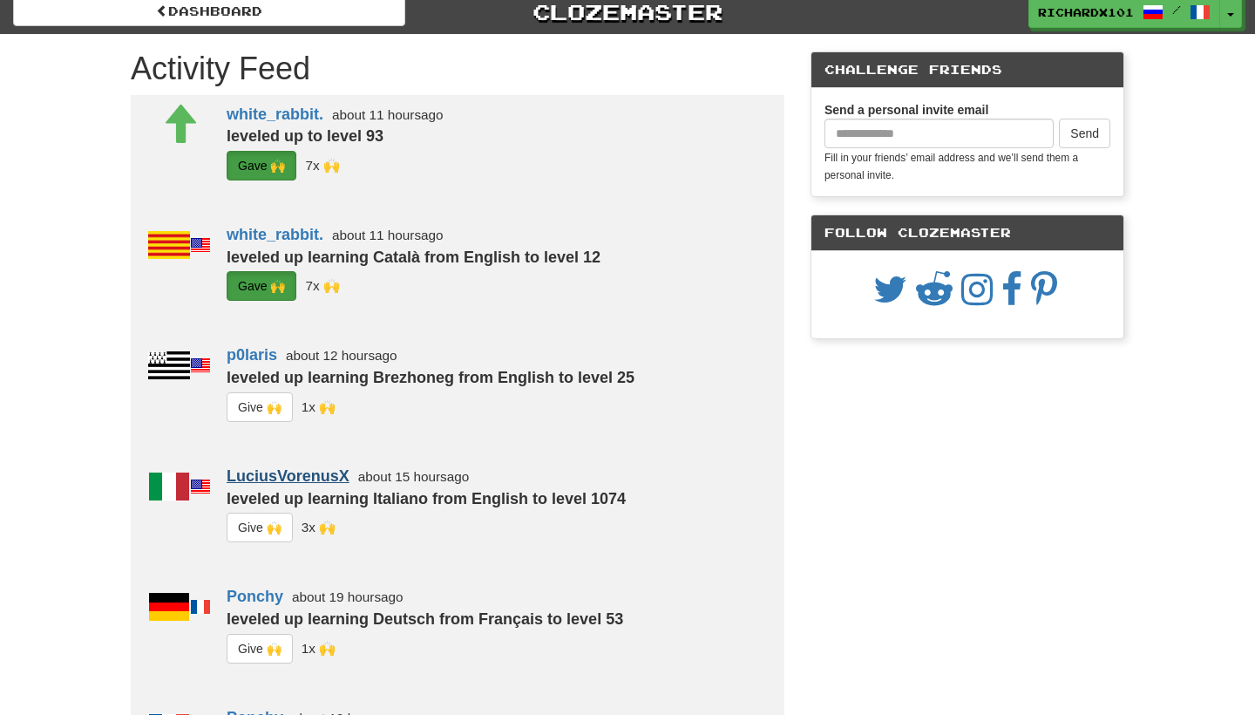
click at [326, 474] on link "LuciusVorenusX" at bounding box center [288, 475] width 123 height 17
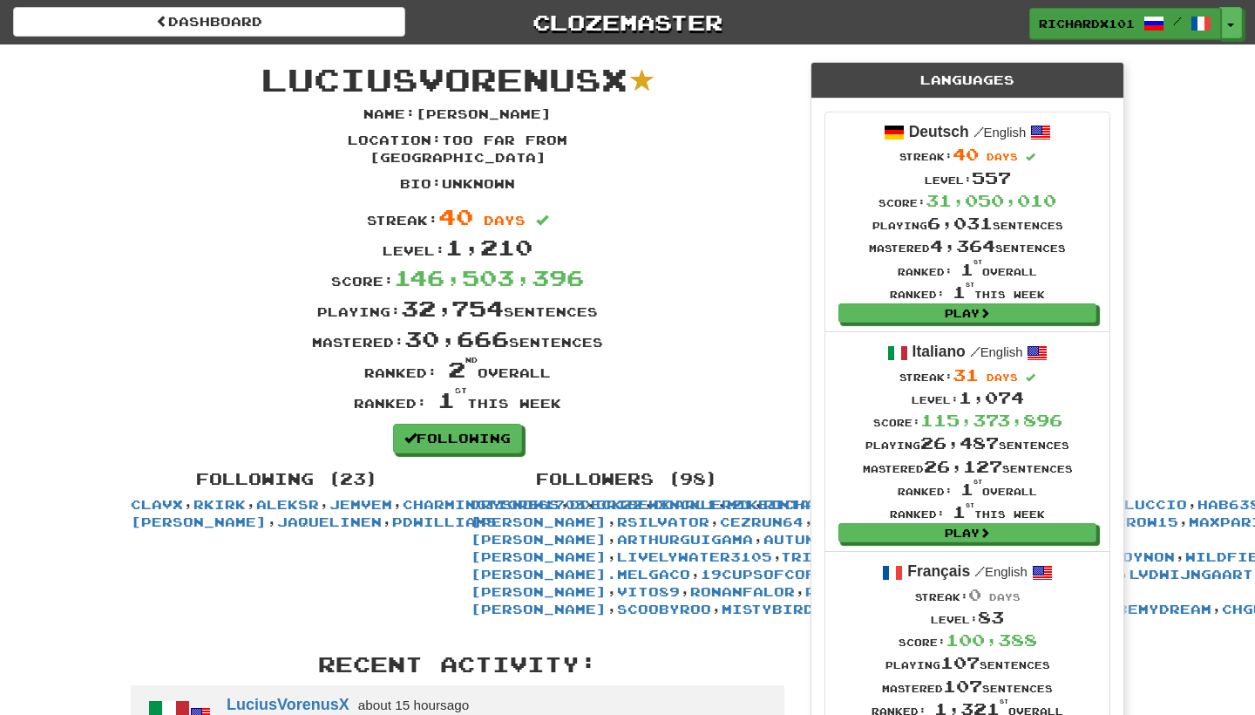
click at [1072, 13] on link "RichardX101 /" at bounding box center [1125, 23] width 192 height 31
